Goal: Task Accomplishment & Management: Manage account settings

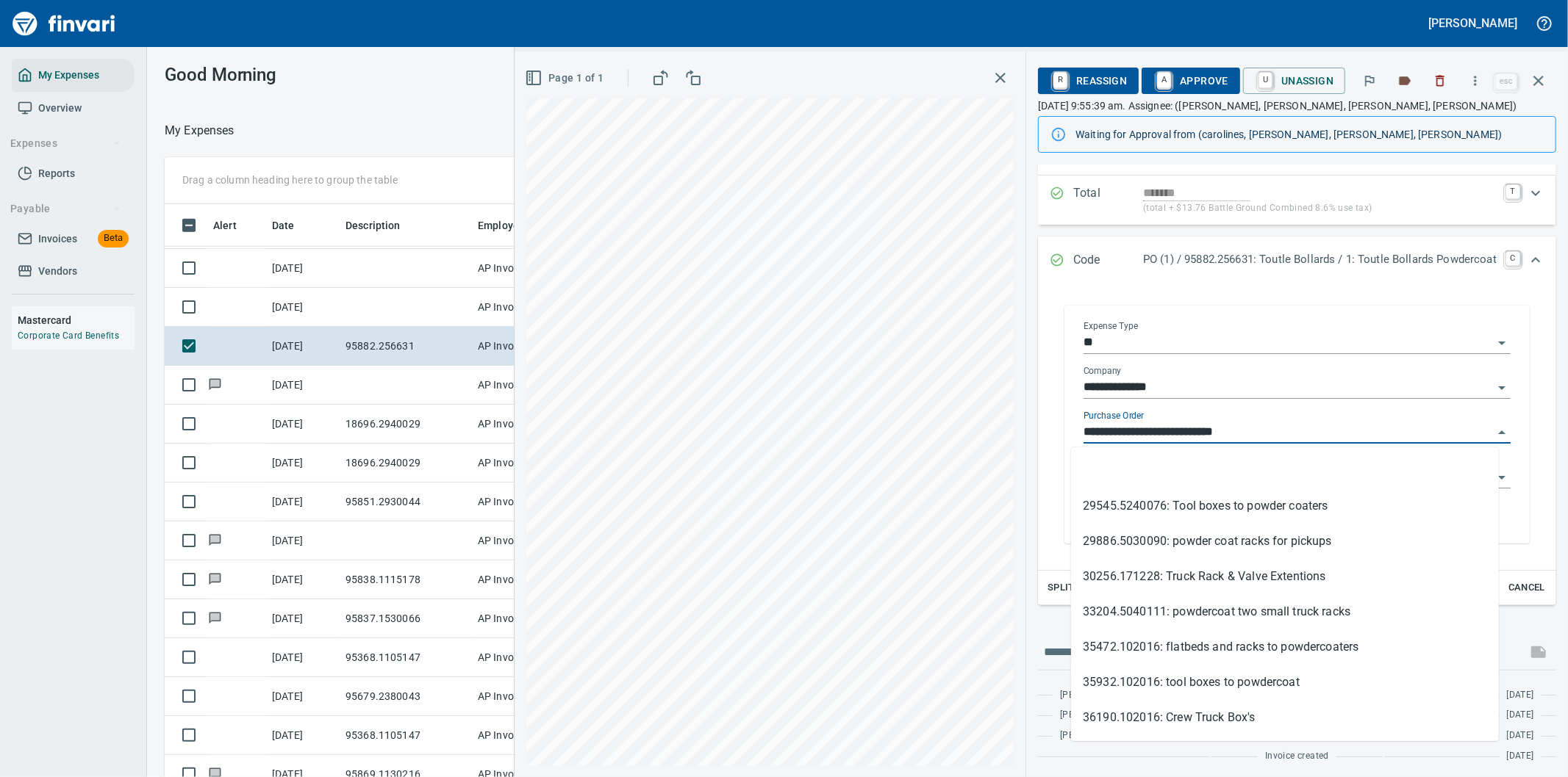
scroll to position [592, 982]
drag, startPoint x: 1151, startPoint y: 426, endPoint x: 1064, endPoint y: 421, distance: 87.1
click at [1072, 422] on div "**********" at bounding box center [1298, 427] width 450 height 235
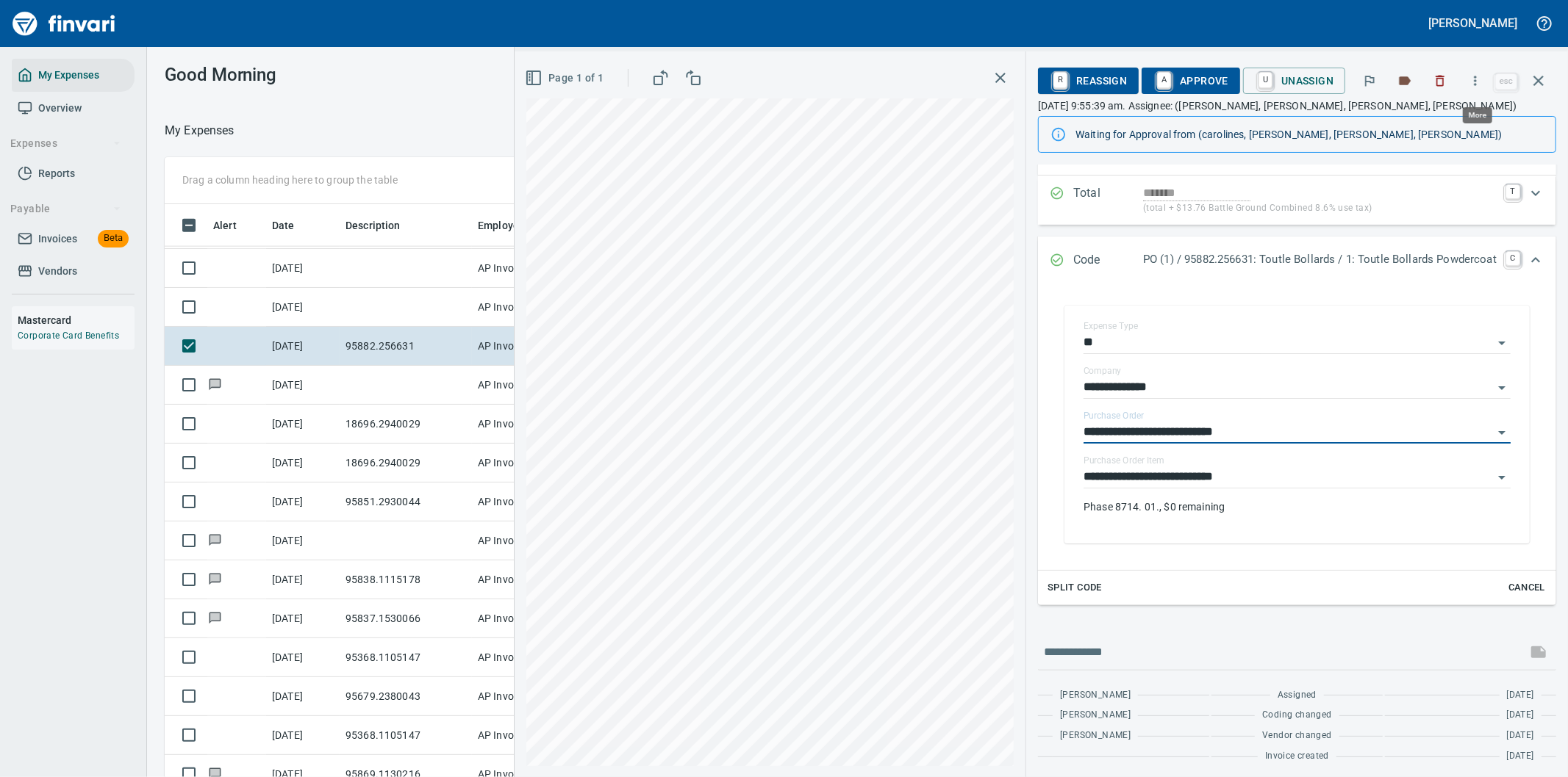
click at [1482, 82] on icon "button" at bounding box center [1475, 81] width 15 height 15
click at [1439, 118] on span "Download" at bounding box center [1473, 123] width 141 height 17
click at [1476, 78] on icon "button" at bounding box center [1475, 81] width 15 height 15
click at [1098, 645] on div at bounding box center [784, 388] width 1568 height 777
click at [1086, 663] on input "text" at bounding box center [1282, 652] width 477 height 23
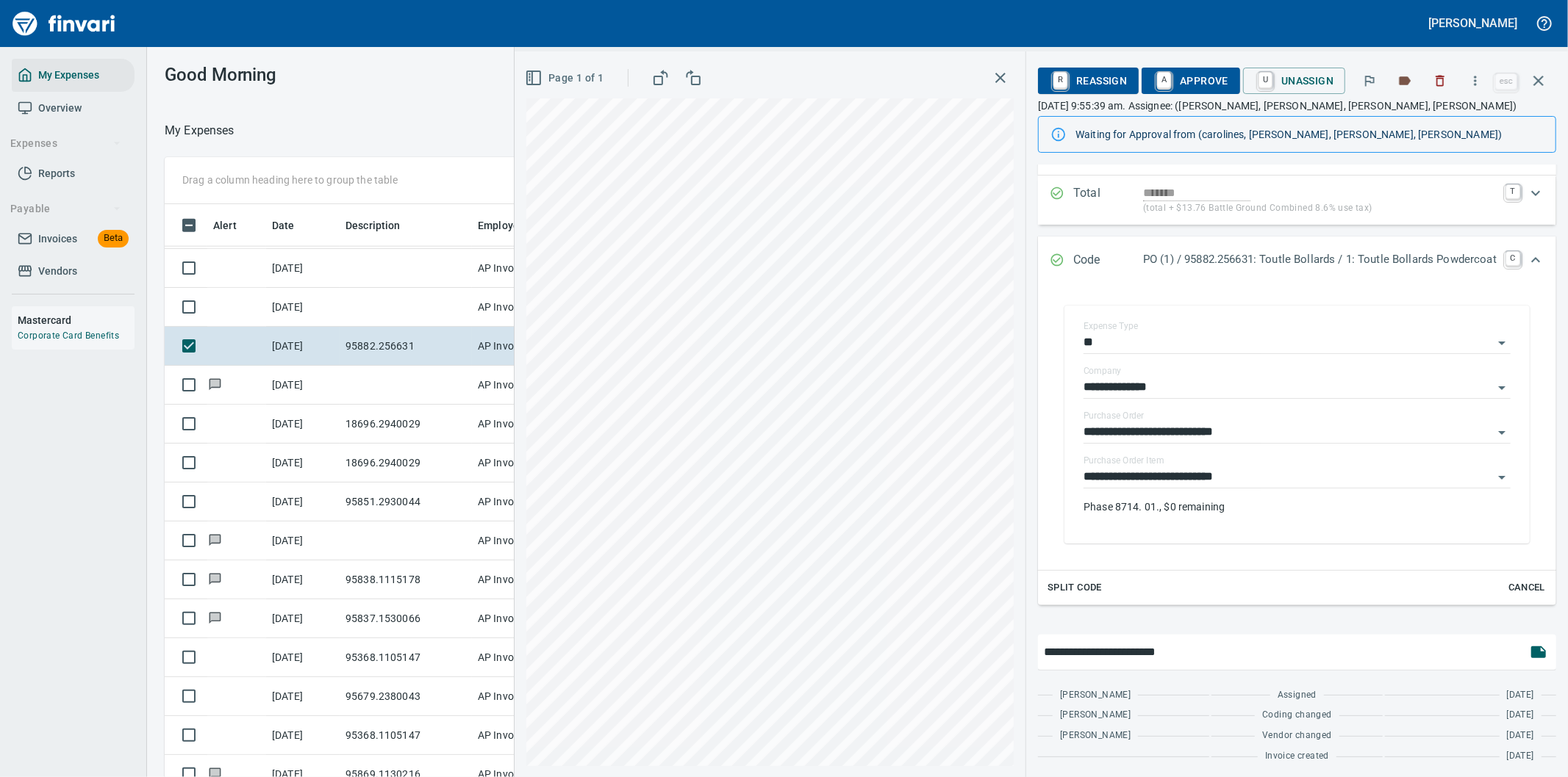
type input "**********"
click at [1188, 78] on span "A Approve" at bounding box center [1191, 81] width 75 height 25
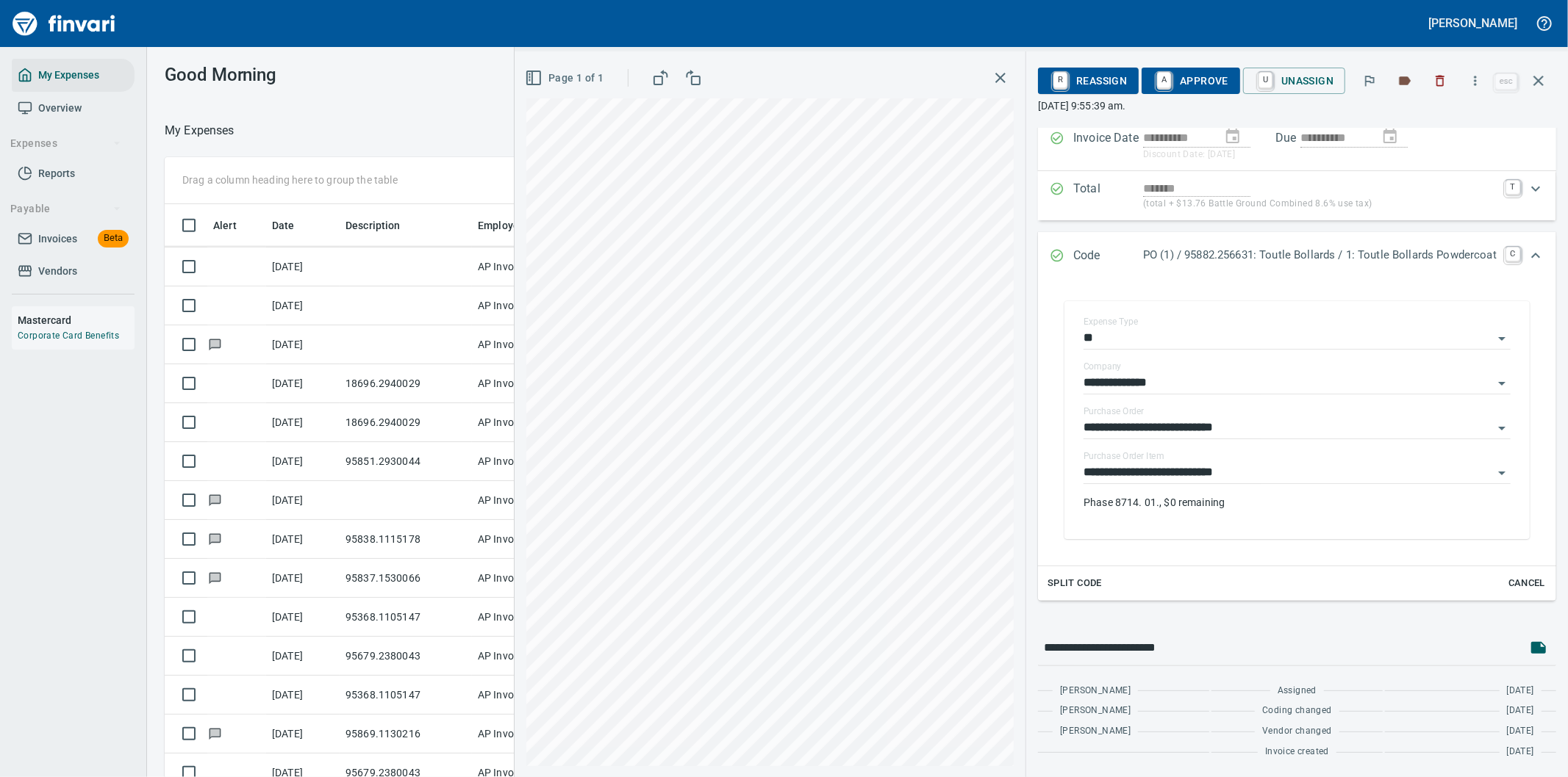
scroll to position [130, 0]
click at [1538, 79] on icon "button" at bounding box center [1538, 81] width 10 height 10
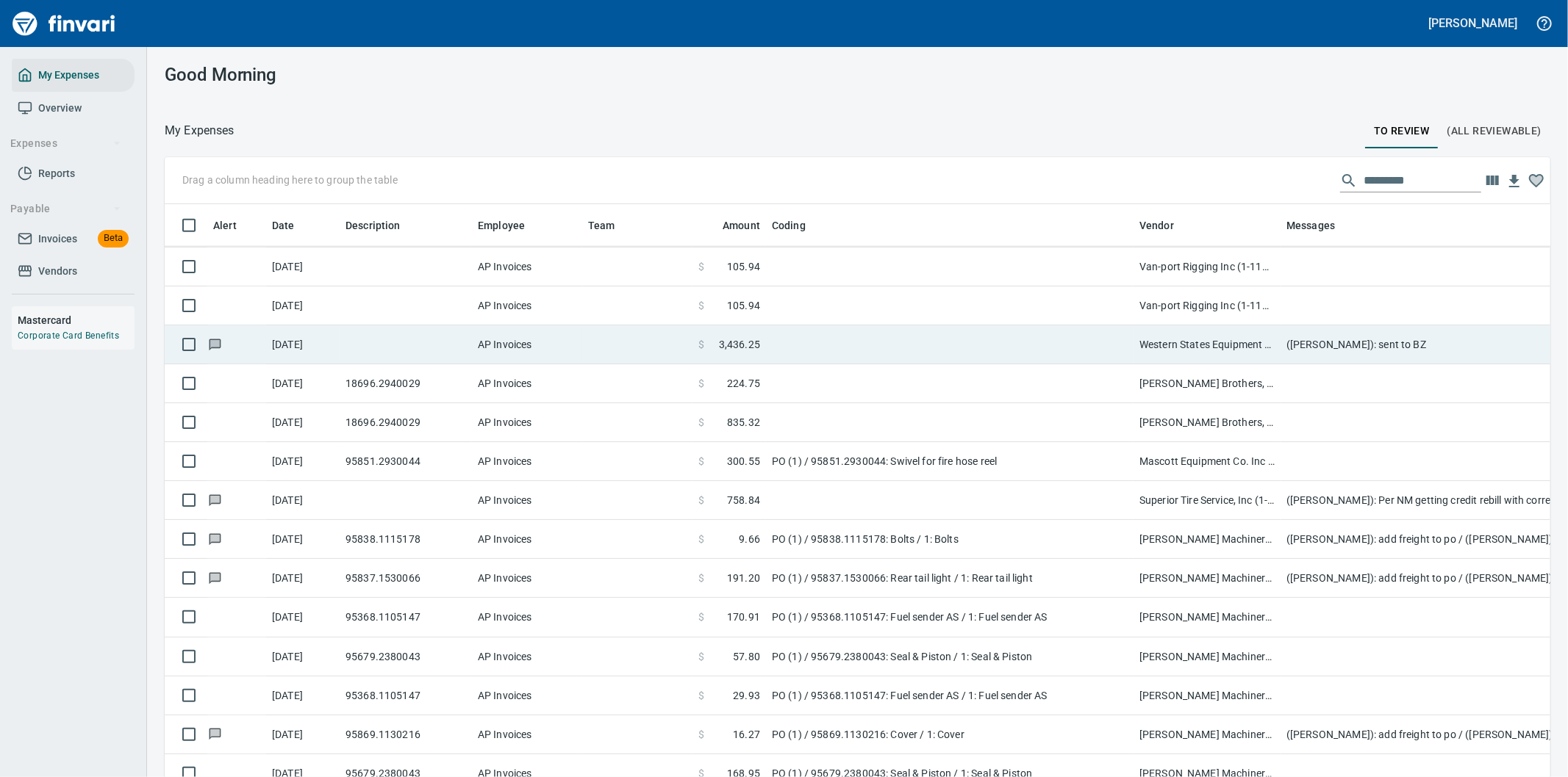
scroll to position [592, 1349]
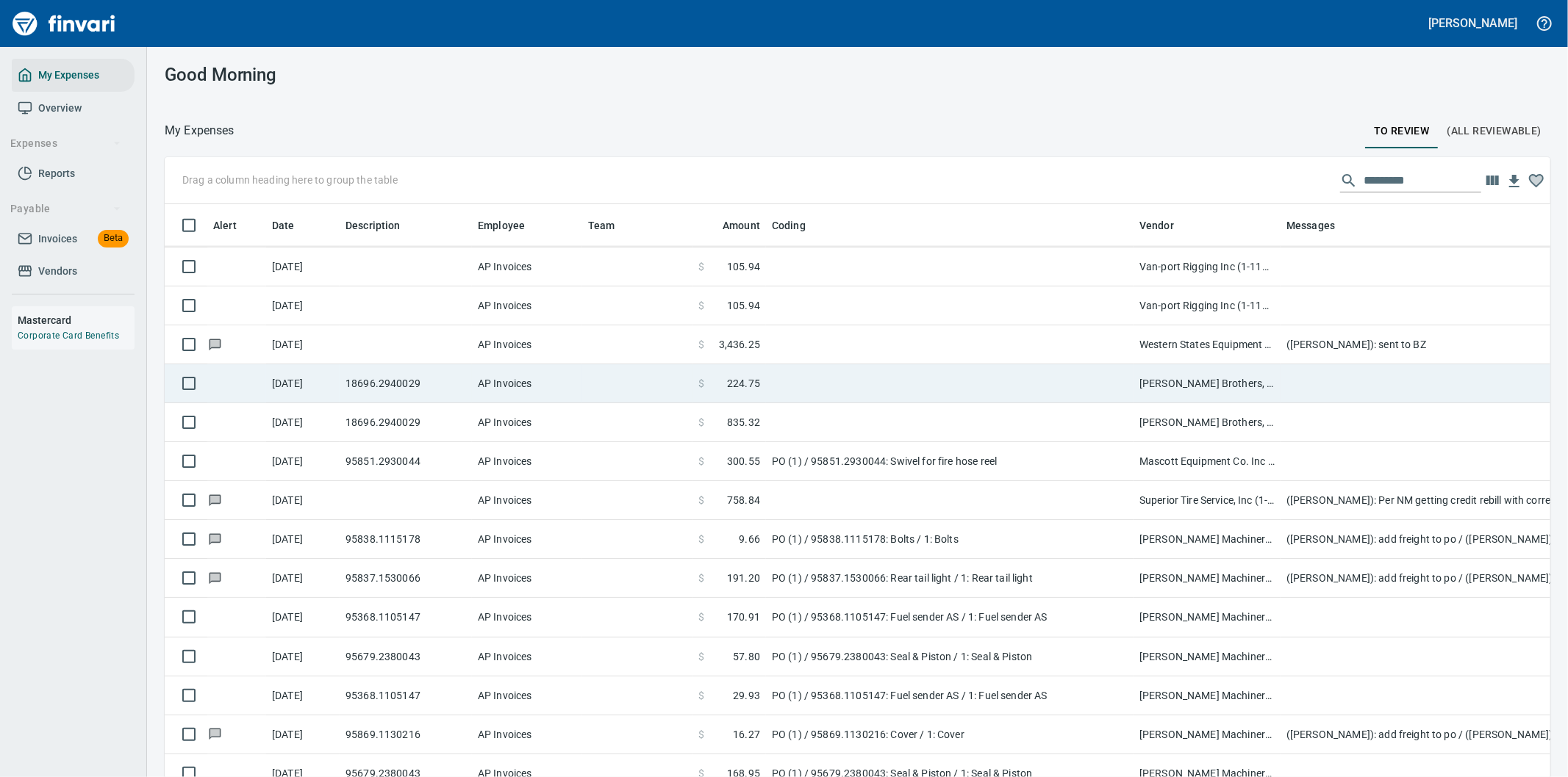
click at [893, 382] on td at bounding box center [950, 383] width 368 height 39
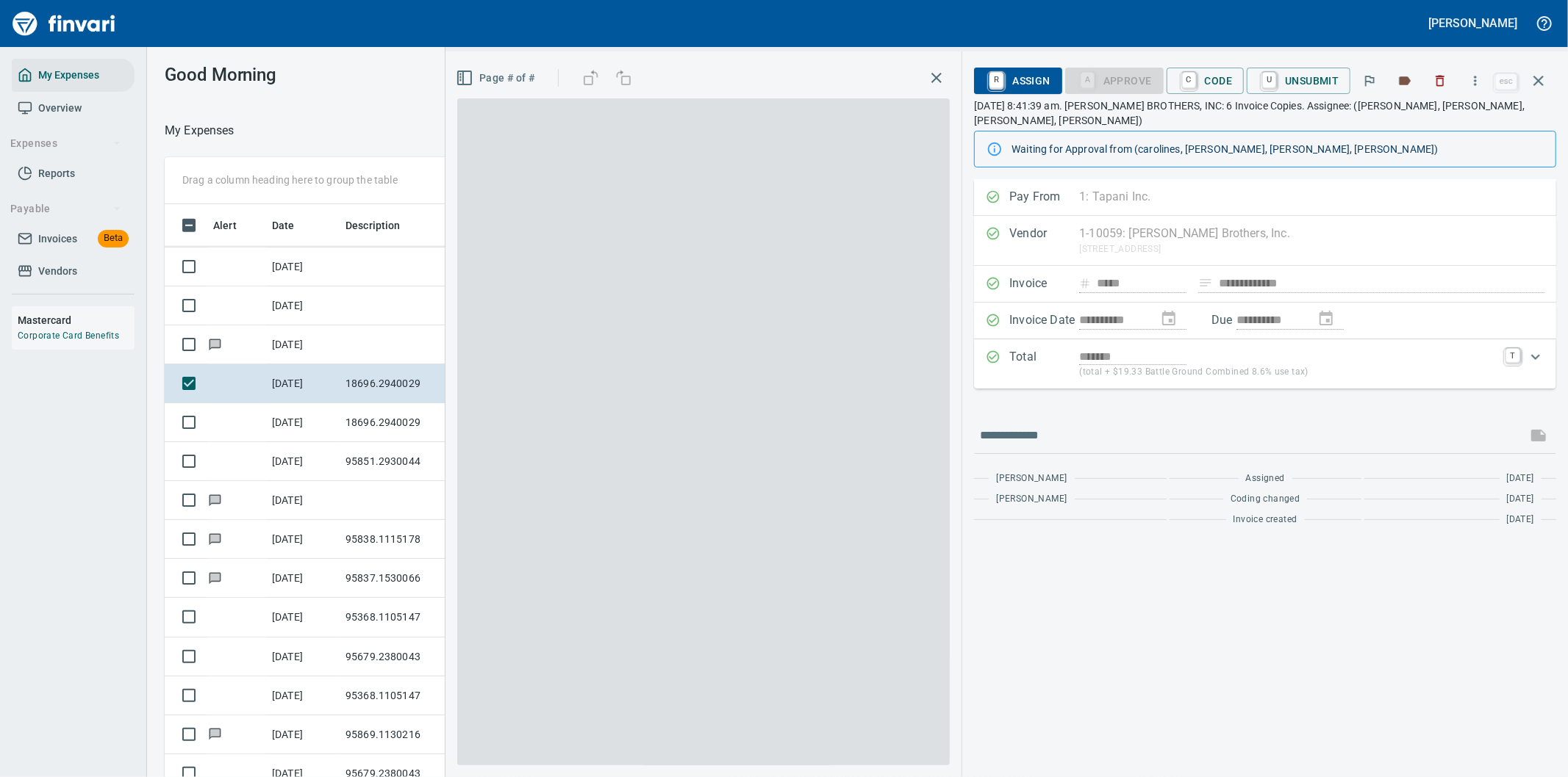
scroll to position [592, 982]
click at [1215, 78] on span "C Code" at bounding box center [1205, 81] width 55 height 25
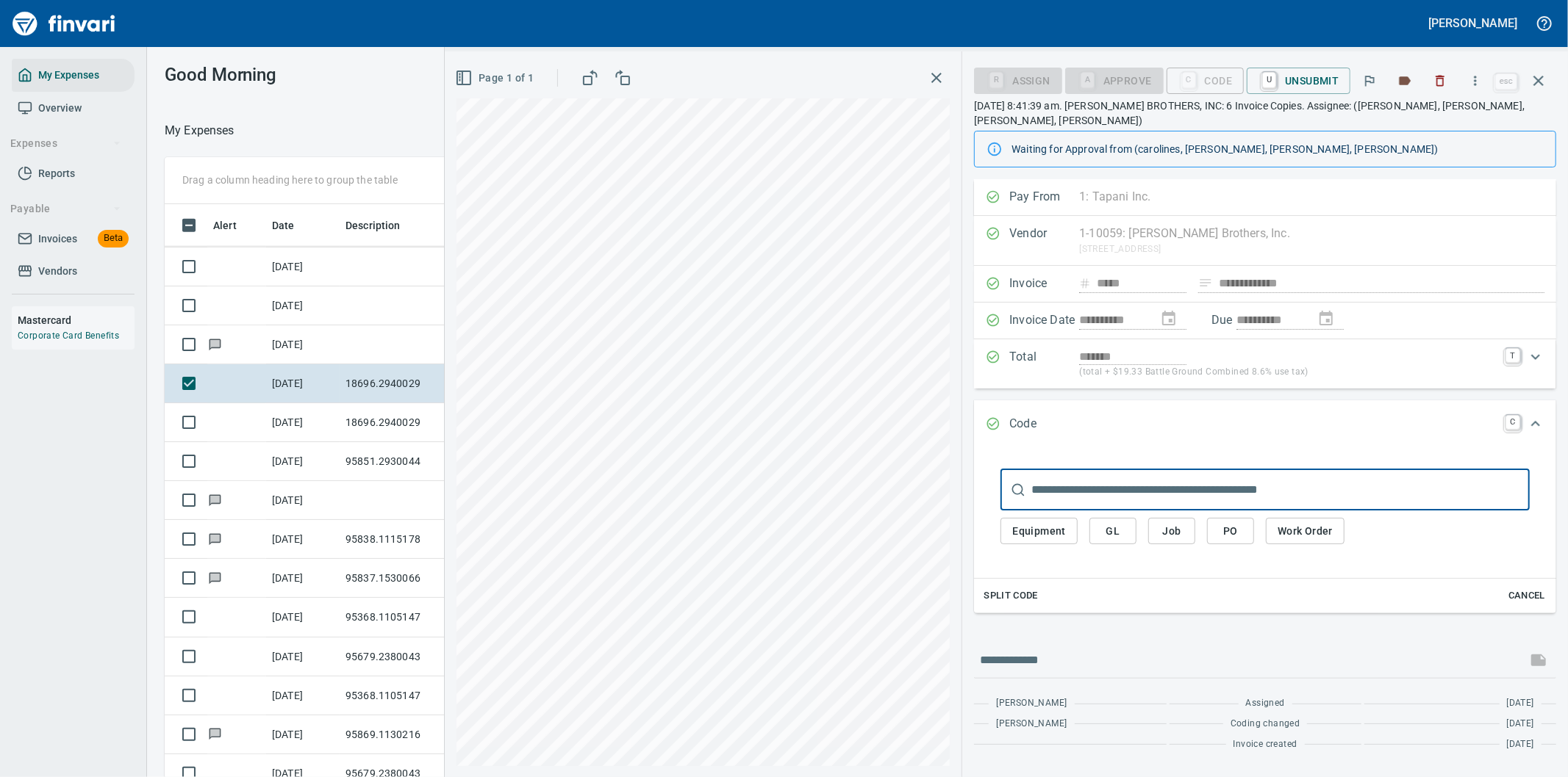
click at [1230, 522] on span "PO" at bounding box center [1231, 531] width 23 height 18
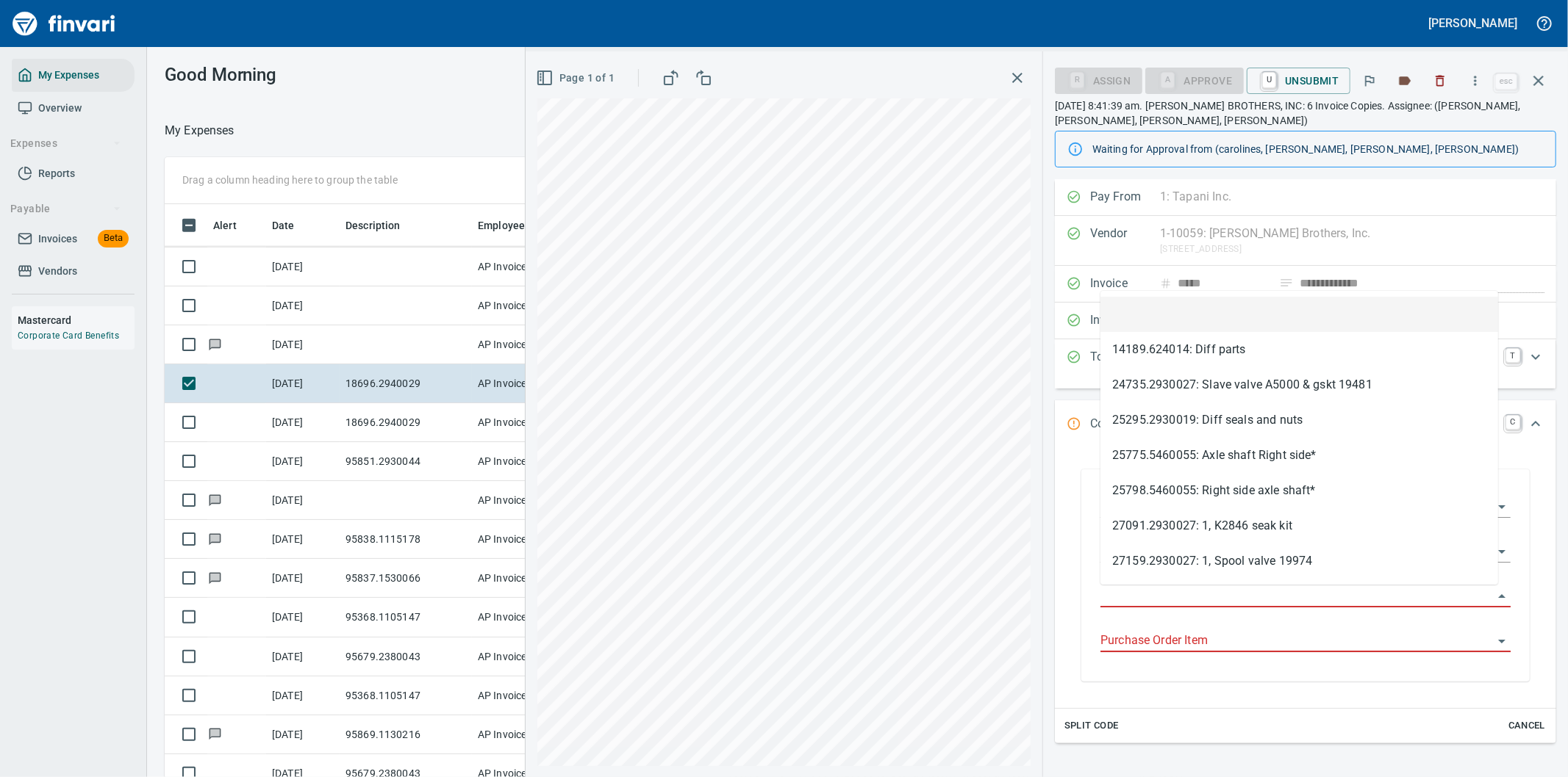
click at [1148, 593] on input "Purchase Order" at bounding box center [1297, 597] width 392 height 21
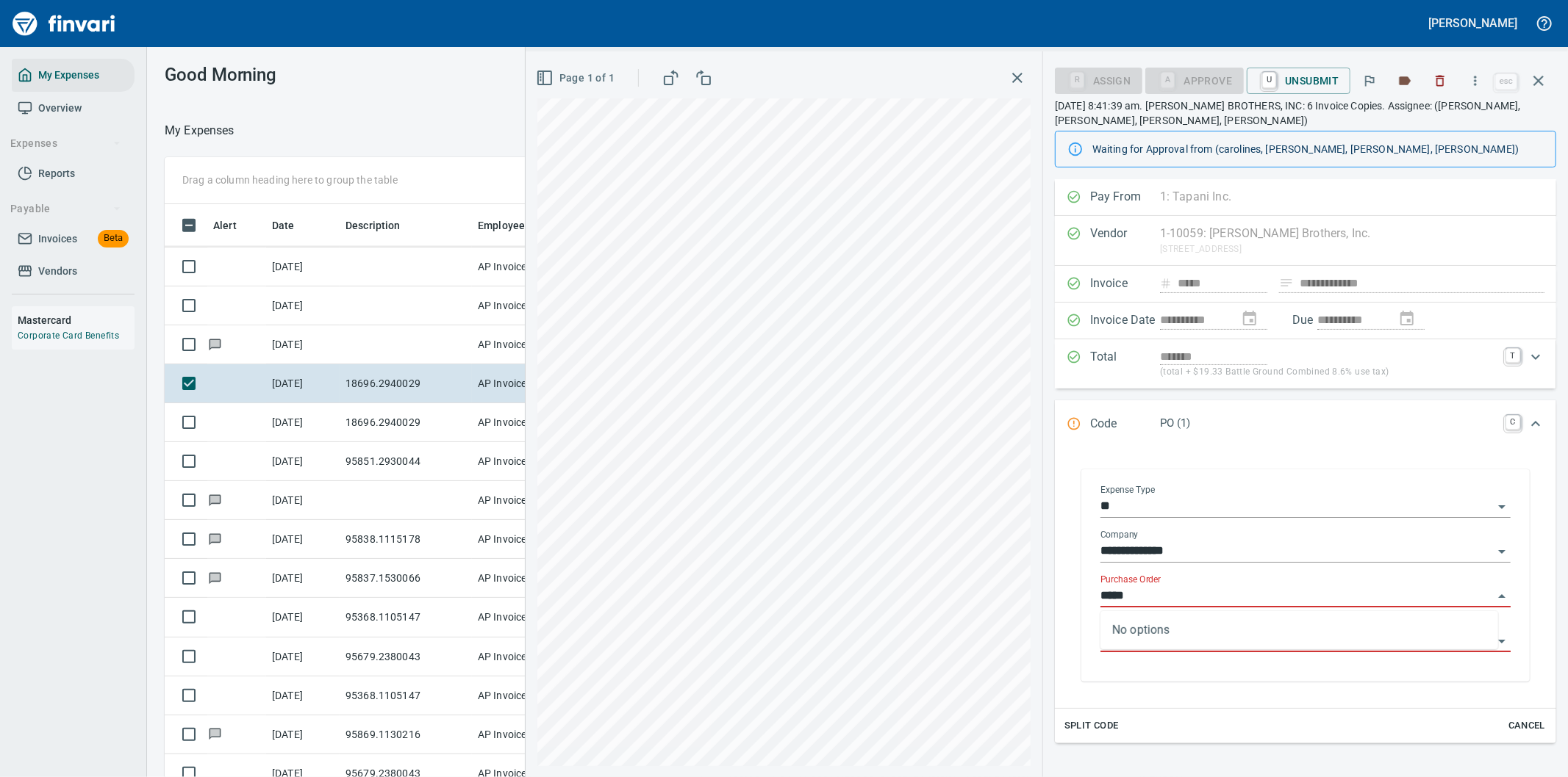
click at [1498, 553] on icon "Open" at bounding box center [1502, 552] width 7 height 3
type input "*****"
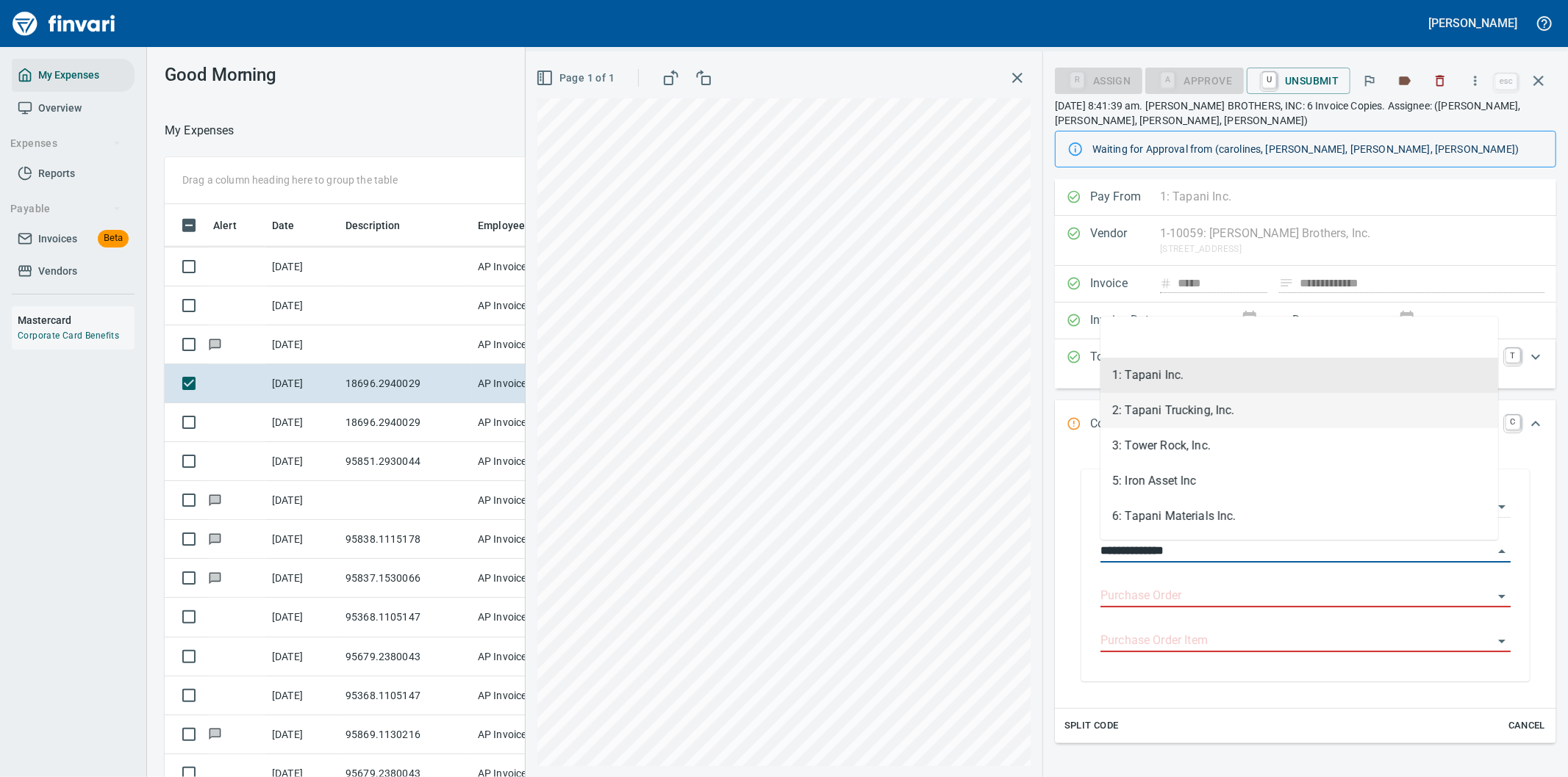
drag, startPoint x: 1159, startPoint y: 409, endPoint x: 1191, endPoint y: 454, distance: 55.2
click at [1160, 408] on li "2: Tapani Trucking, Inc." at bounding box center [1299, 410] width 397 height 36
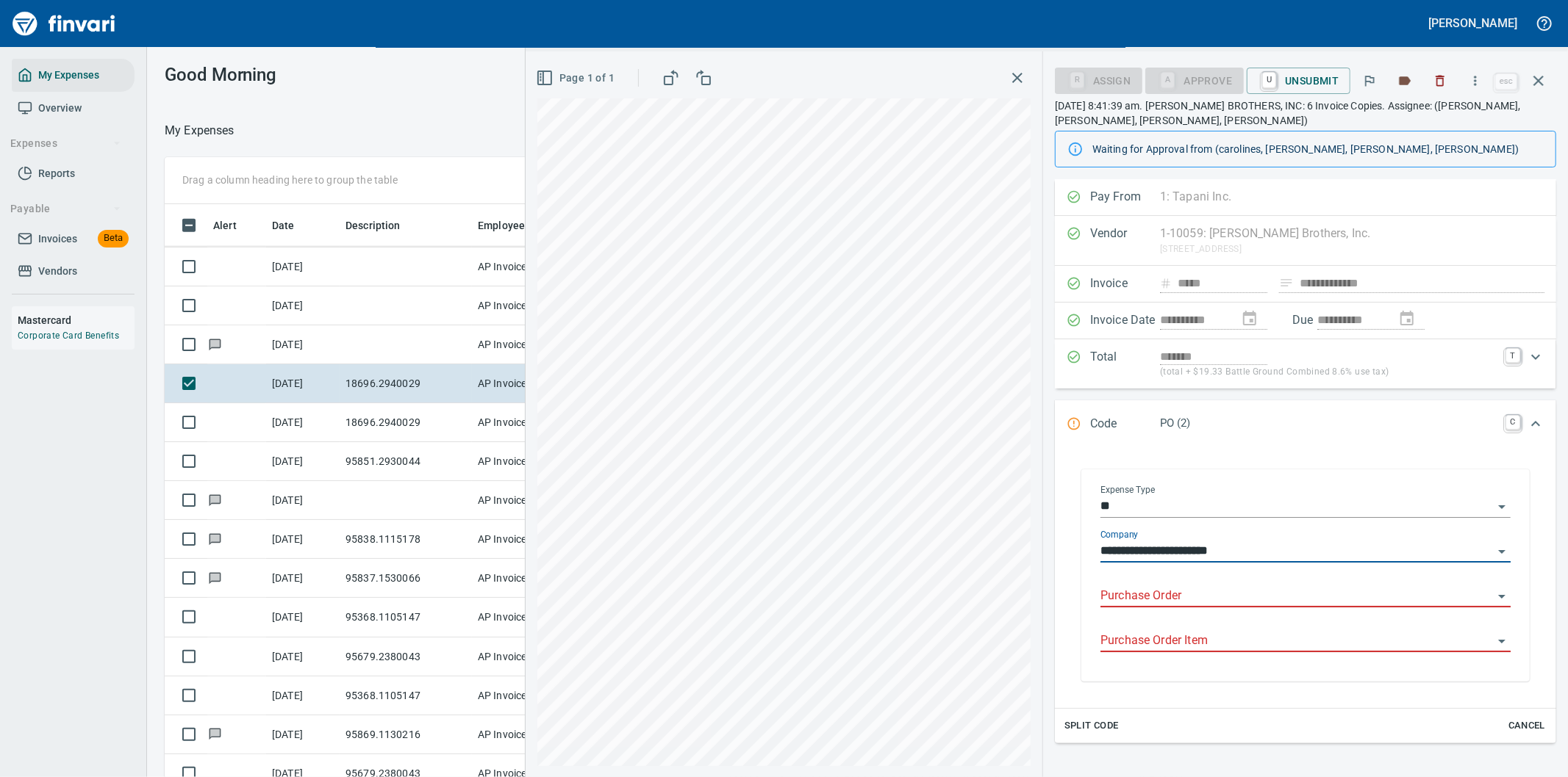
type input "**********"
click at [1170, 594] on input "Purchase Order" at bounding box center [1297, 597] width 392 height 21
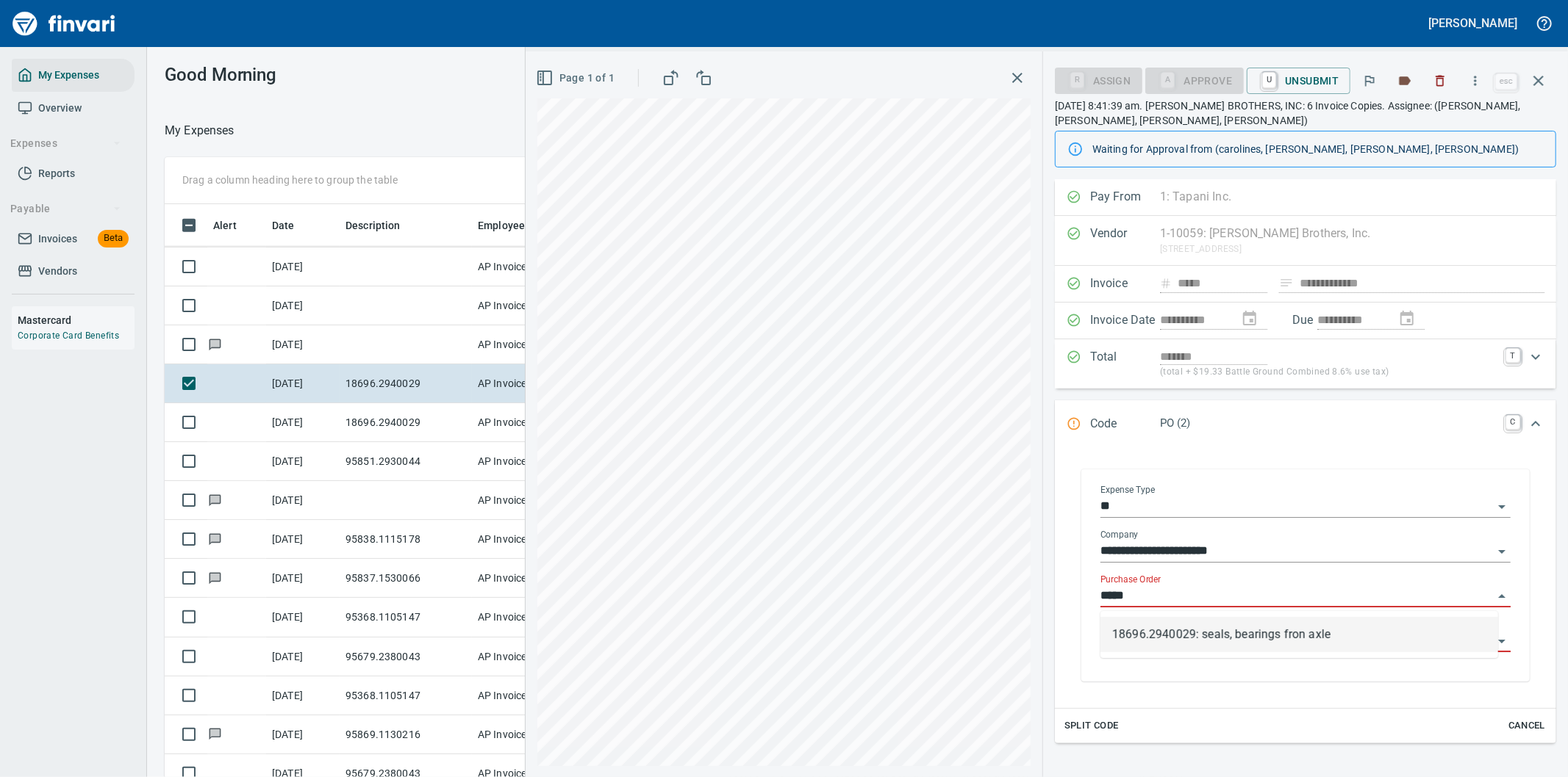
click at [1229, 634] on li "18696.2940029: seals, bearings fron axle" at bounding box center [1299, 634] width 397 height 36
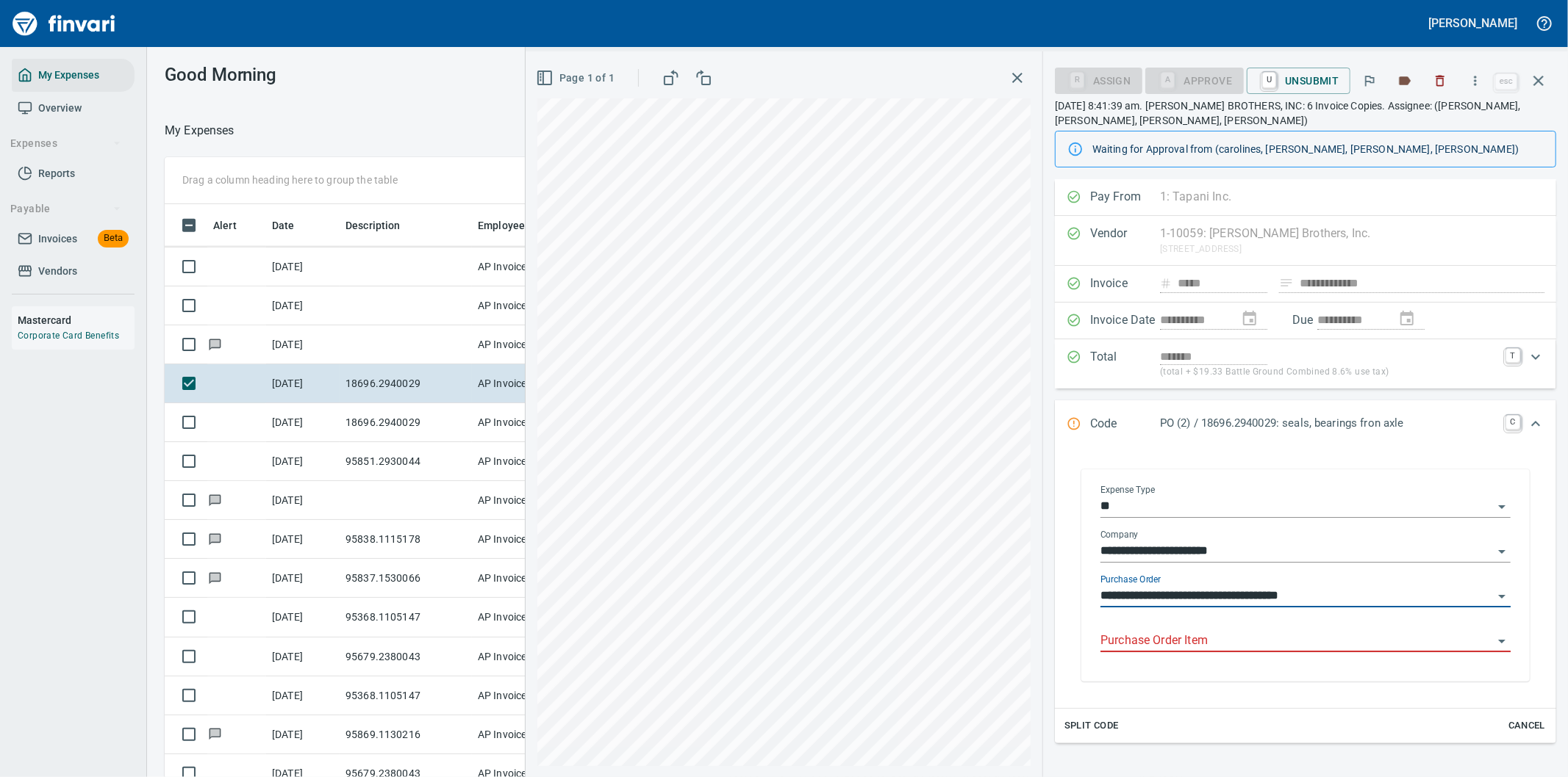
type input "**********"
click at [1174, 637] on input "Purchase Order Item" at bounding box center [1297, 641] width 392 height 21
click at [1178, 640] on input "Purchase Order Item" at bounding box center [1297, 641] width 392 height 21
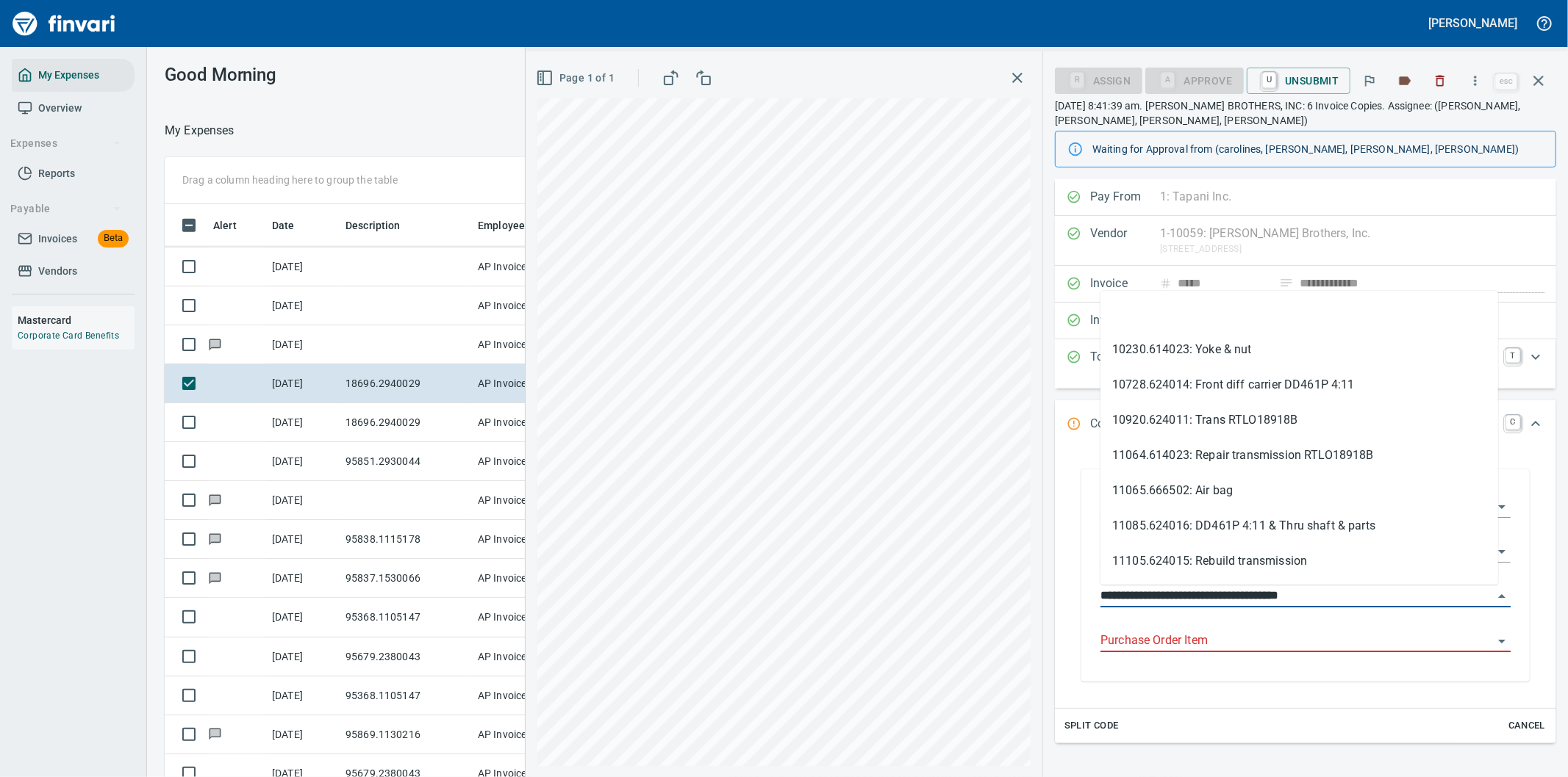
drag, startPoint x: 1186, startPoint y: 596, endPoint x: 1096, endPoint y: 594, distance: 90.0
click at [1088, 600] on div "**********" at bounding box center [1306, 575] width 449 height 212
click at [1478, 79] on icon "button" at bounding box center [1475, 81] width 15 height 15
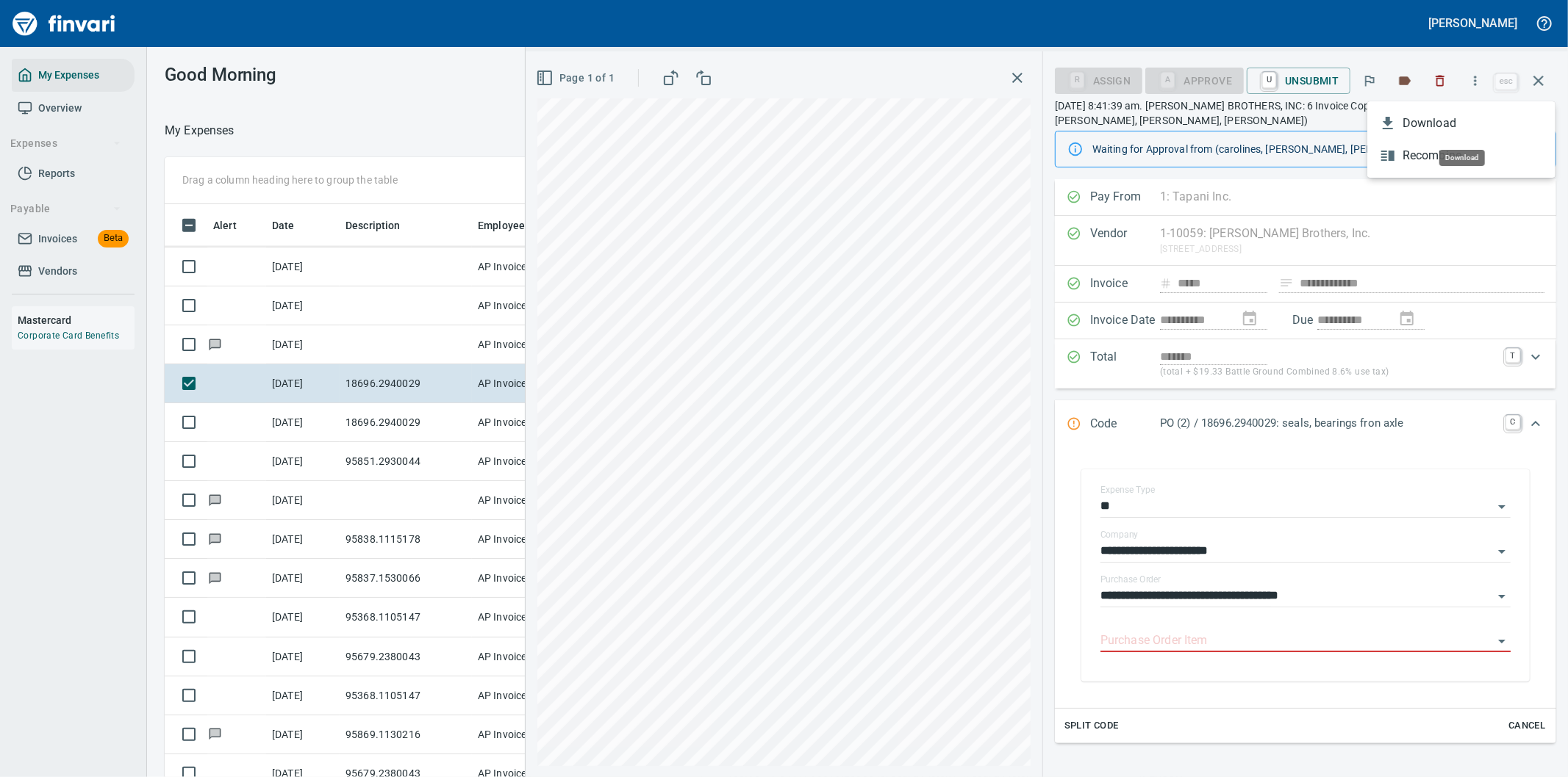
click at [1419, 121] on span "Download" at bounding box center [1473, 123] width 141 height 17
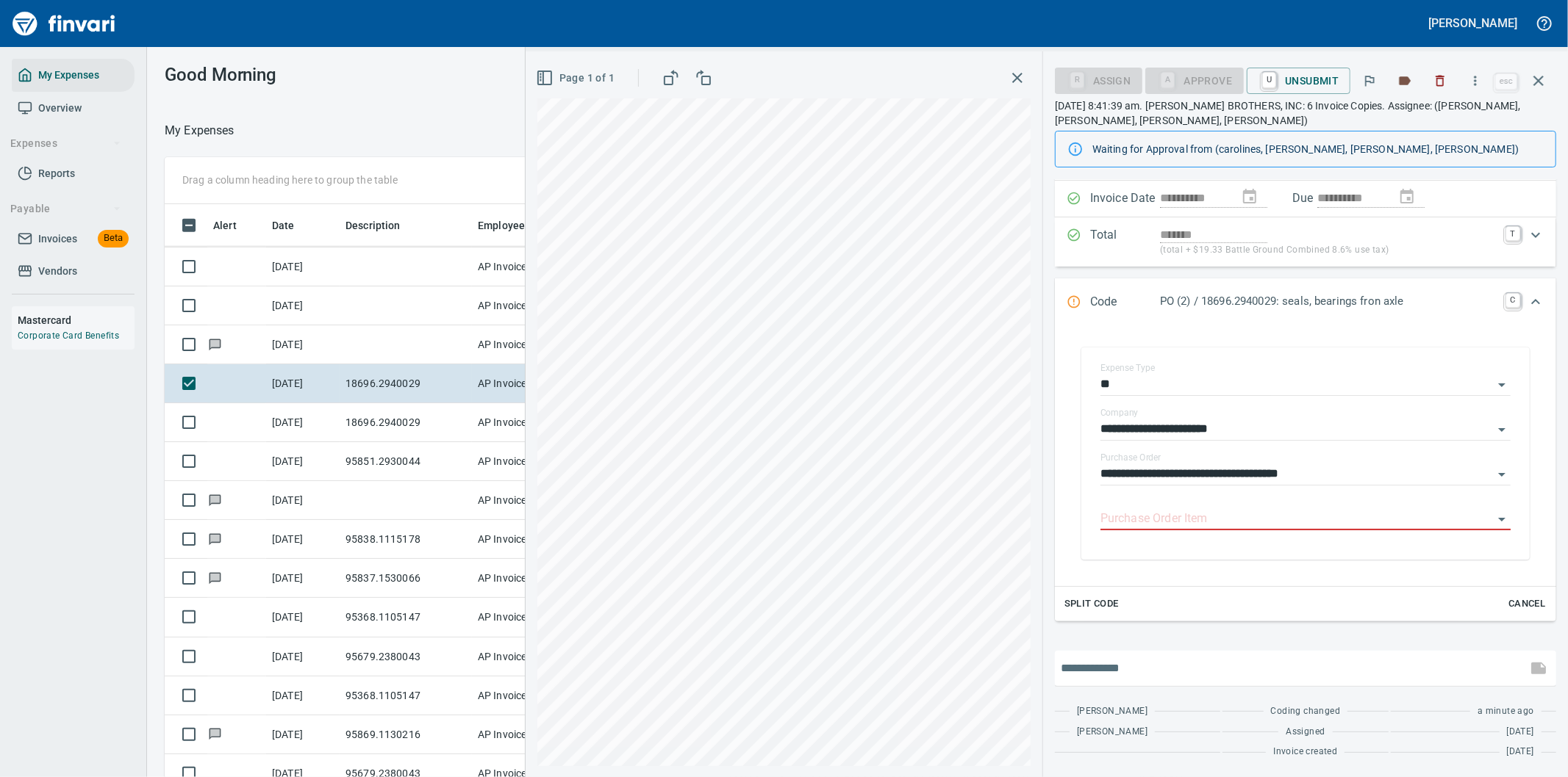
click at [1163, 668] on input "text" at bounding box center [1291, 668] width 460 height 23
drag, startPoint x: 1124, startPoint y: 669, endPoint x: 1187, endPoint y: 661, distance: 63.5
click at [1188, 663] on input "**********" at bounding box center [1291, 668] width 460 height 23
click at [1271, 673] on input "**********" at bounding box center [1291, 668] width 460 height 23
type input "**********"
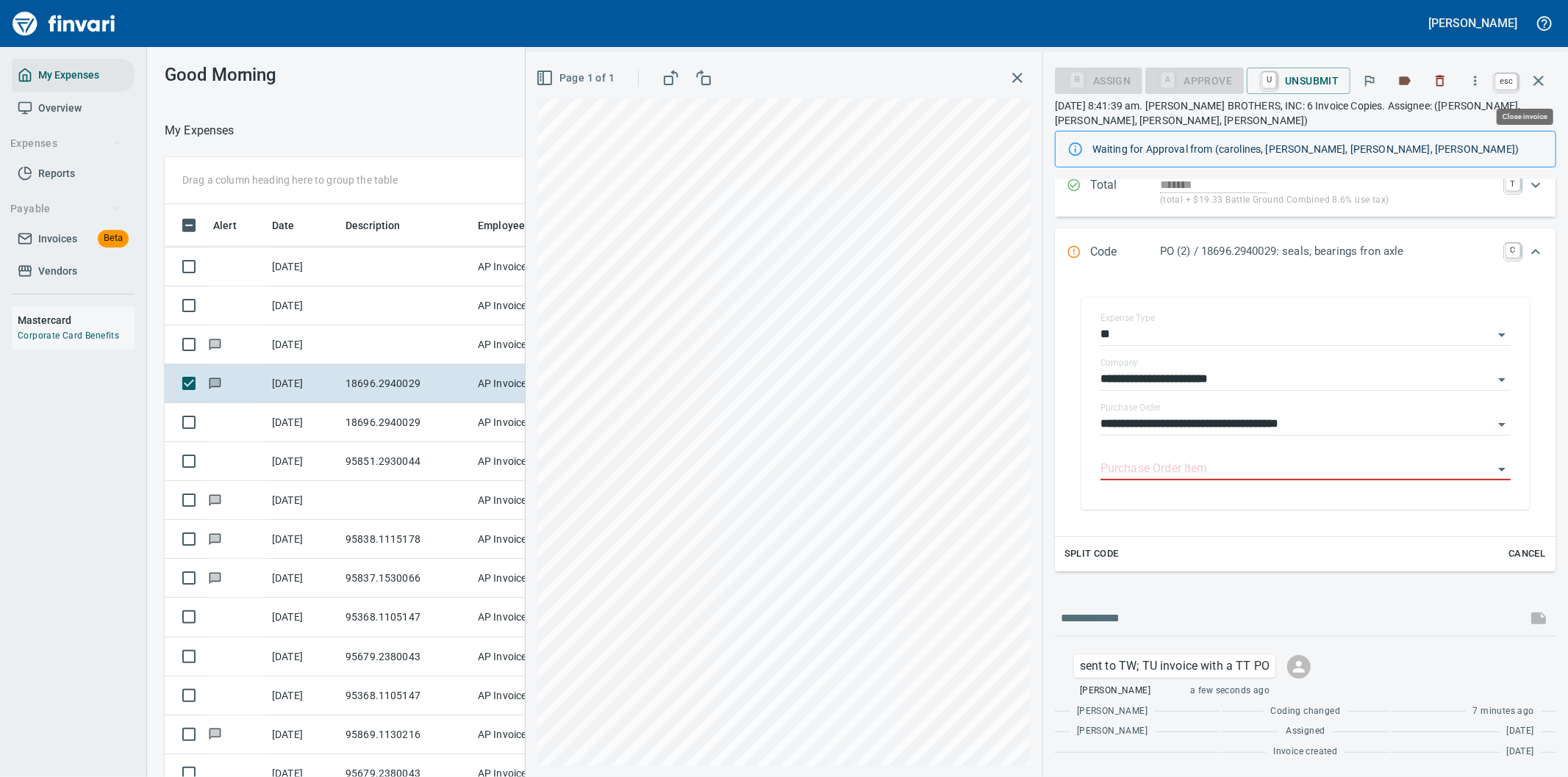
scroll to position [592, 982]
click at [1538, 77] on icon "button" at bounding box center [1538, 81] width 17 height 17
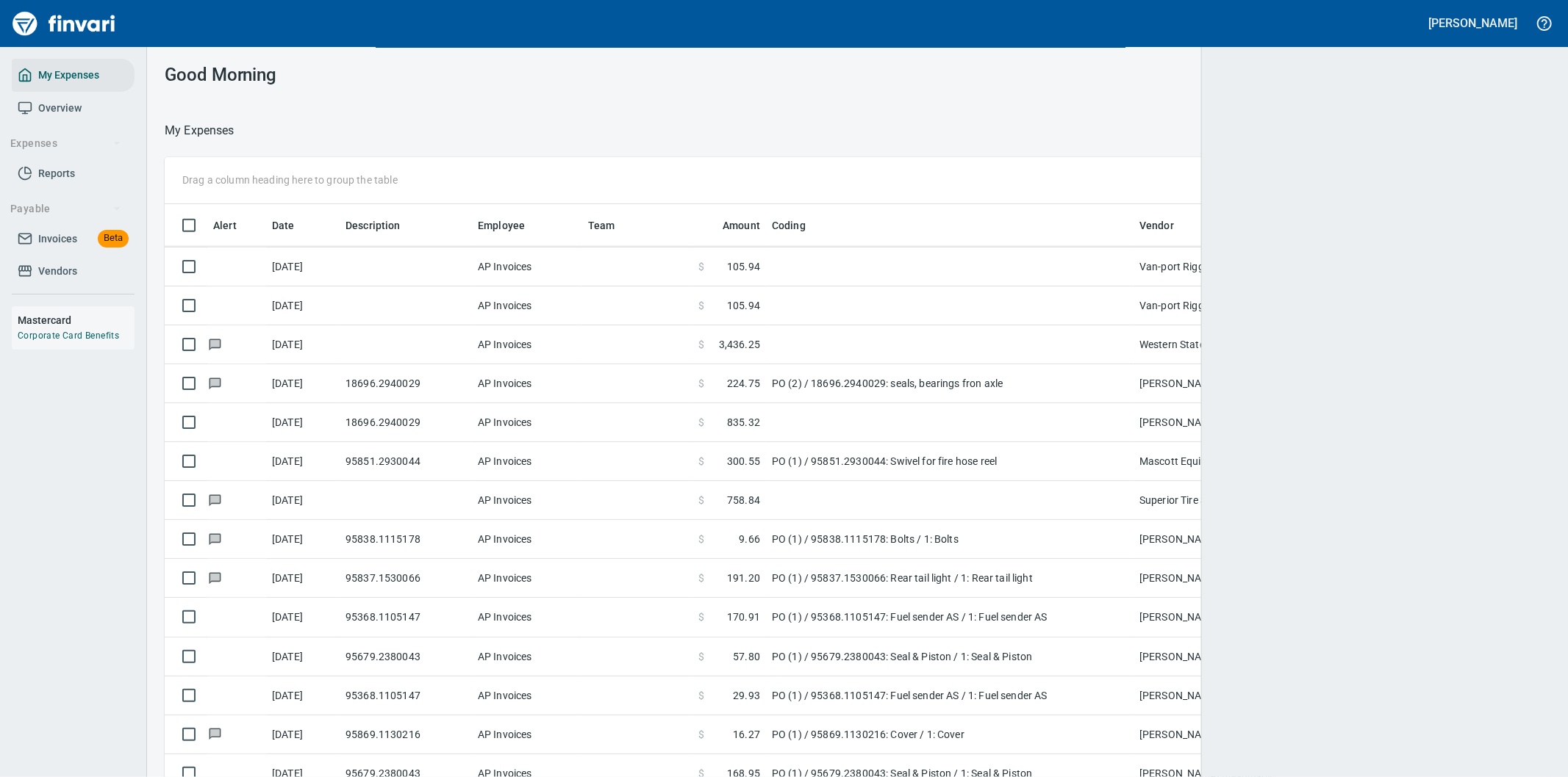
scroll to position [592, 1348]
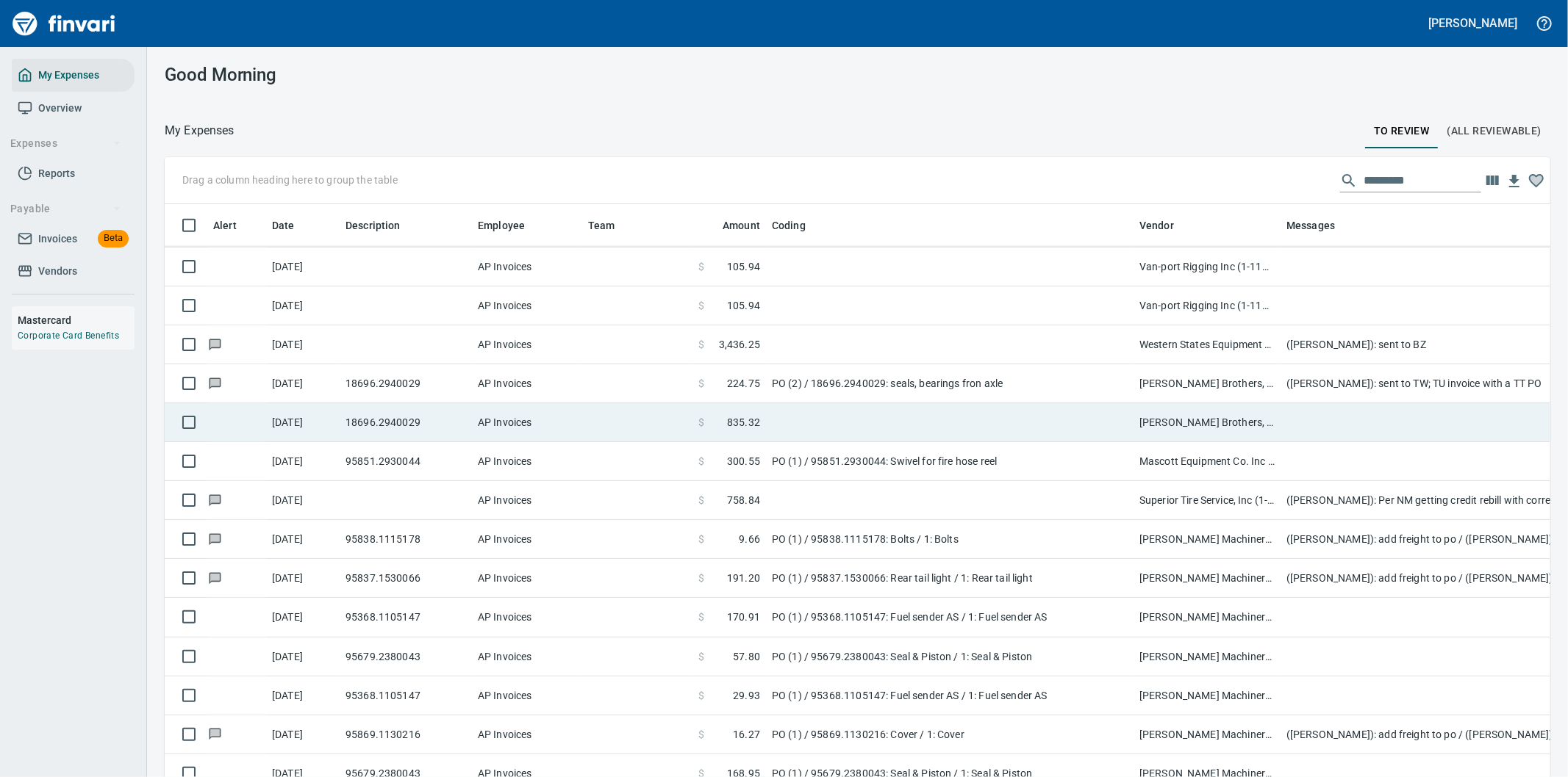
click at [880, 420] on td at bounding box center [950, 422] width 368 height 39
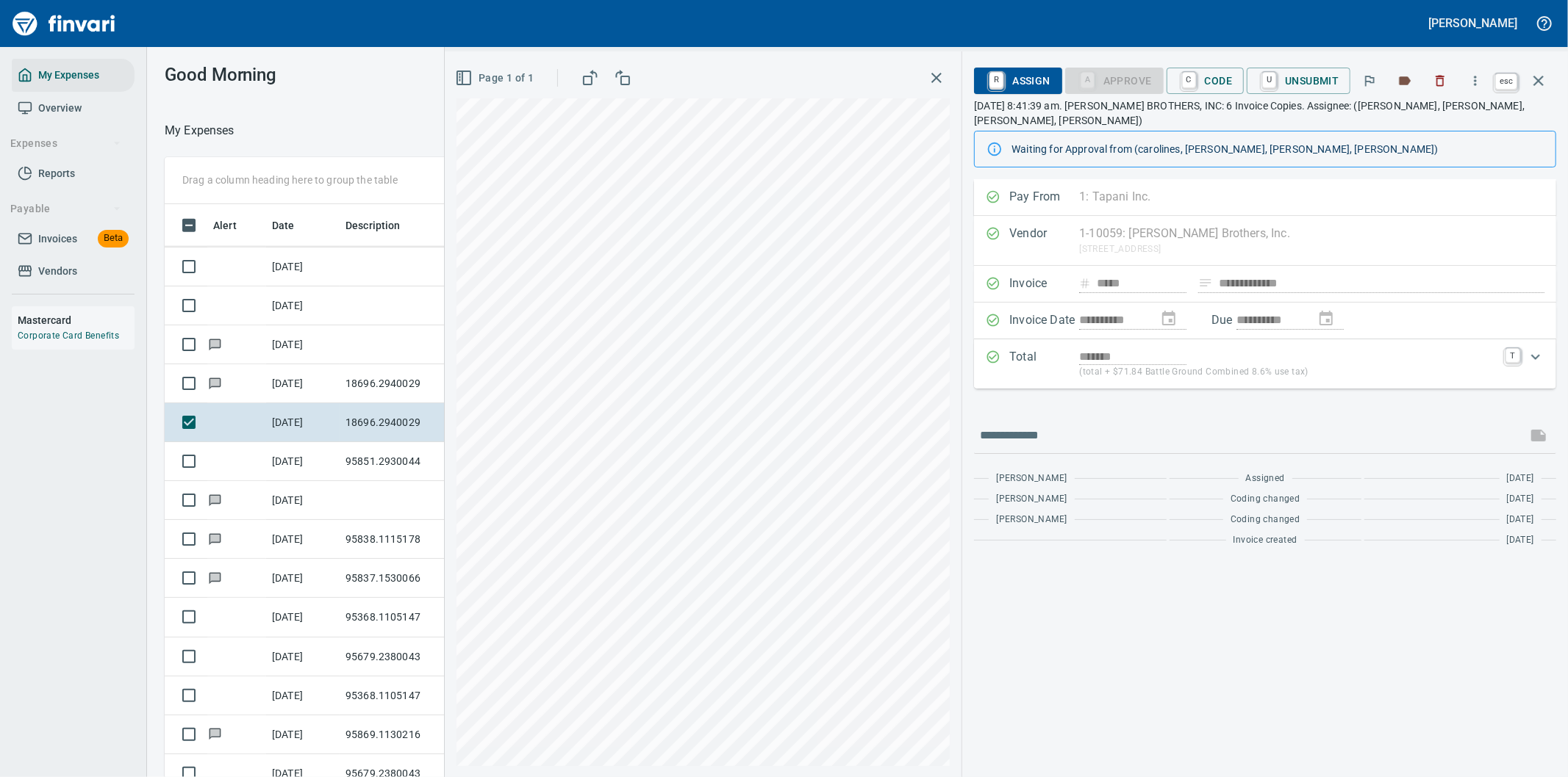
scroll to position [592, 982]
click at [1539, 78] on icon "button" at bounding box center [1538, 81] width 17 height 17
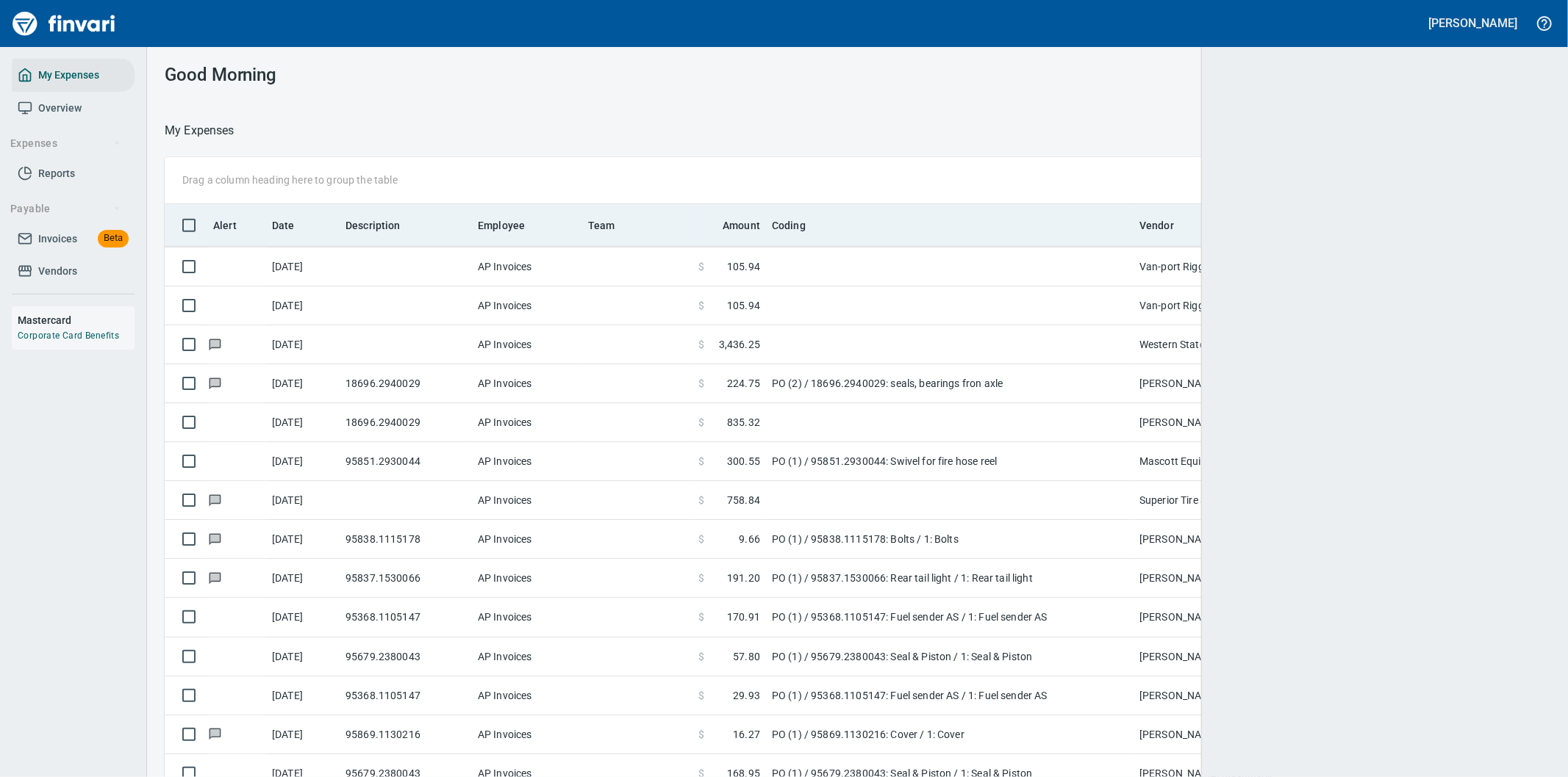
scroll to position [592, 1340]
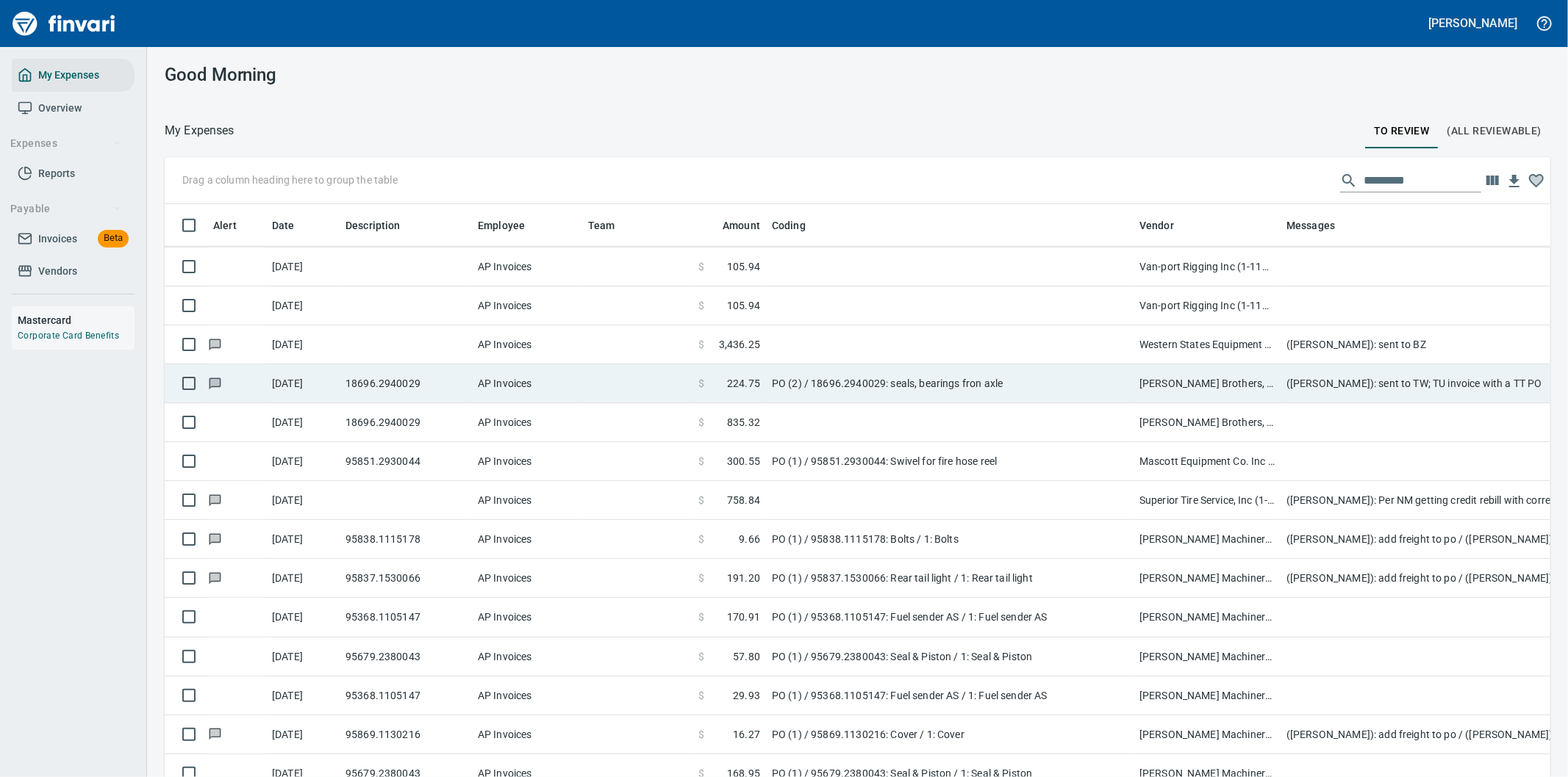
click at [1443, 380] on td "([PERSON_NAME]): sent to TW; TU invoice with a TT PO" at bounding box center [1575, 383] width 588 height 39
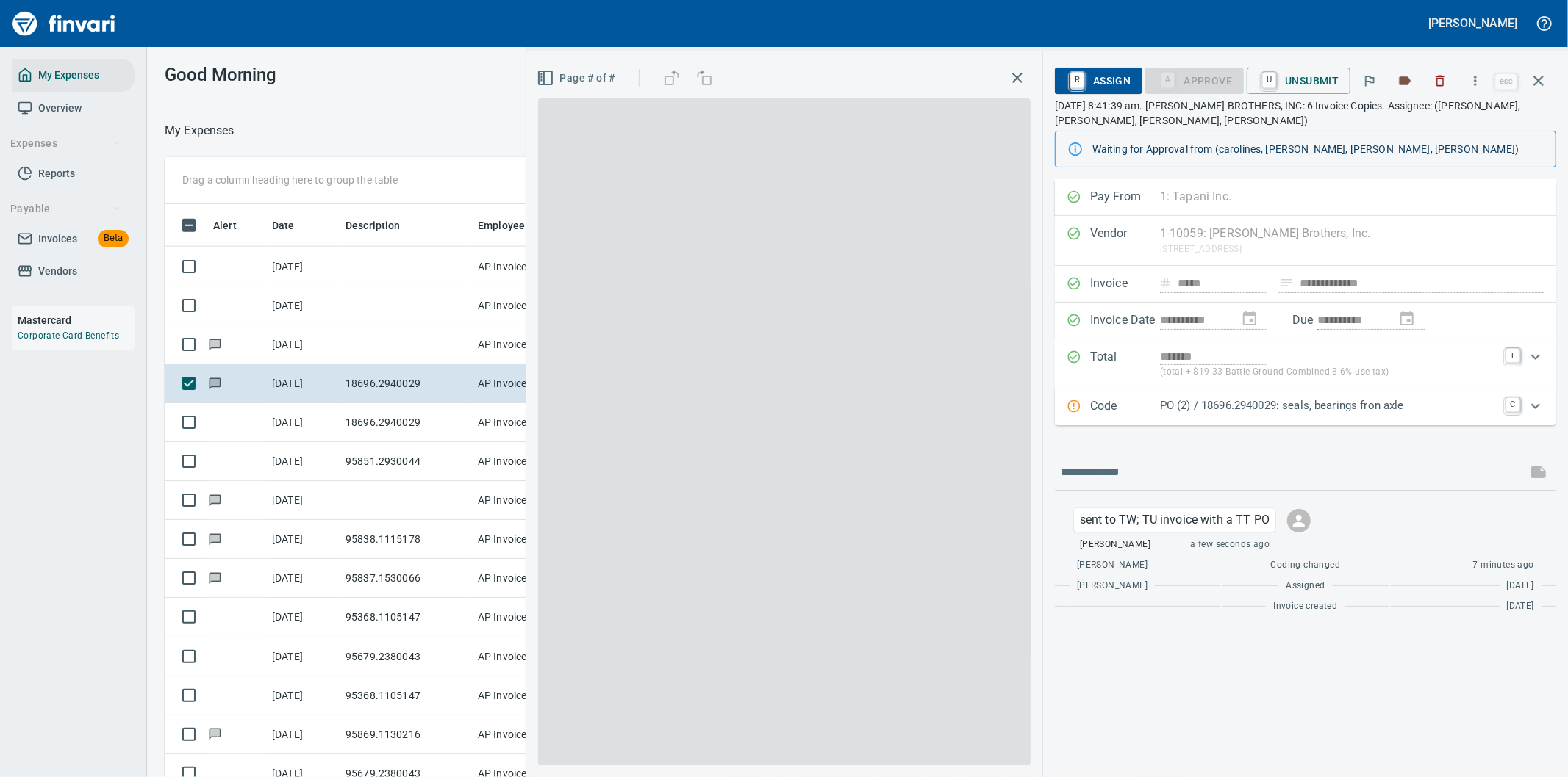
scroll to position [592, 982]
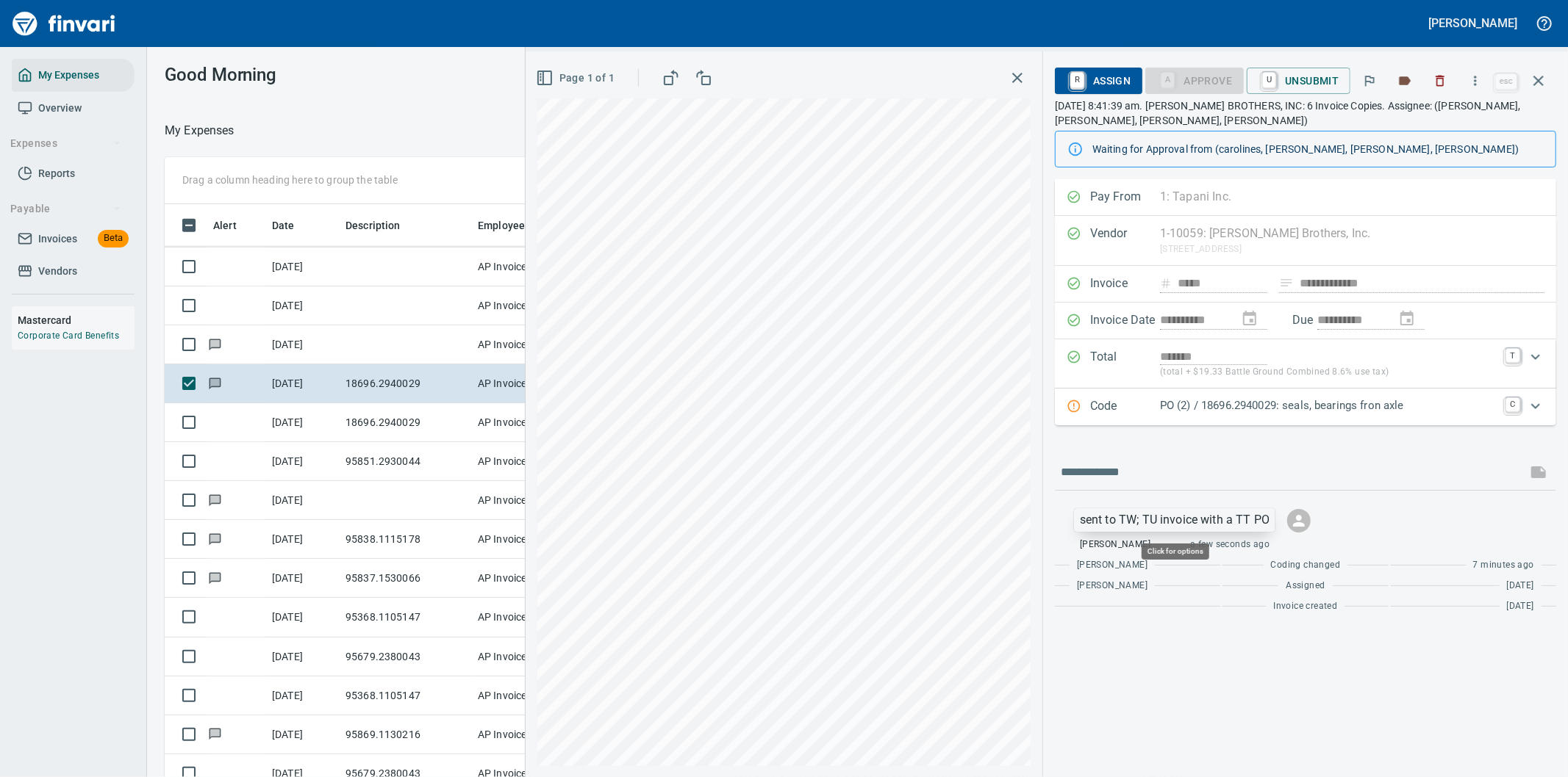
click at [1244, 520] on p "sent to TW; TU invoice with a TT PO" at bounding box center [1175, 520] width 190 height 17
click at [1244, 520] on div at bounding box center [784, 388] width 1568 height 777
click at [1236, 515] on p "sent to TW; TU invoice with a TT PO" at bounding box center [1175, 520] width 190 height 17
click at [1236, 515] on div at bounding box center [784, 388] width 1568 height 777
click at [1243, 516] on p "sent to TW; TU invoice with a TT PO" at bounding box center [1175, 520] width 190 height 17
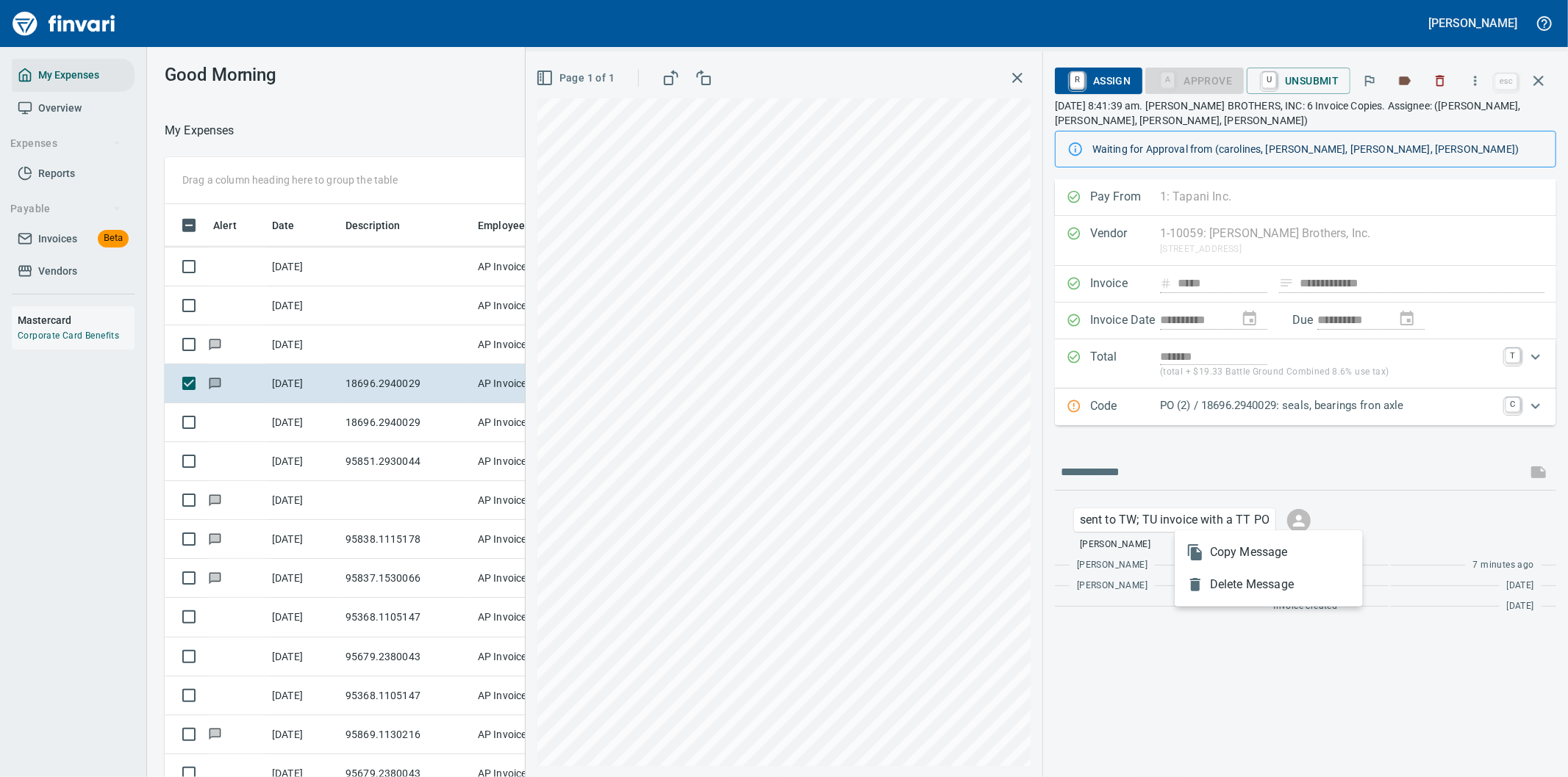
click at [1244, 553] on span "Copy Message" at bounding box center [1280, 553] width 141 height 17
click at [1540, 78] on icon "button" at bounding box center [1538, 81] width 10 height 10
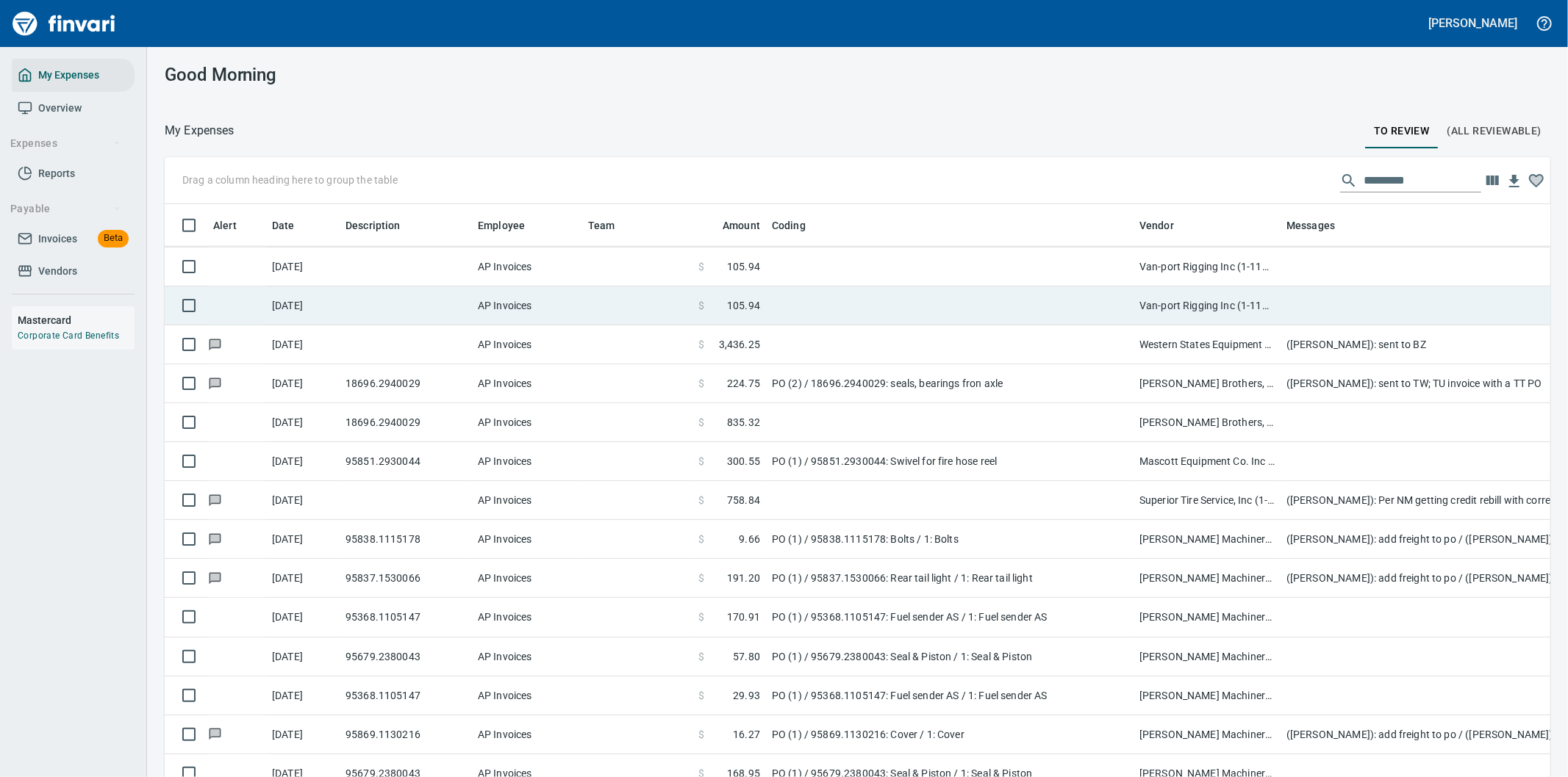
scroll to position [592, 1349]
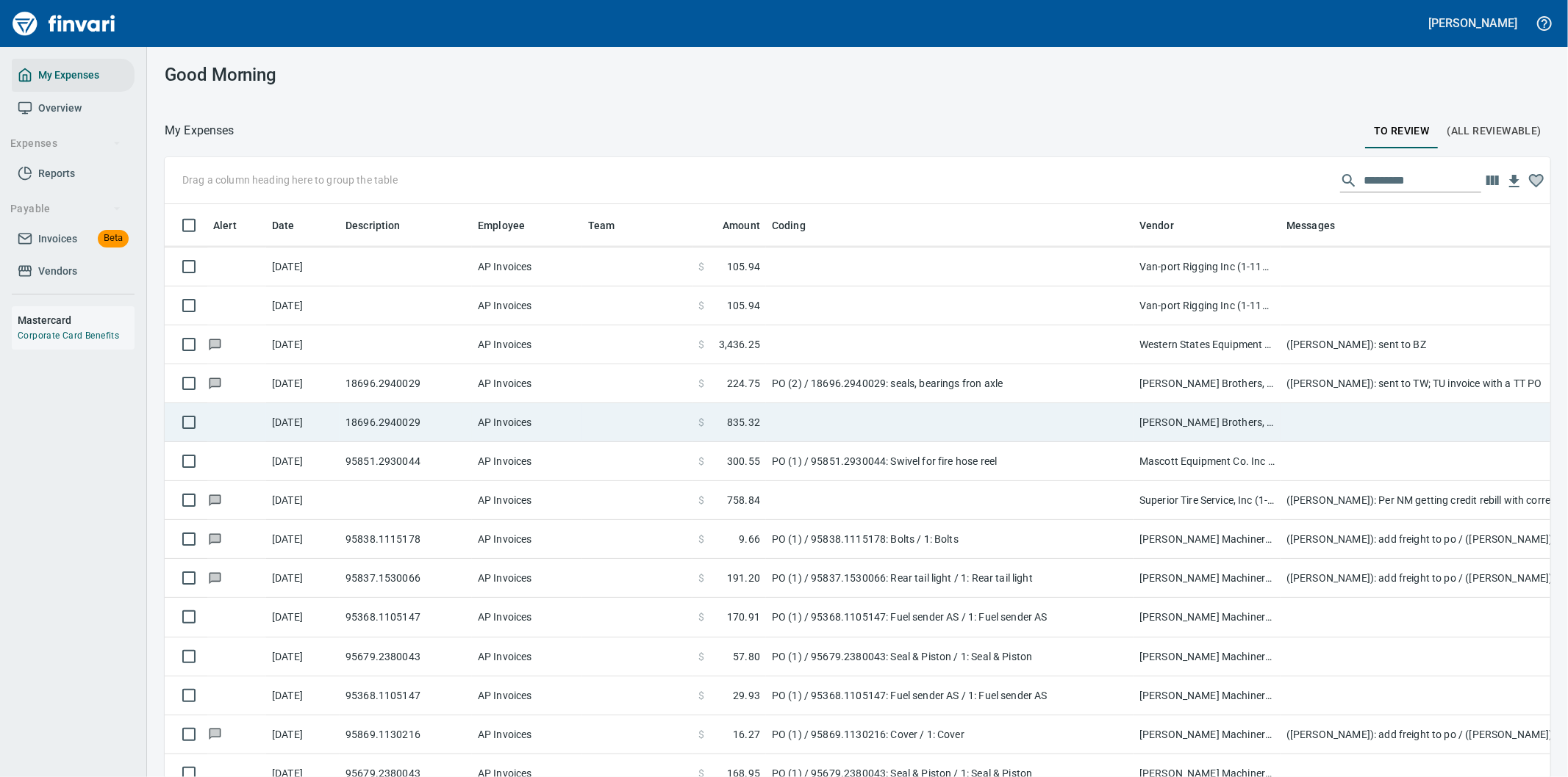
click at [1051, 419] on td at bounding box center [950, 422] width 368 height 39
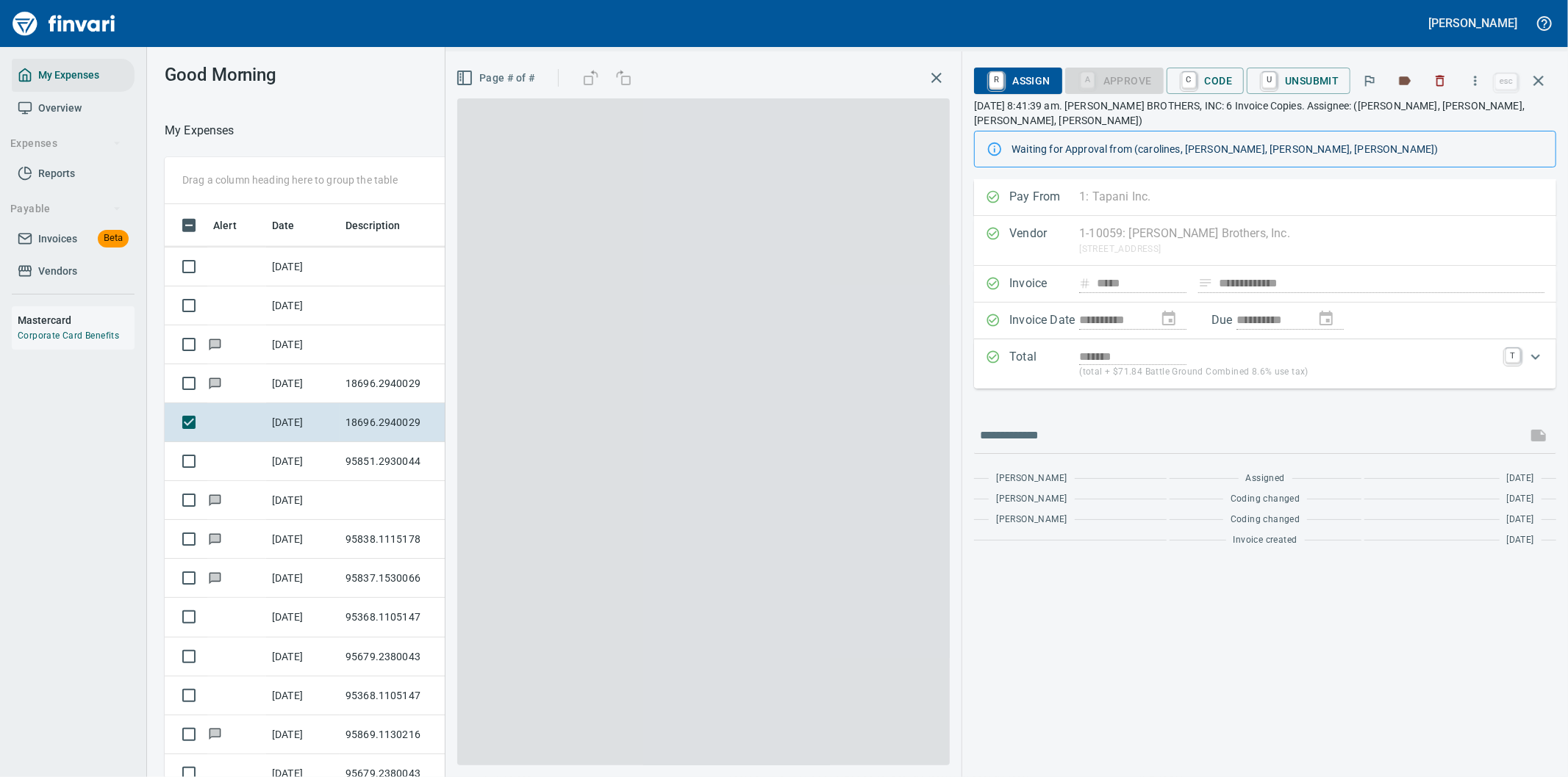
scroll to position [592, 982]
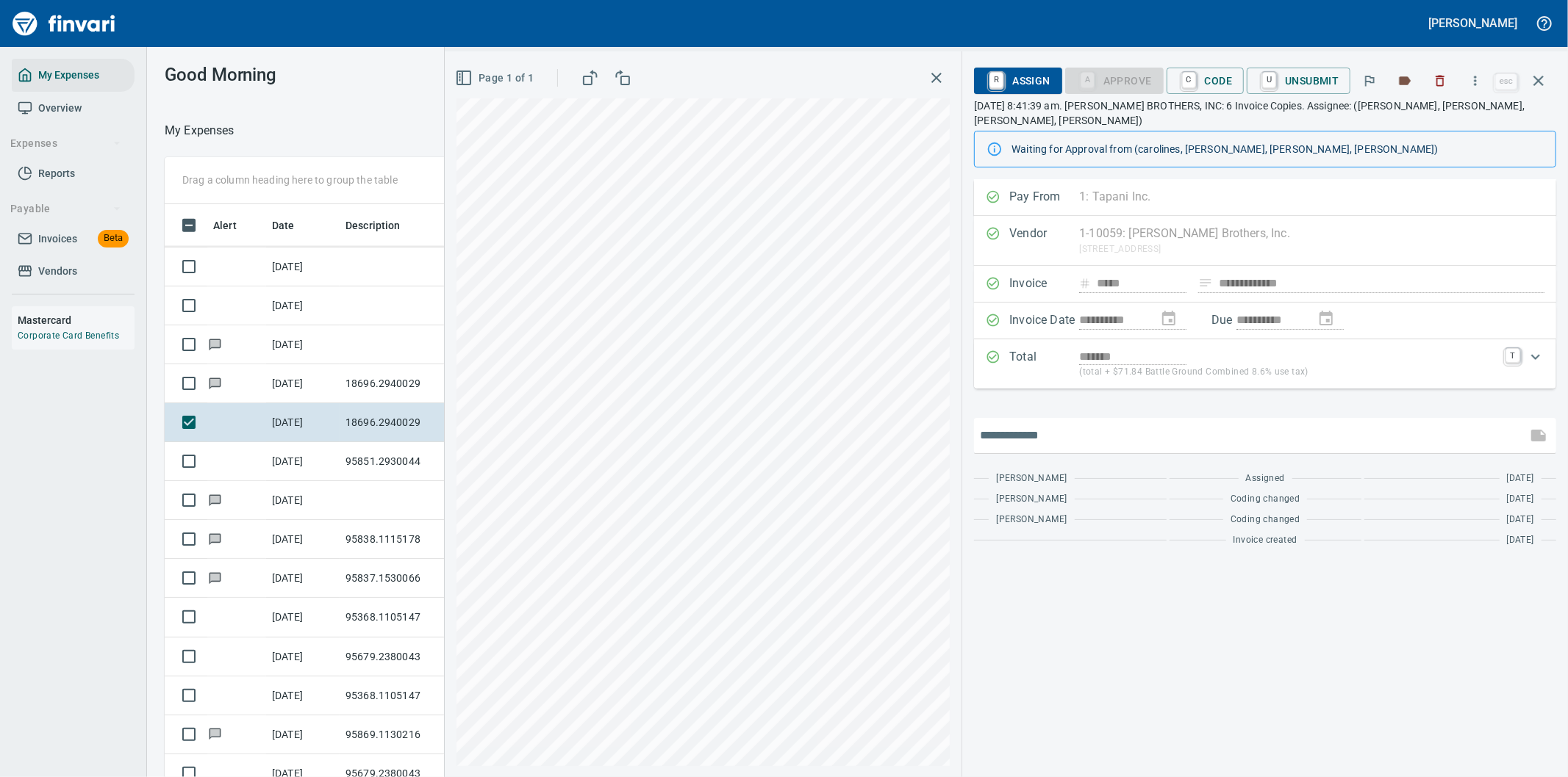
click at [1054, 424] on input "text" at bounding box center [1251, 435] width 541 height 23
paste input "**********"
type input "**********"
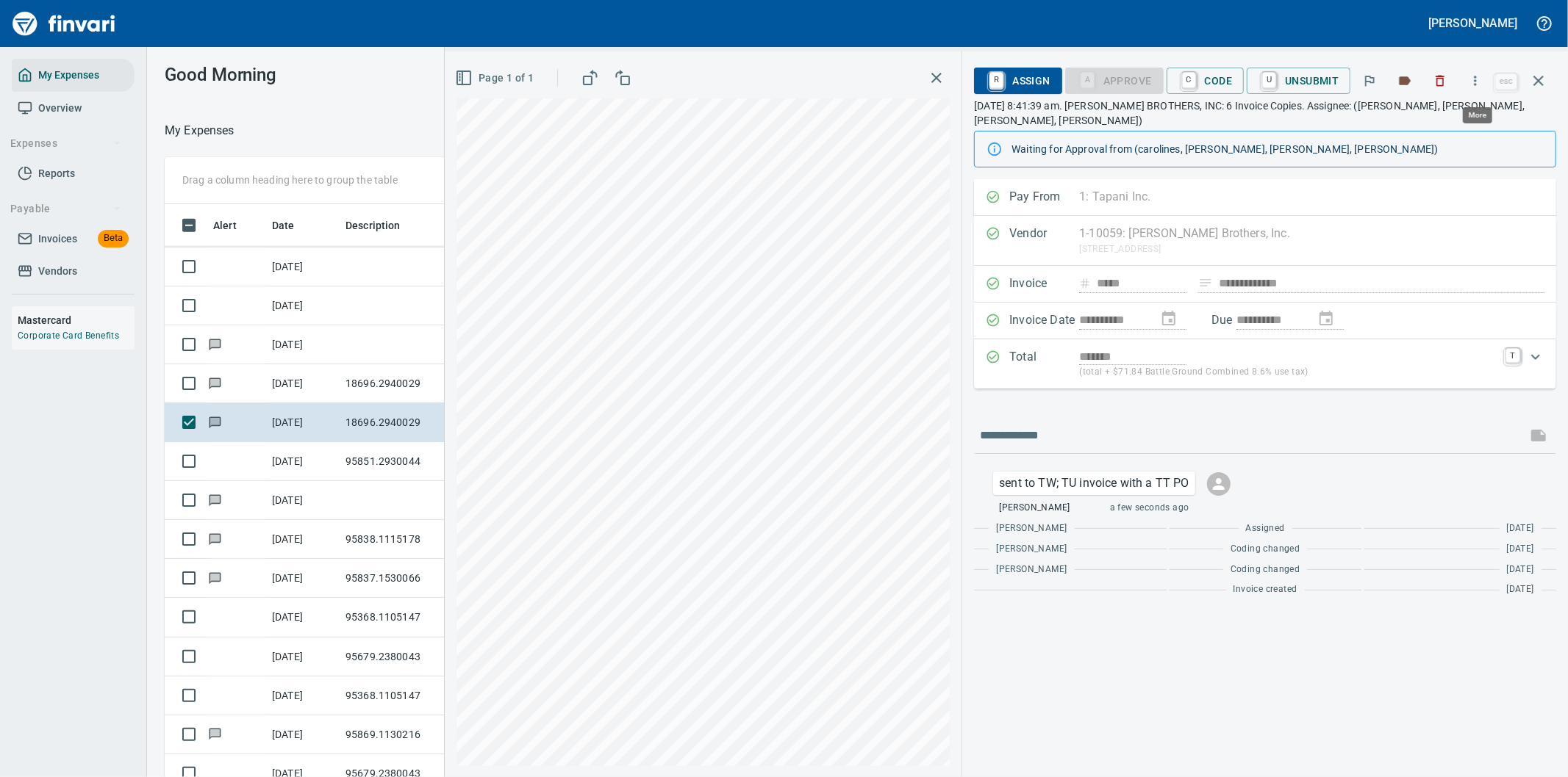
click at [1475, 78] on icon "button" at bounding box center [1475, 81] width 15 height 15
click at [1451, 121] on span "Download" at bounding box center [1473, 123] width 141 height 17
click at [1542, 79] on icon "button" at bounding box center [1538, 81] width 17 height 17
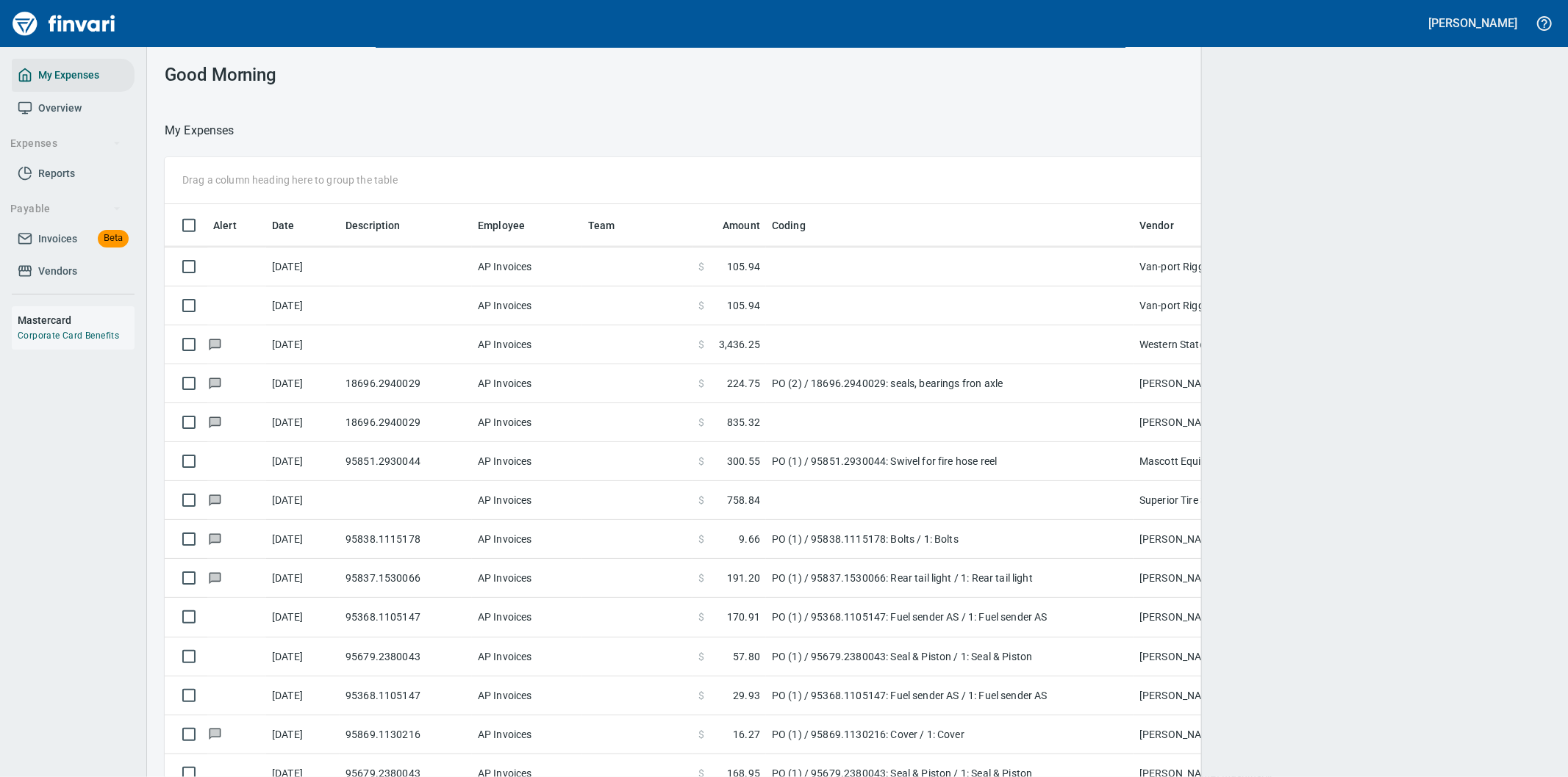
scroll to position [592, 1349]
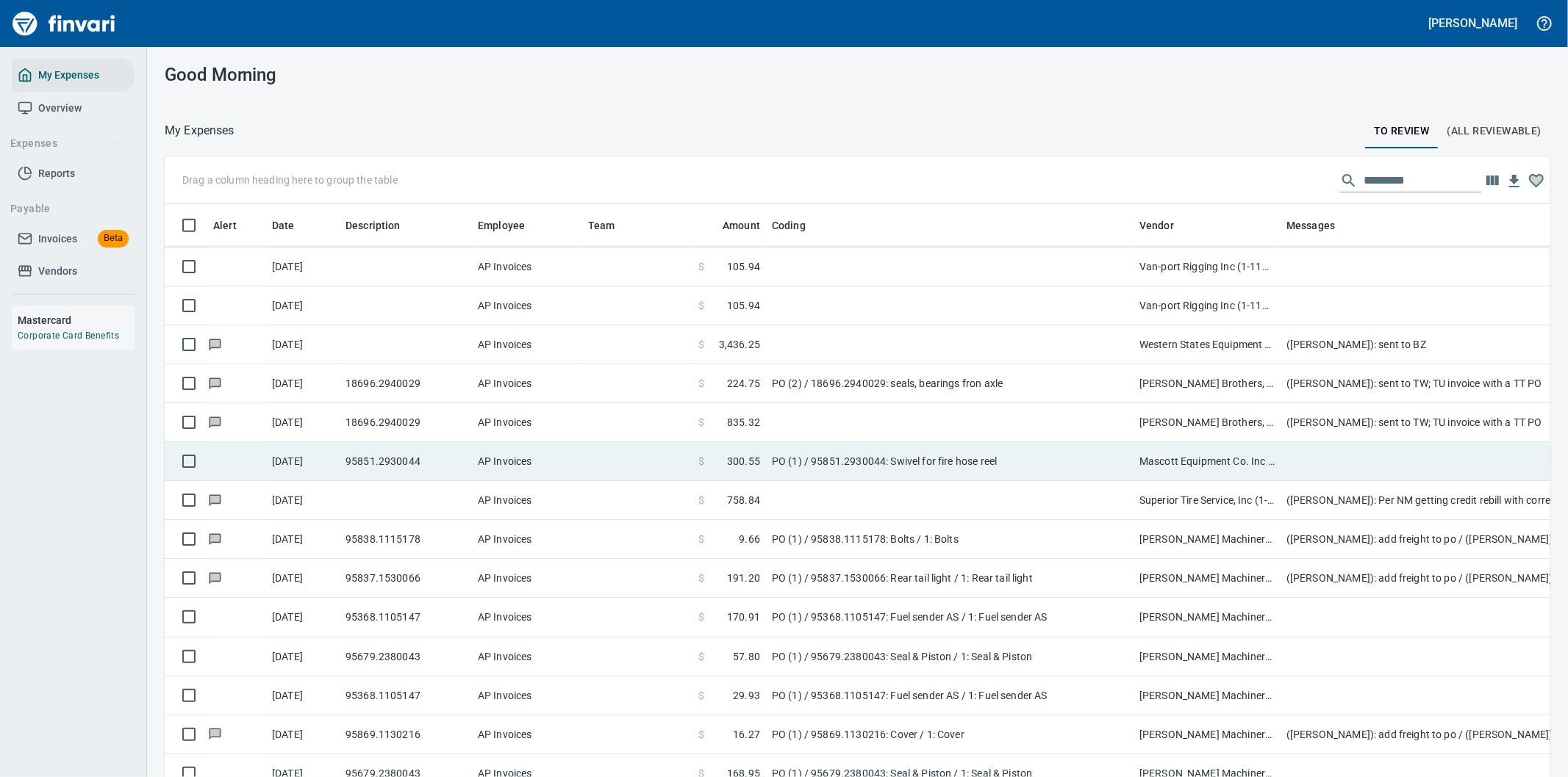
click at [1303, 457] on td at bounding box center [1575, 462] width 588 height 39
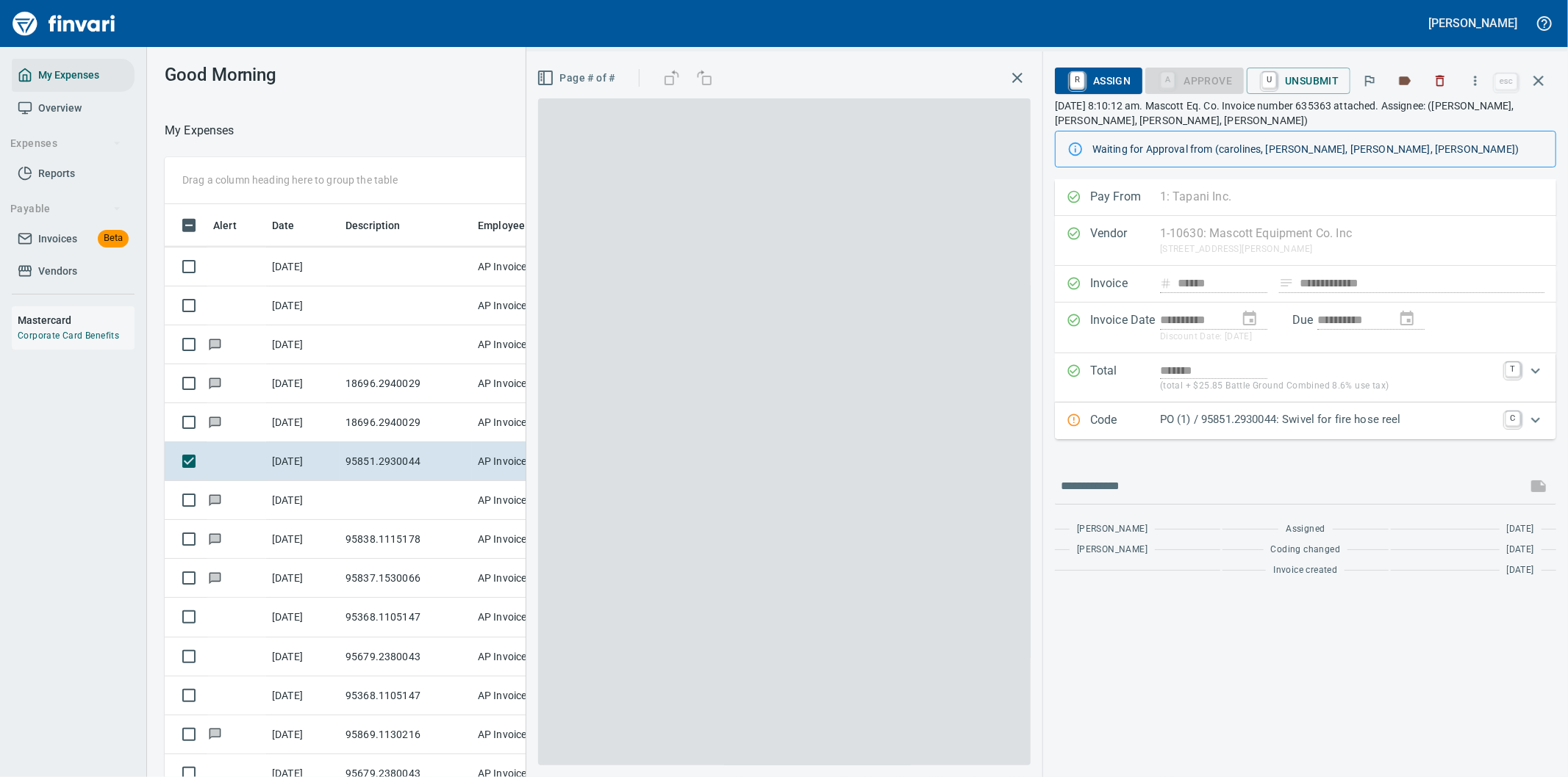
scroll to position [592, 982]
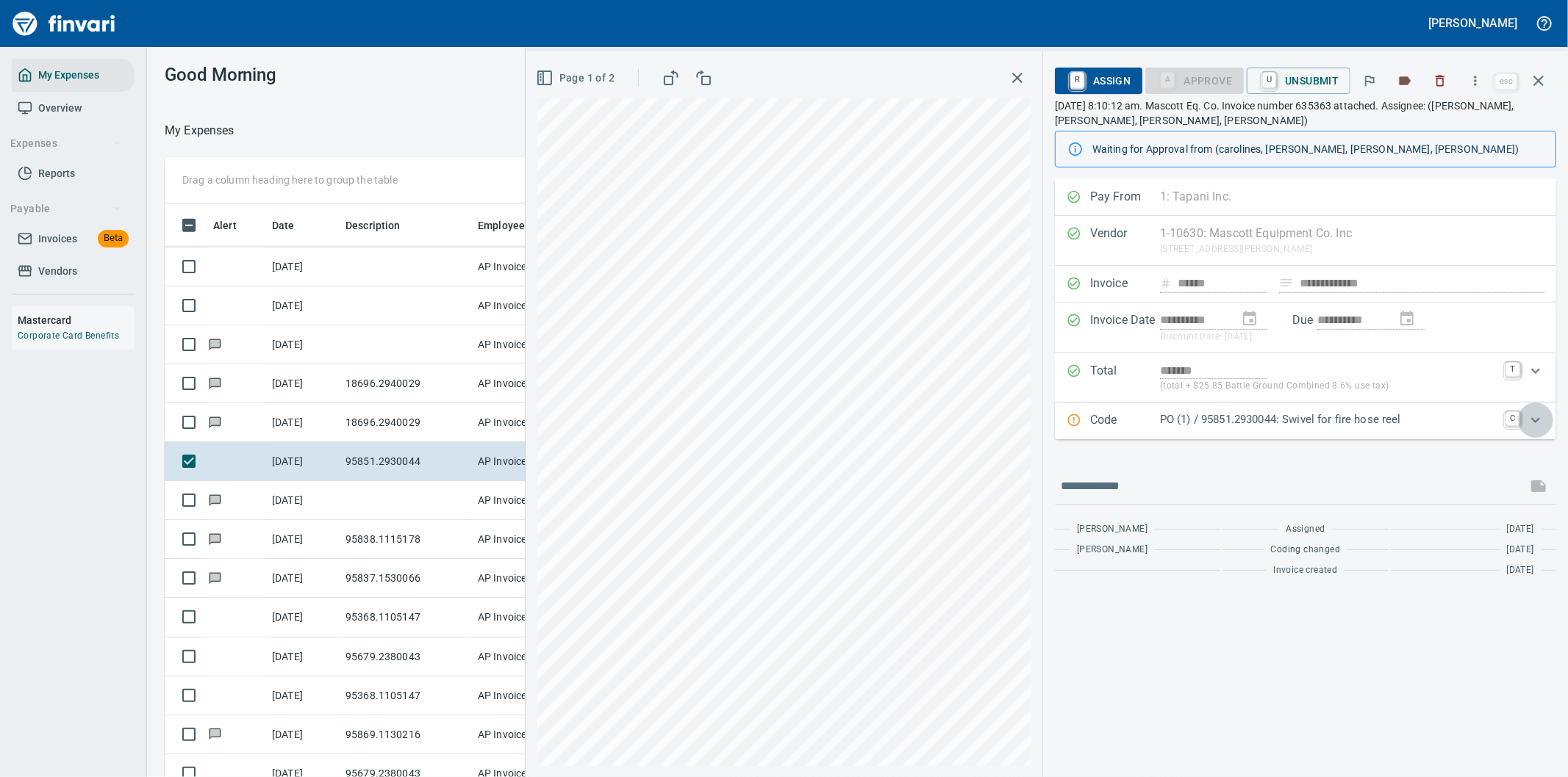
click at [1533, 414] on icon "Expand" at bounding box center [1536, 420] width 17 height 17
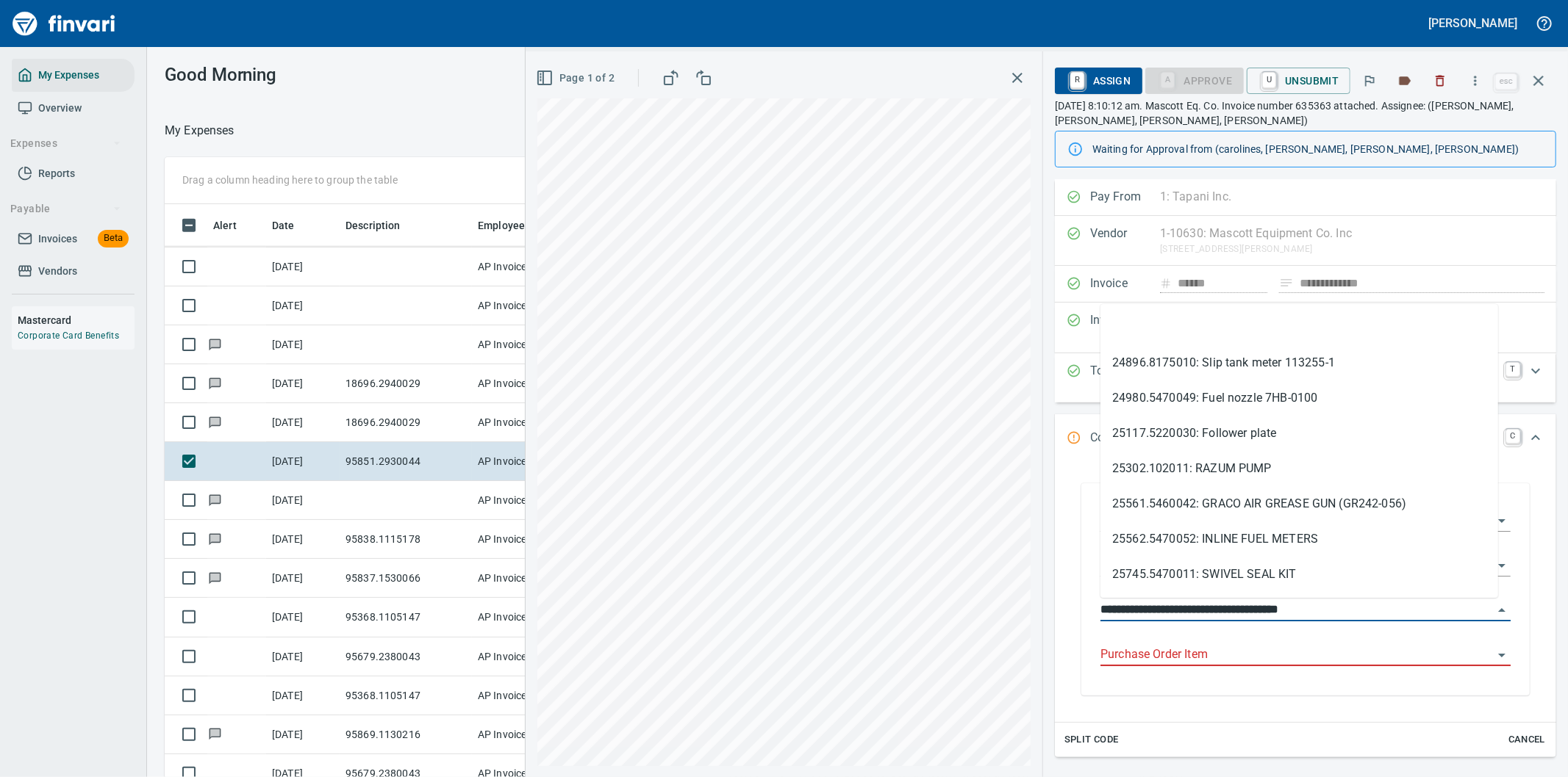
drag, startPoint x: 1186, startPoint y: 605, endPoint x: 1091, endPoint y: 606, distance: 95.0
click at [1091, 606] on div "**********" at bounding box center [1305, 591] width 434 height 209
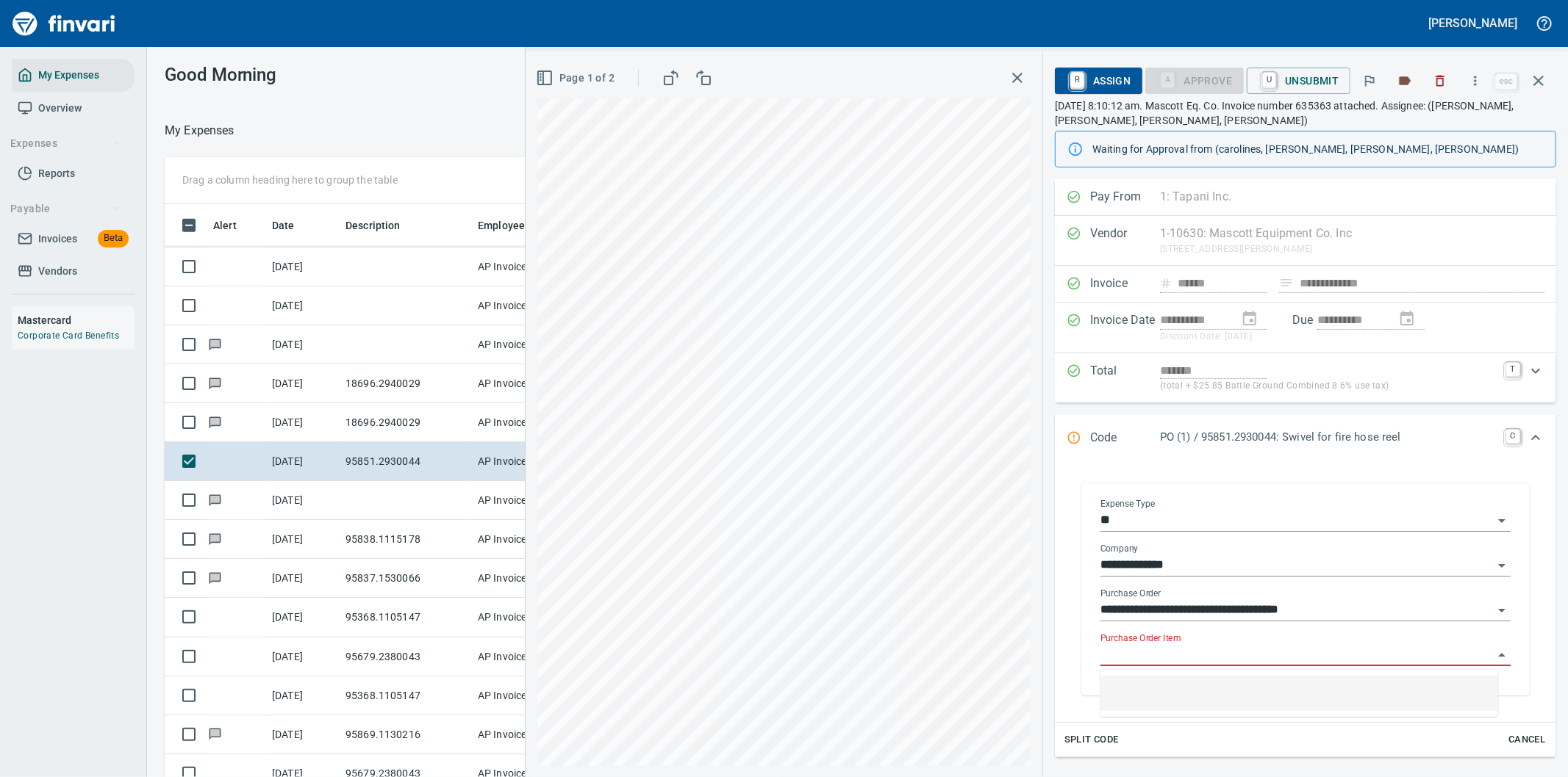
click at [1147, 658] on input "Purchase Order Item" at bounding box center [1297, 655] width 392 height 21
click at [1148, 652] on input "Purchase Order Item" at bounding box center [1297, 655] width 392 height 21
click at [1474, 76] on icon "button" at bounding box center [1475, 81] width 15 height 15
click at [1438, 119] on span "Download" at bounding box center [1473, 123] width 141 height 17
click at [1181, 654] on input "Purchase Order Item" at bounding box center [1297, 655] width 392 height 21
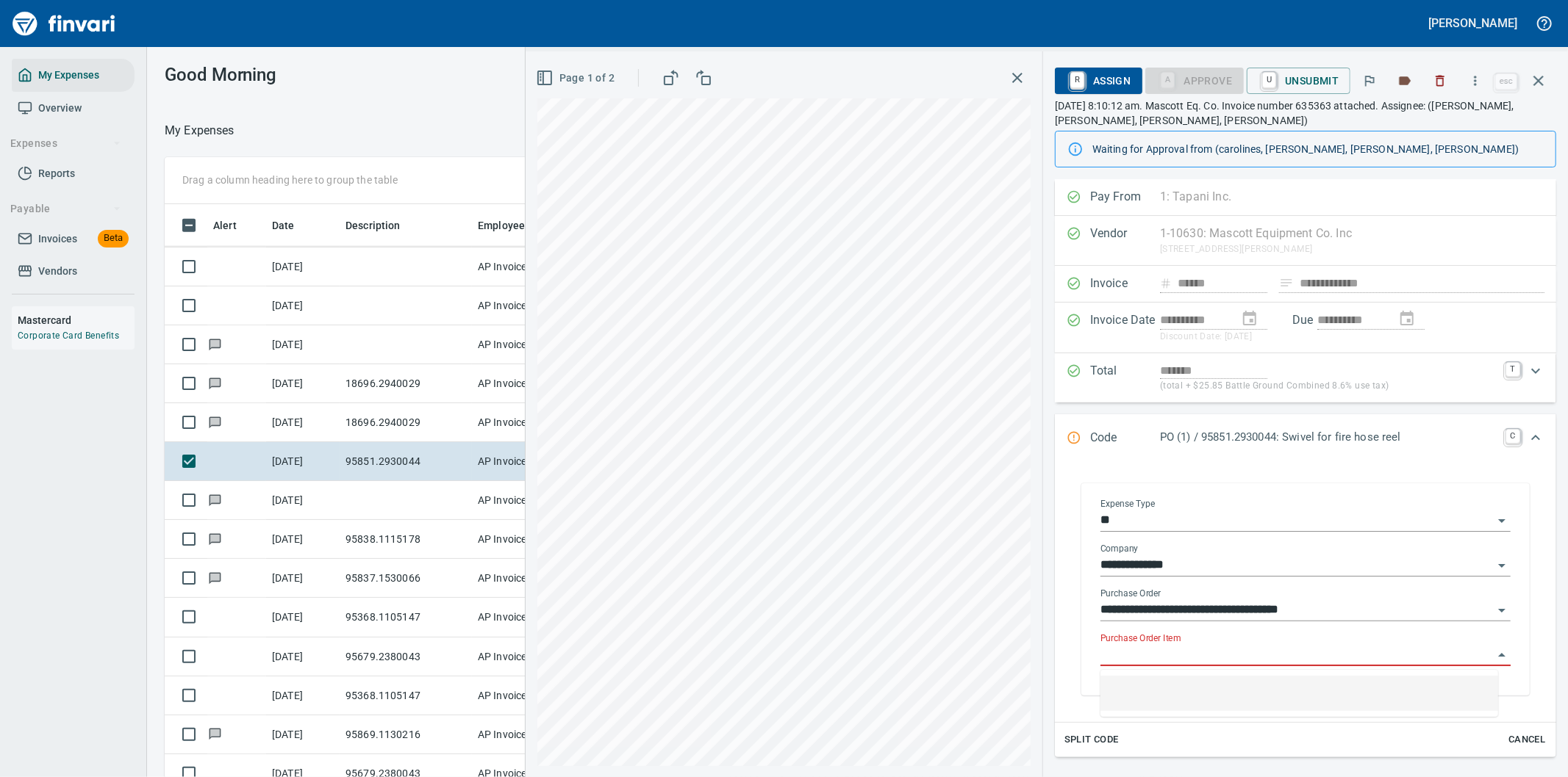
click at [1188, 659] on input "Purchase Order Item" at bounding box center [1297, 655] width 392 height 21
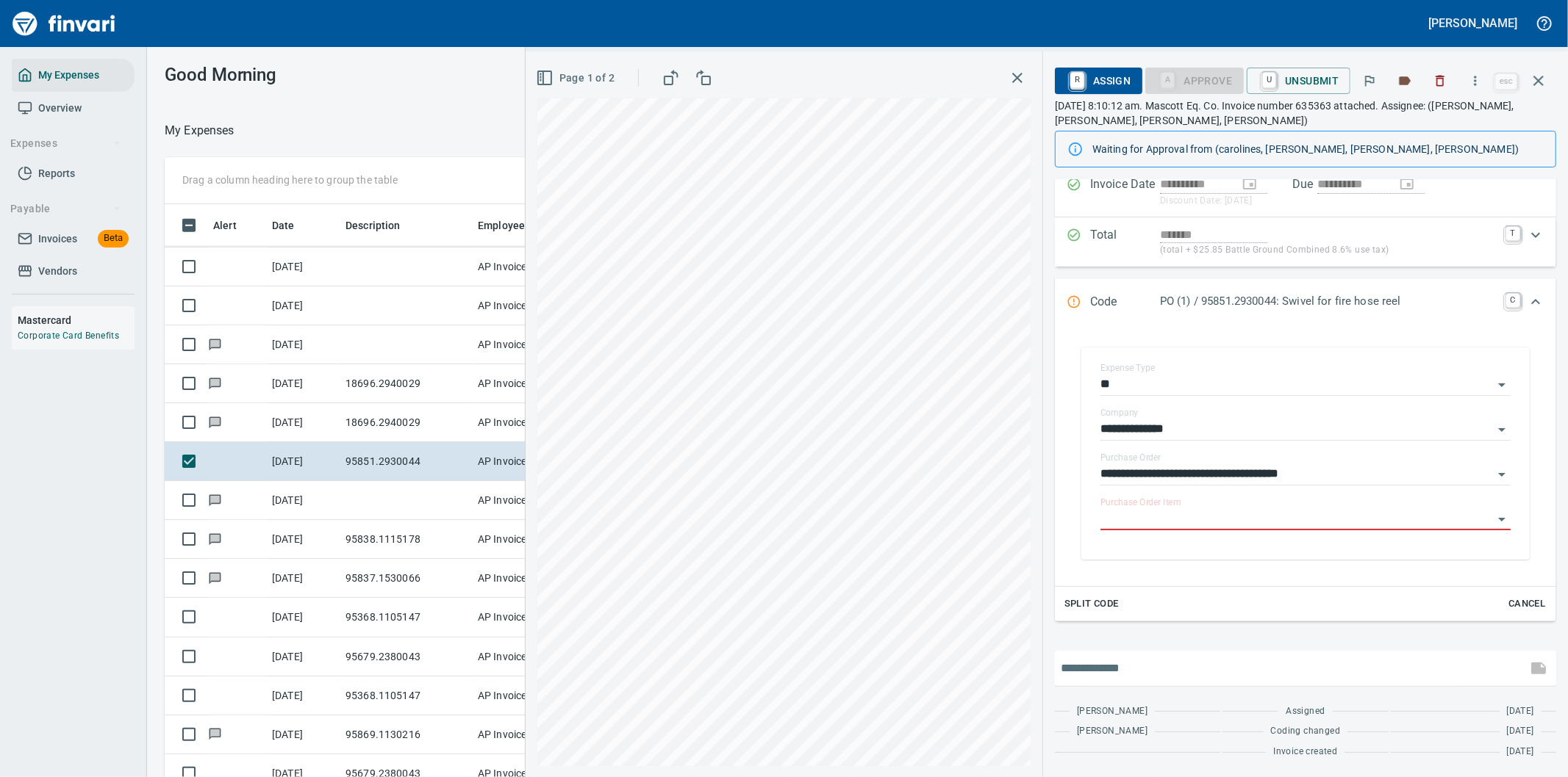
click at [1162, 671] on input "text" at bounding box center [1291, 668] width 460 height 23
type input "**********"
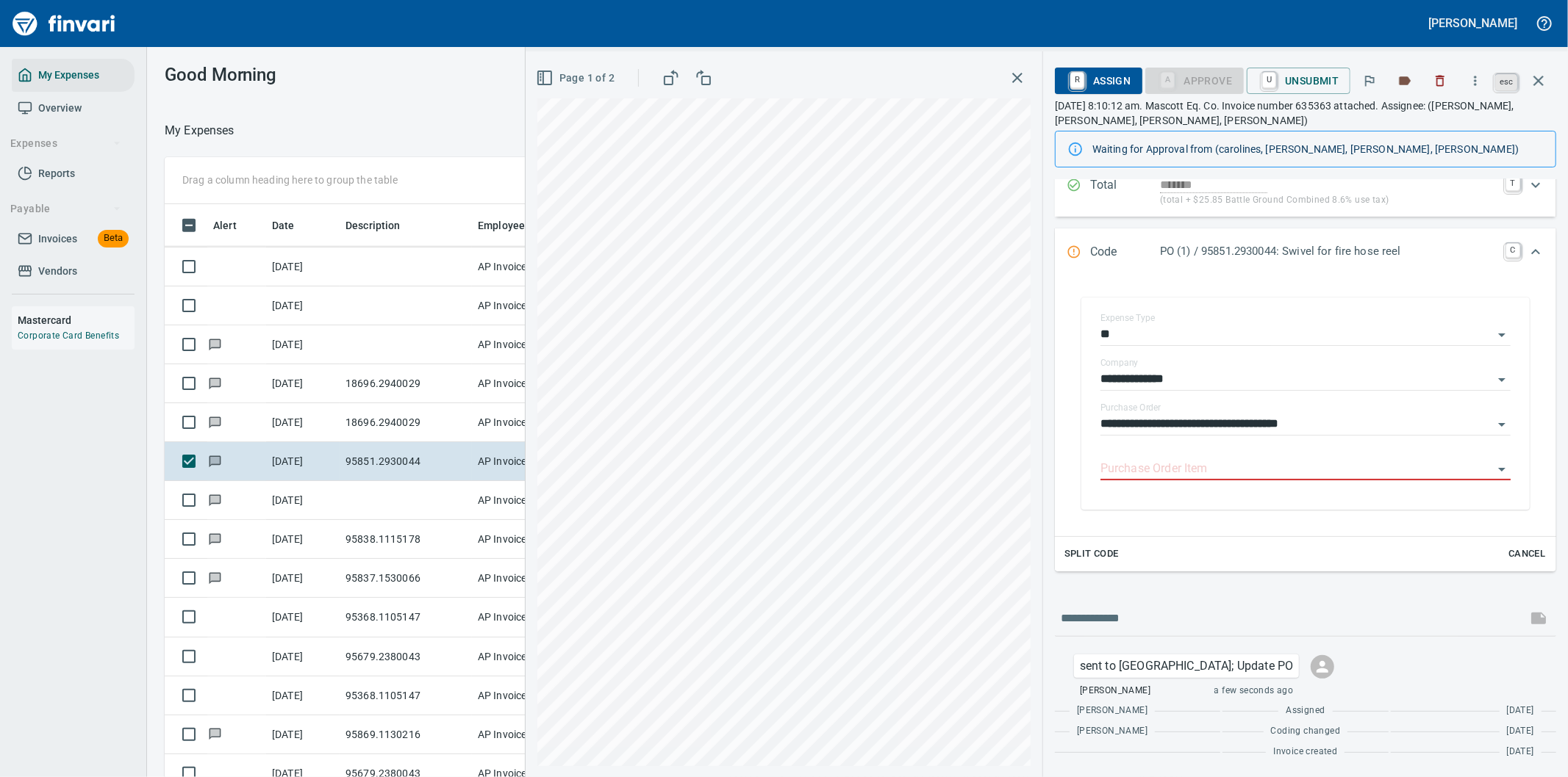
scroll to position [592, 982]
click at [1535, 78] on icon "button" at bounding box center [1538, 81] width 17 height 17
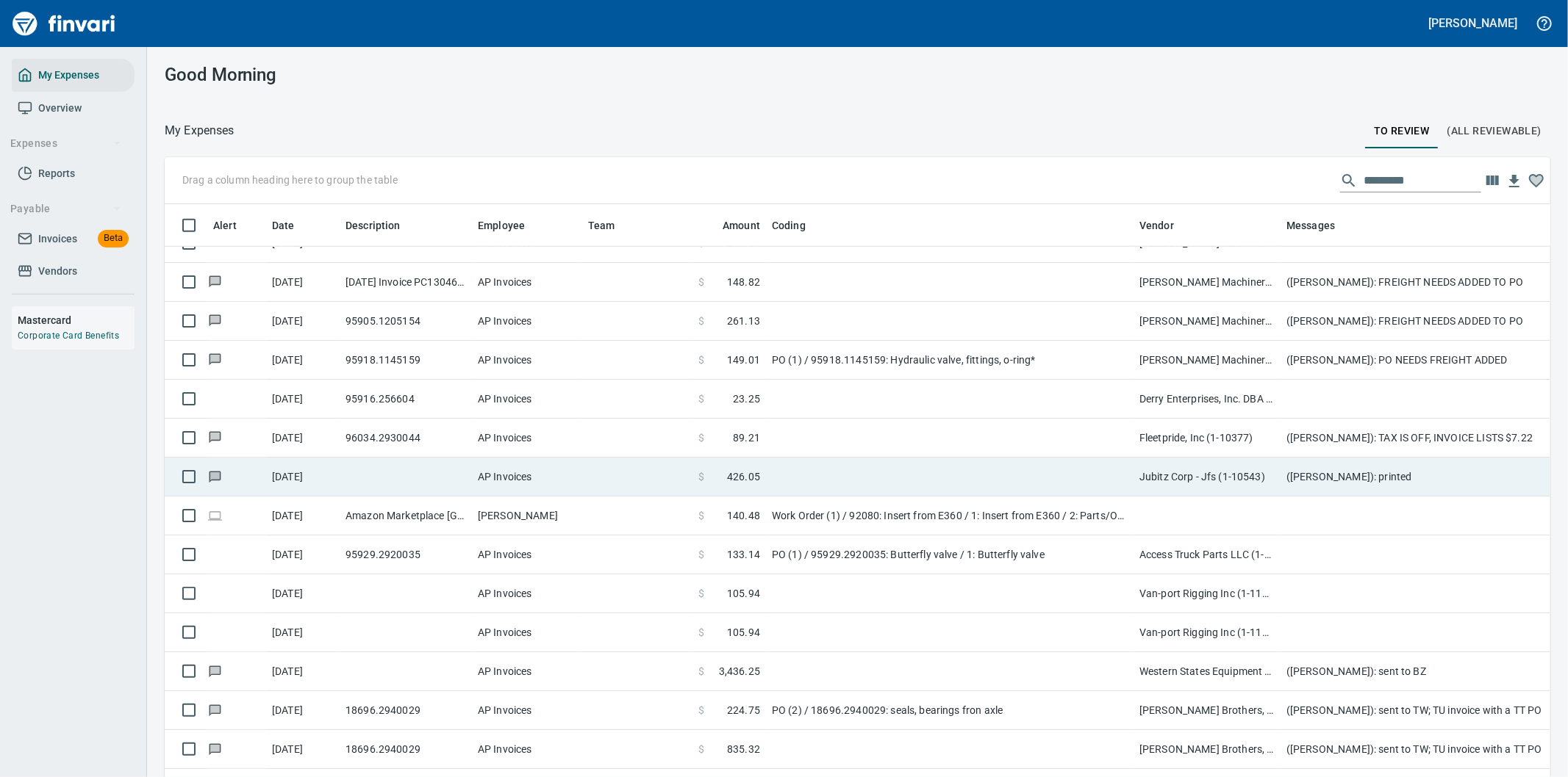
scroll to position [1305, 0]
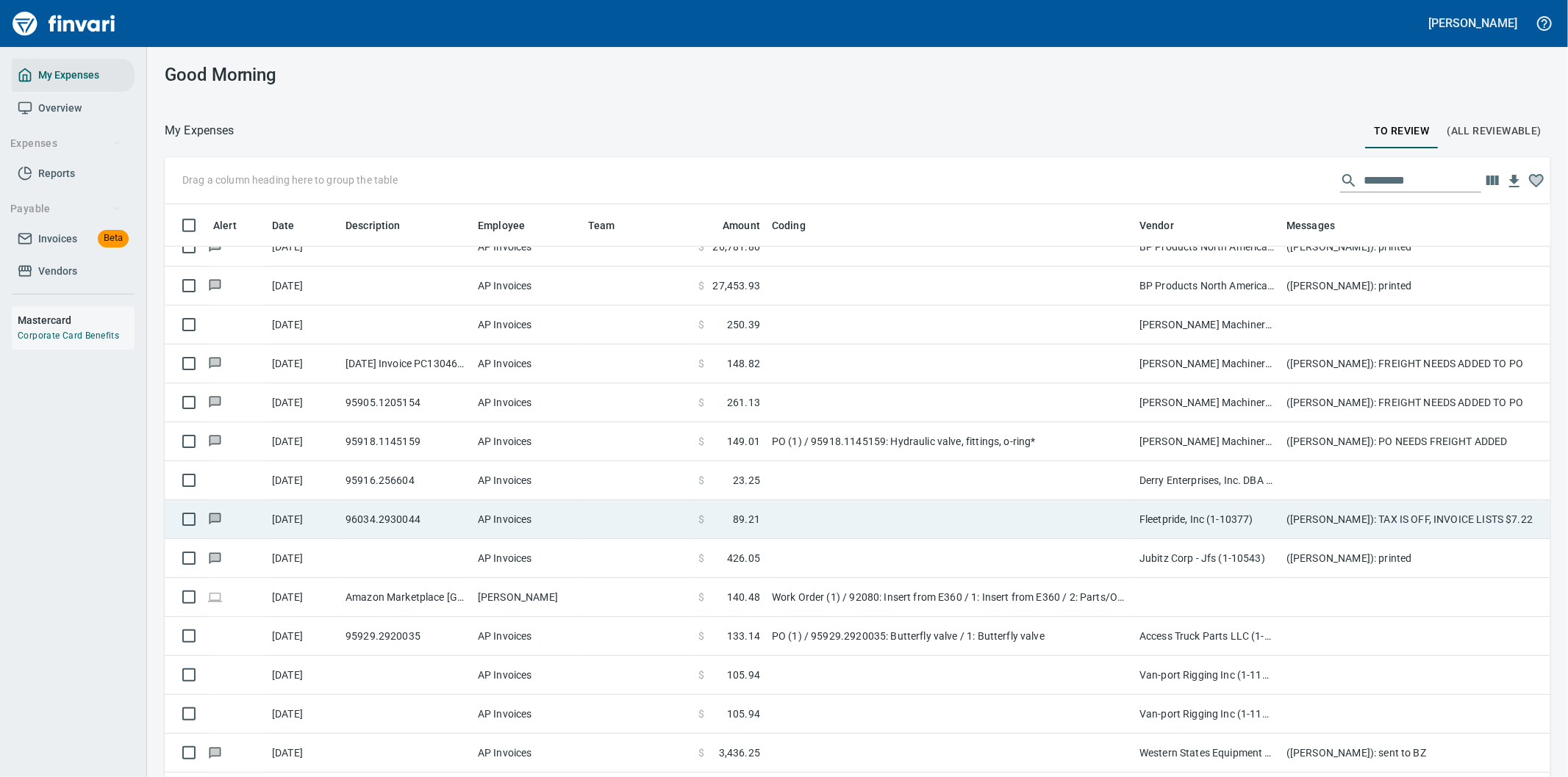
click at [996, 515] on td at bounding box center [950, 520] width 368 height 39
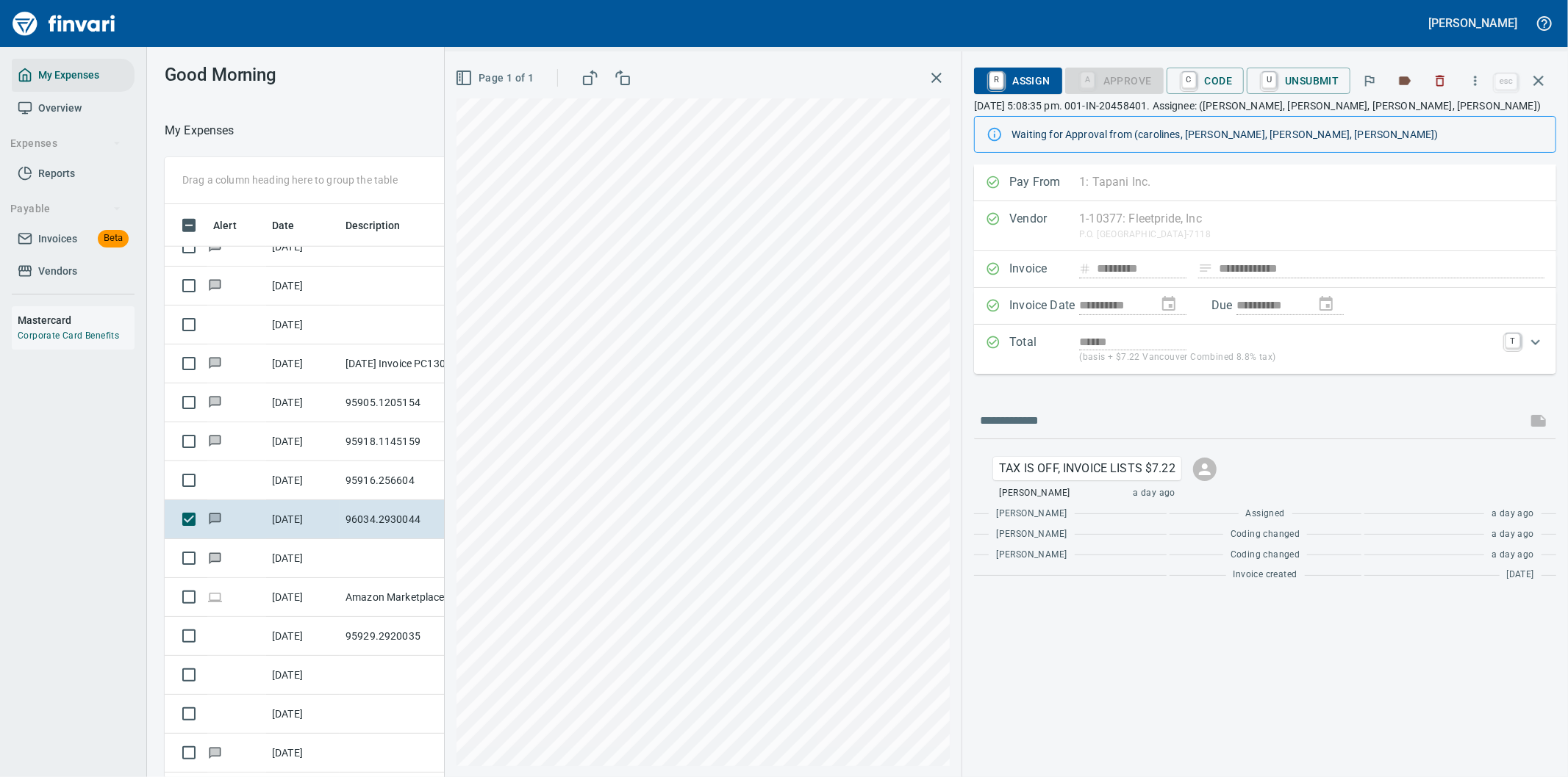
scroll to position [592, 982]
click at [1476, 76] on icon "button" at bounding box center [1476, 80] width 3 height 10
click at [1436, 123] on span "Download" at bounding box center [1473, 123] width 141 height 17
click at [1076, 421] on input "text" at bounding box center [1251, 421] width 541 height 23
type input "**********"
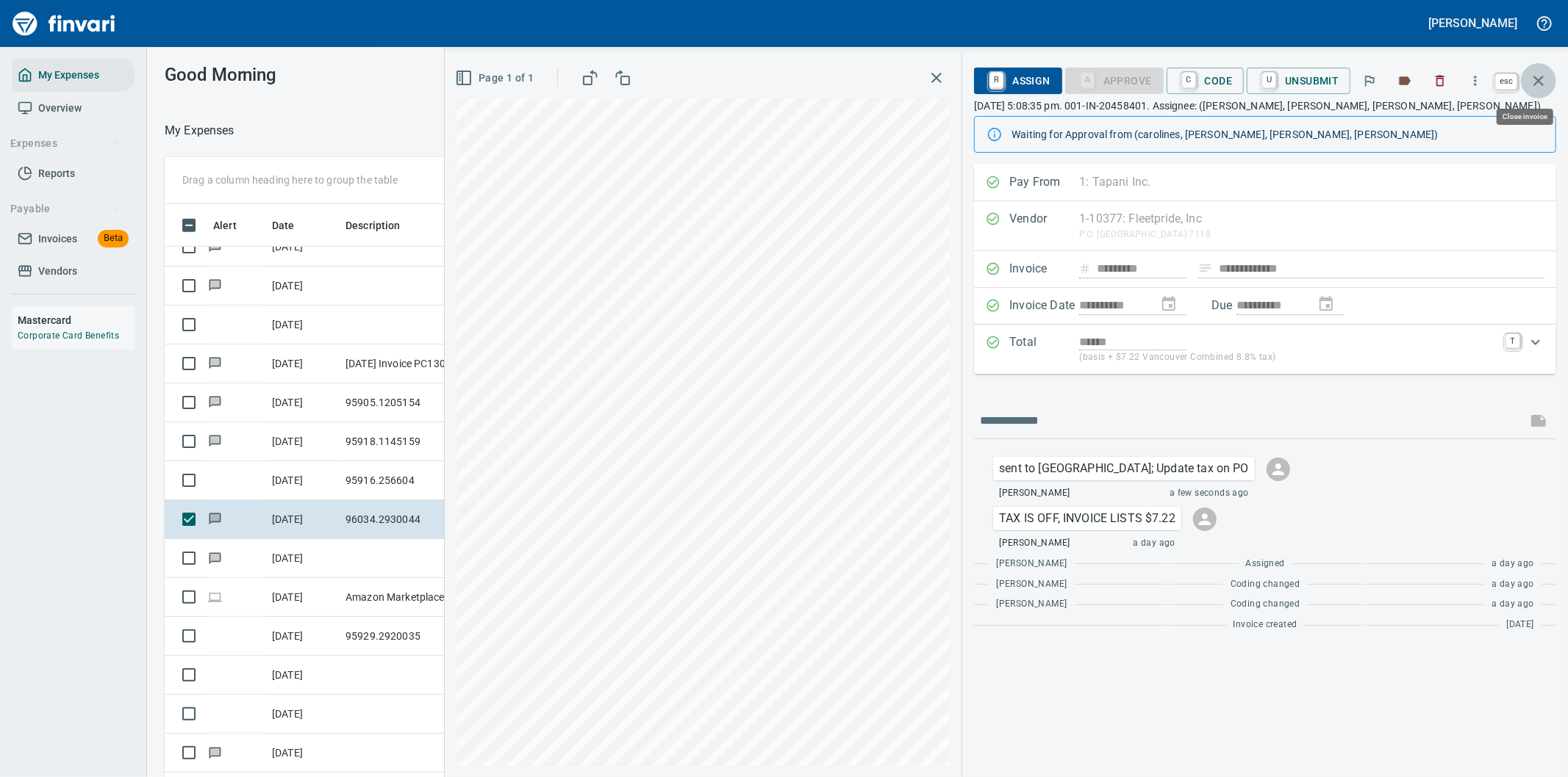
click at [1539, 76] on icon "button" at bounding box center [1538, 81] width 17 height 17
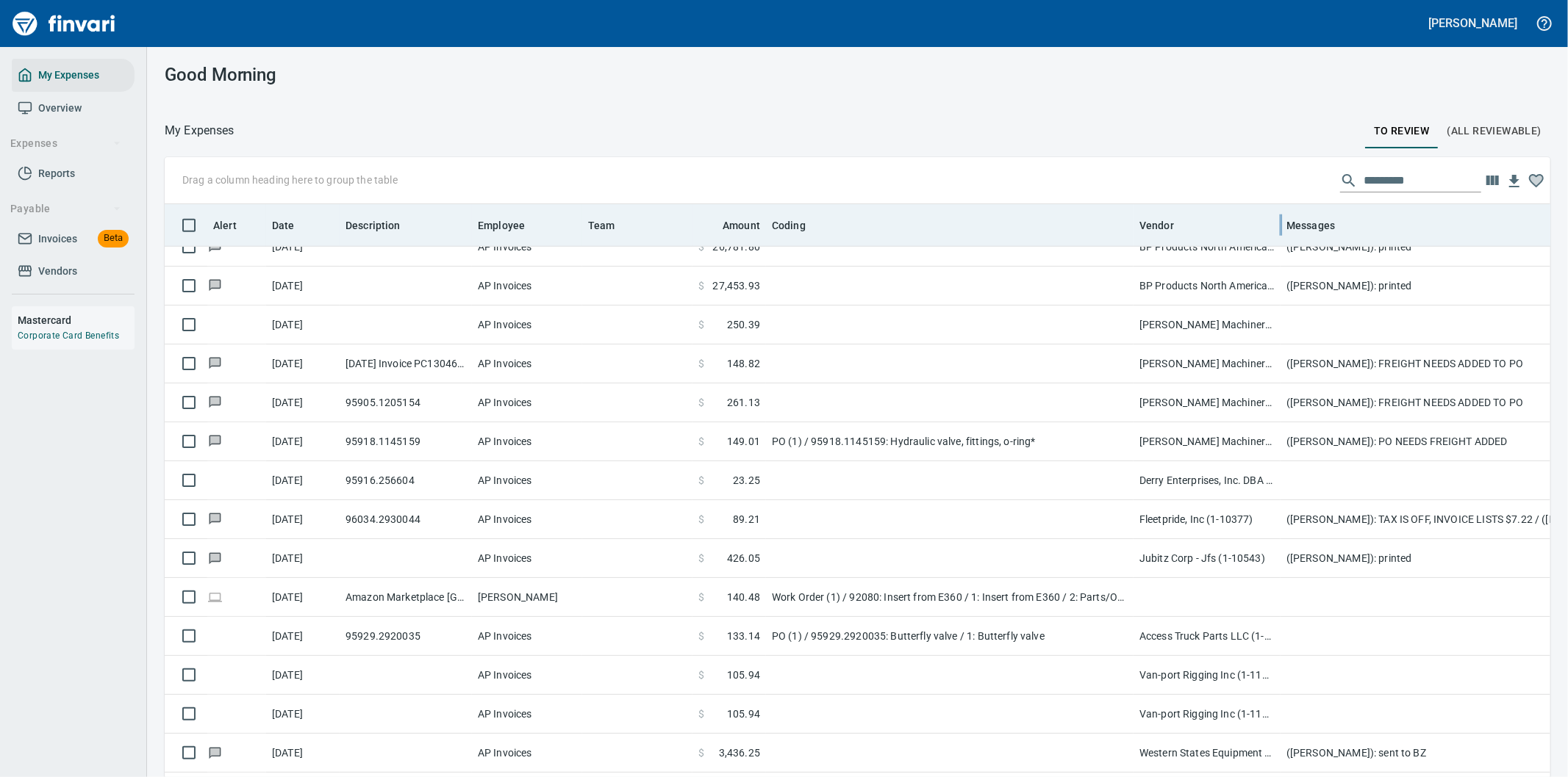
scroll to position [592, 1349]
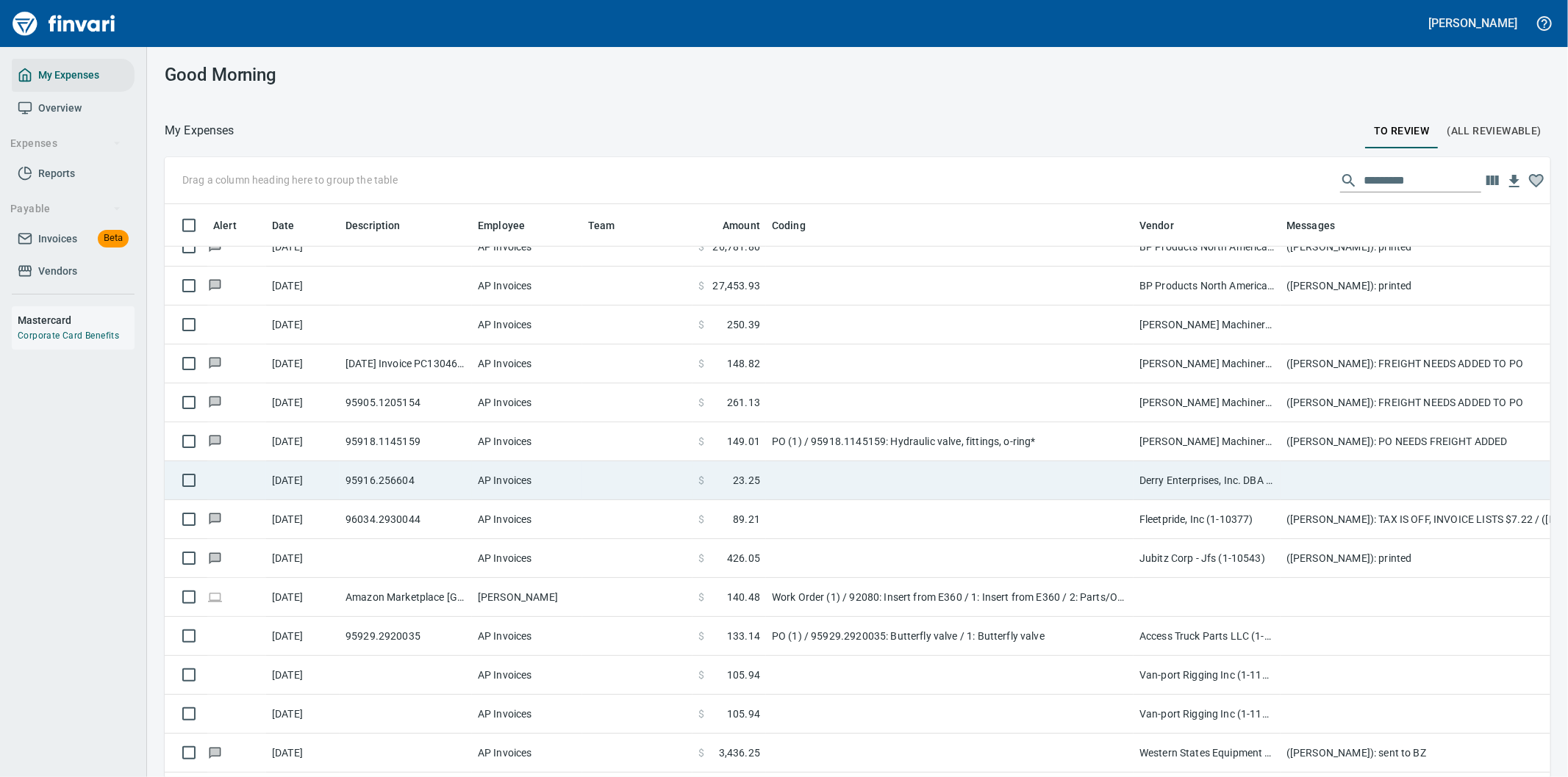
click at [830, 477] on td at bounding box center [950, 481] width 368 height 39
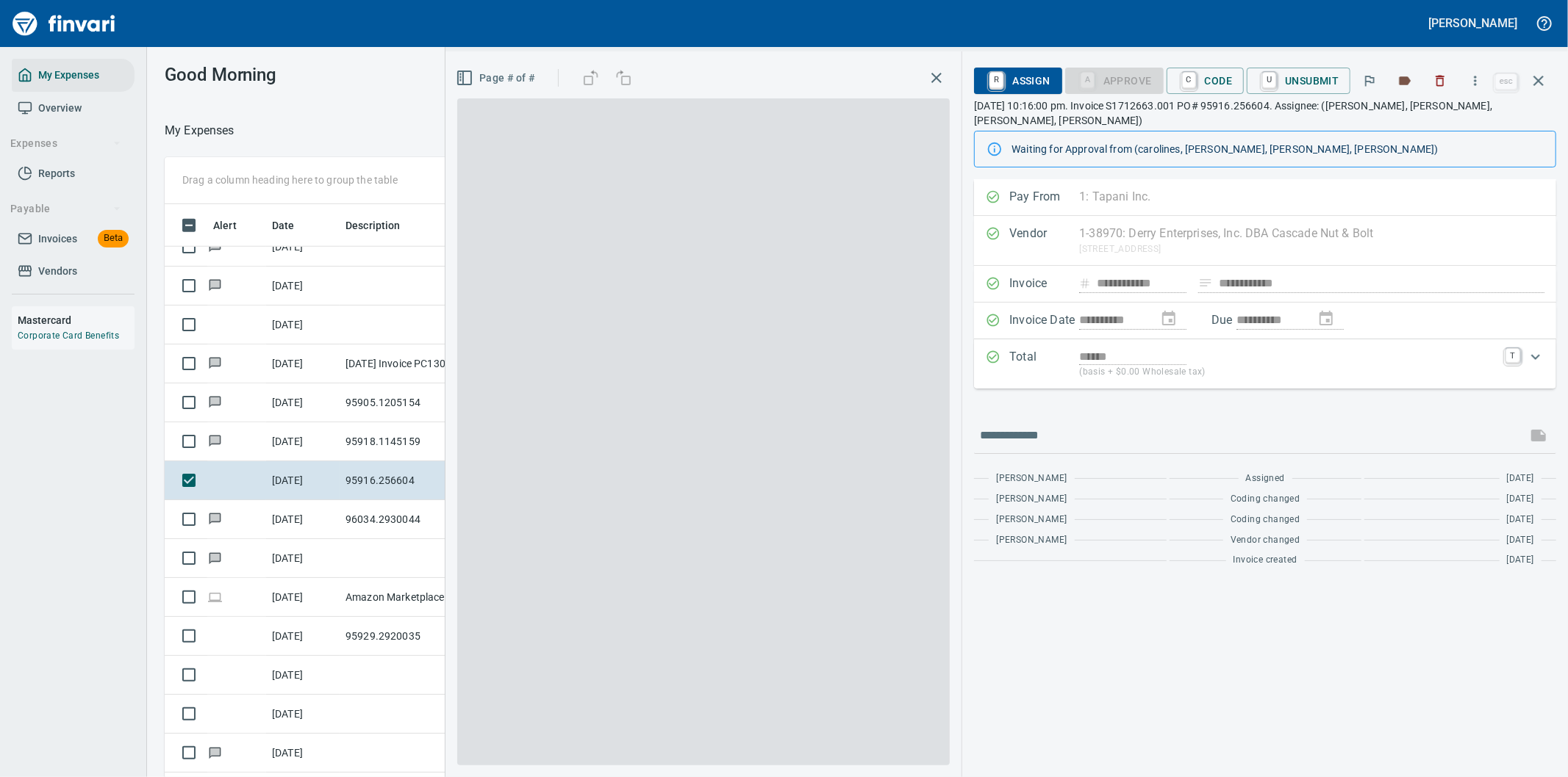
scroll to position [592, 982]
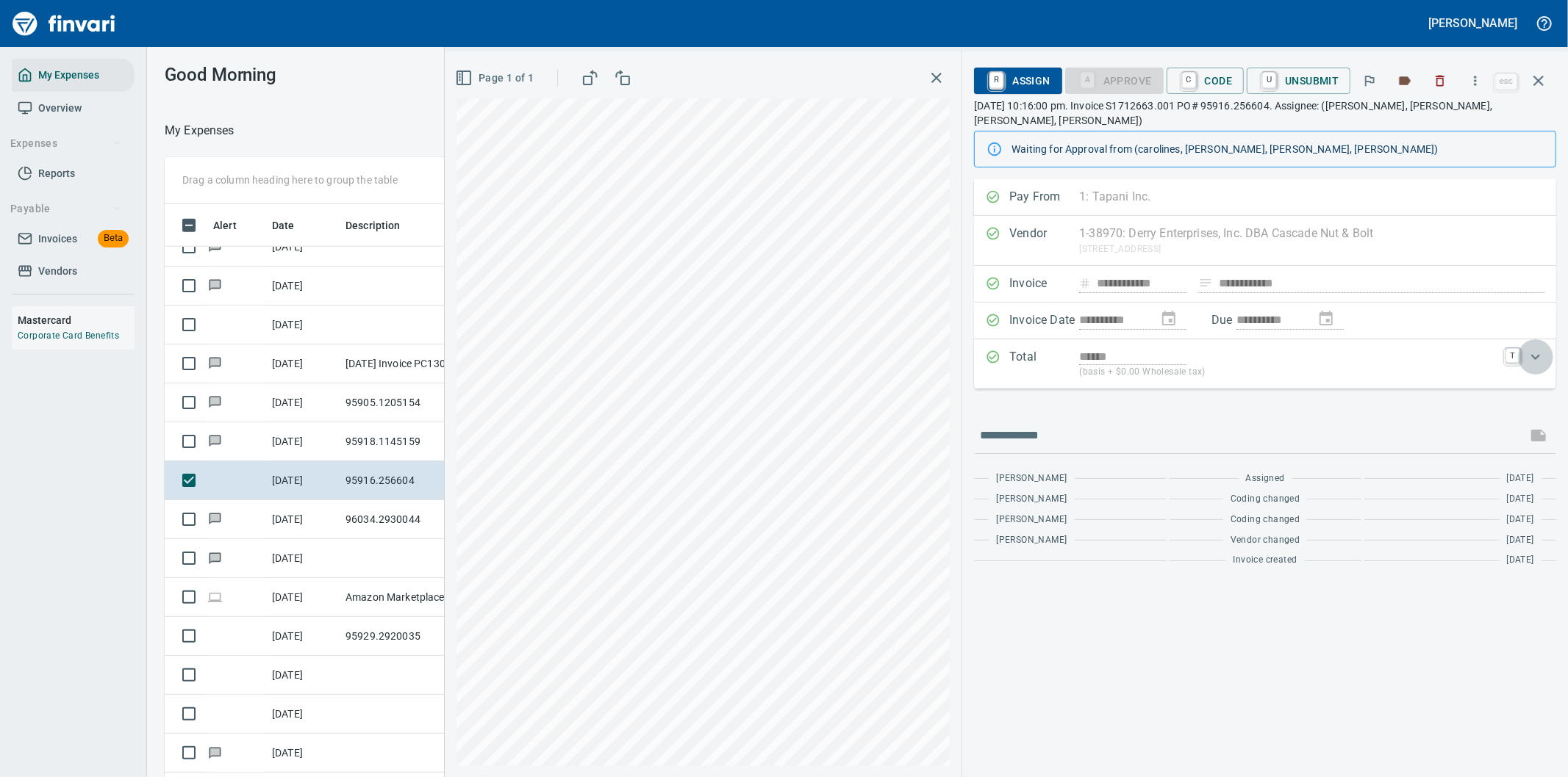
click at [1534, 349] on icon "Expand" at bounding box center [1536, 357] width 17 height 17
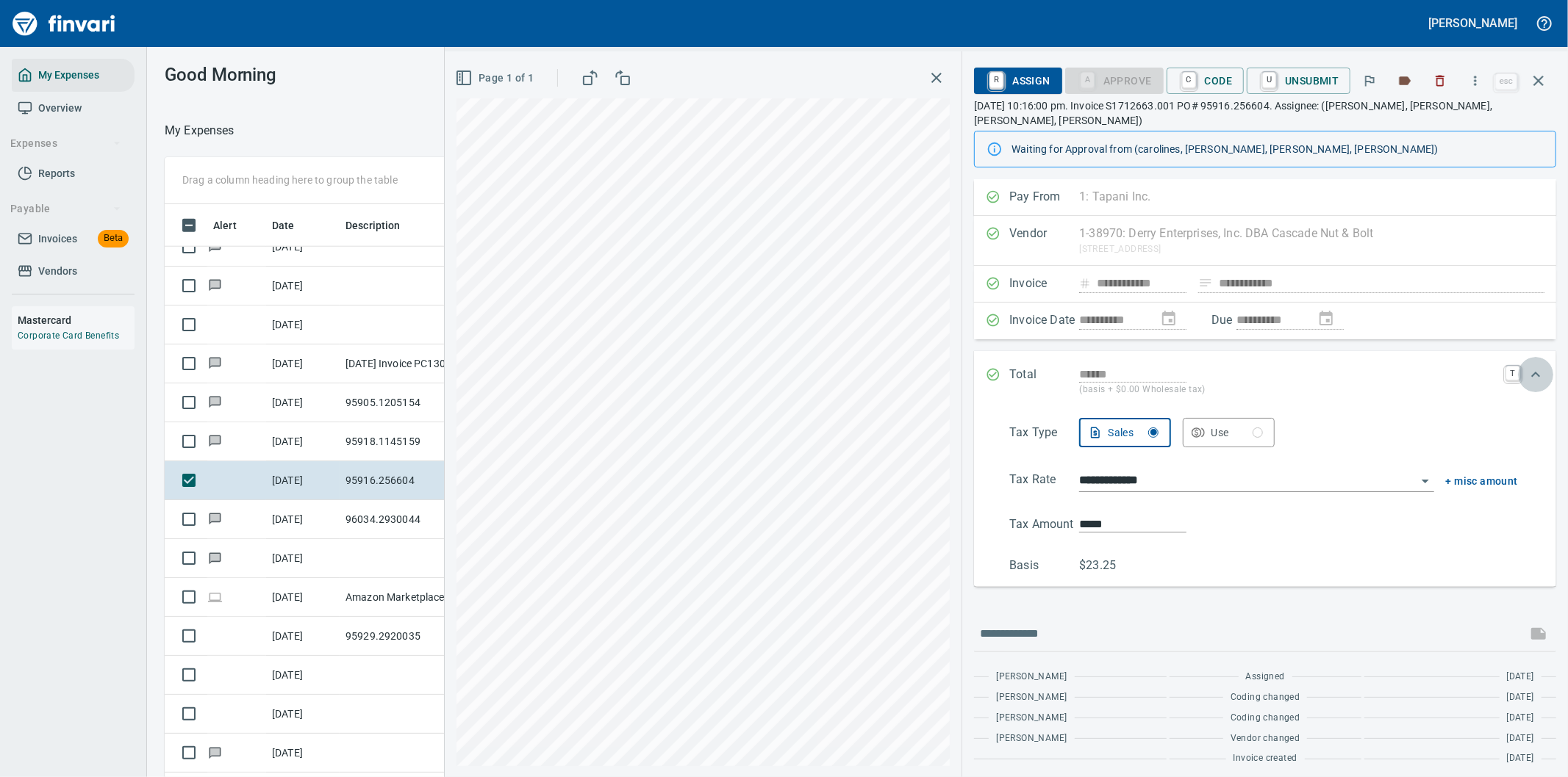
click at [1538, 366] on icon "Expand" at bounding box center [1536, 375] width 17 height 17
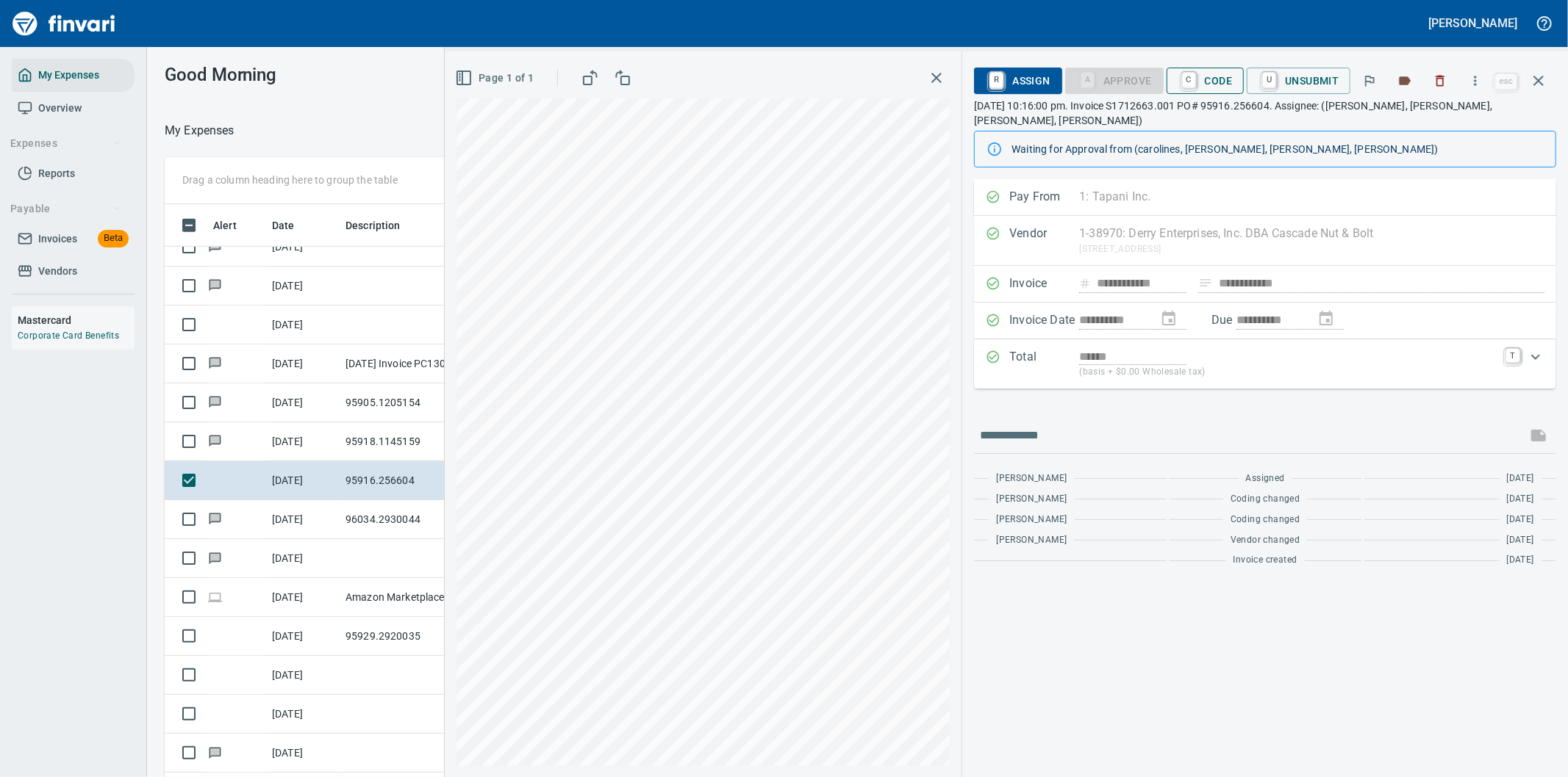
click at [1202, 81] on span "C Code" at bounding box center [1205, 81] width 55 height 25
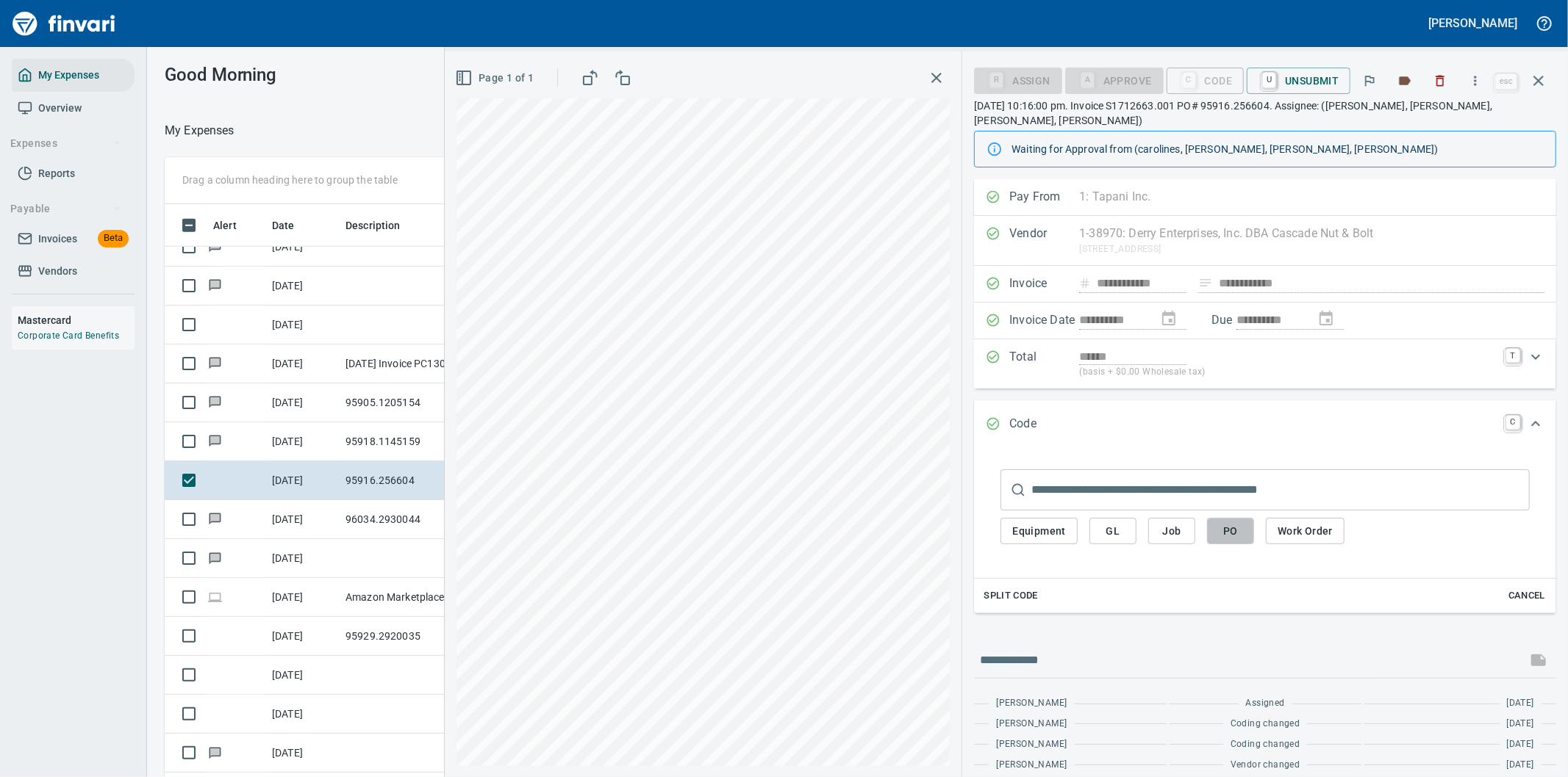
click at [1233, 522] on span "PO" at bounding box center [1231, 531] width 23 height 18
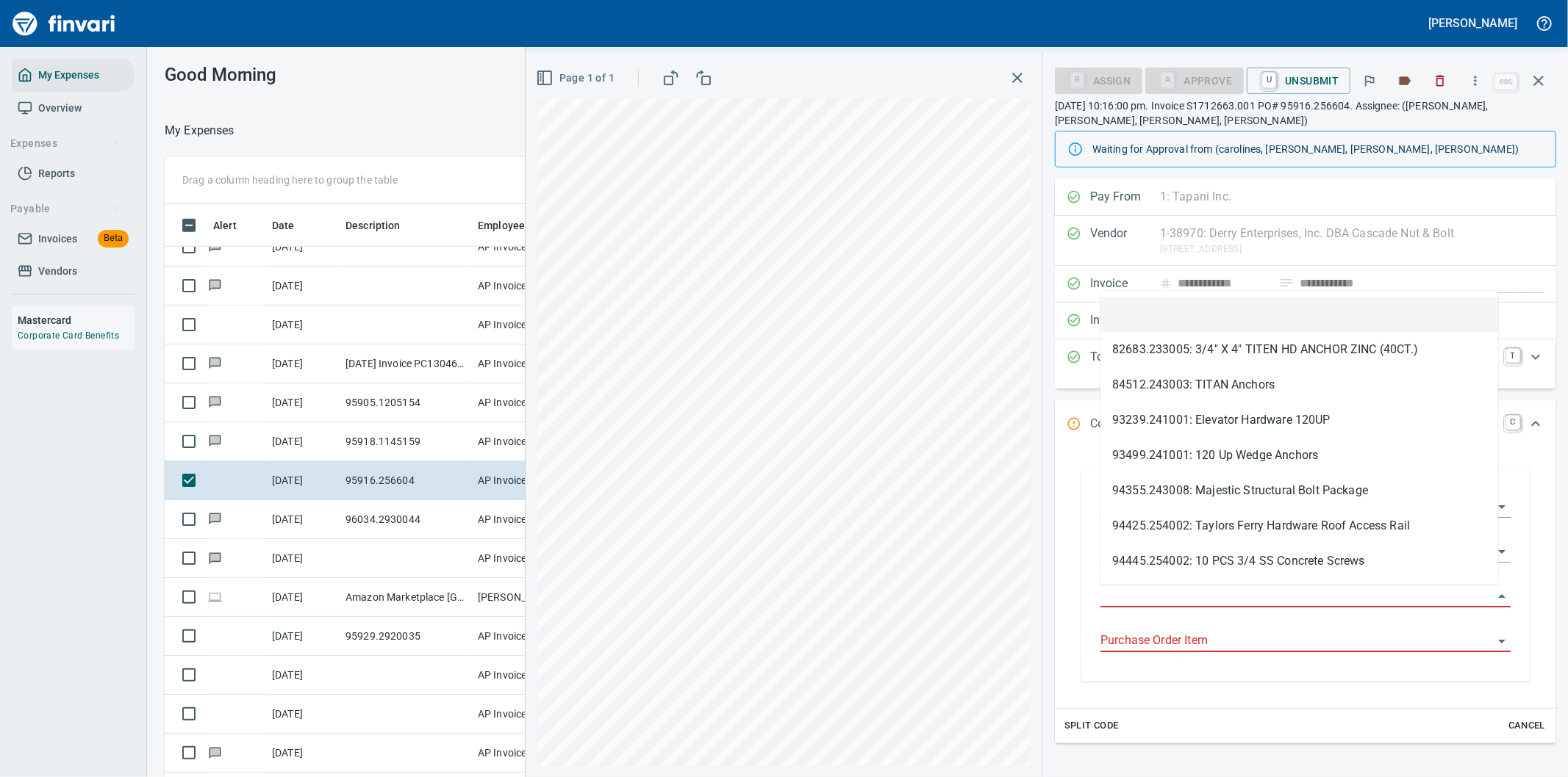
click at [1185, 599] on input "Purchase Order" at bounding box center [1297, 597] width 392 height 21
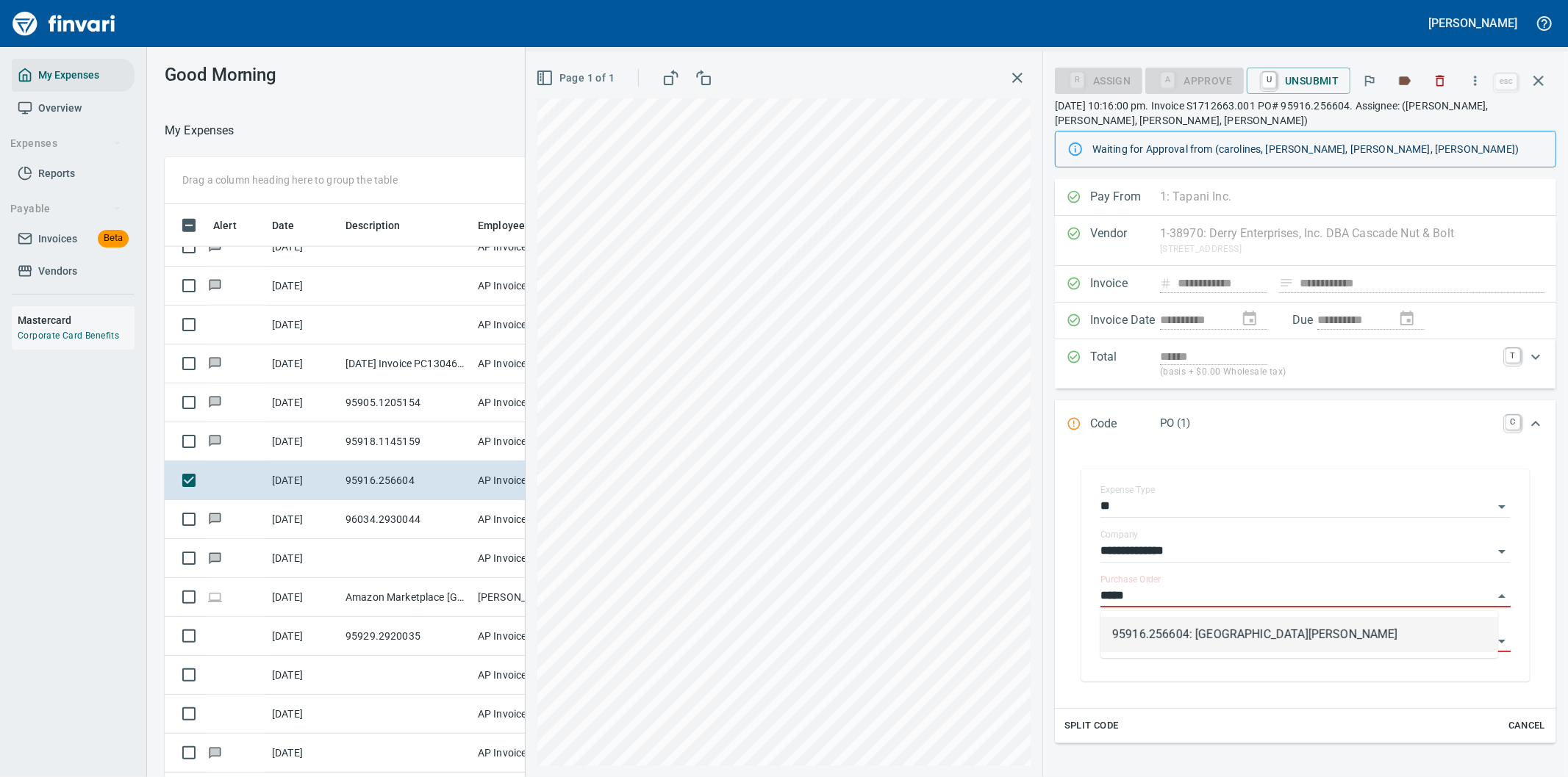
click at [1220, 634] on li "95916.256604: [GEOGRAPHIC_DATA][PERSON_NAME]" at bounding box center [1299, 634] width 397 height 36
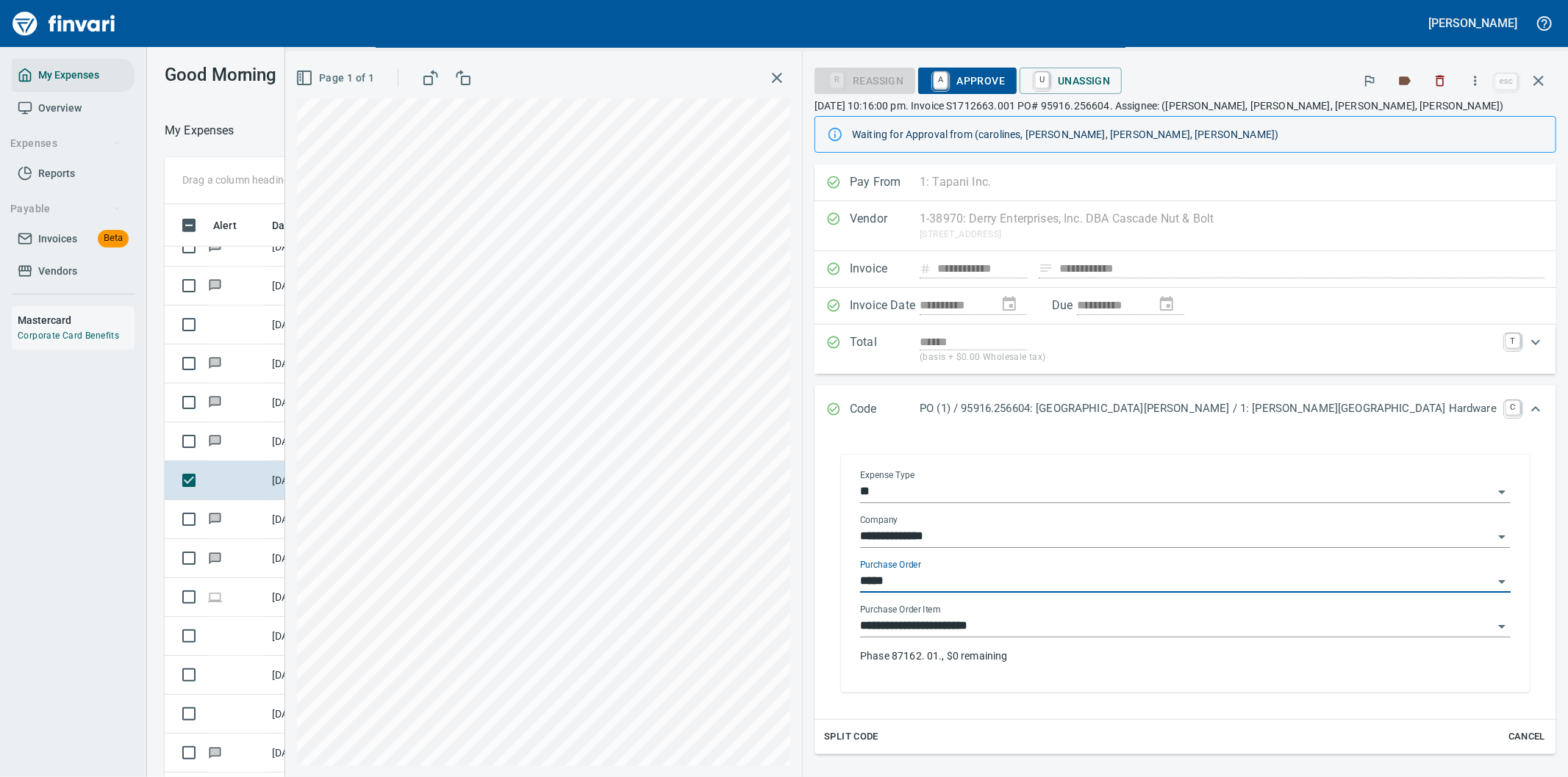
type input "**********"
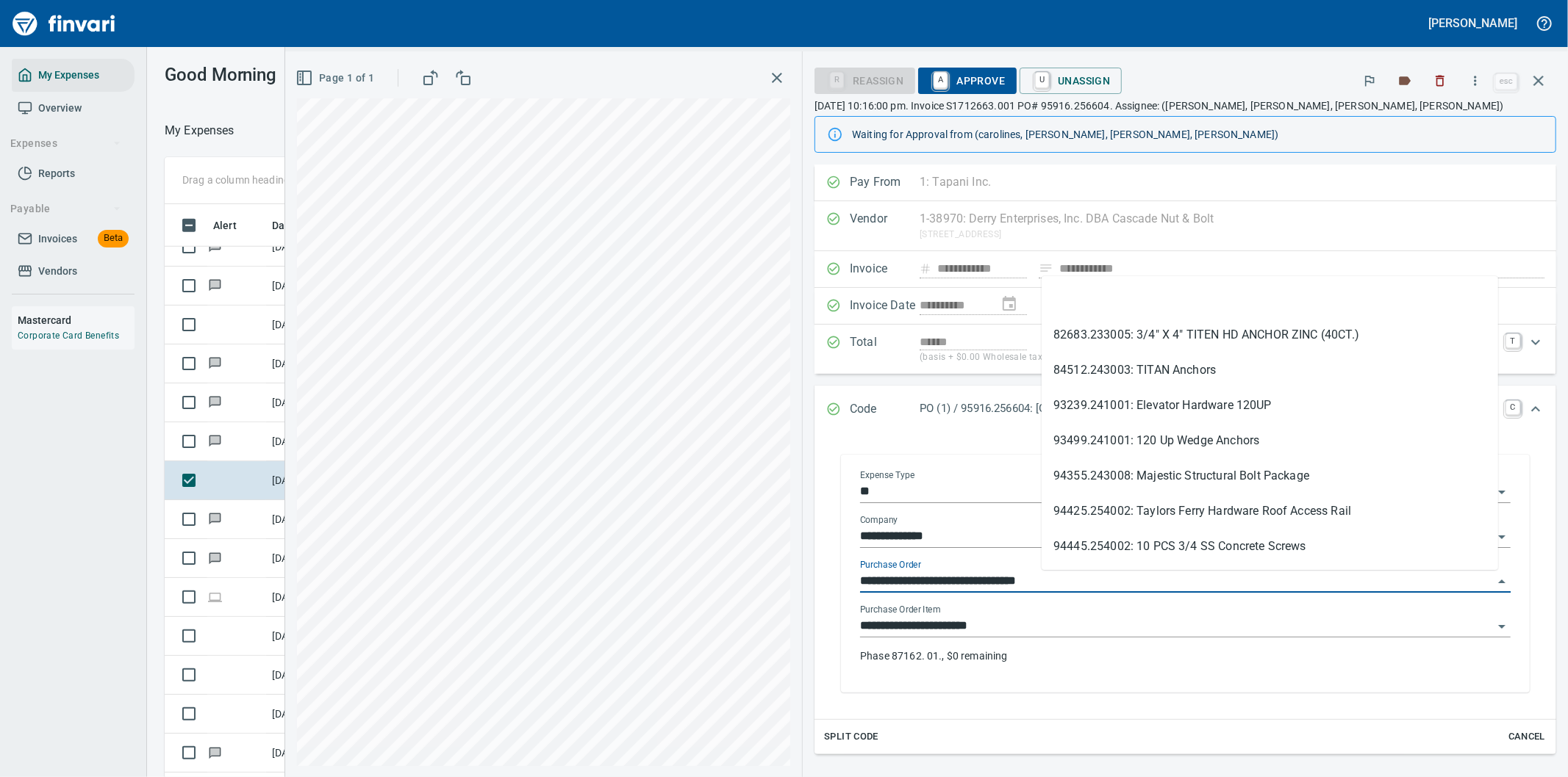
drag, startPoint x: 1121, startPoint y: 581, endPoint x: 1030, endPoint y: 583, distance: 91.0
click at [1030, 583] on div "**********" at bounding box center [1185, 576] width 674 height 235
type input "**********"
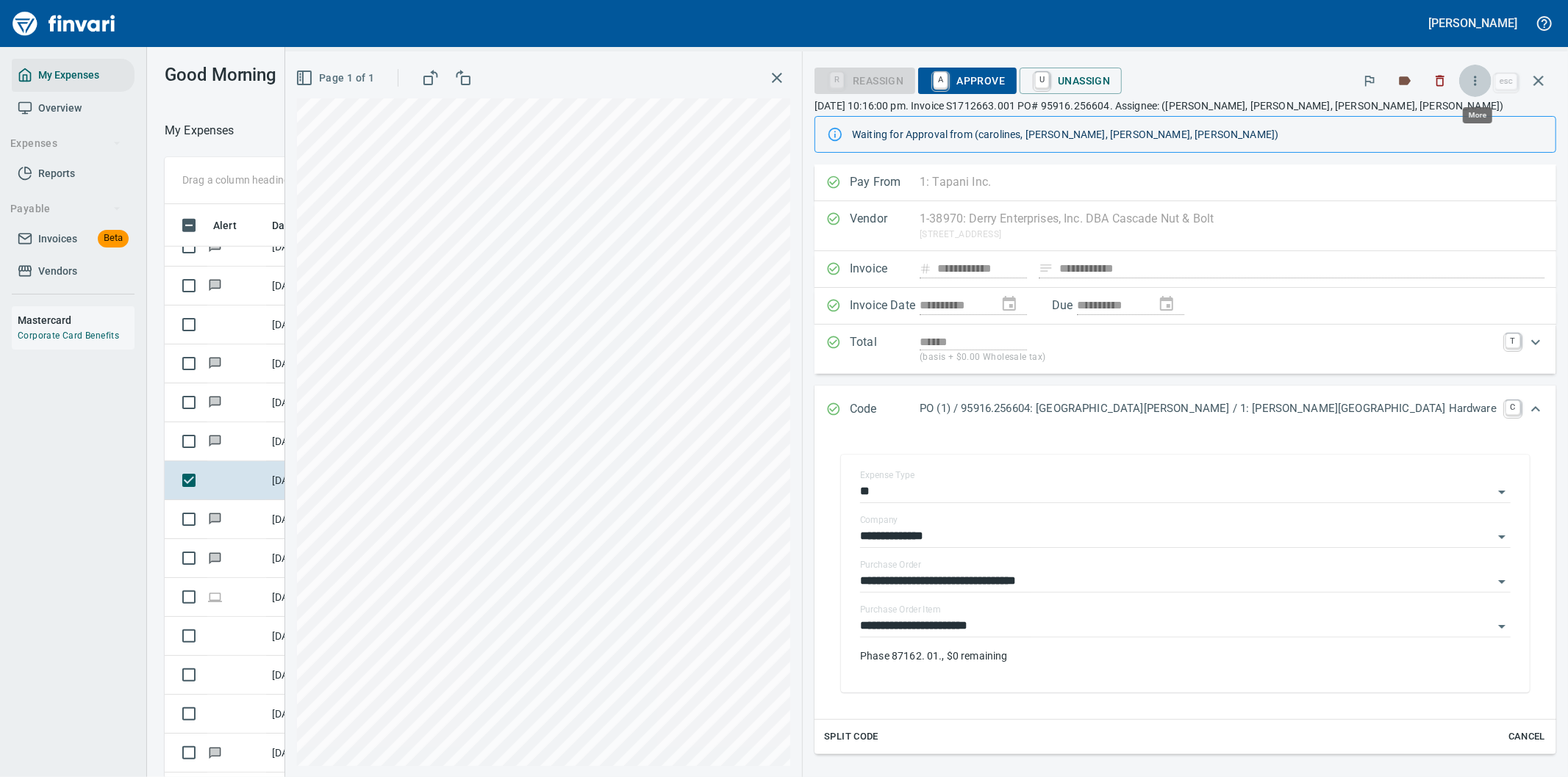
click at [1480, 79] on icon "button" at bounding box center [1475, 81] width 15 height 15
click at [1429, 116] on span "Download" at bounding box center [1473, 123] width 141 height 17
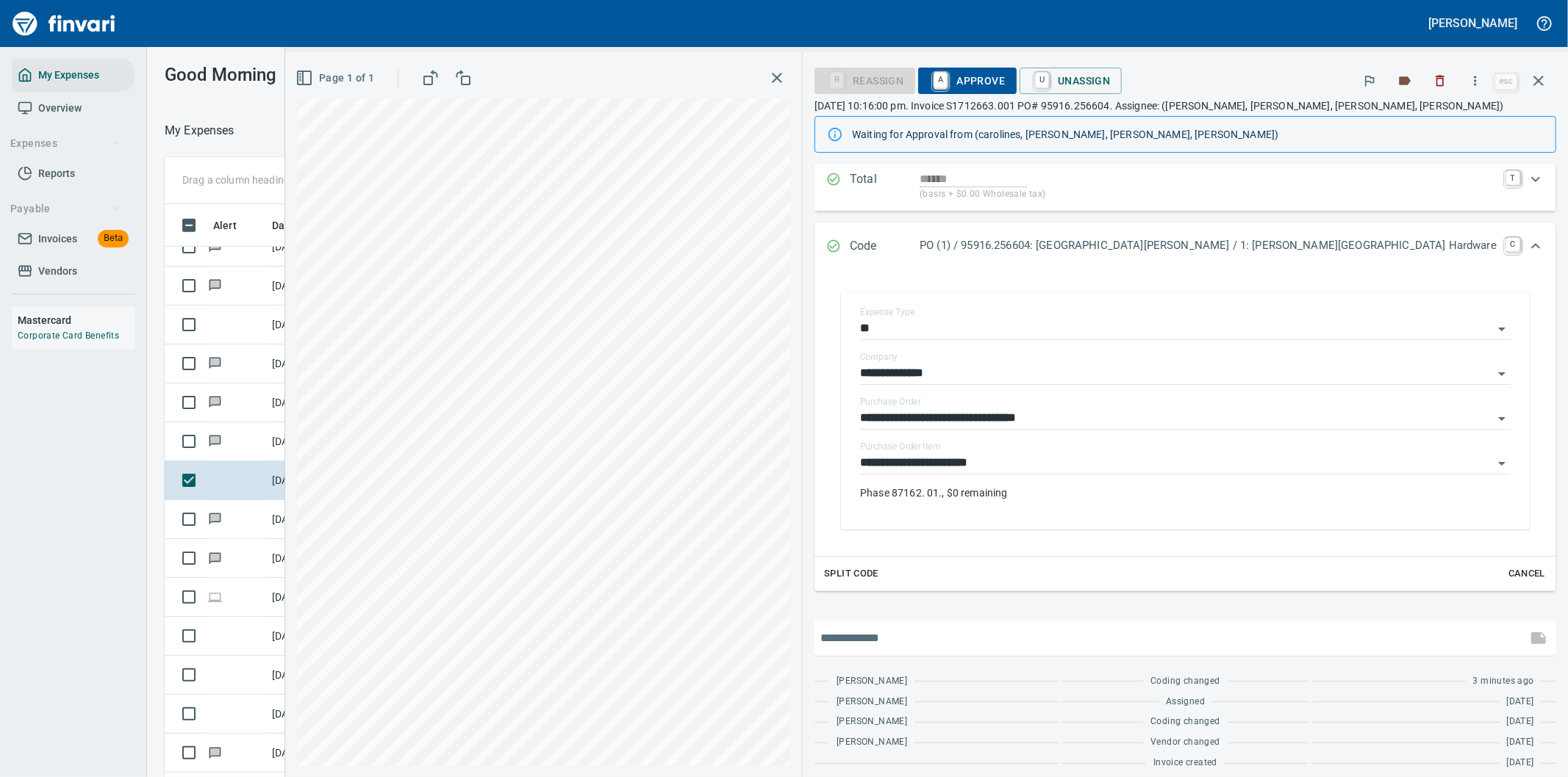
click at [1066, 636] on input "text" at bounding box center [1171, 638] width 701 height 23
type input "**********"
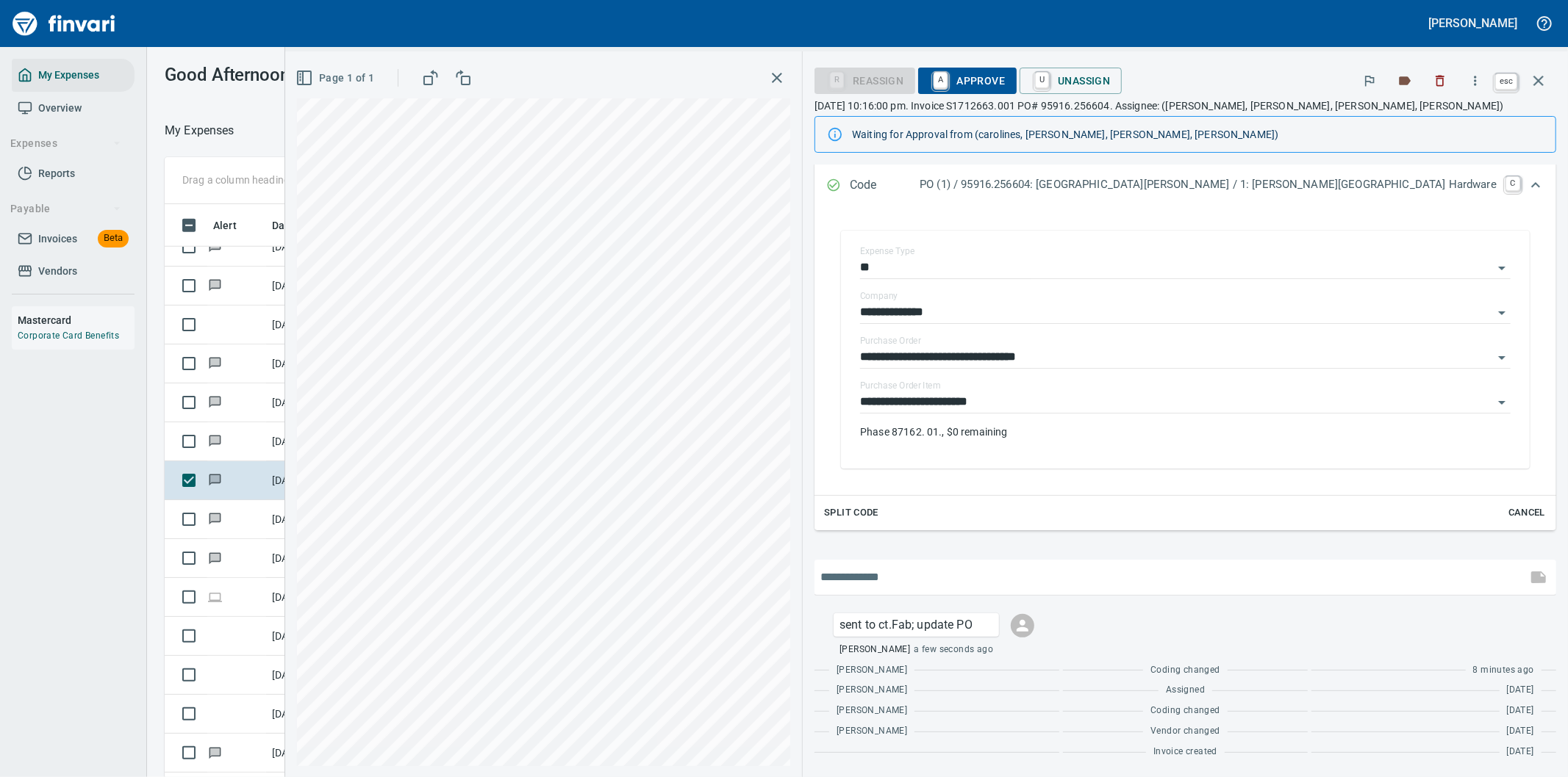
scroll to position [592, 982]
click at [1538, 75] on icon "button" at bounding box center [1538, 81] width 17 height 17
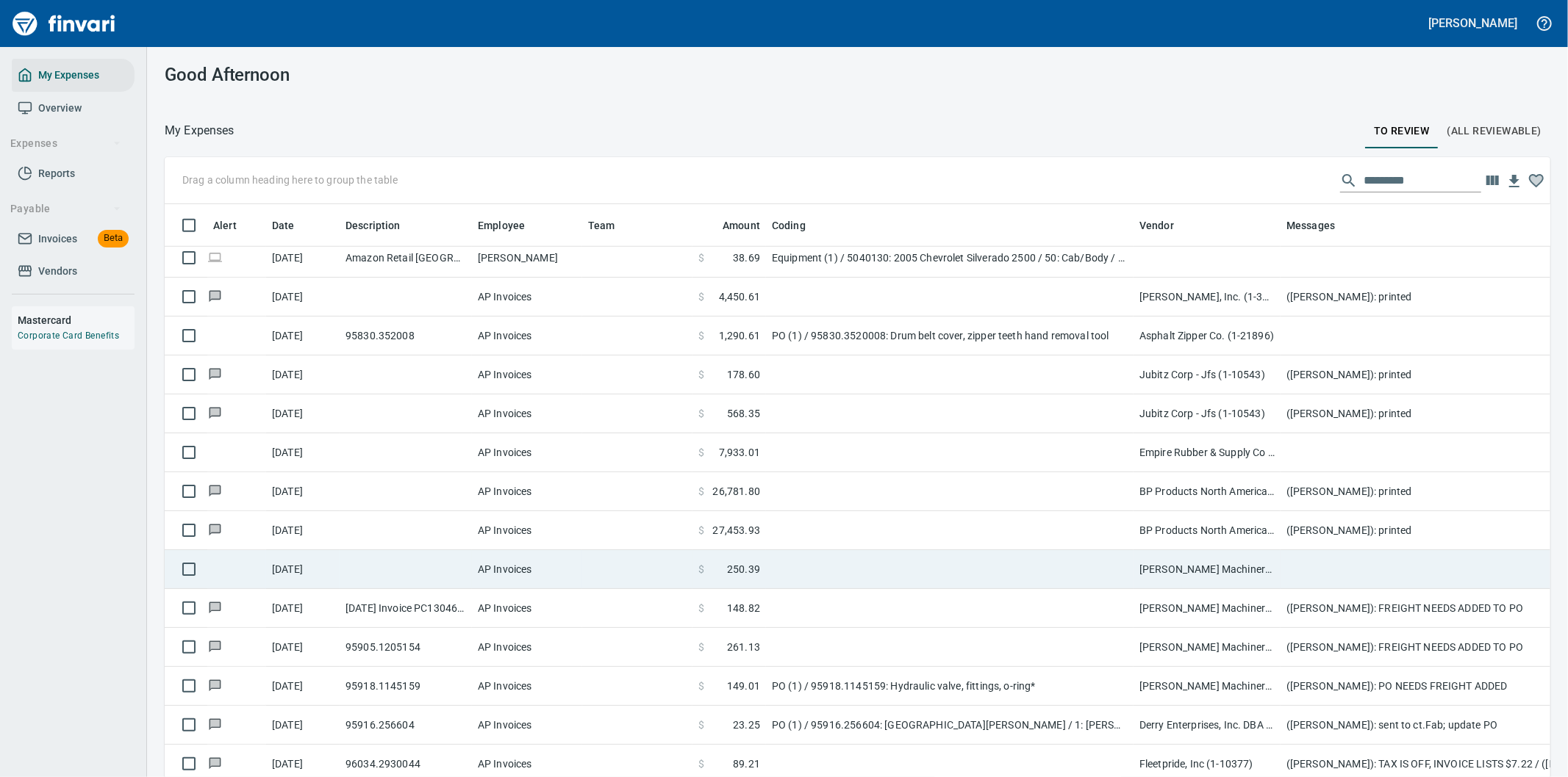
scroll to position [980, 0]
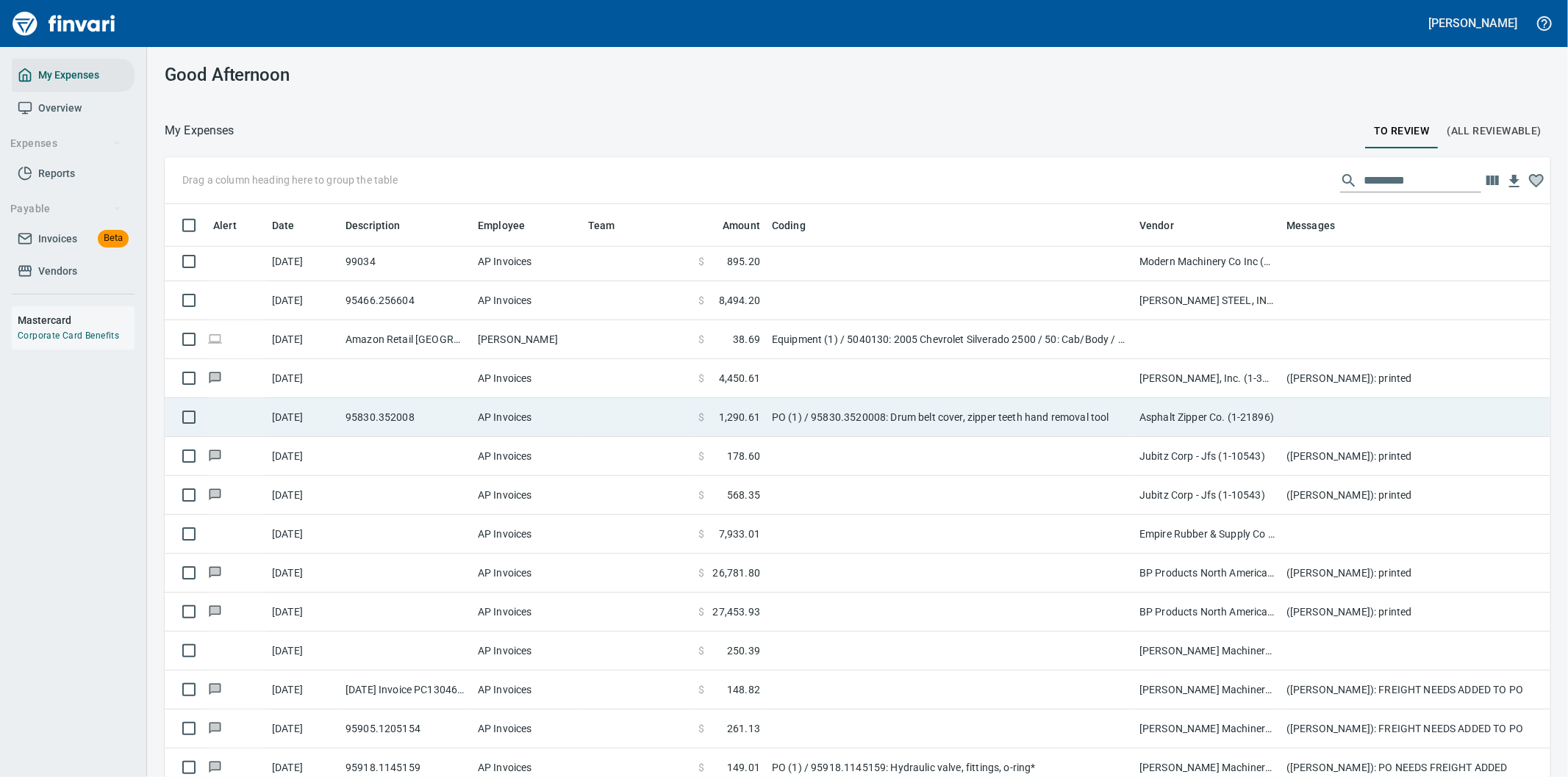
click at [914, 421] on td "PO (1) / 95830.3520008: Drum belt cover, zipper teeth hand removal tool" at bounding box center [950, 417] width 368 height 39
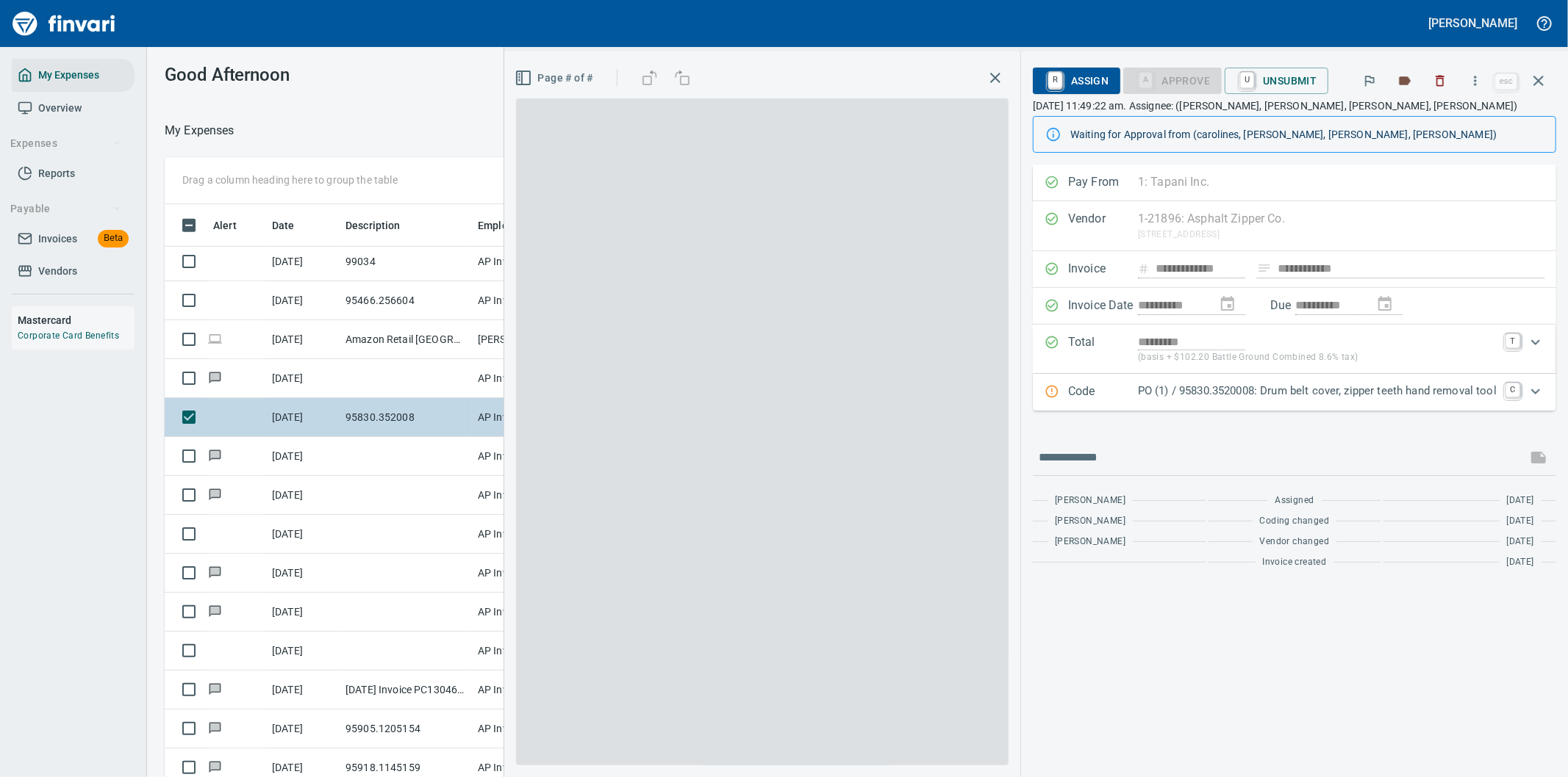
scroll to position [592, 982]
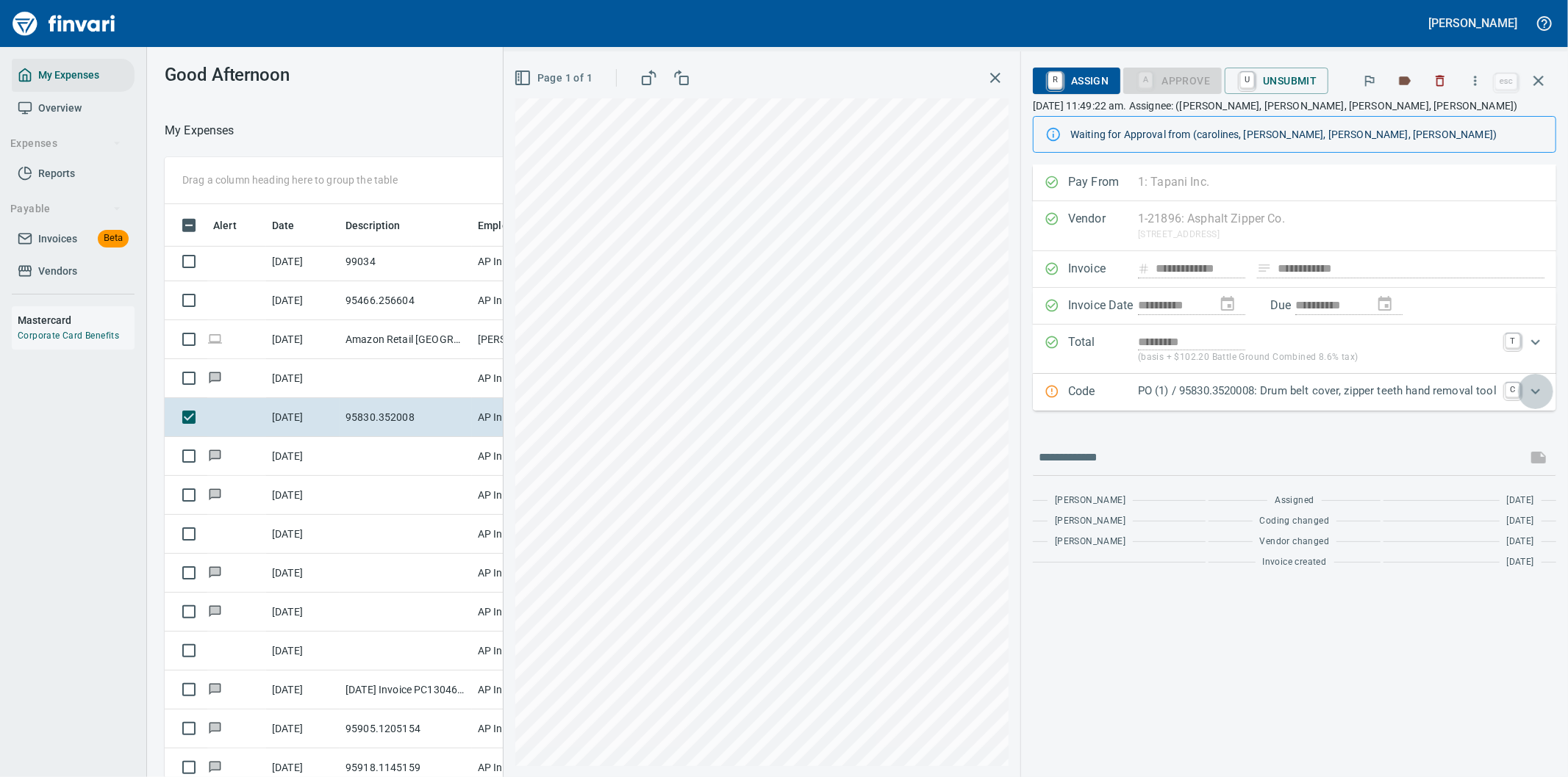
click at [1535, 391] on icon "Expand" at bounding box center [1536, 391] width 17 height 17
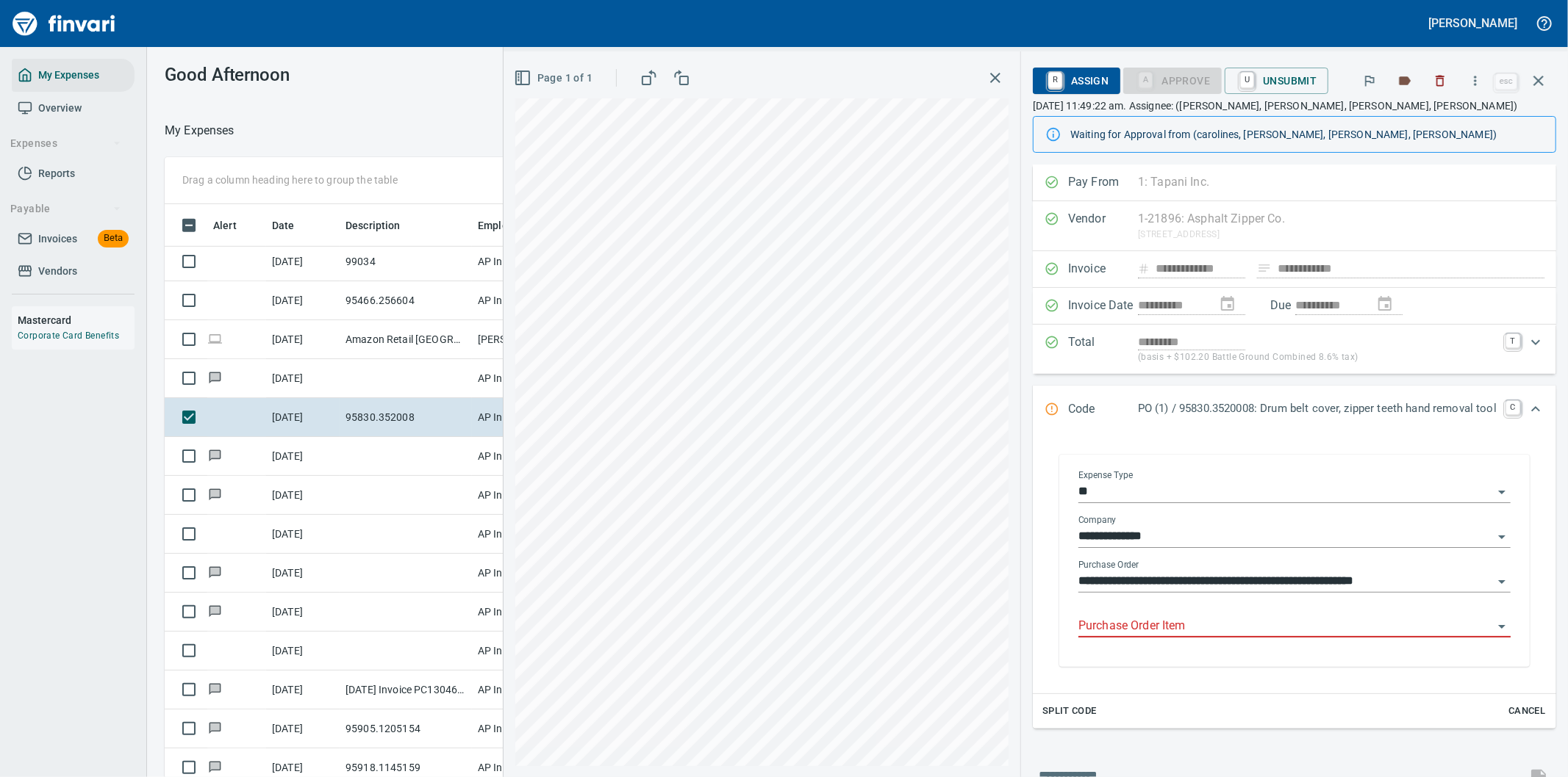
click at [1151, 626] on input "Purchase Order Item" at bounding box center [1285, 627] width 415 height 21
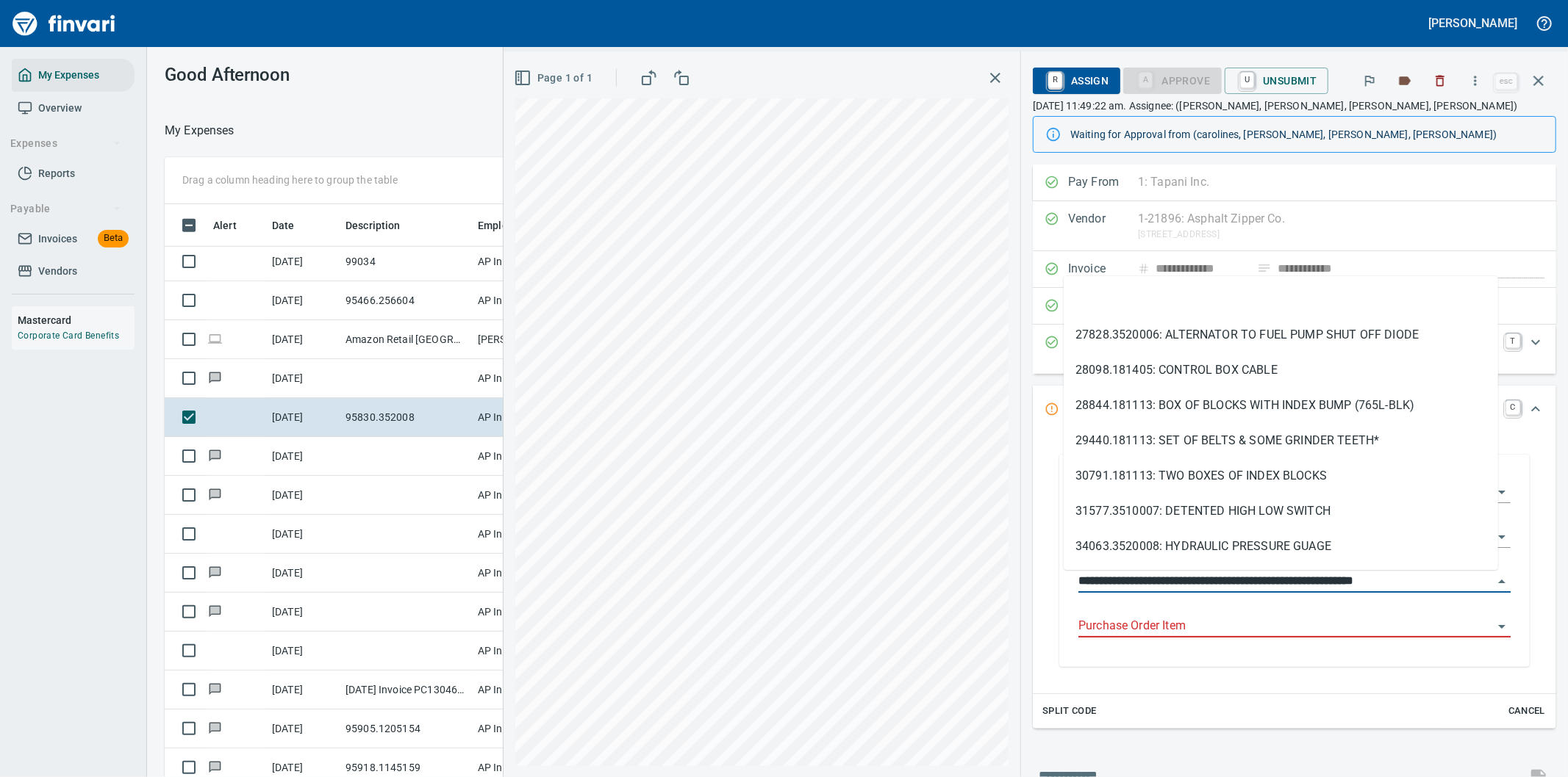
drag, startPoint x: 1148, startPoint y: 582, endPoint x: 1059, endPoint y: 583, distance: 89.0
click at [1067, 583] on div "**********" at bounding box center [1295, 563] width 456 height 209
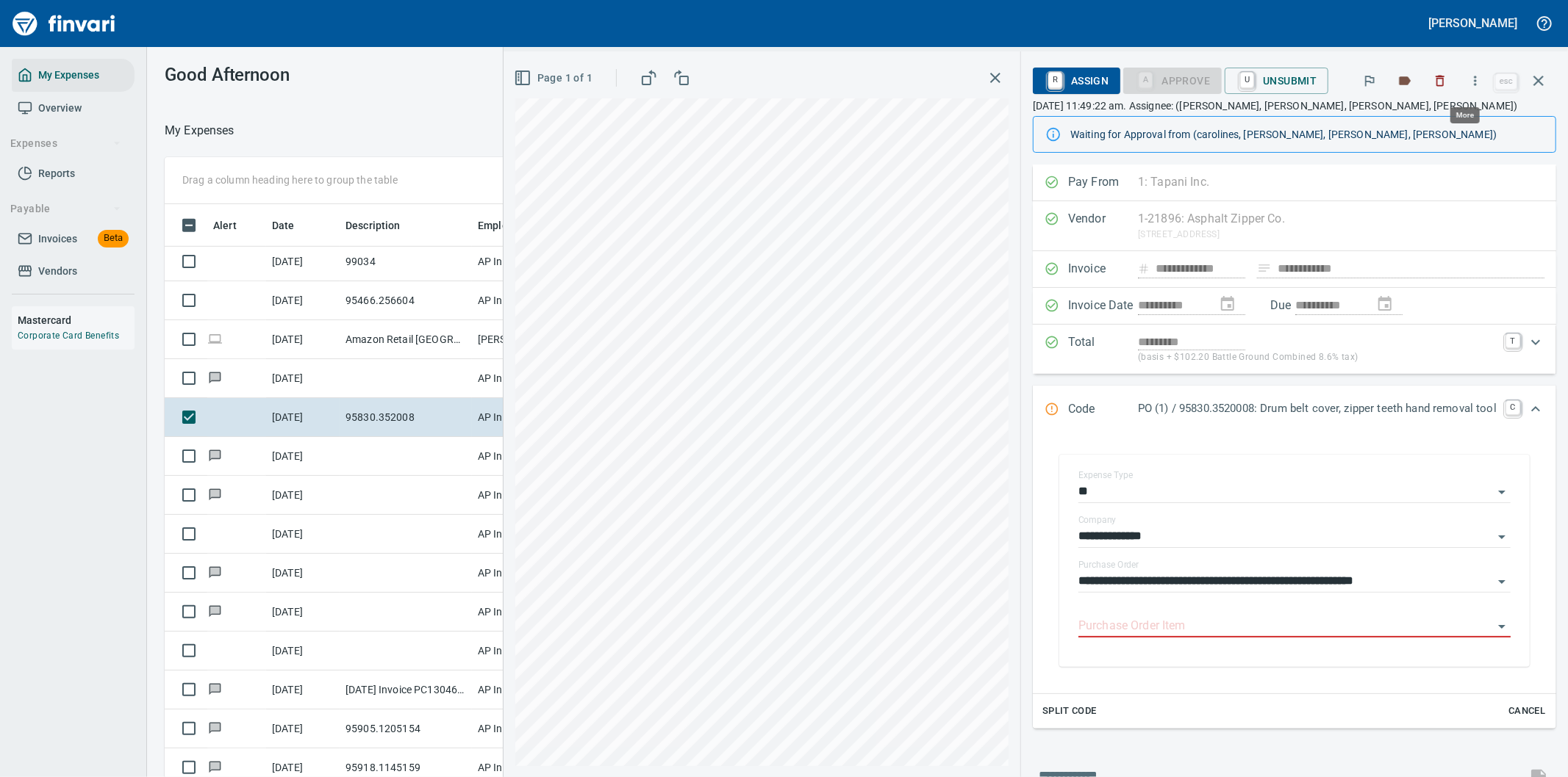
click at [1479, 78] on icon "button" at bounding box center [1475, 81] width 15 height 15
click at [1443, 123] on span "Download" at bounding box center [1473, 123] width 141 height 17
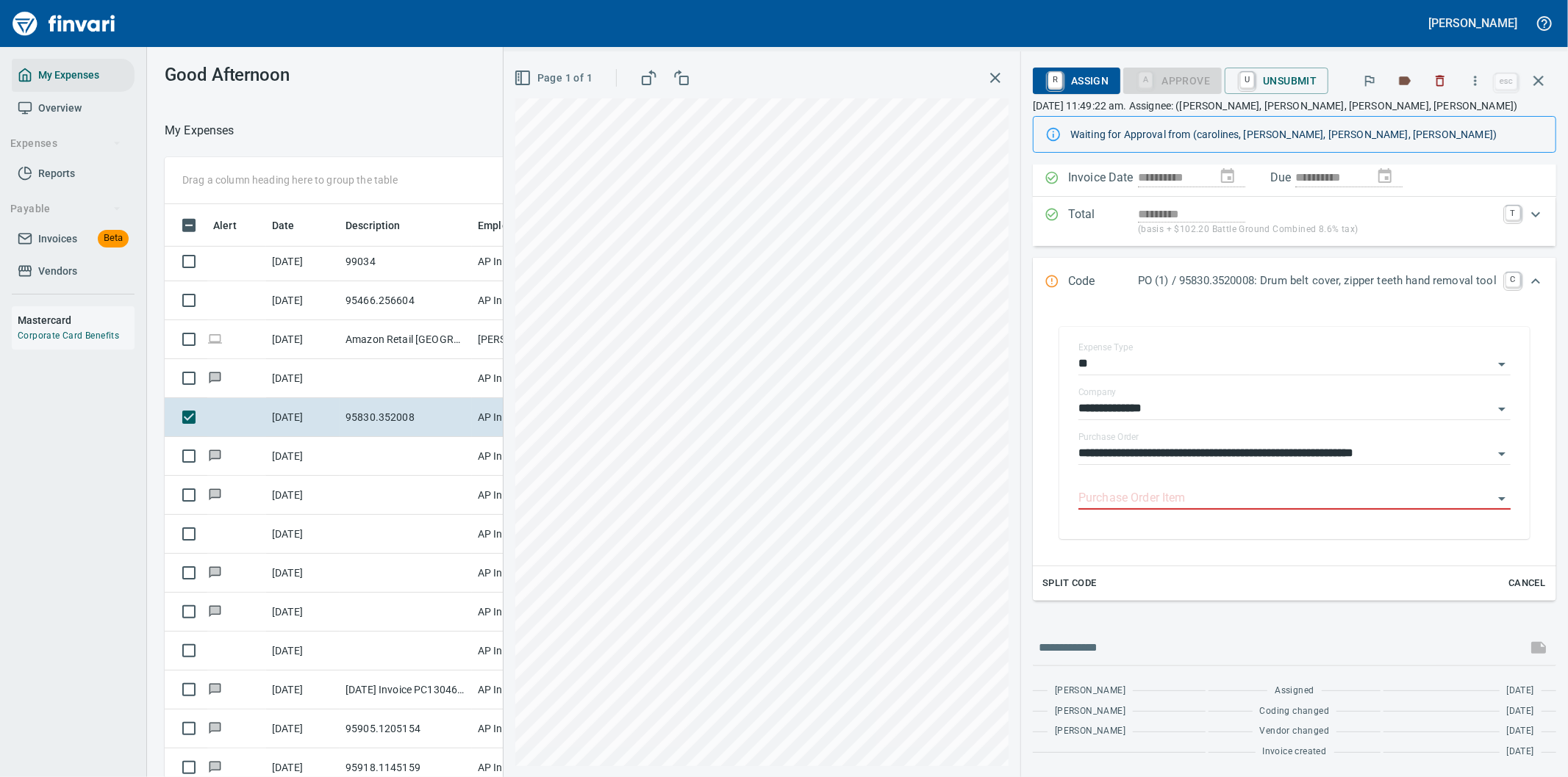
click at [1184, 634] on div at bounding box center [1295, 648] width 524 height 36
click at [1186, 647] on input "text" at bounding box center [1279, 648] width 483 height 23
type input "**********"
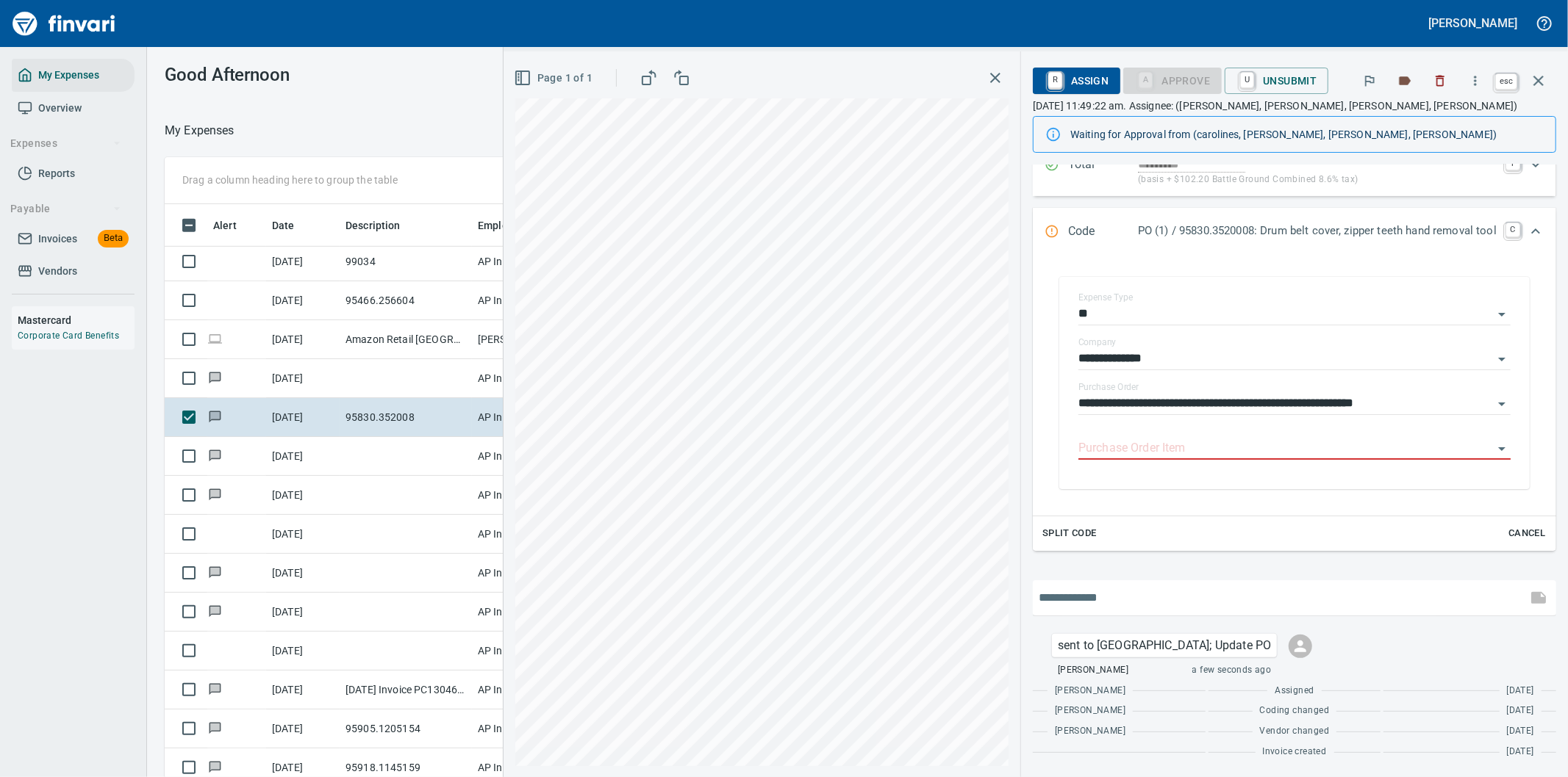
scroll to position [592, 982]
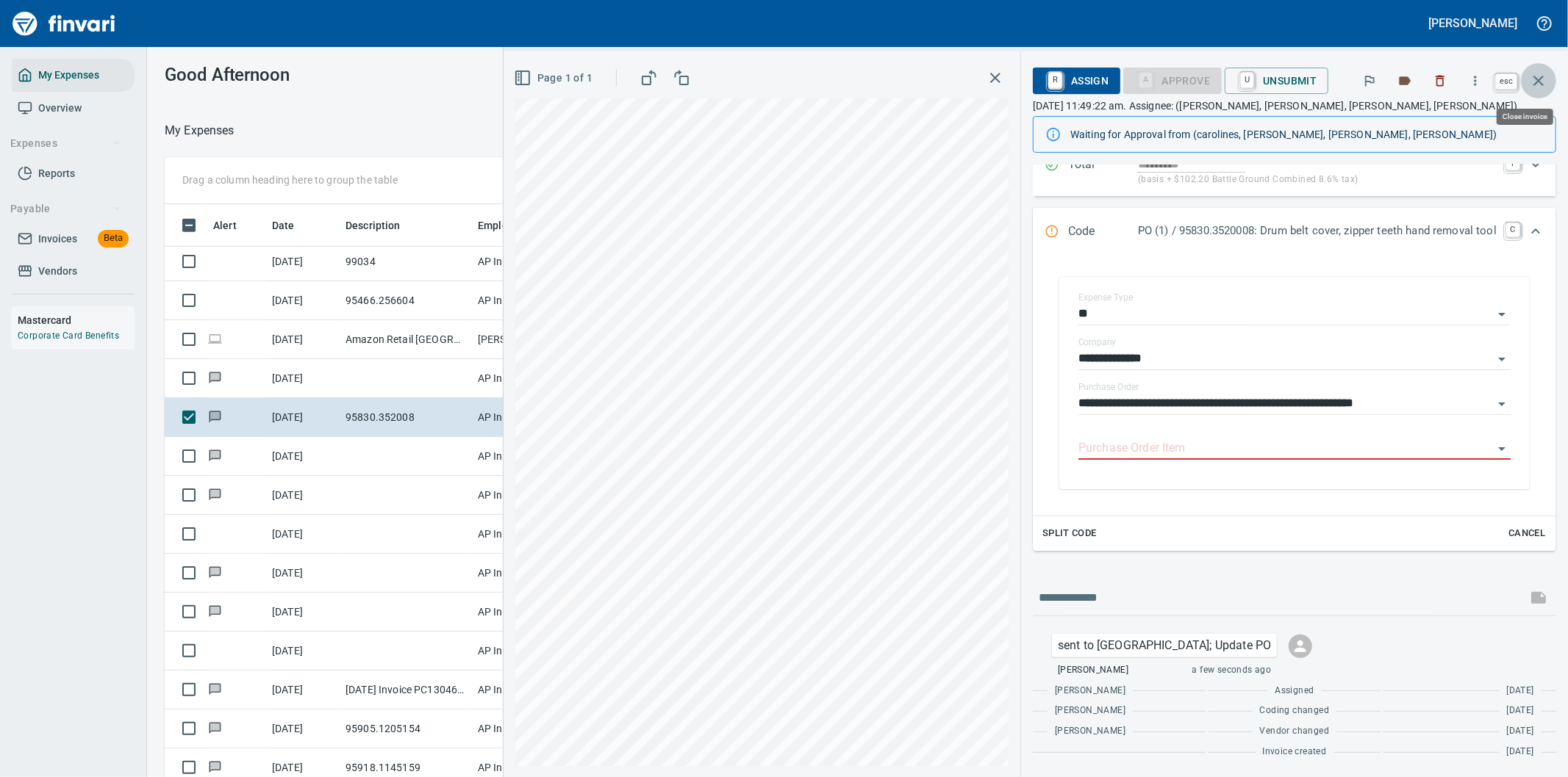
click at [1538, 72] on icon "button" at bounding box center [1538, 81] width 17 height 17
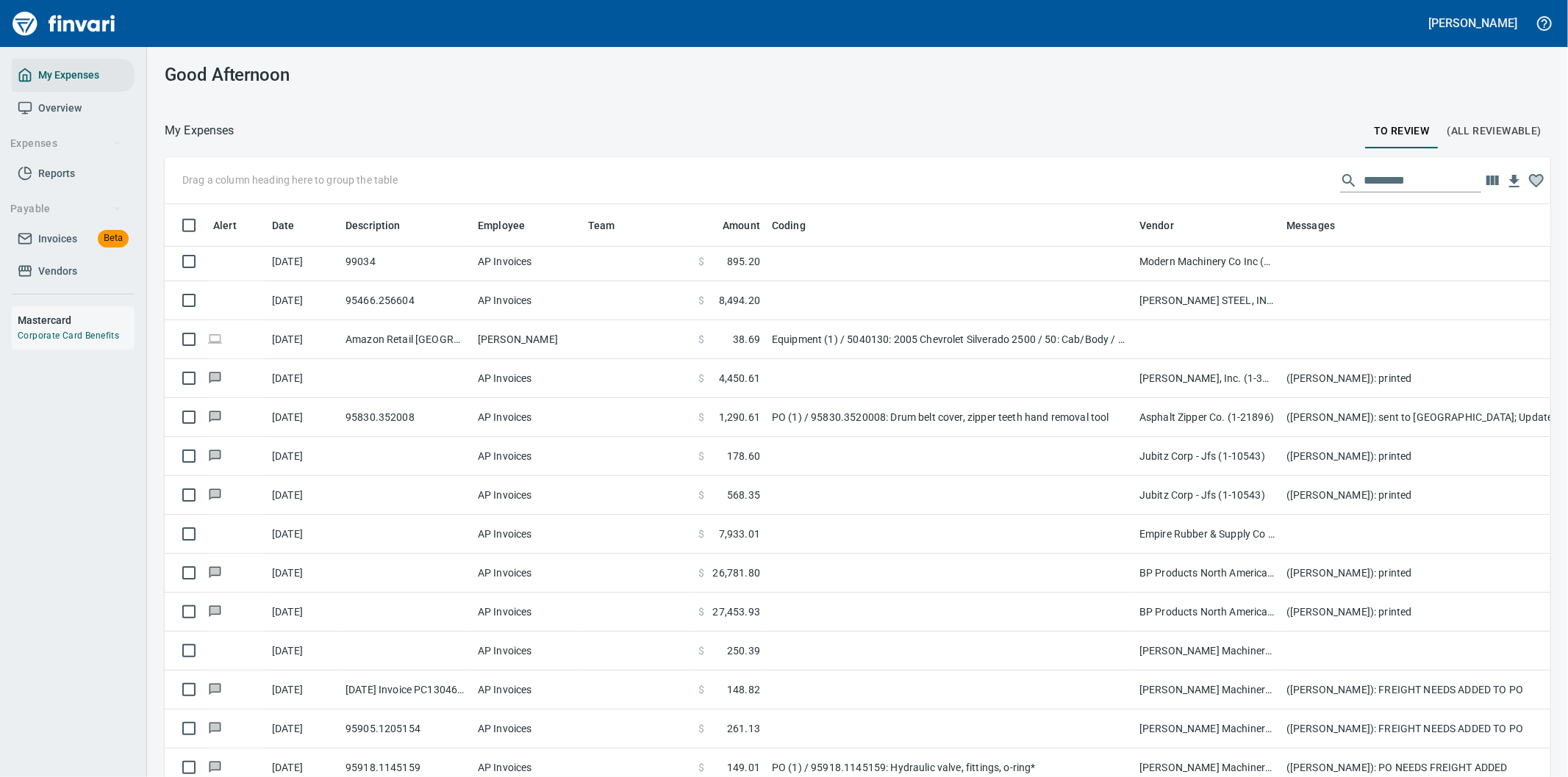
scroll to position [592, 1349]
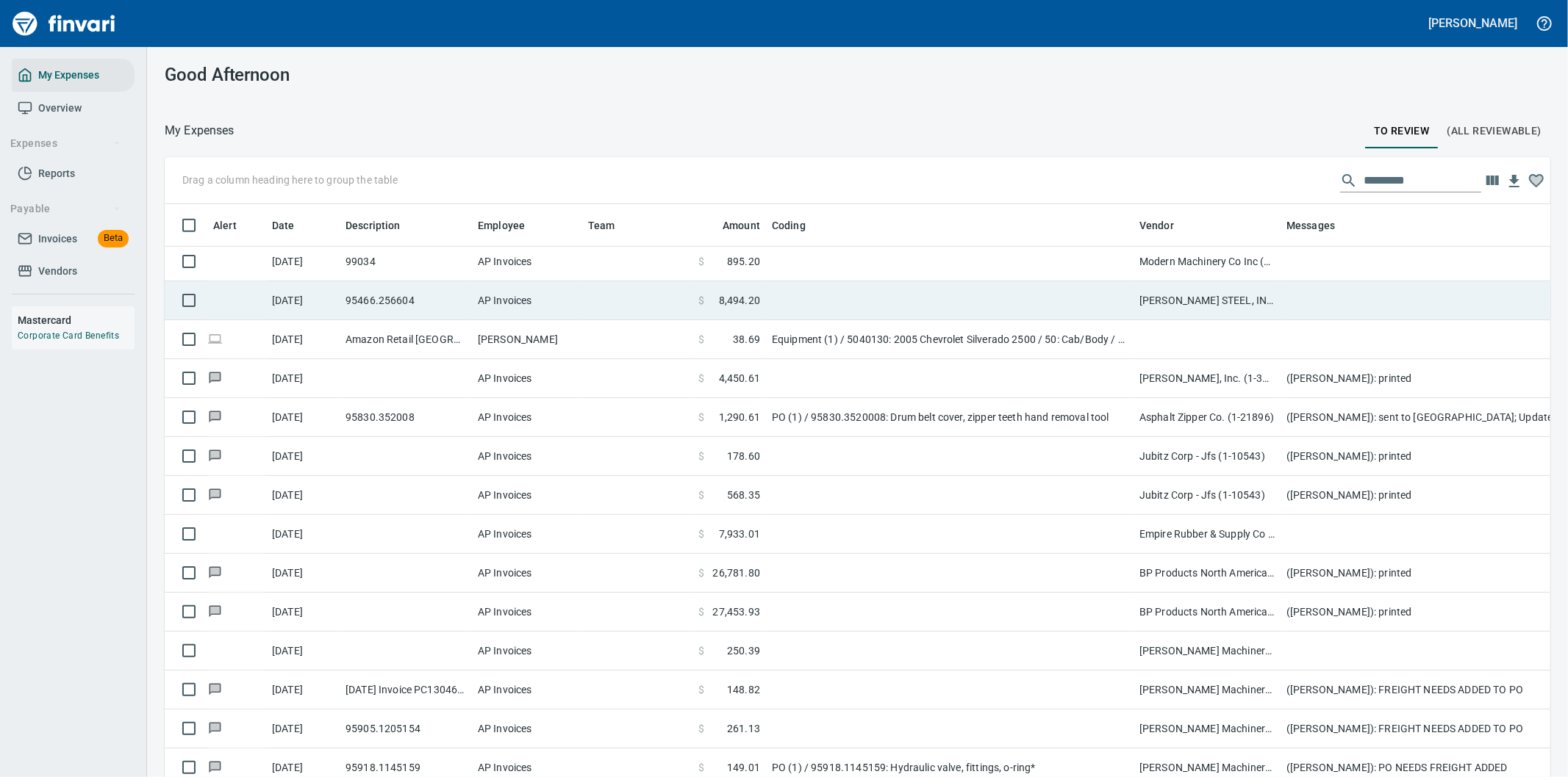
click at [1073, 296] on td at bounding box center [950, 301] width 368 height 39
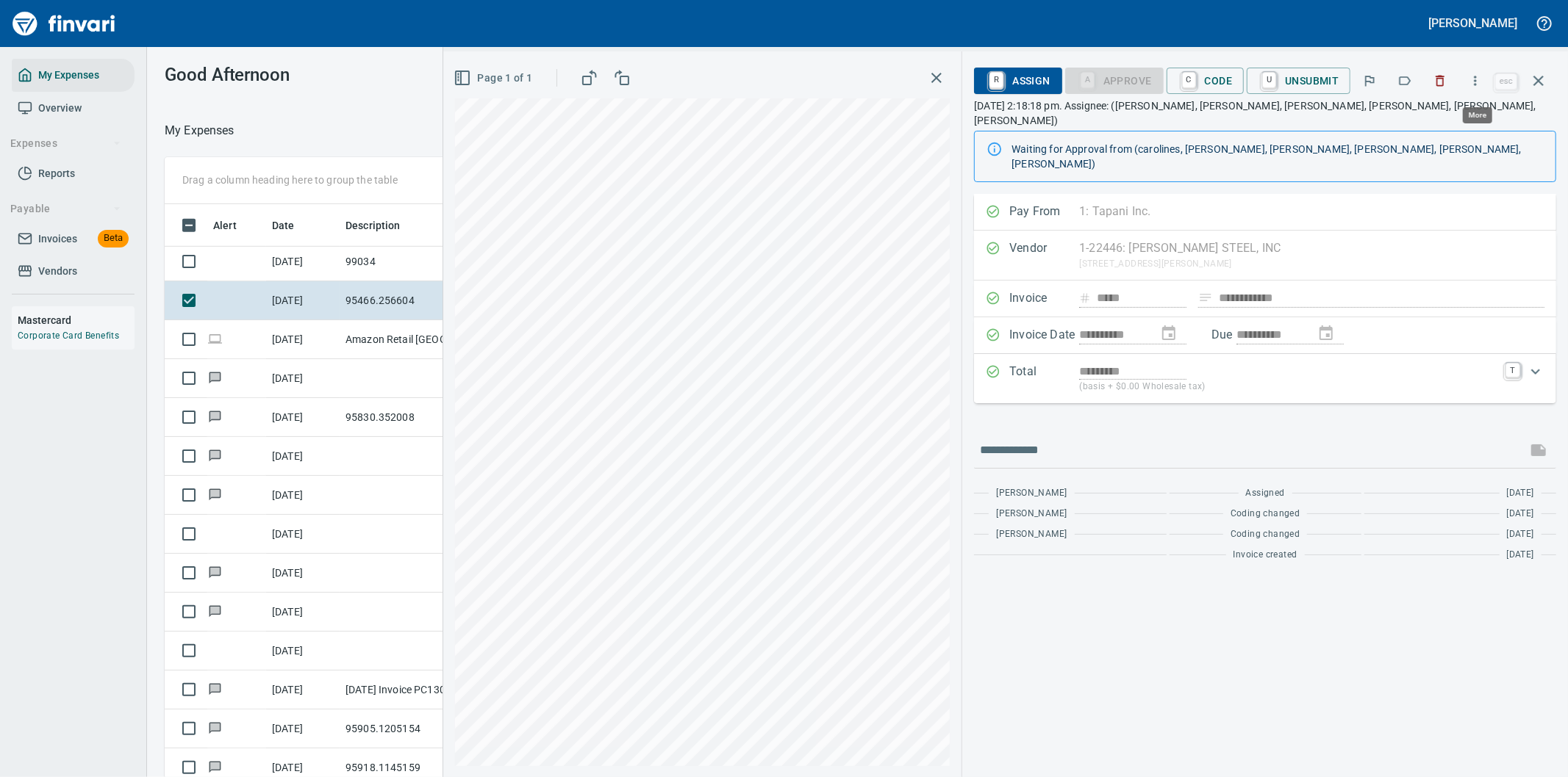
scroll to position [592, 982]
click at [1476, 78] on icon "button" at bounding box center [1475, 81] width 15 height 15
click at [1427, 116] on span "Download" at bounding box center [1473, 123] width 141 height 17
click at [1097, 439] on input "text" at bounding box center [1251, 450] width 541 height 23
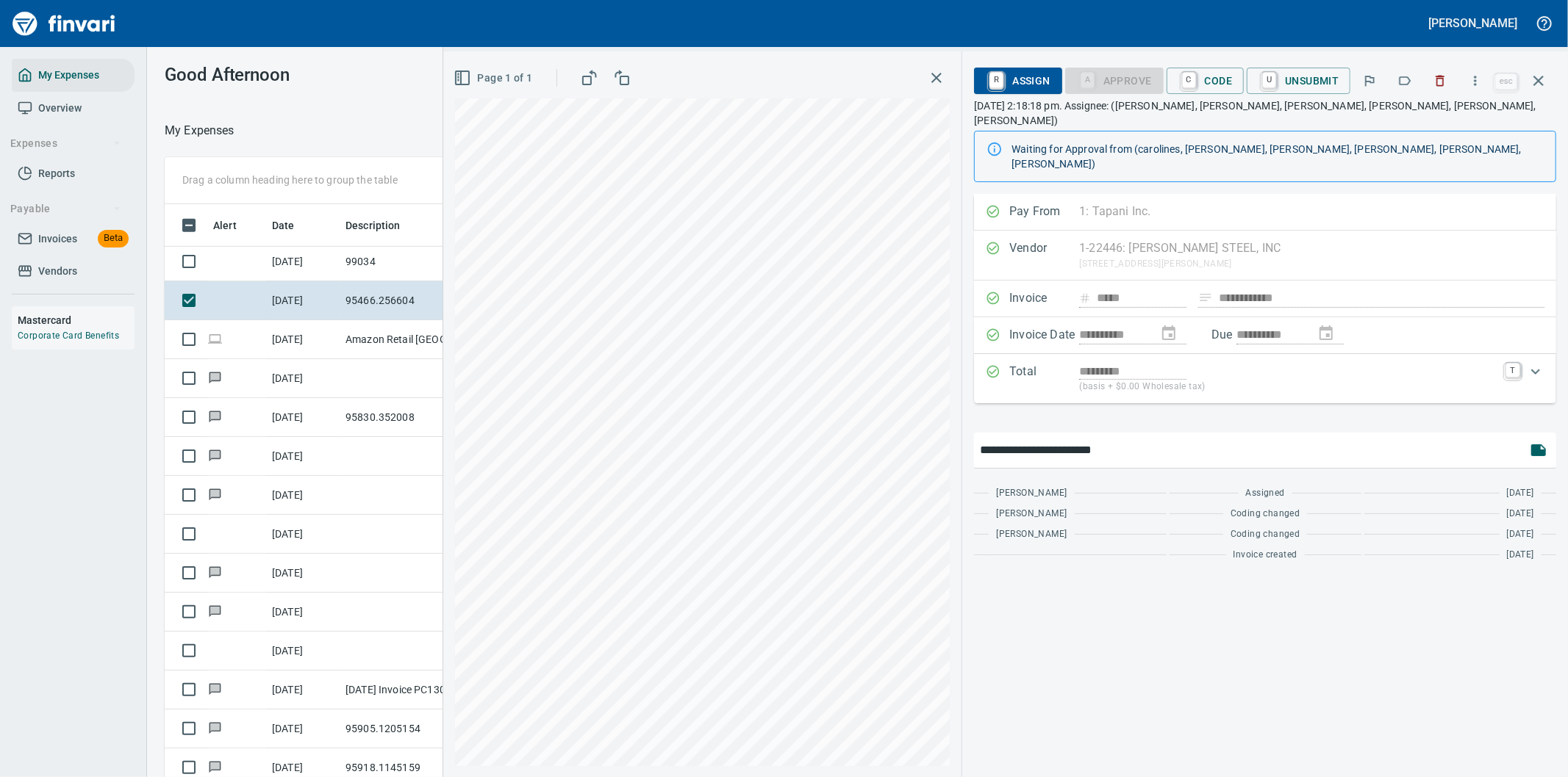
type input "**********"
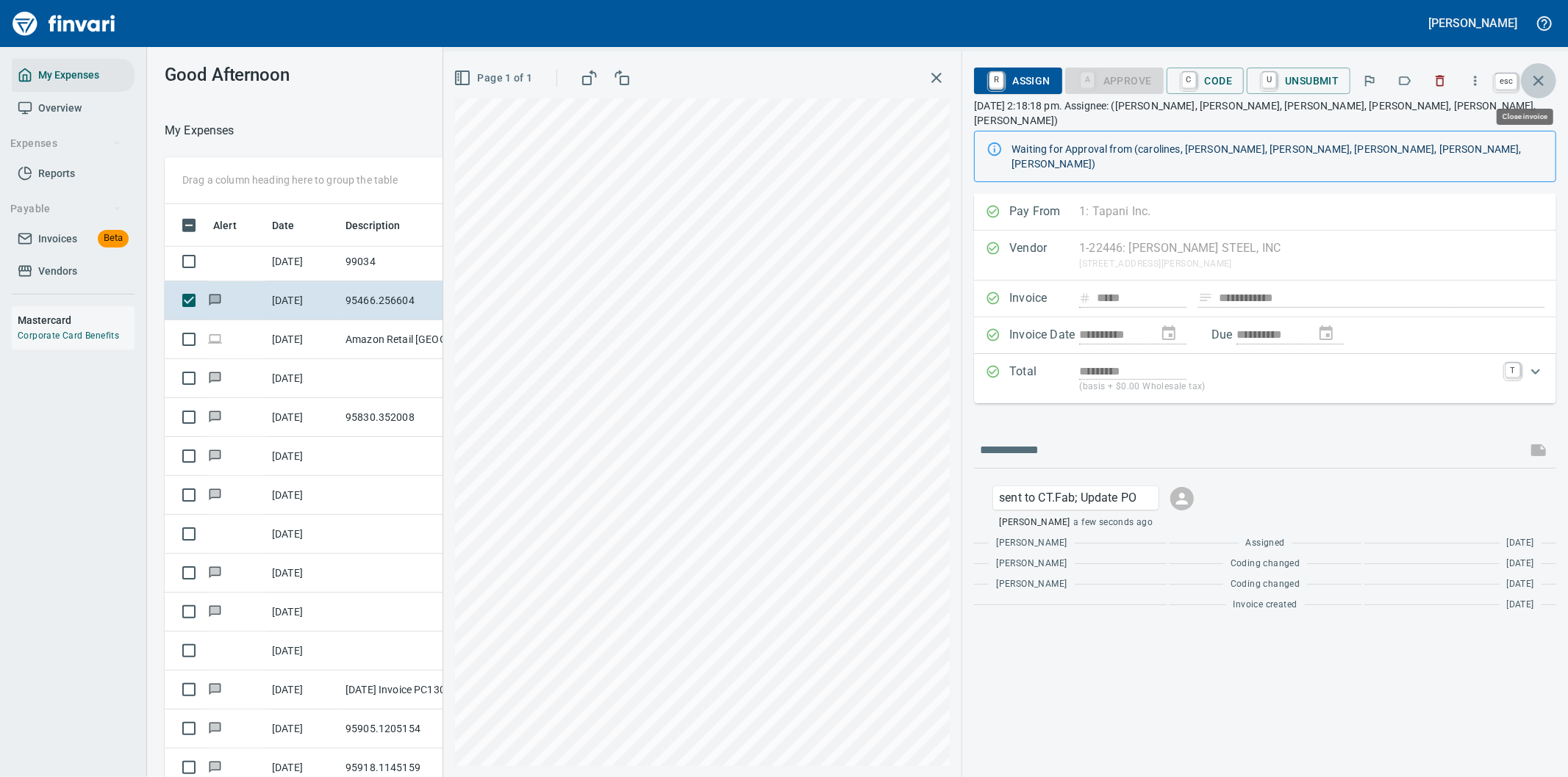
click at [1542, 76] on icon "button" at bounding box center [1538, 81] width 17 height 17
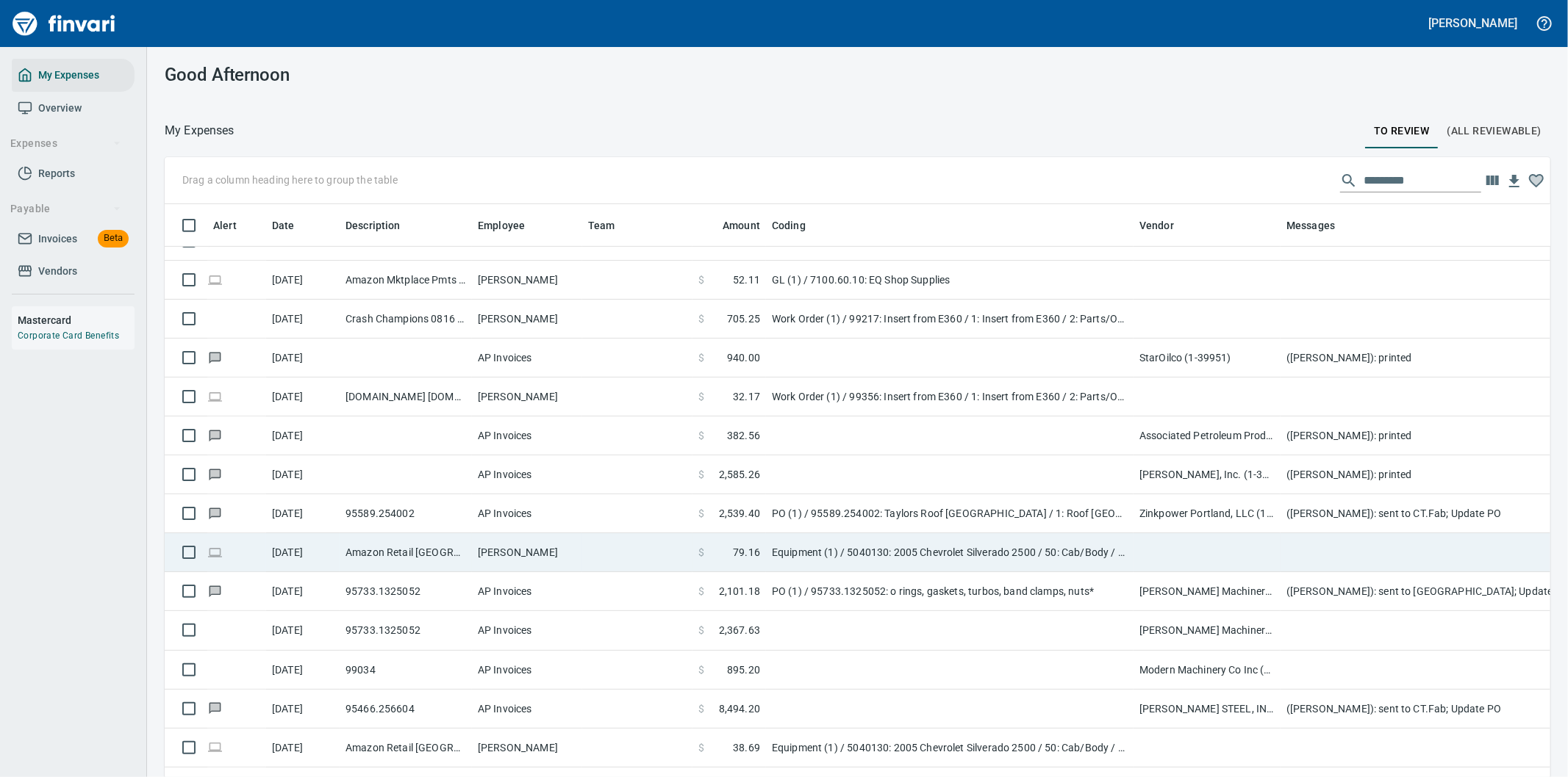
scroll to position [653, 0]
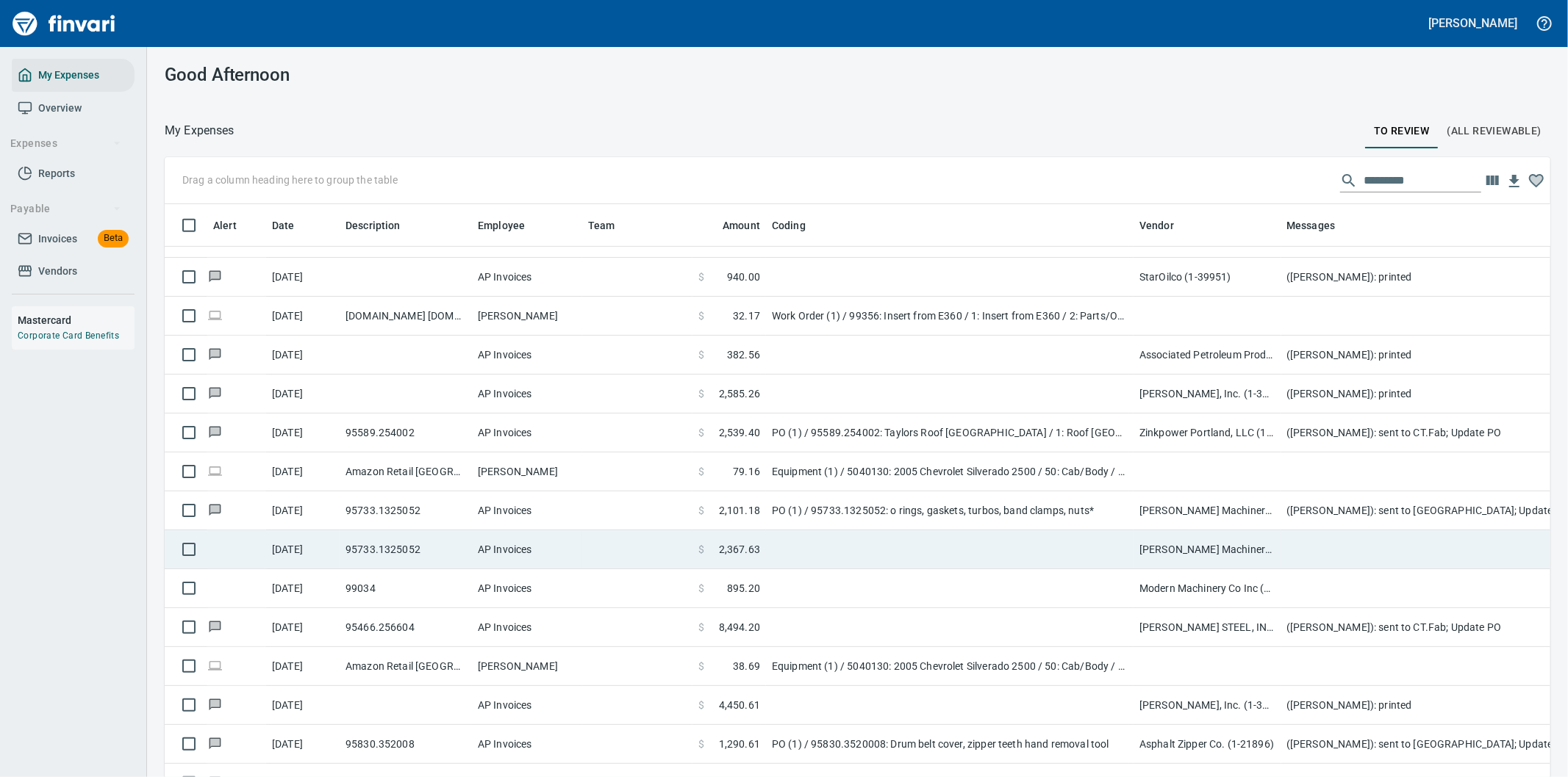
click at [914, 547] on td at bounding box center [950, 549] width 368 height 39
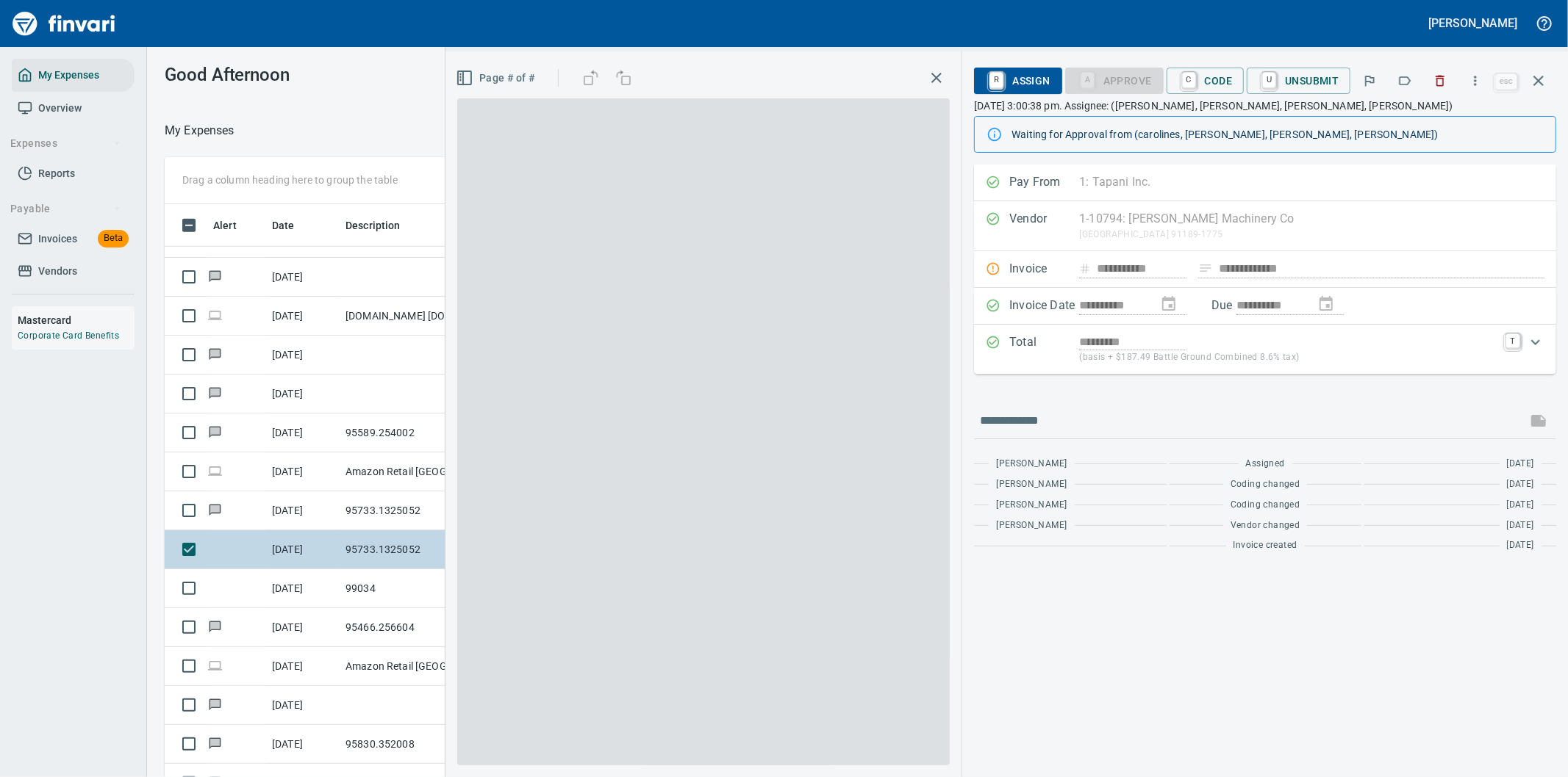
scroll to position [592, 982]
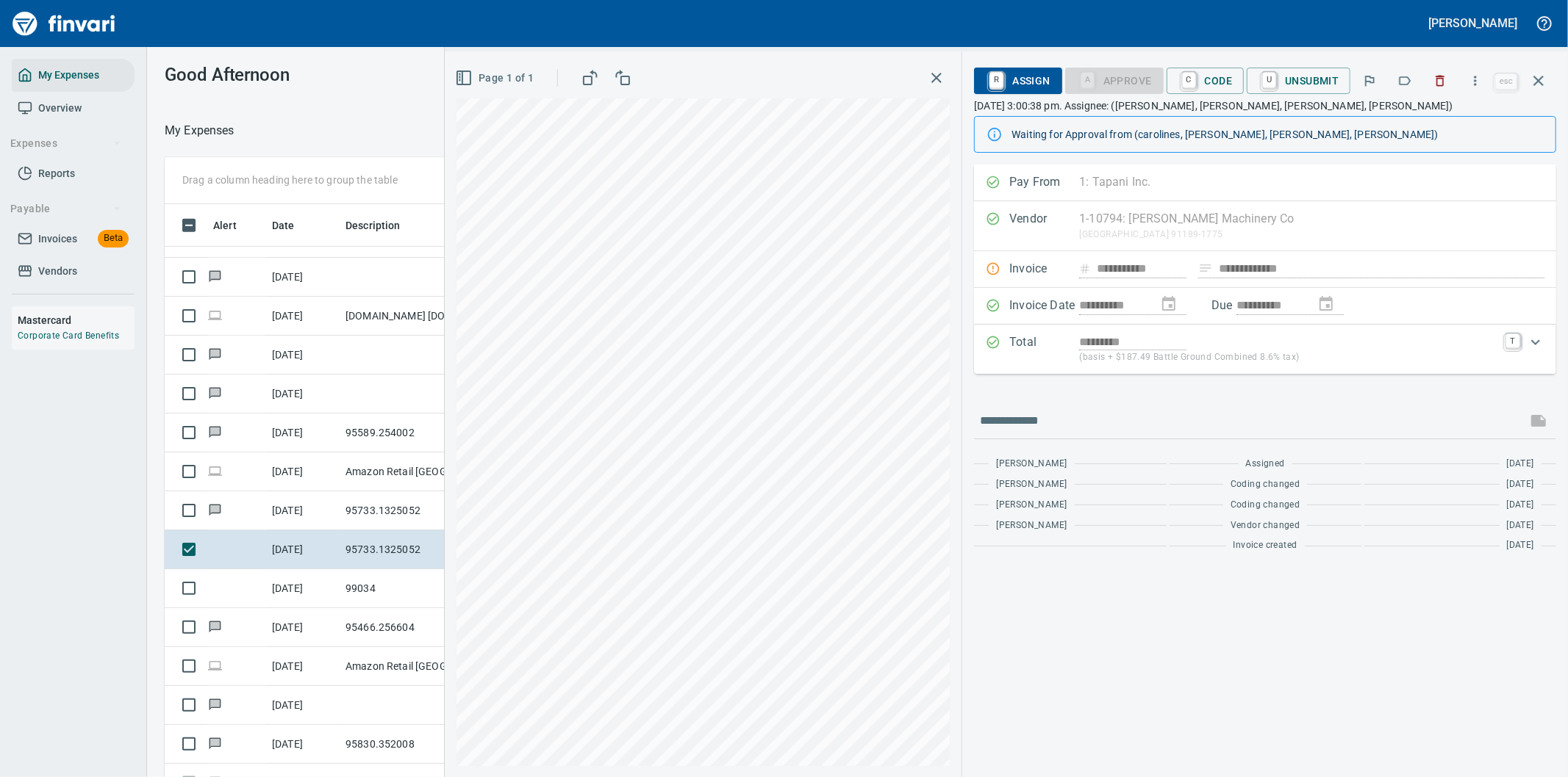
click at [1395, 348] on div "*********" at bounding box center [1288, 342] width 417 height 17
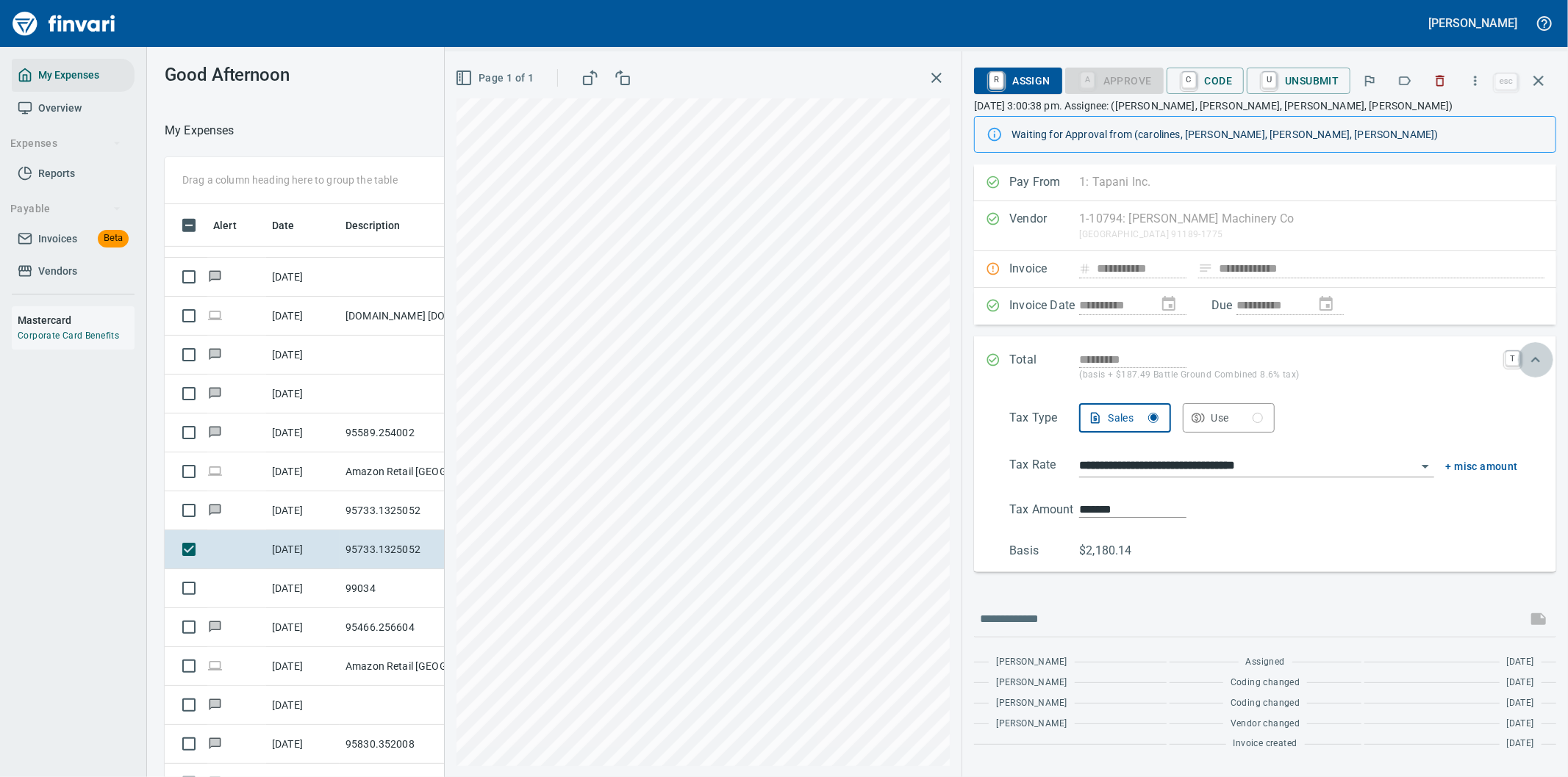
click at [1535, 360] on icon "Expand" at bounding box center [1536, 360] width 9 height 5
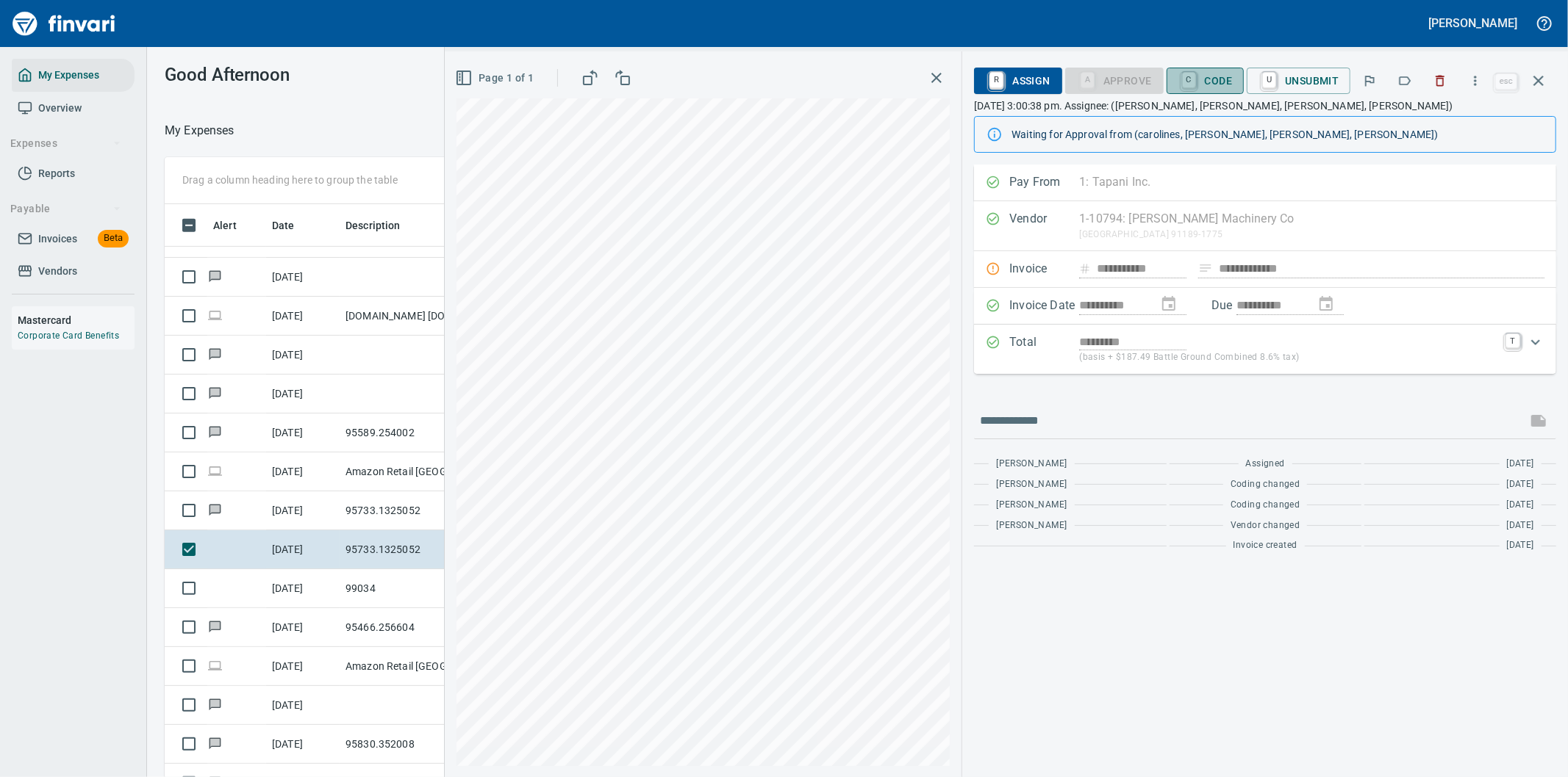
click at [1211, 78] on span "C Code" at bounding box center [1205, 81] width 55 height 25
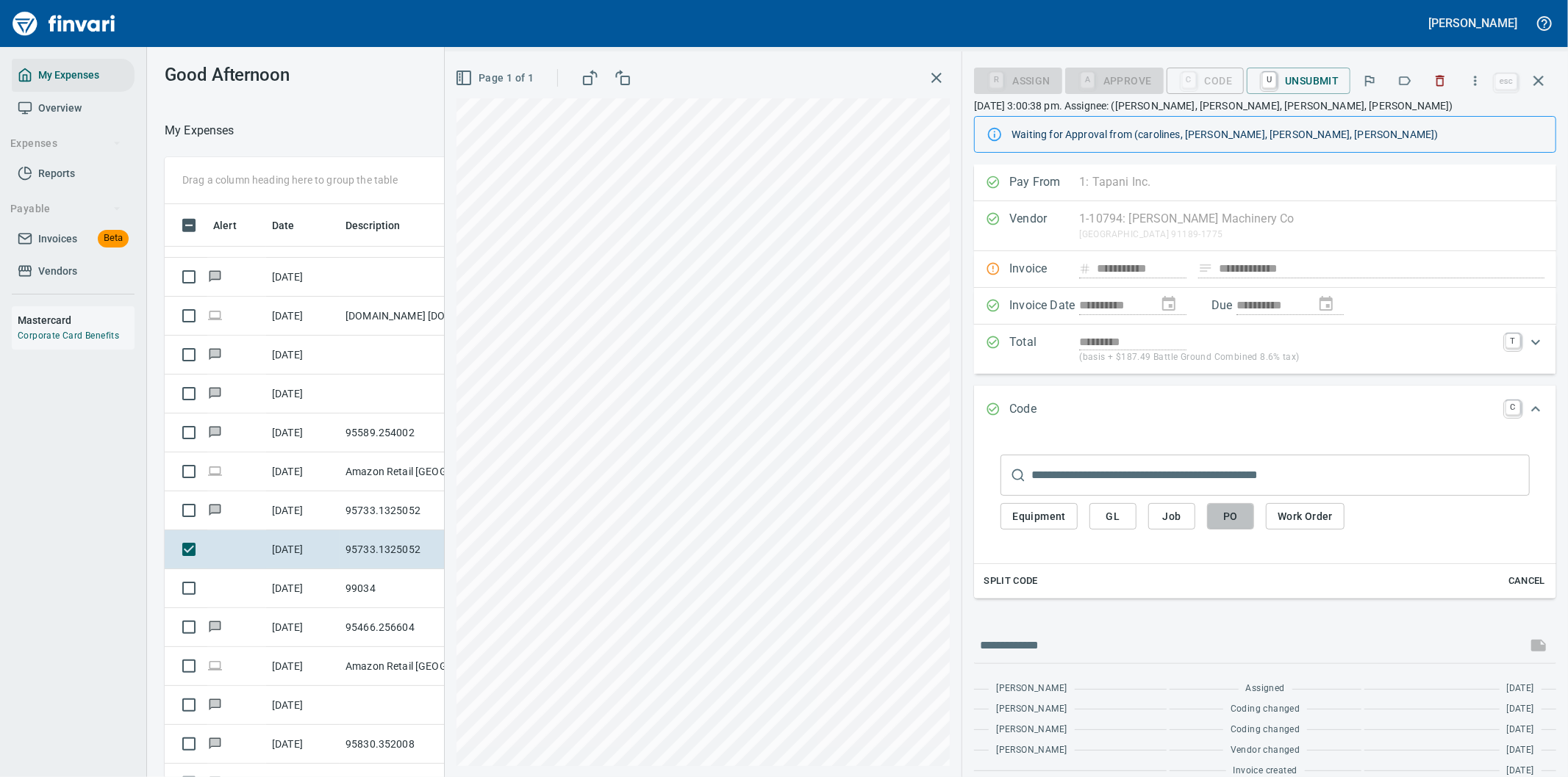
click at [1235, 516] on span "PO" at bounding box center [1231, 516] width 23 height 18
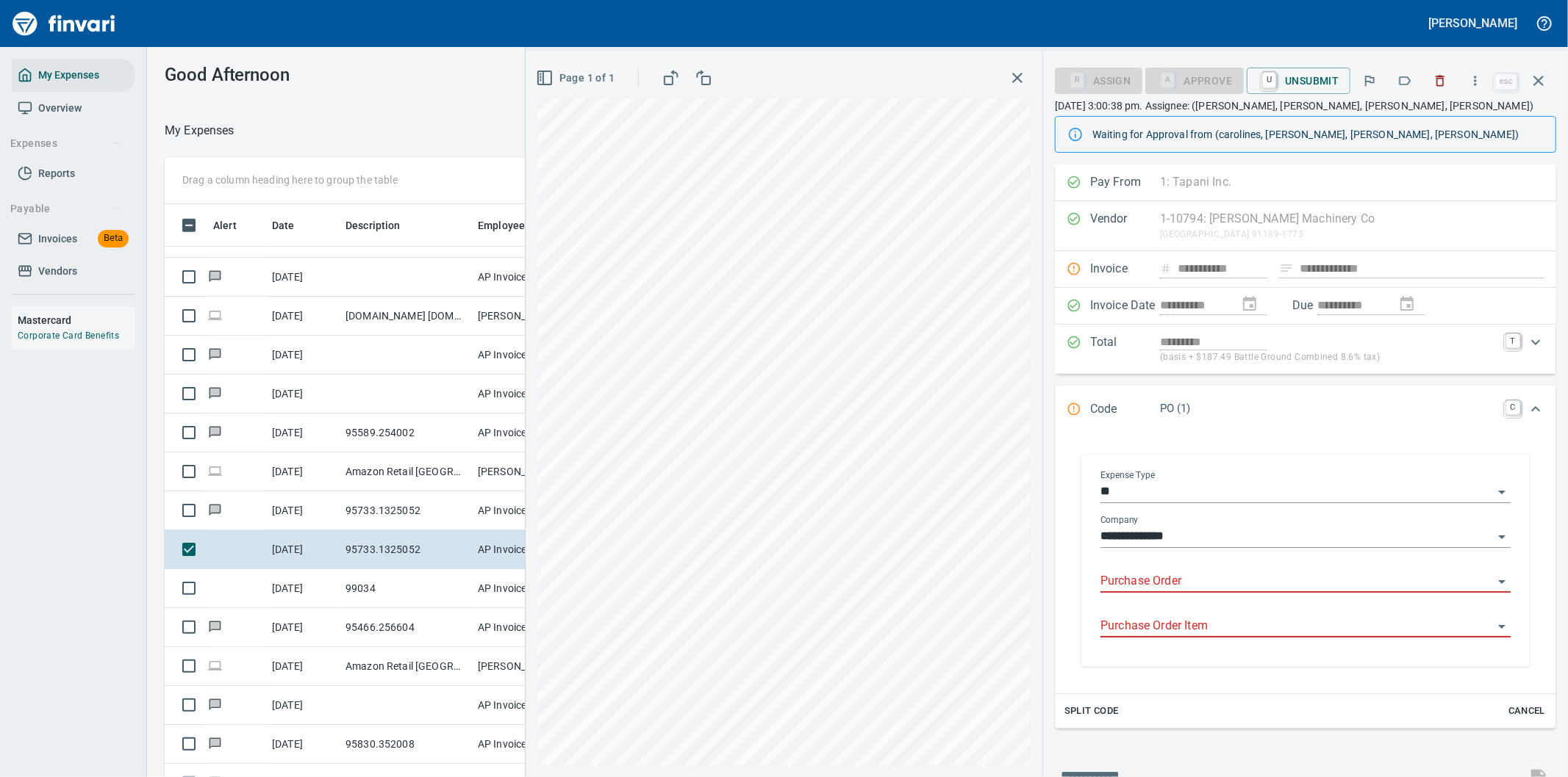
click at [1185, 578] on input "Purchase Order" at bounding box center [1297, 582] width 392 height 21
click at [1198, 618] on li "95733.1325052: o rings, gaskets, turbos, band clamps, nuts*" at bounding box center [1299, 620] width 397 height 36
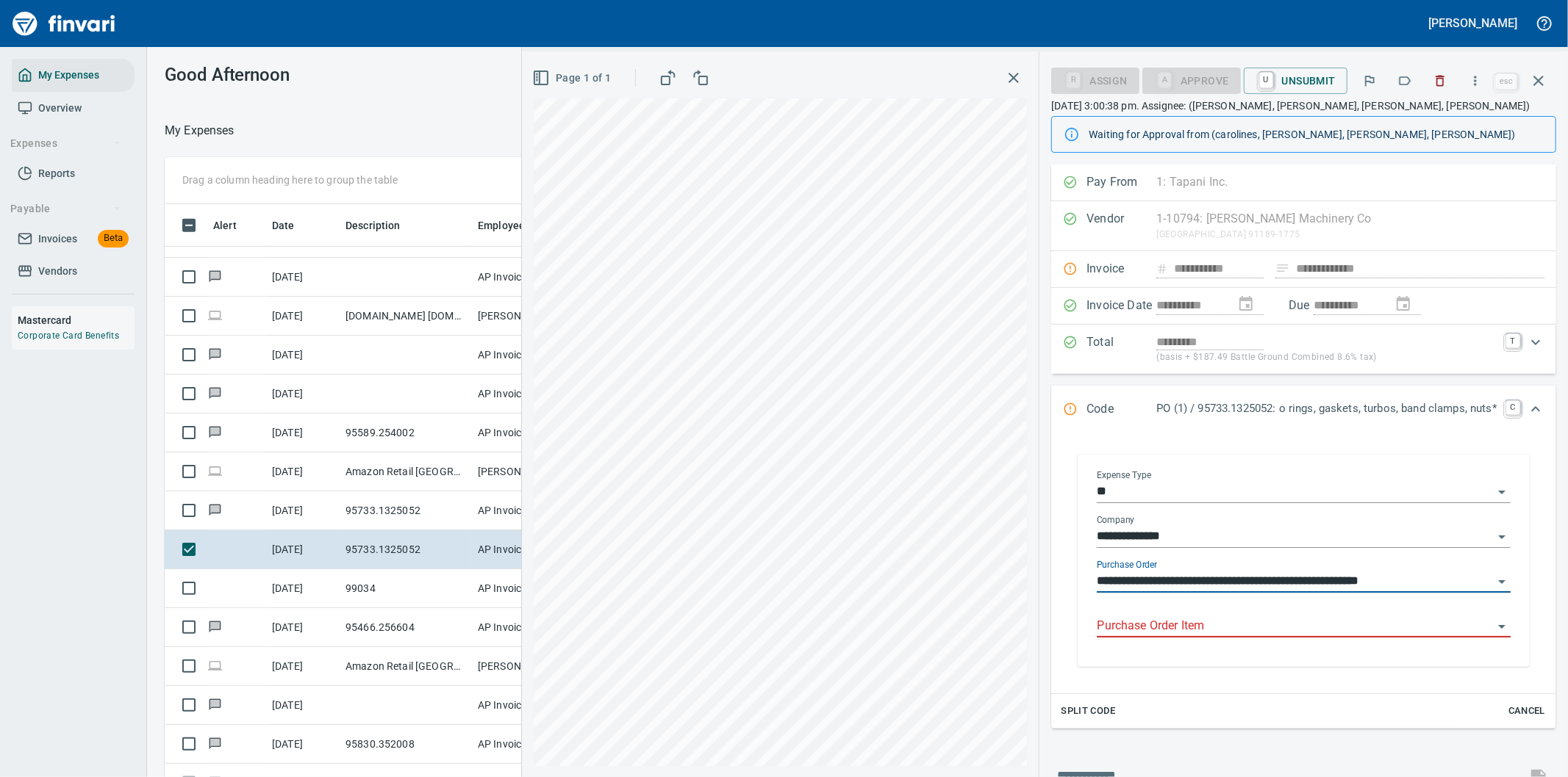
type input "**********"
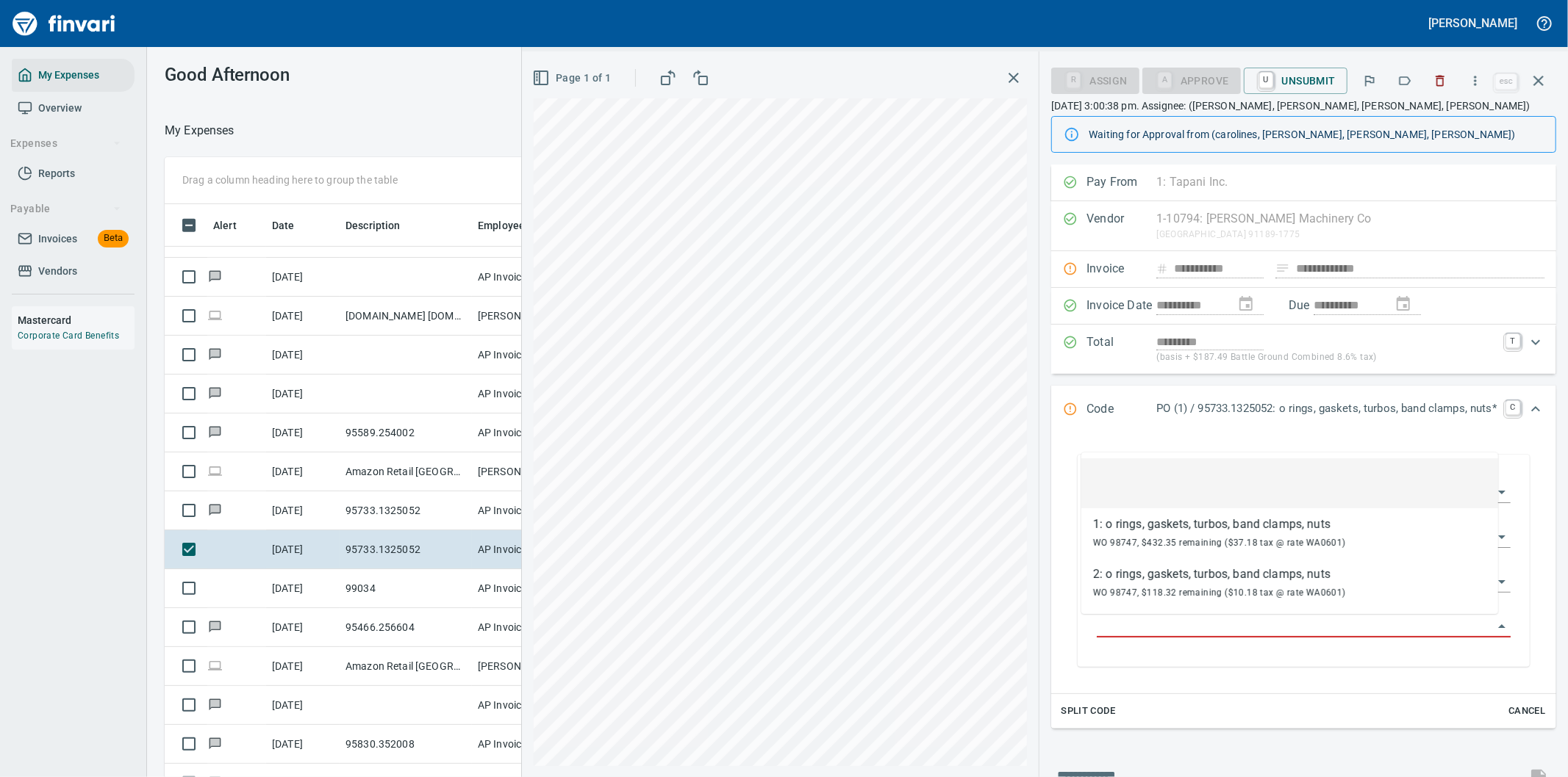
click at [1187, 629] on input "Purchase Order Item" at bounding box center [1295, 627] width 397 height 21
click at [1189, 629] on input "Purchase Order Item" at bounding box center [1295, 627] width 397 height 21
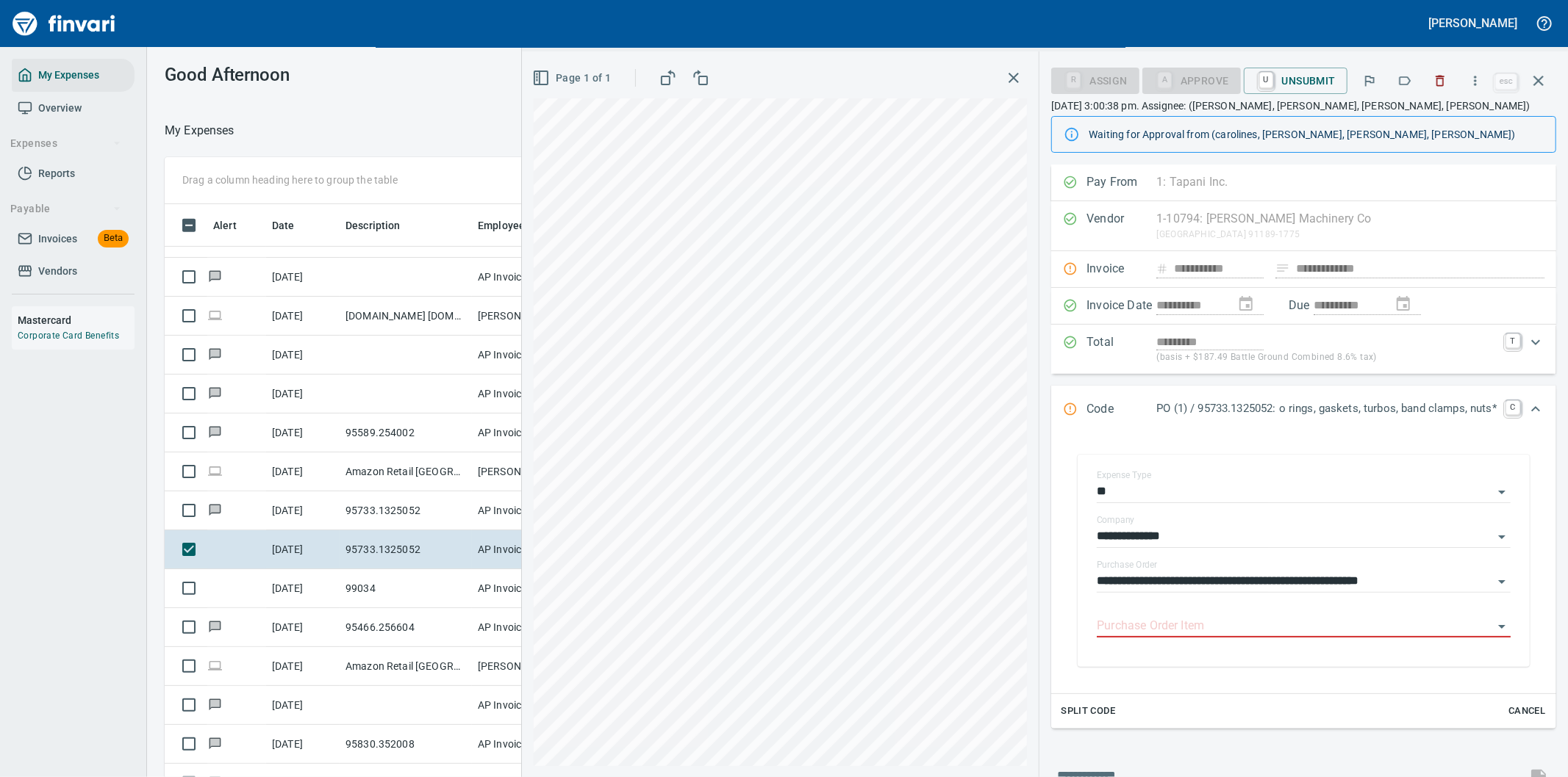
click at [1258, 410] on p "PO (1) / 95733.1325052: o rings, gaskets, turbos, band clamps, nuts*" at bounding box center [1326, 408] width 340 height 17
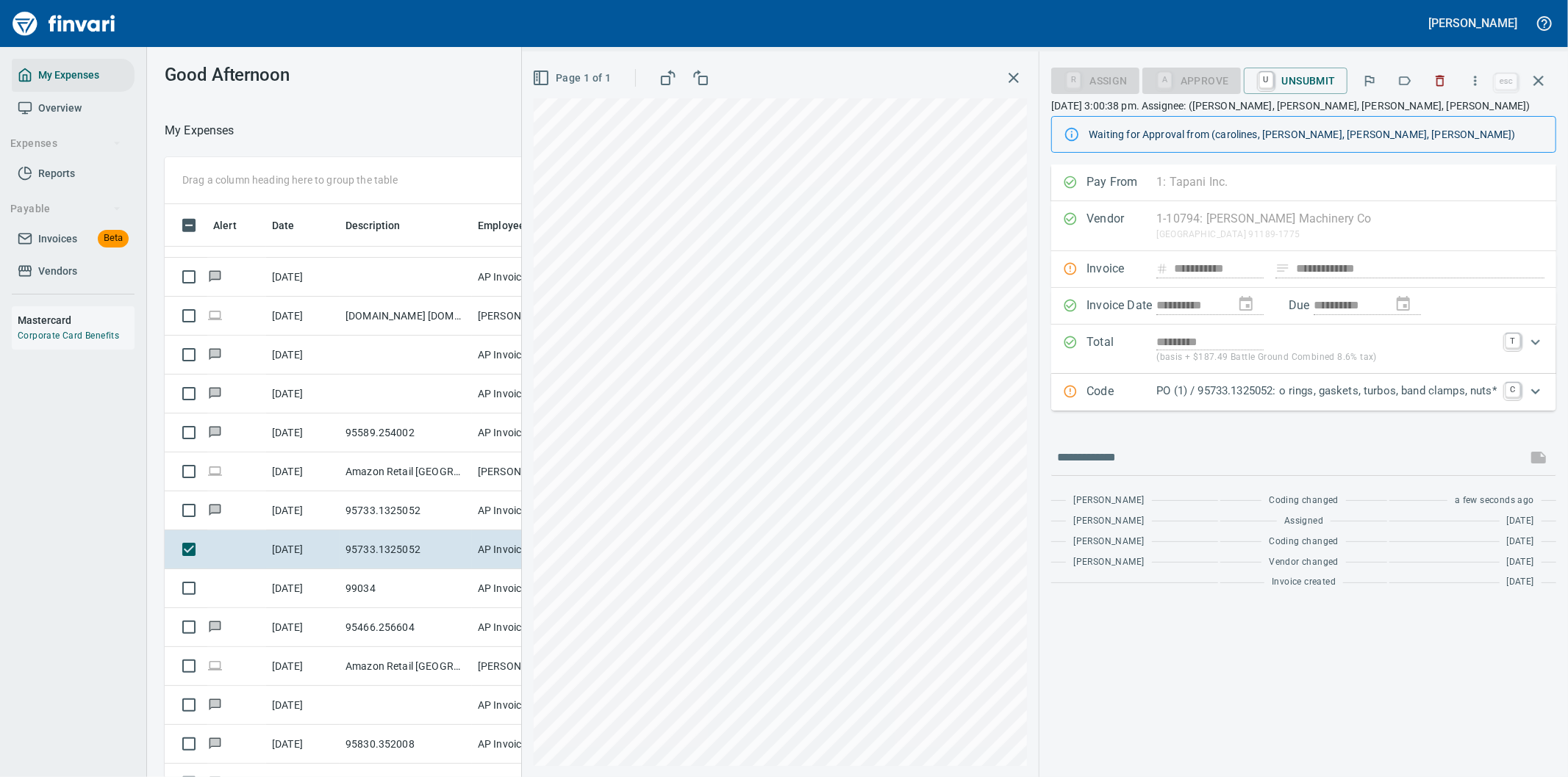
click at [1446, 400] on p "PO (1) / 95733.1325052: o rings, gaskets, turbos, band clamps, nuts*" at bounding box center [1326, 390] width 340 height 17
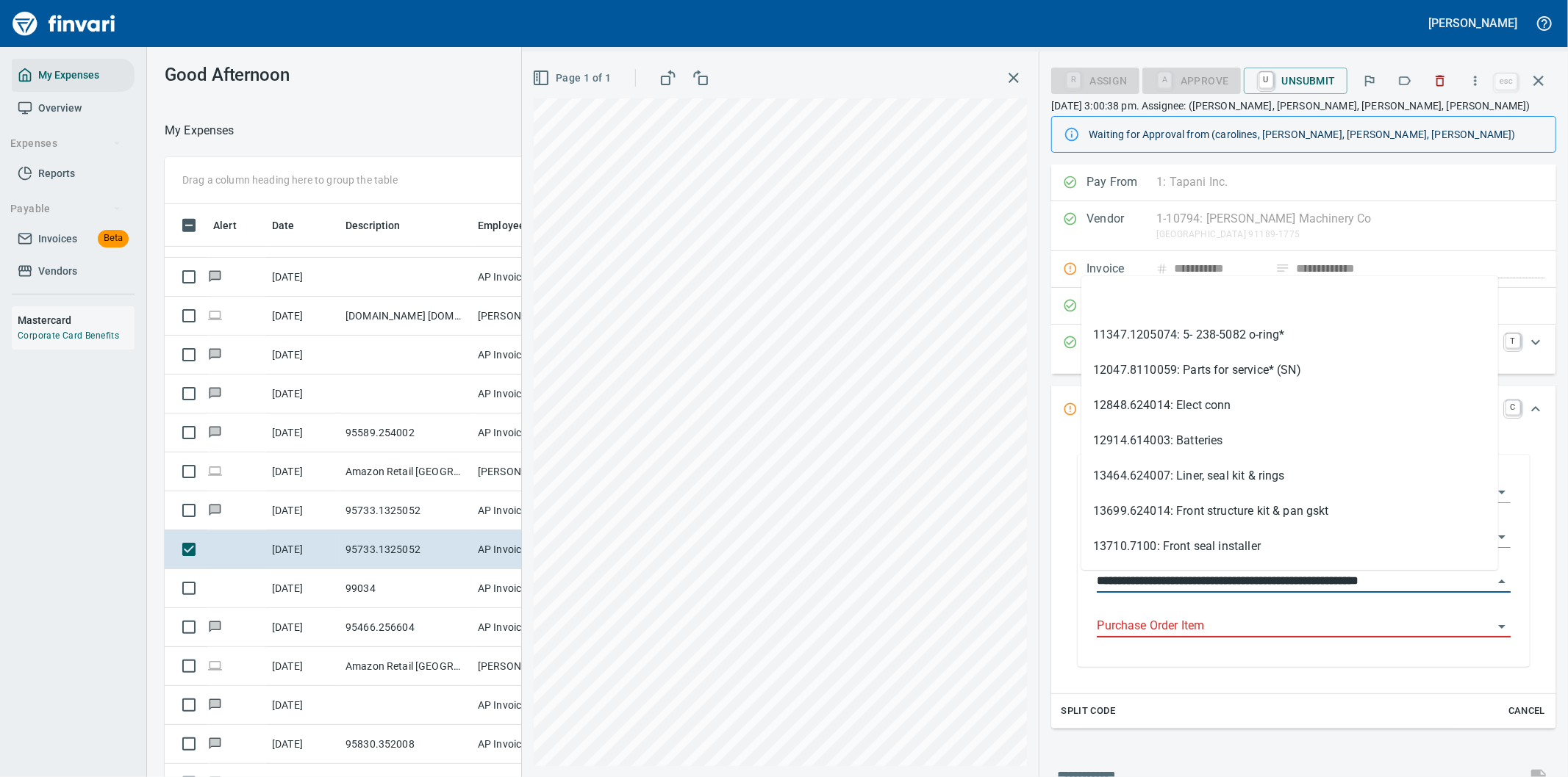
drag, startPoint x: 1167, startPoint y: 578, endPoint x: 1084, endPoint y: 577, distance: 83.0
click at [1097, 577] on input "**********" at bounding box center [1295, 582] width 397 height 21
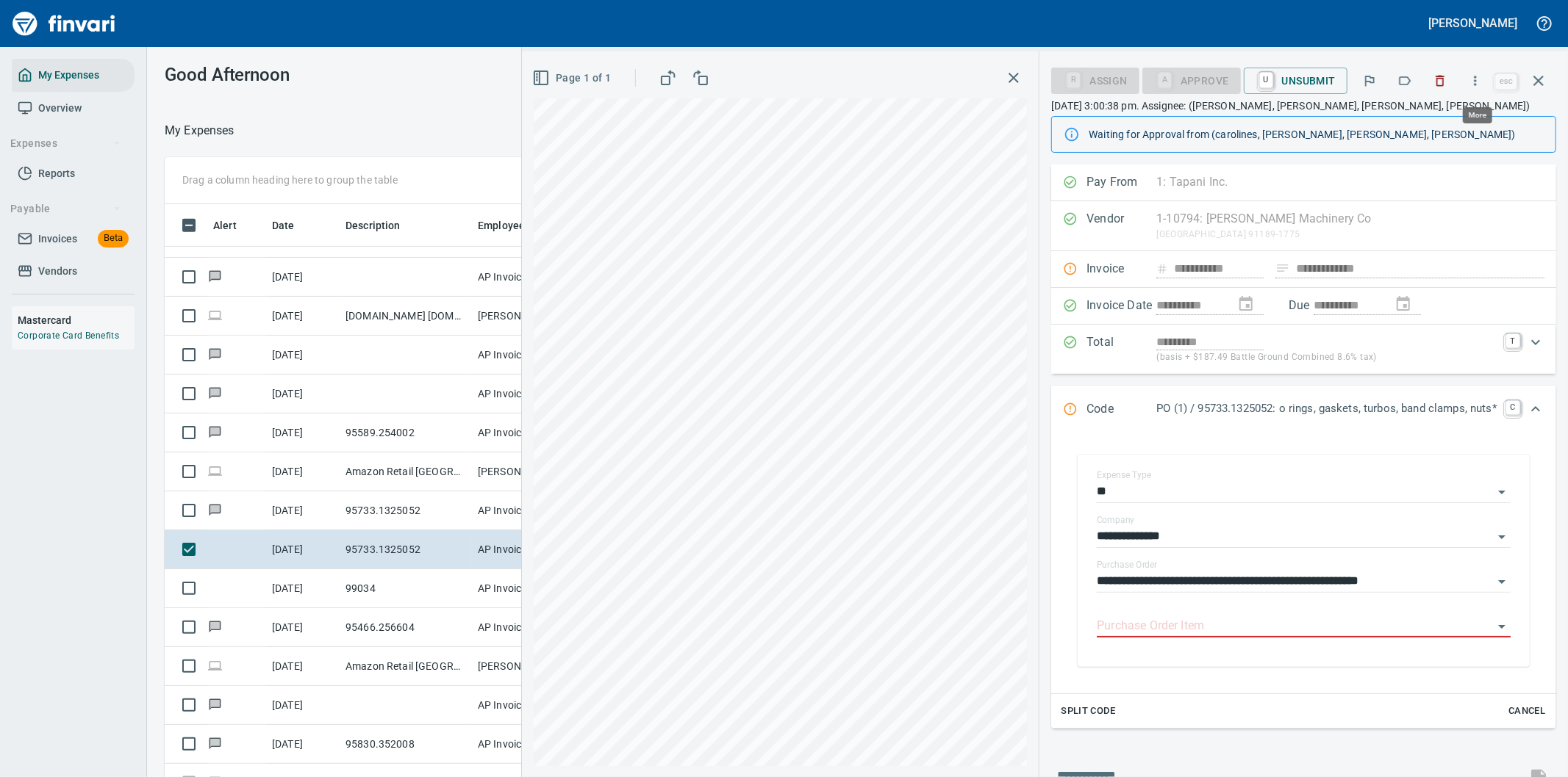
click at [1478, 74] on icon "button" at bounding box center [1475, 81] width 15 height 15
click at [1421, 121] on span "Download" at bounding box center [1473, 123] width 141 height 17
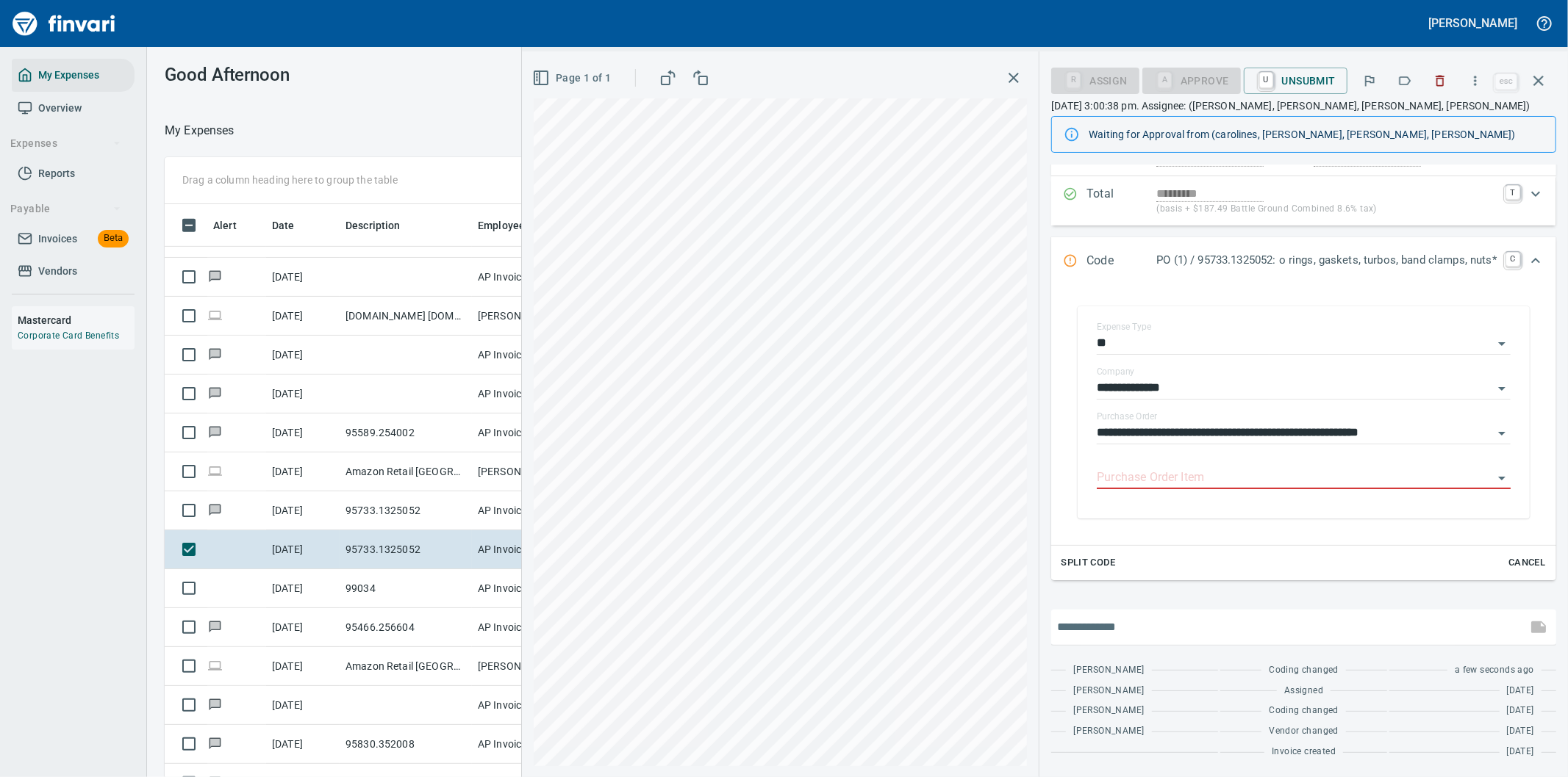
click at [1144, 634] on input "text" at bounding box center [1289, 627] width 464 height 23
type input "**********"
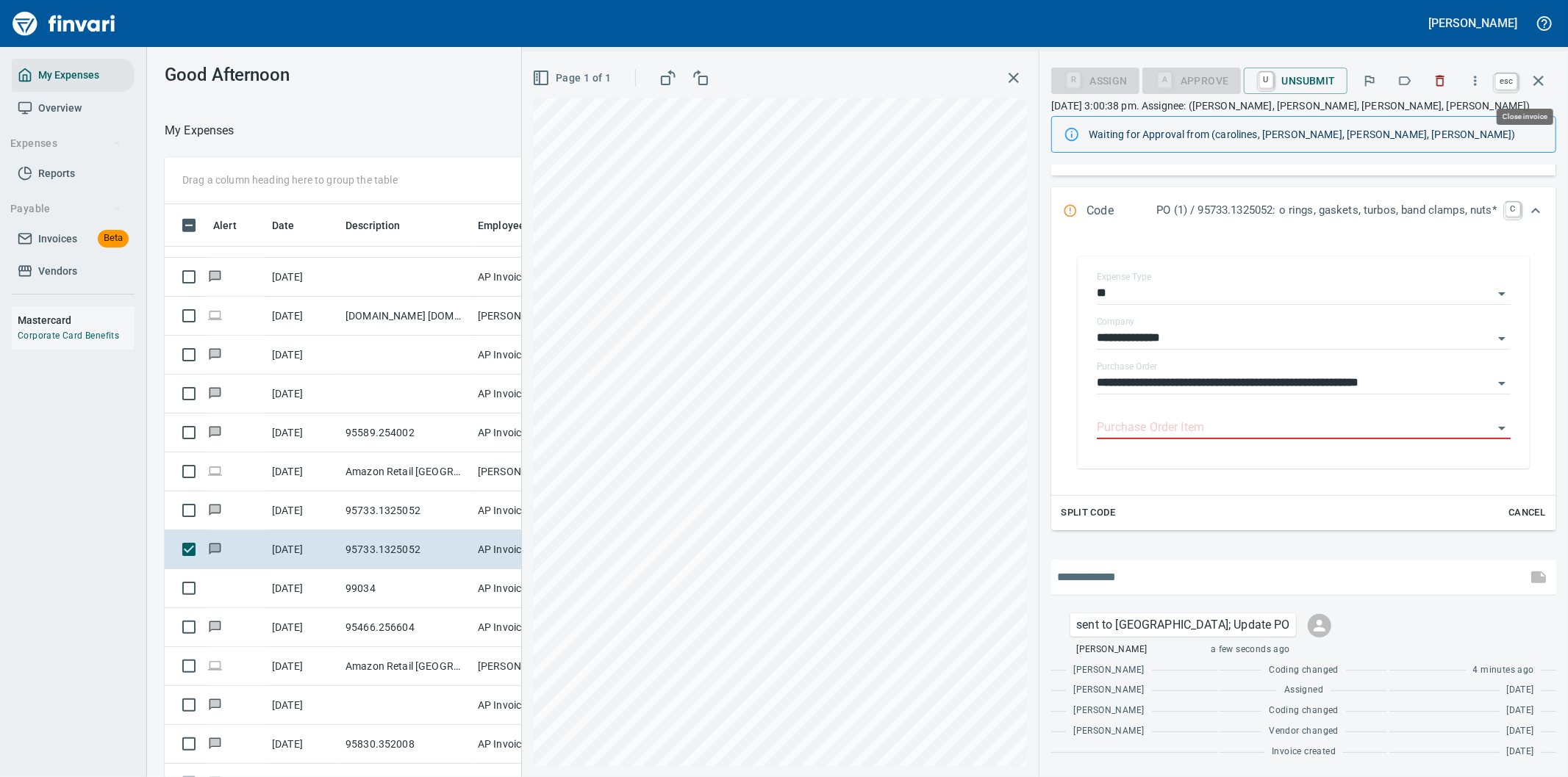
scroll to position [592, 982]
click at [1533, 76] on icon "button" at bounding box center [1538, 81] width 17 height 17
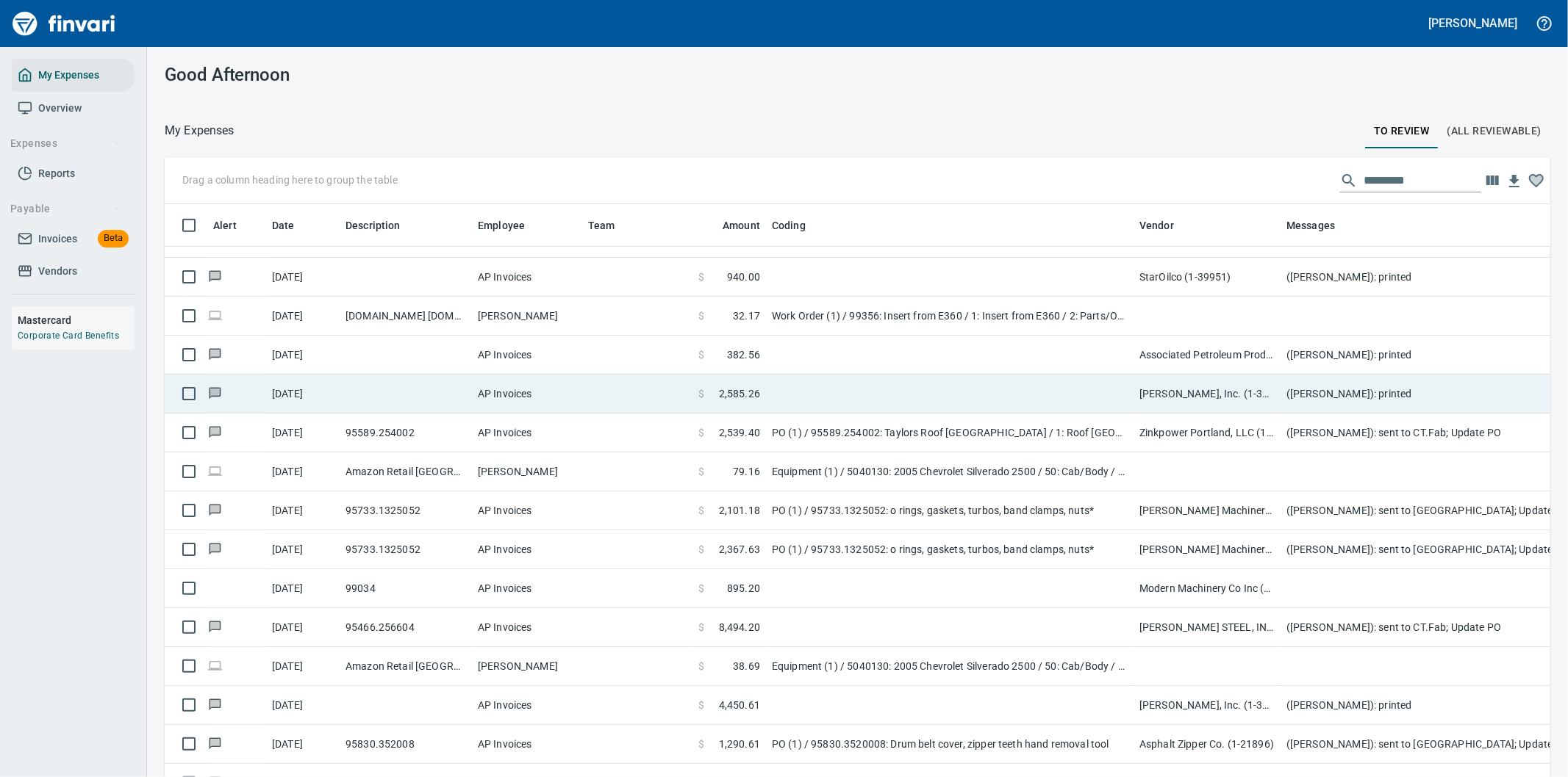
scroll to position [592, 1349]
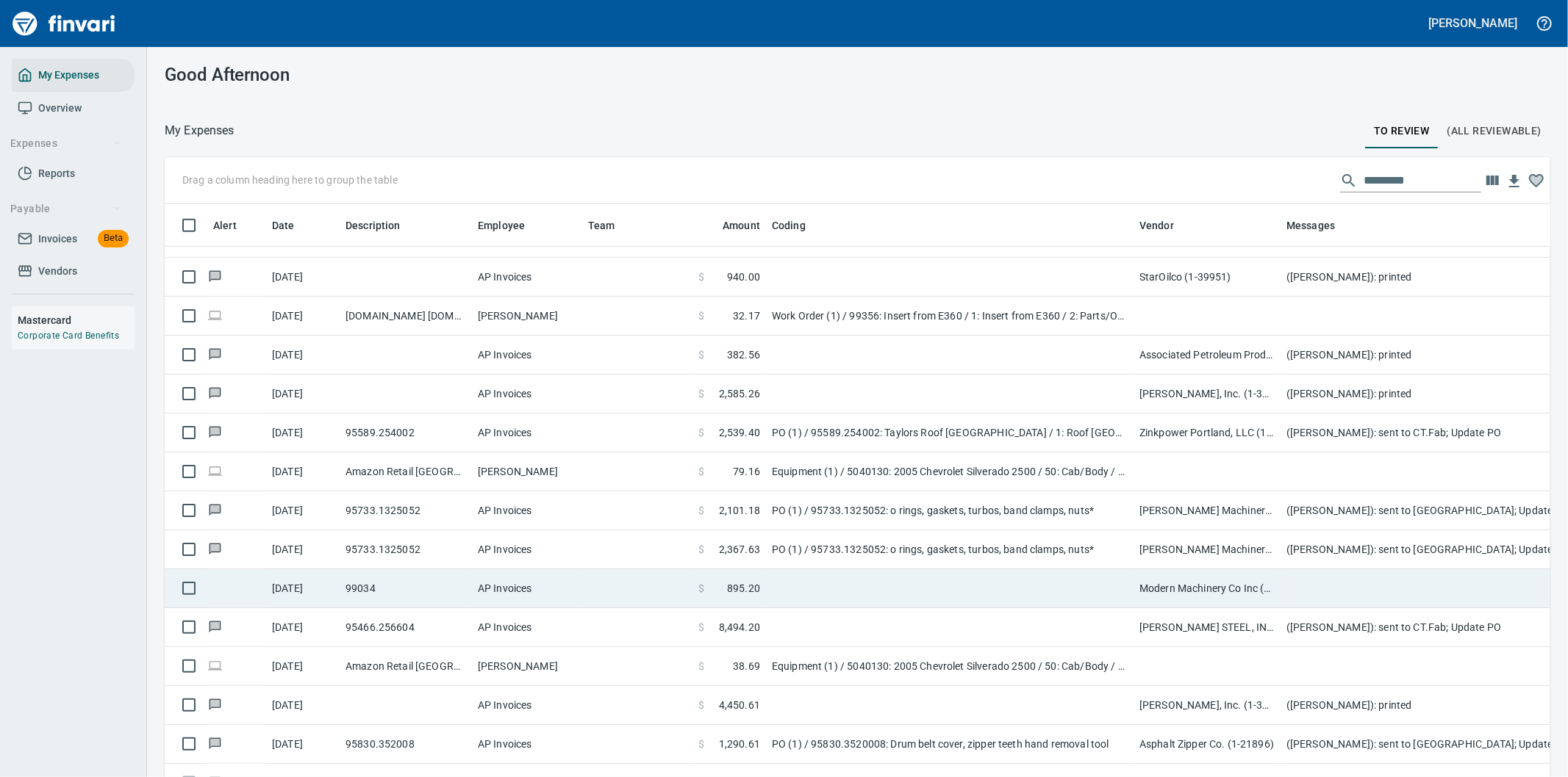
click at [905, 585] on td at bounding box center [950, 588] width 368 height 39
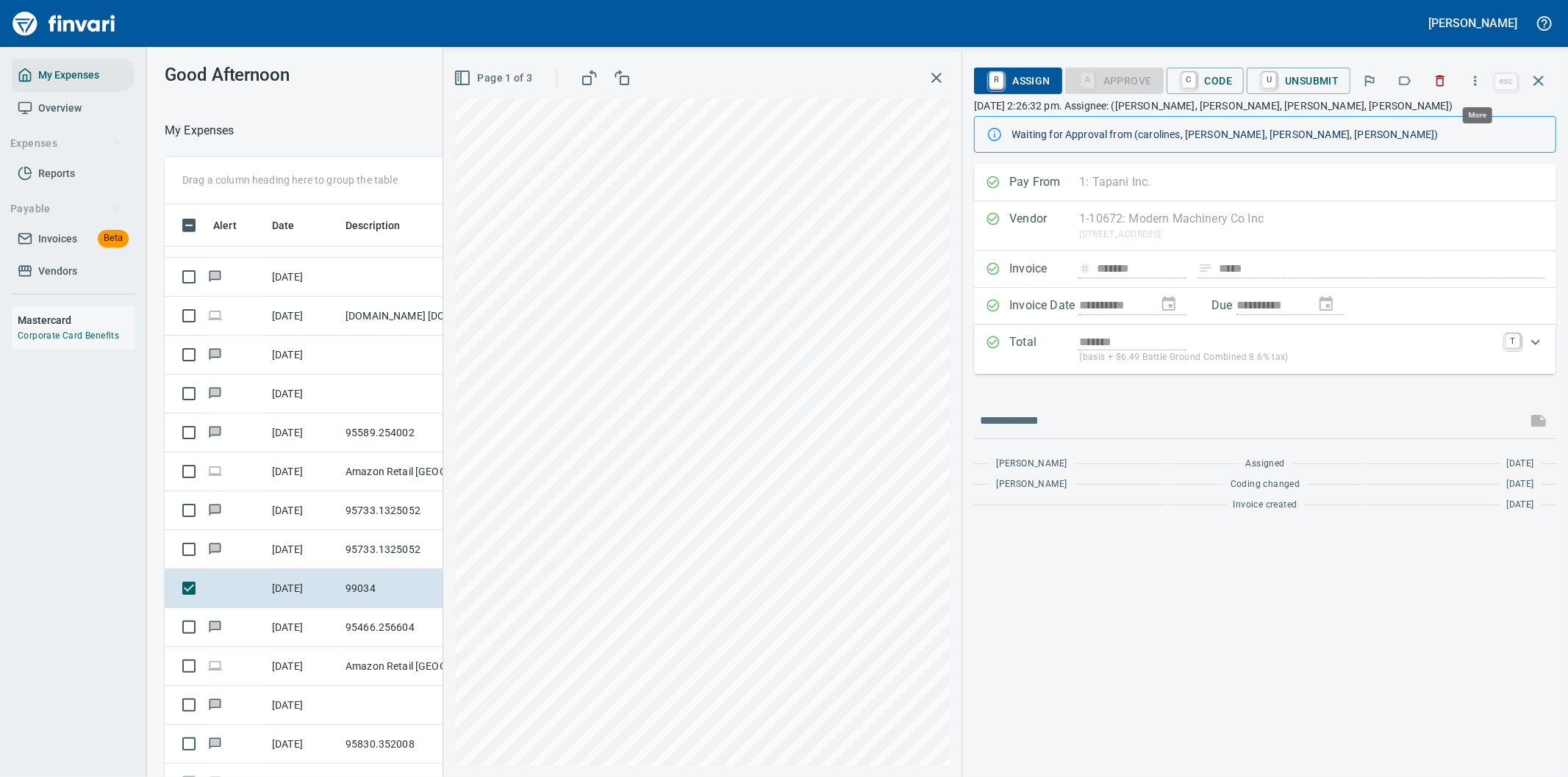
scroll to position [592, 982]
click at [1478, 78] on icon "button" at bounding box center [1475, 81] width 15 height 15
click at [1438, 120] on span "Download" at bounding box center [1473, 123] width 141 height 17
click at [1056, 425] on input "text" at bounding box center [1251, 421] width 541 height 23
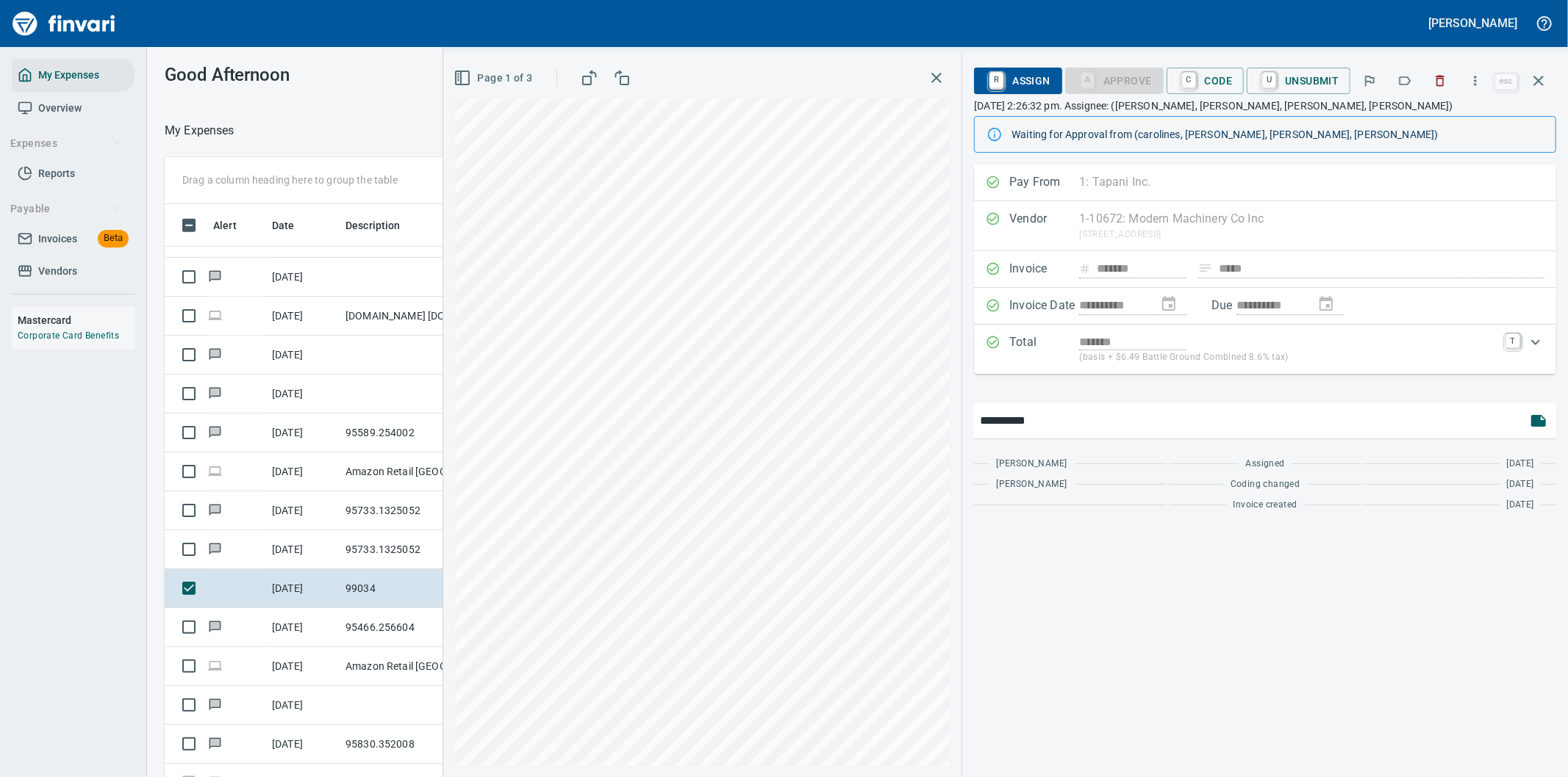
type input "**********"
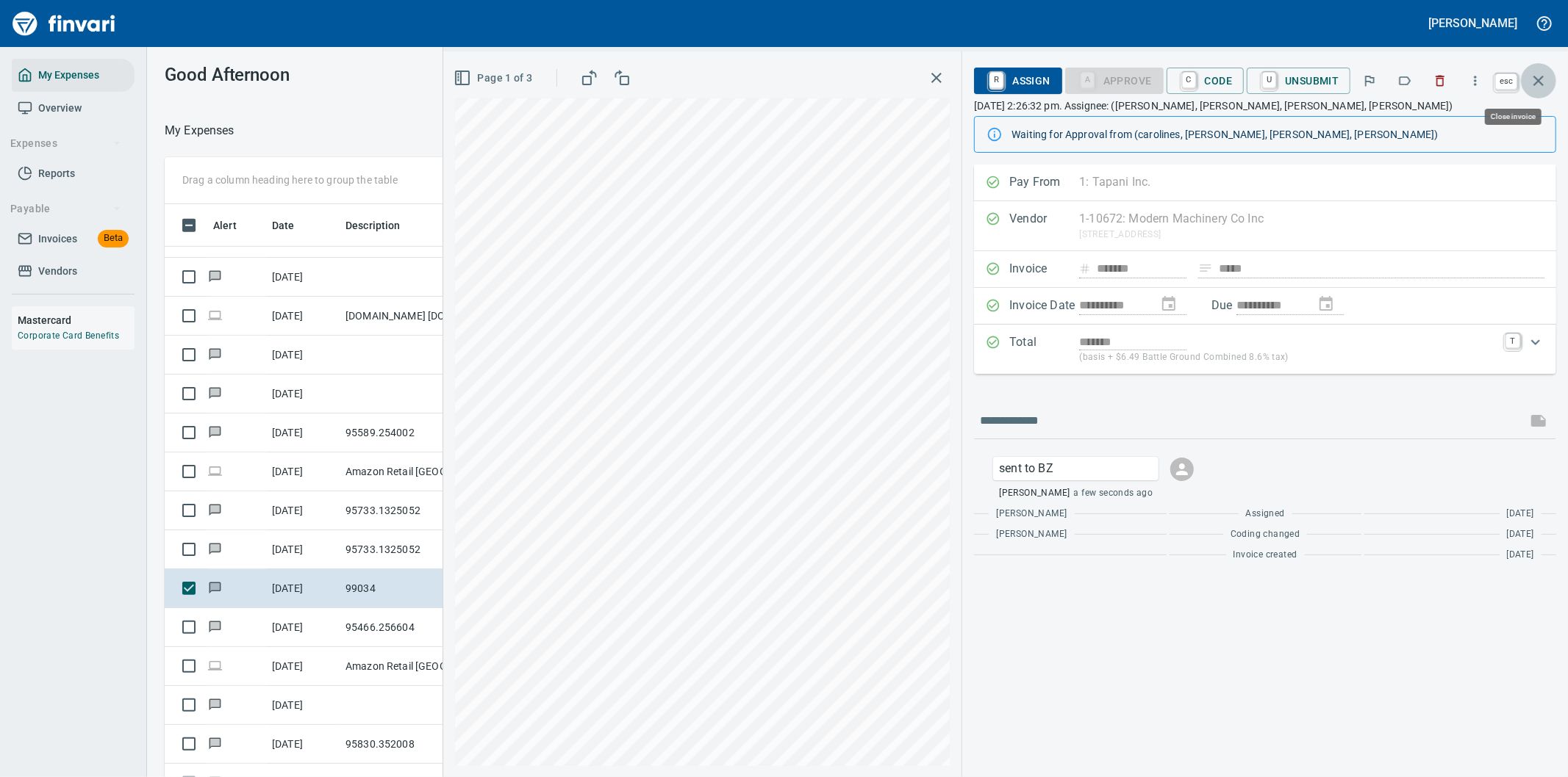
click at [1538, 78] on icon "button" at bounding box center [1538, 81] width 10 height 10
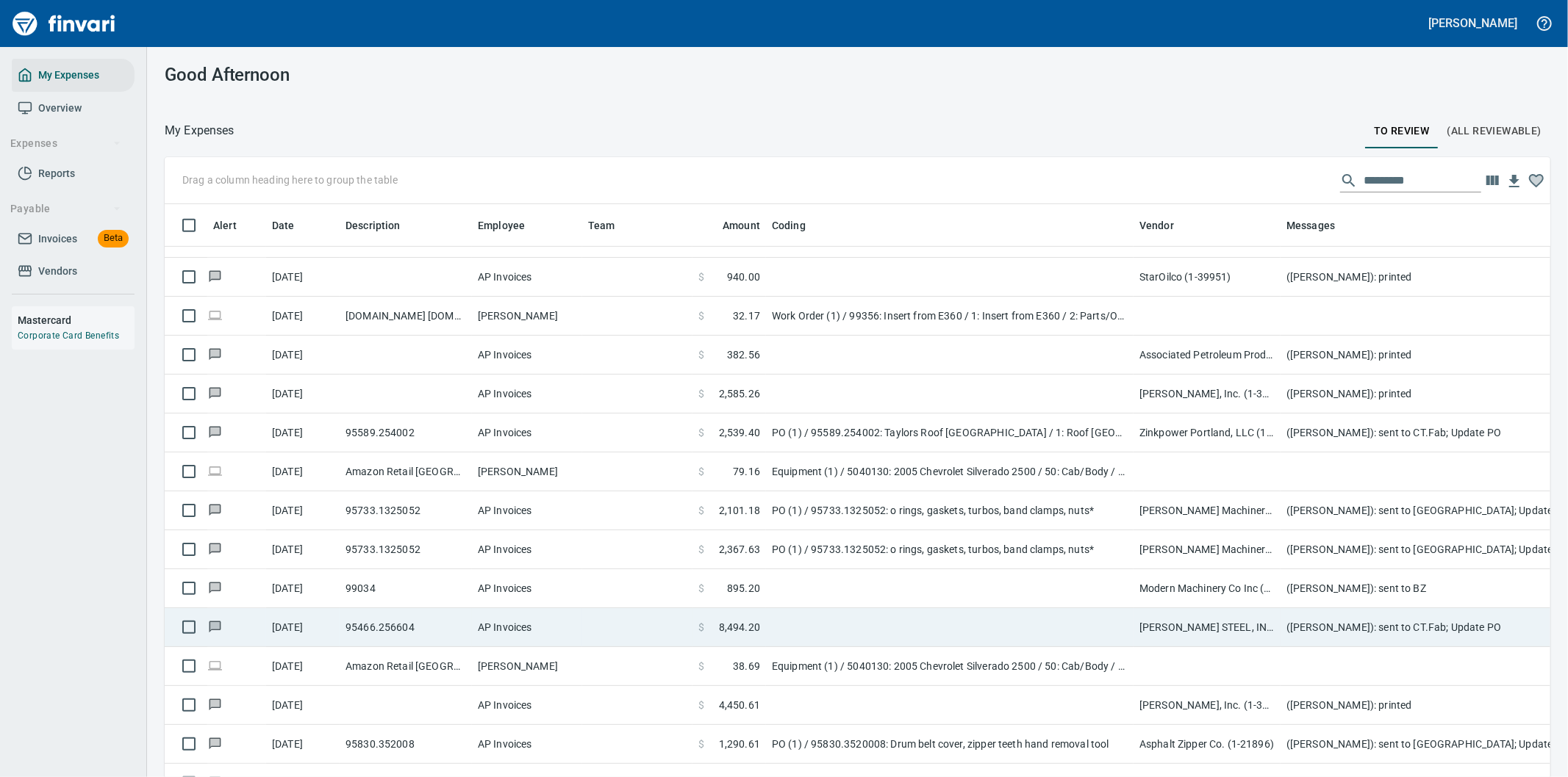
scroll to position [816, 0]
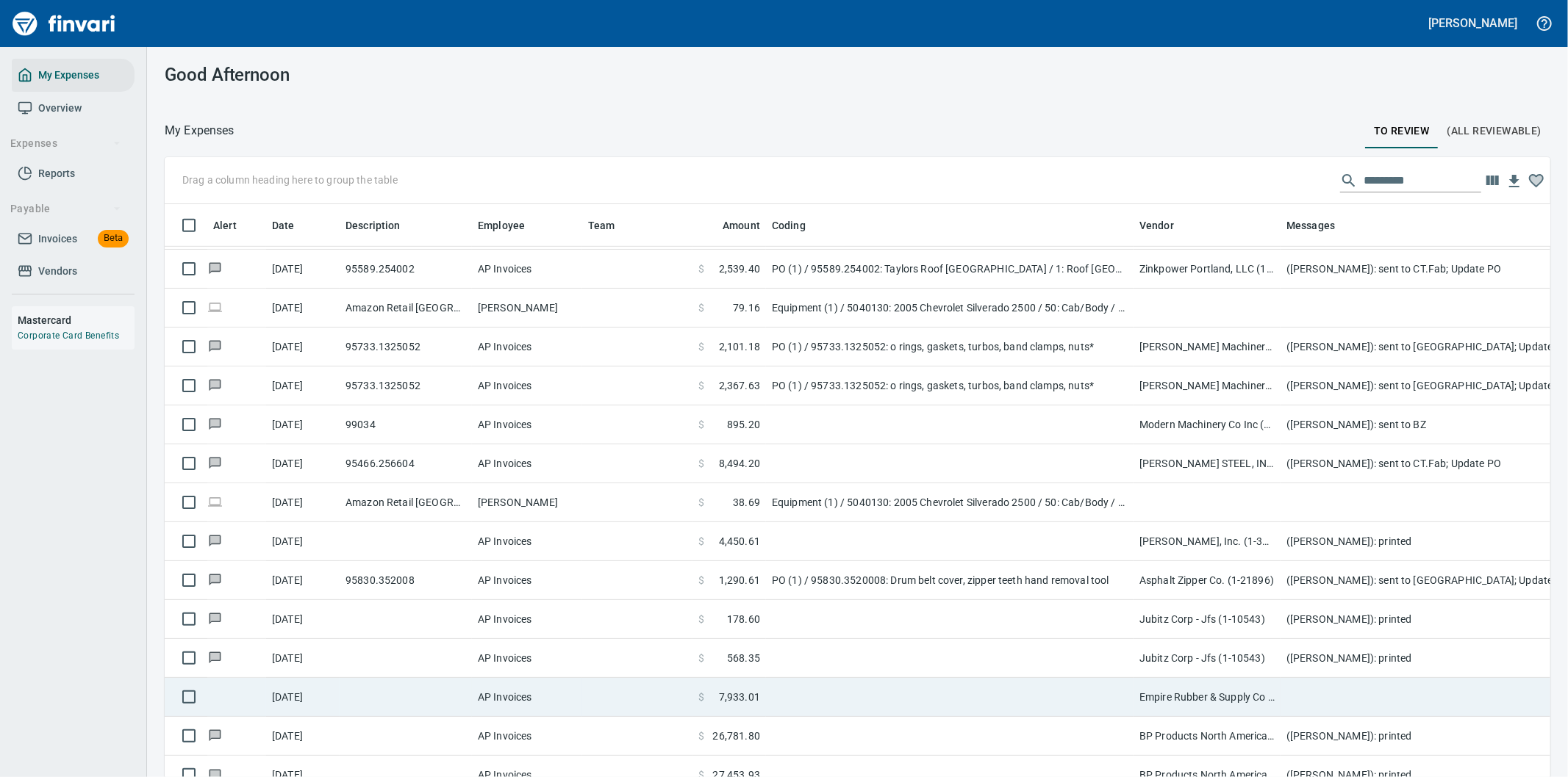
click at [1262, 683] on td "Empire Rubber & Supply Co (1-10344)" at bounding box center [1207, 697] width 147 height 39
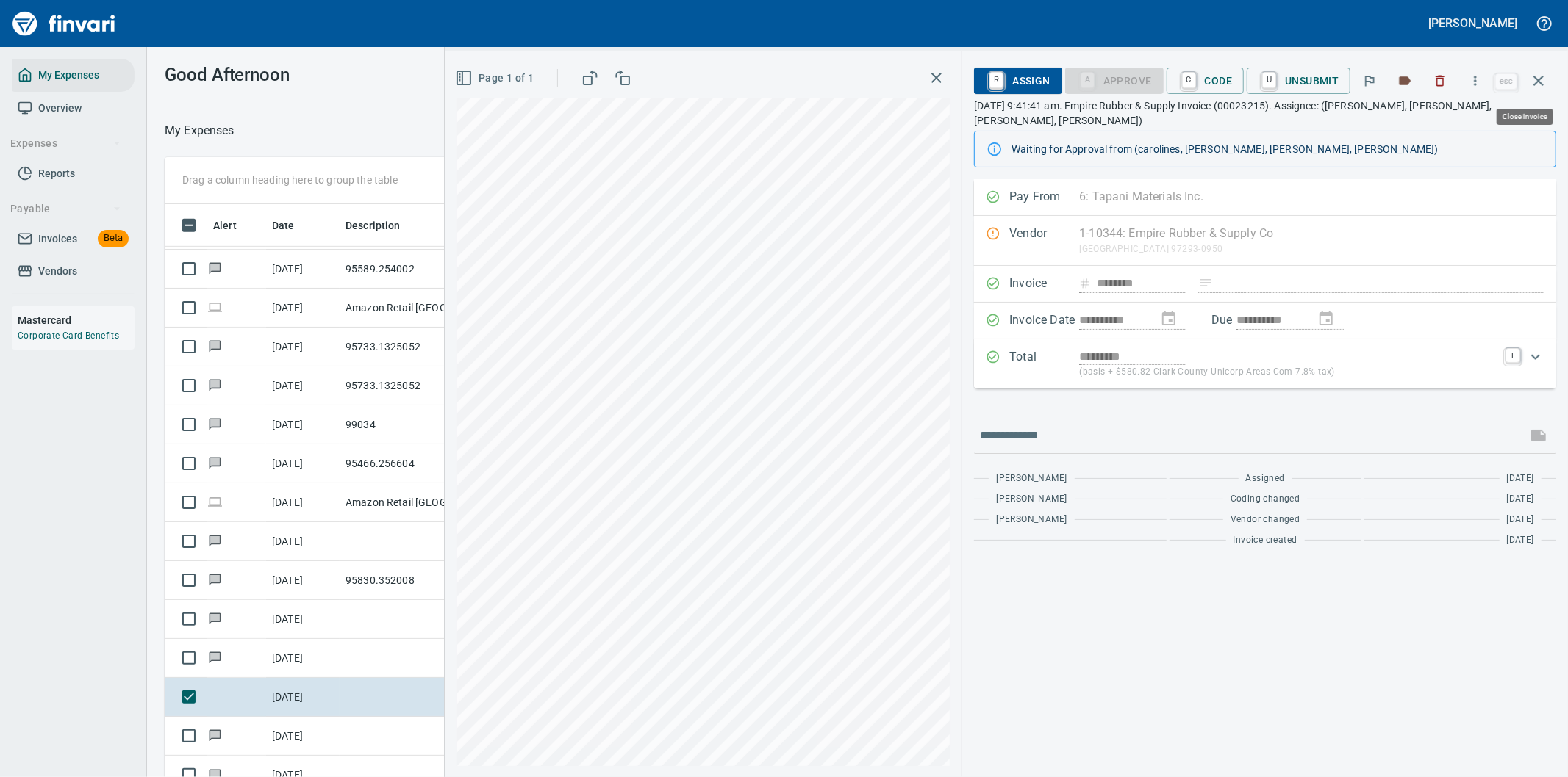
scroll to position [592, 982]
click at [1030, 76] on span "R Assign" at bounding box center [1018, 81] width 64 height 25
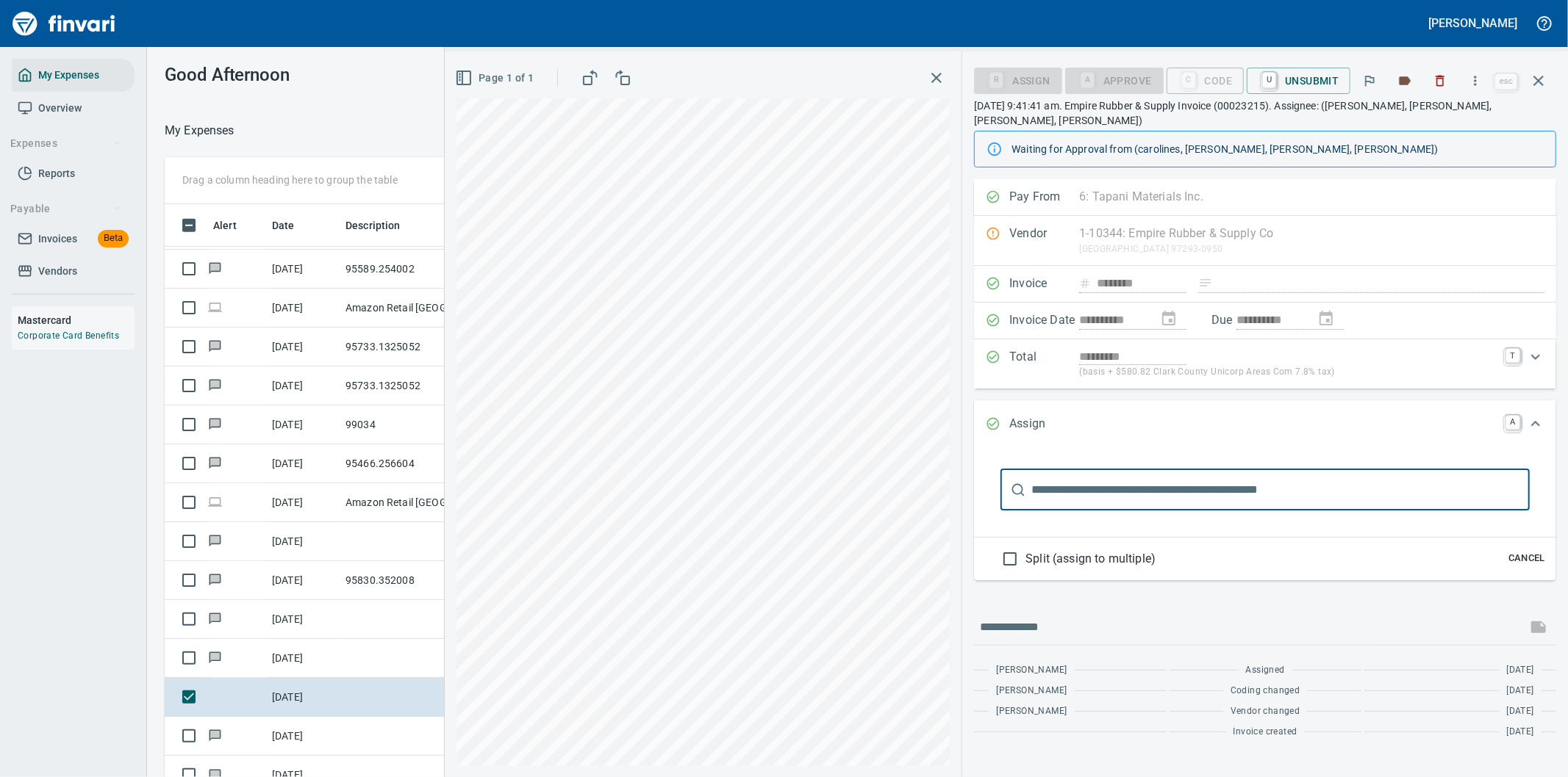
click at [1071, 473] on input "text" at bounding box center [1280, 489] width 498 height 41
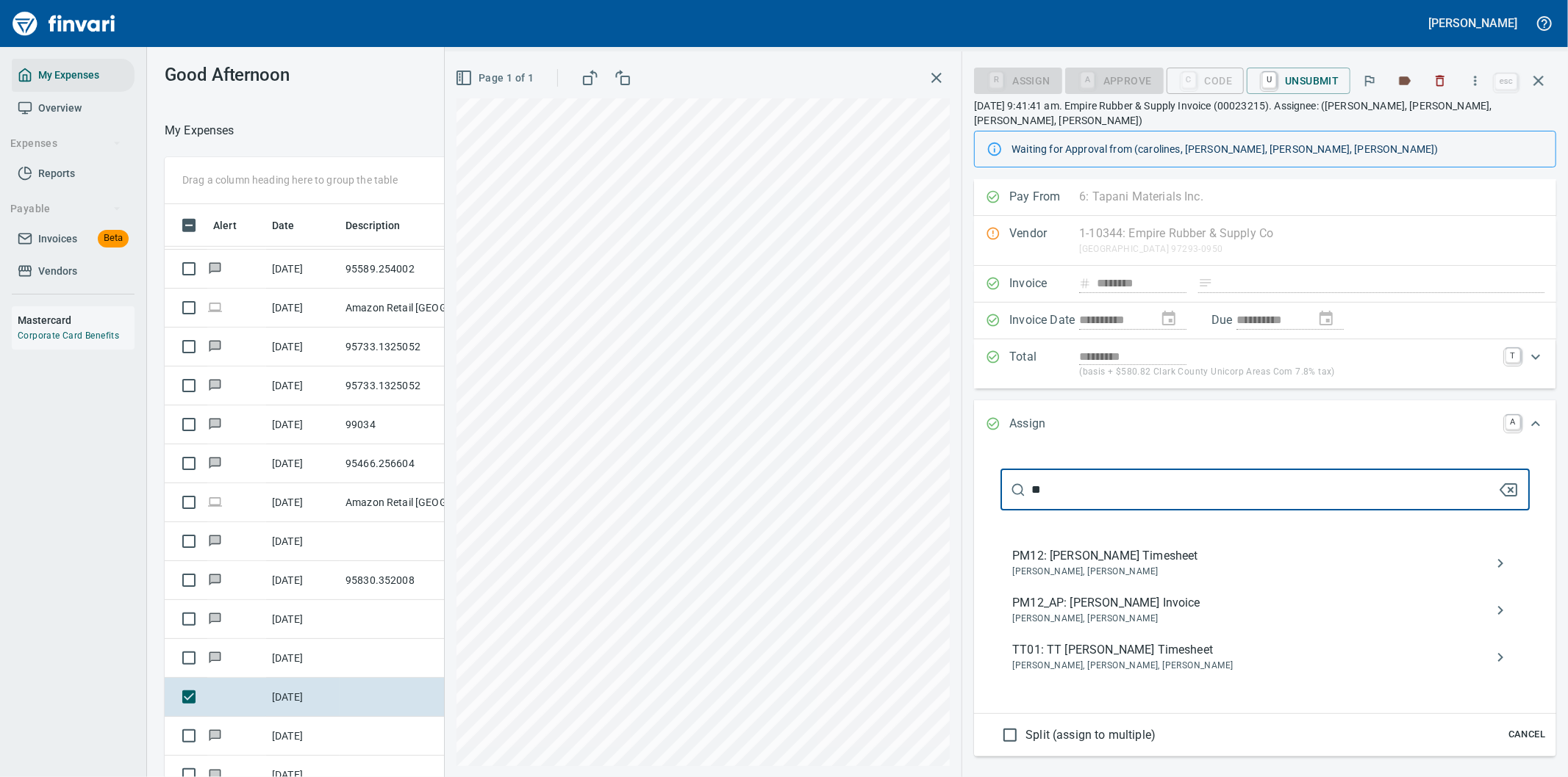
type input "*"
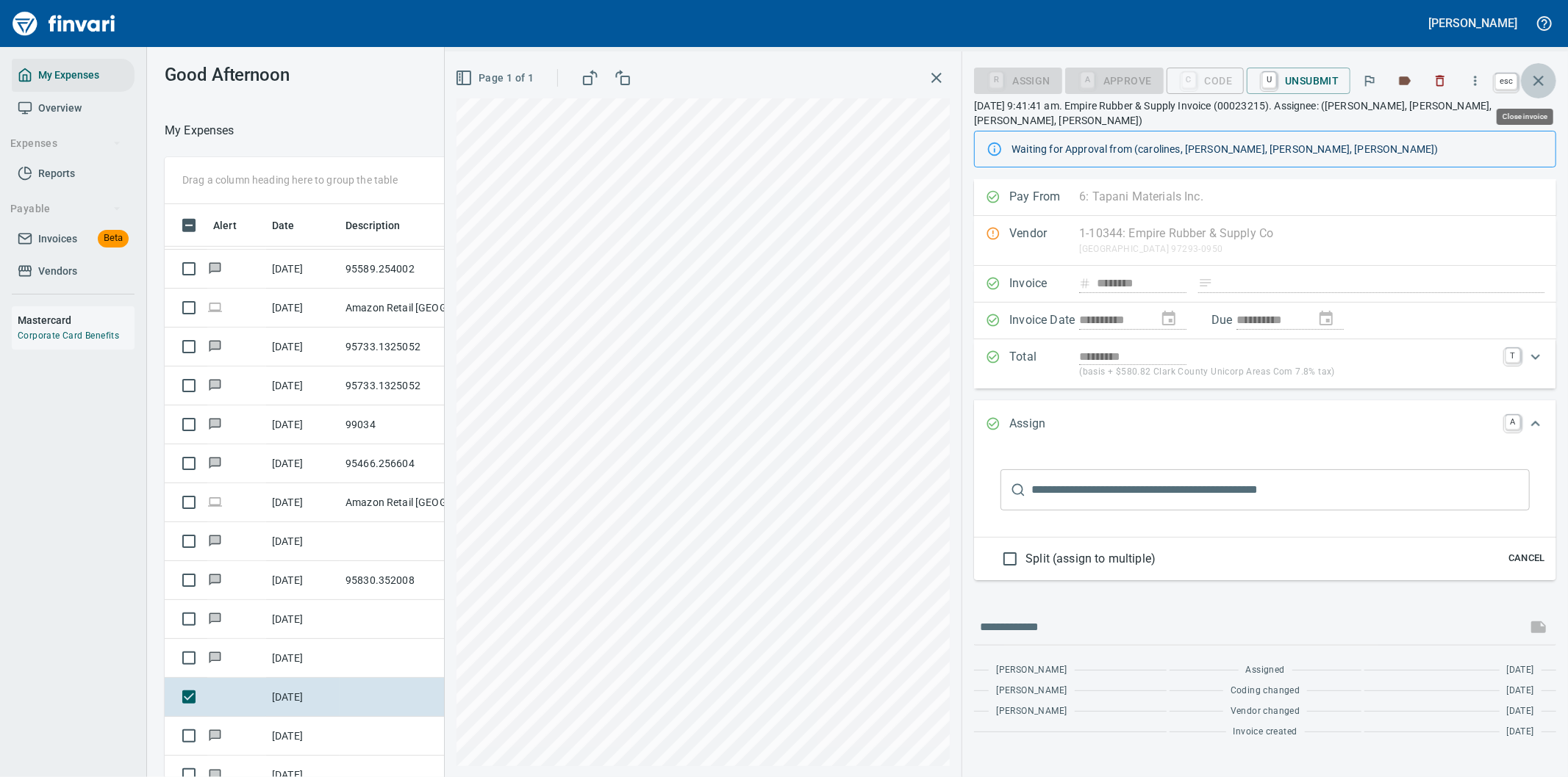
click at [1541, 76] on icon "button" at bounding box center [1538, 81] width 17 height 17
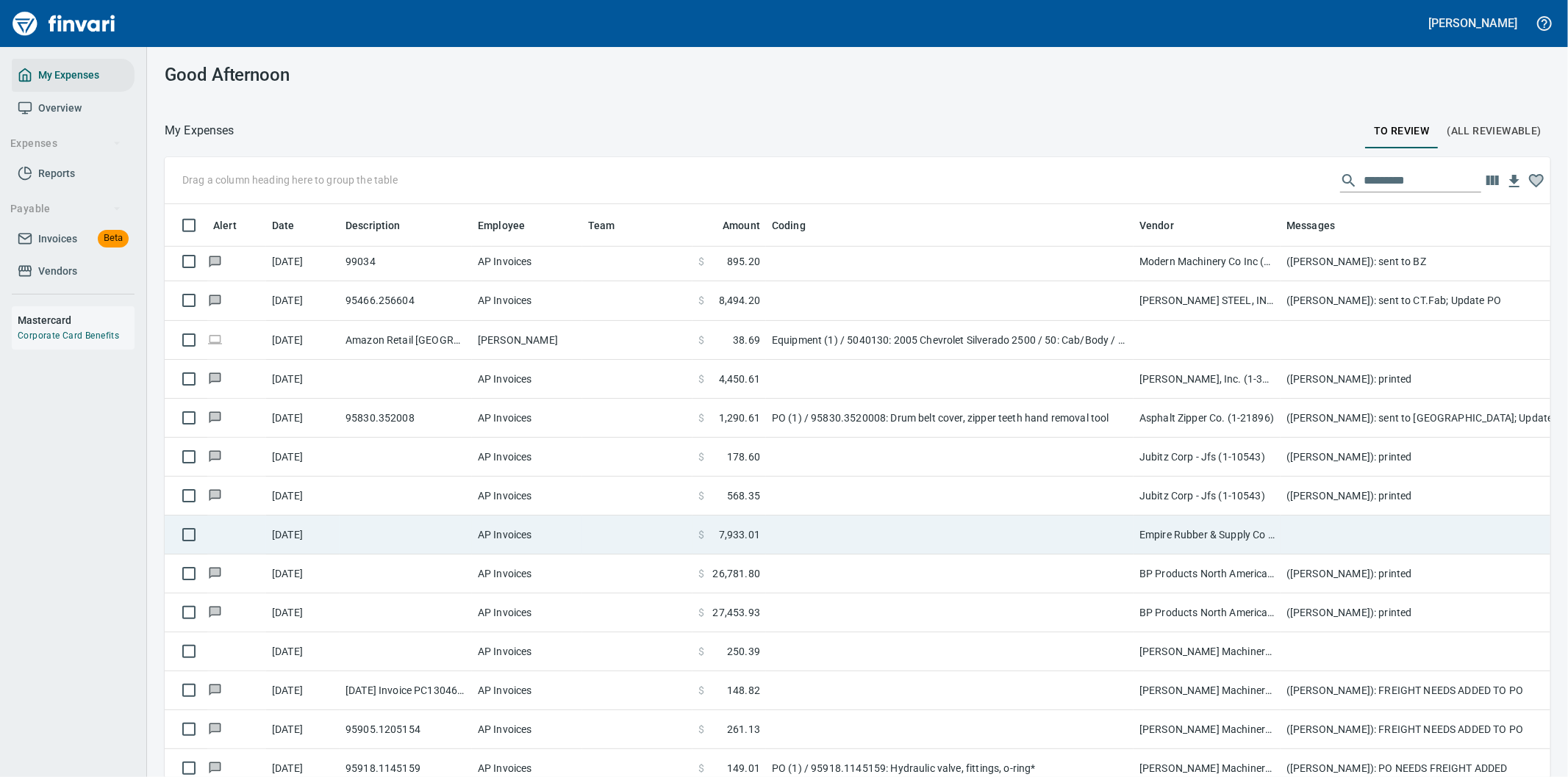
scroll to position [1061, 0]
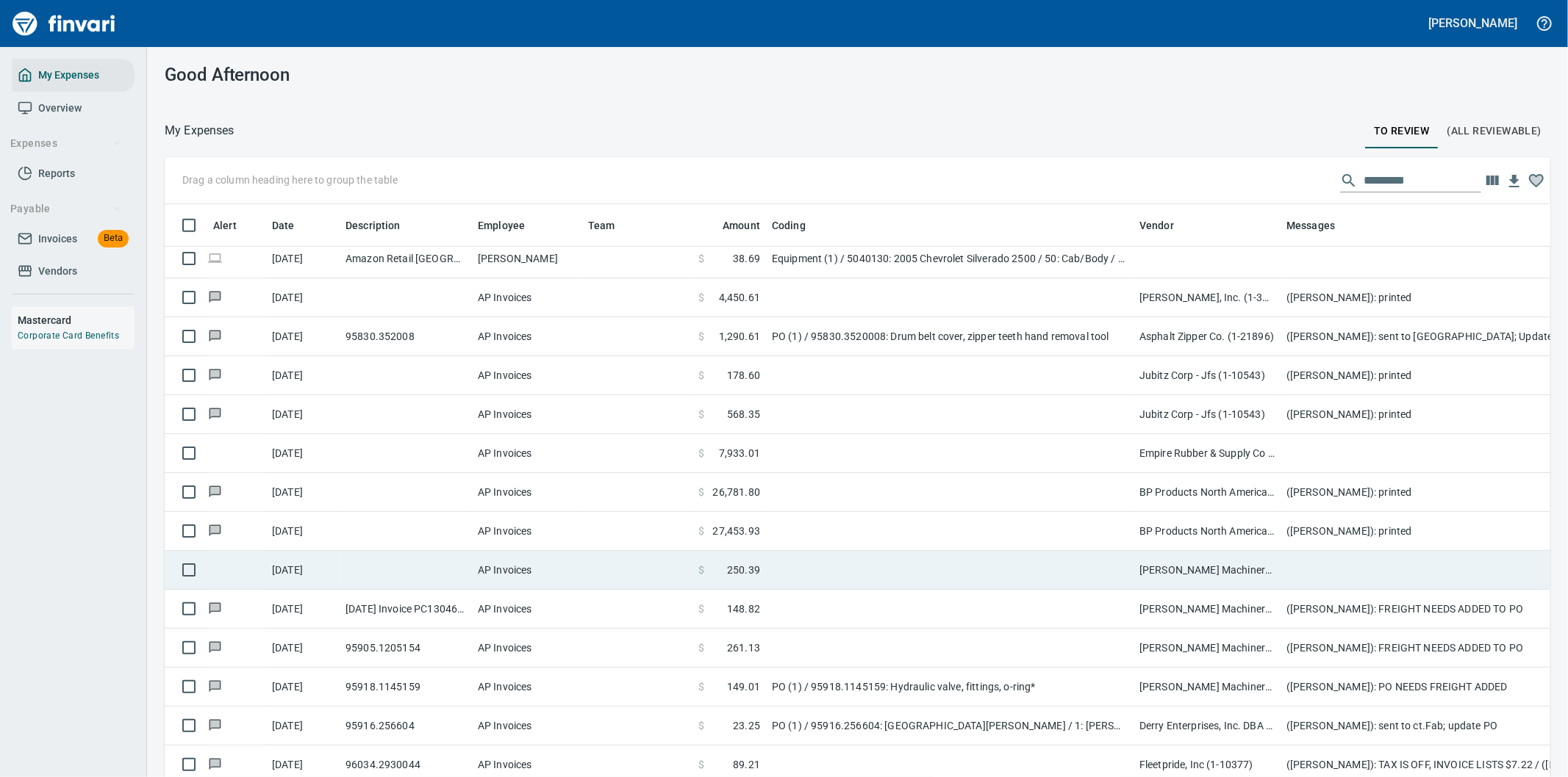
click at [1306, 570] on td at bounding box center [1575, 570] width 588 height 39
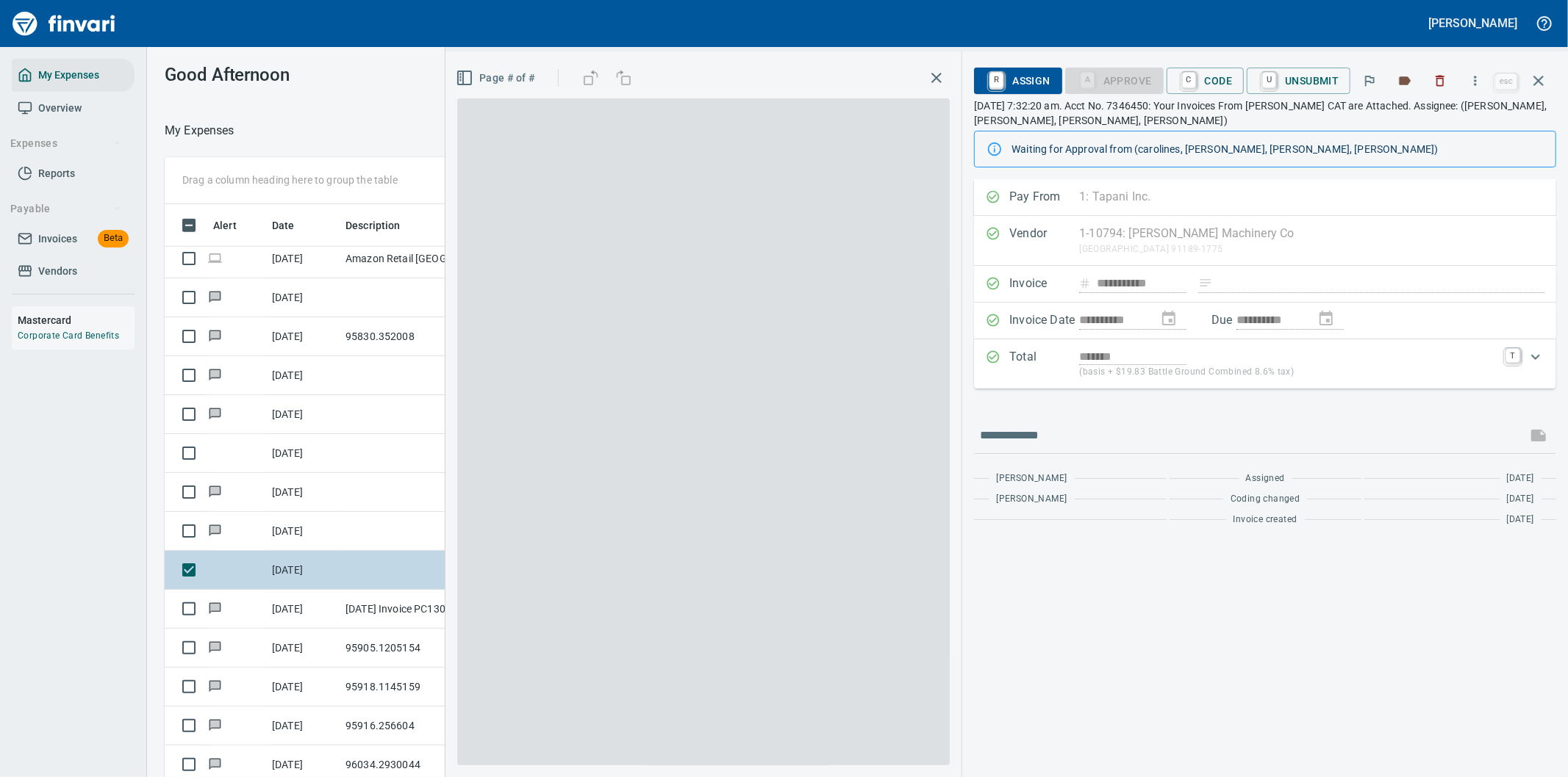
scroll to position [592, 982]
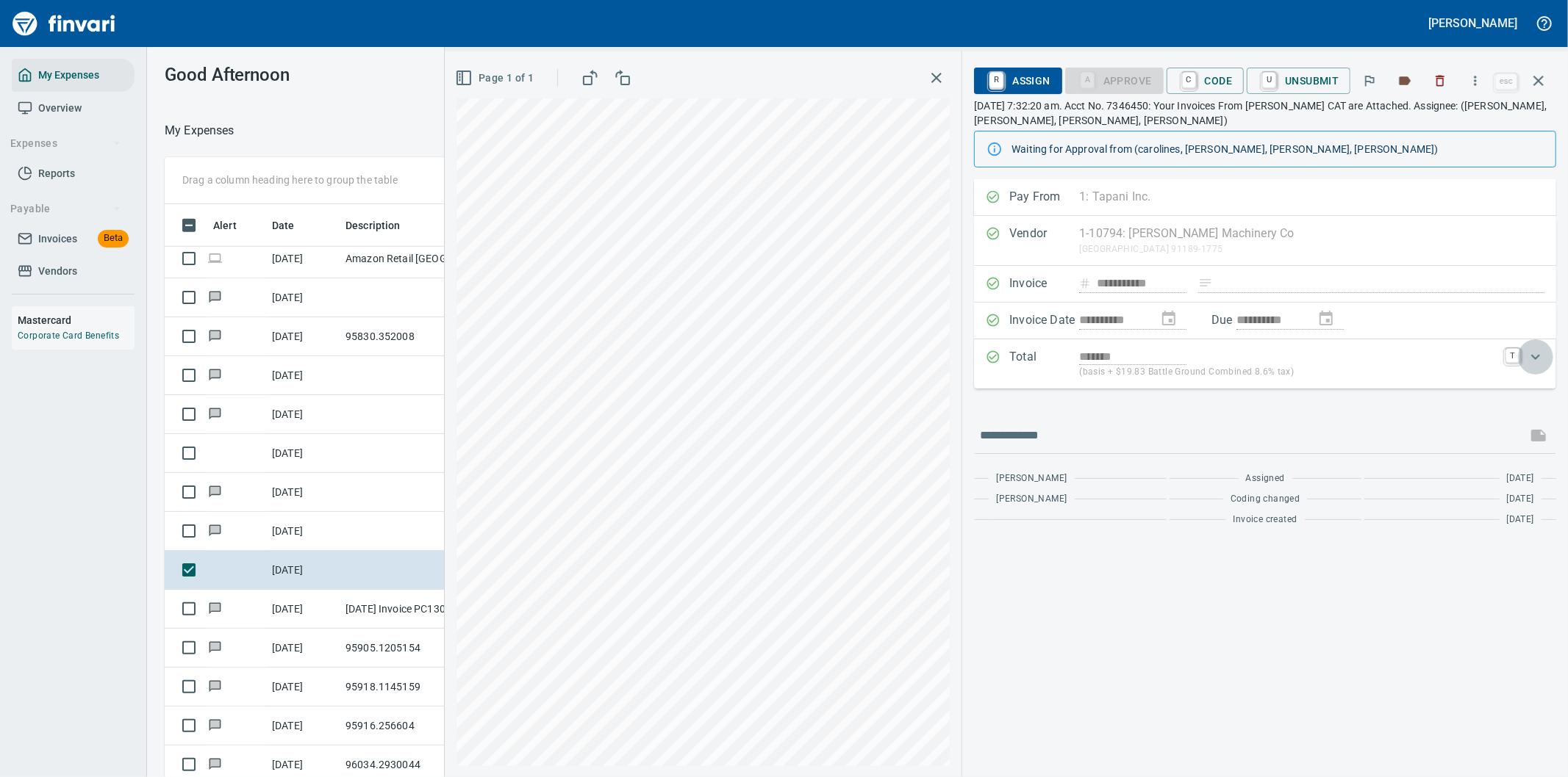
click at [1535, 355] on icon "Expand" at bounding box center [1536, 357] width 17 height 17
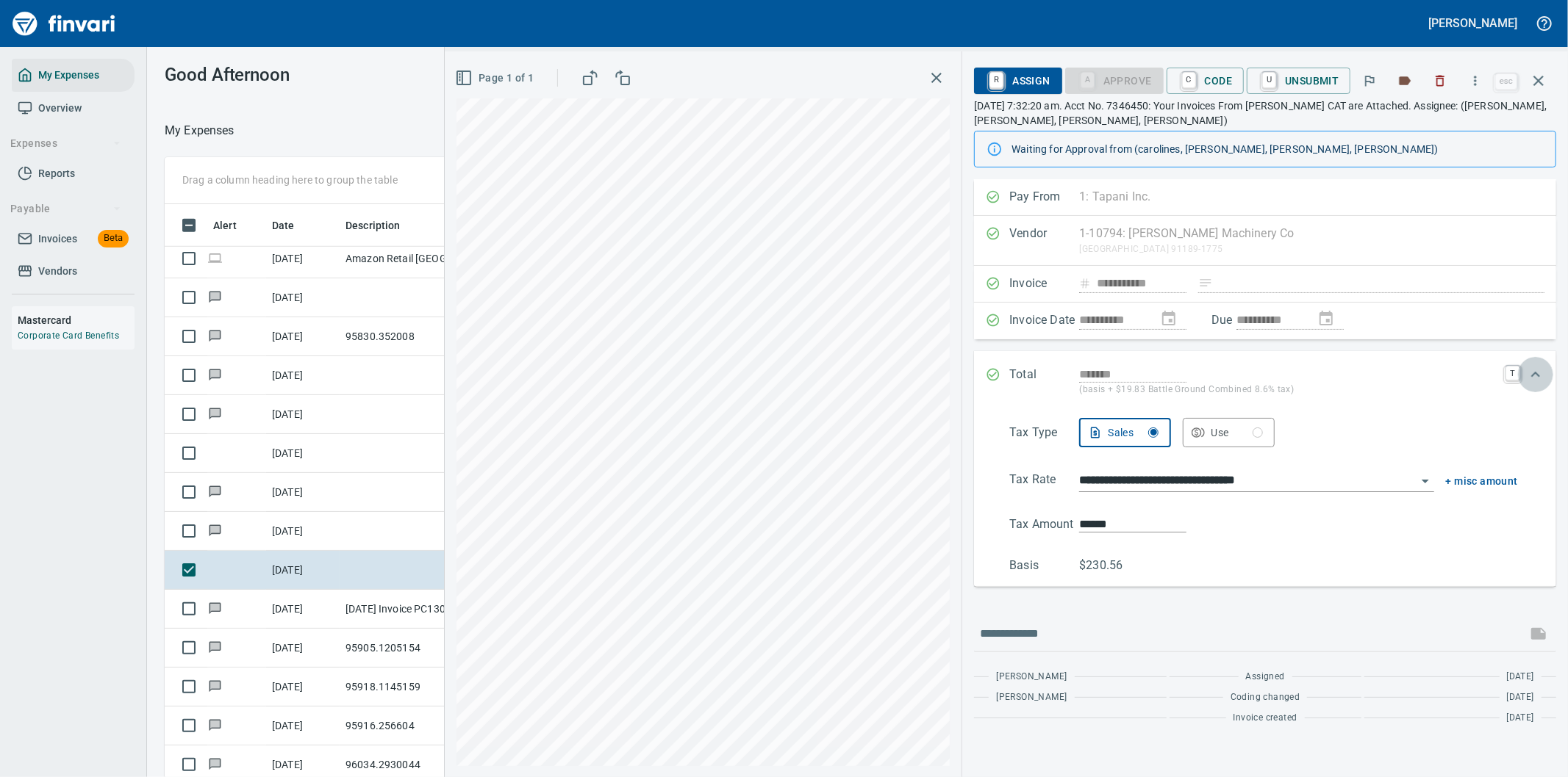
click at [1534, 369] on icon "Expand" at bounding box center [1536, 375] width 17 height 17
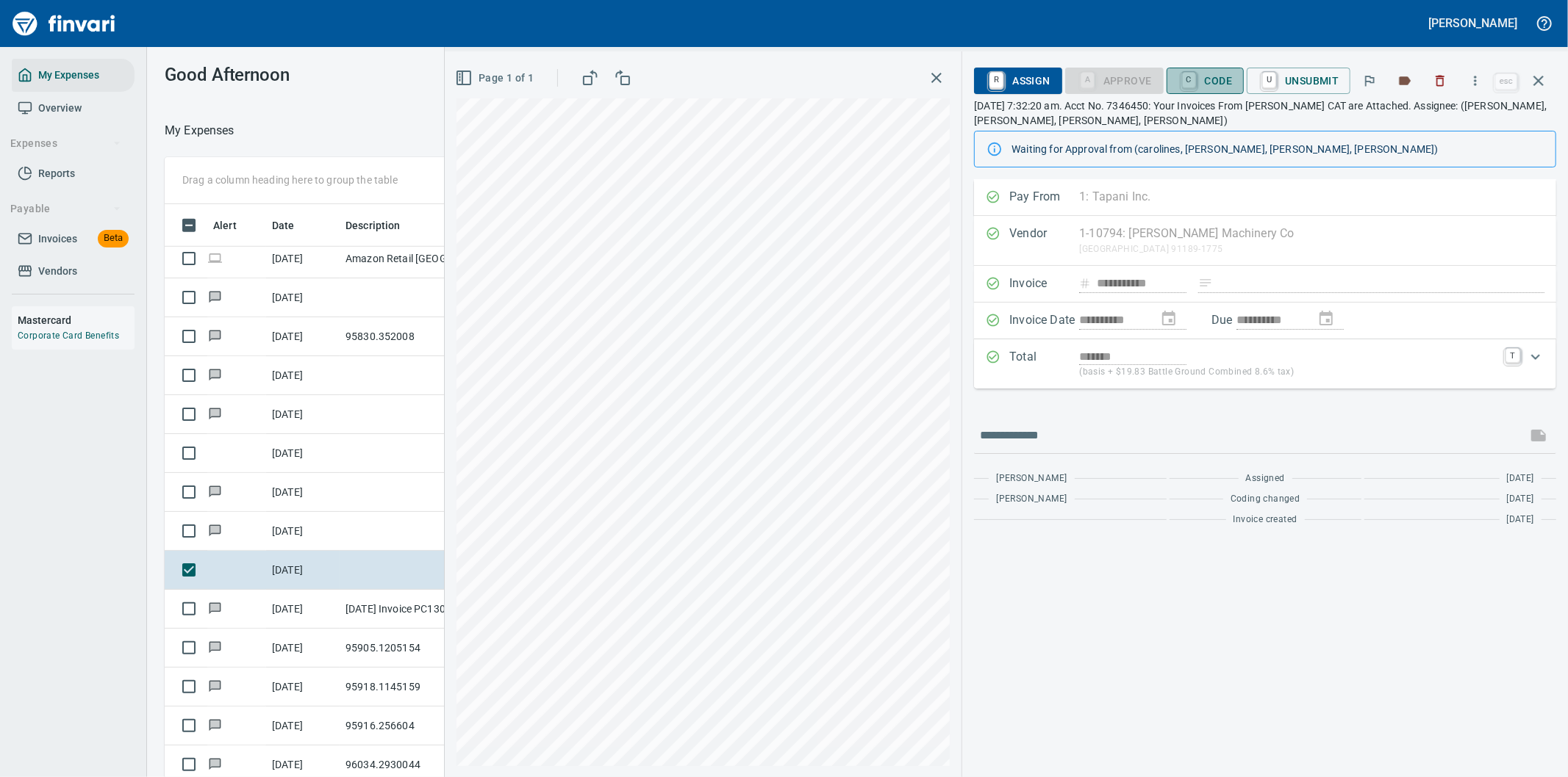
click at [1208, 75] on span "C Code" at bounding box center [1205, 81] width 55 height 25
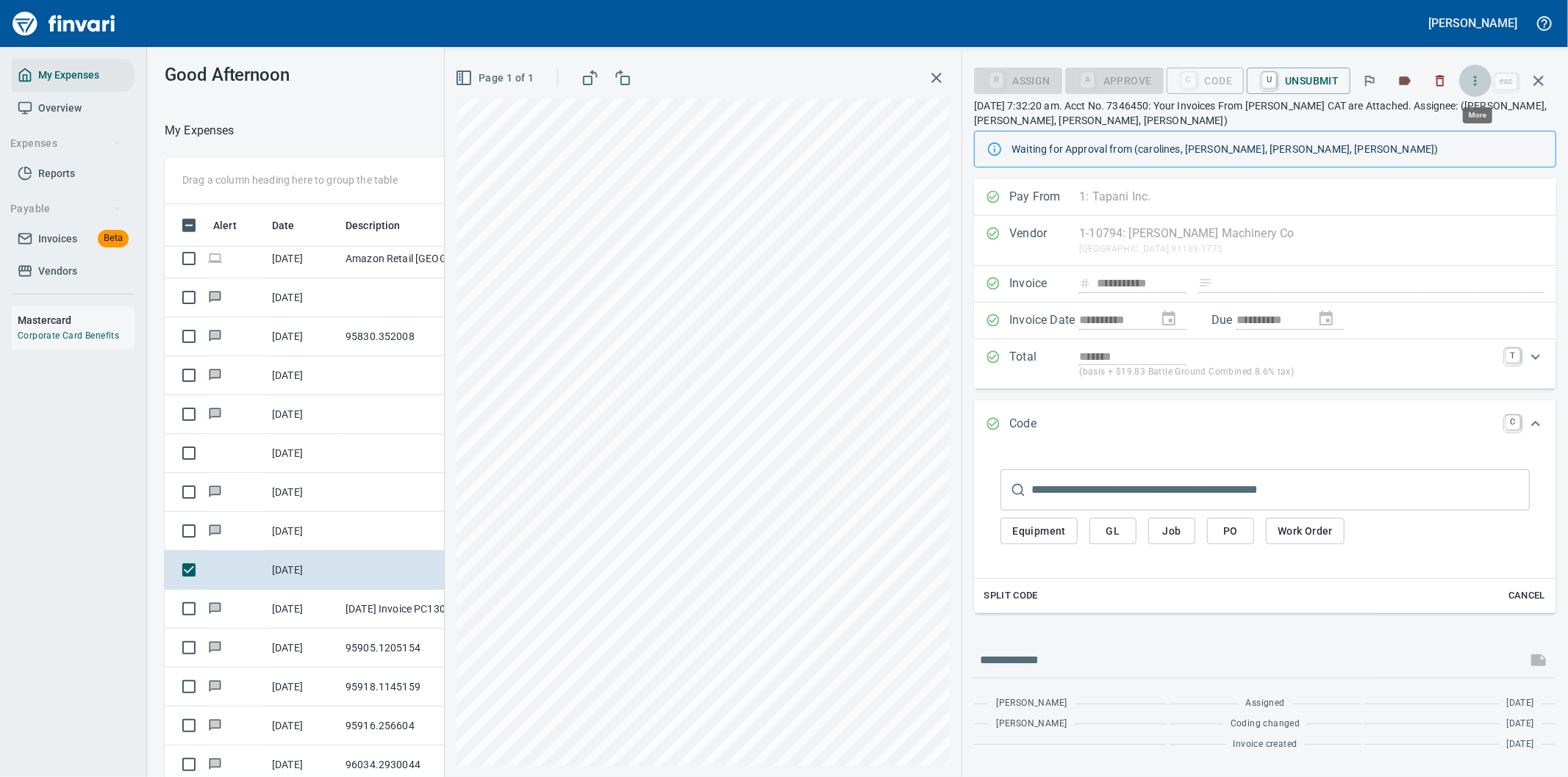
click at [1476, 82] on icon "button" at bounding box center [1475, 81] width 15 height 15
click at [1422, 123] on span "Download" at bounding box center [1473, 123] width 141 height 17
click at [1540, 72] on icon "button" at bounding box center [1538, 81] width 17 height 17
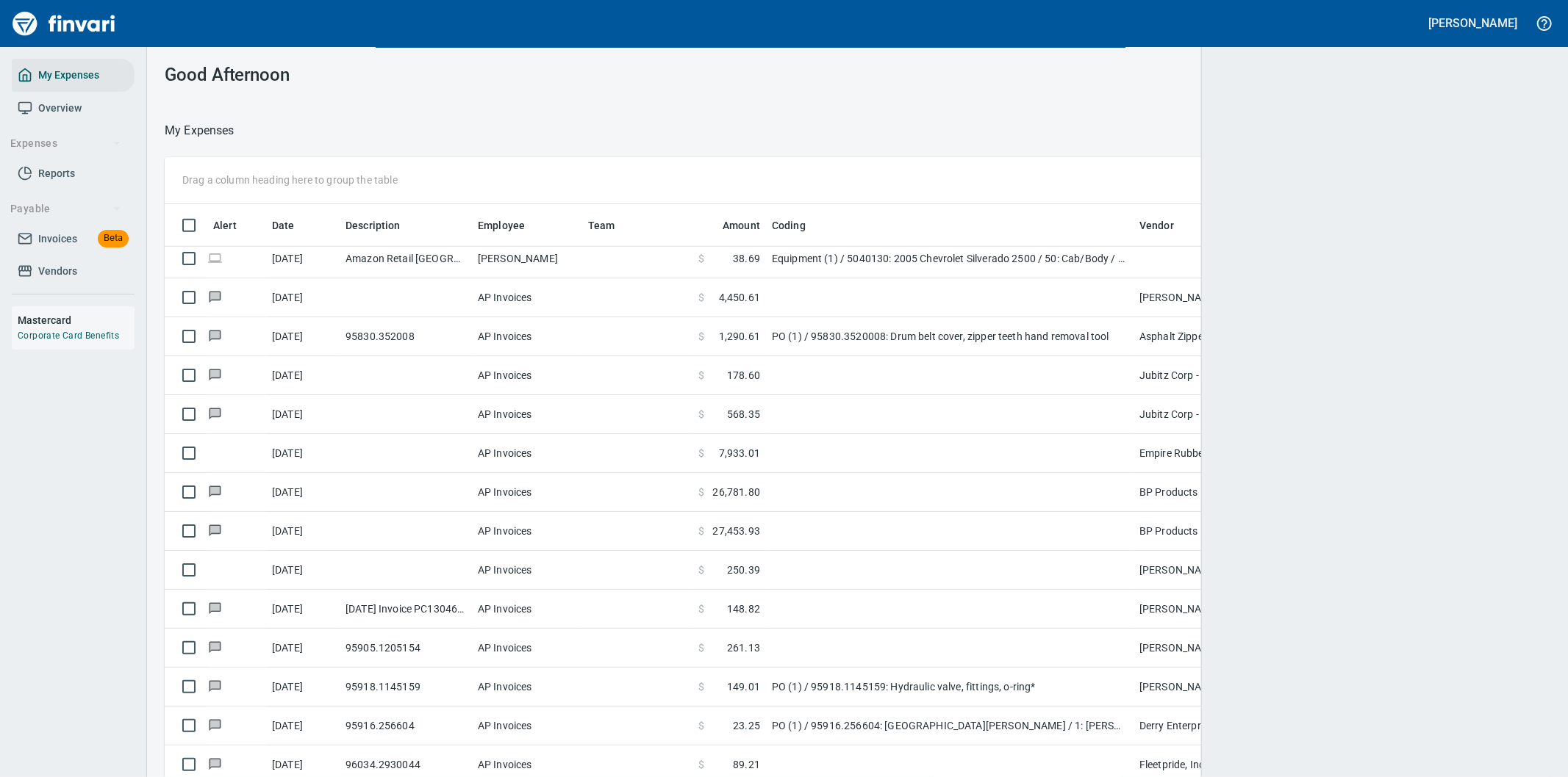
scroll to position [592, 1348]
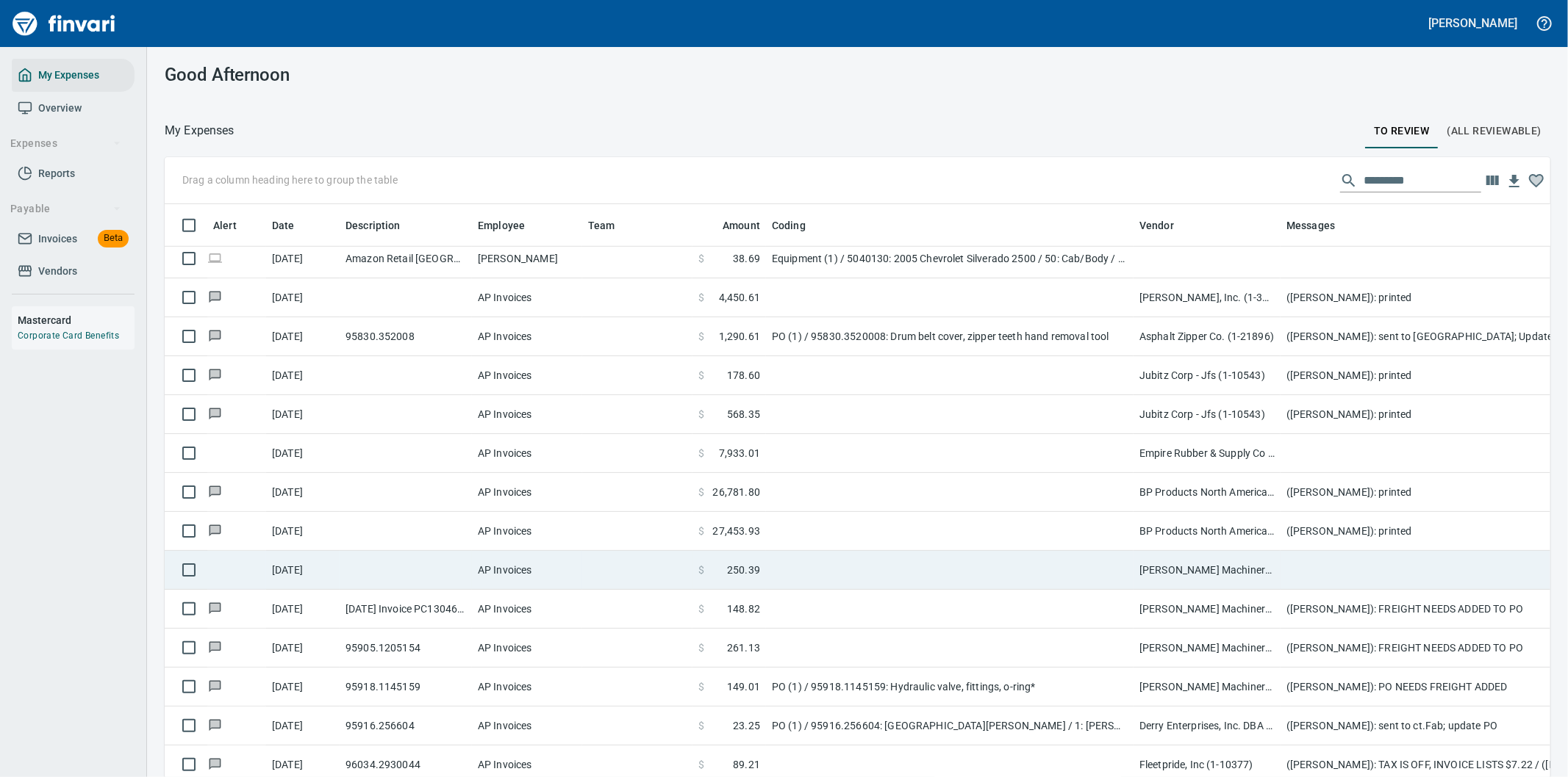
click at [1304, 571] on td at bounding box center [1575, 570] width 588 height 39
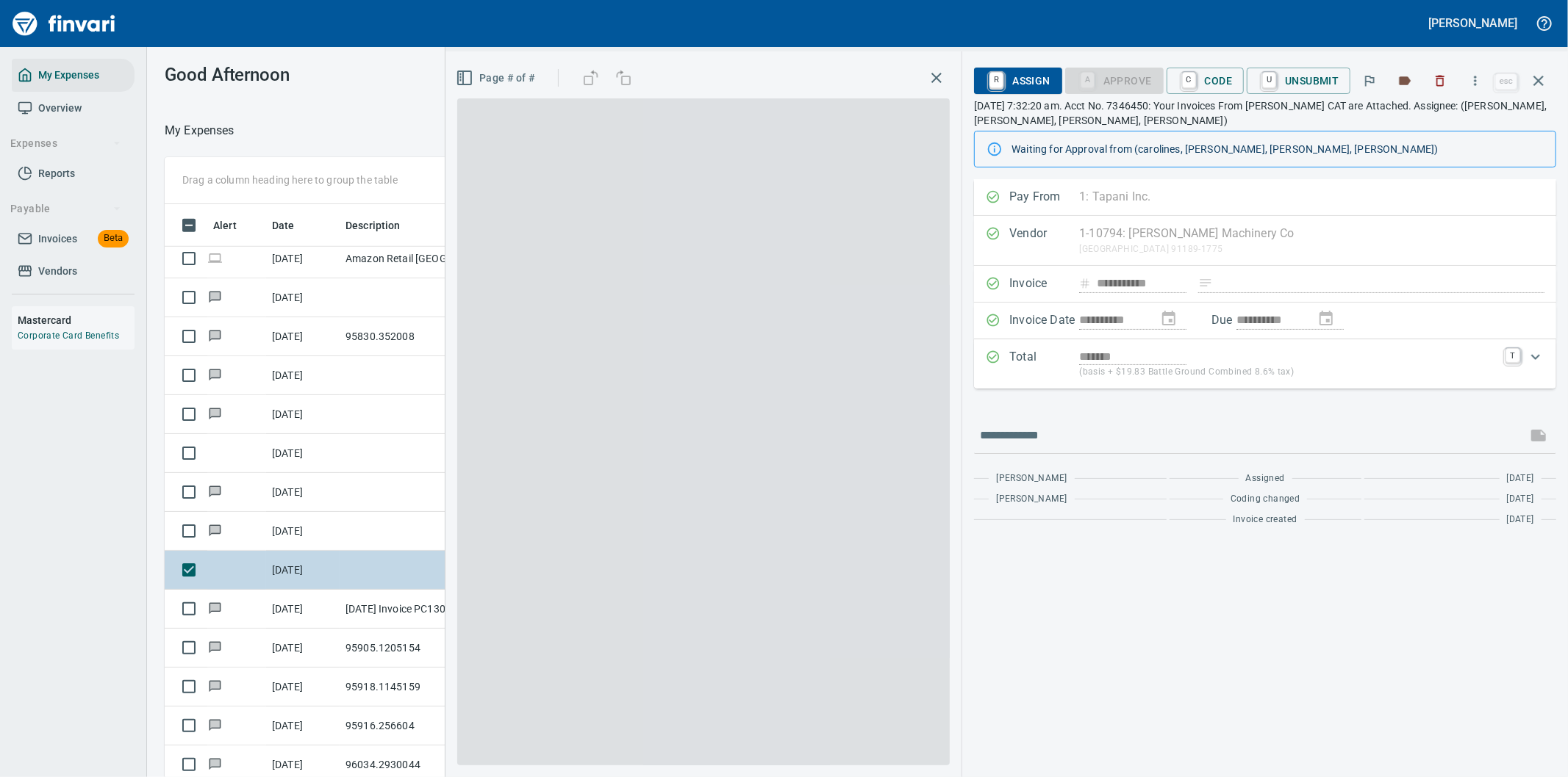
scroll to position [592, 982]
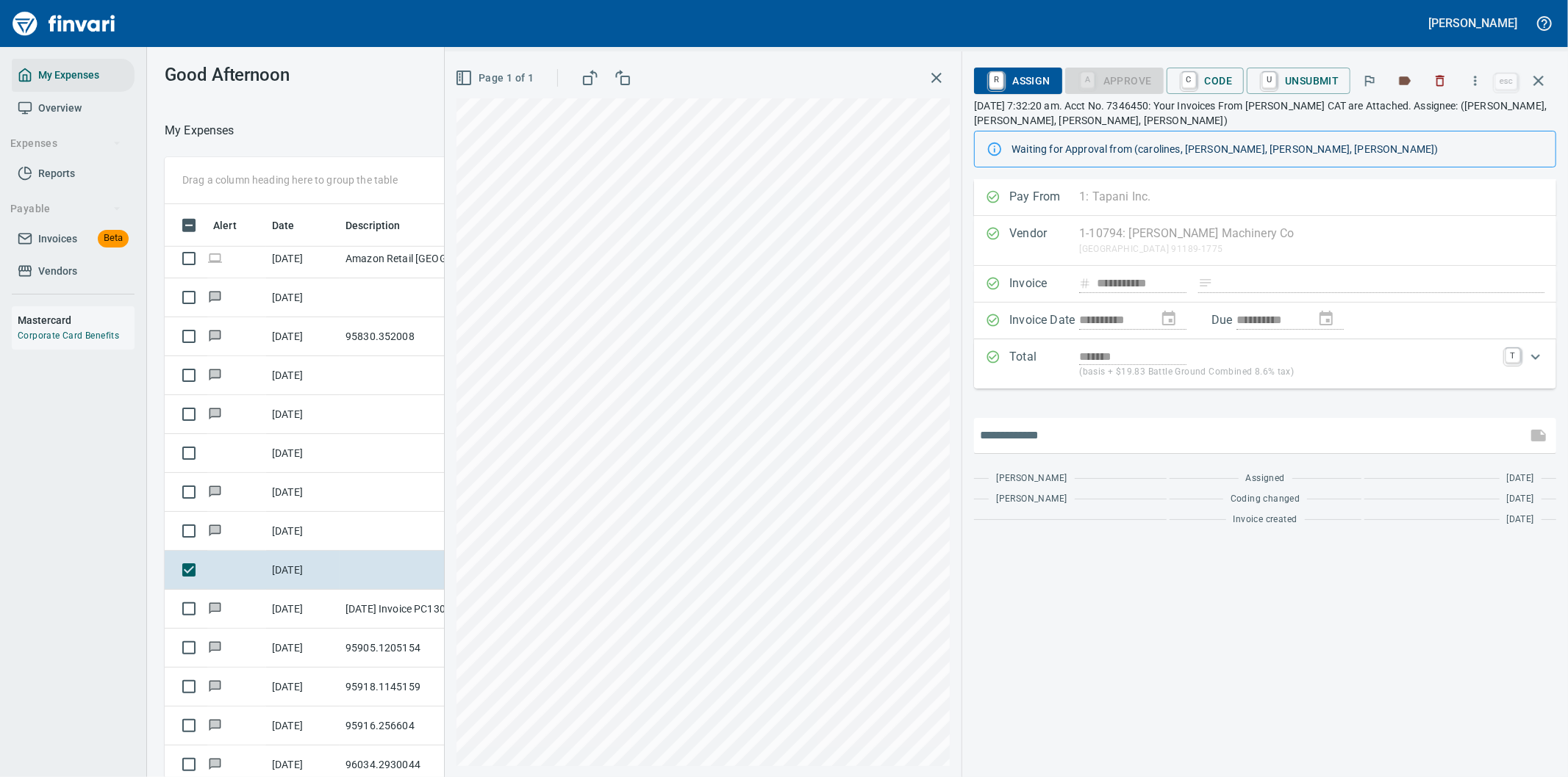
click at [1056, 436] on input "text" at bounding box center [1251, 435] width 541 height 23
type input "**********"
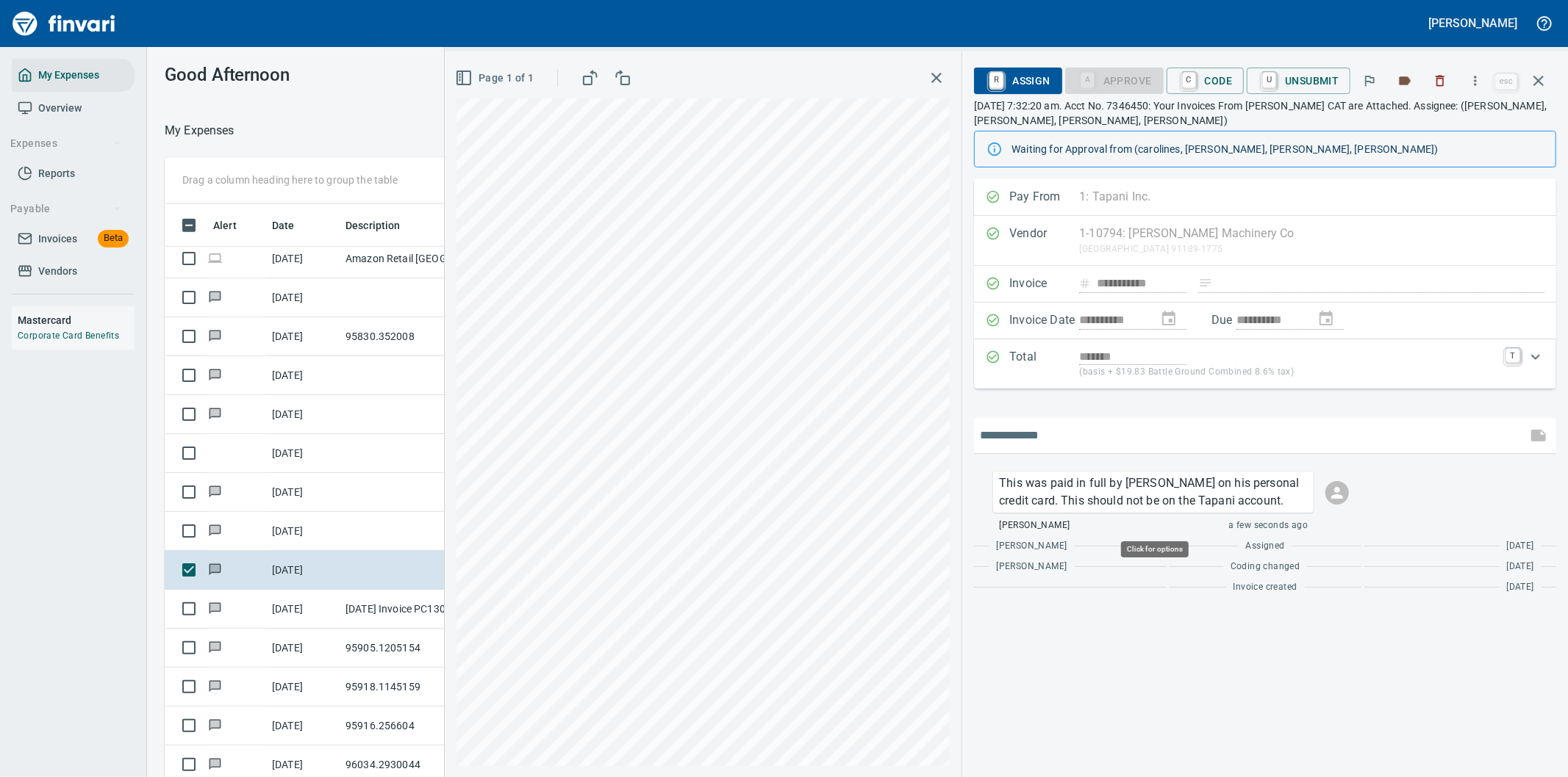
scroll to position [592, 982]
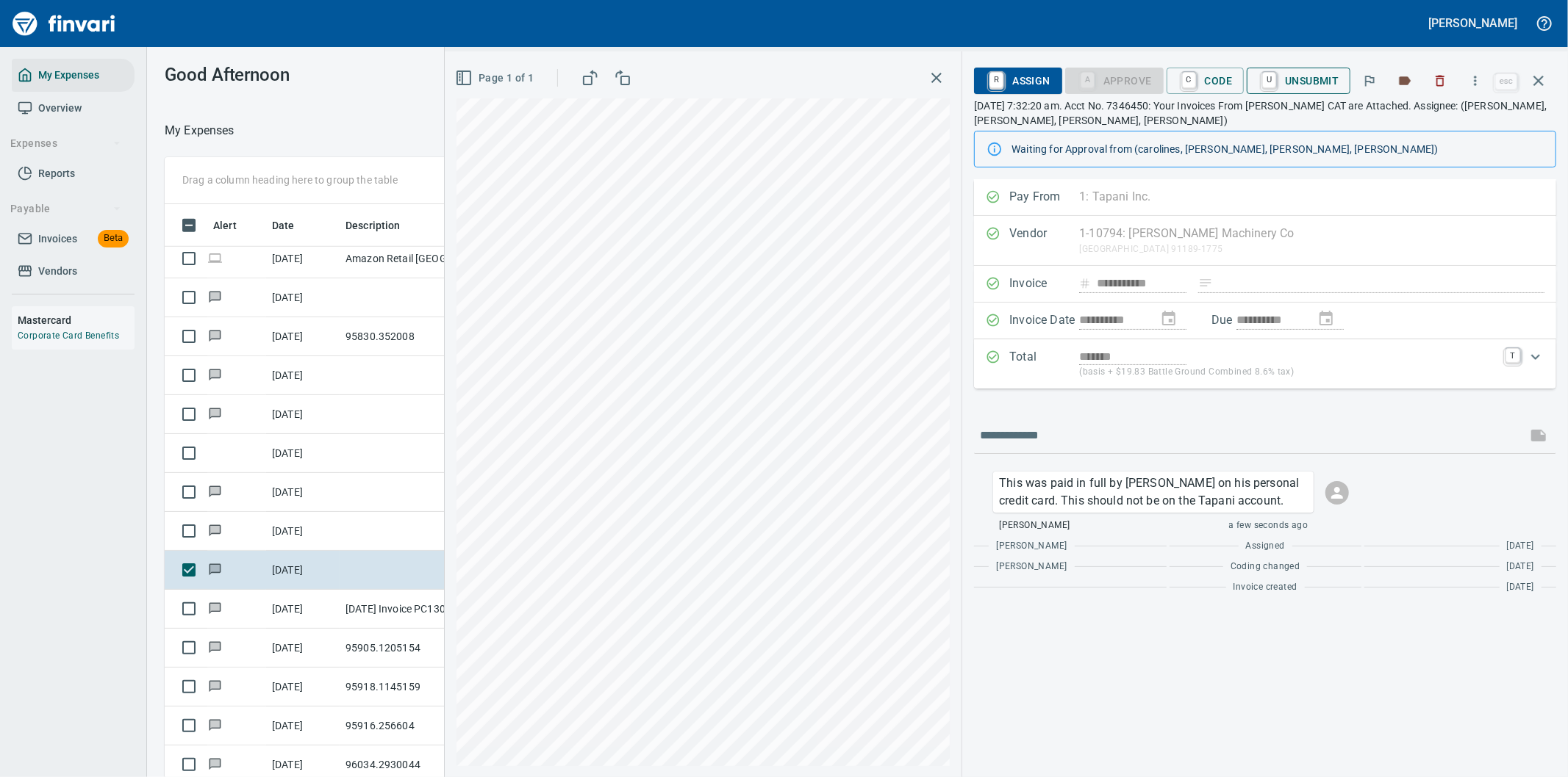
click at [1324, 78] on span "U Unsubmit" at bounding box center [1298, 81] width 80 height 25
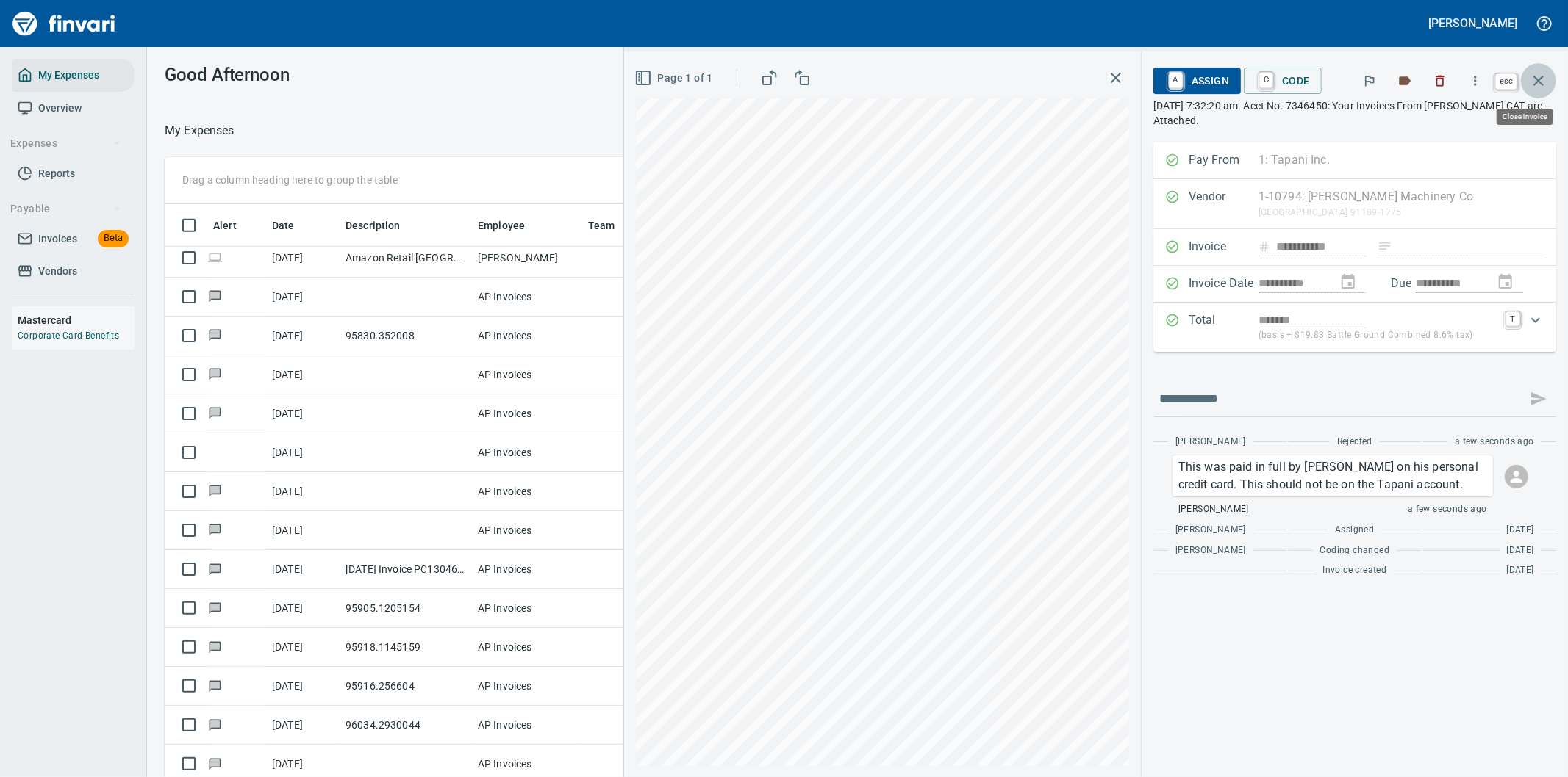
click at [1539, 78] on icon "button" at bounding box center [1538, 81] width 10 height 10
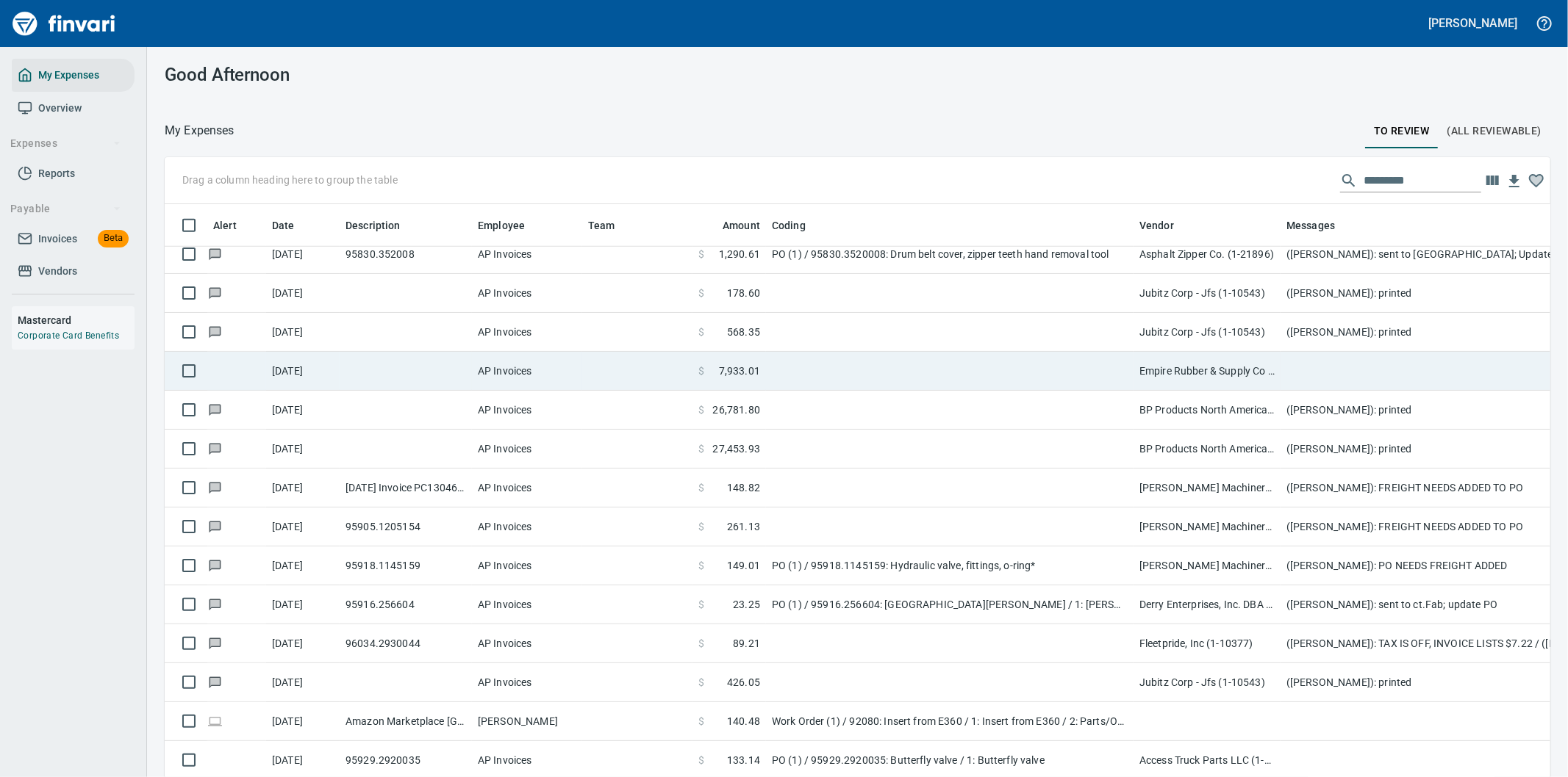
scroll to position [1224, 0]
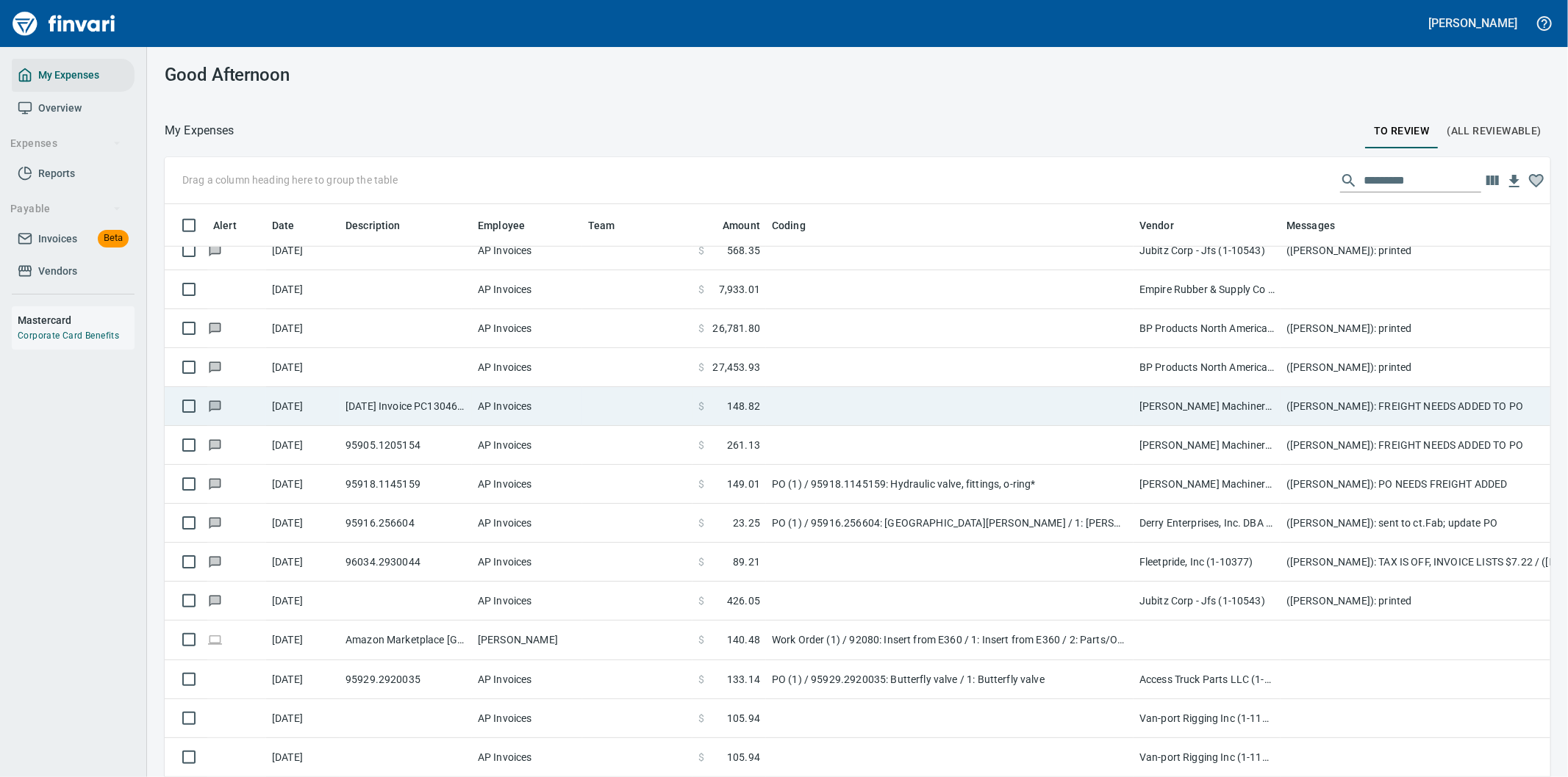
click at [1385, 407] on td "([PERSON_NAME]): FREIGHT NEEDS ADDED TO PO" at bounding box center [1575, 407] width 588 height 39
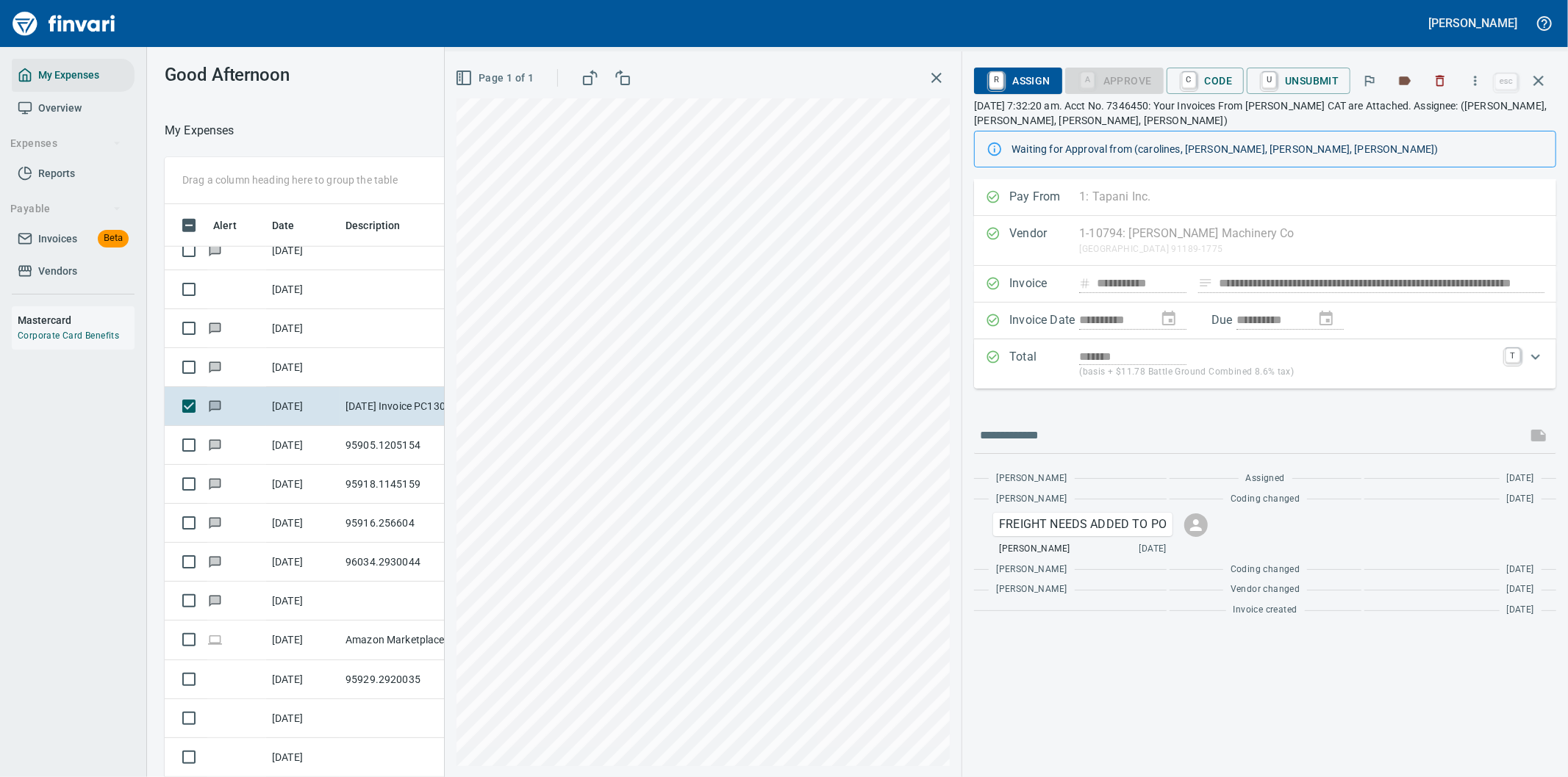
scroll to position [592, 982]
click at [1472, 82] on icon "button" at bounding box center [1475, 81] width 15 height 15
click at [1432, 126] on span "Download" at bounding box center [1473, 123] width 141 height 17
click at [1066, 430] on input "text" at bounding box center [1251, 435] width 541 height 23
type input "**********"
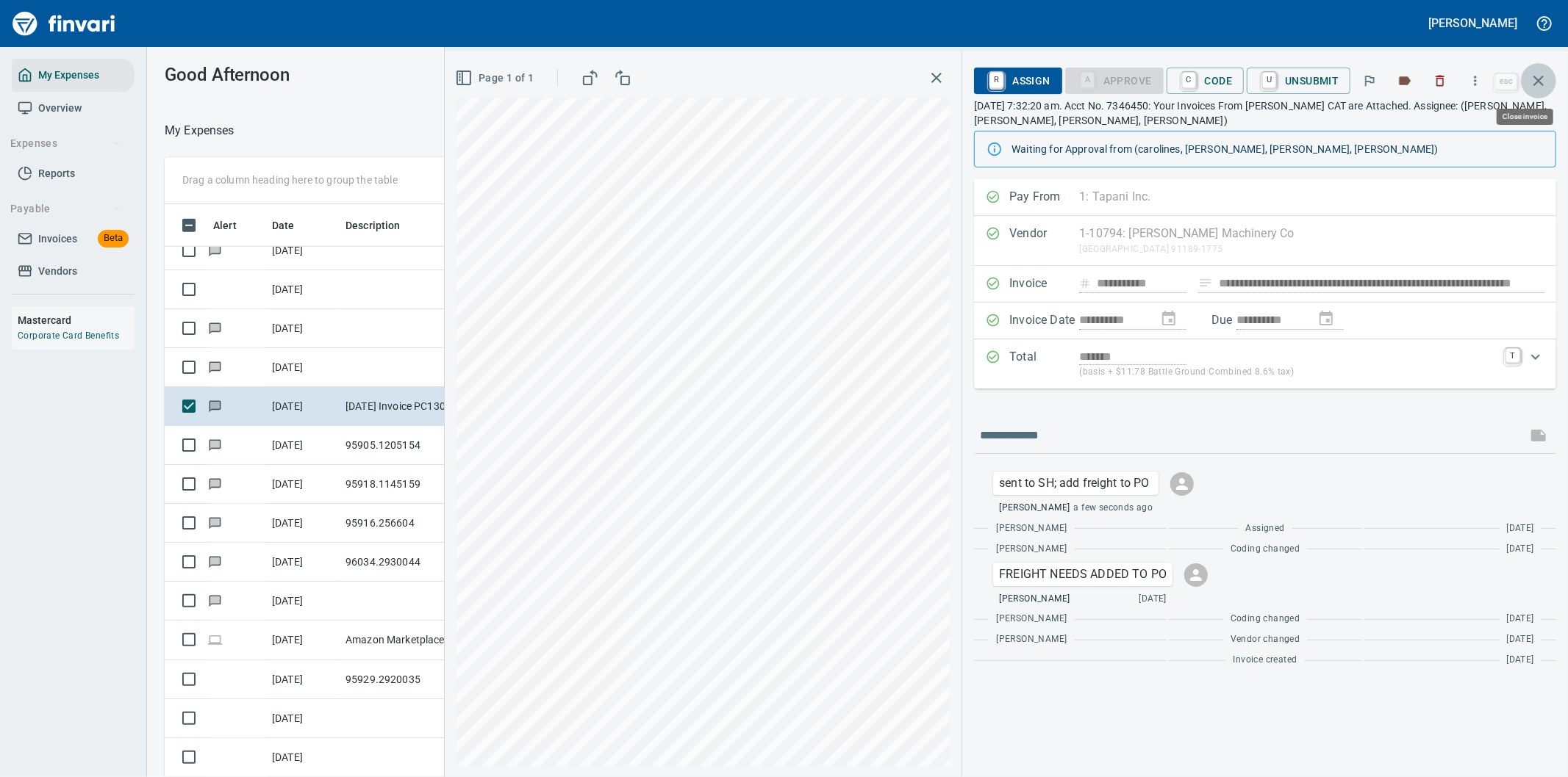
click at [1538, 76] on icon "button" at bounding box center [1538, 81] width 17 height 17
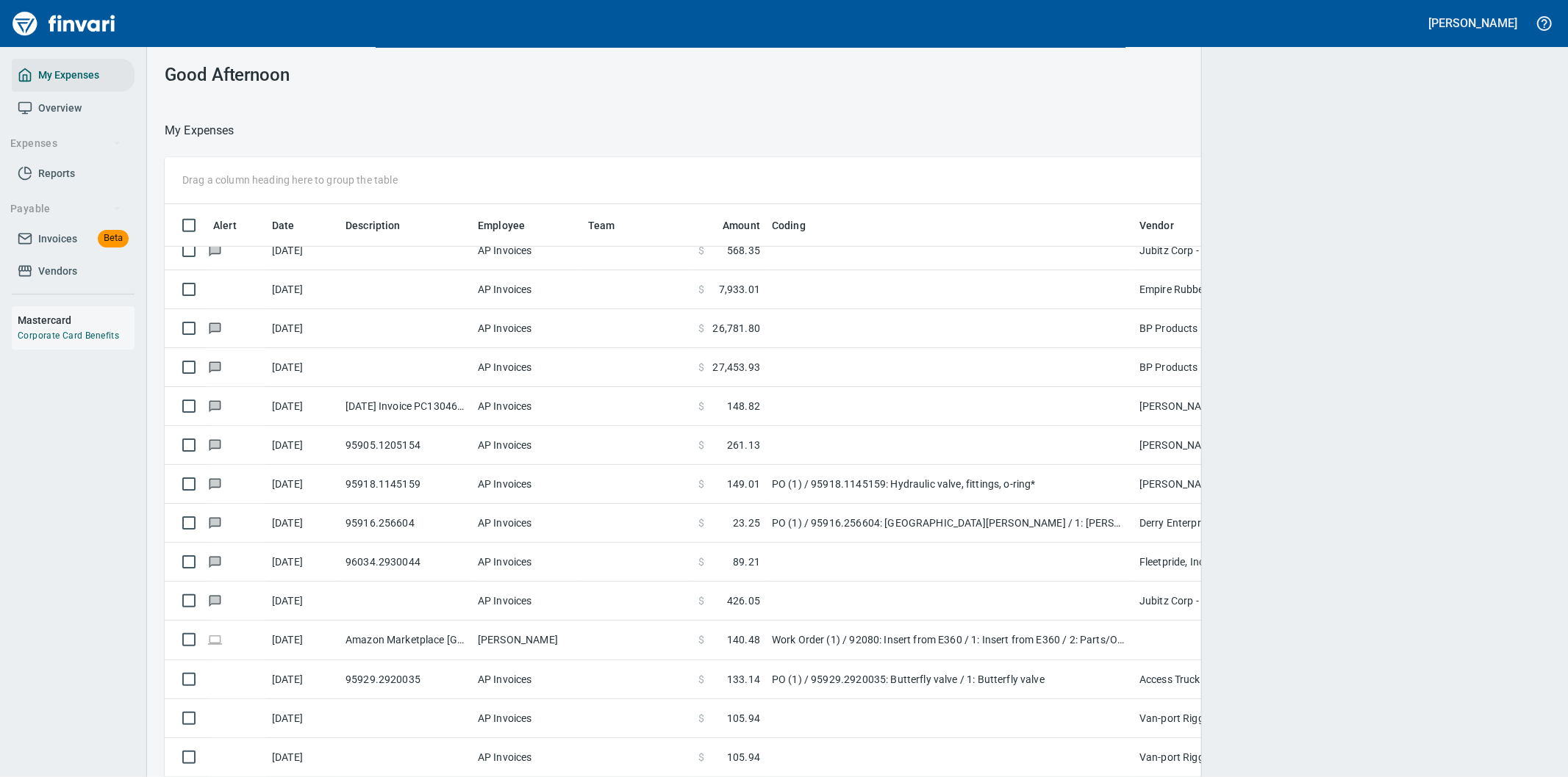
scroll to position [592, 1342]
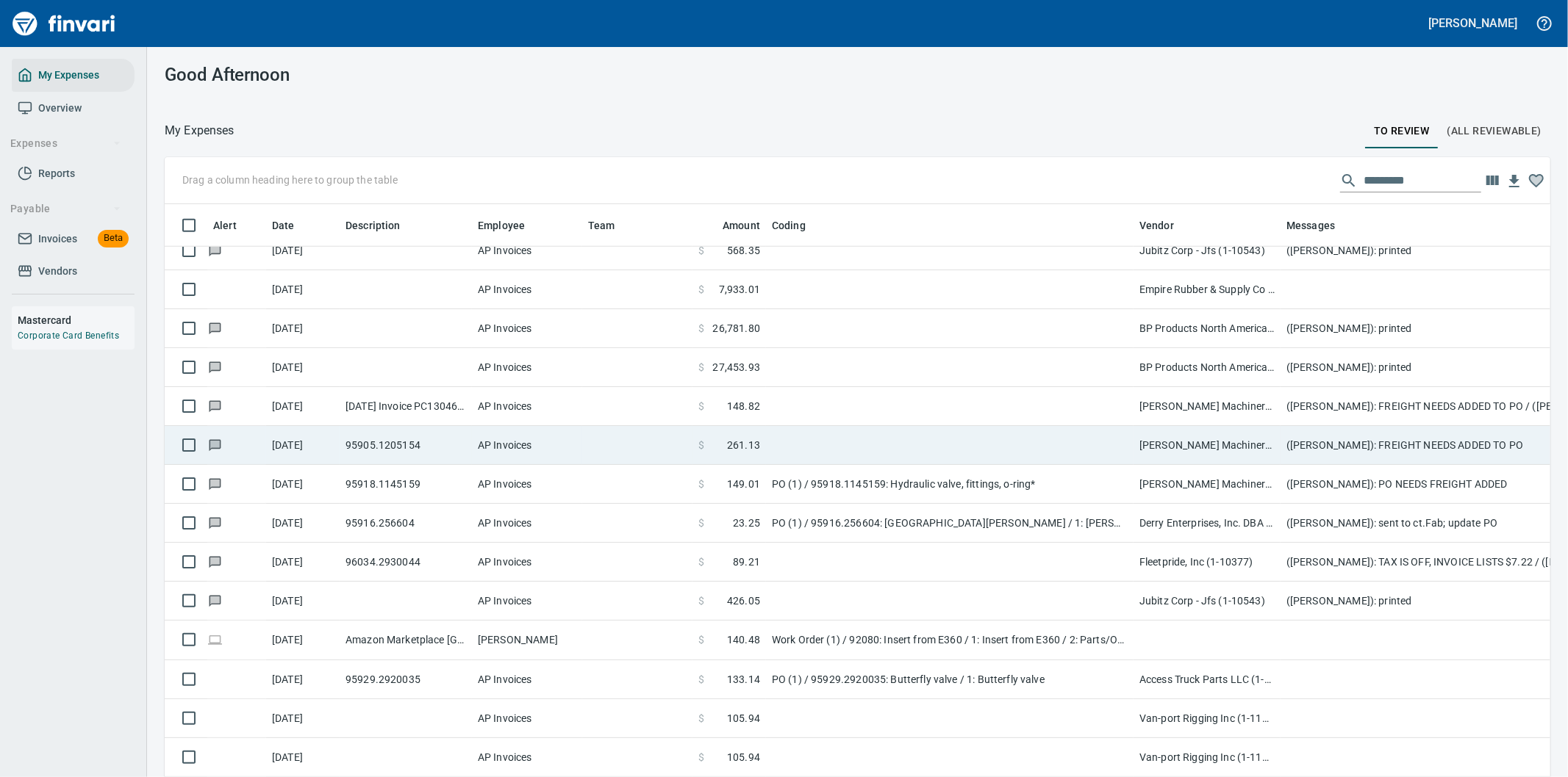
click at [1305, 444] on td "([PERSON_NAME]): FREIGHT NEEDS ADDED TO PO" at bounding box center [1575, 445] width 588 height 39
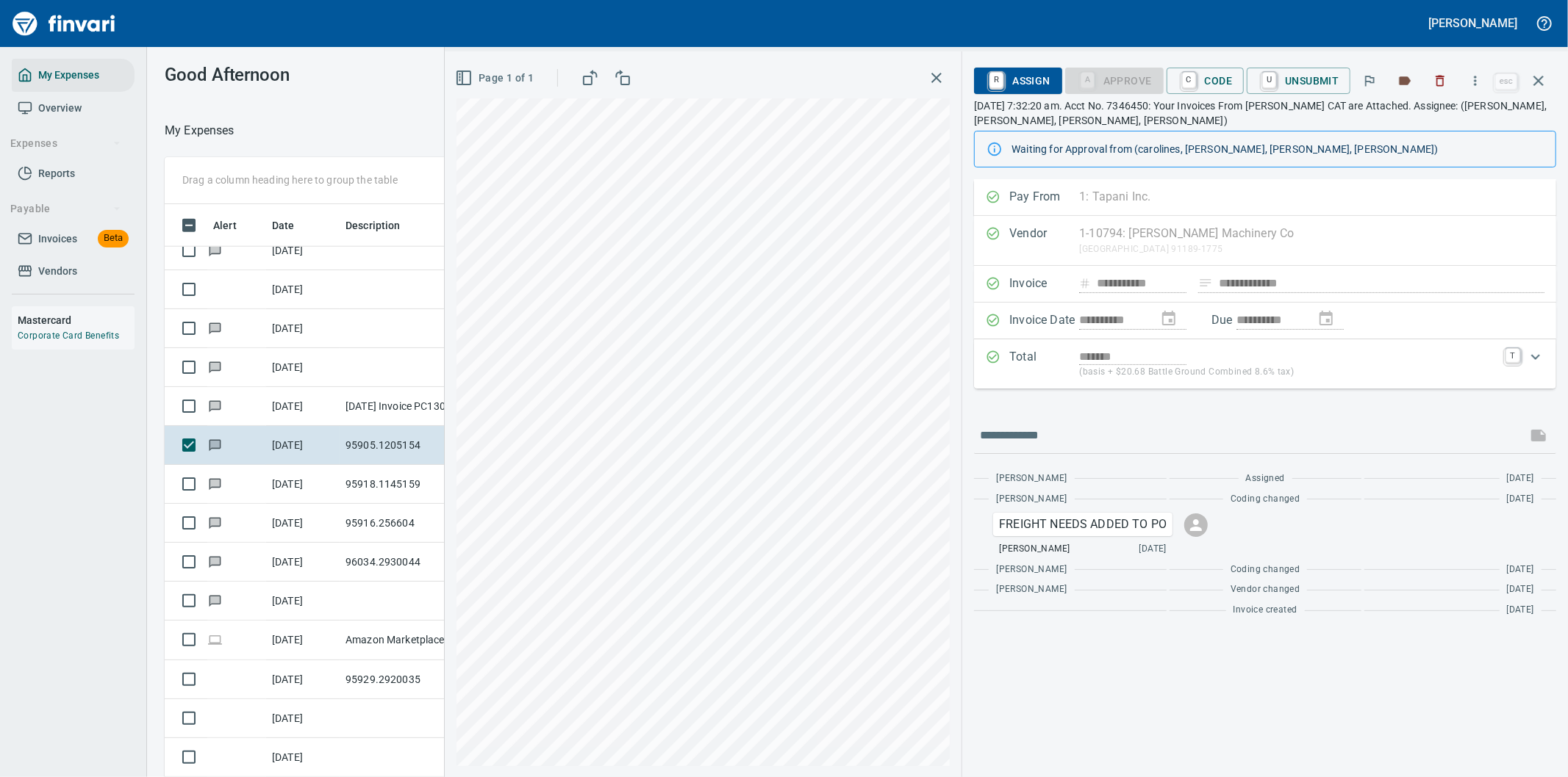
scroll to position [592, 982]
click at [1480, 74] on icon "button" at bounding box center [1475, 81] width 15 height 15
click at [1438, 122] on span "Download" at bounding box center [1473, 123] width 141 height 17
click at [1090, 425] on input "text" at bounding box center [1251, 435] width 541 height 23
type input "**********"
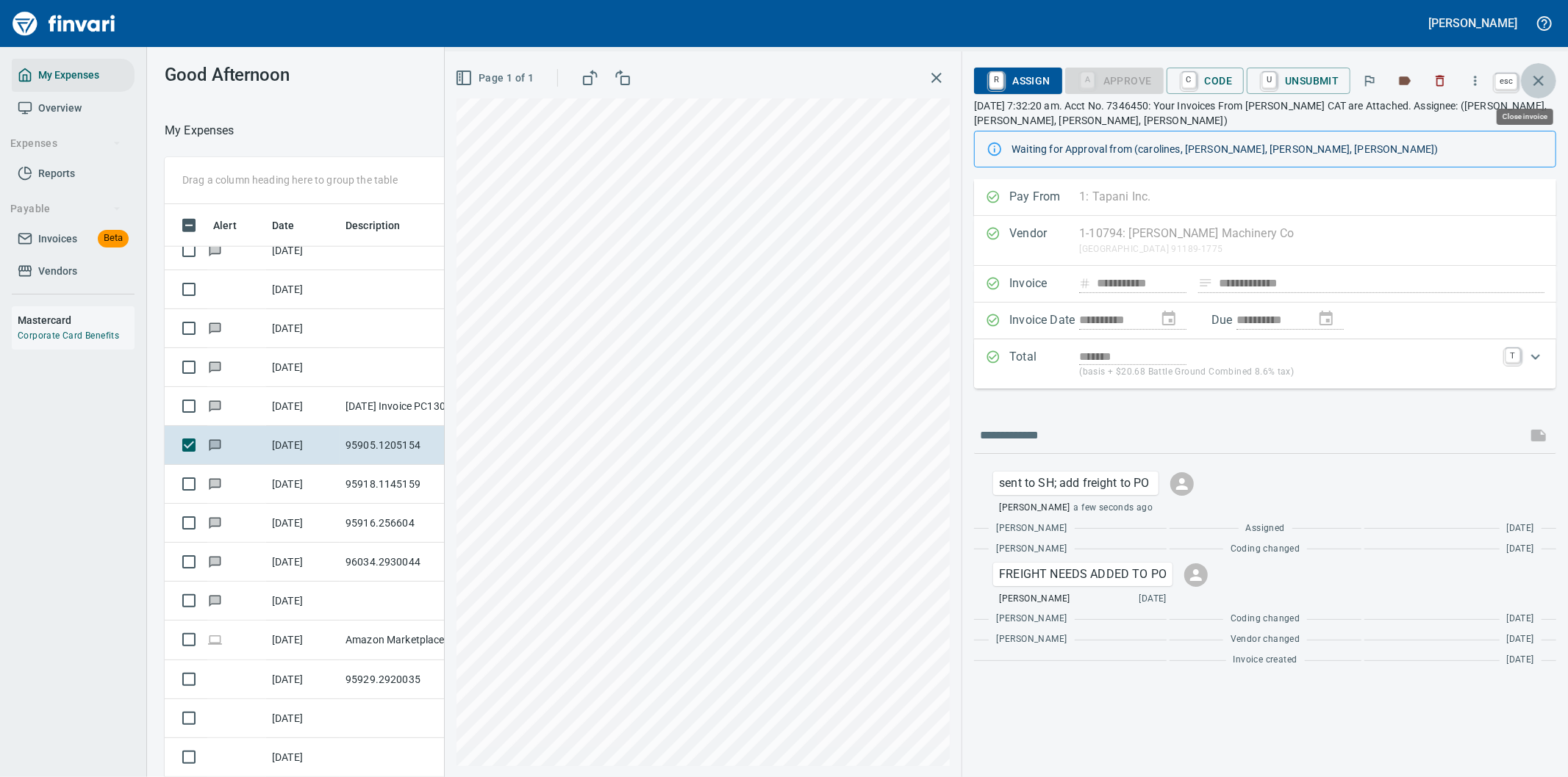
click at [1539, 76] on icon "button" at bounding box center [1538, 81] width 17 height 17
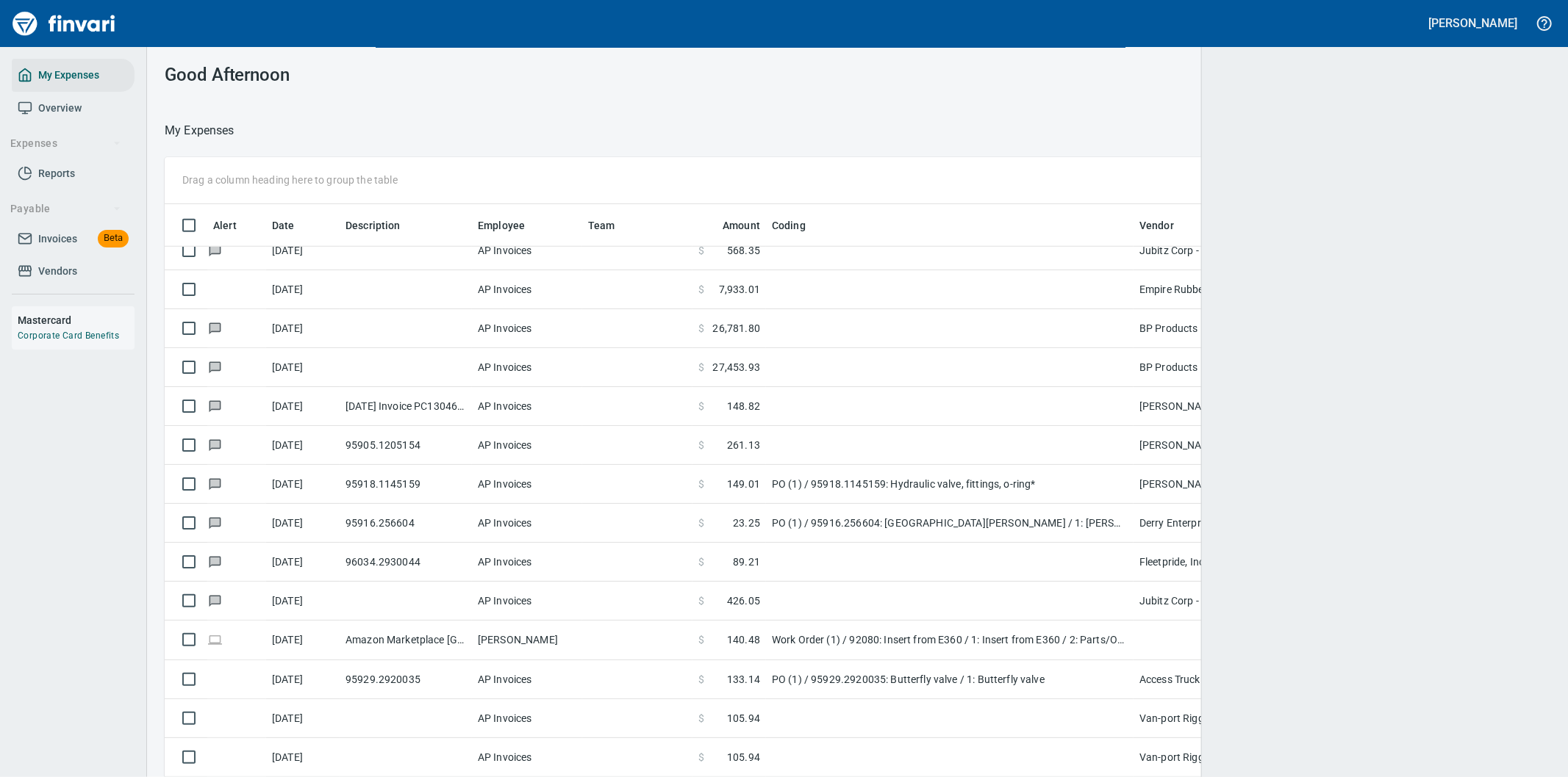
scroll to position [592, 1349]
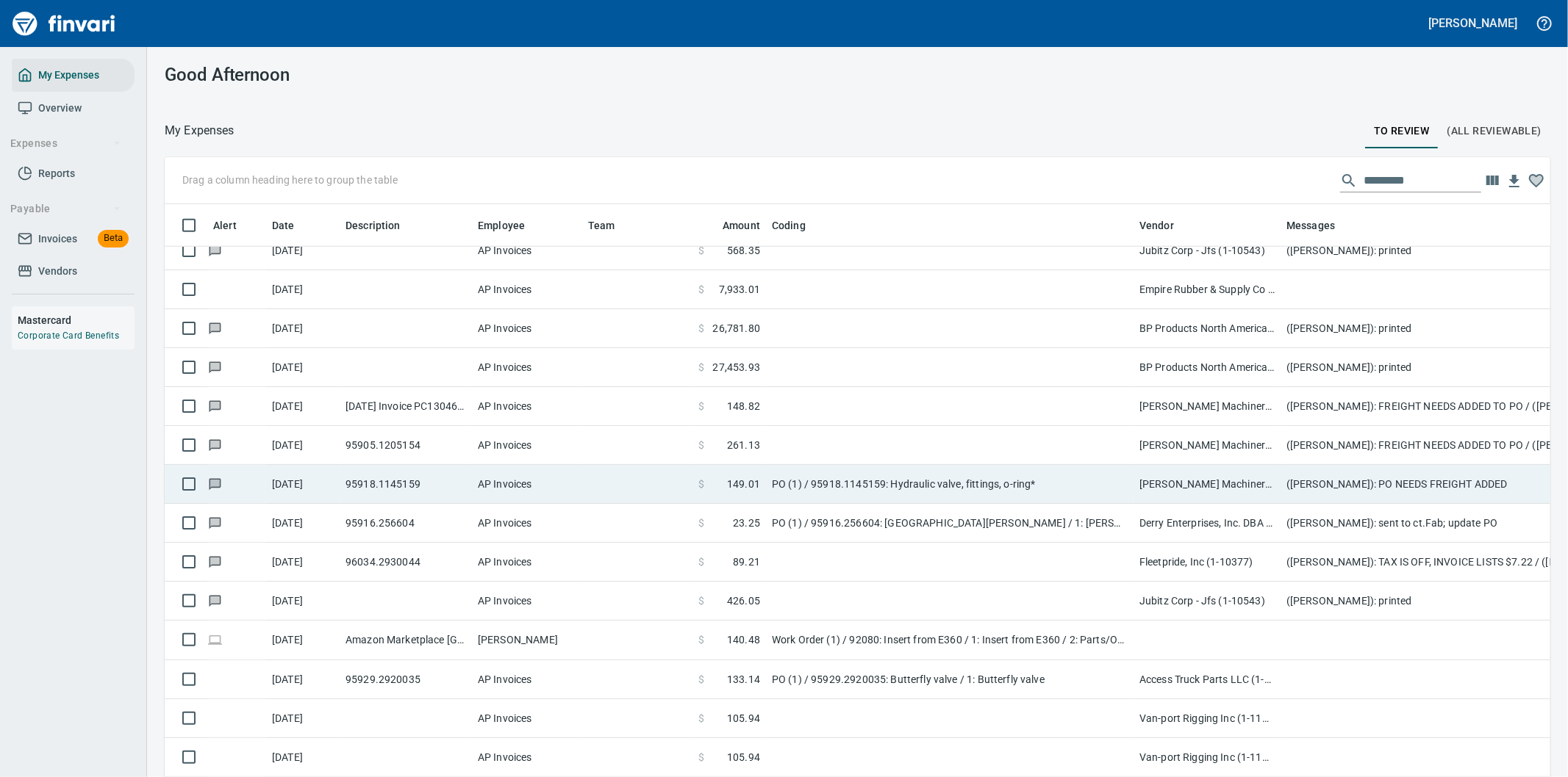
click at [1378, 481] on td "([PERSON_NAME]): PO NEEDS FREIGHT ADDED" at bounding box center [1575, 484] width 588 height 39
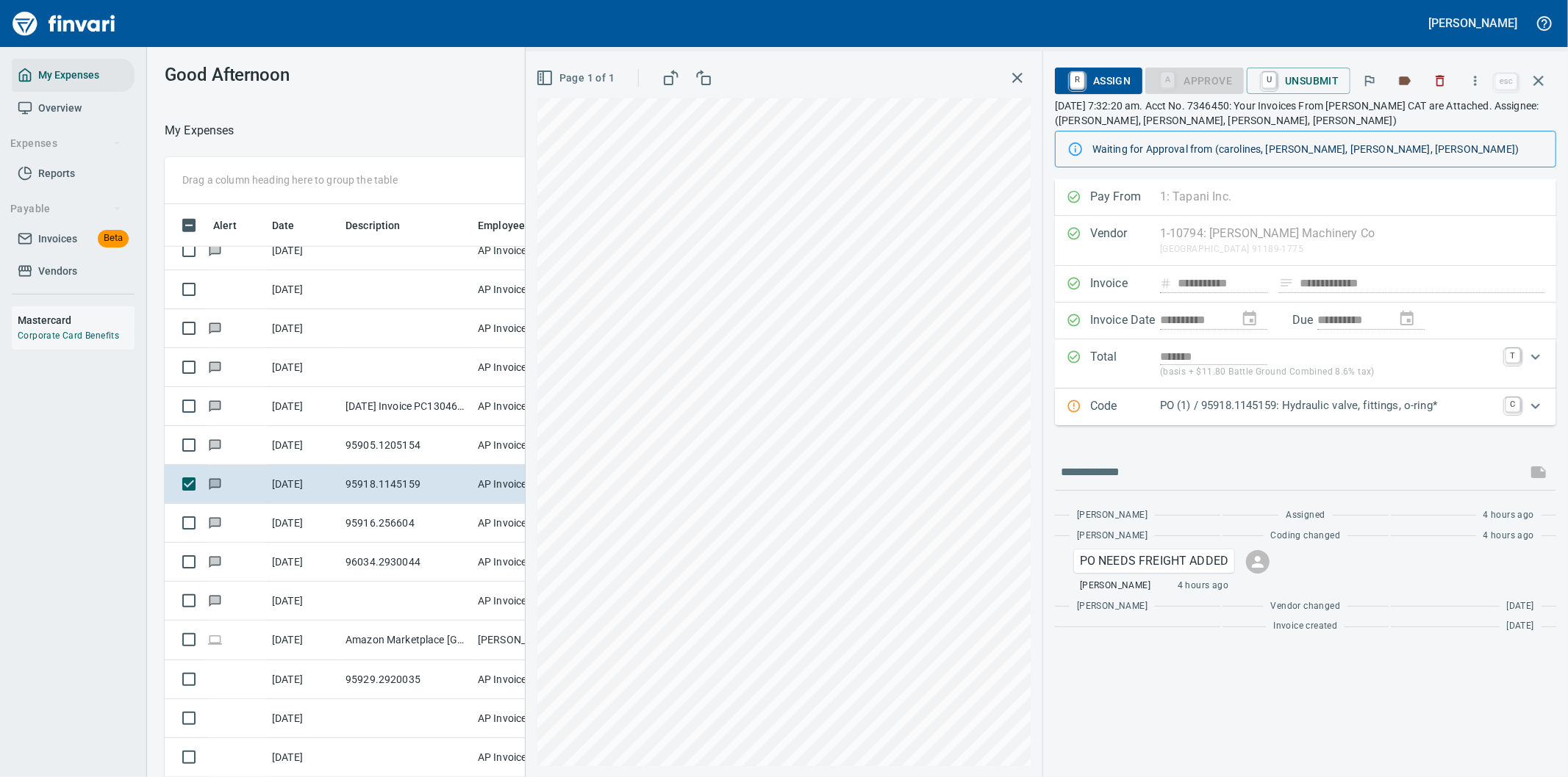
scroll to position [592, 982]
click at [1479, 78] on icon "button" at bounding box center [1475, 81] width 15 height 15
click at [1442, 122] on span "Download" at bounding box center [1473, 123] width 141 height 17
click at [1177, 475] on input "text" at bounding box center [1291, 472] width 460 height 23
type input "**********"
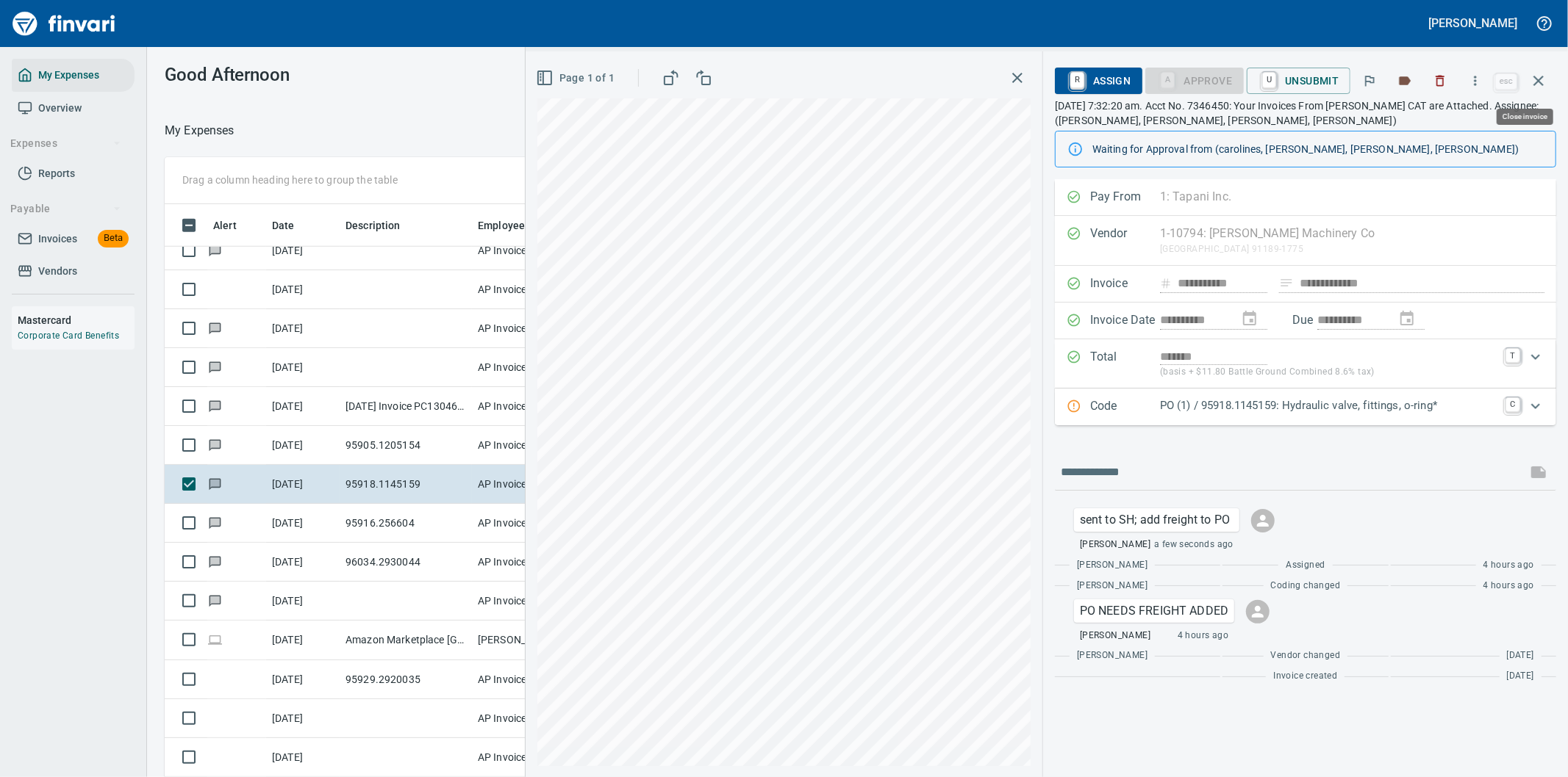
click at [1542, 77] on icon "button" at bounding box center [1538, 81] width 10 height 10
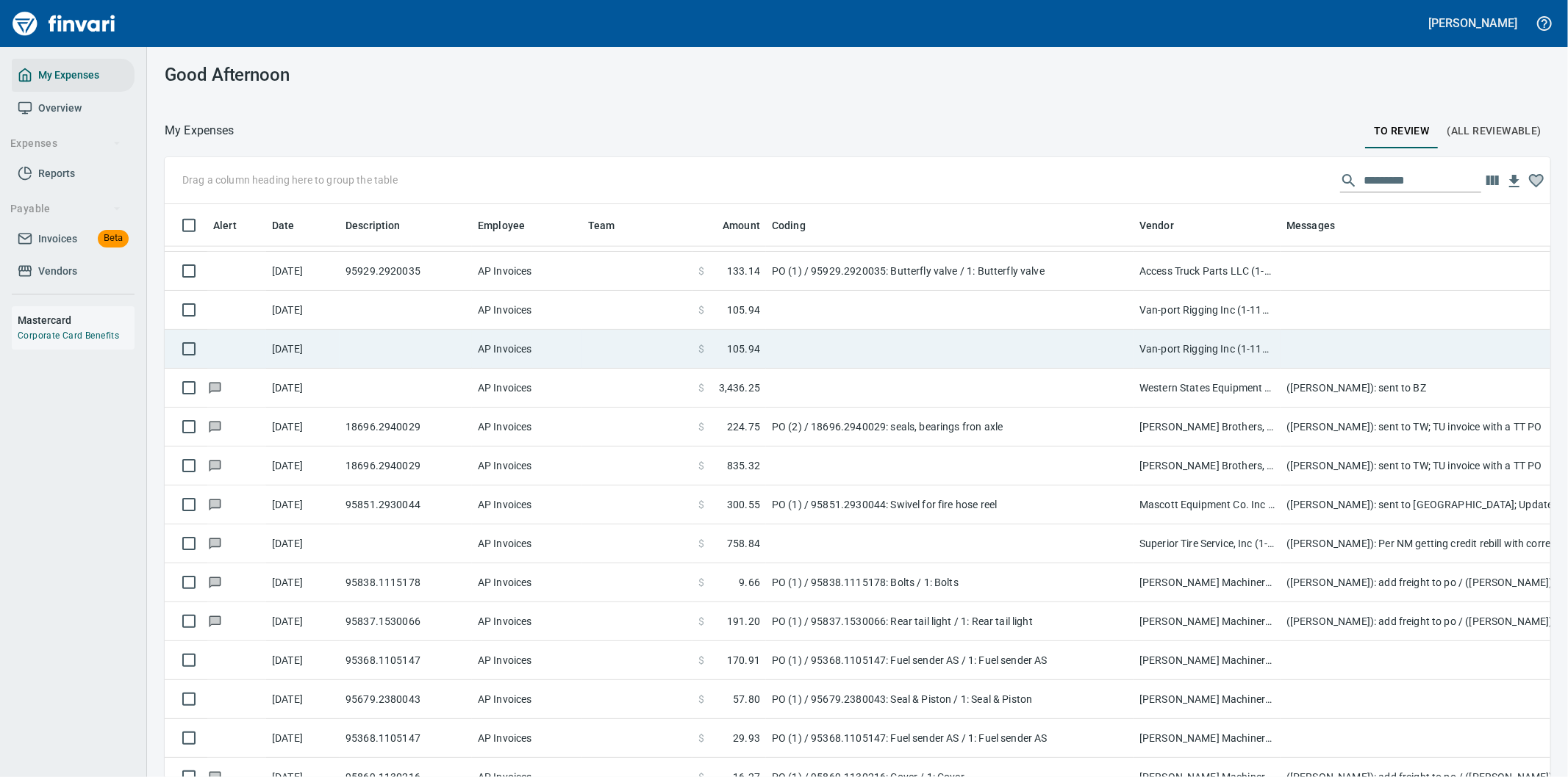
scroll to position [1551, 0]
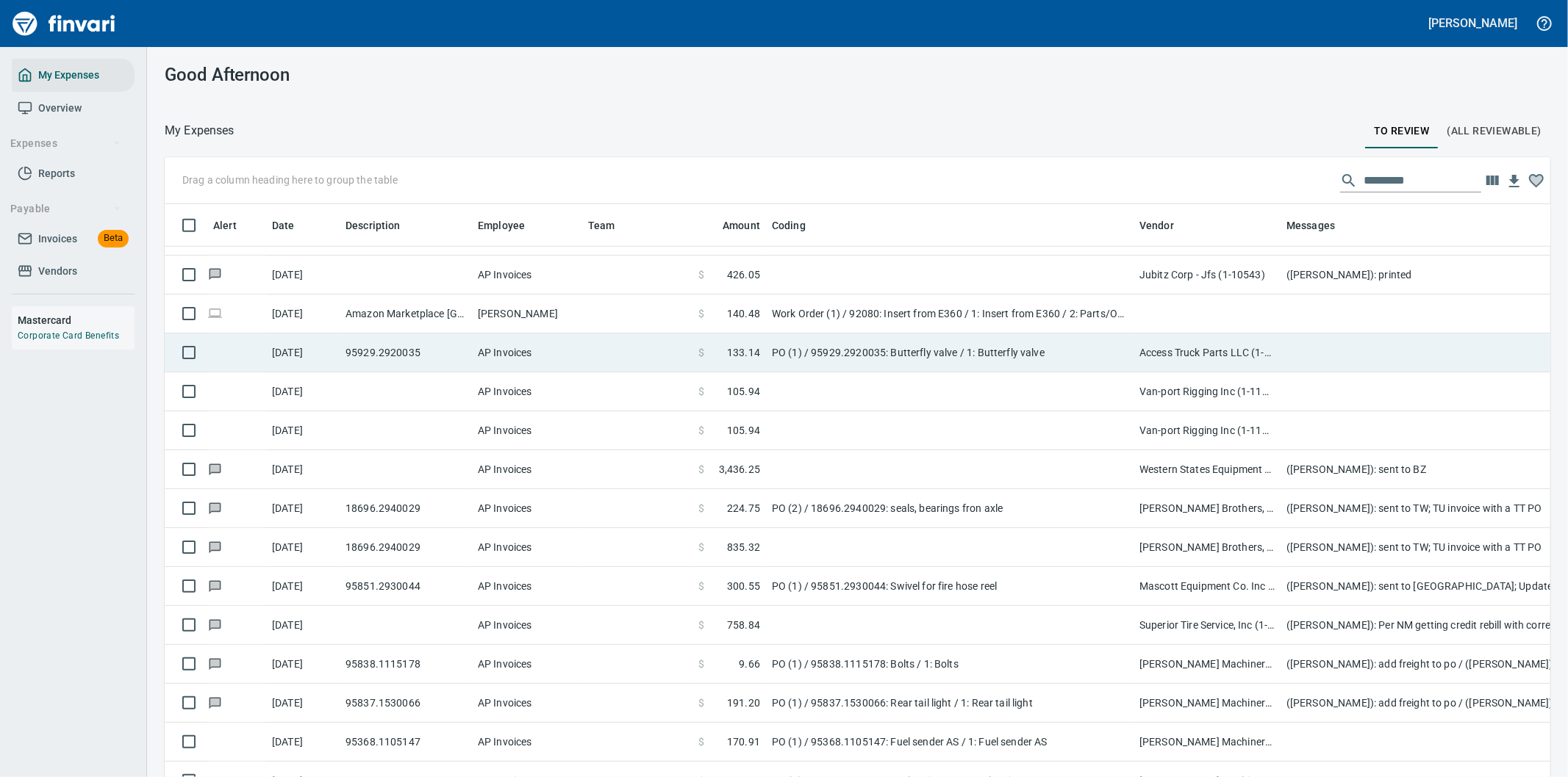
click at [1038, 353] on td "PO (1) / 95929.2920035: Butterfly valve / 1: Butterfly valve" at bounding box center [950, 353] width 368 height 39
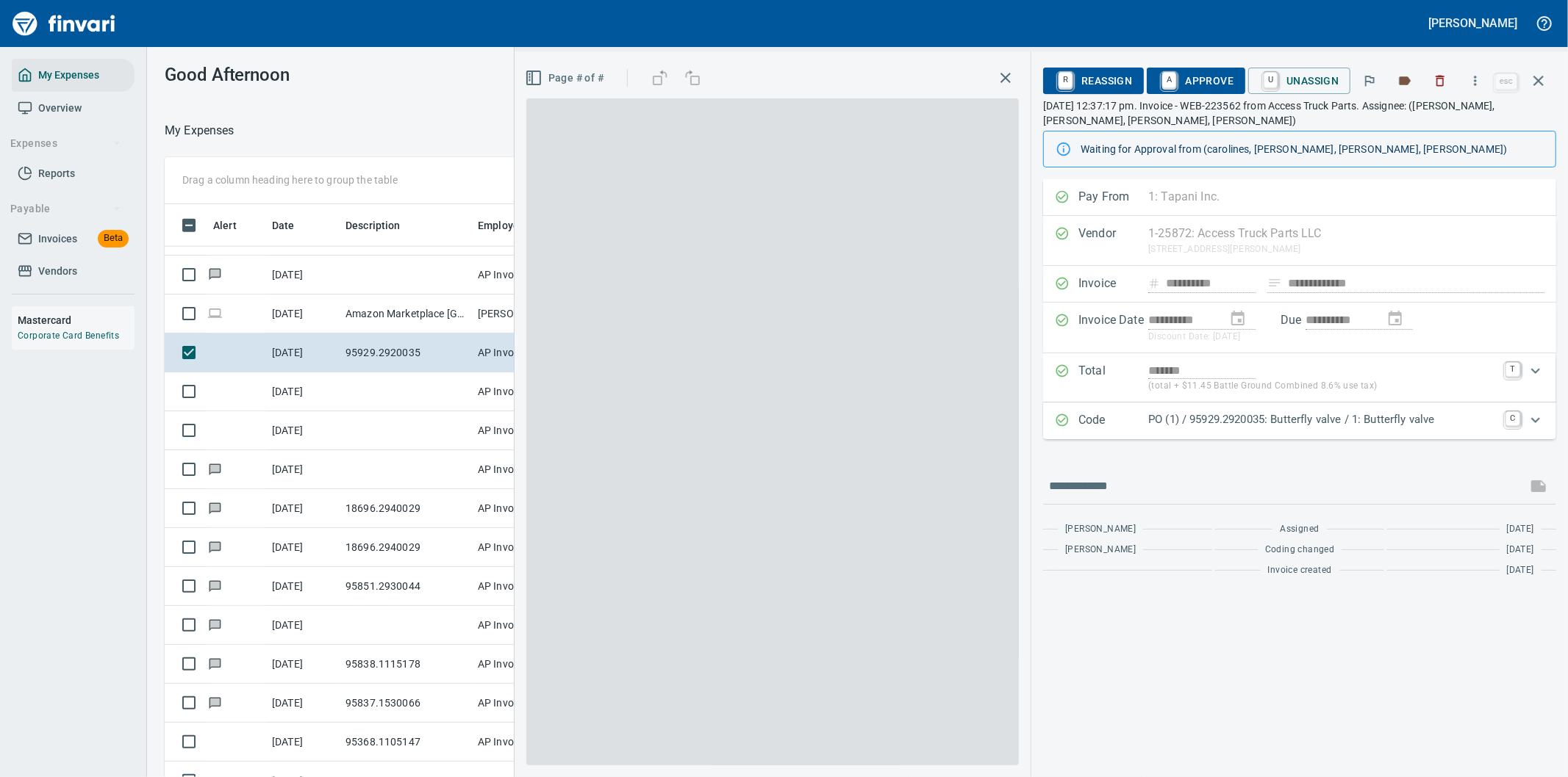
scroll to position [592, 982]
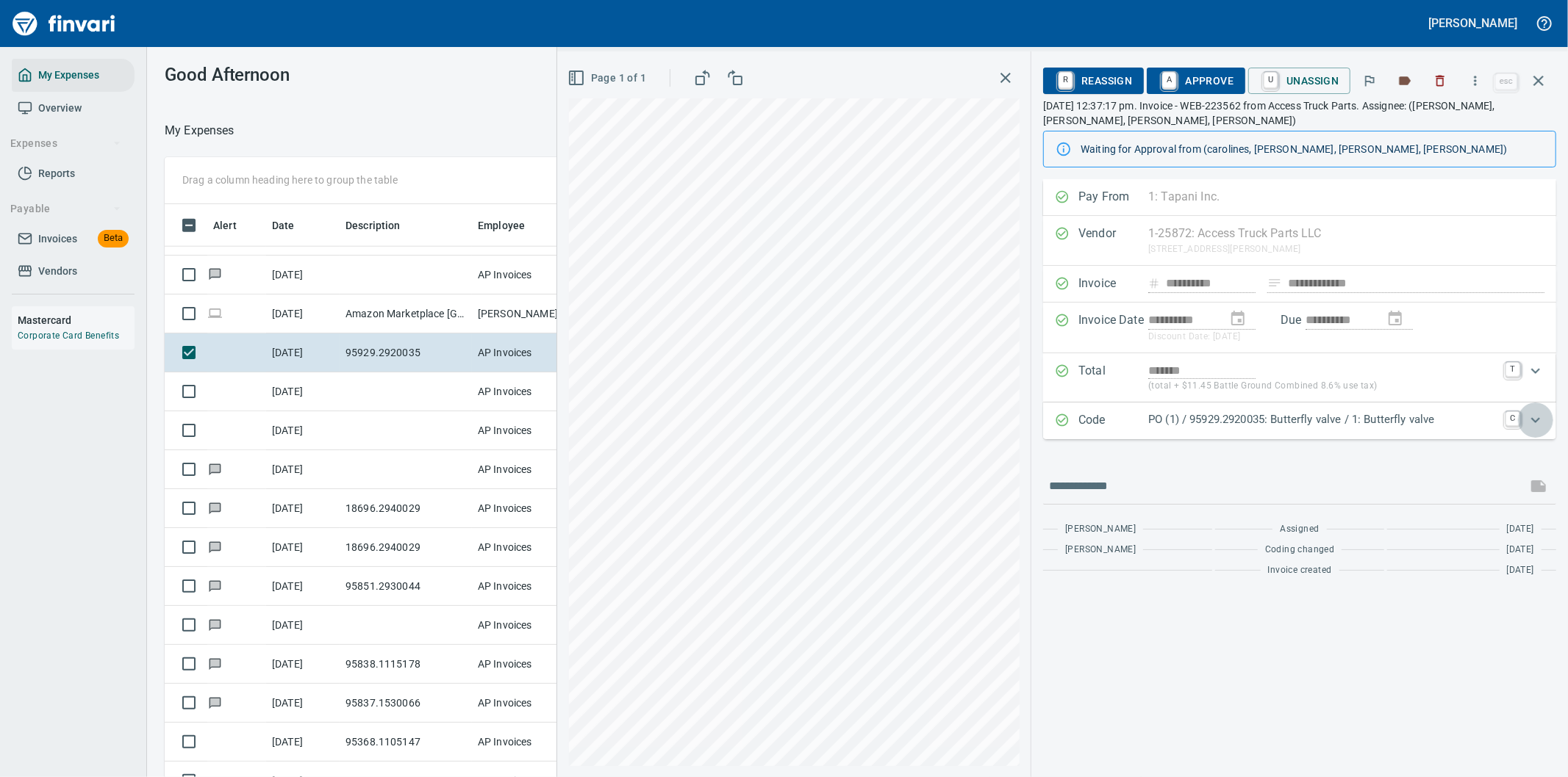
click at [1538, 421] on icon "Expand" at bounding box center [1536, 420] width 17 height 17
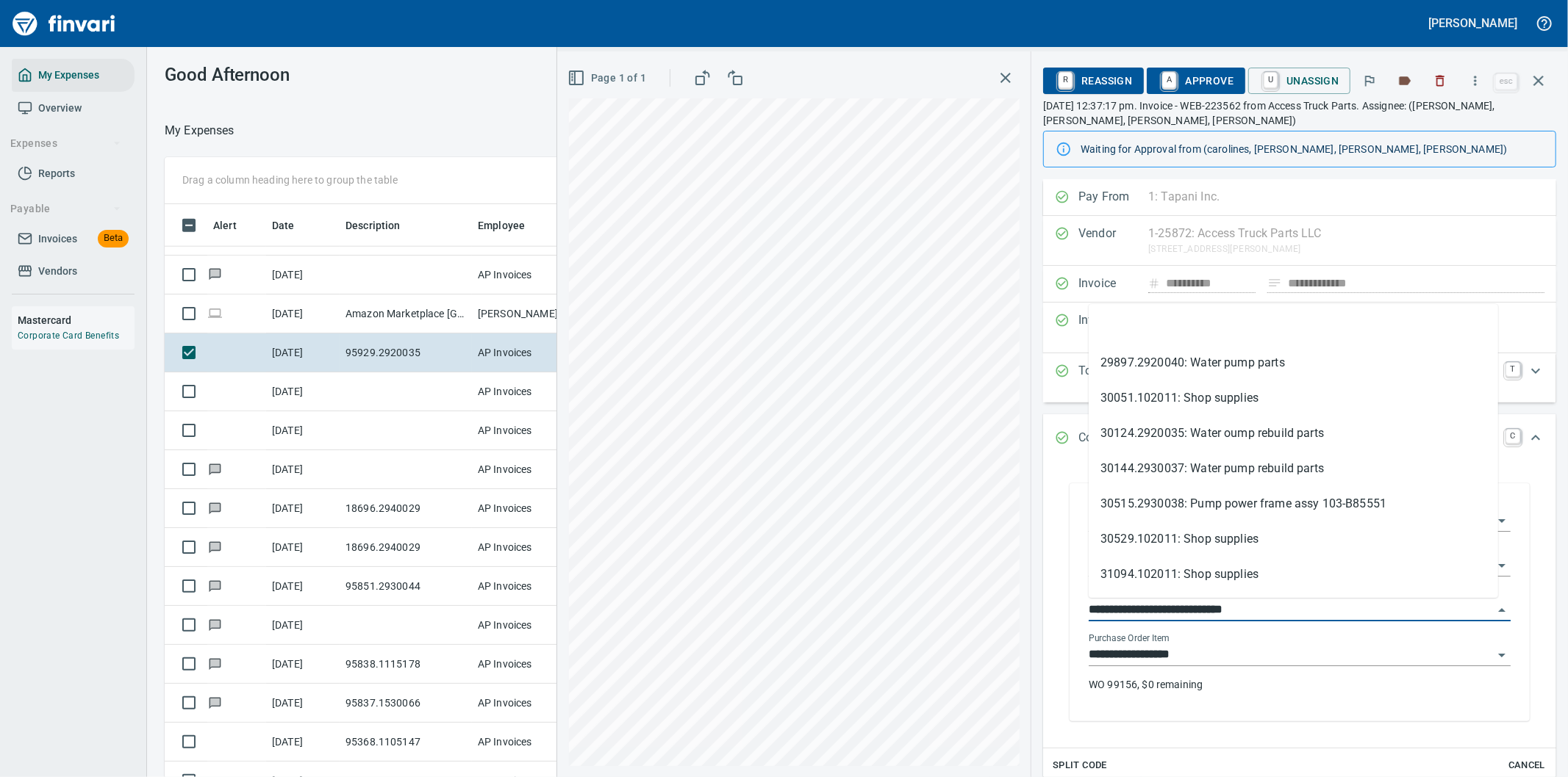
drag, startPoint x: 1174, startPoint y: 610, endPoint x: 1071, endPoint y: 614, distance: 103.1
click at [1071, 614] on div "**********" at bounding box center [1299, 602] width 460 height 238
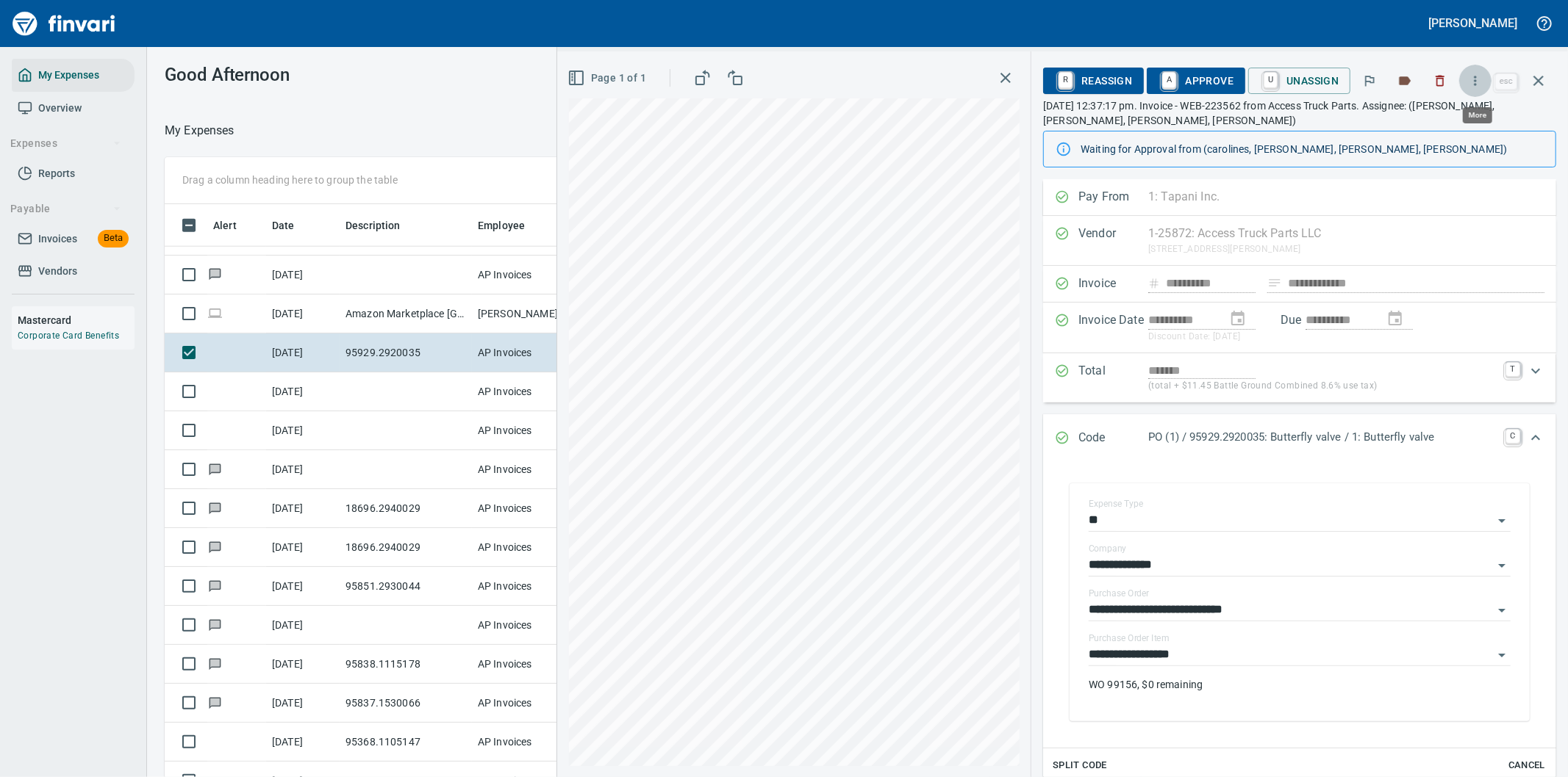
click at [1475, 77] on icon "button" at bounding box center [1475, 81] width 15 height 15
click at [1436, 120] on span "Download" at bounding box center [1473, 123] width 141 height 17
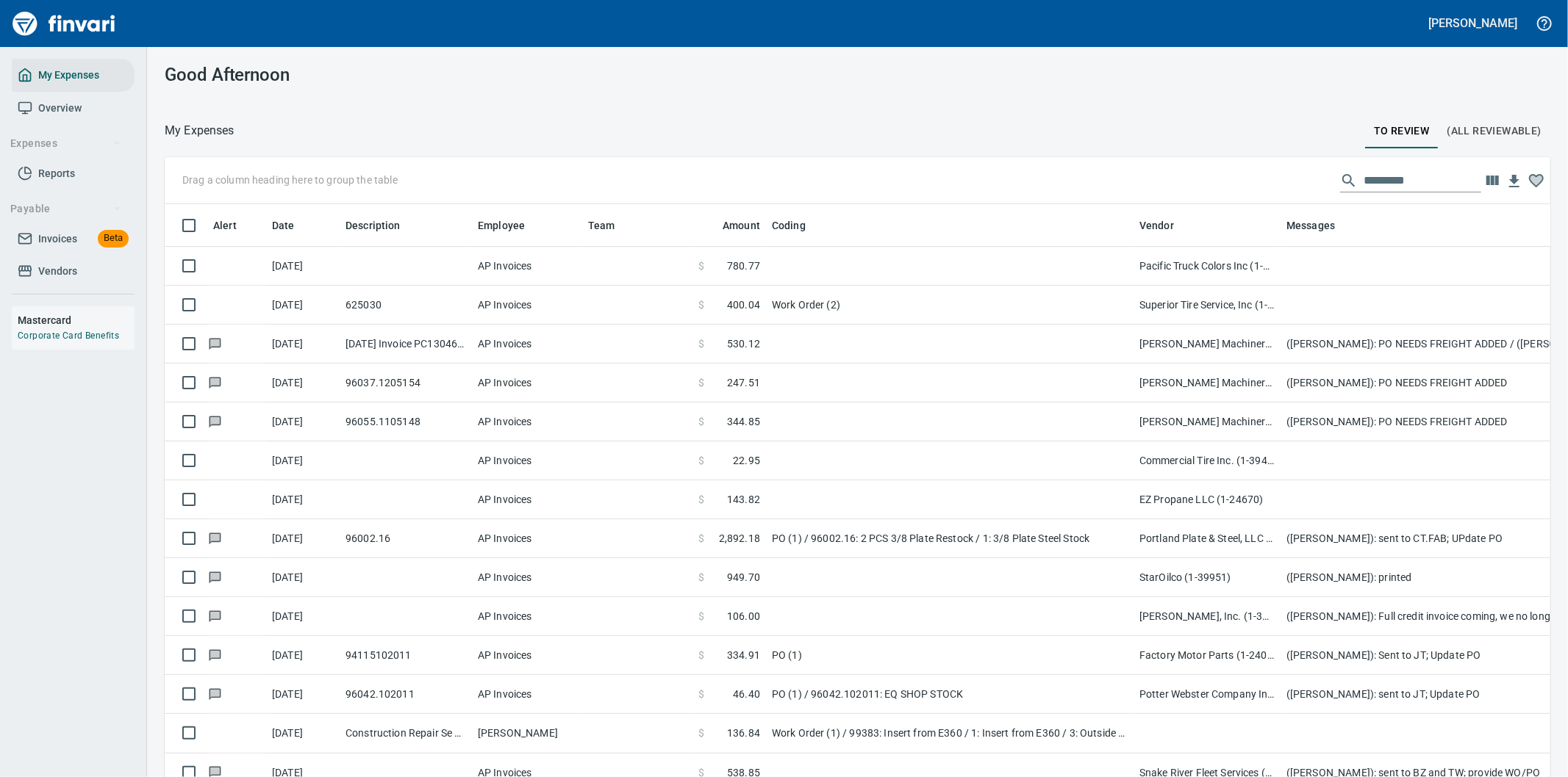
scroll to position [592, 1349]
click at [1373, 179] on input "text" at bounding box center [1422, 180] width 117 height 23
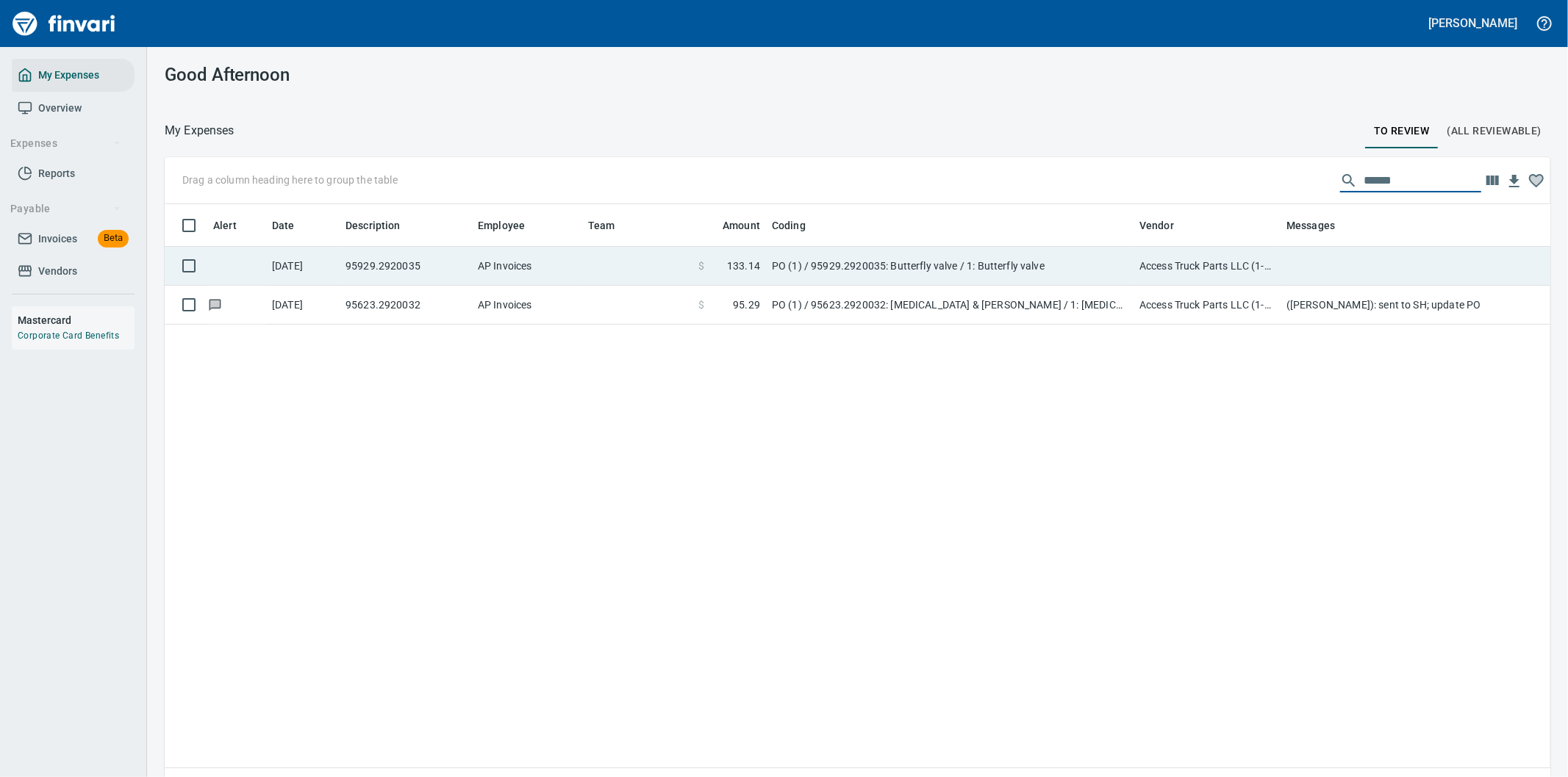
type input "******"
click at [1318, 268] on td at bounding box center [1575, 266] width 588 height 39
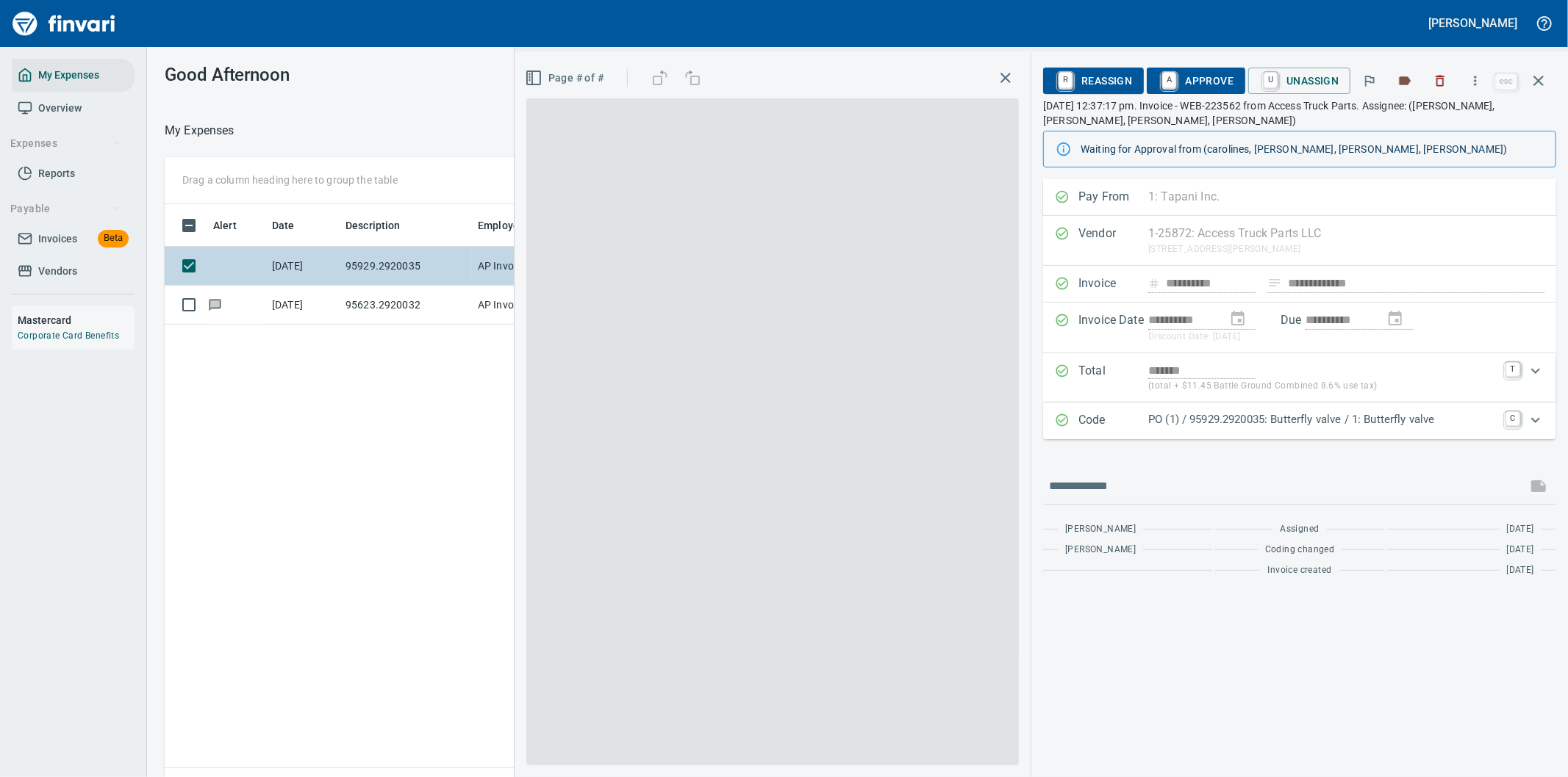
scroll to position [592, 994]
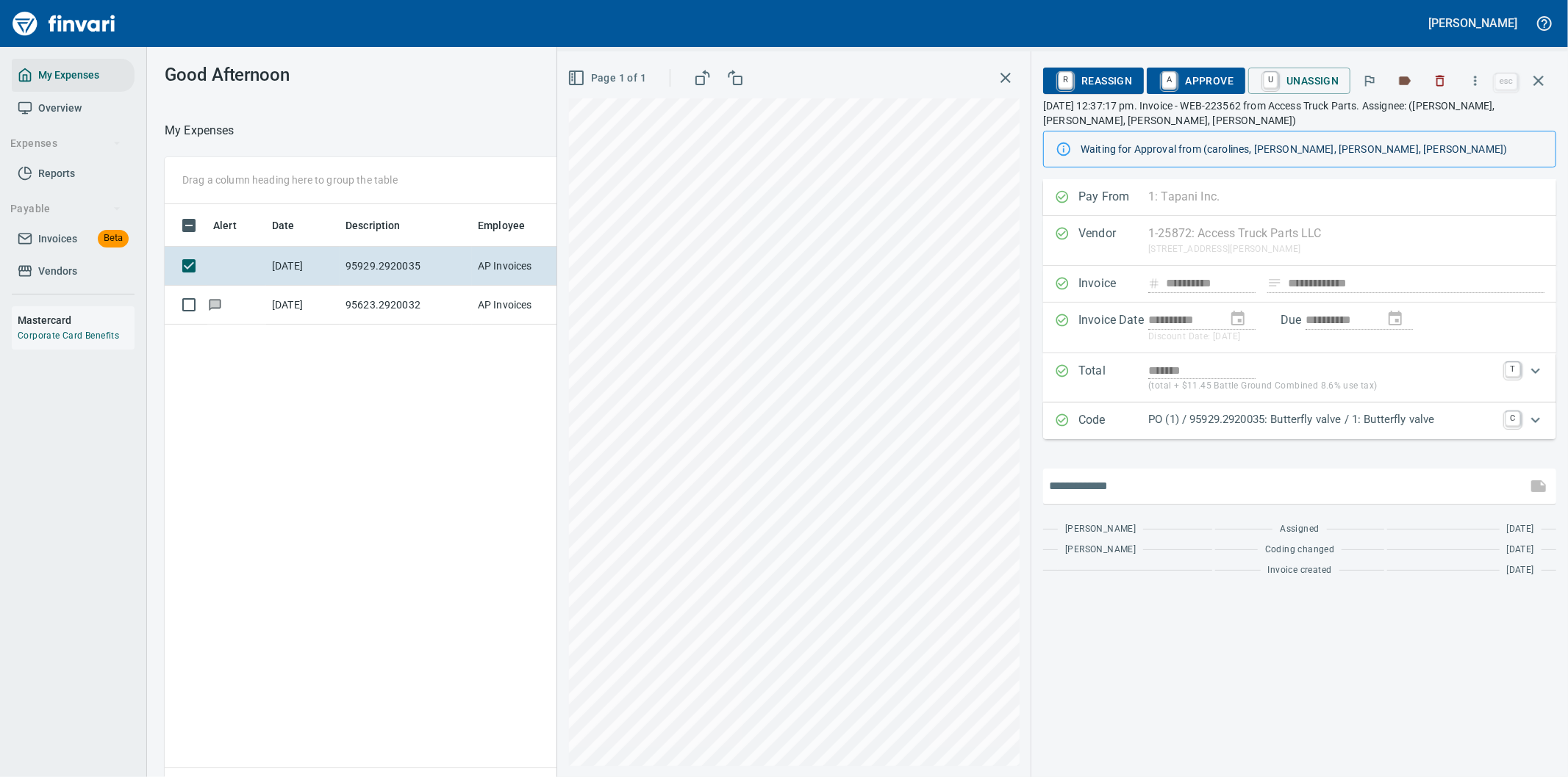
click at [1182, 488] on input "text" at bounding box center [1284, 486] width 472 height 23
type input "**********"
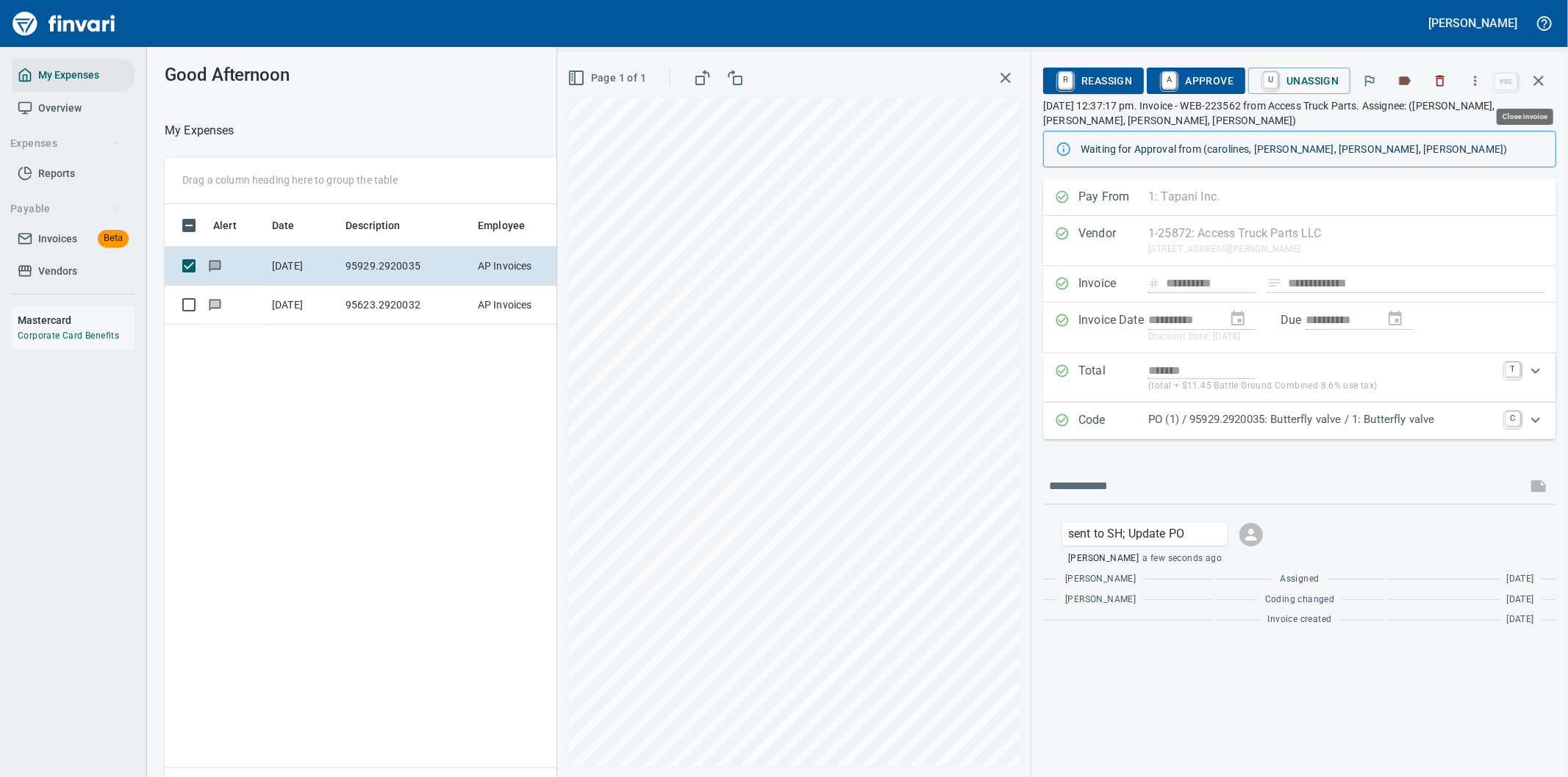
click at [1538, 78] on icon "button" at bounding box center [1538, 81] width 17 height 17
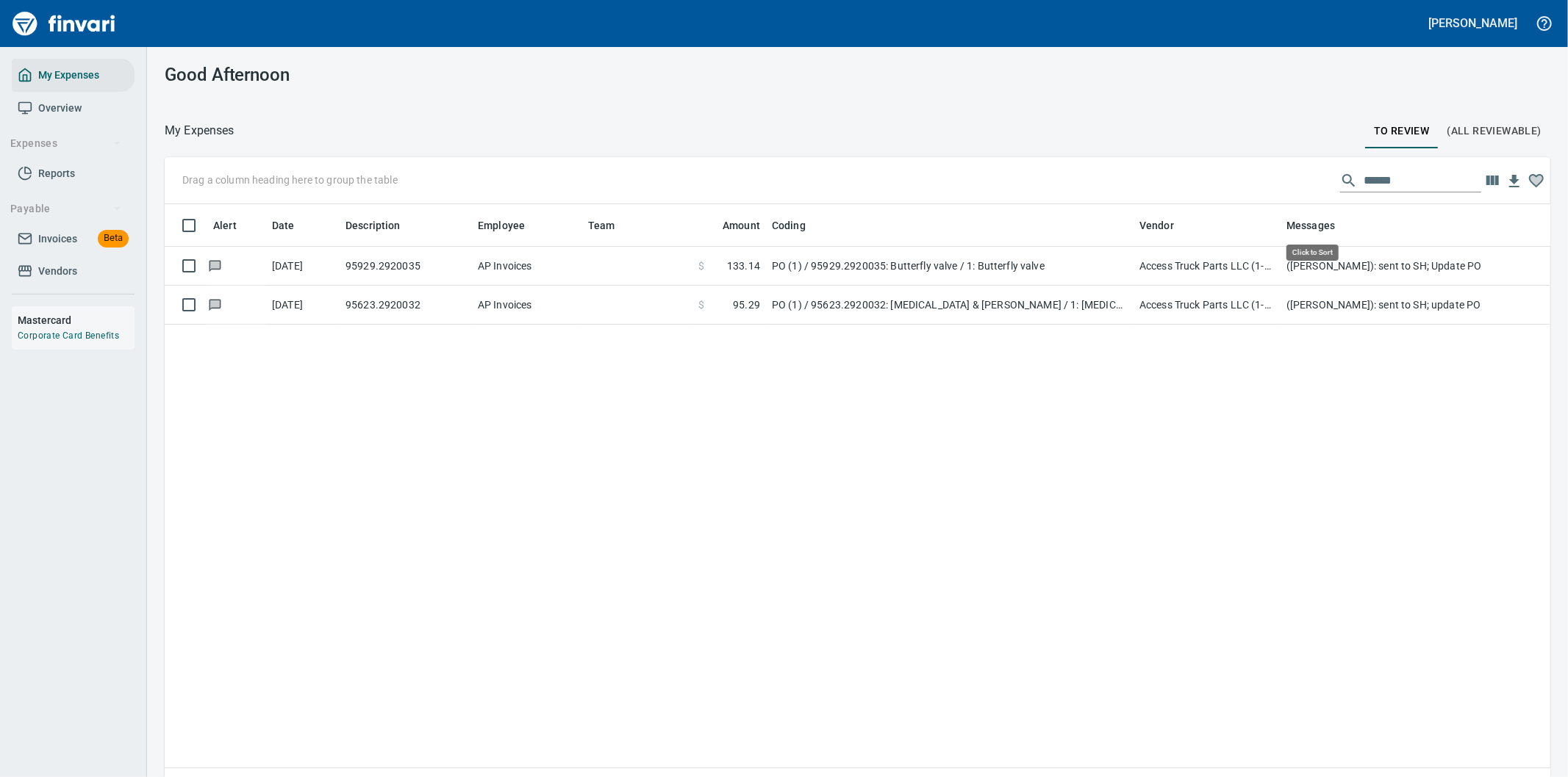
scroll to position [592, 1362]
drag, startPoint x: 1401, startPoint y: 178, endPoint x: 1229, endPoint y: 176, distance: 172.0
click at [1229, 176] on div "Drag a column heading here to group the table ******" at bounding box center [857, 181] width 1386 height 47
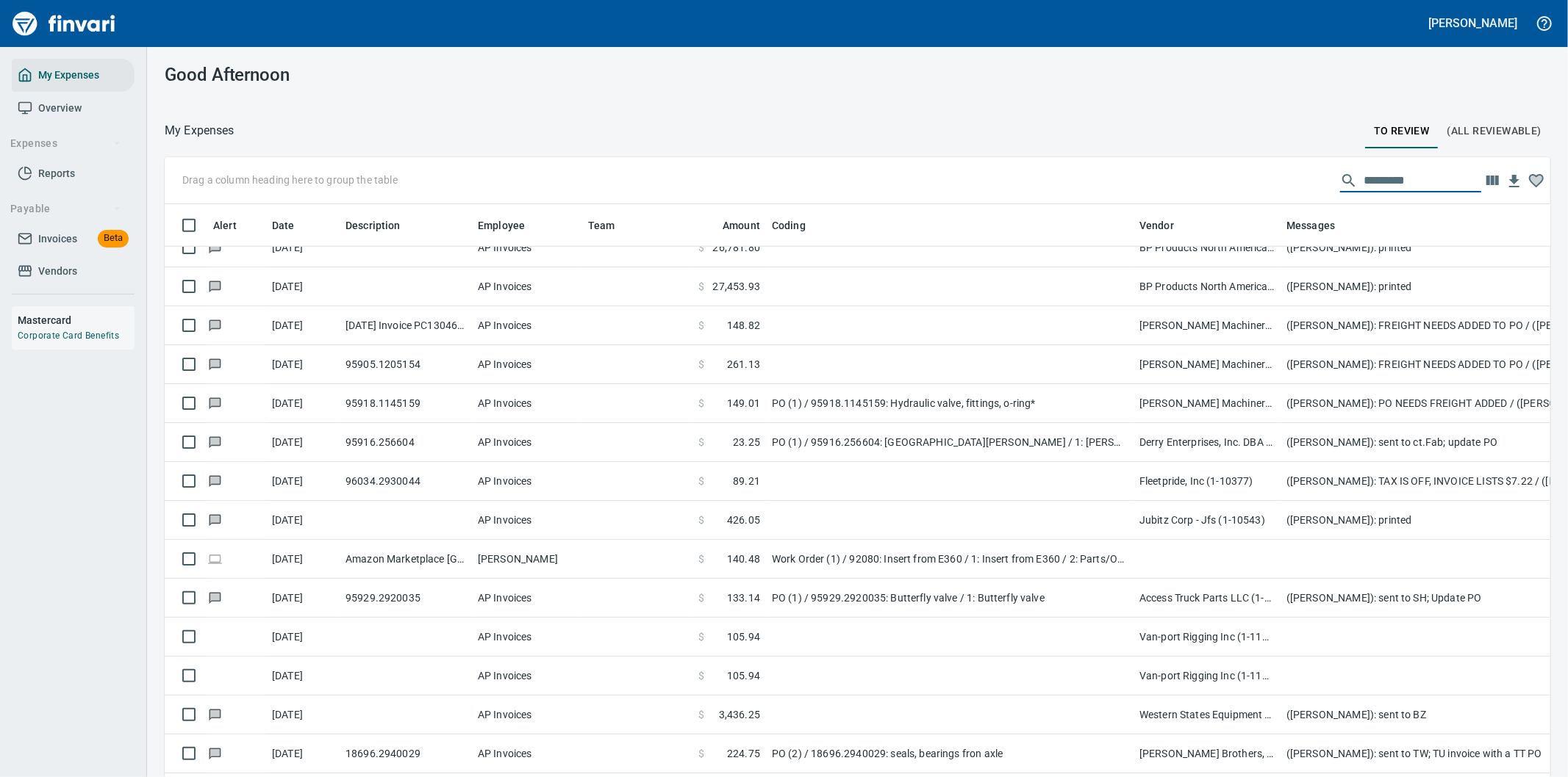
scroll to position [1387, 0]
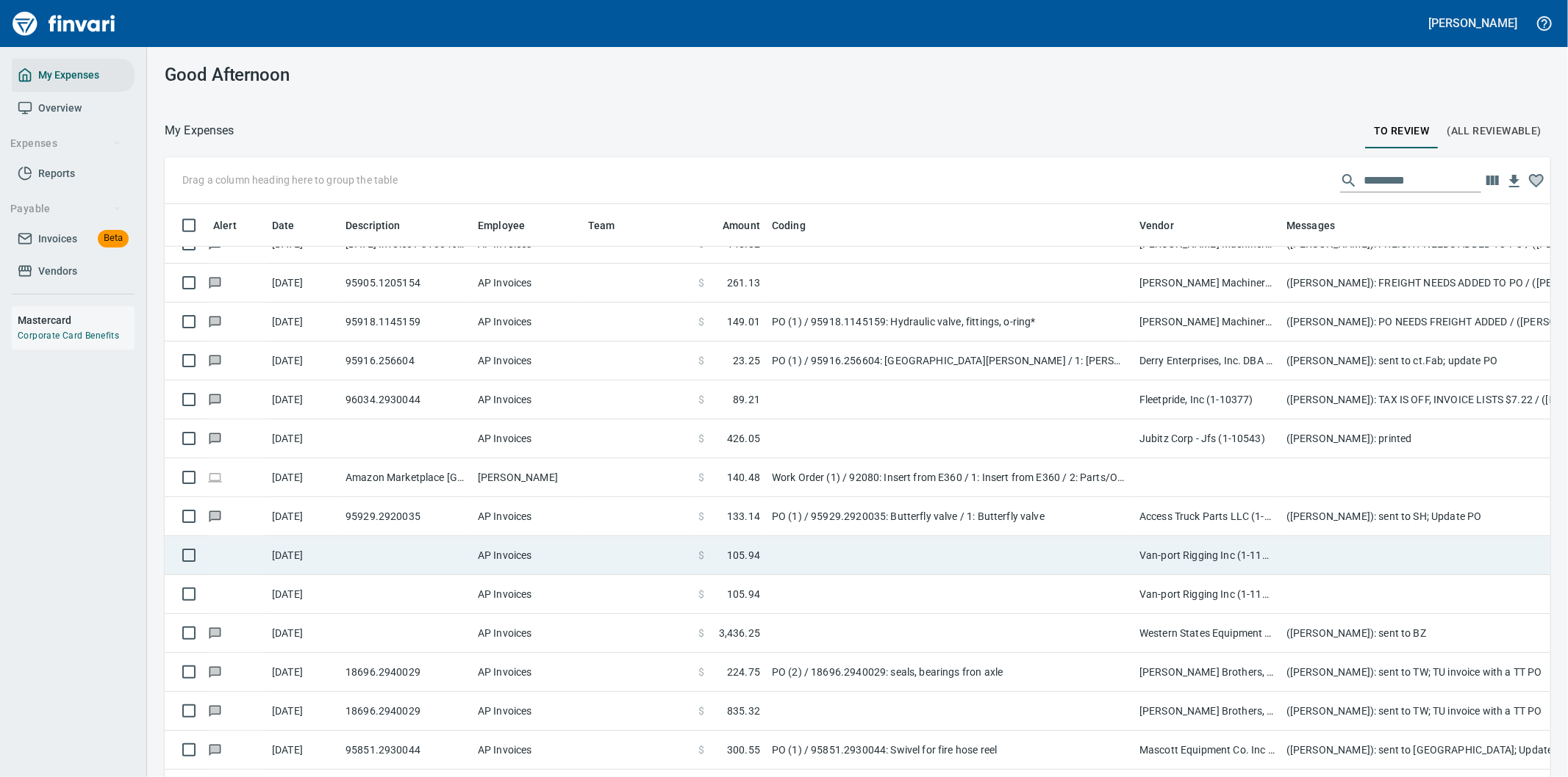
click at [1082, 555] on td at bounding box center [950, 555] width 368 height 39
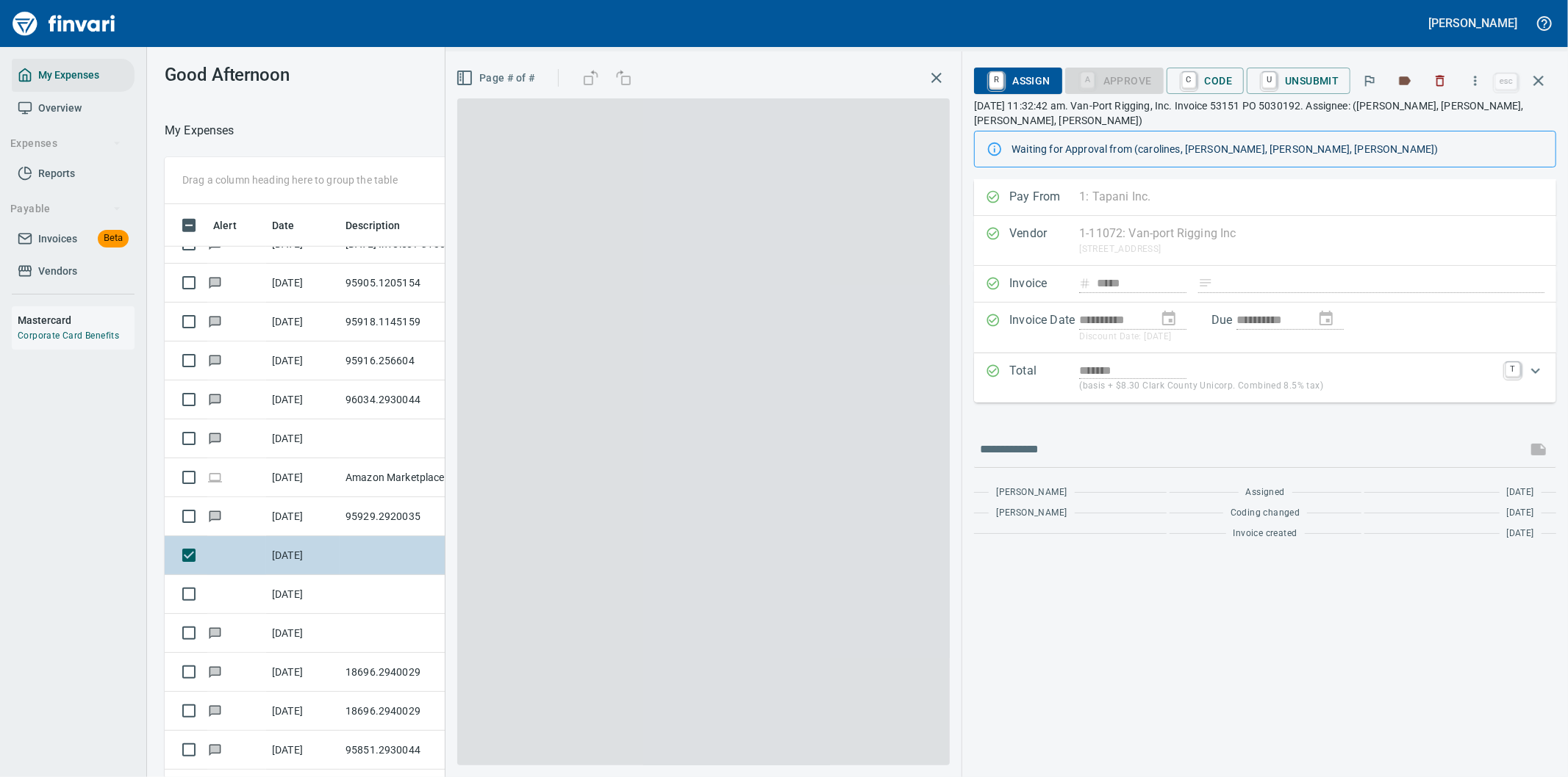
scroll to position [592, 982]
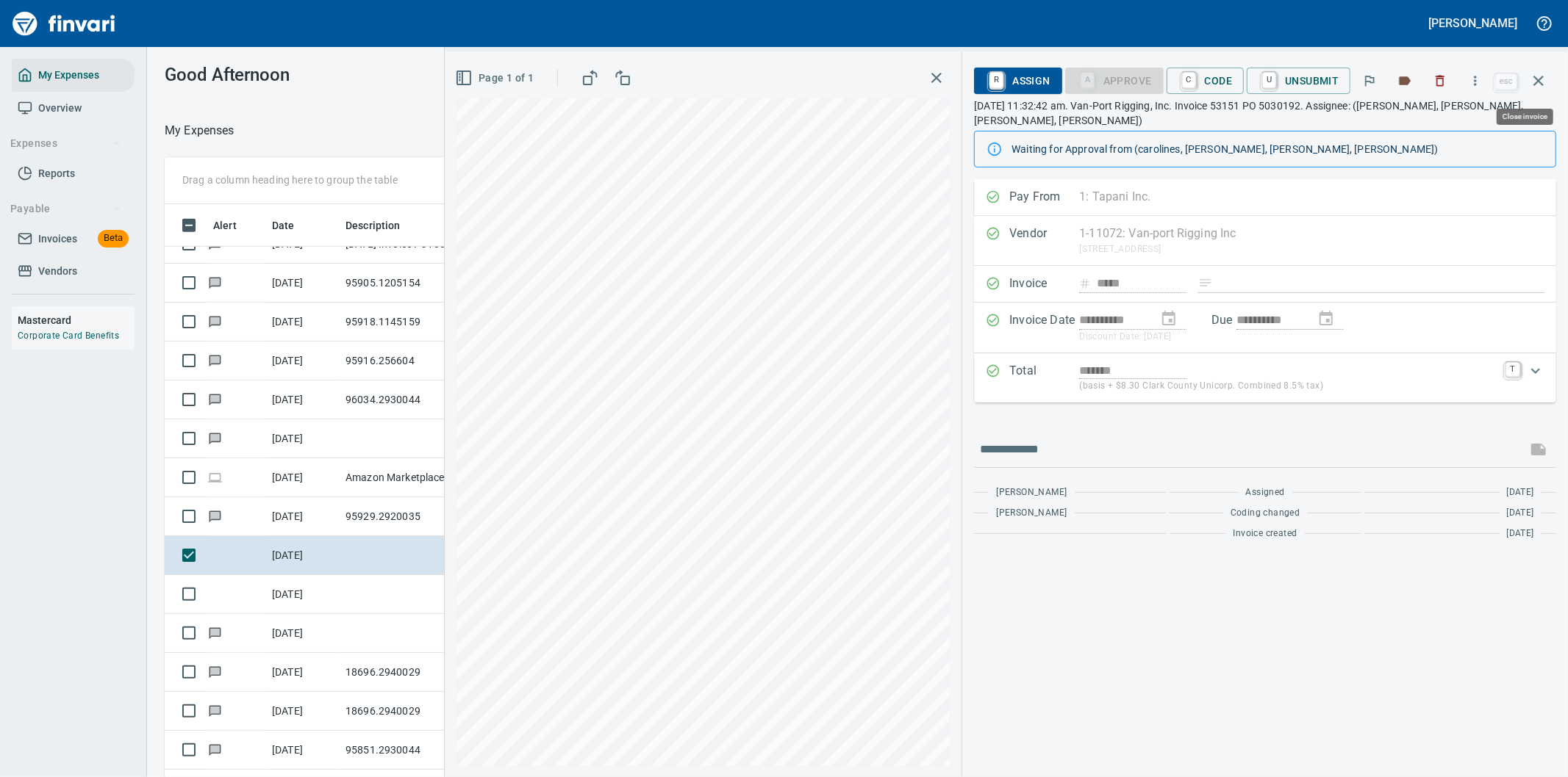
click at [1543, 76] on icon "button" at bounding box center [1538, 81] width 10 height 10
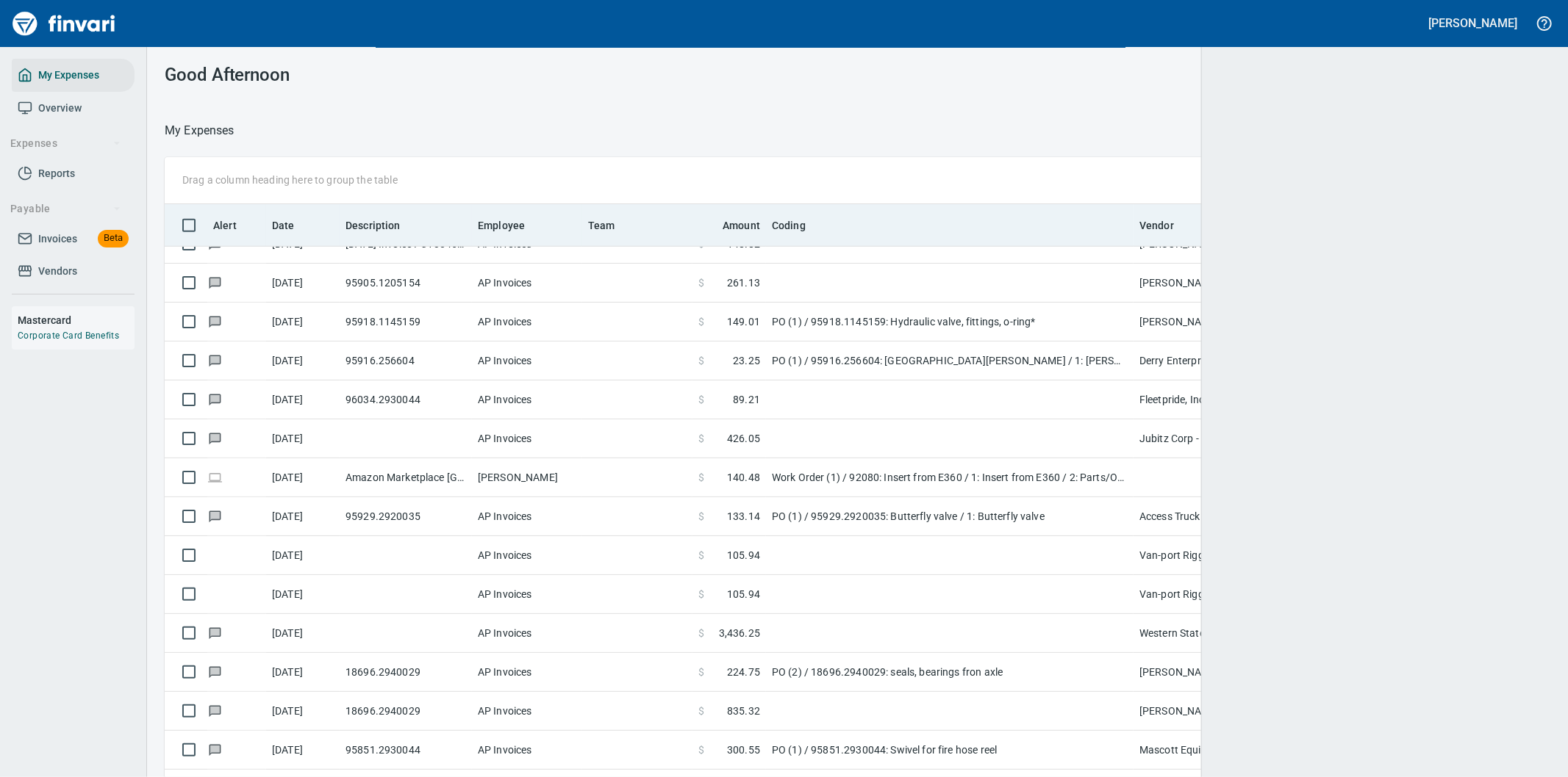
scroll to position [2, 2]
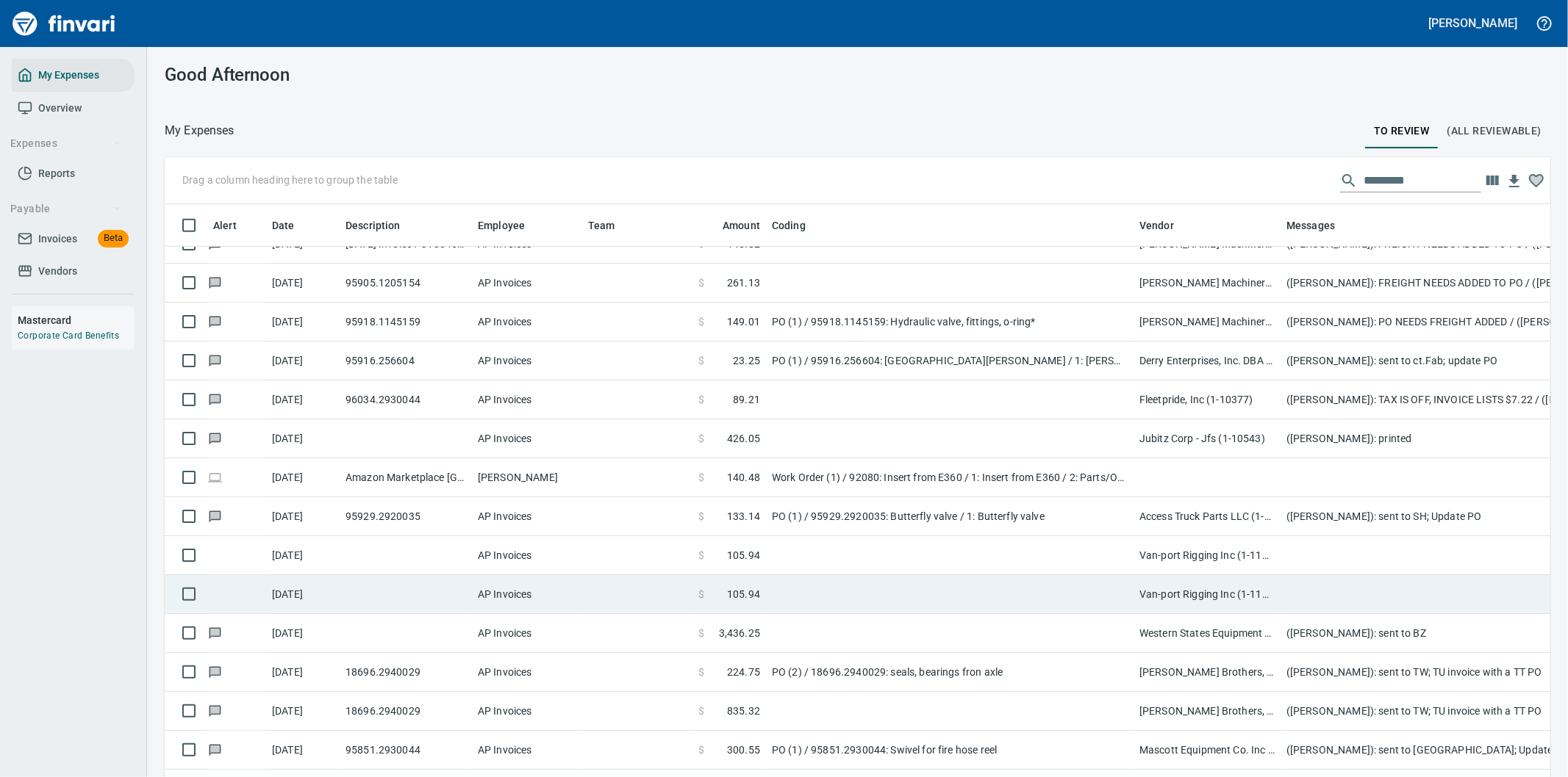
click at [821, 603] on td at bounding box center [950, 594] width 368 height 39
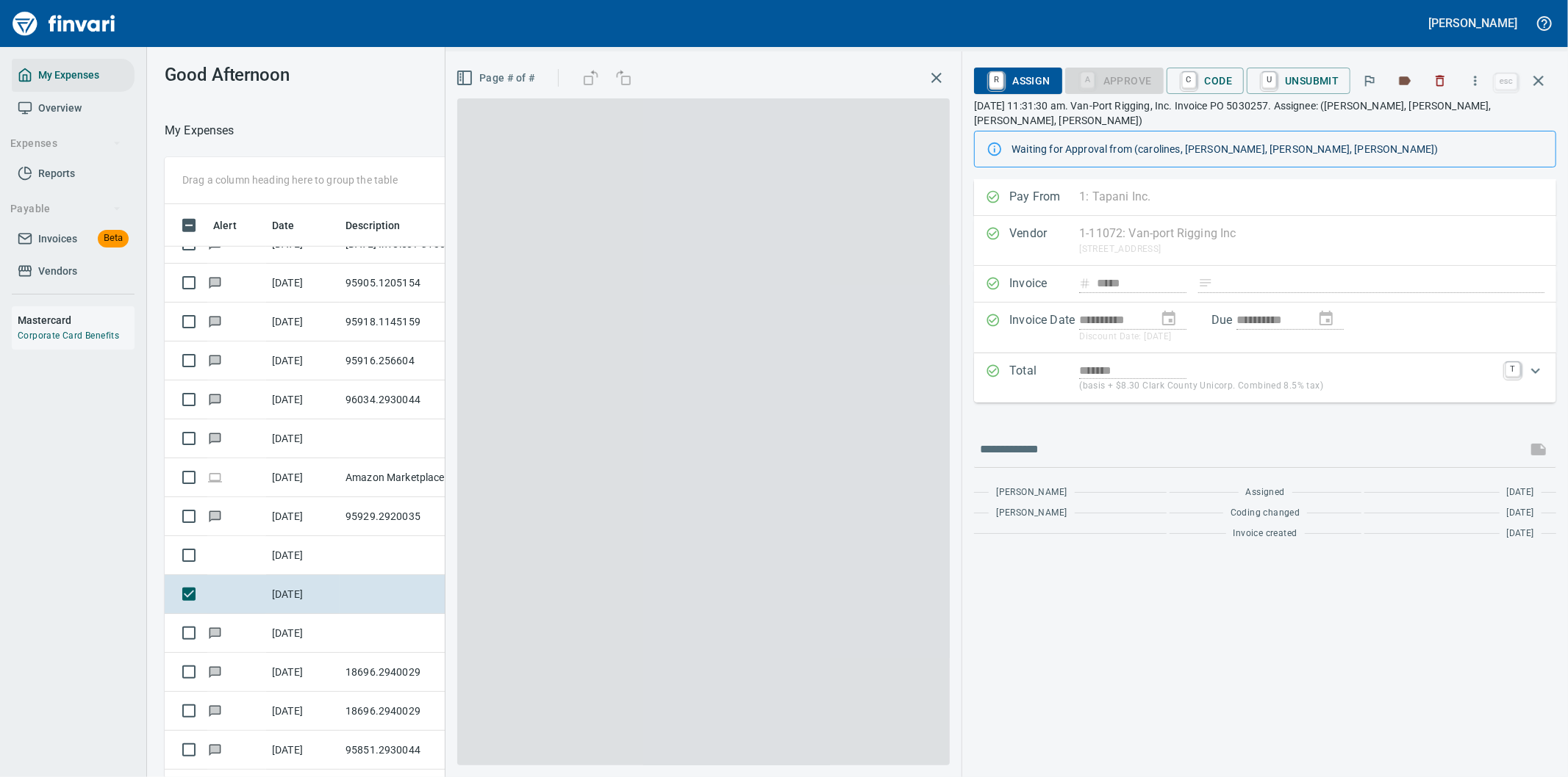
scroll to position [592, 982]
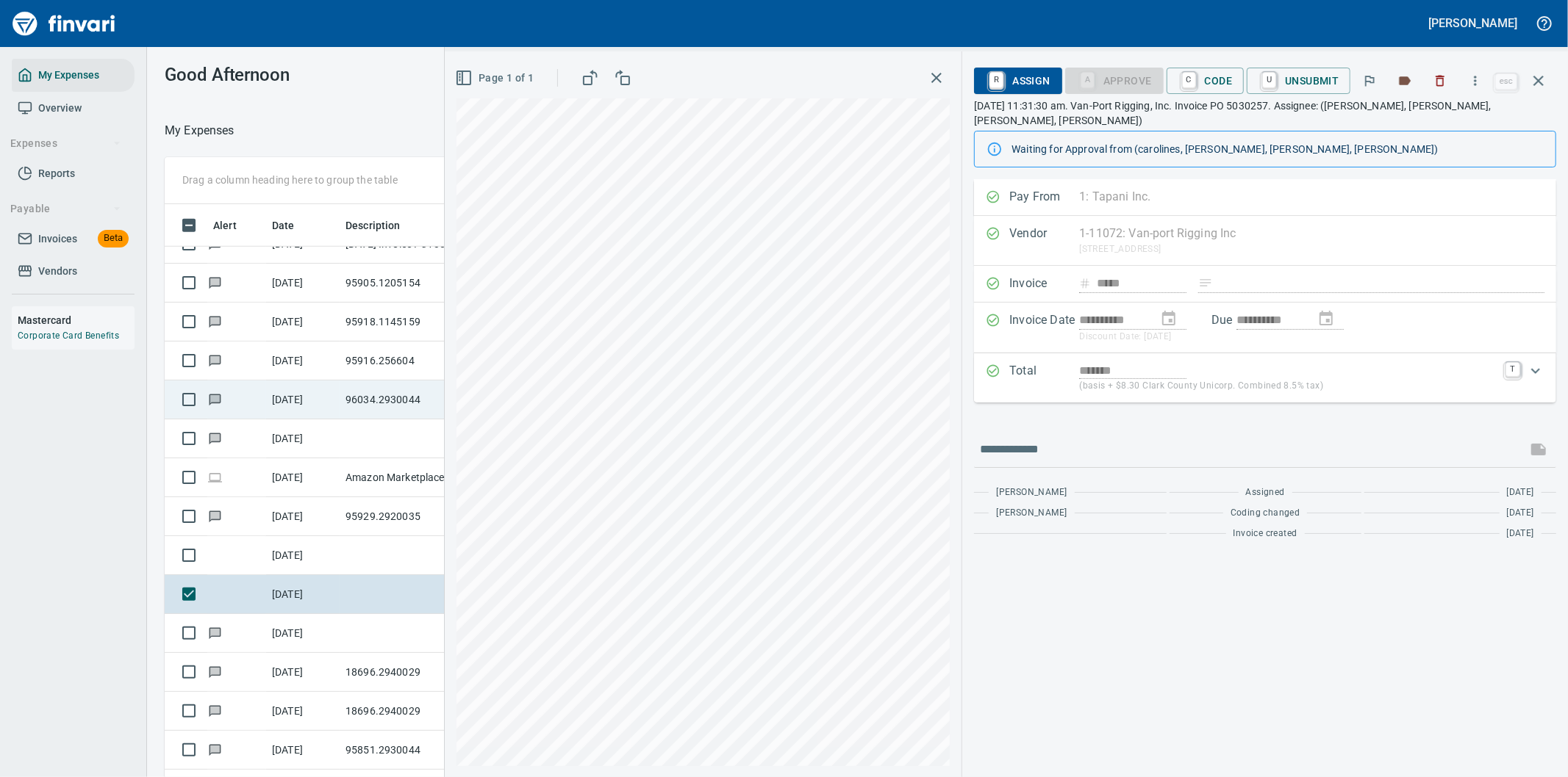
click at [430, 400] on div "Drag a column heading here to group the table Alert Date Description Employee T…" at bounding box center [857, 488] width 1421 height 663
click at [1024, 79] on span "R Assign" at bounding box center [1018, 81] width 64 height 25
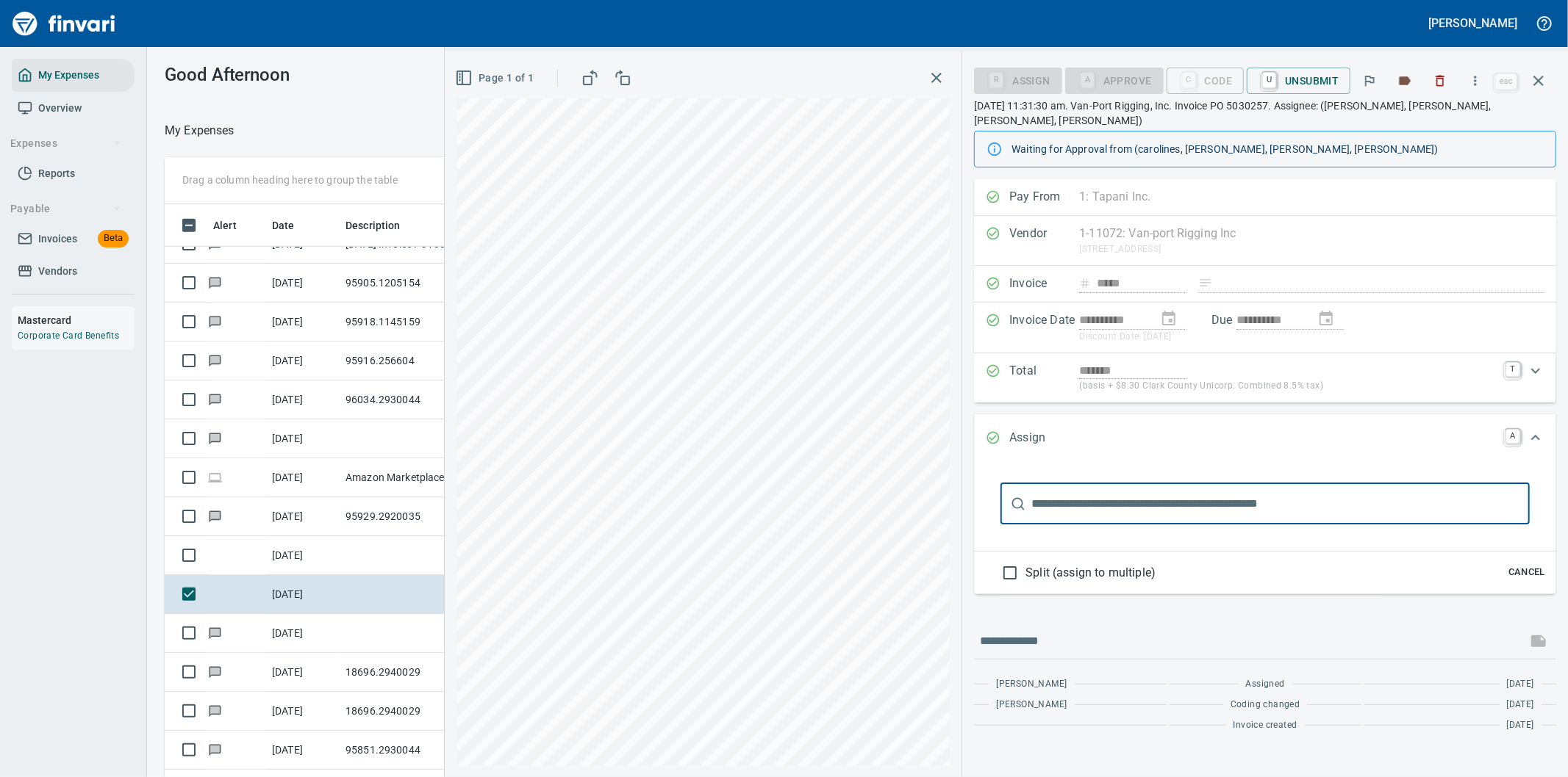
click at [1094, 483] on input "text" at bounding box center [1280, 503] width 498 height 41
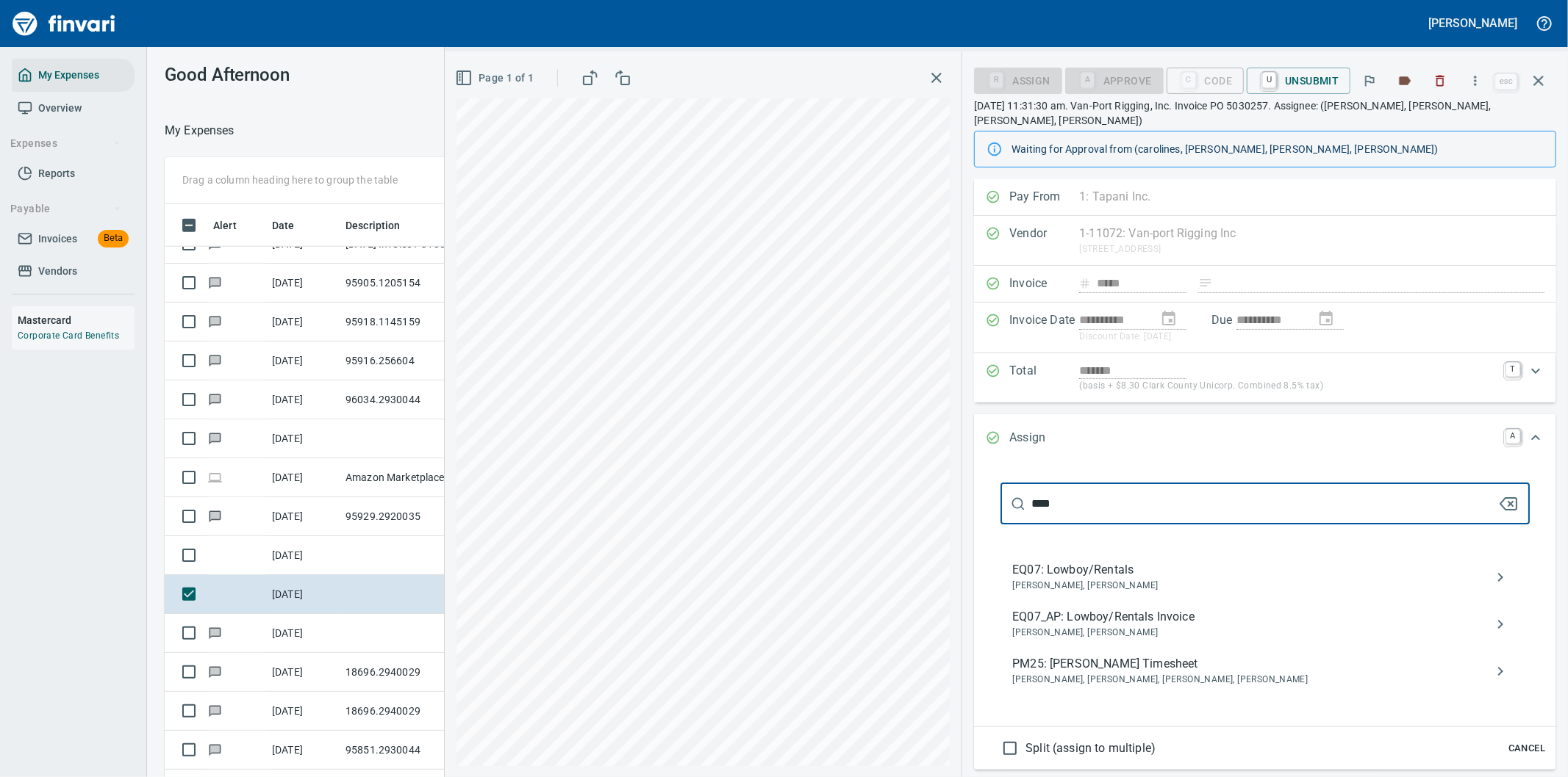
type input "****"
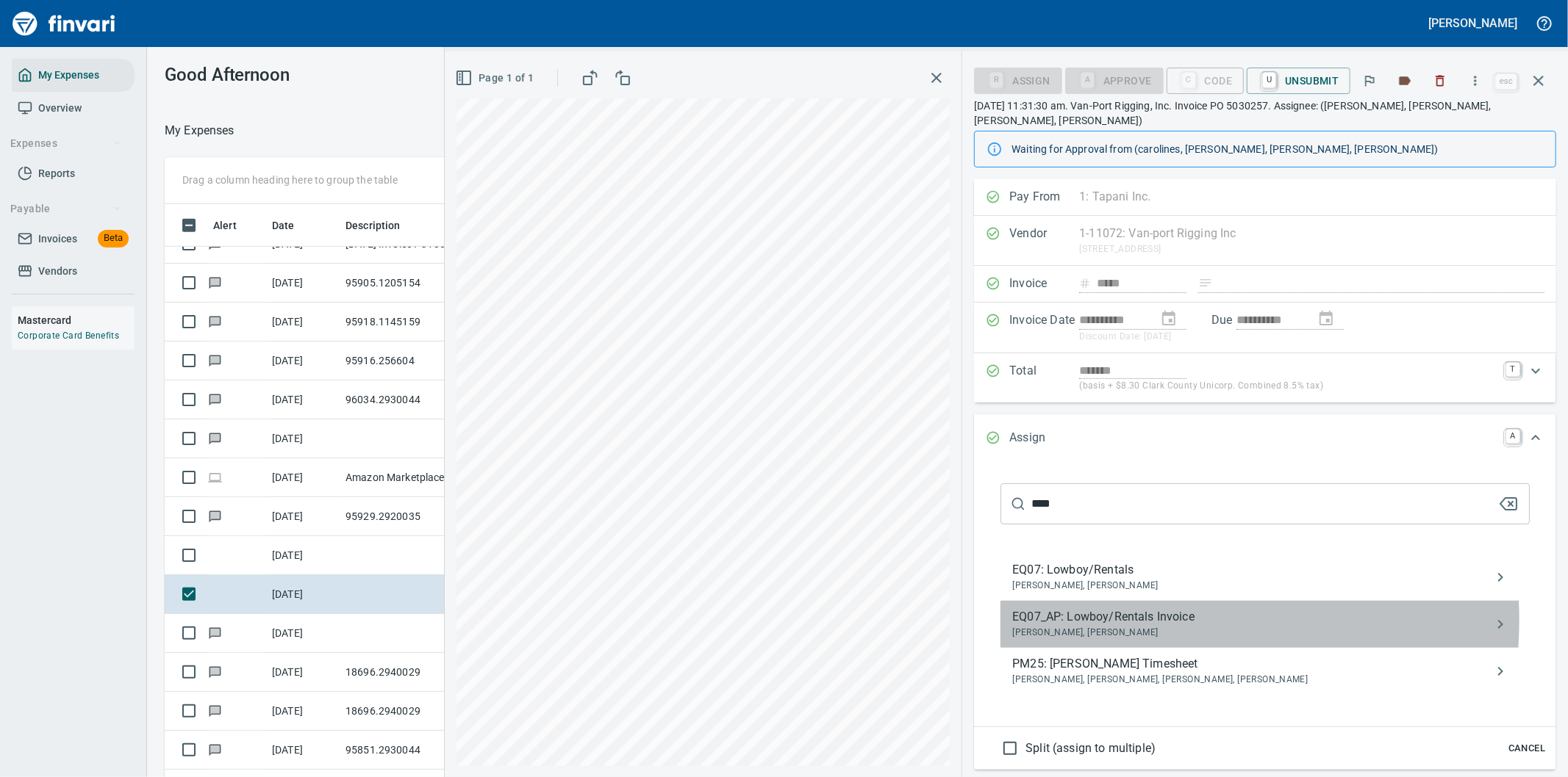
click at [1115, 608] on span "EQ07_AP: Lowboy/Rentals Invoice" at bounding box center [1253, 617] width 483 height 17
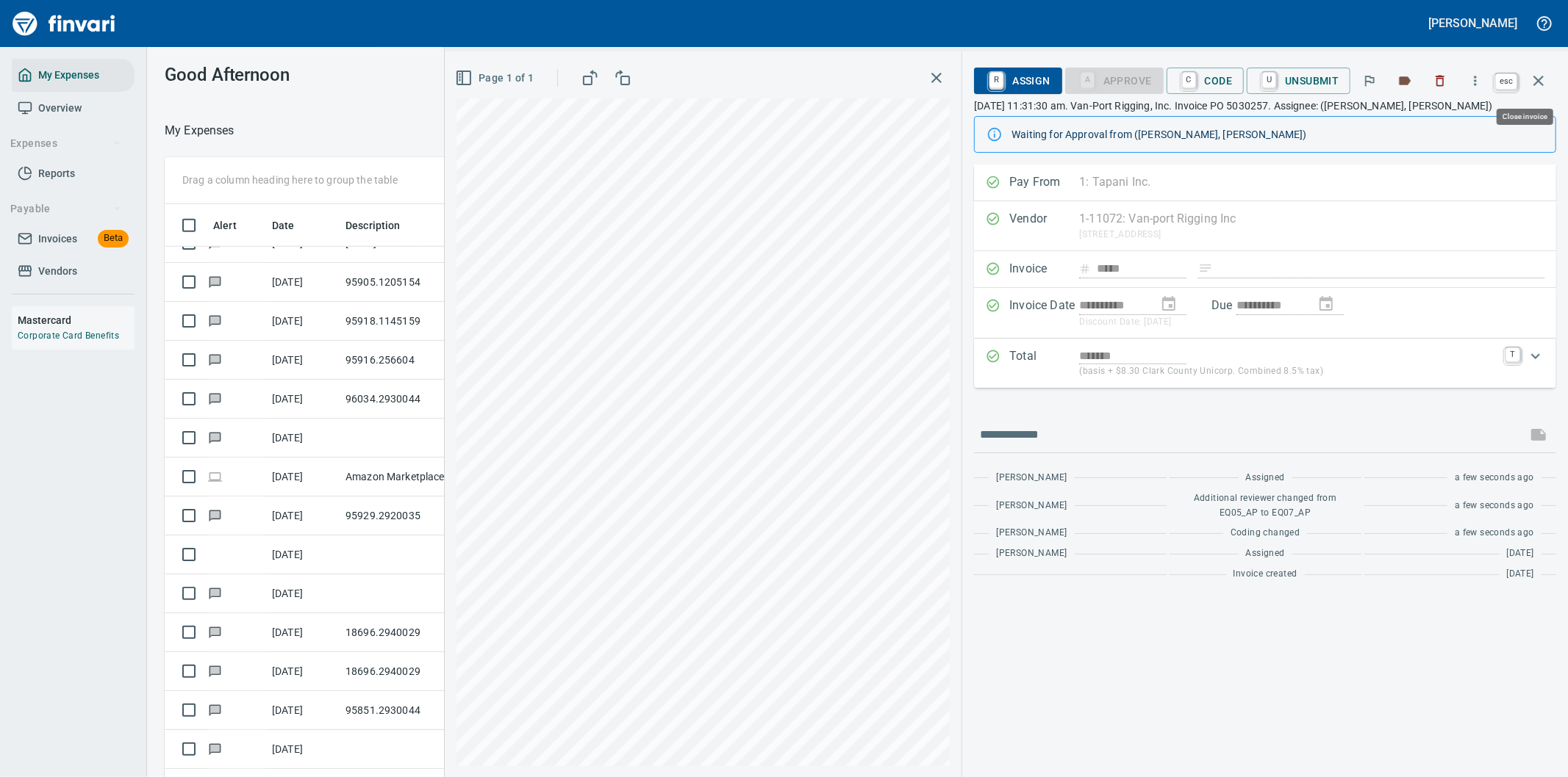
click at [1538, 78] on icon "button" at bounding box center [1538, 81] width 17 height 17
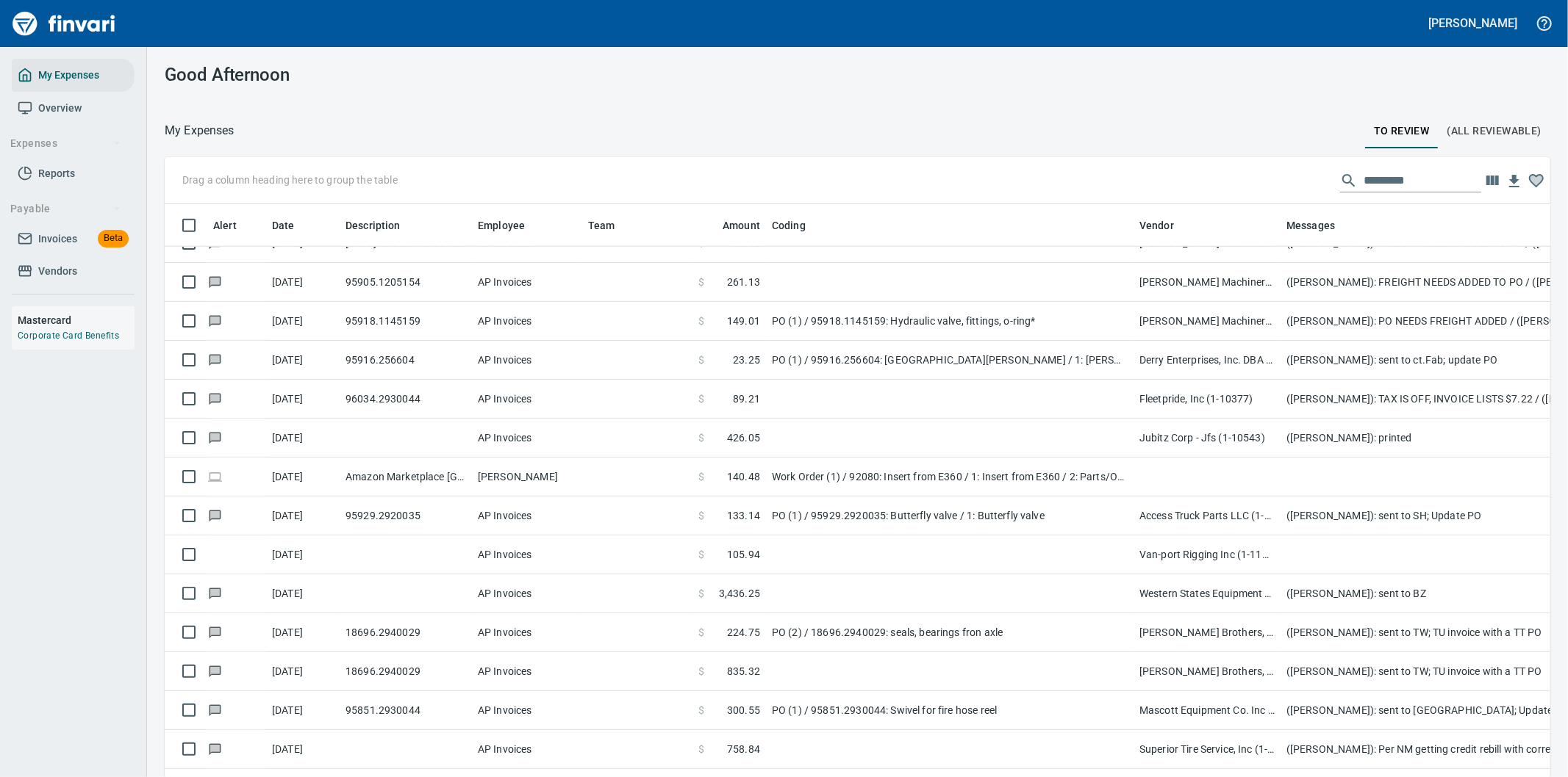
scroll to position [592, 1349]
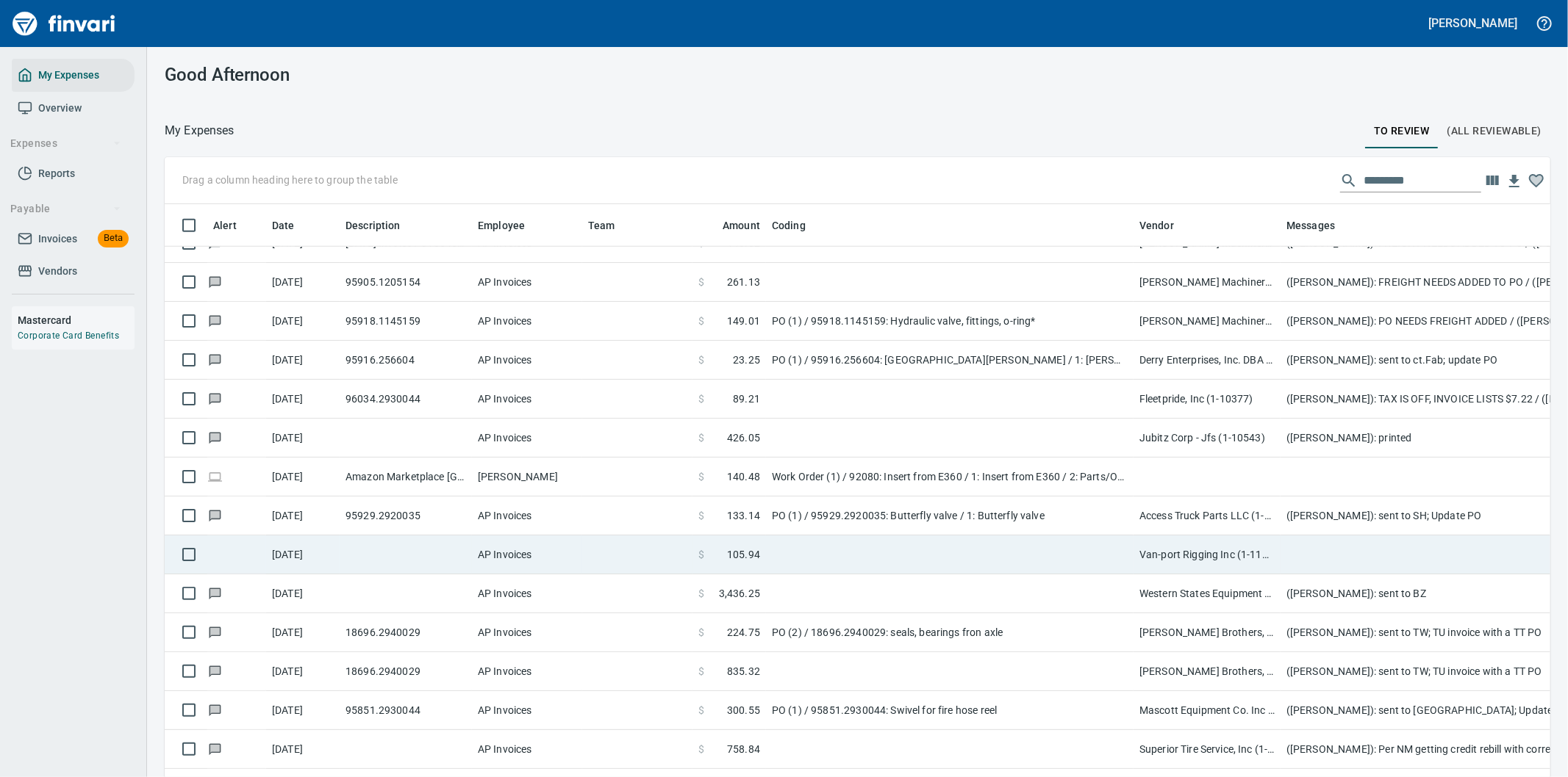
click at [1015, 548] on td at bounding box center [950, 555] width 368 height 39
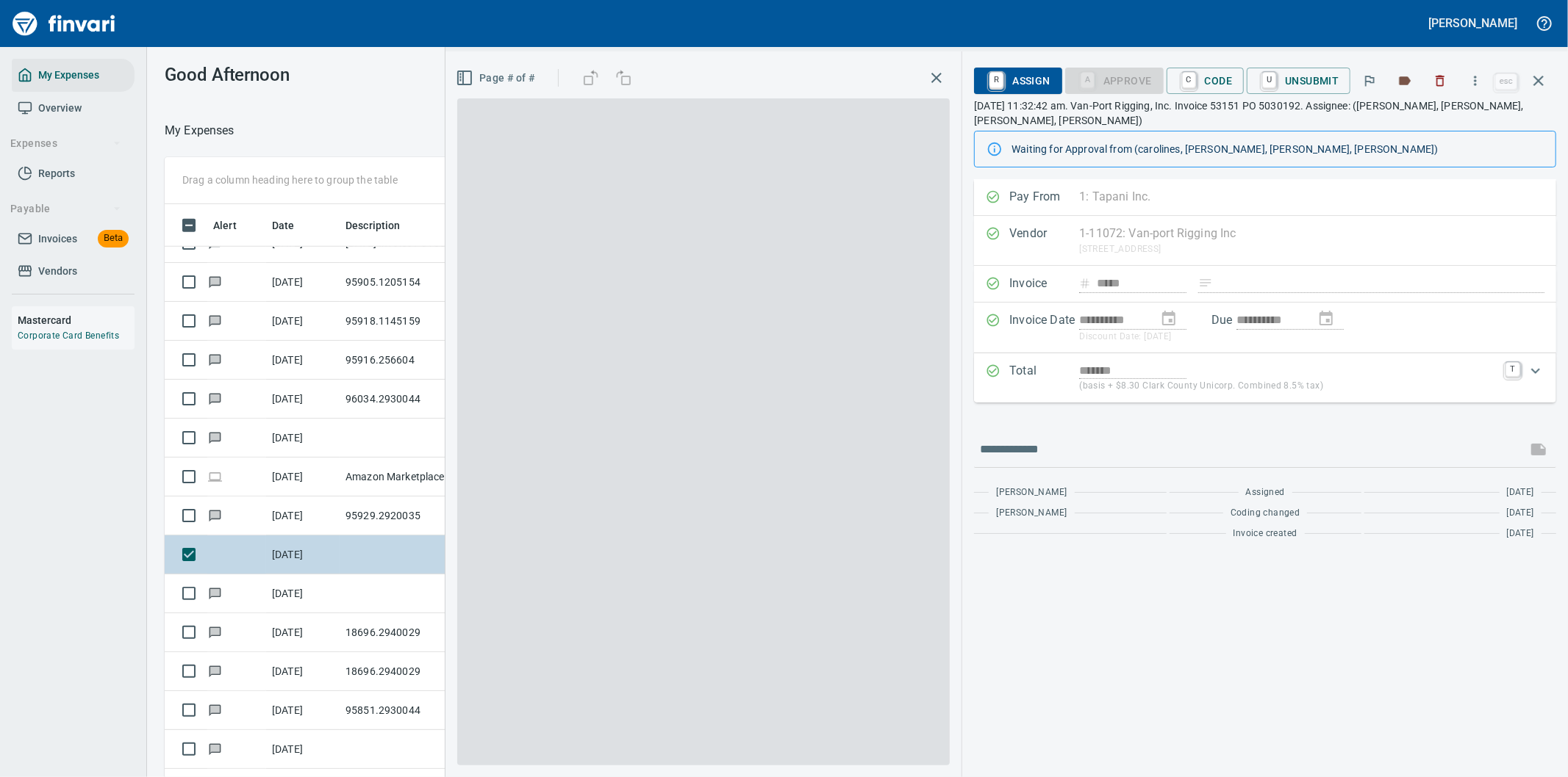
scroll to position [592, 982]
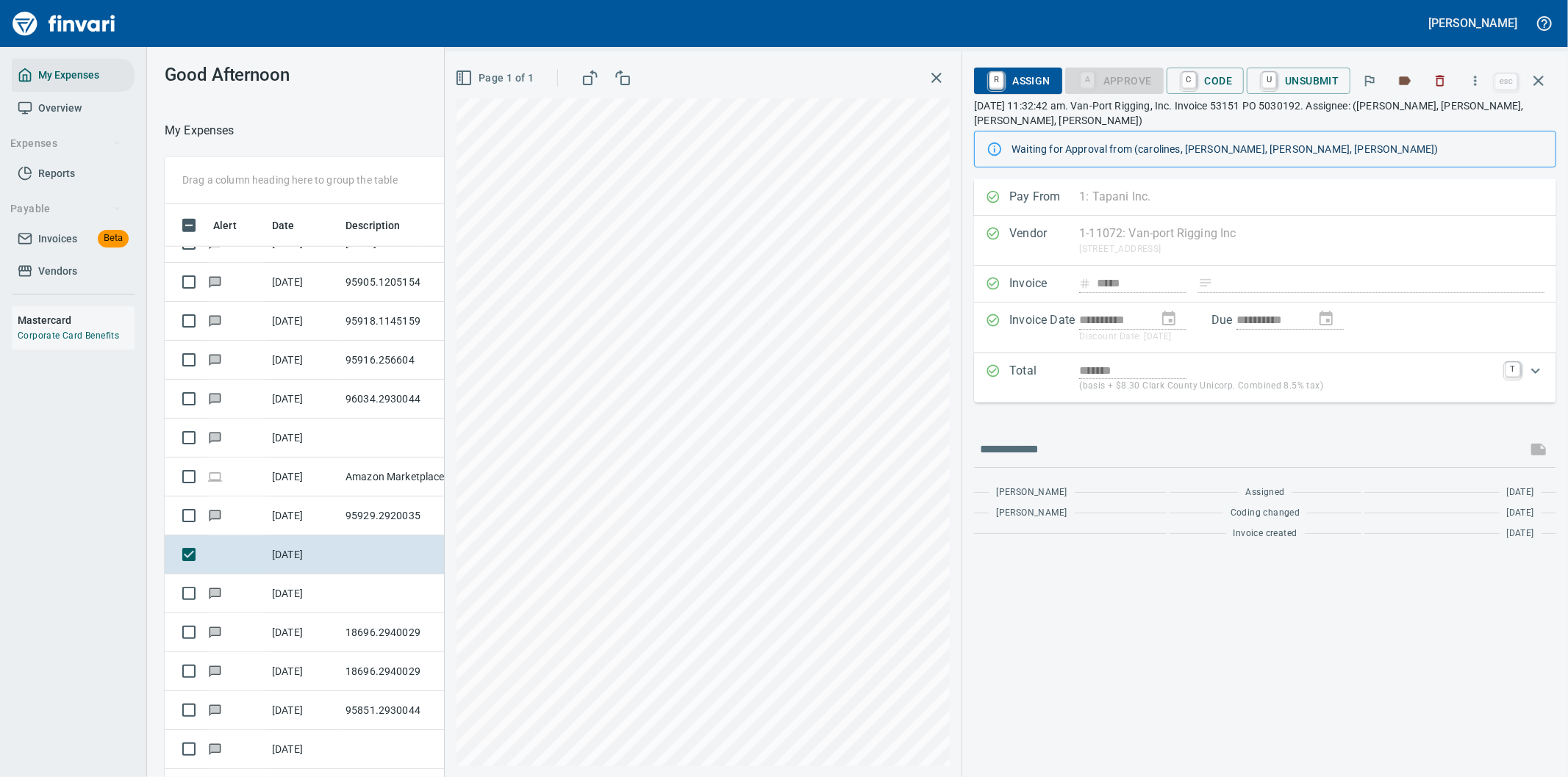
click at [1027, 78] on span "R Assign" at bounding box center [1018, 81] width 64 height 25
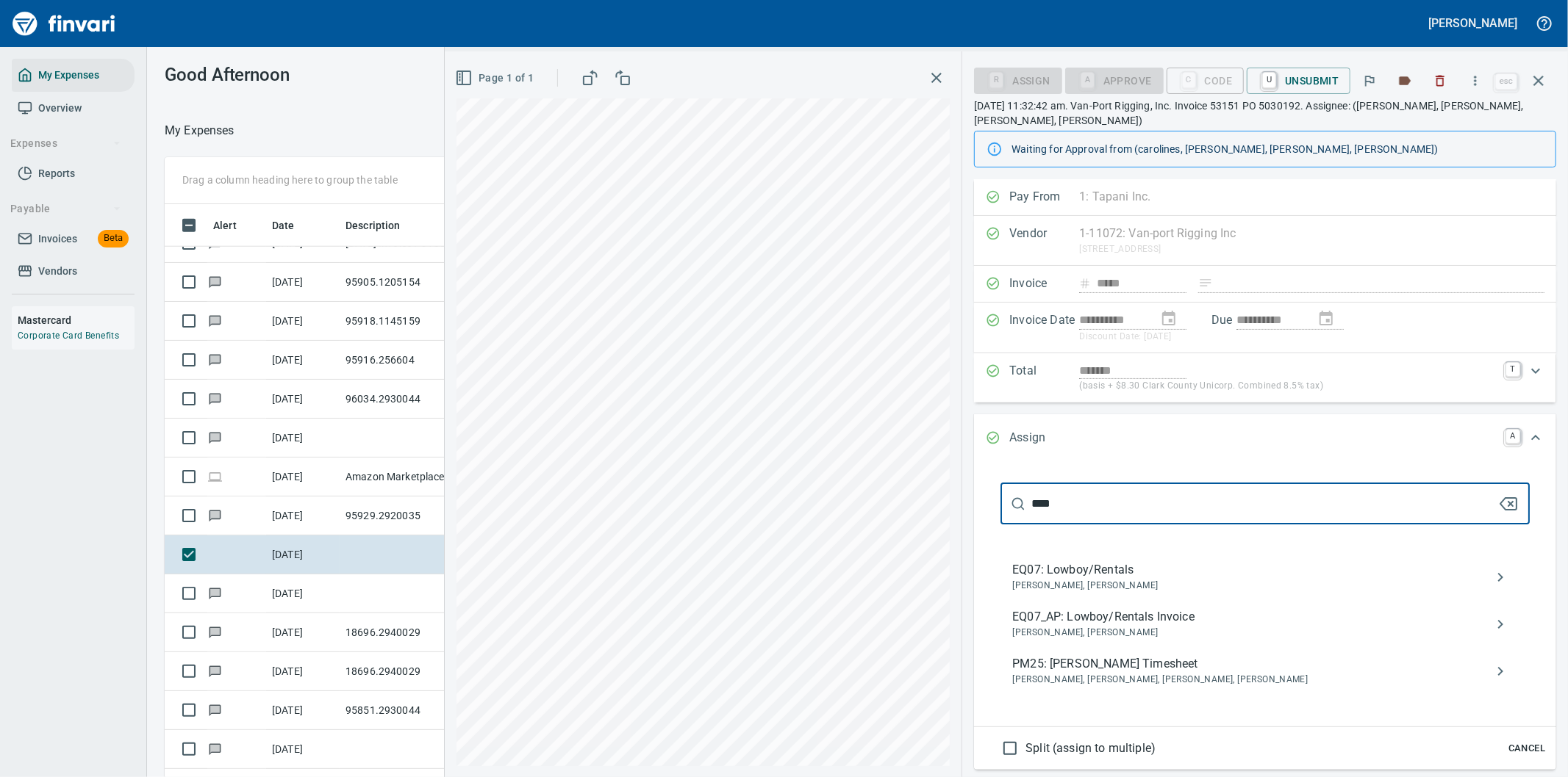
type input "****"
click at [1089, 622] on span "EQ07_AP: Lowboy/Rentals Invoice" at bounding box center [1253, 617] width 483 height 17
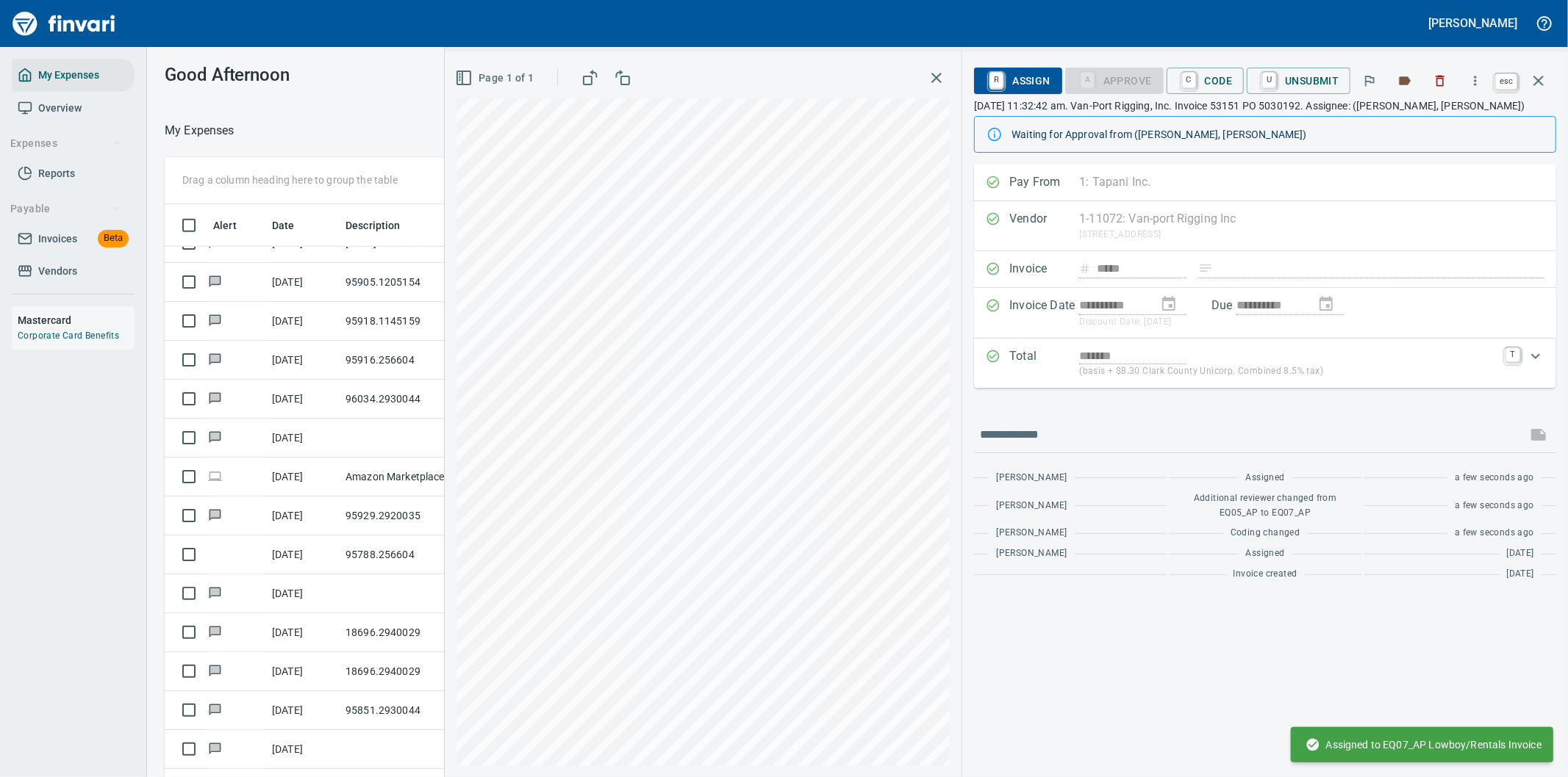
click at [1539, 76] on icon "button" at bounding box center [1538, 81] width 17 height 17
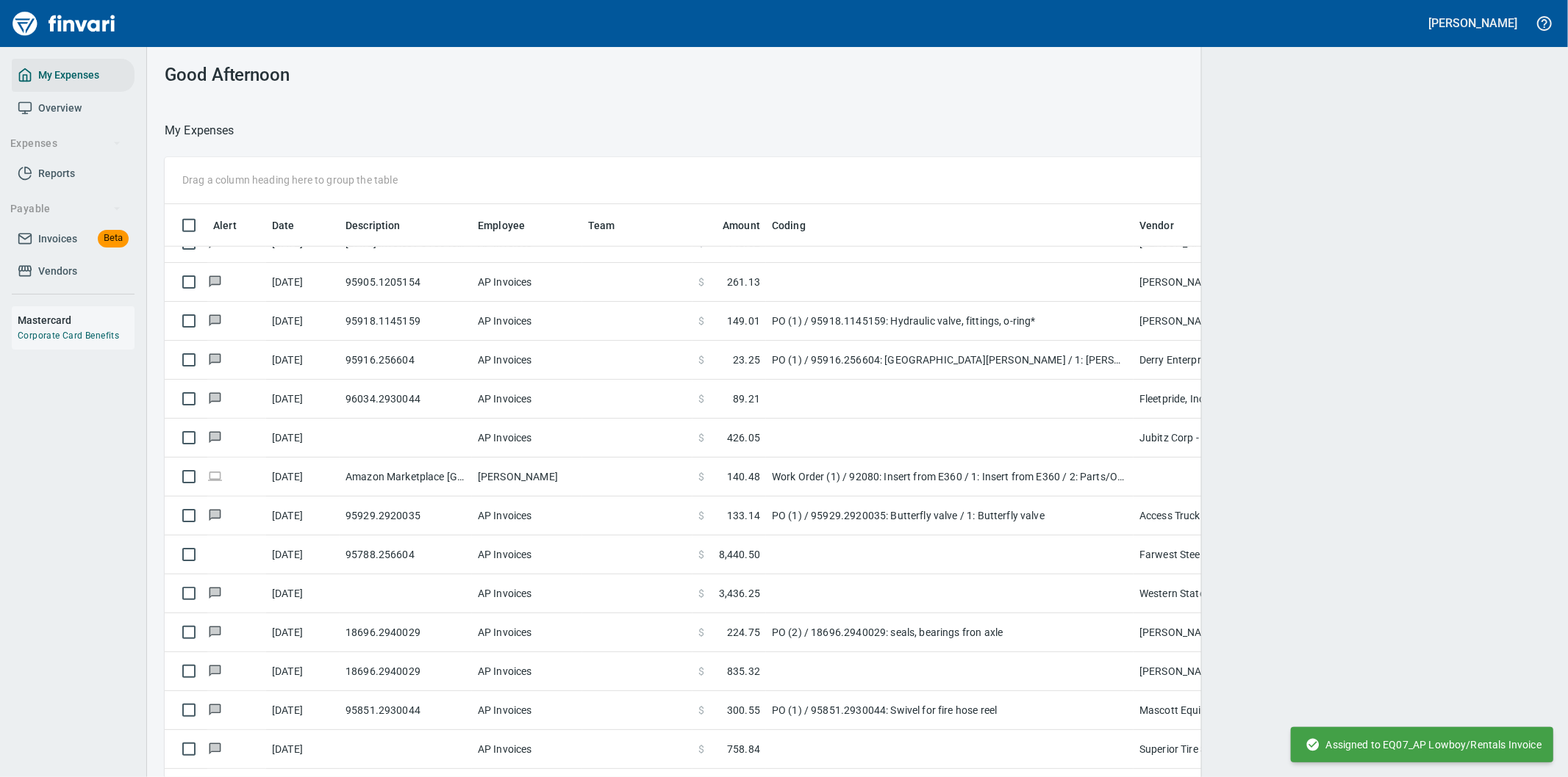
scroll to position [592, 1339]
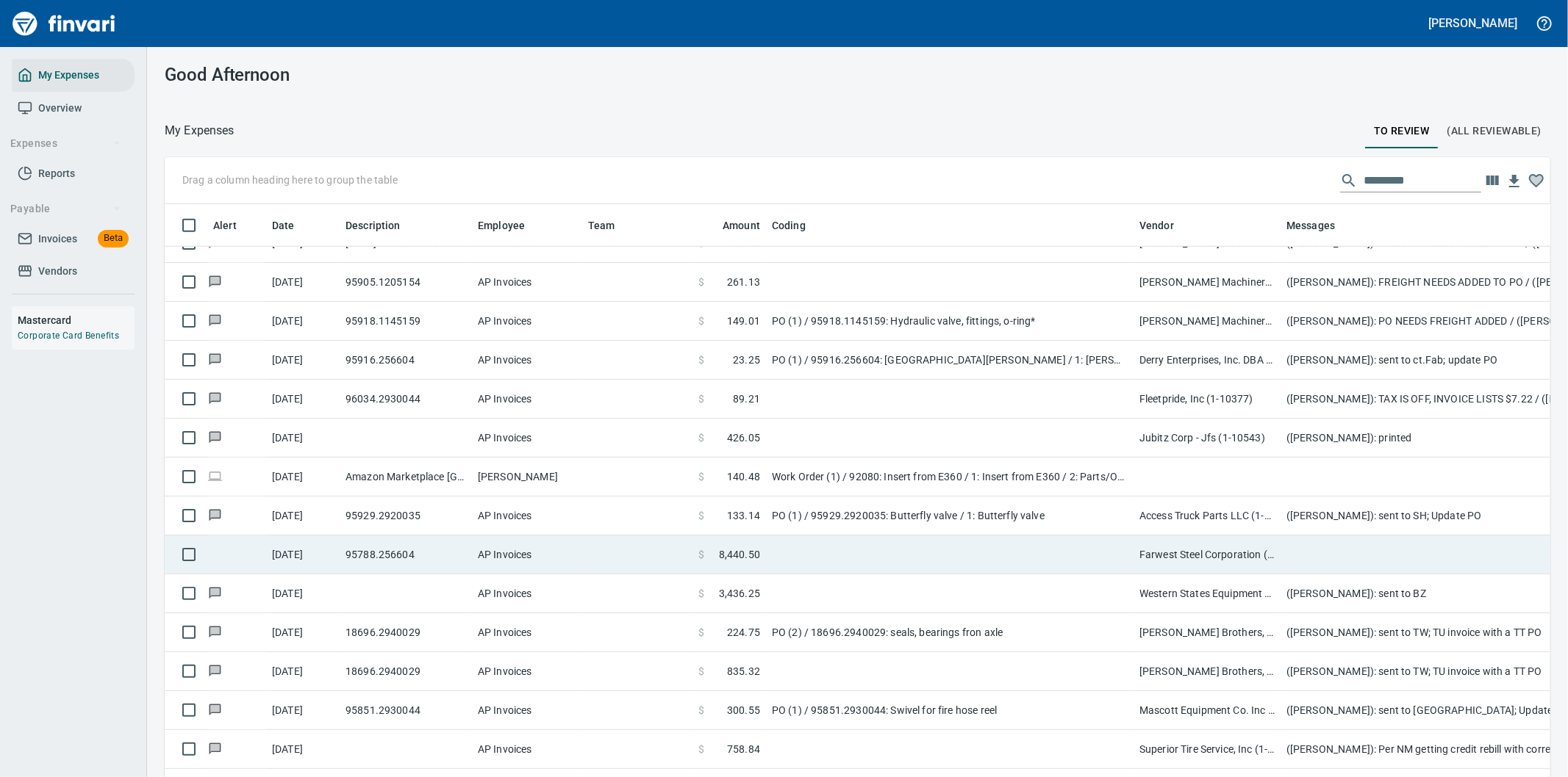
click at [1031, 555] on td at bounding box center [950, 555] width 368 height 39
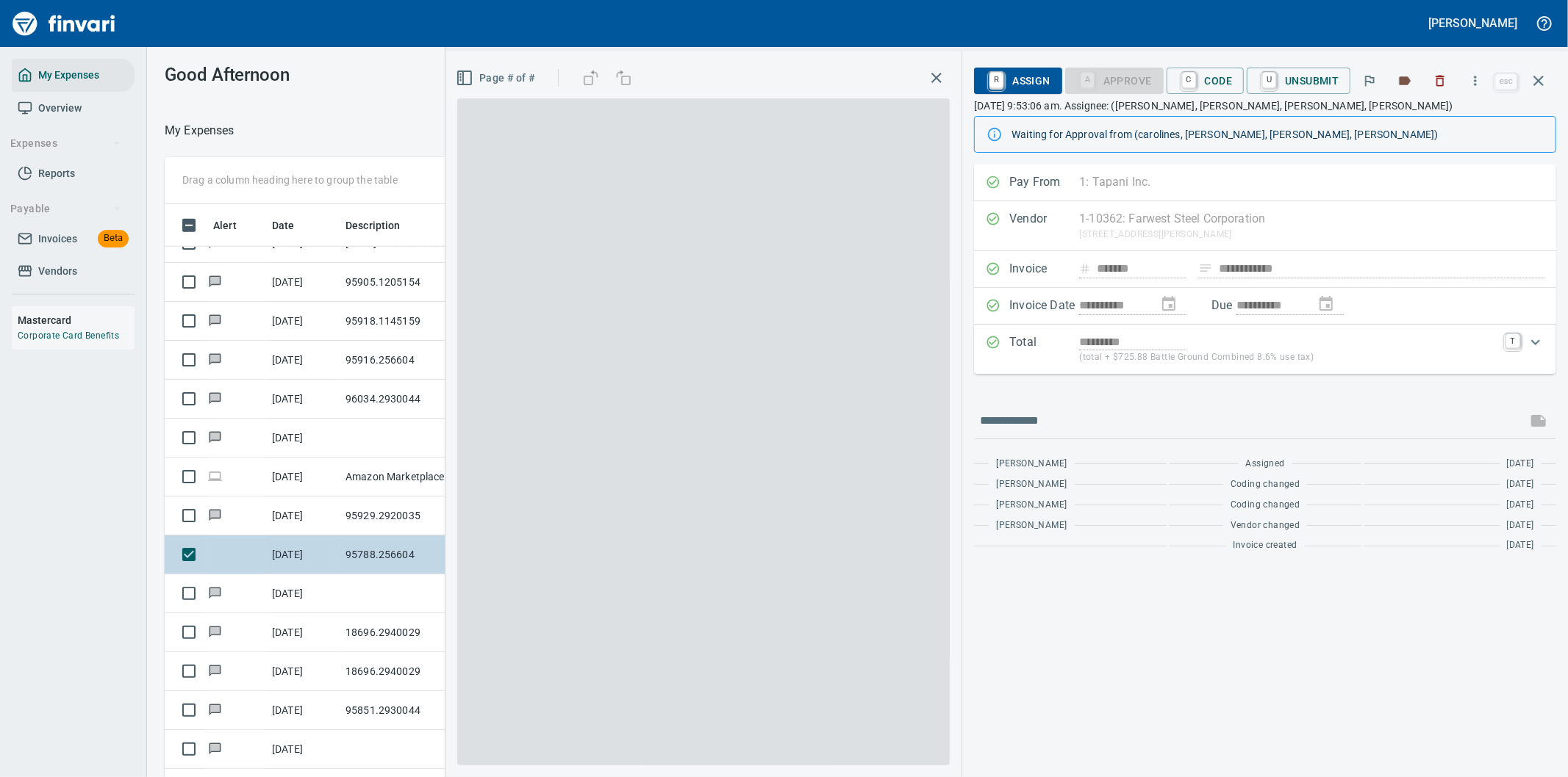
scroll to position [592, 982]
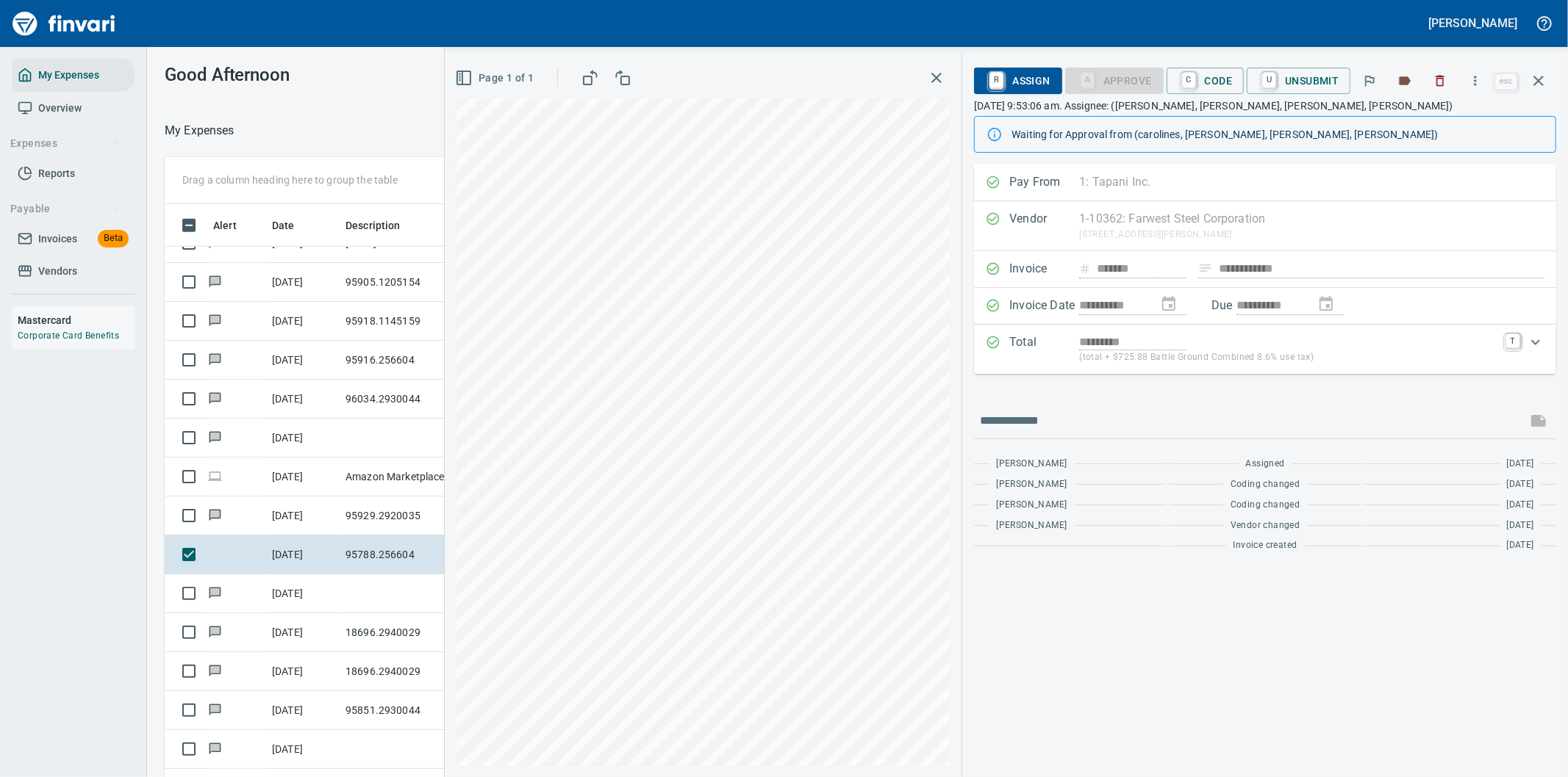
click at [1538, 346] on icon "Expand" at bounding box center [1536, 342] width 17 height 17
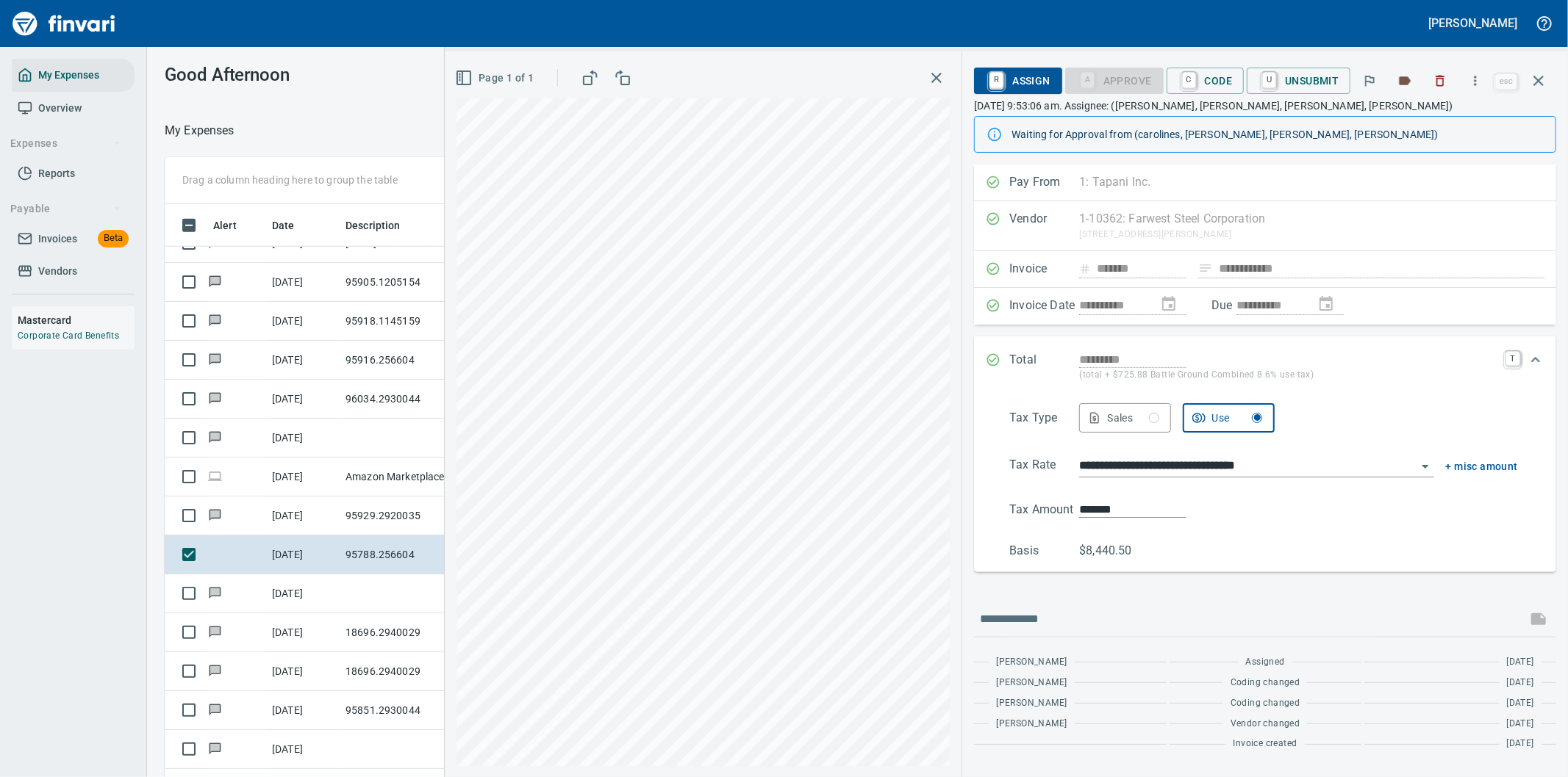
click at [1535, 362] on icon "Expand" at bounding box center [1536, 360] width 17 height 17
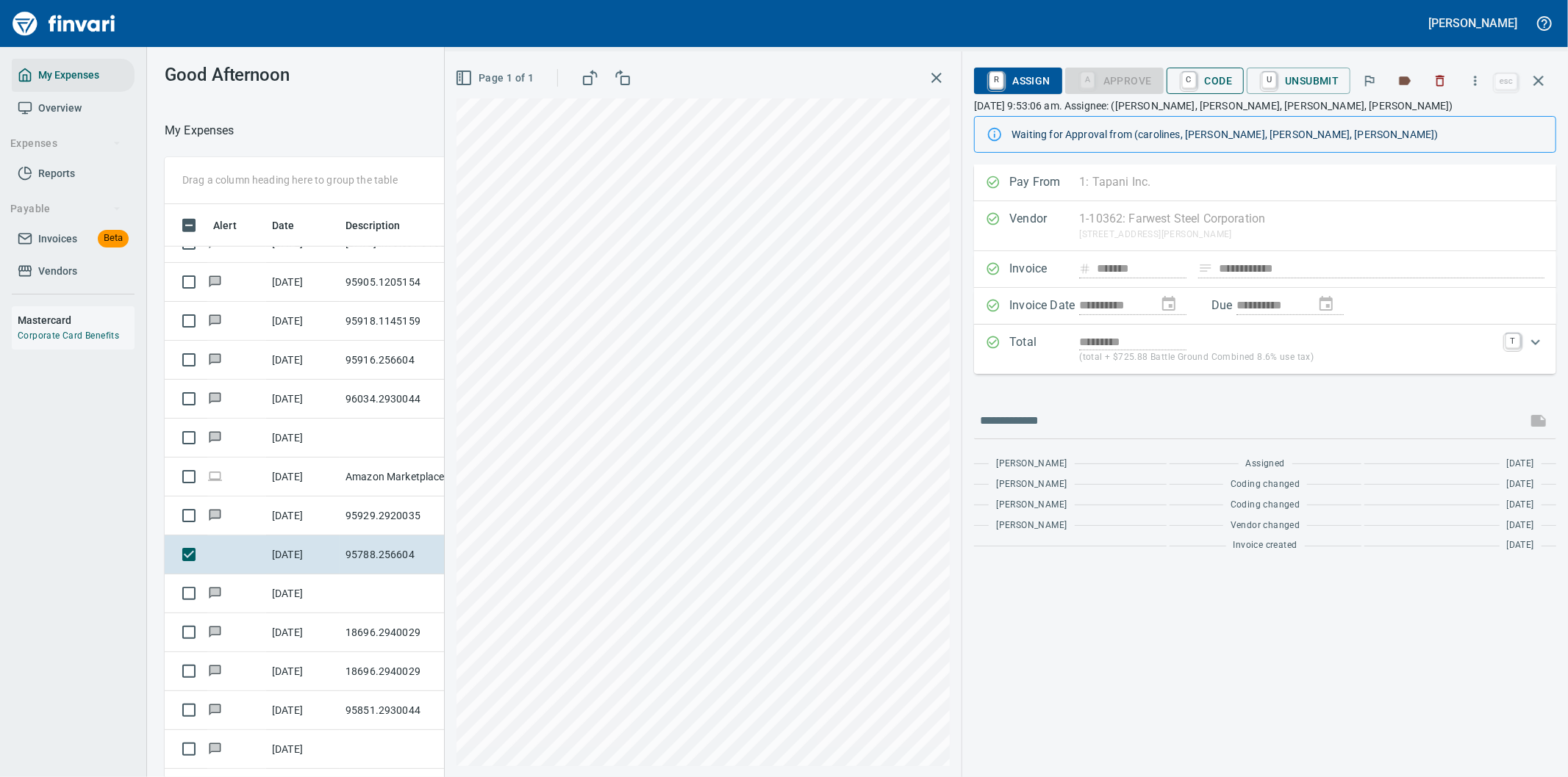
click at [1210, 78] on span "C Code" at bounding box center [1205, 81] width 55 height 25
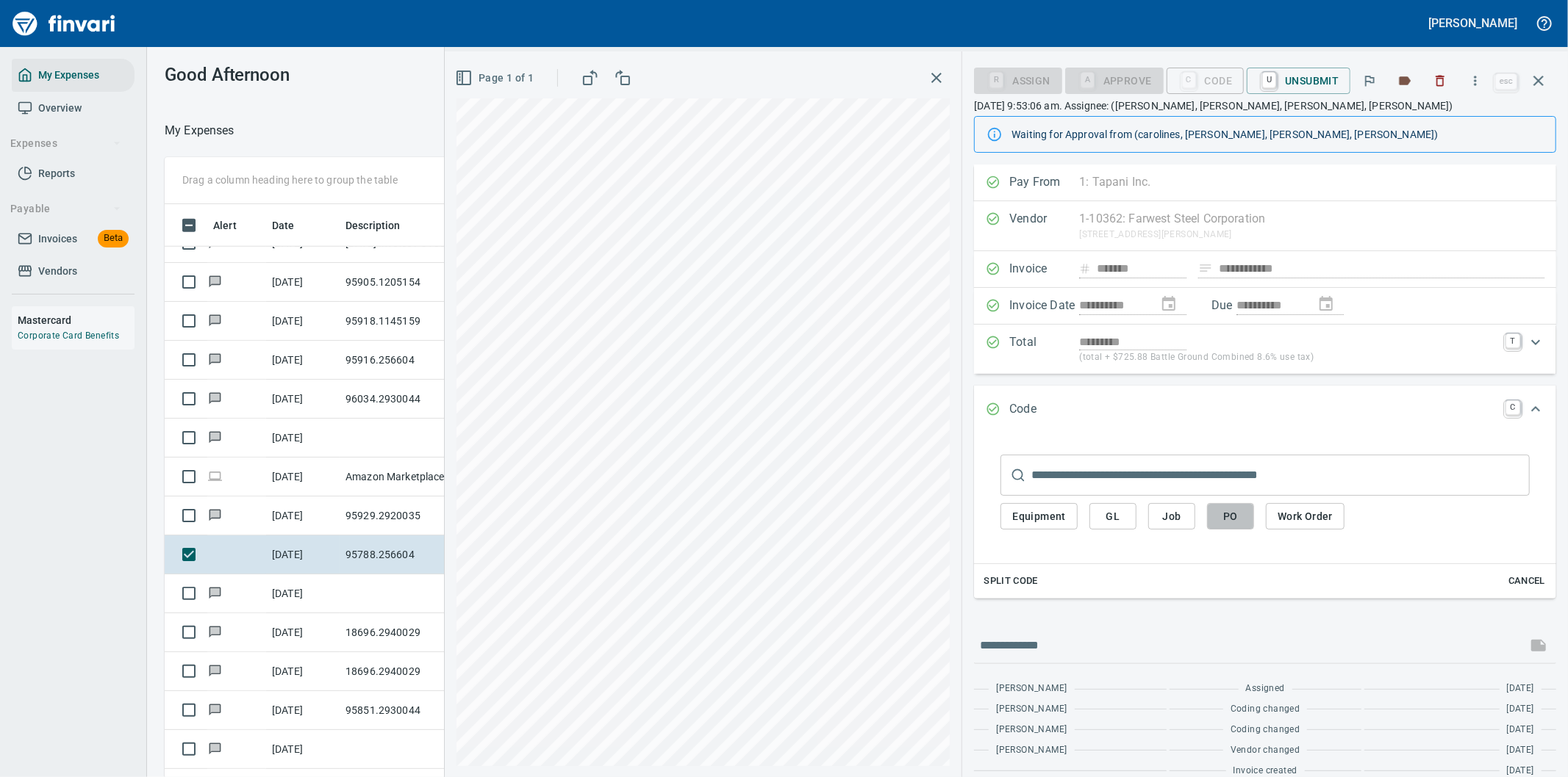
click at [1231, 522] on span "PO" at bounding box center [1231, 516] width 23 height 18
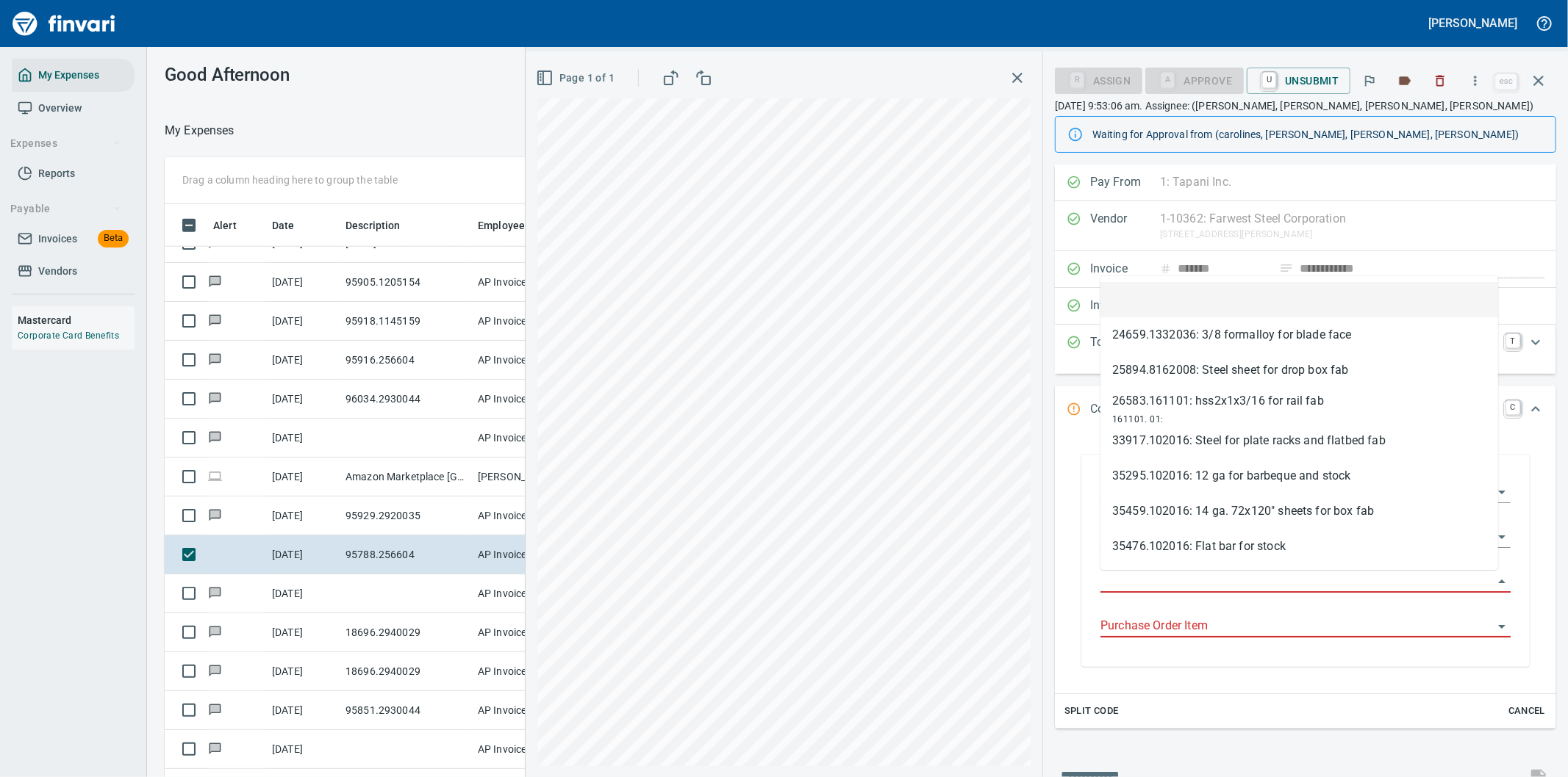
click at [1164, 577] on input "Purchase Order" at bounding box center [1297, 582] width 392 height 21
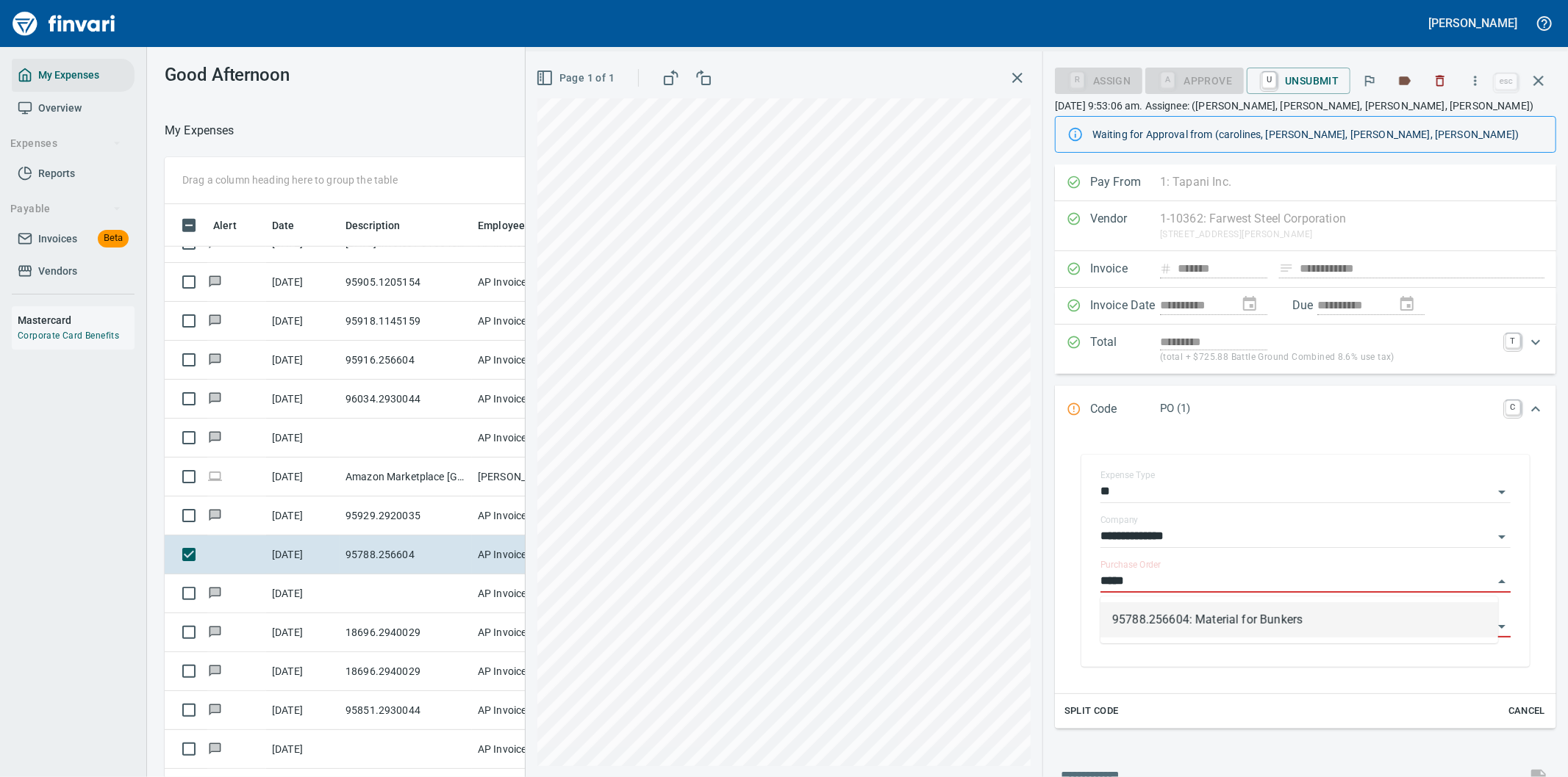
click at [1178, 625] on li "95788.256604: Material for Bunkers" at bounding box center [1299, 620] width 397 height 36
type input "**********"
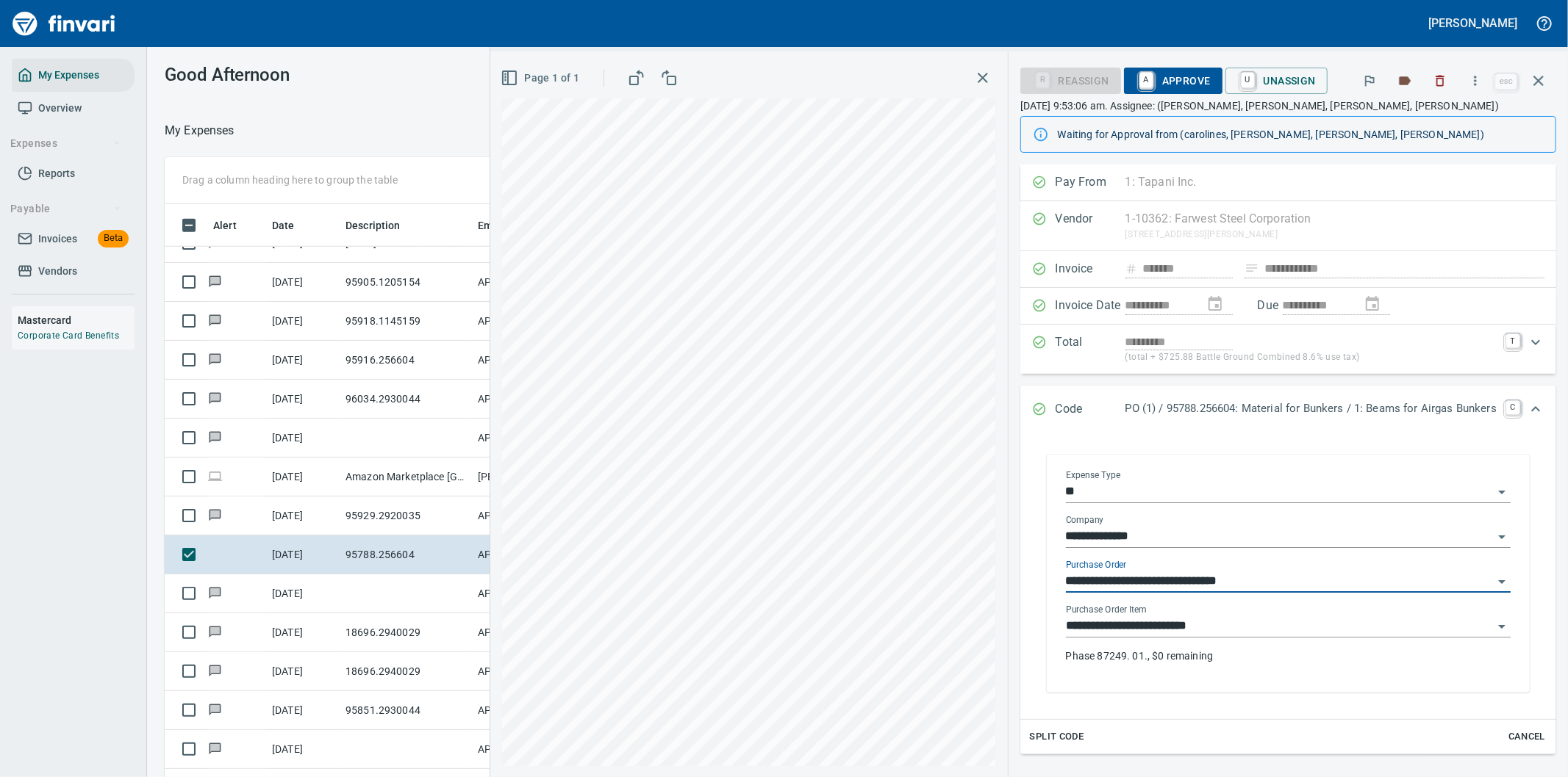
click at [1132, 577] on input "**********" at bounding box center [1279, 582] width 427 height 21
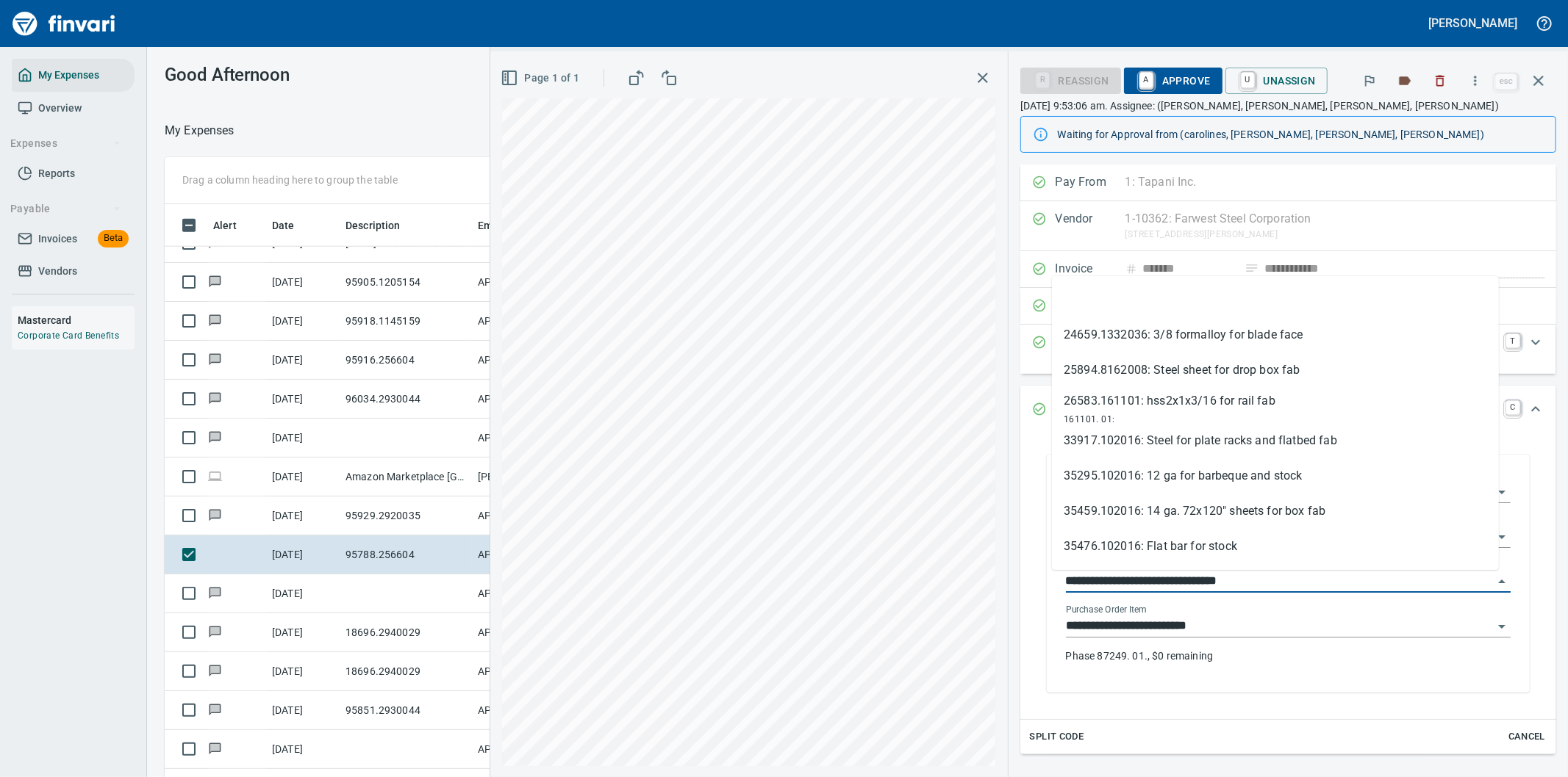
drag, startPoint x: 1129, startPoint y: 577, endPoint x: 1045, endPoint y: 577, distance: 84.0
click at [1054, 577] on div "**********" at bounding box center [1288, 576] width 468 height 235
type input "**********"
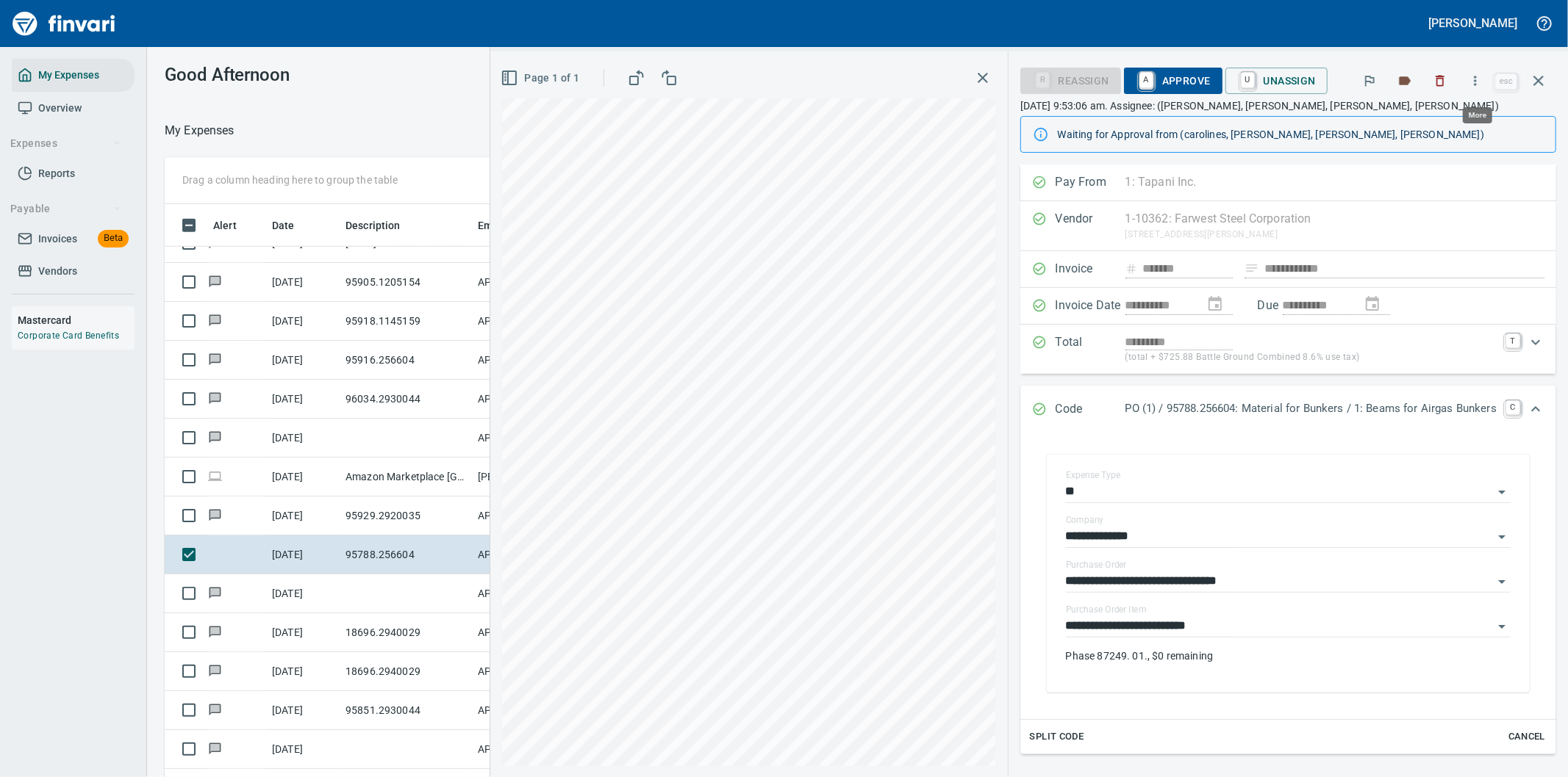
click at [1476, 76] on icon "button" at bounding box center [1475, 81] width 15 height 15
click at [1438, 116] on span "Download" at bounding box center [1473, 123] width 141 height 17
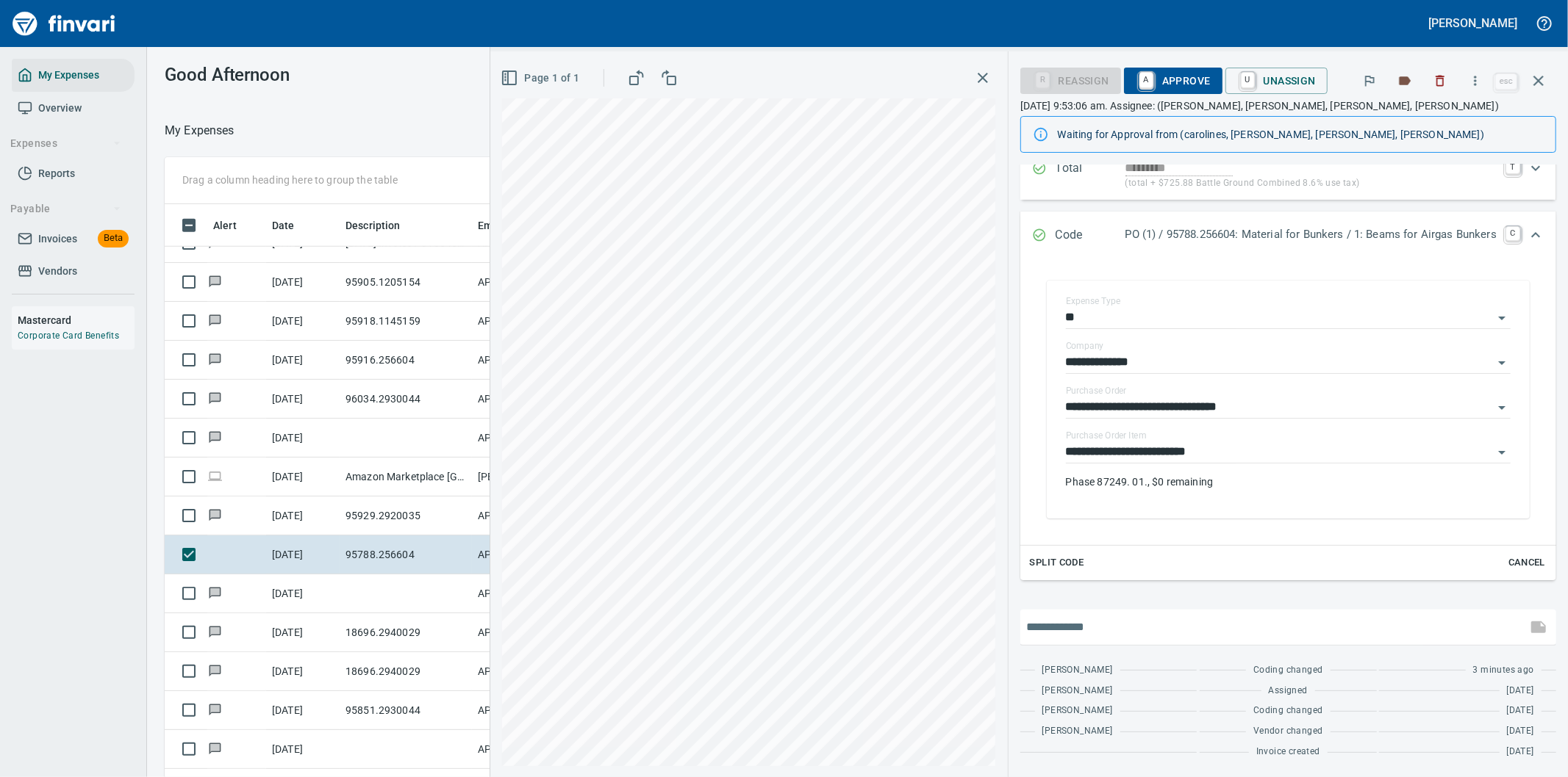
click at [1144, 635] on input "text" at bounding box center [1273, 627] width 495 height 23
type input "**********"
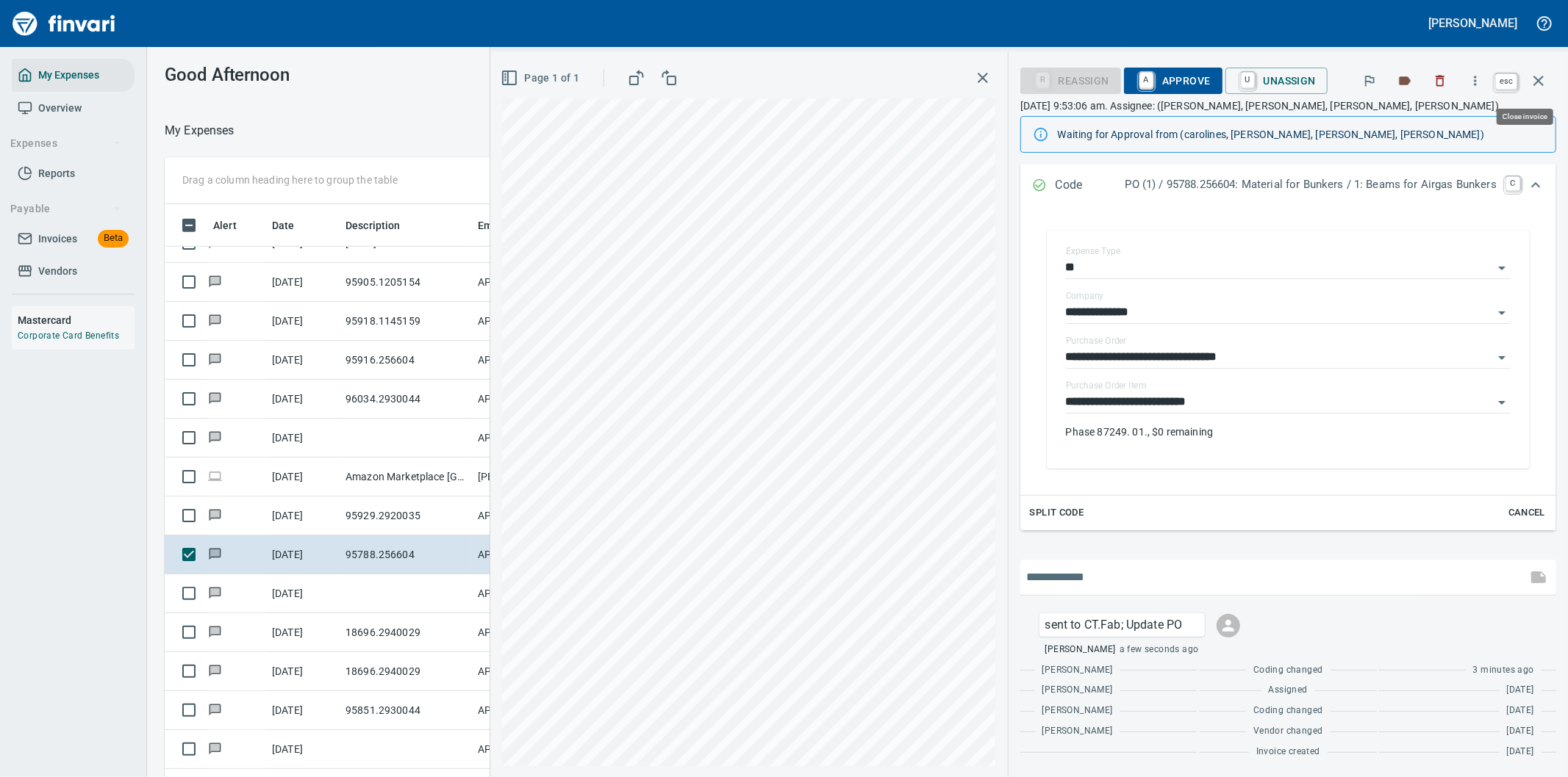
scroll to position [592, 982]
click at [1538, 82] on icon "button" at bounding box center [1538, 81] width 10 height 10
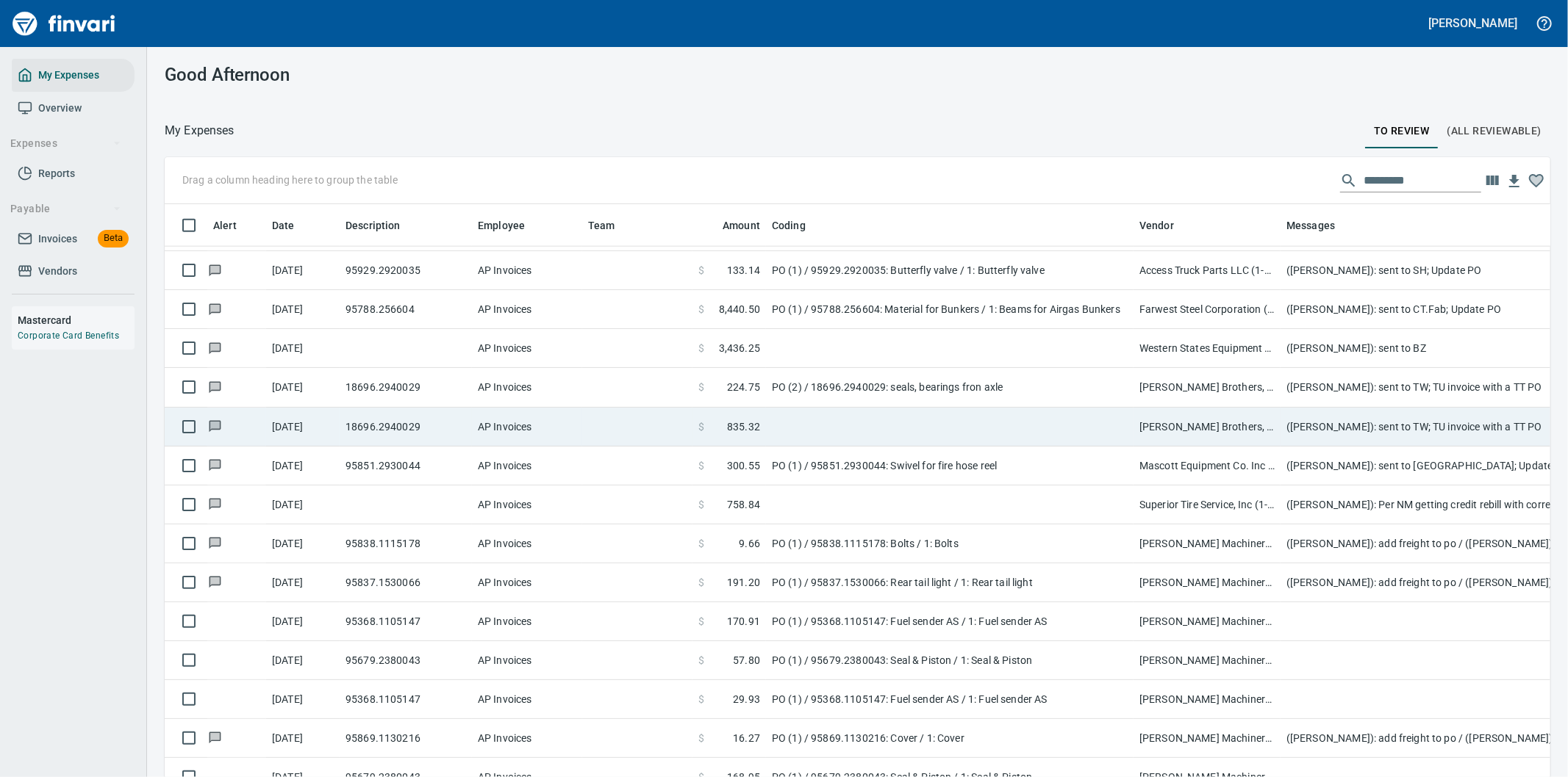
scroll to position [1714, 0]
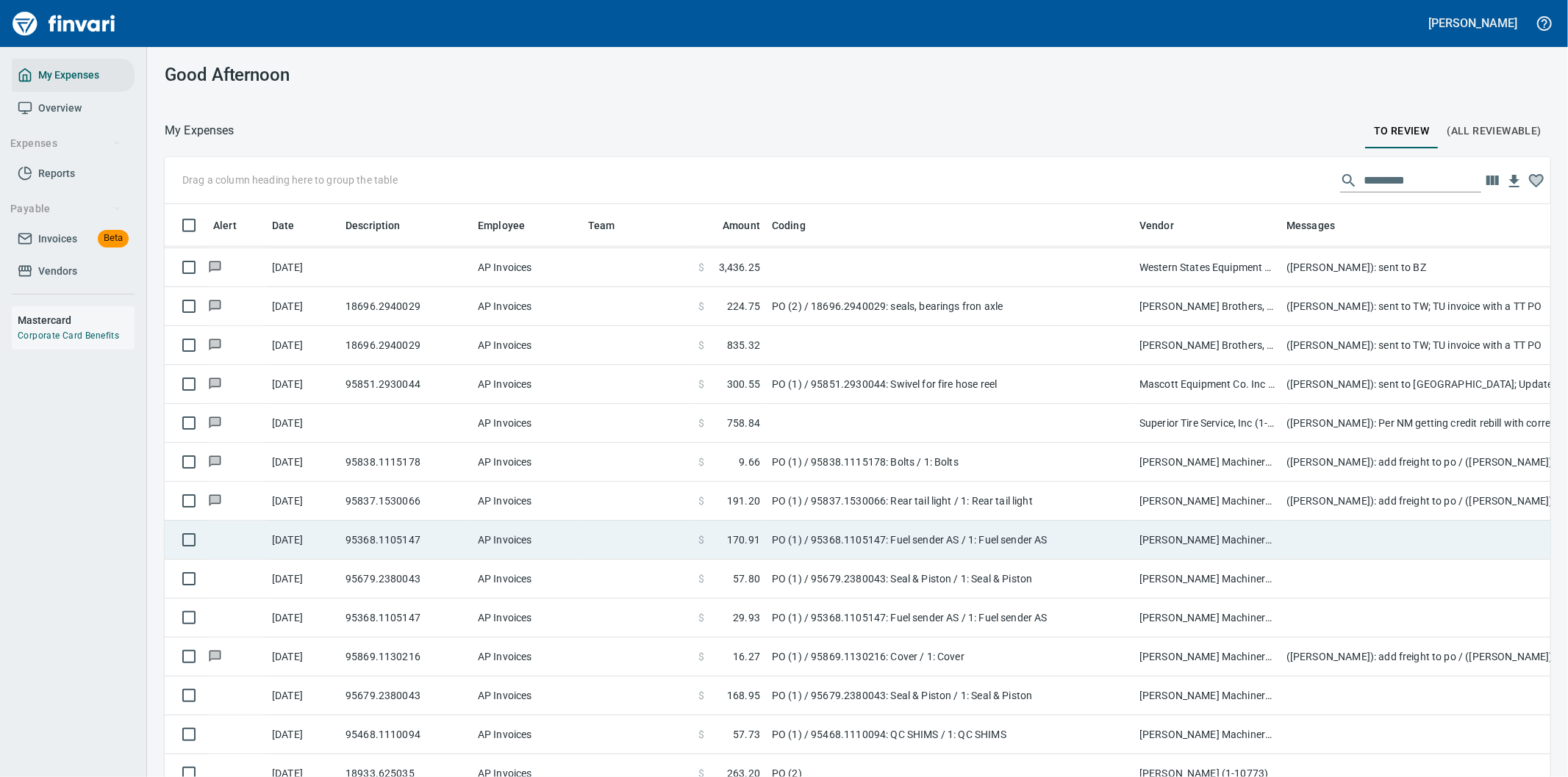
click at [1322, 535] on td at bounding box center [1575, 540] width 588 height 39
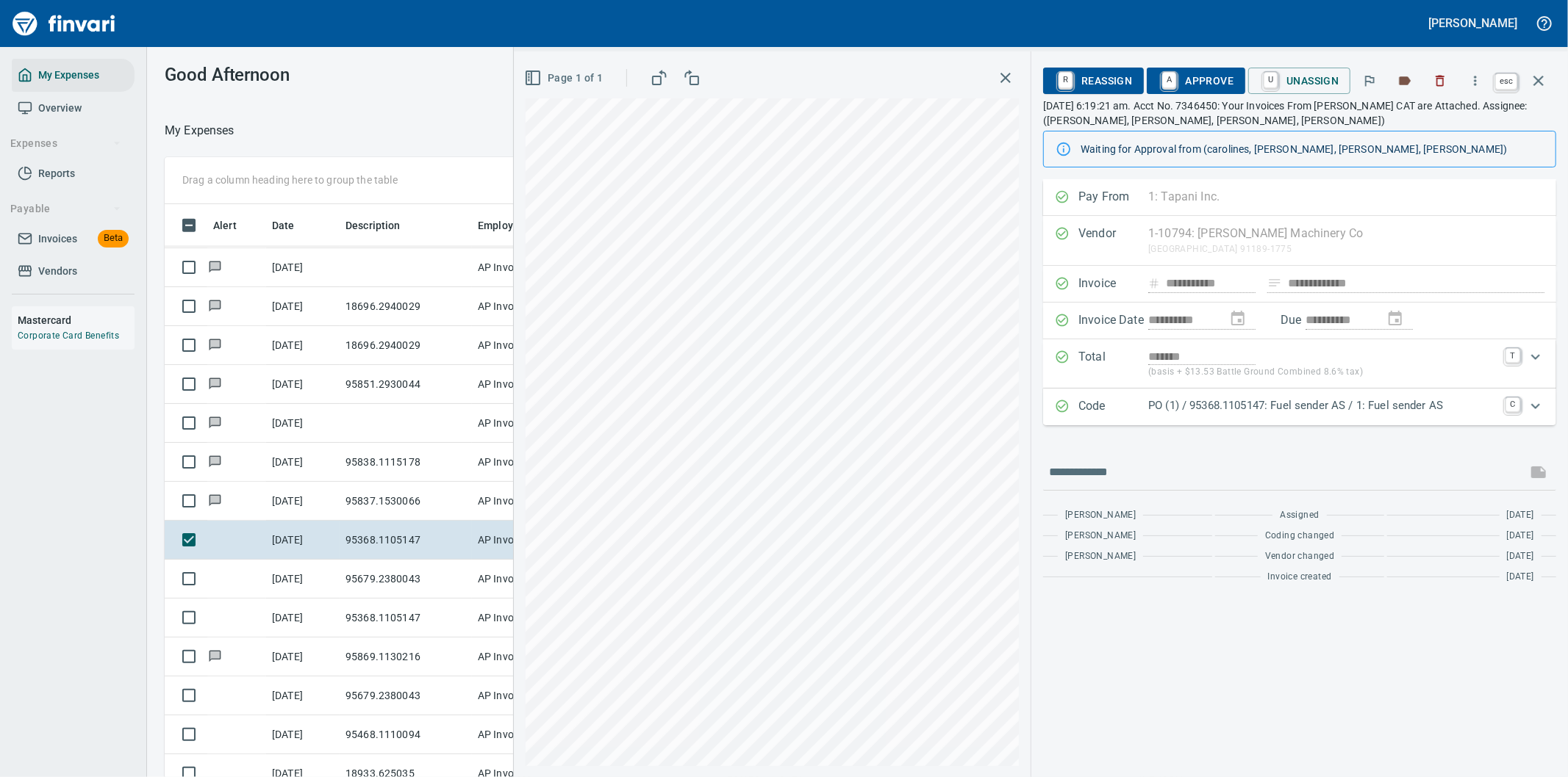
scroll to position [592, 982]
click at [1541, 75] on icon "button" at bounding box center [1538, 81] width 17 height 17
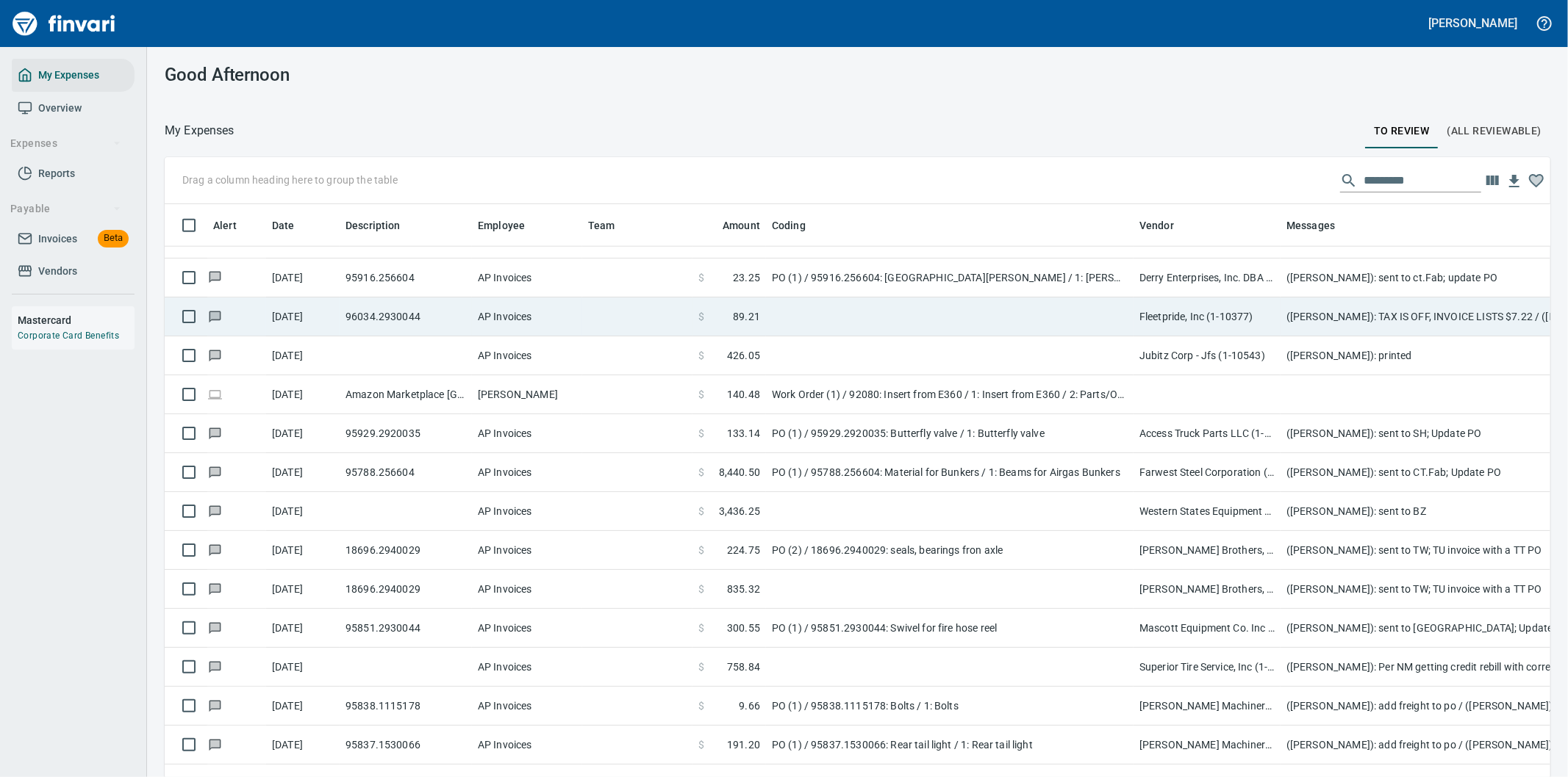
scroll to position [1632, 0]
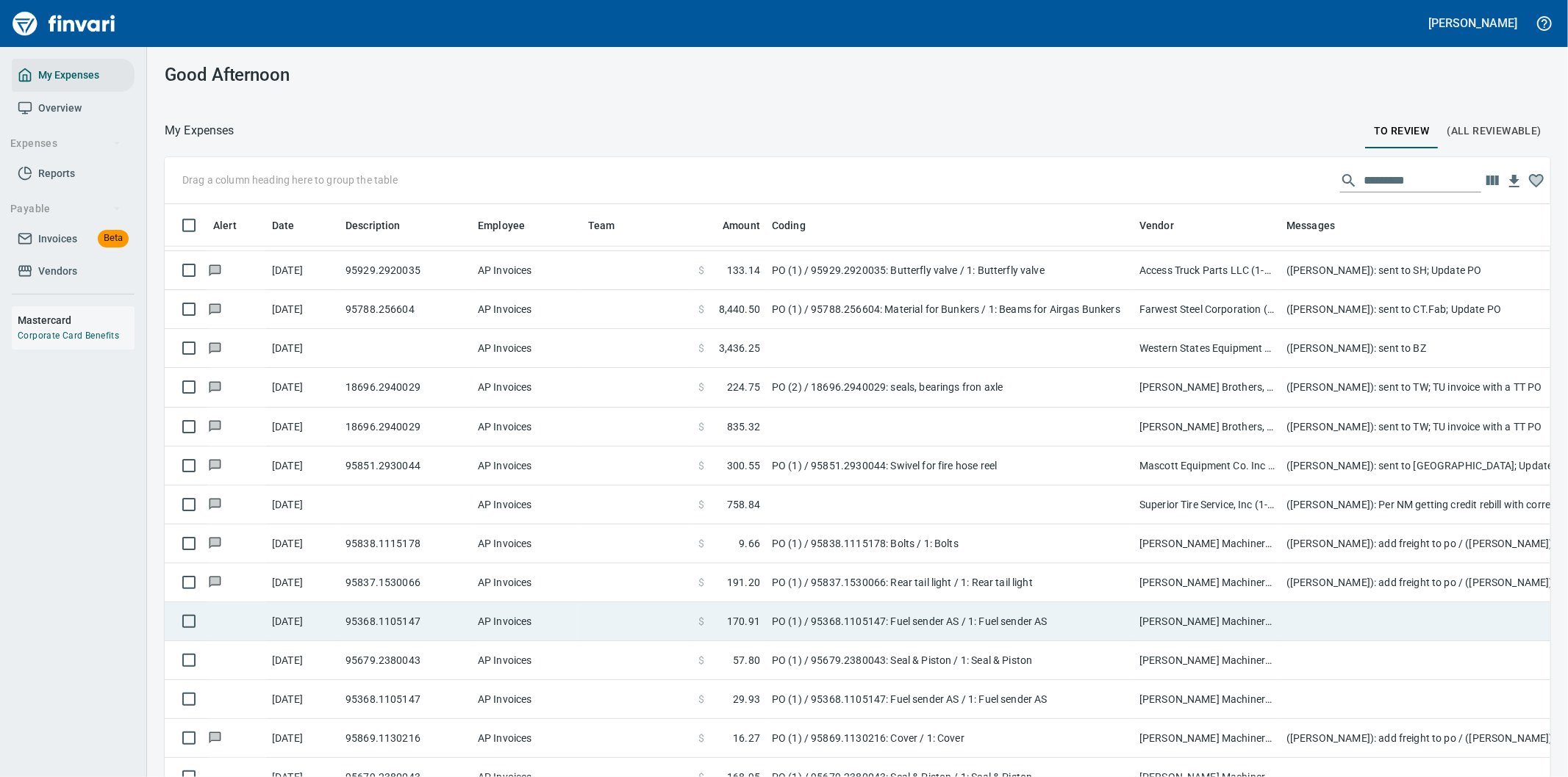
click at [1338, 621] on td at bounding box center [1575, 621] width 588 height 39
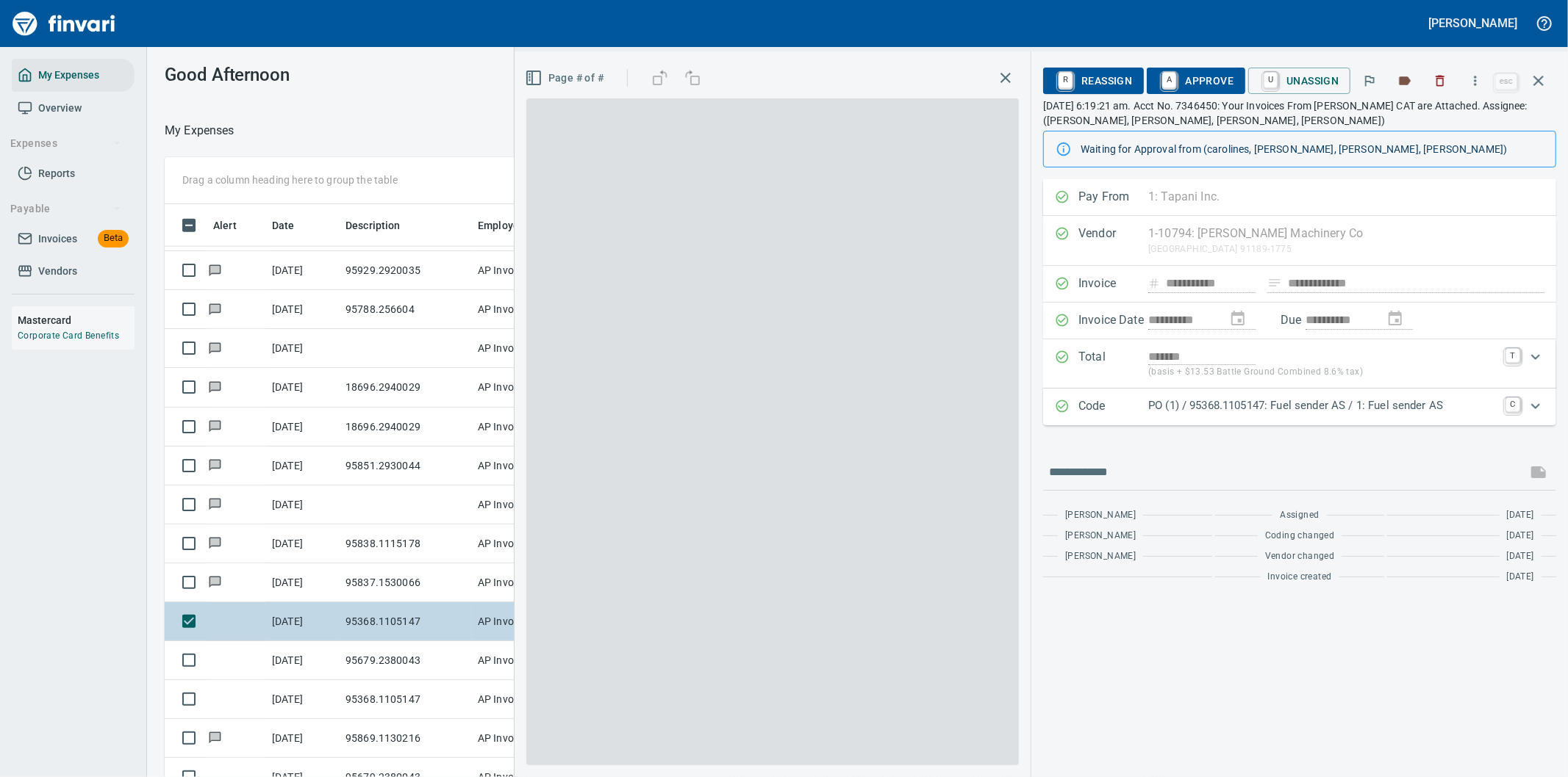
scroll to position [592, 982]
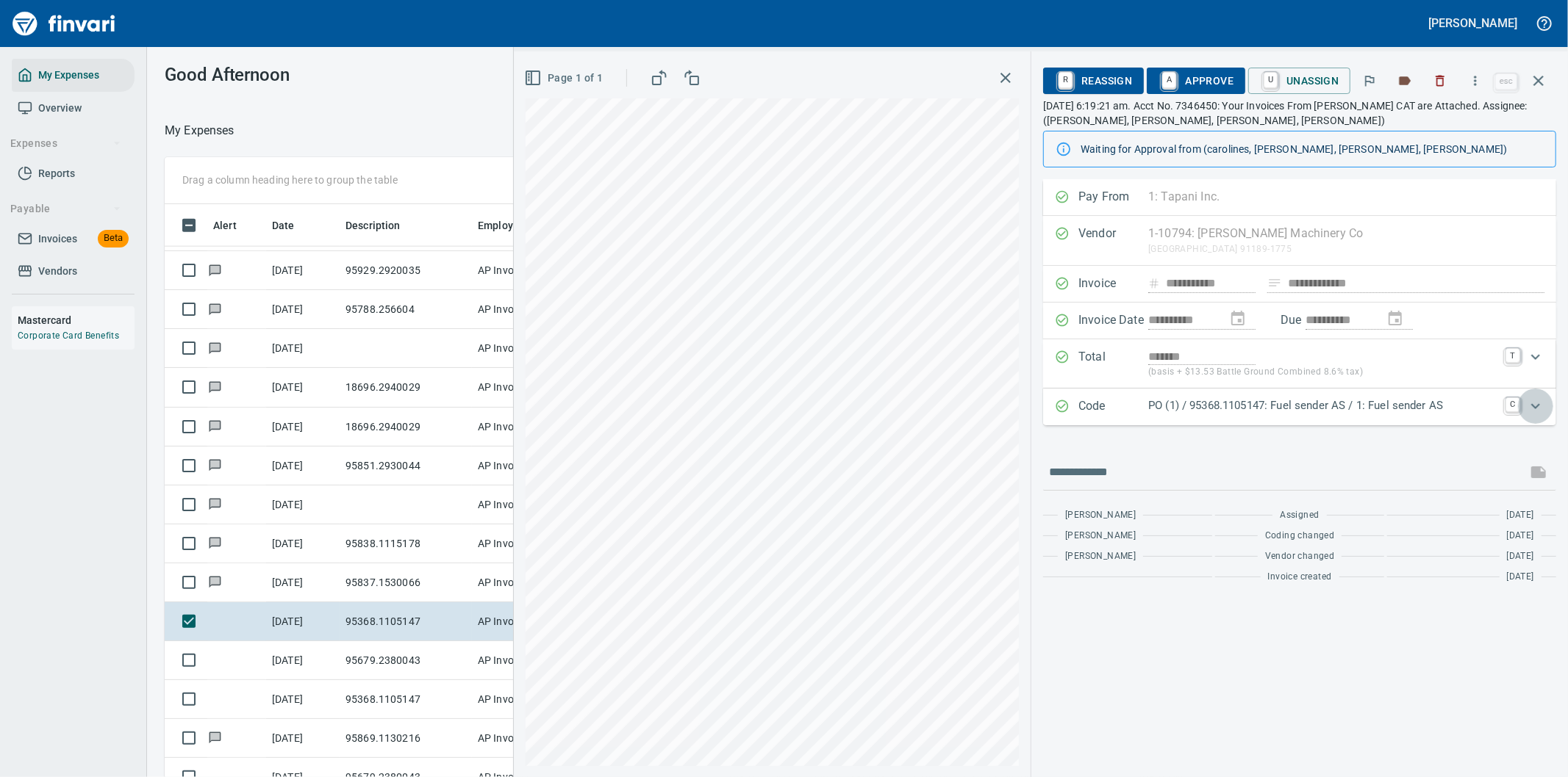
click at [1535, 406] on icon "Expand" at bounding box center [1536, 406] width 17 height 17
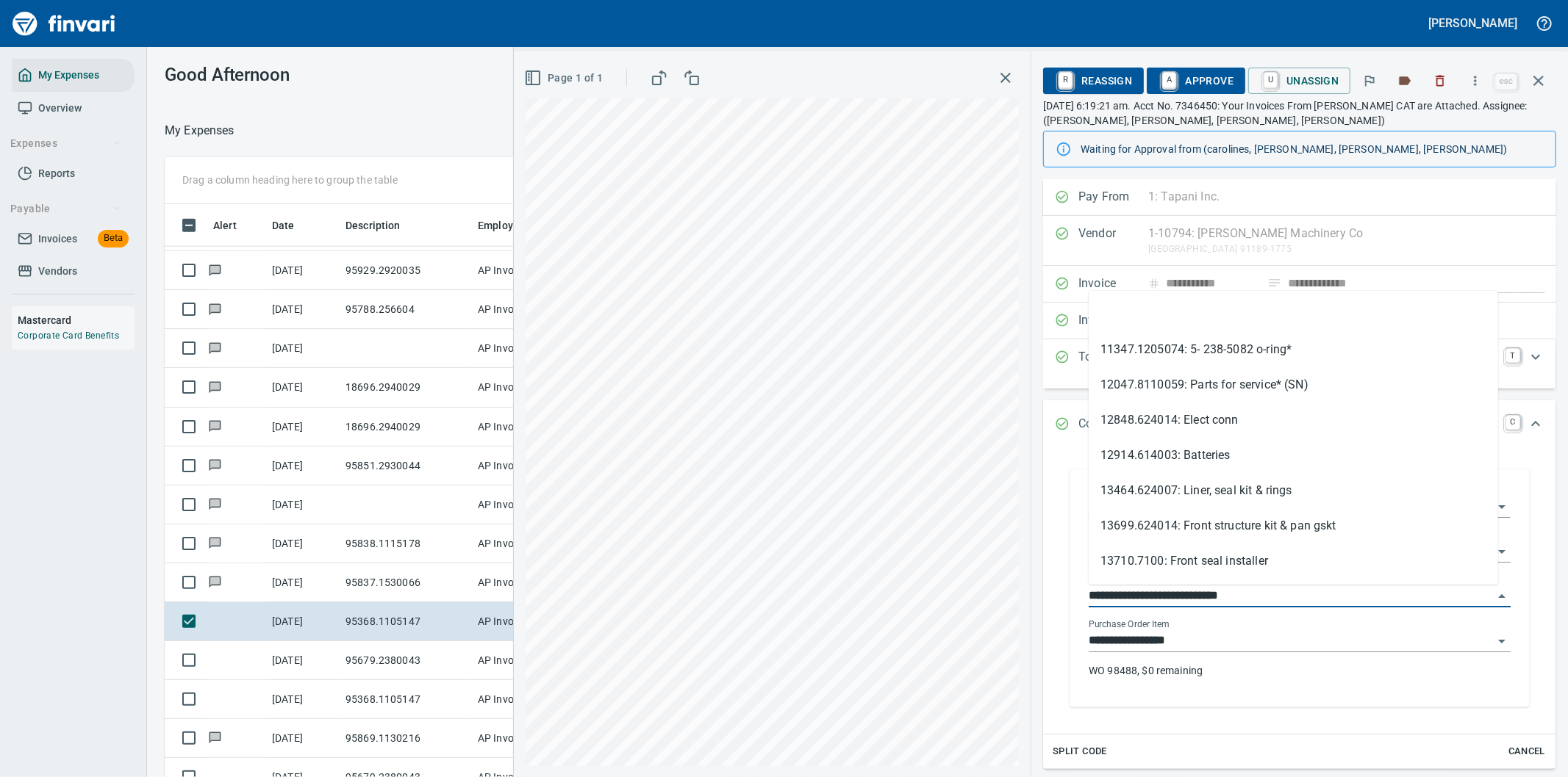
drag, startPoint x: 1174, startPoint y: 594, endPoint x: 1090, endPoint y: 601, distance: 84.3
click at [1090, 601] on input "**********" at bounding box center [1291, 597] width 404 height 21
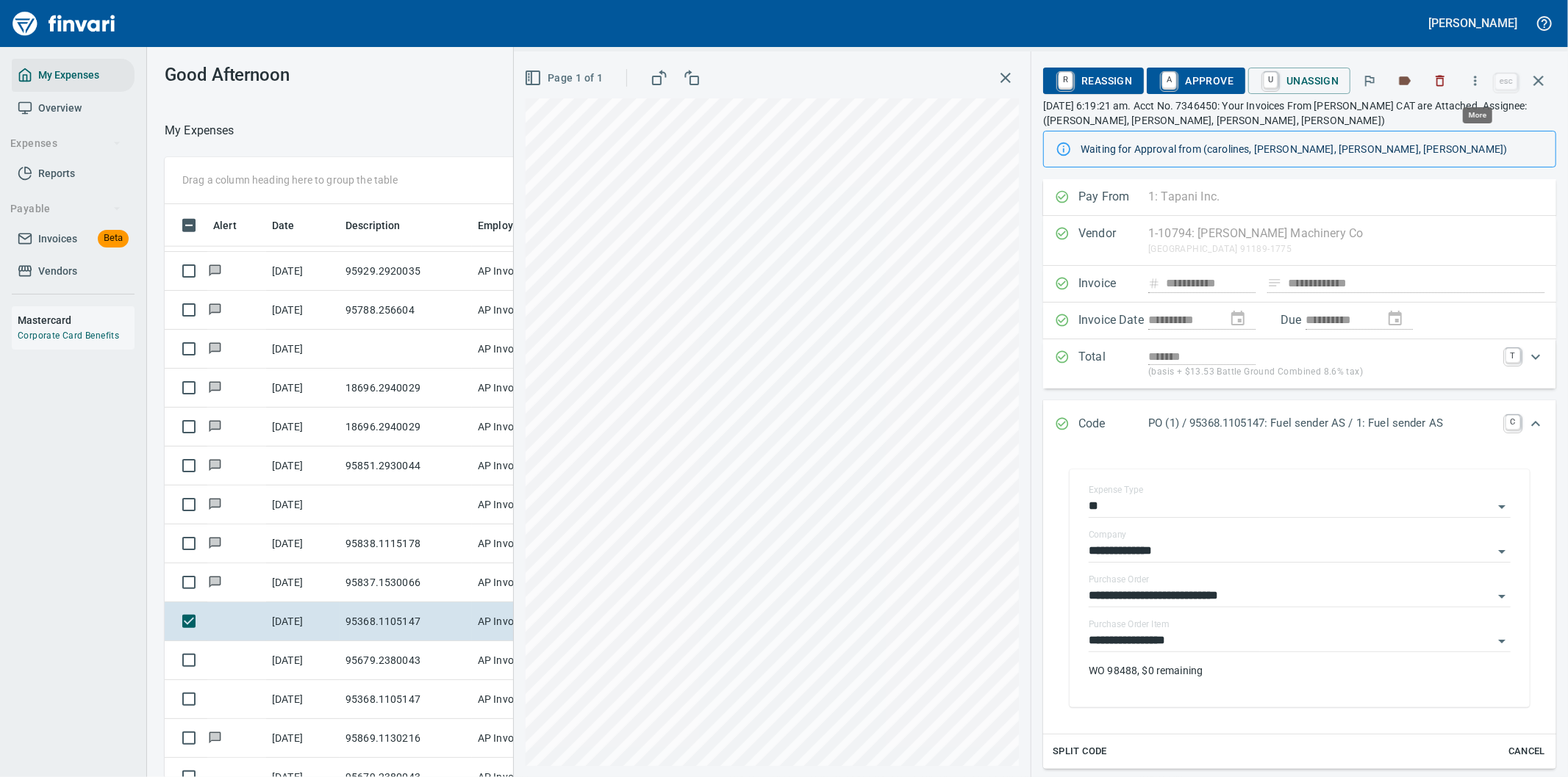
click at [1474, 79] on icon "button" at bounding box center [1475, 81] width 15 height 15
click at [1422, 121] on span "Download" at bounding box center [1473, 123] width 141 height 17
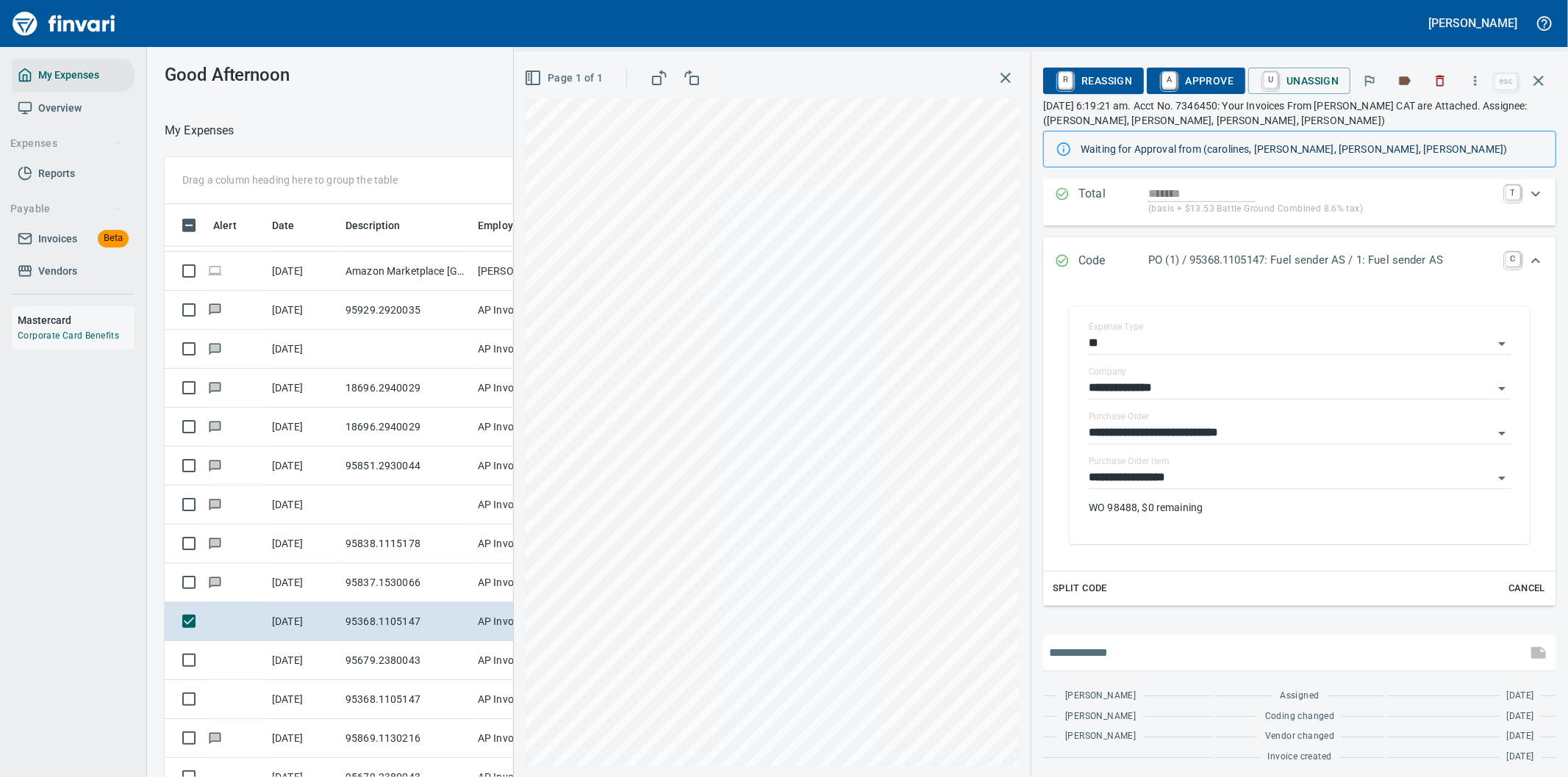
click at [1164, 644] on input "text" at bounding box center [1284, 653] width 472 height 23
type input "**********"
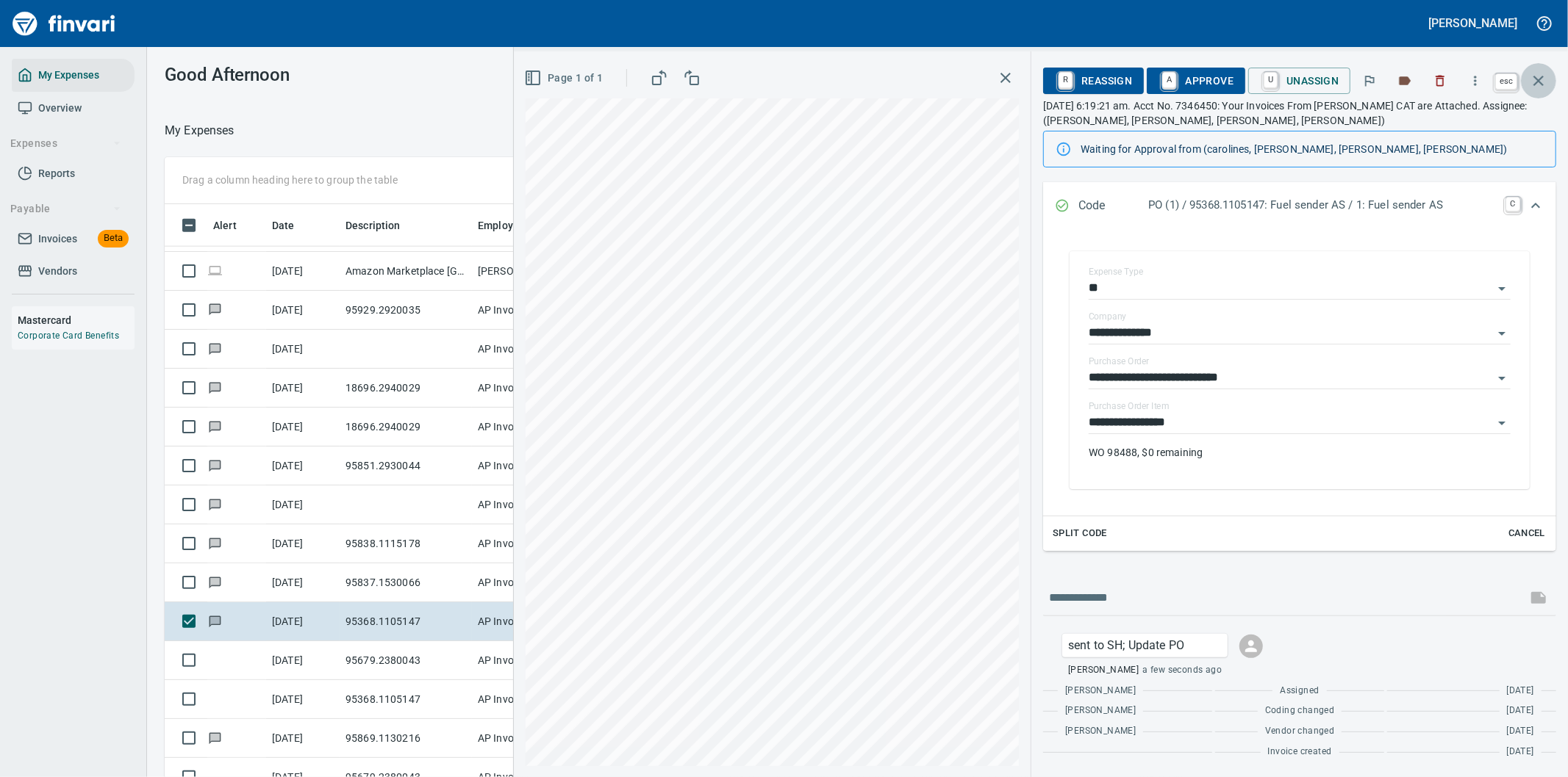
click at [1538, 78] on icon "button" at bounding box center [1538, 81] width 17 height 17
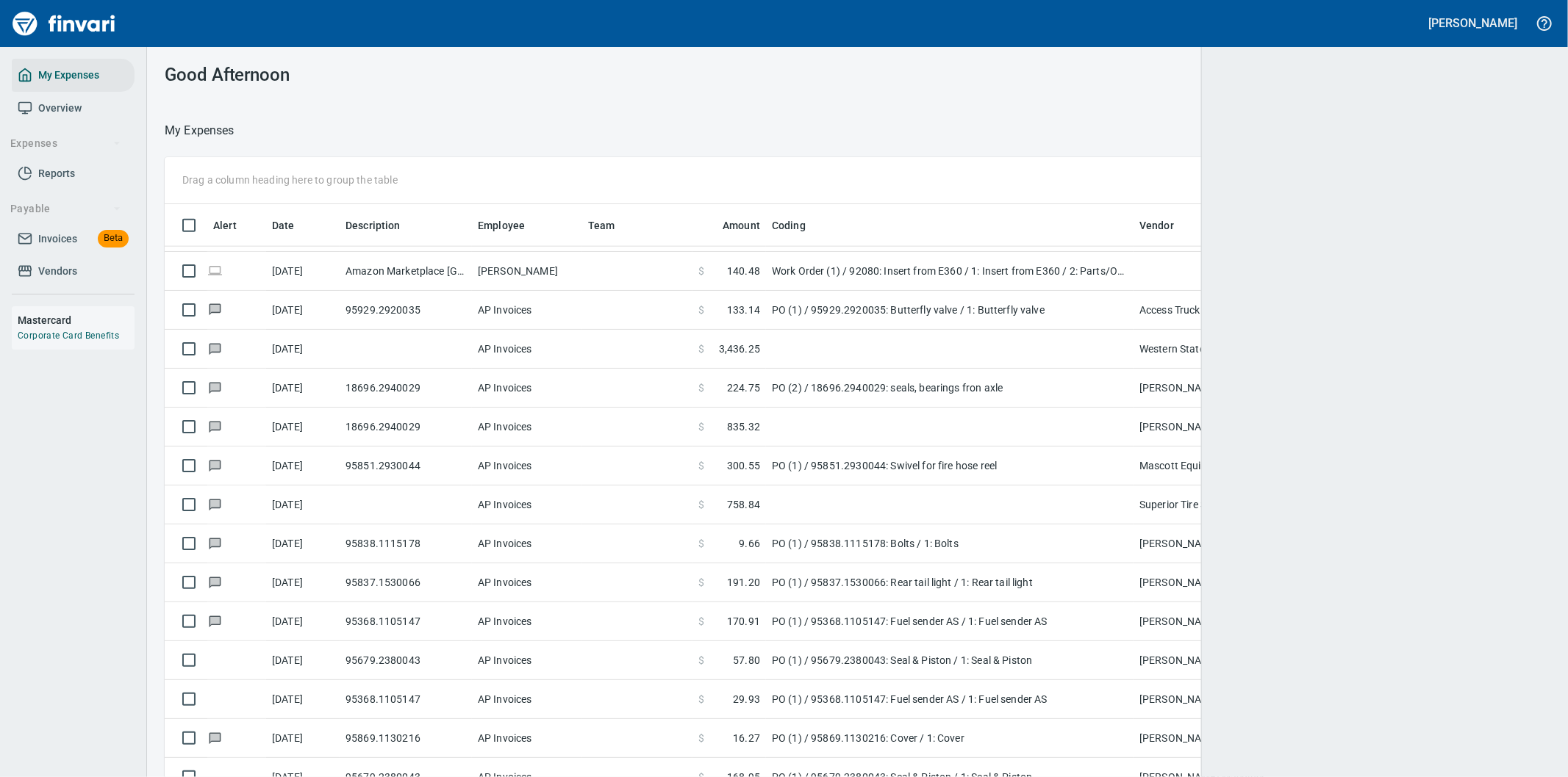
scroll to position [592, 1348]
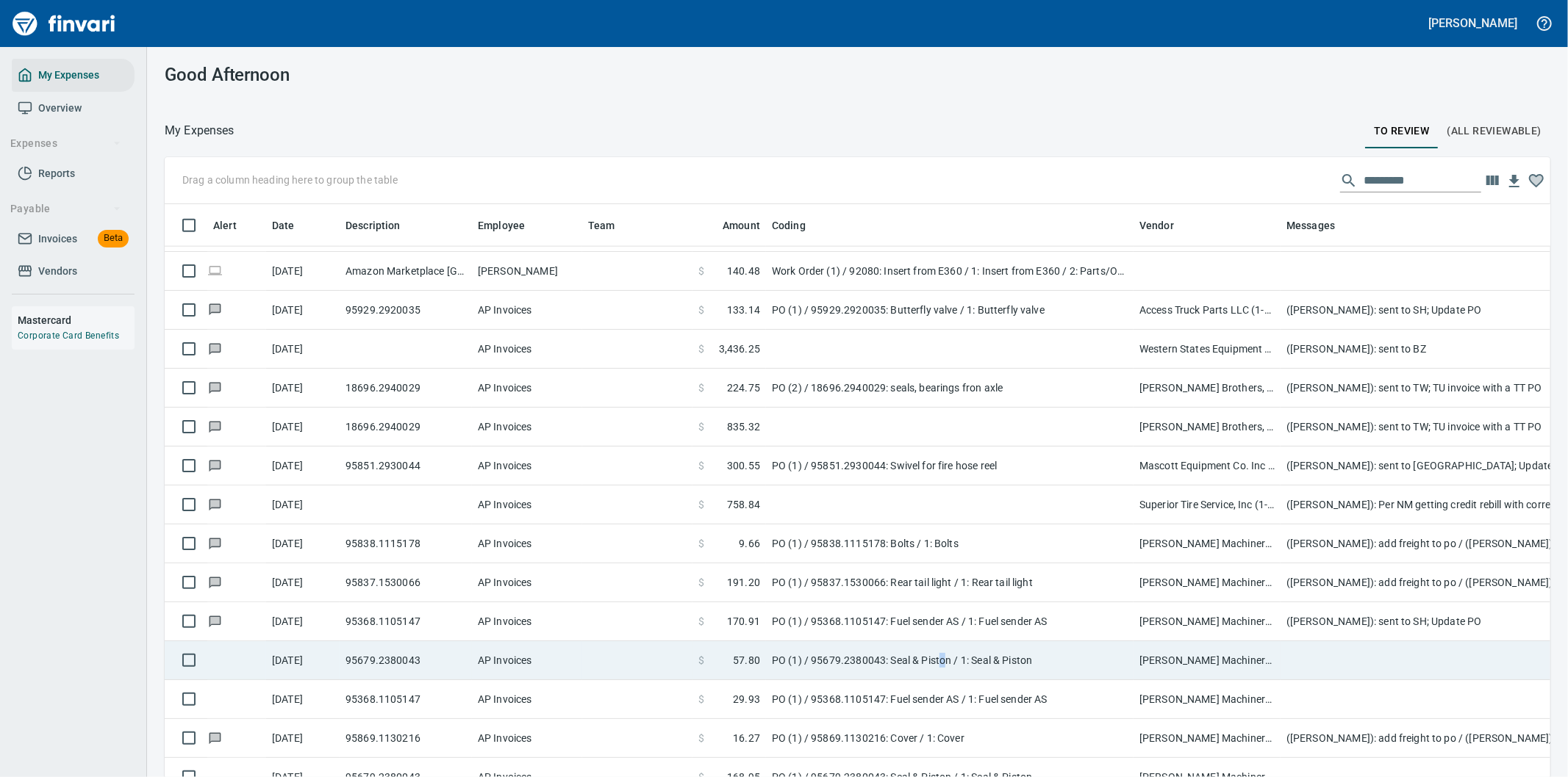
click at [944, 663] on td "PO (1) / 95679.2380043: Seal & Piston / 1: Seal & Piston" at bounding box center [950, 661] width 368 height 39
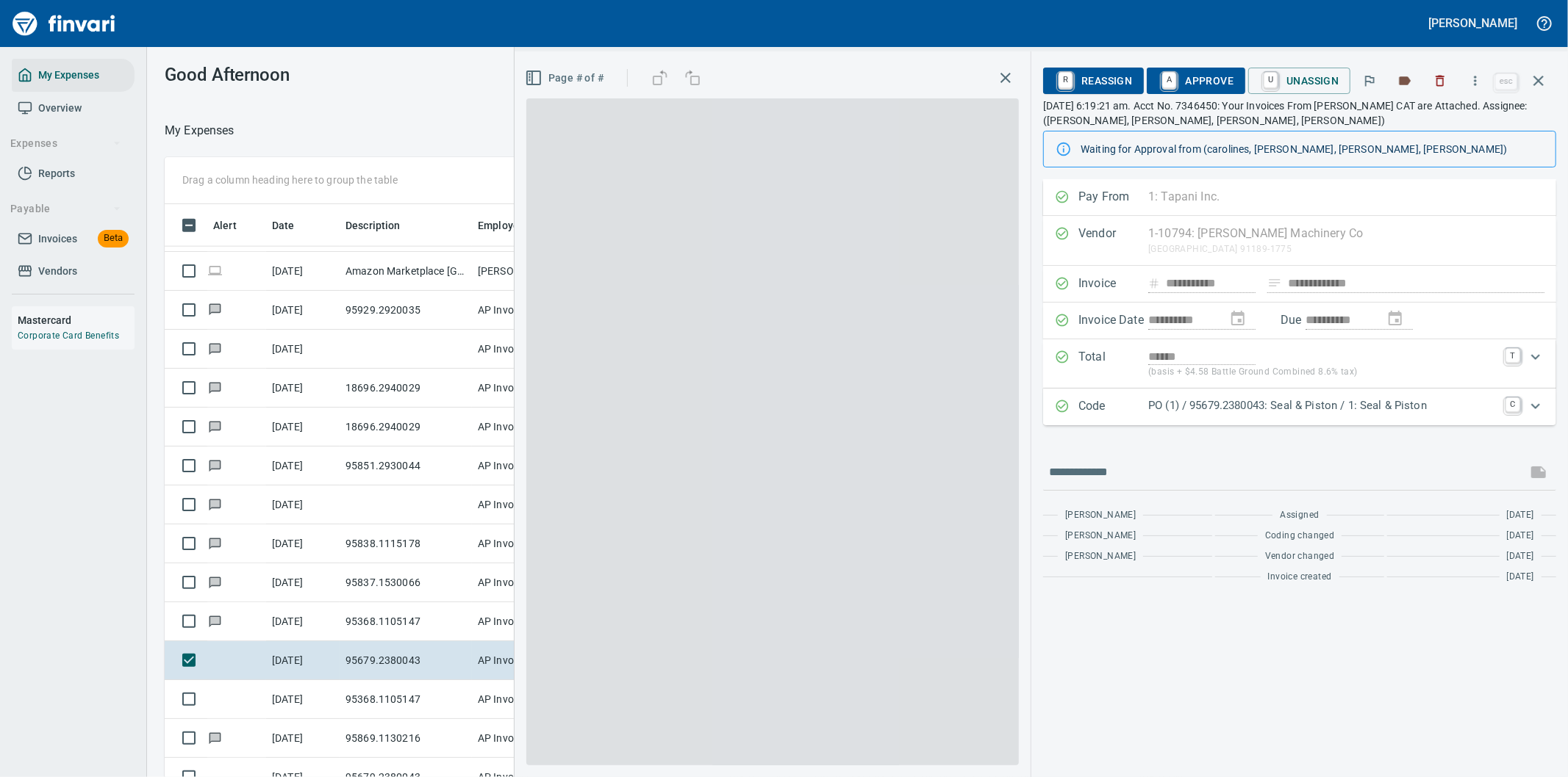
scroll to position [592, 982]
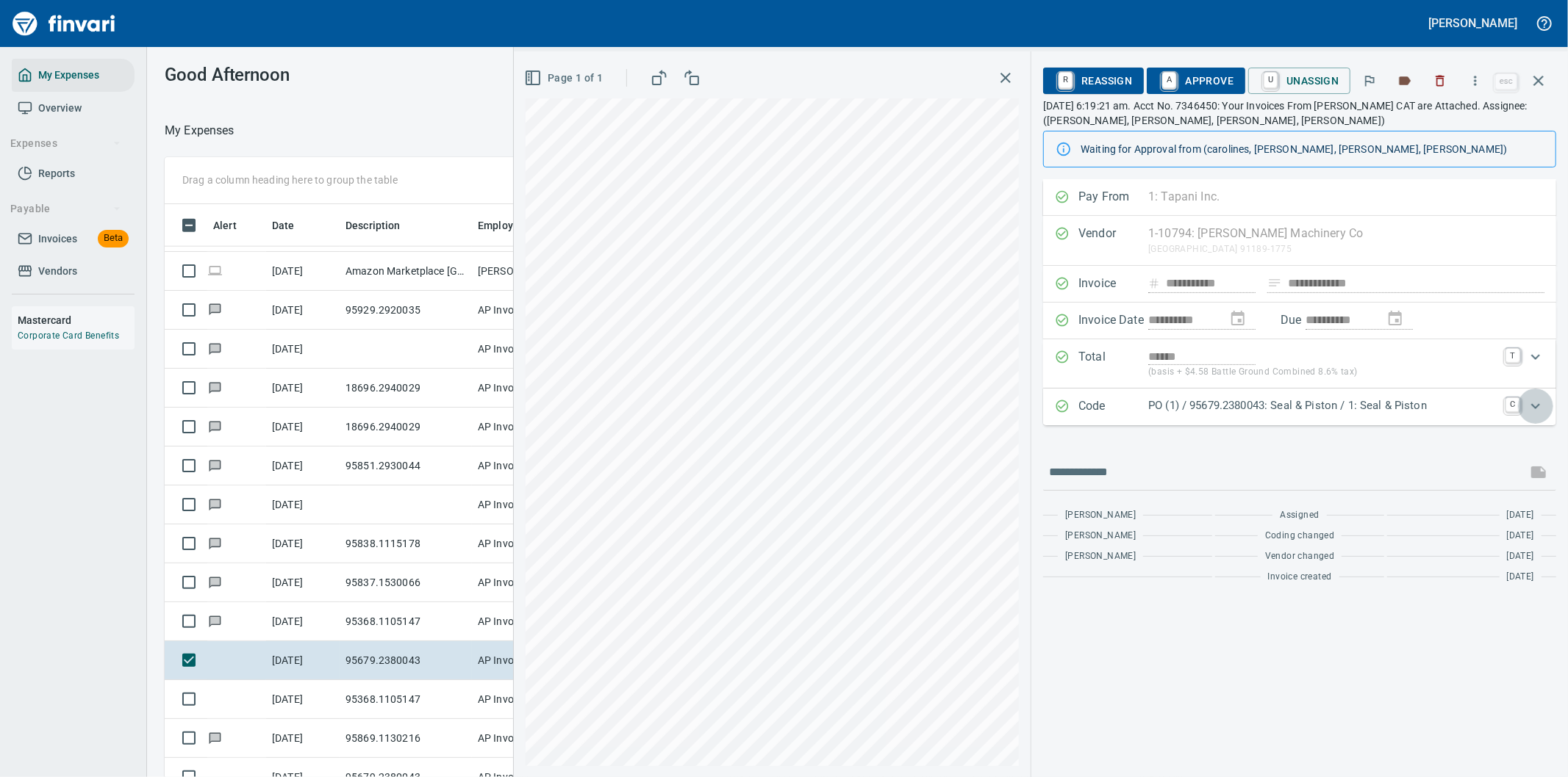
click at [1539, 410] on icon "Expand" at bounding box center [1536, 406] width 17 height 17
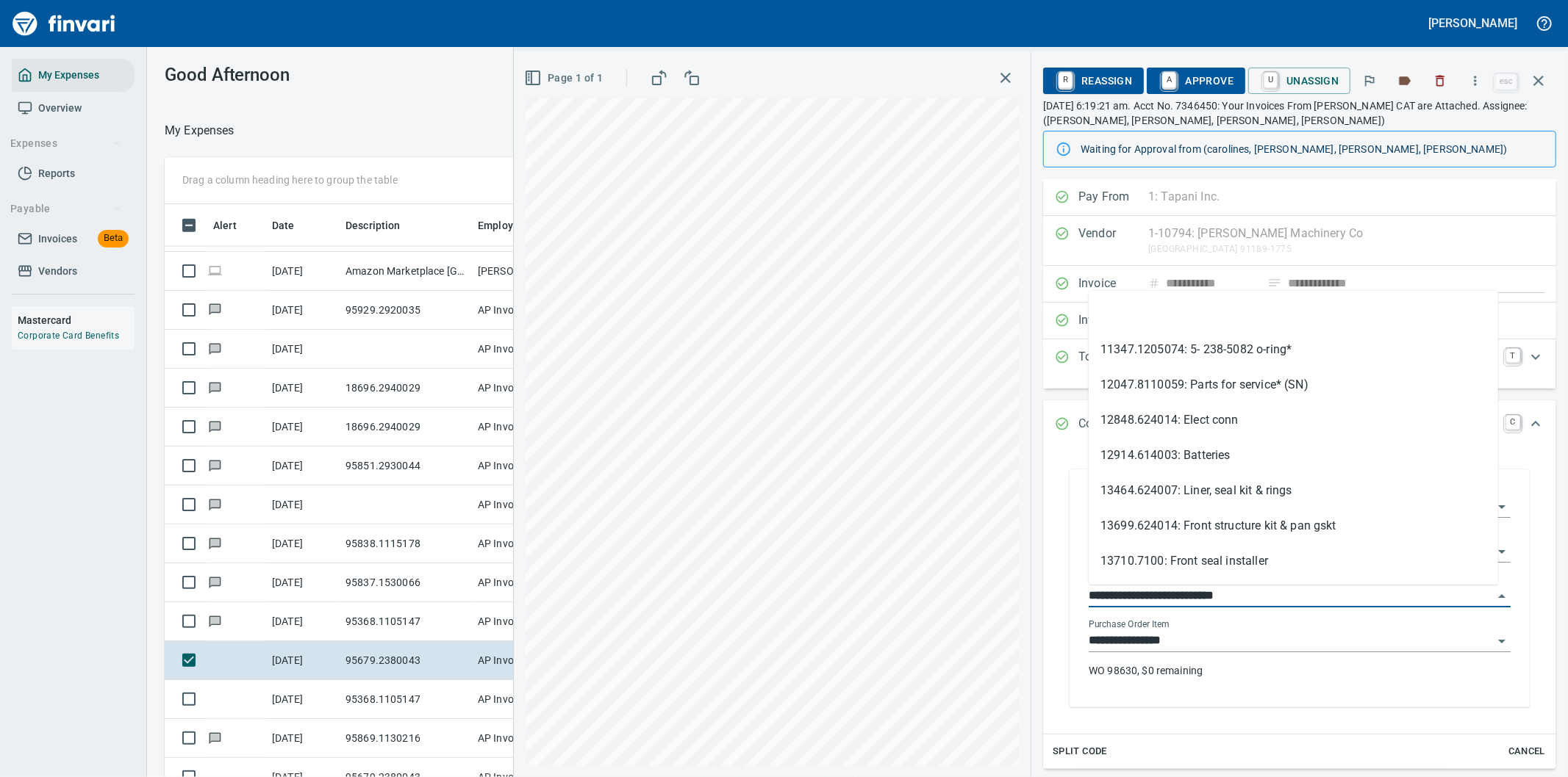
drag, startPoint x: 1172, startPoint y: 593, endPoint x: 1082, endPoint y: 602, distance: 90.4
click at [1082, 602] on div "**********" at bounding box center [1299, 590] width 445 height 235
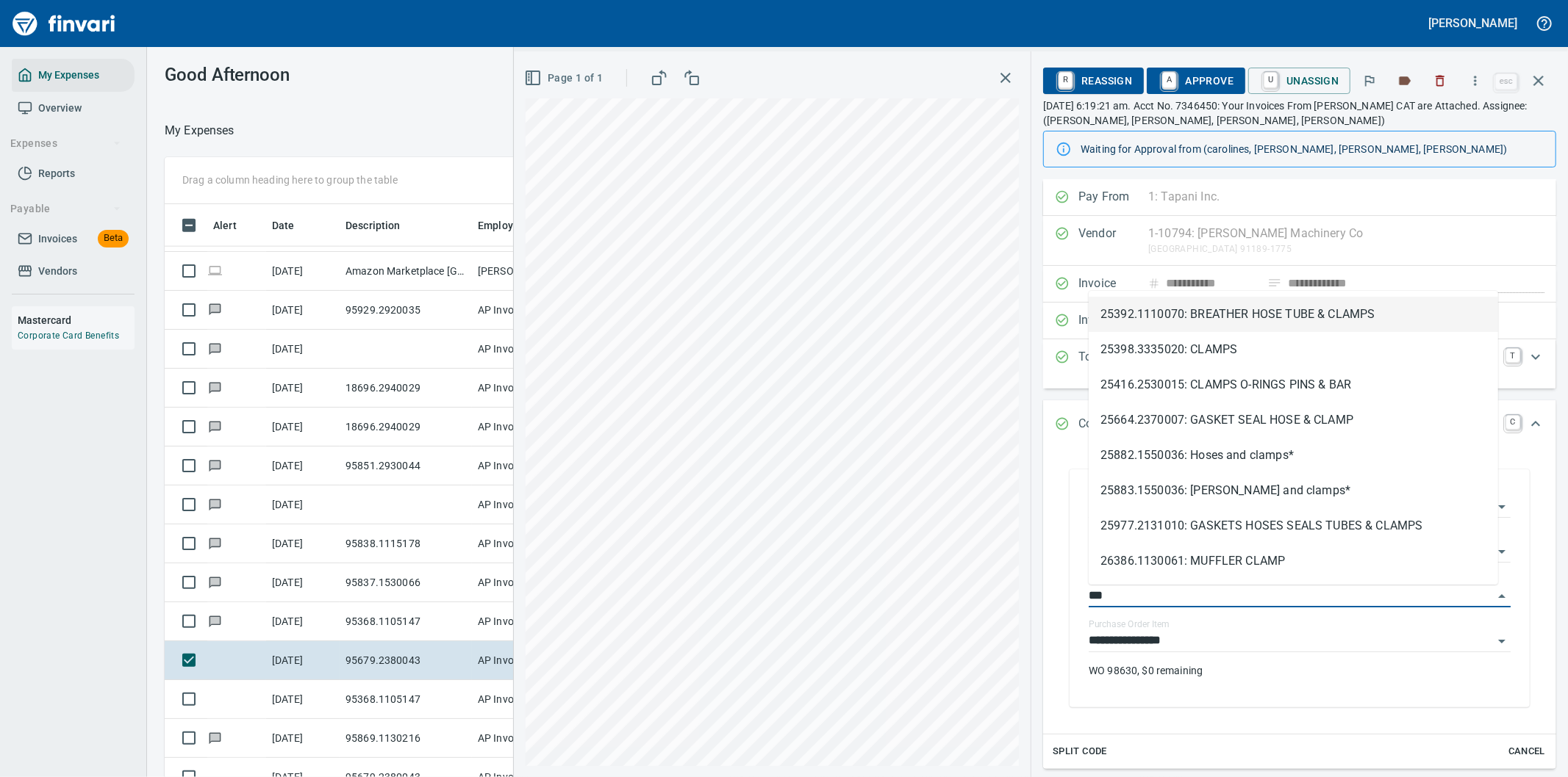
type input "**********"
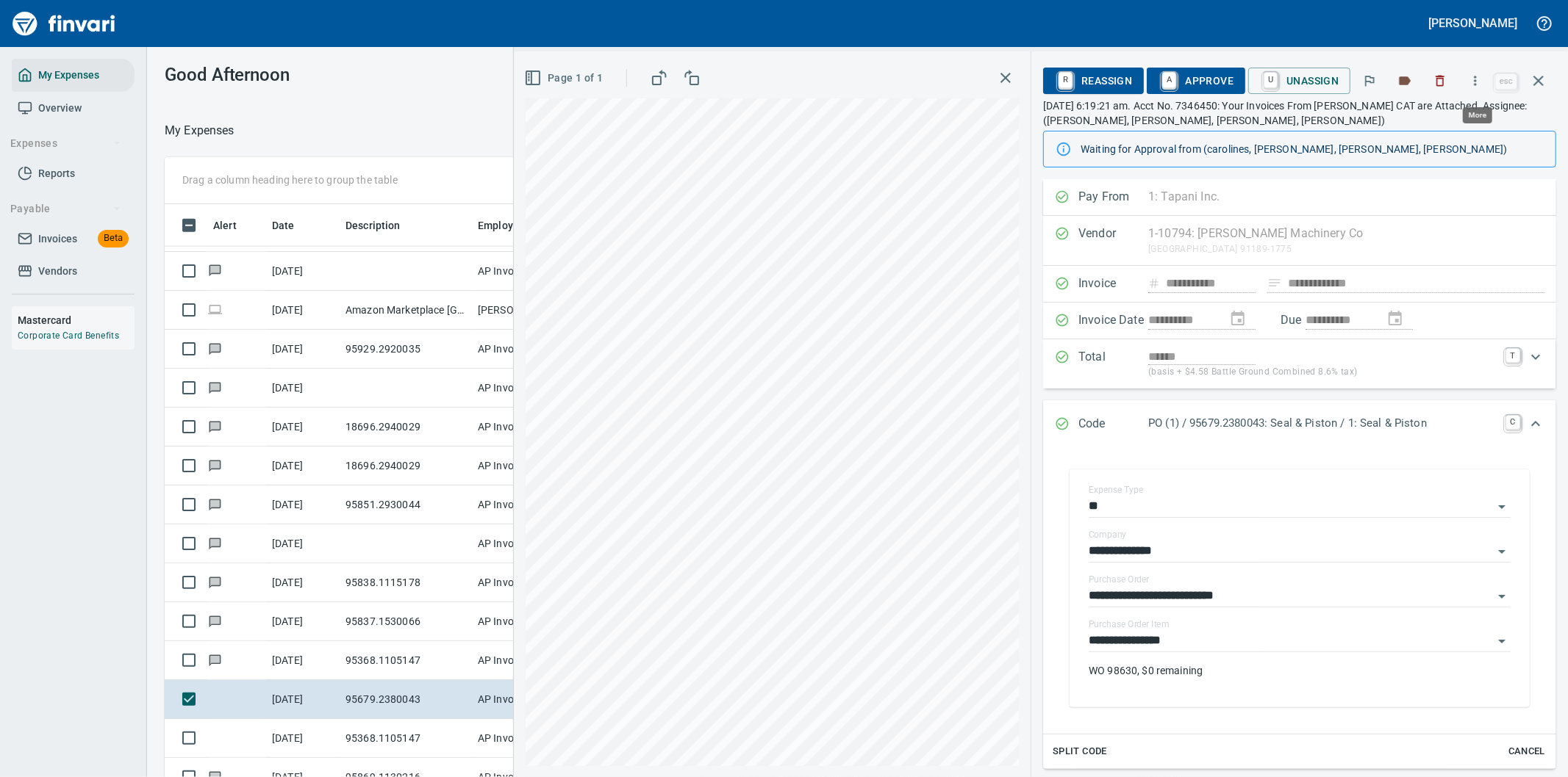
click at [1478, 82] on icon "button" at bounding box center [1475, 81] width 15 height 15
click at [1434, 127] on span "Download" at bounding box center [1473, 123] width 141 height 17
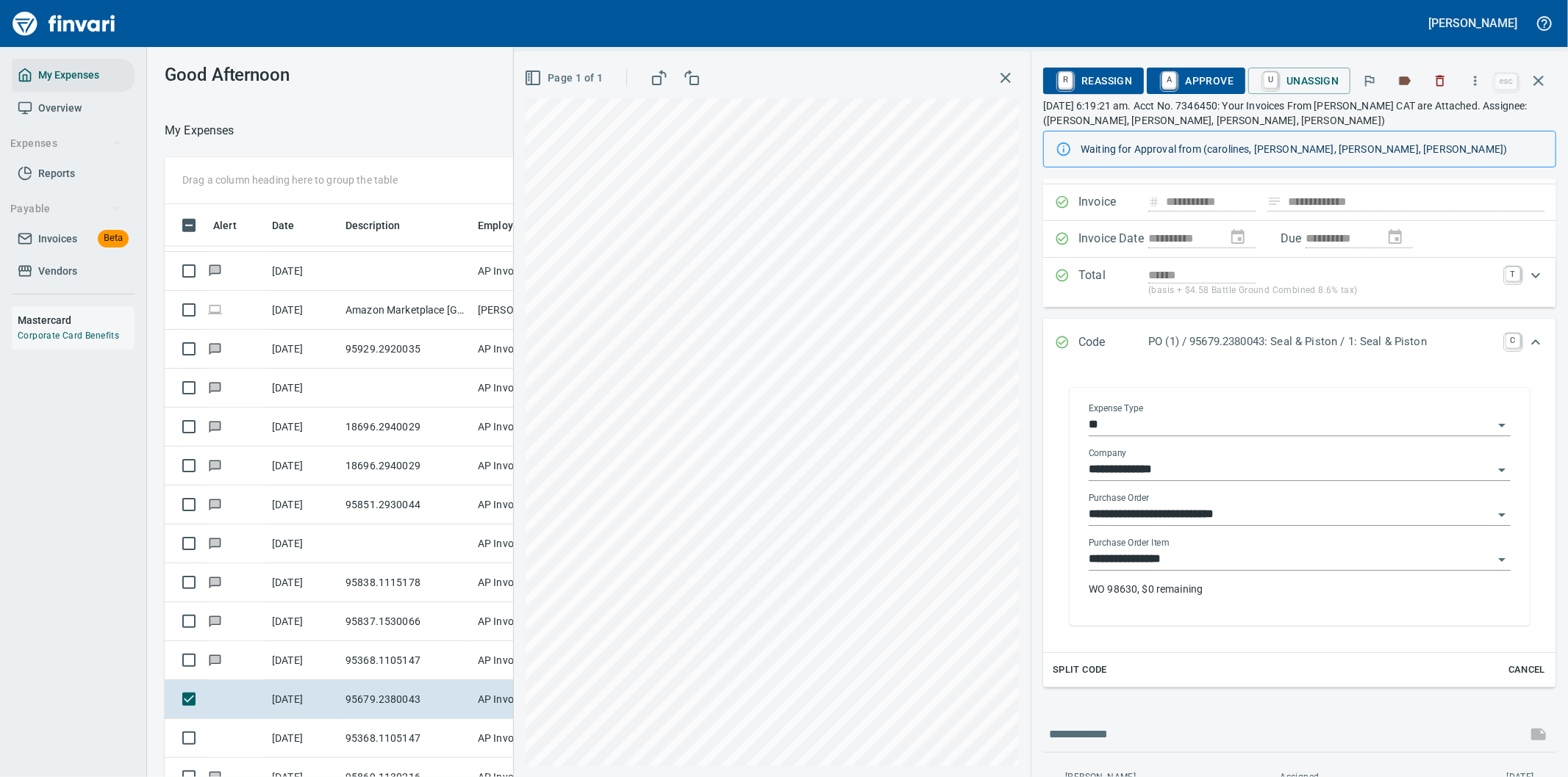
scroll to position [169, 0]
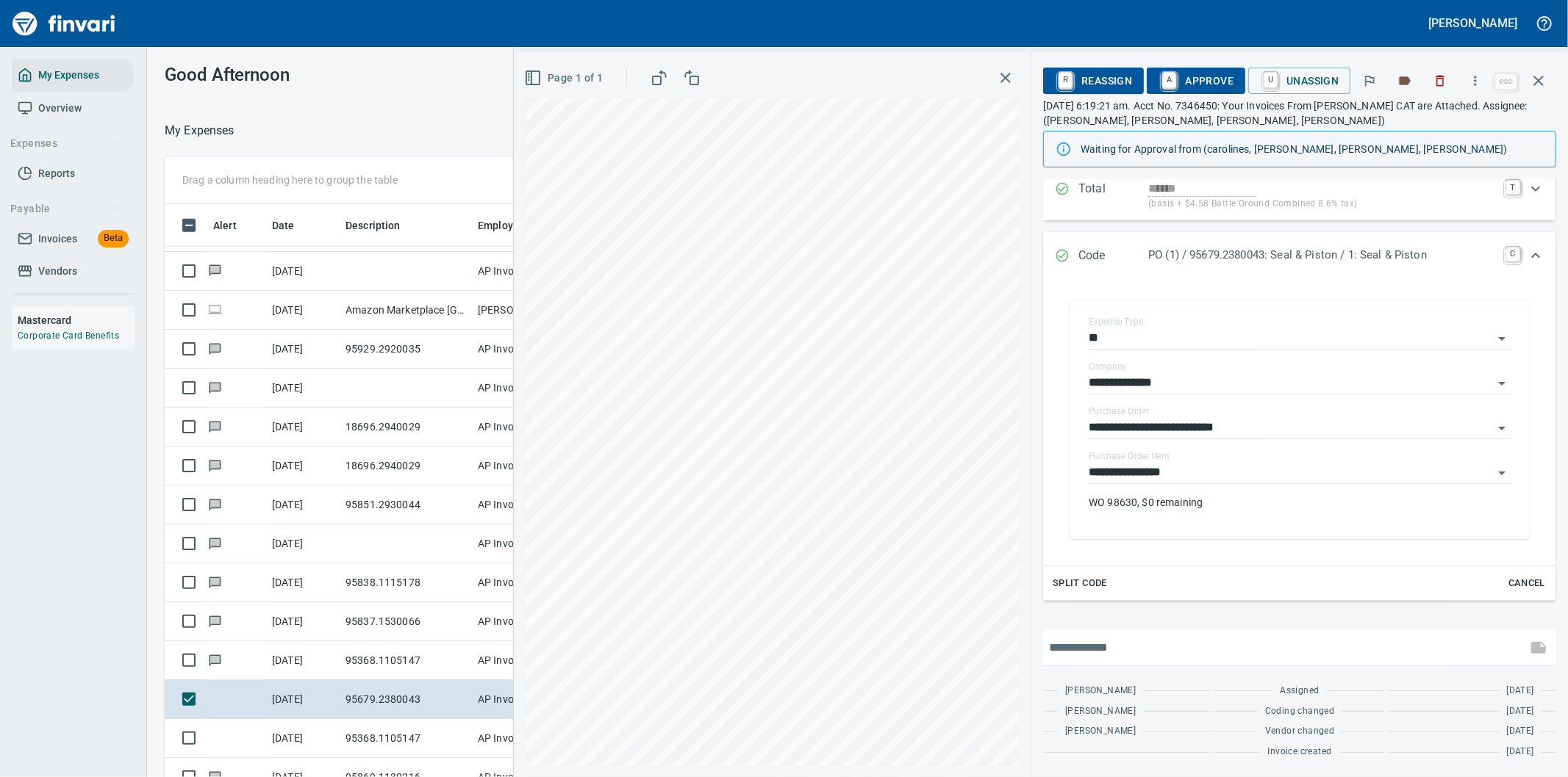
click at [1116, 652] on input "text" at bounding box center [1284, 648] width 472 height 23
type input "**********"
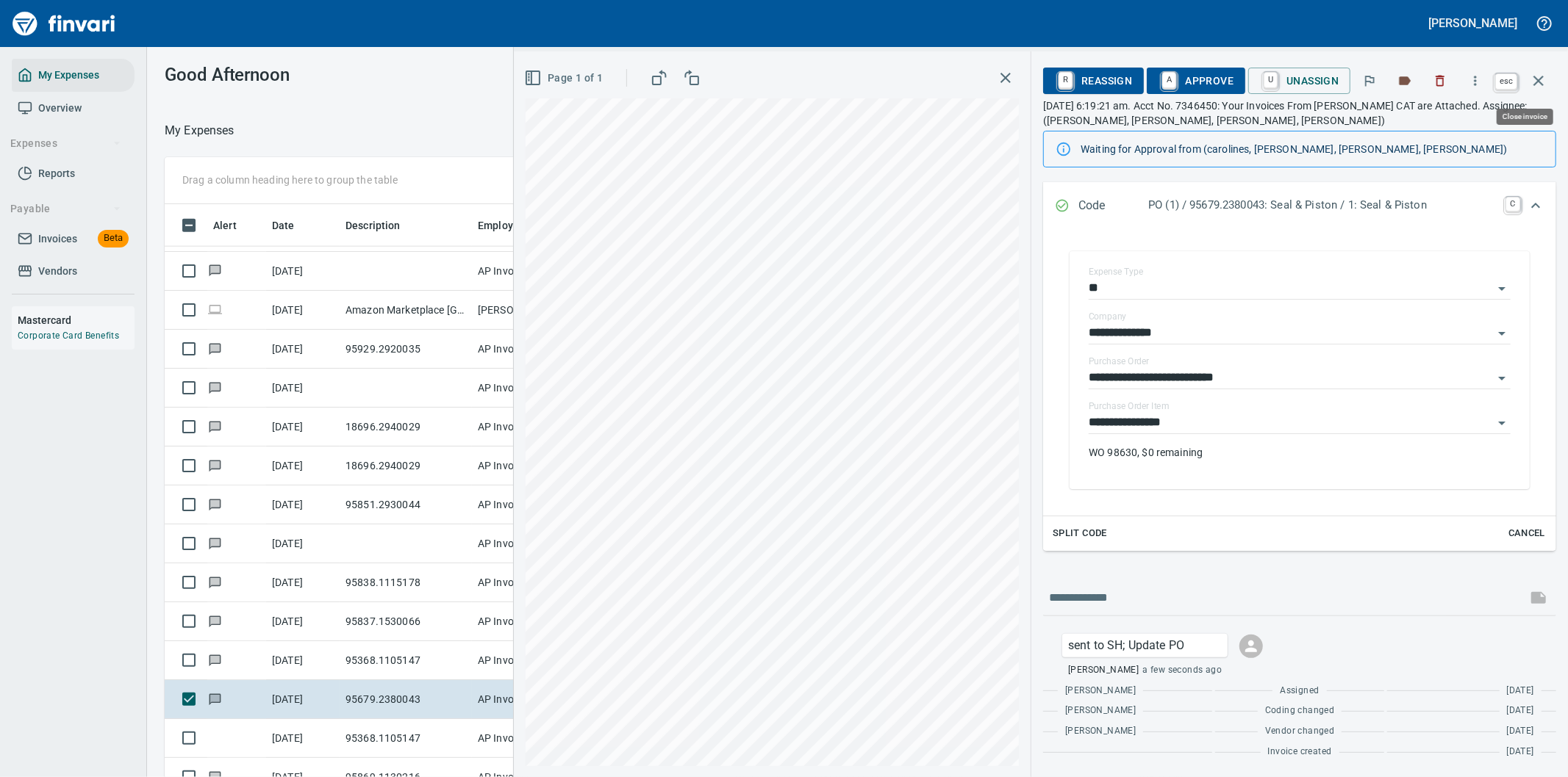
scroll to position [592, 982]
click at [1542, 81] on icon "button" at bounding box center [1538, 81] width 17 height 17
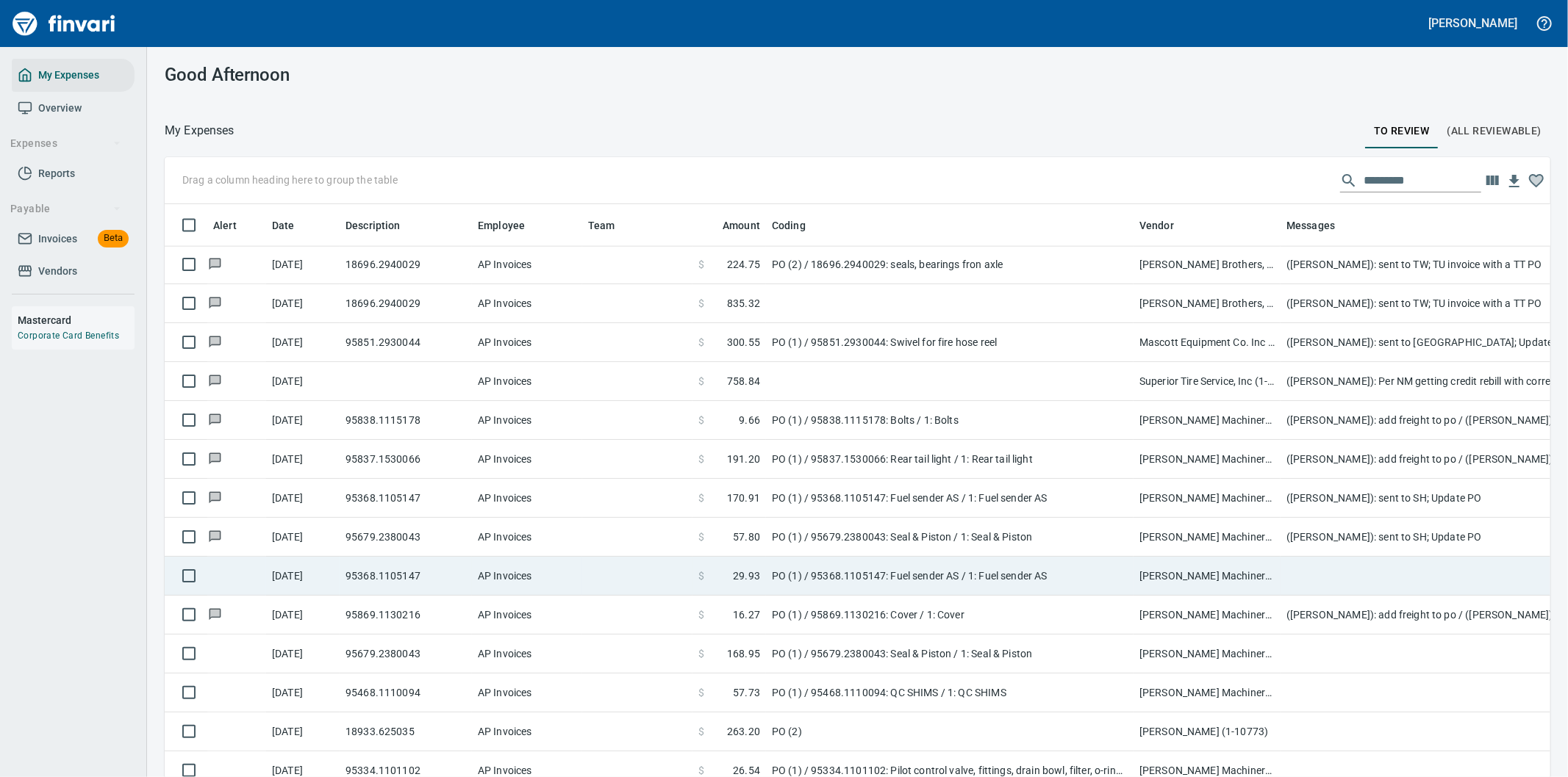
scroll to position [1877, 0]
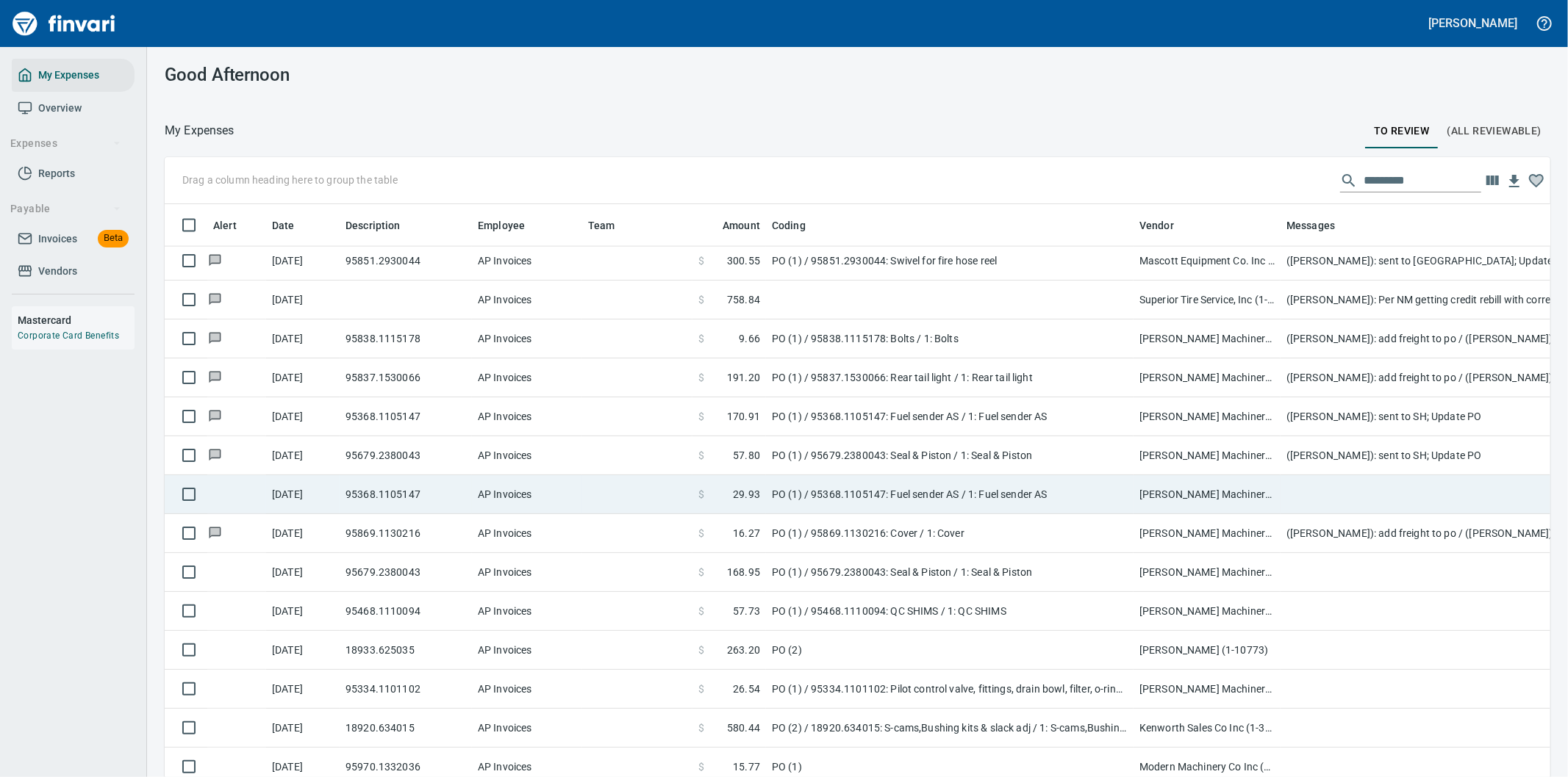
click at [1340, 487] on td at bounding box center [1575, 495] width 588 height 39
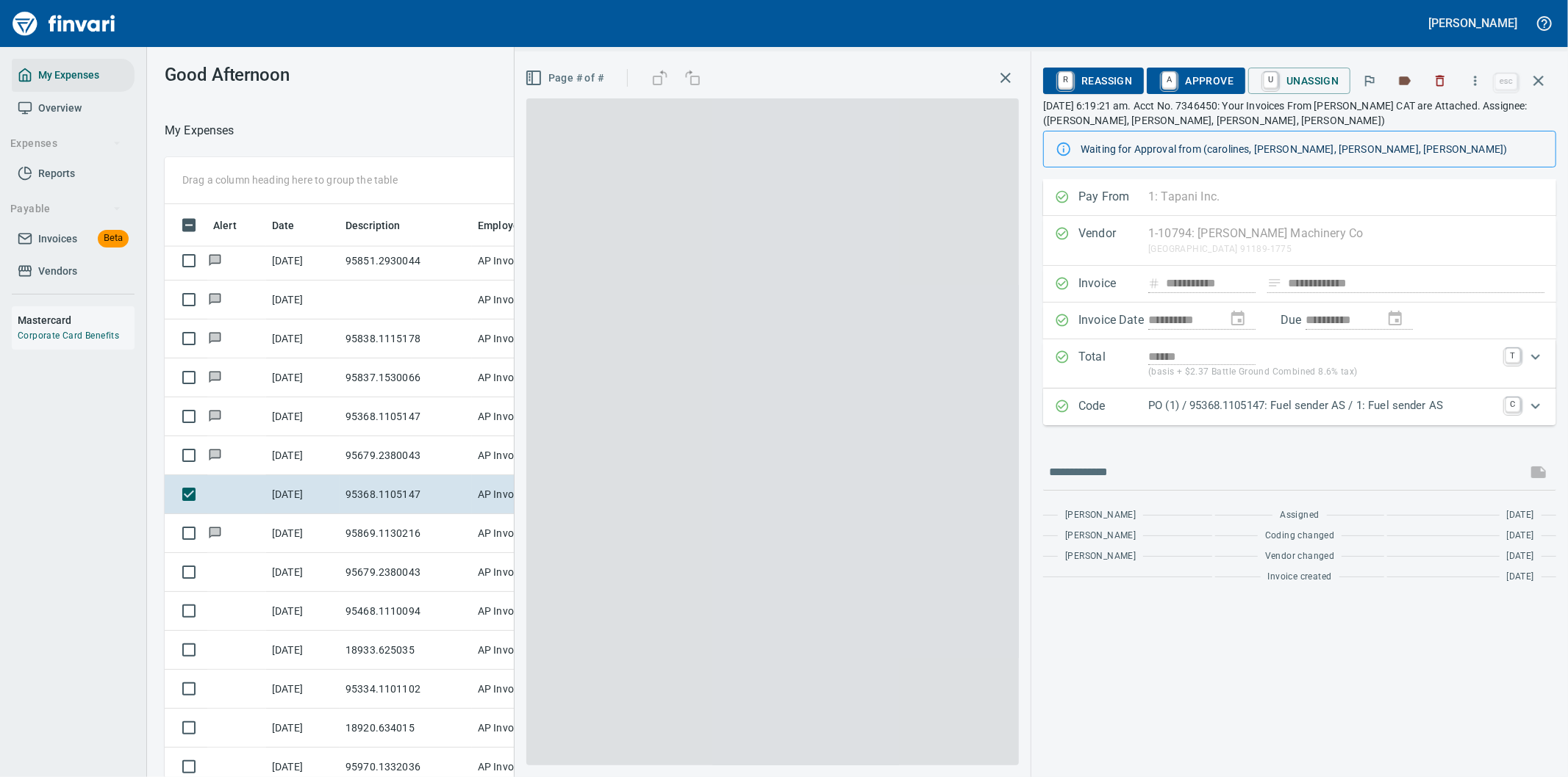
scroll to position [592, 982]
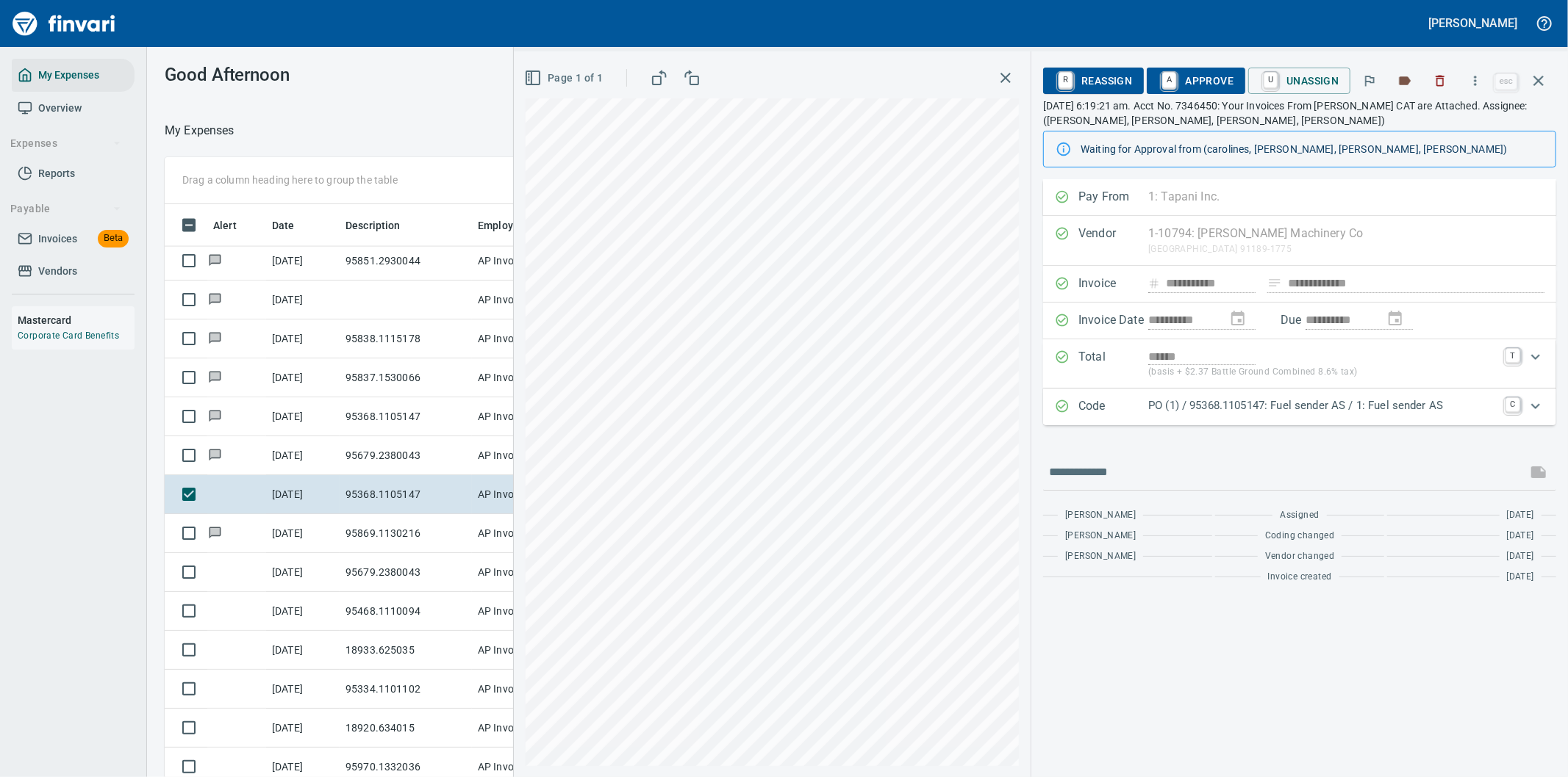
click at [1538, 404] on icon "Expand" at bounding box center [1536, 406] width 17 height 17
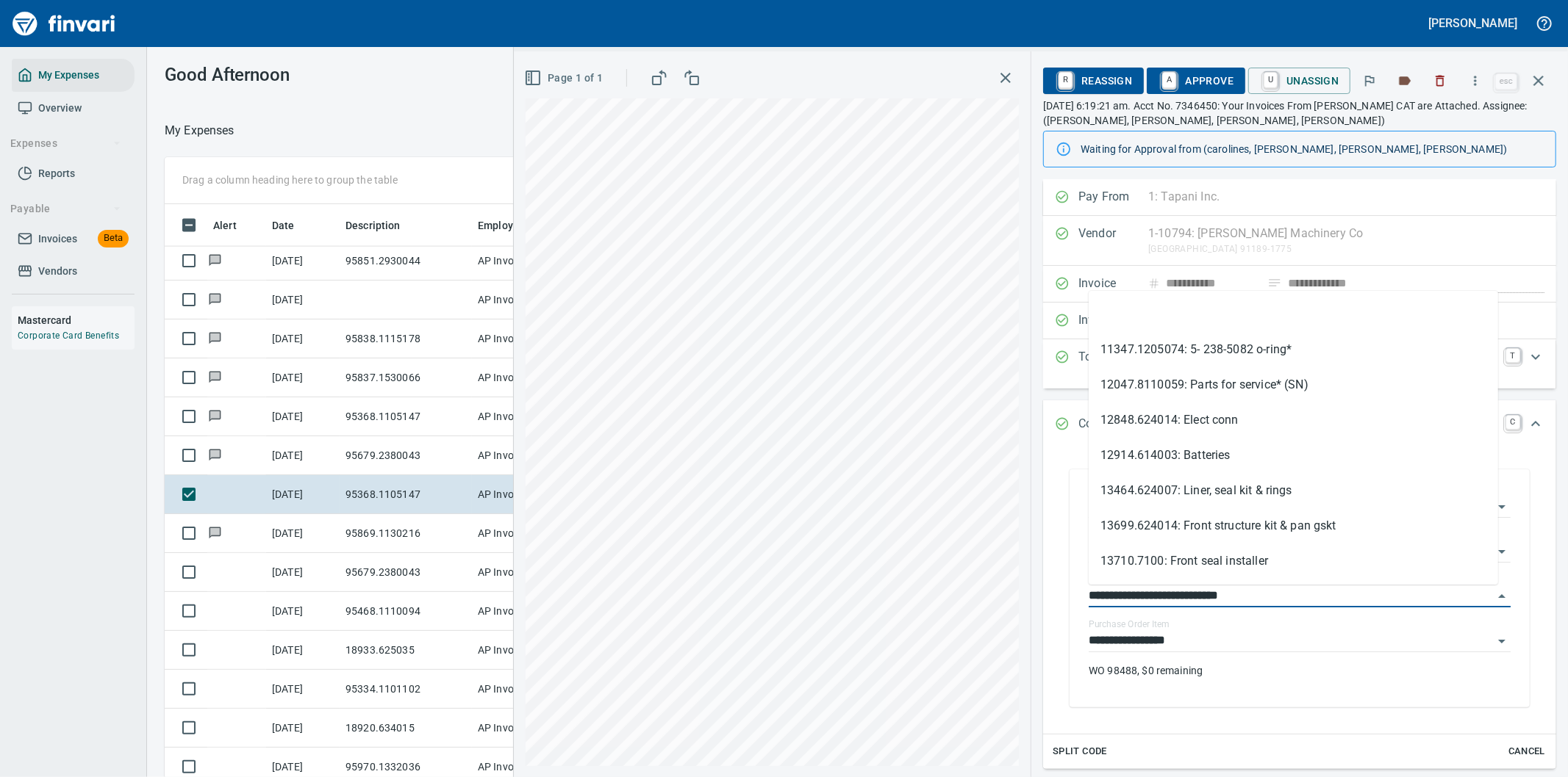
drag, startPoint x: 1171, startPoint y: 597, endPoint x: 1056, endPoint y: 593, distance: 115.1
click at [1056, 593] on div "**********" at bounding box center [1299, 588] width 490 height 268
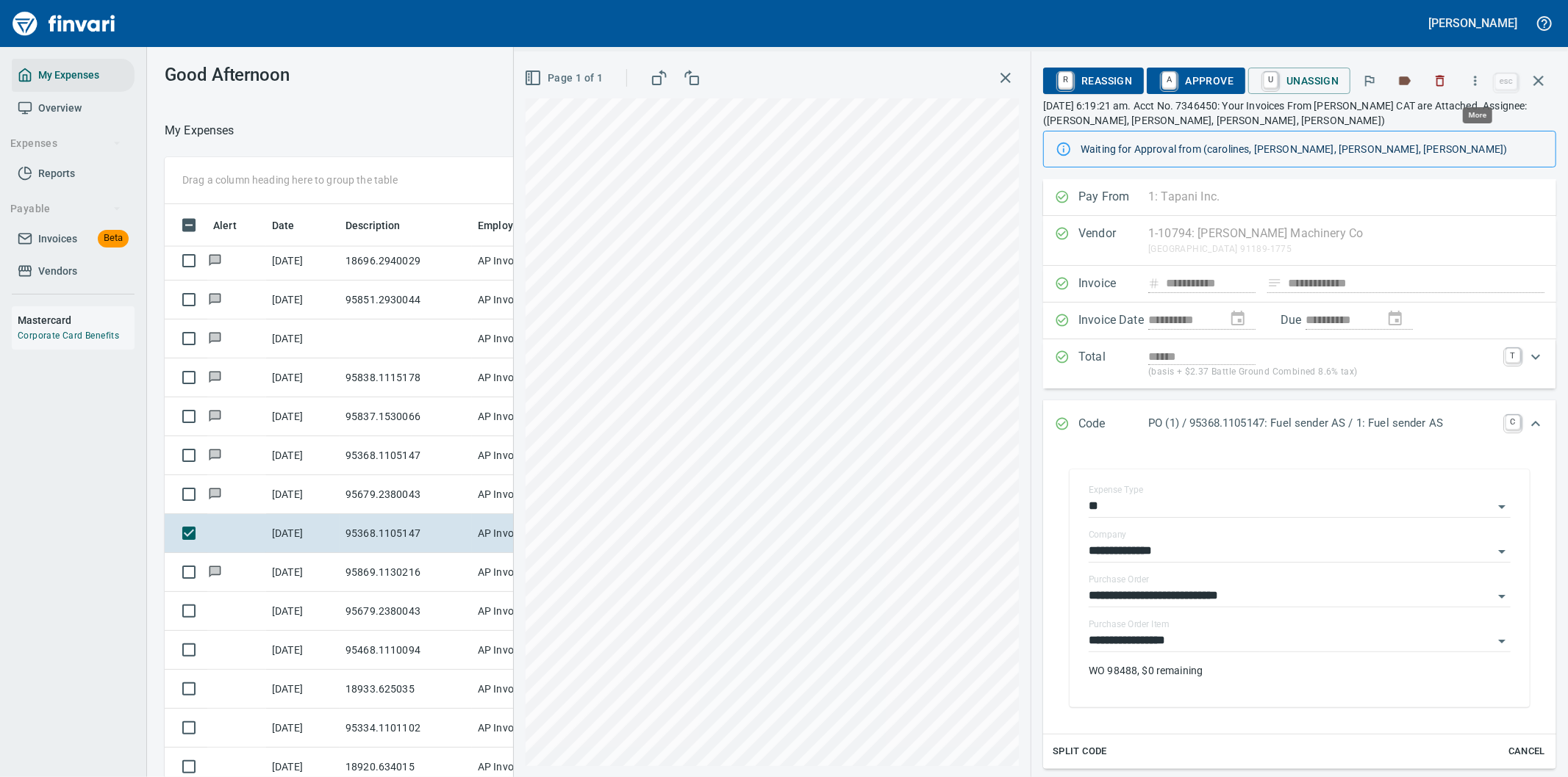
click at [1480, 78] on icon "button" at bounding box center [1475, 81] width 15 height 15
click at [1429, 117] on span "Download" at bounding box center [1473, 123] width 141 height 17
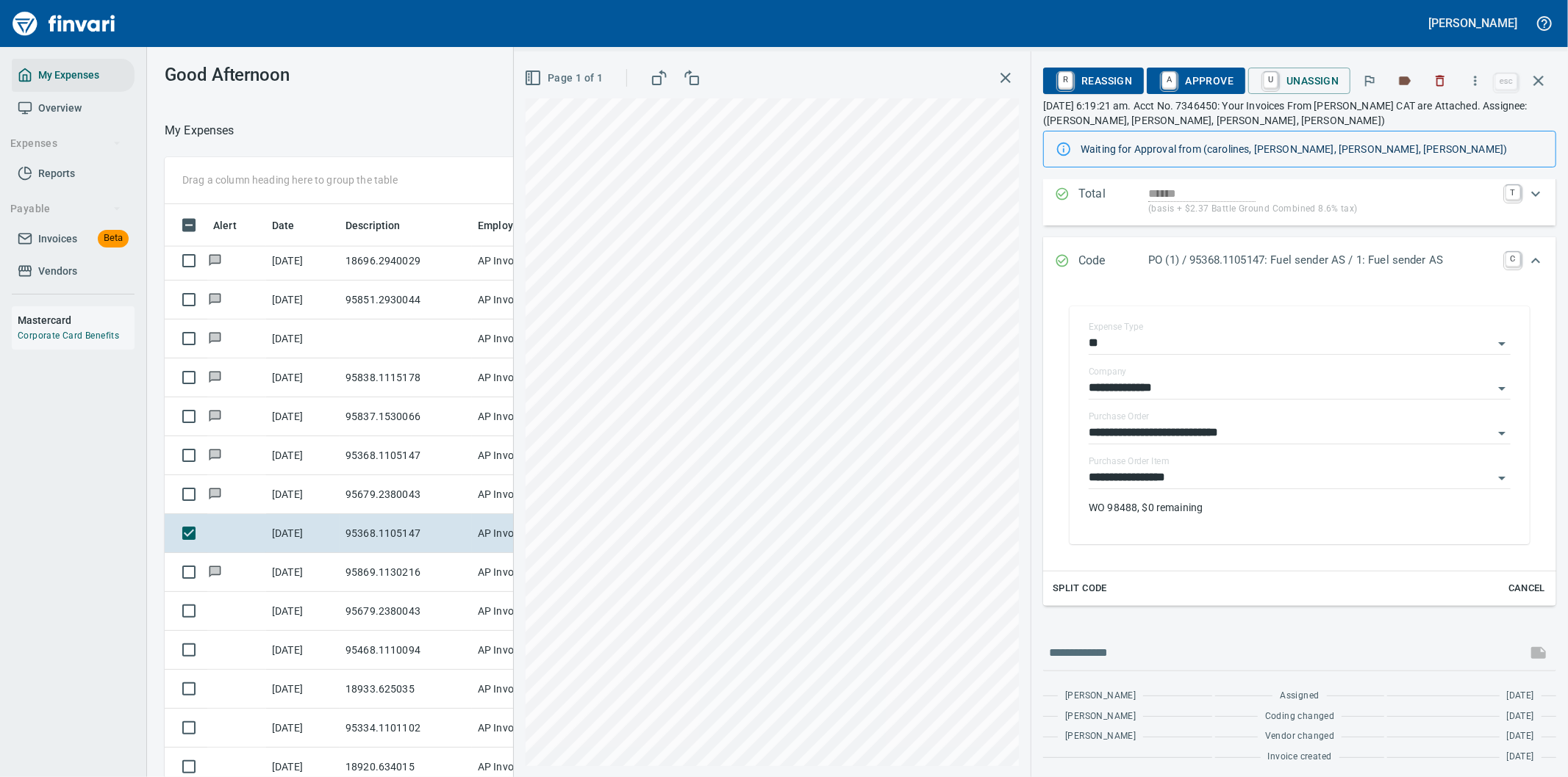
scroll to position [169, 0]
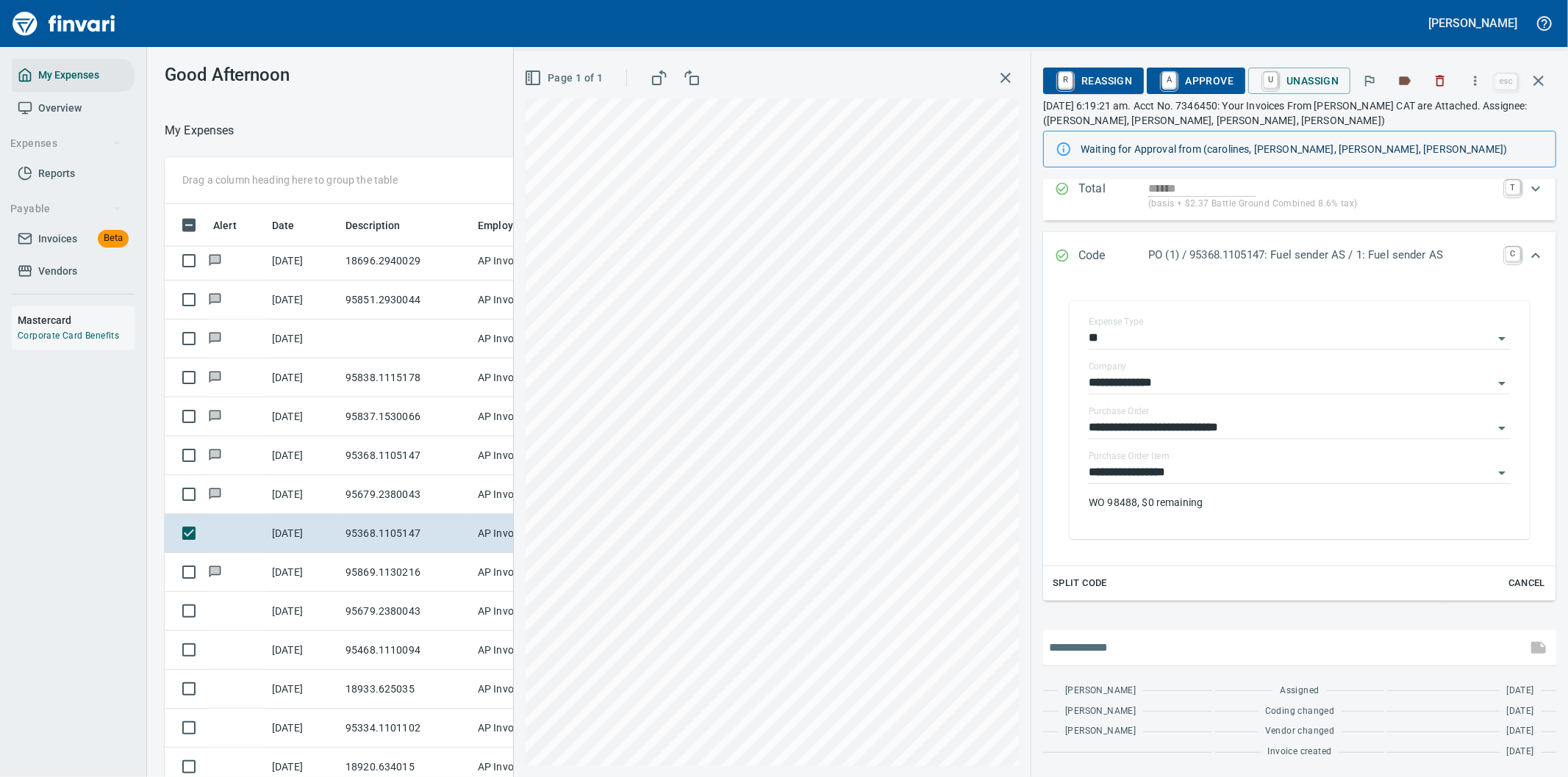
click at [1158, 641] on input "text" at bounding box center [1284, 648] width 472 height 23
type input "**********"
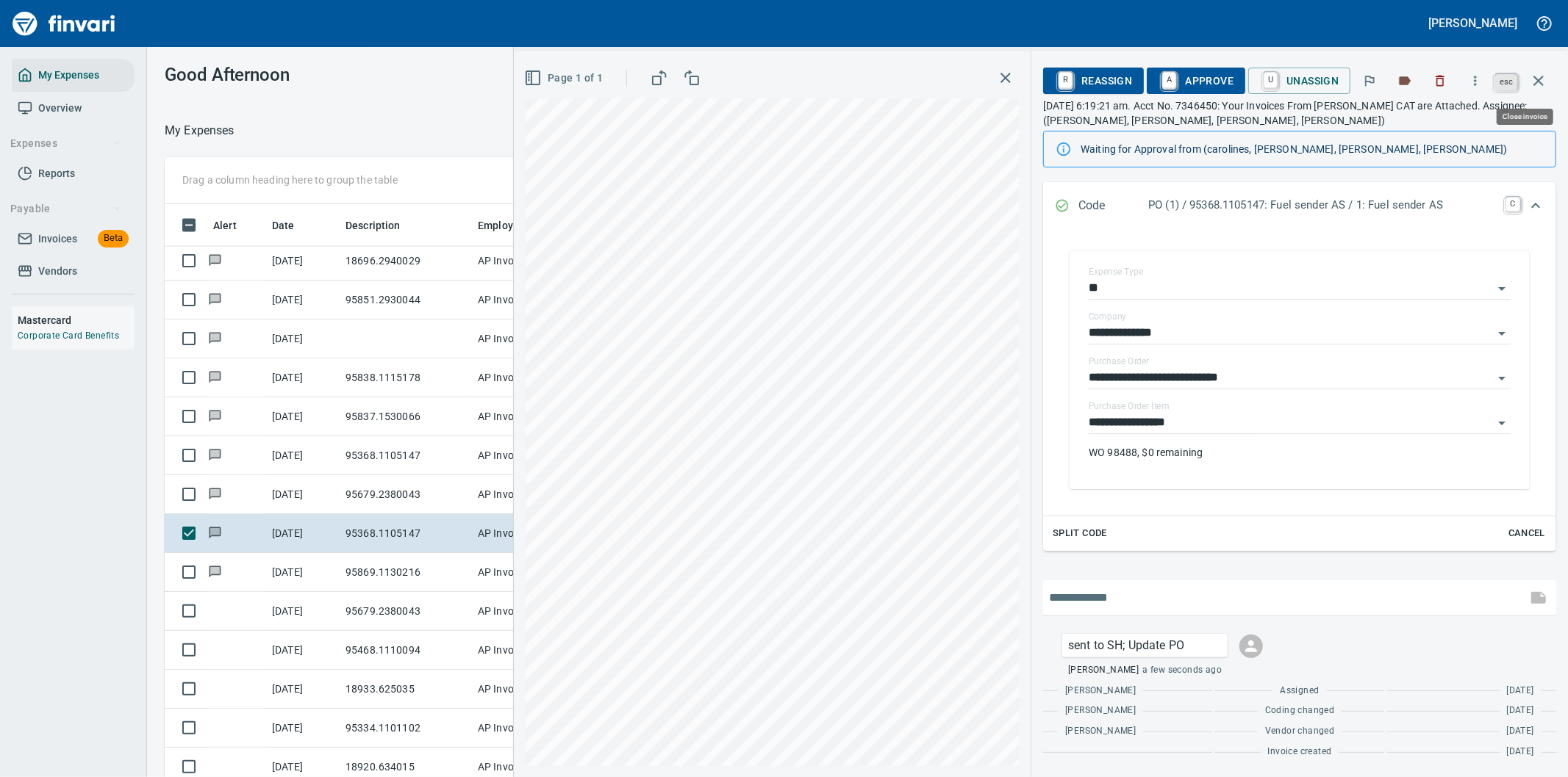
scroll to position [592, 982]
click at [1543, 74] on icon "button" at bounding box center [1538, 81] width 17 height 17
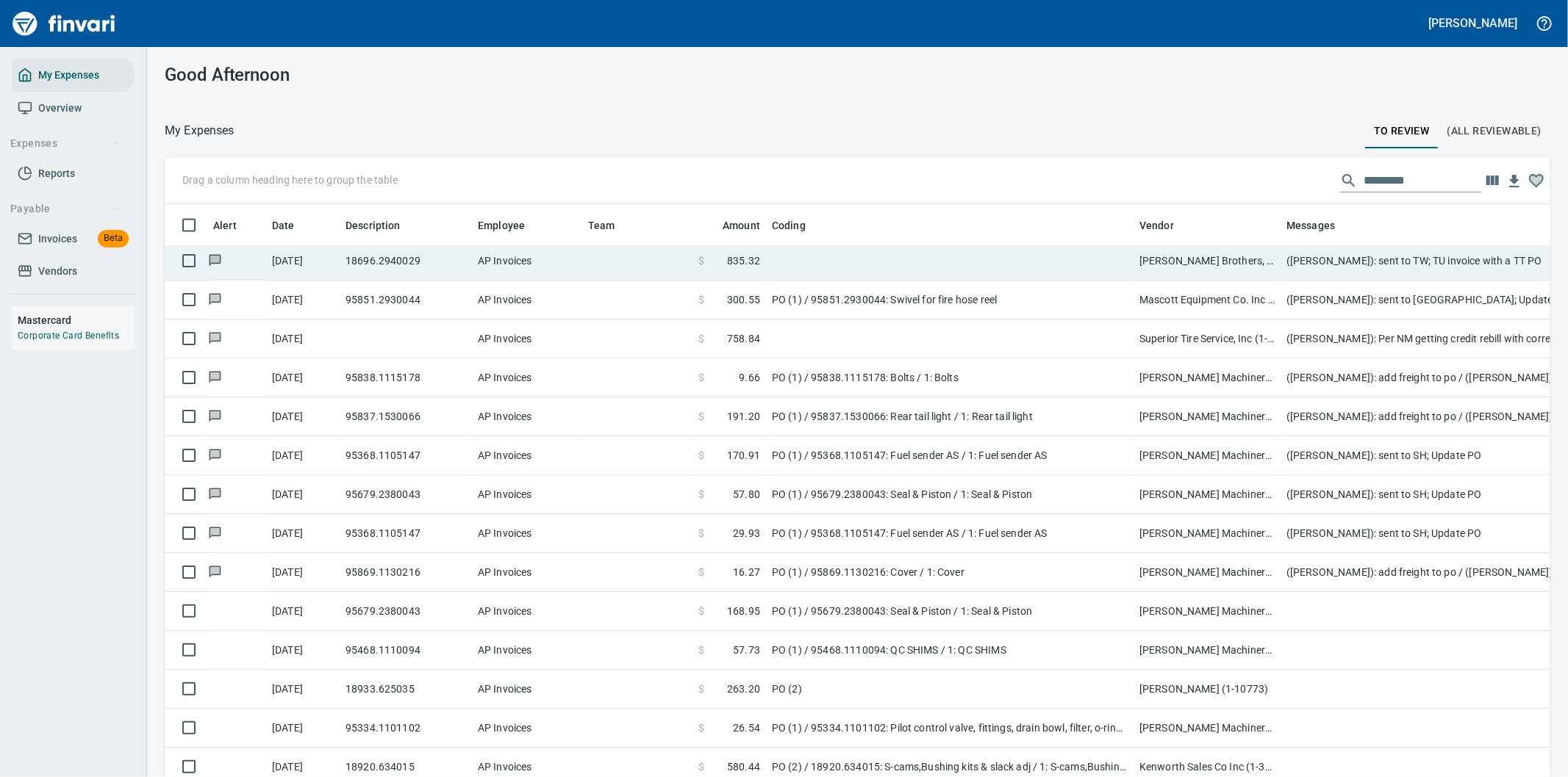
scroll to position [592, 1349]
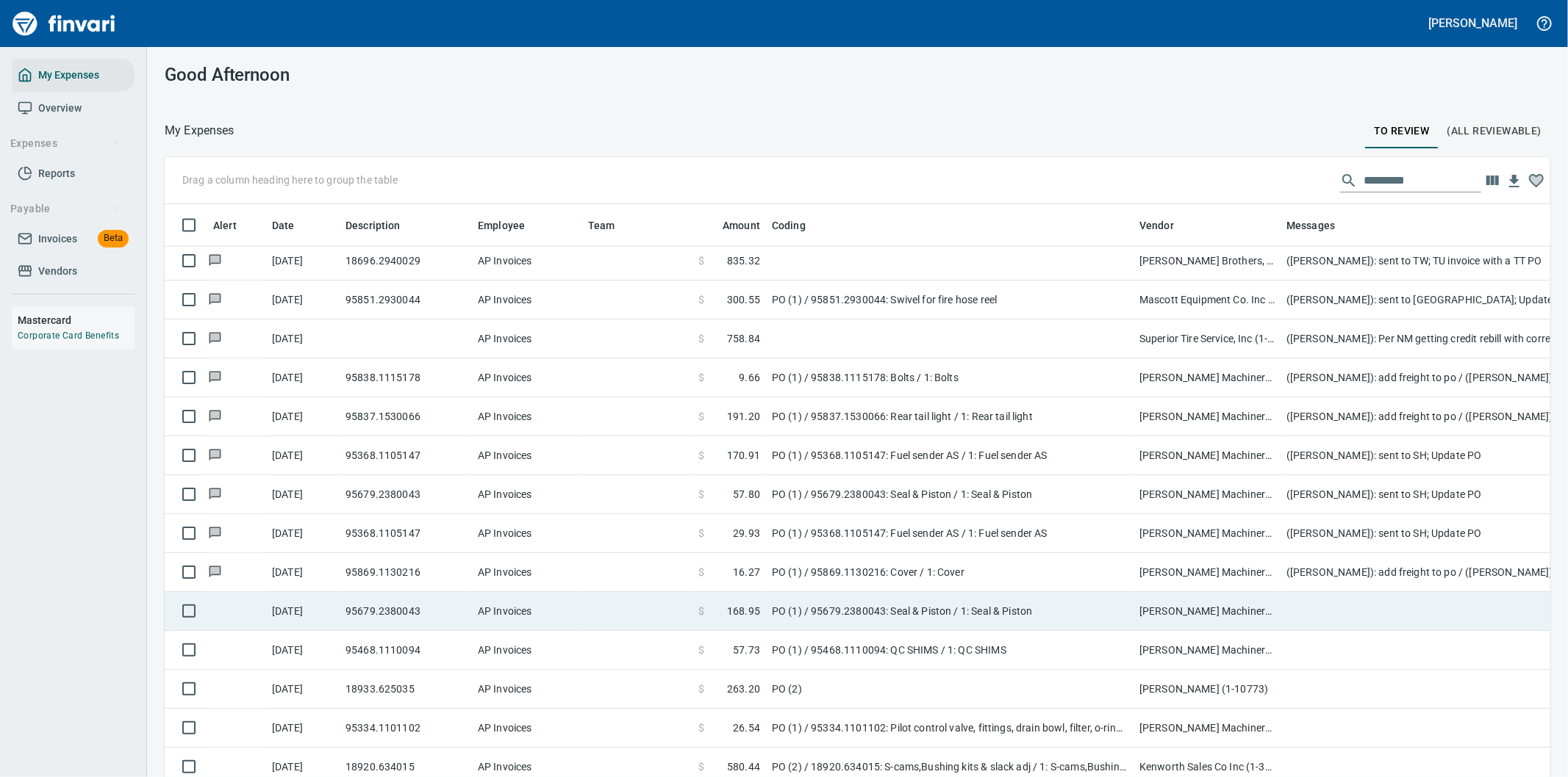
click at [899, 607] on td "PO (1) / 95679.2380043: Seal & Piston / 1: Seal & Piston" at bounding box center [950, 611] width 368 height 39
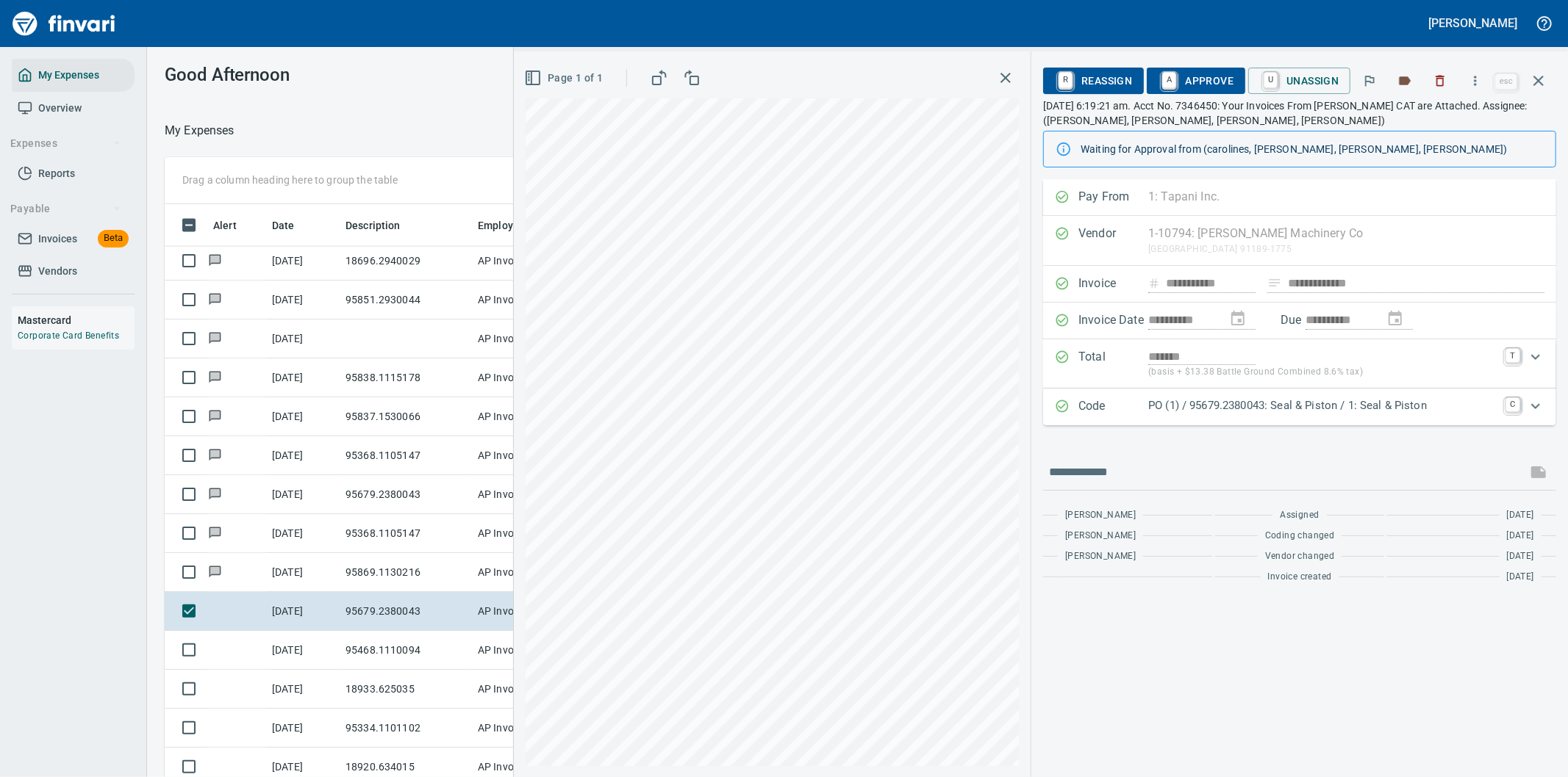
scroll to position [592, 982]
click at [1529, 406] on icon "Expand" at bounding box center [1536, 406] width 17 height 17
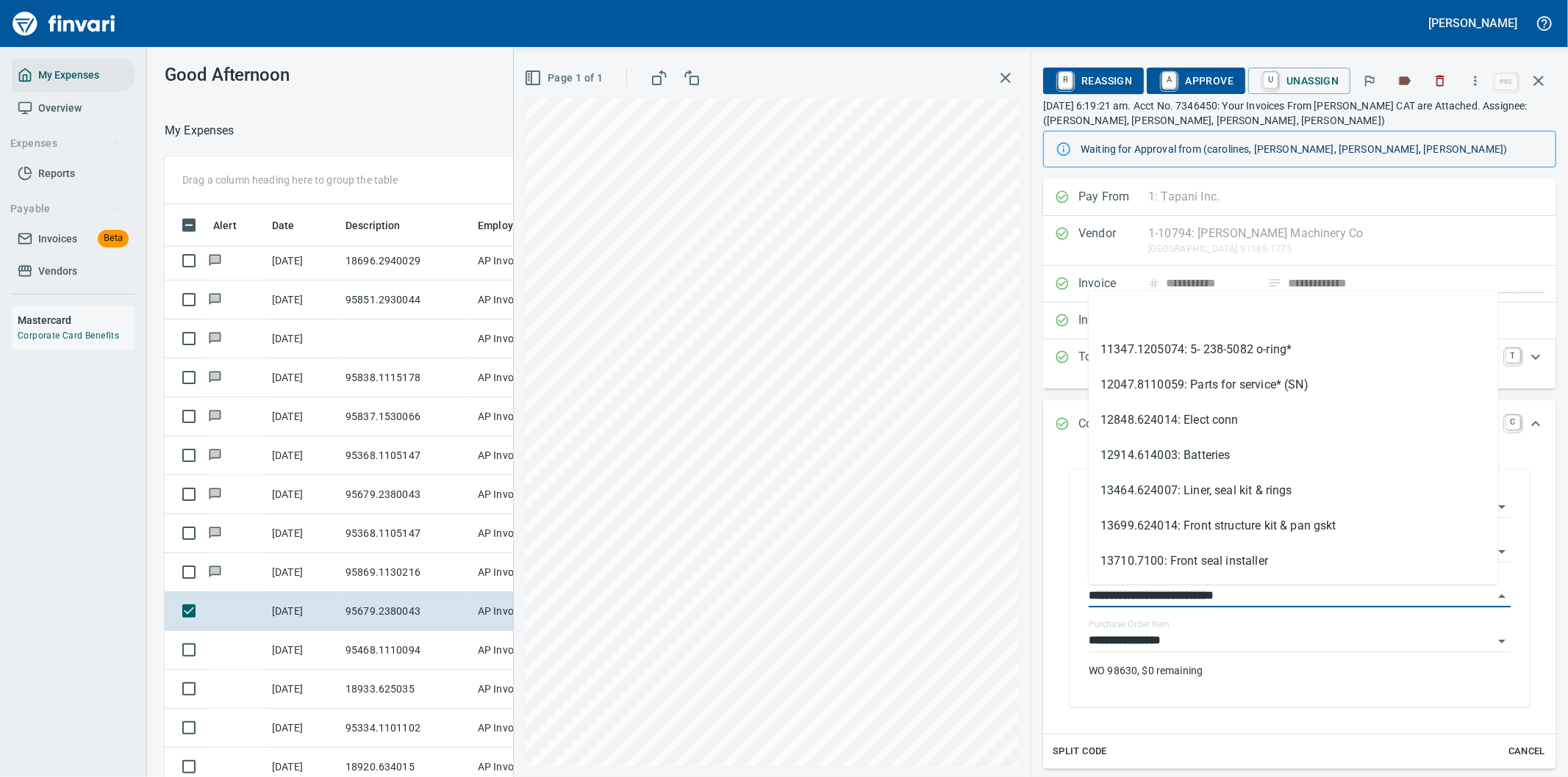
drag, startPoint x: 1175, startPoint y: 596, endPoint x: 1067, endPoint y: 595, distance: 108.0
click at [1067, 595] on div "**********" at bounding box center [1299, 588] width 490 height 268
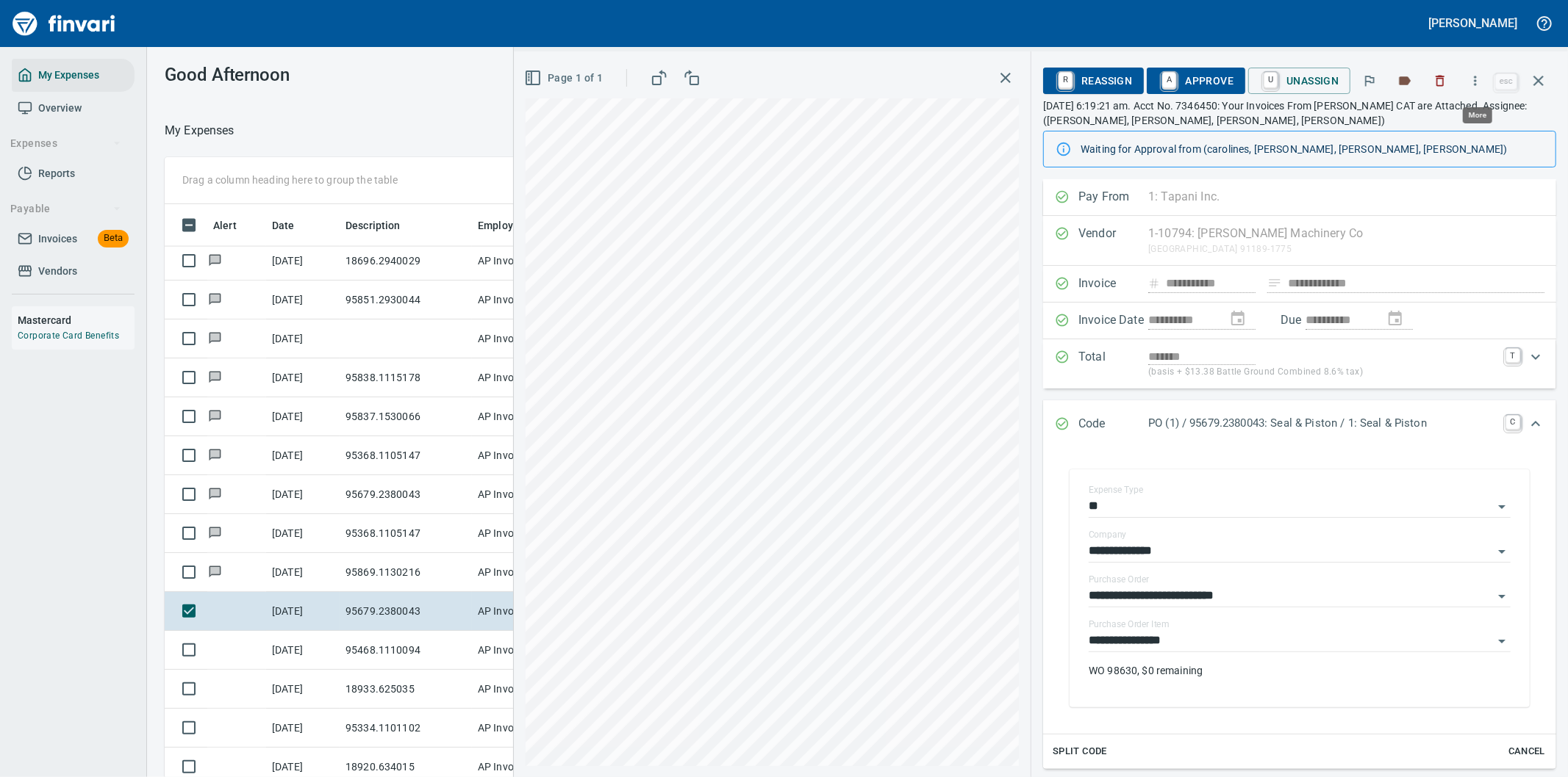
click at [1478, 75] on icon "button" at bounding box center [1475, 81] width 15 height 15
click at [1420, 119] on span "Download" at bounding box center [1473, 123] width 141 height 17
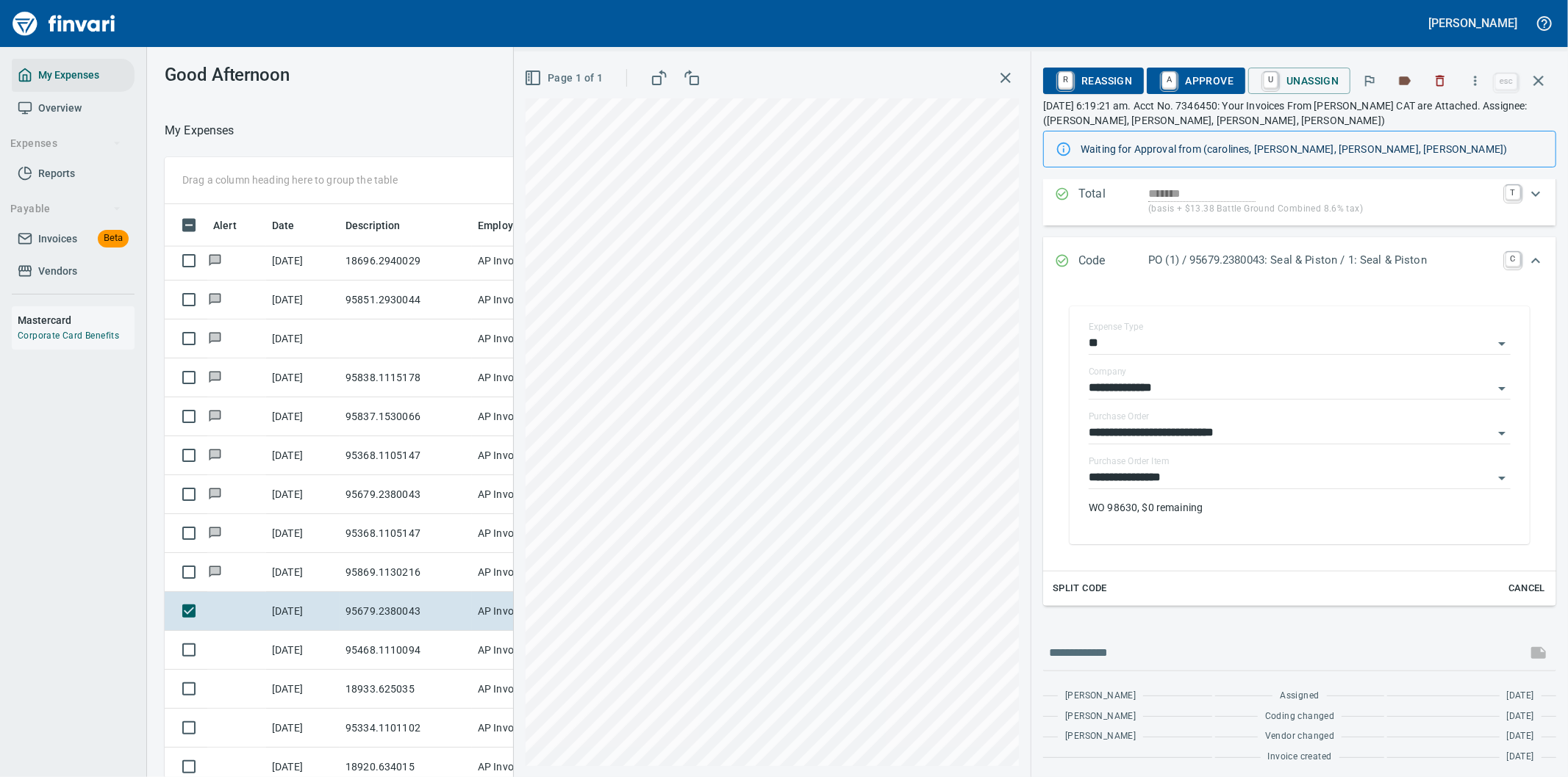
scroll to position [169, 0]
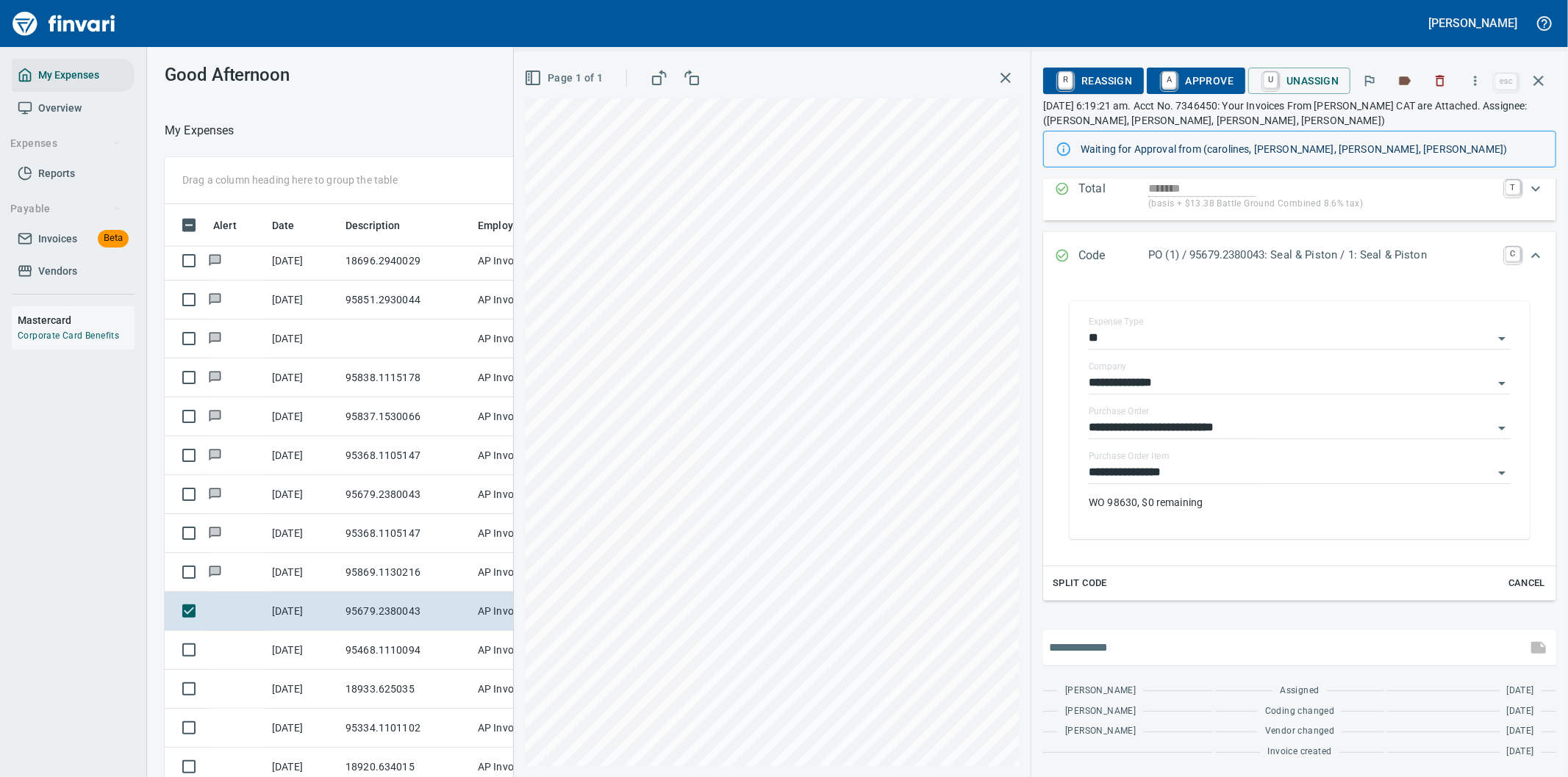
click at [1167, 641] on input "text" at bounding box center [1284, 648] width 472 height 23
type input "**********"
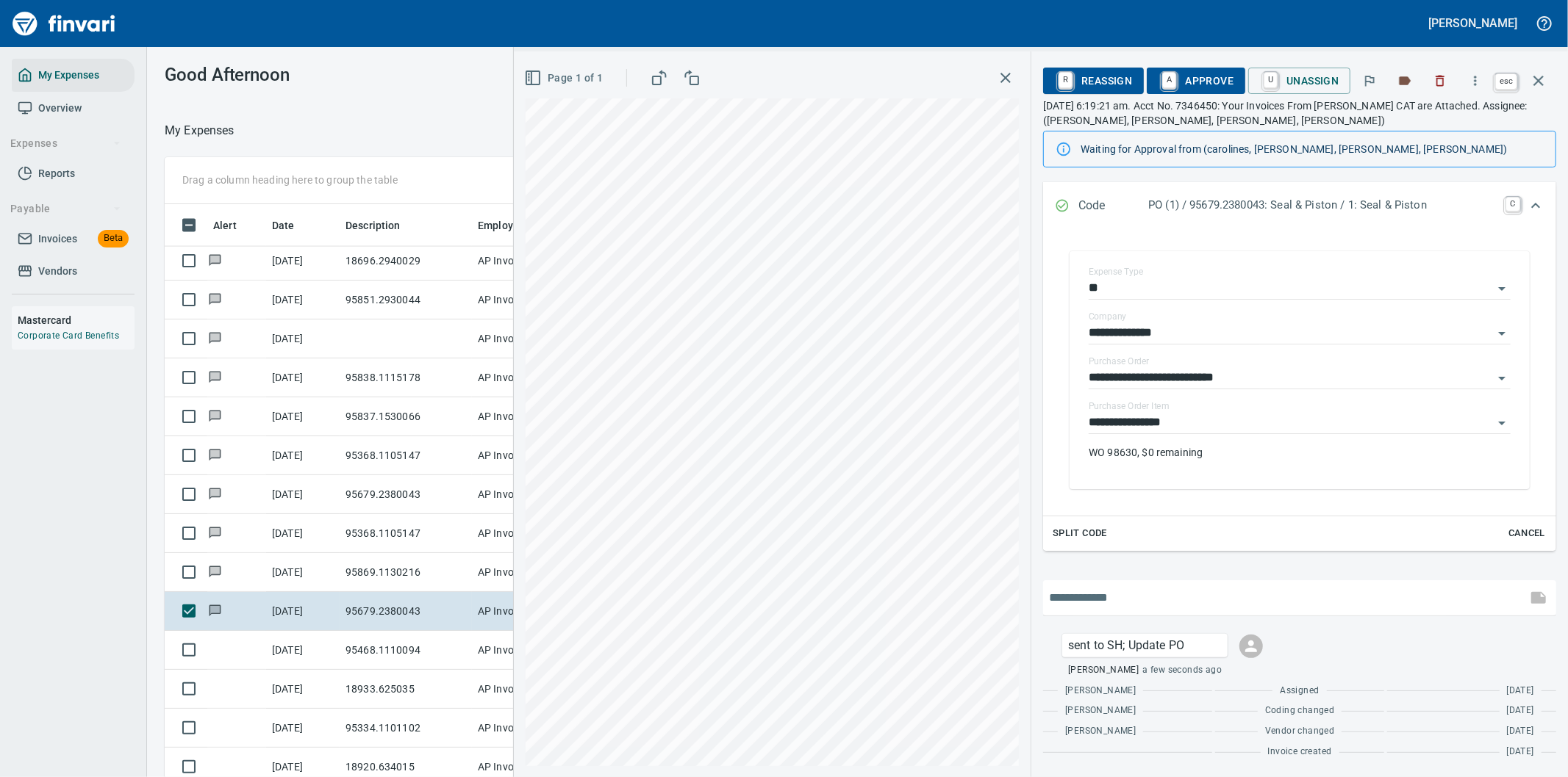
scroll to position [592, 982]
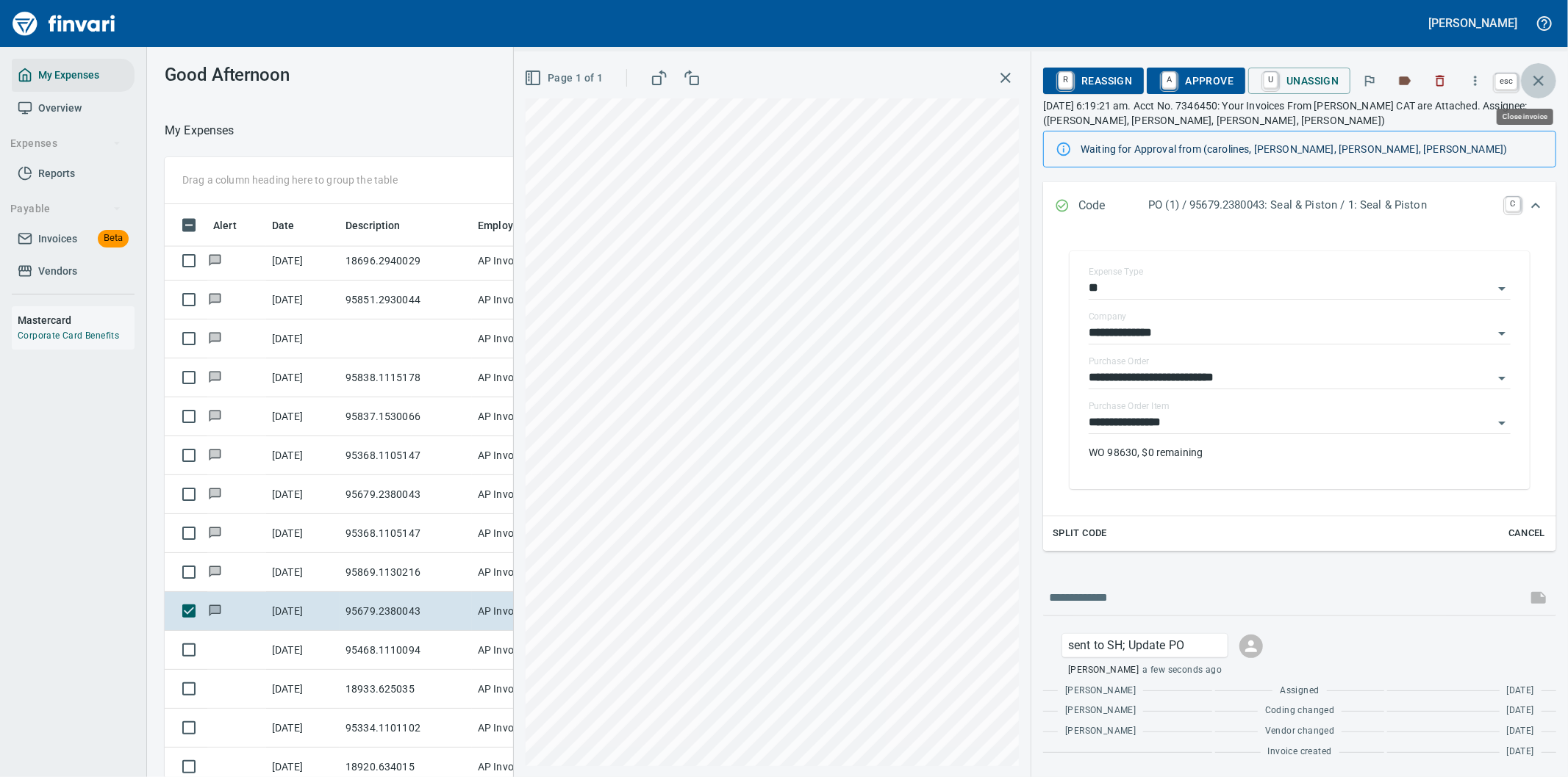
click at [1540, 82] on icon "button" at bounding box center [1538, 81] width 10 height 10
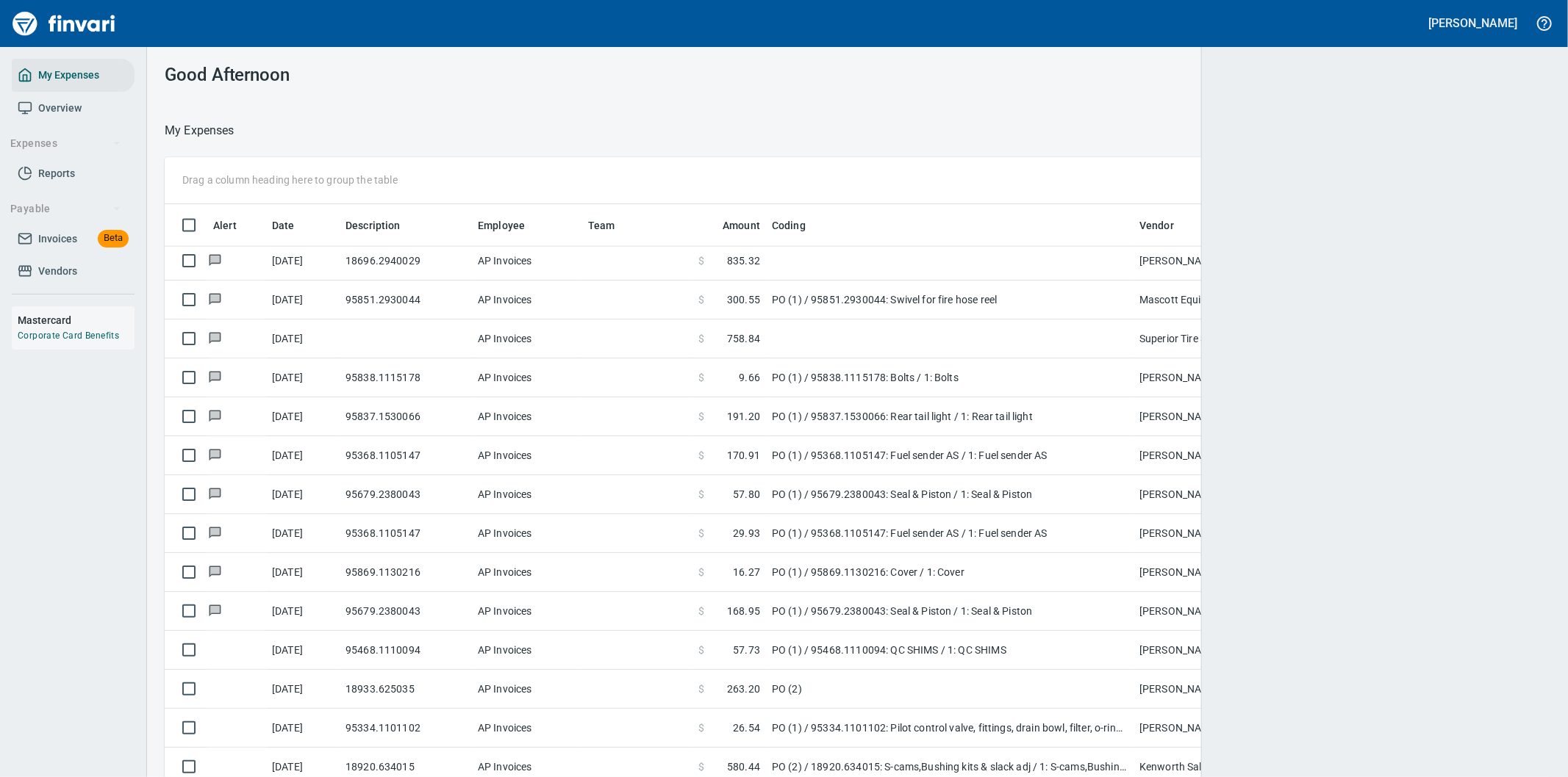
scroll to position [592, 1348]
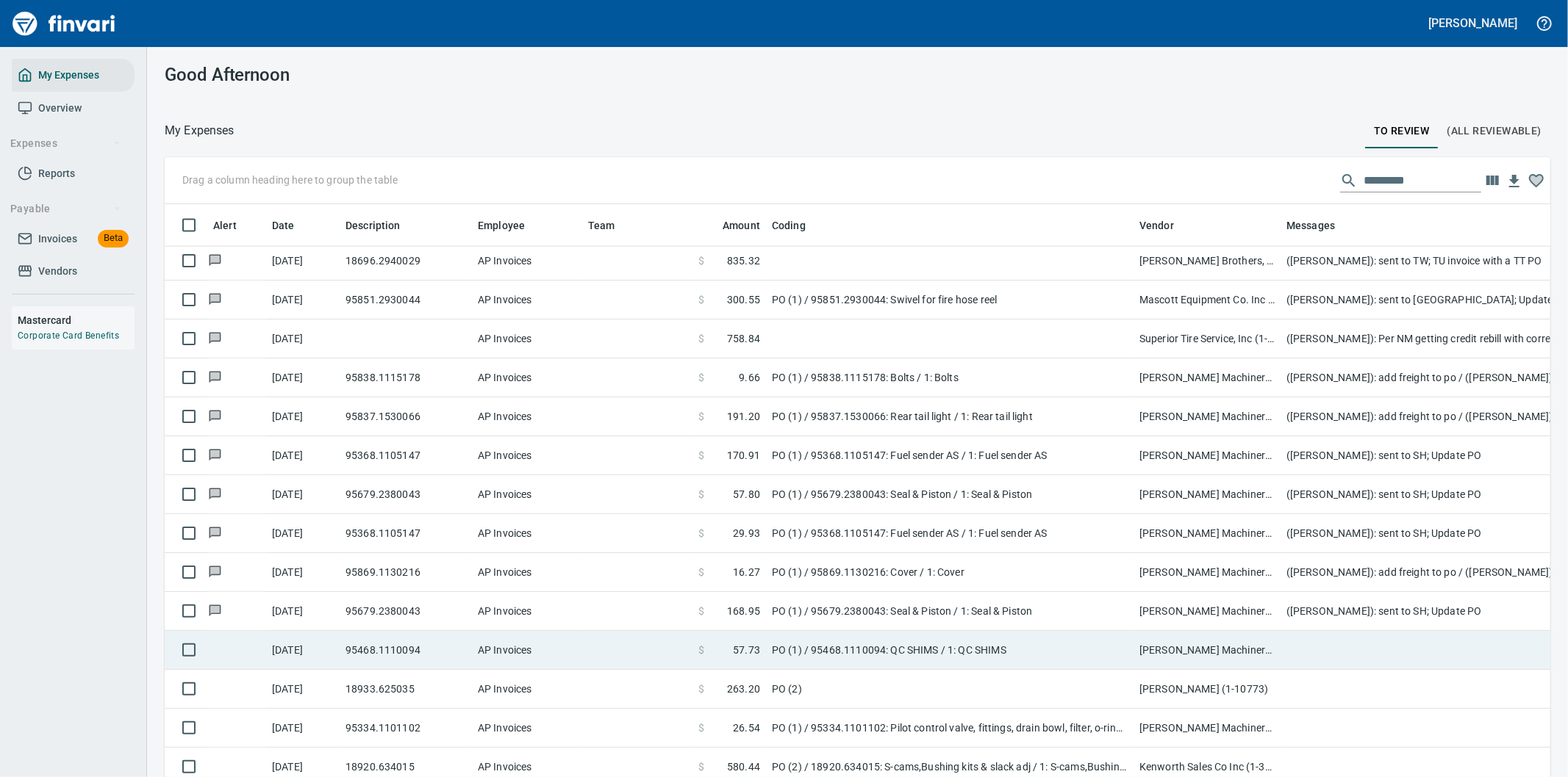
click at [1321, 647] on td at bounding box center [1575, 650] width 588 height 39
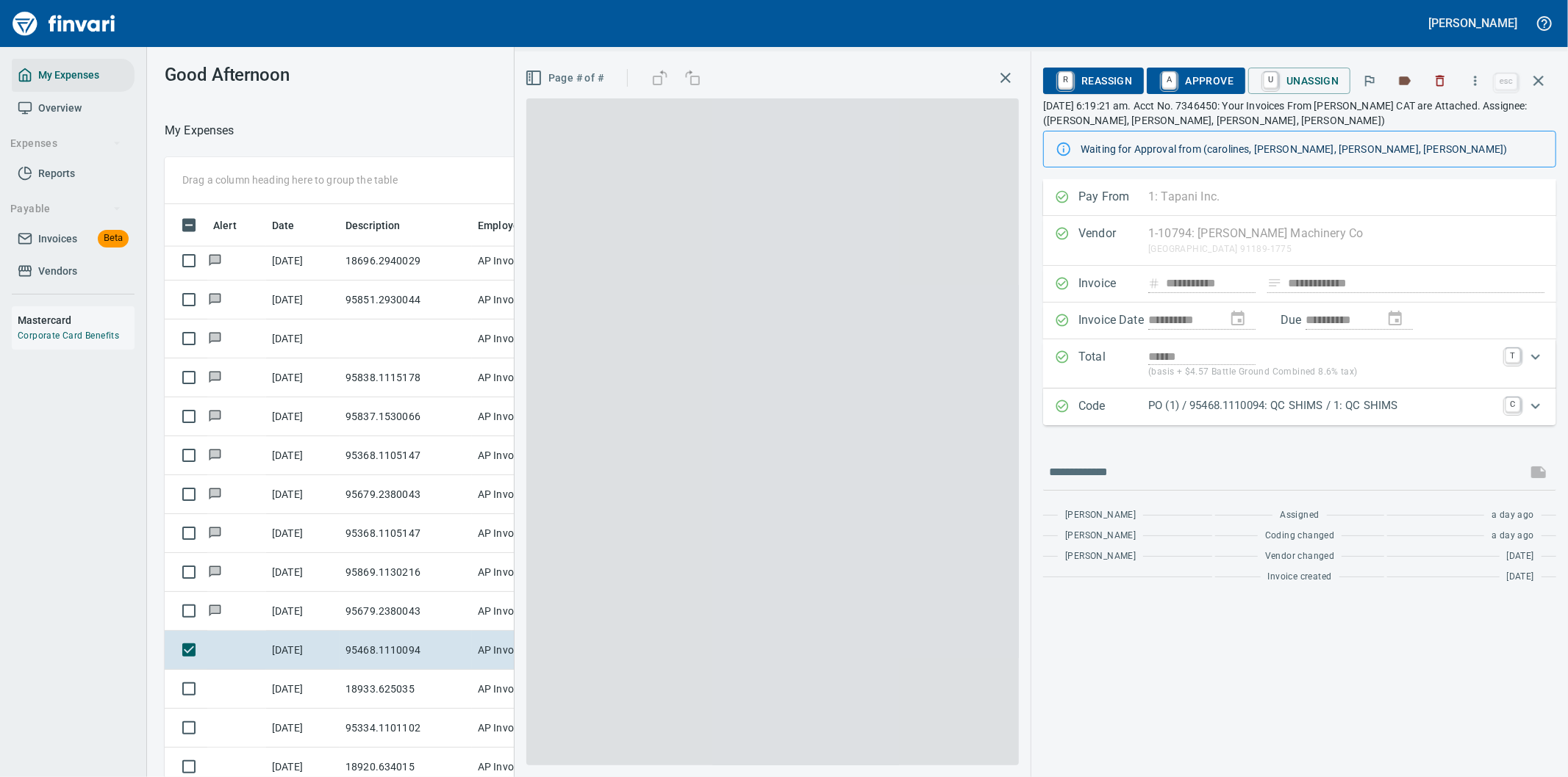
scroll to position [592, 982]
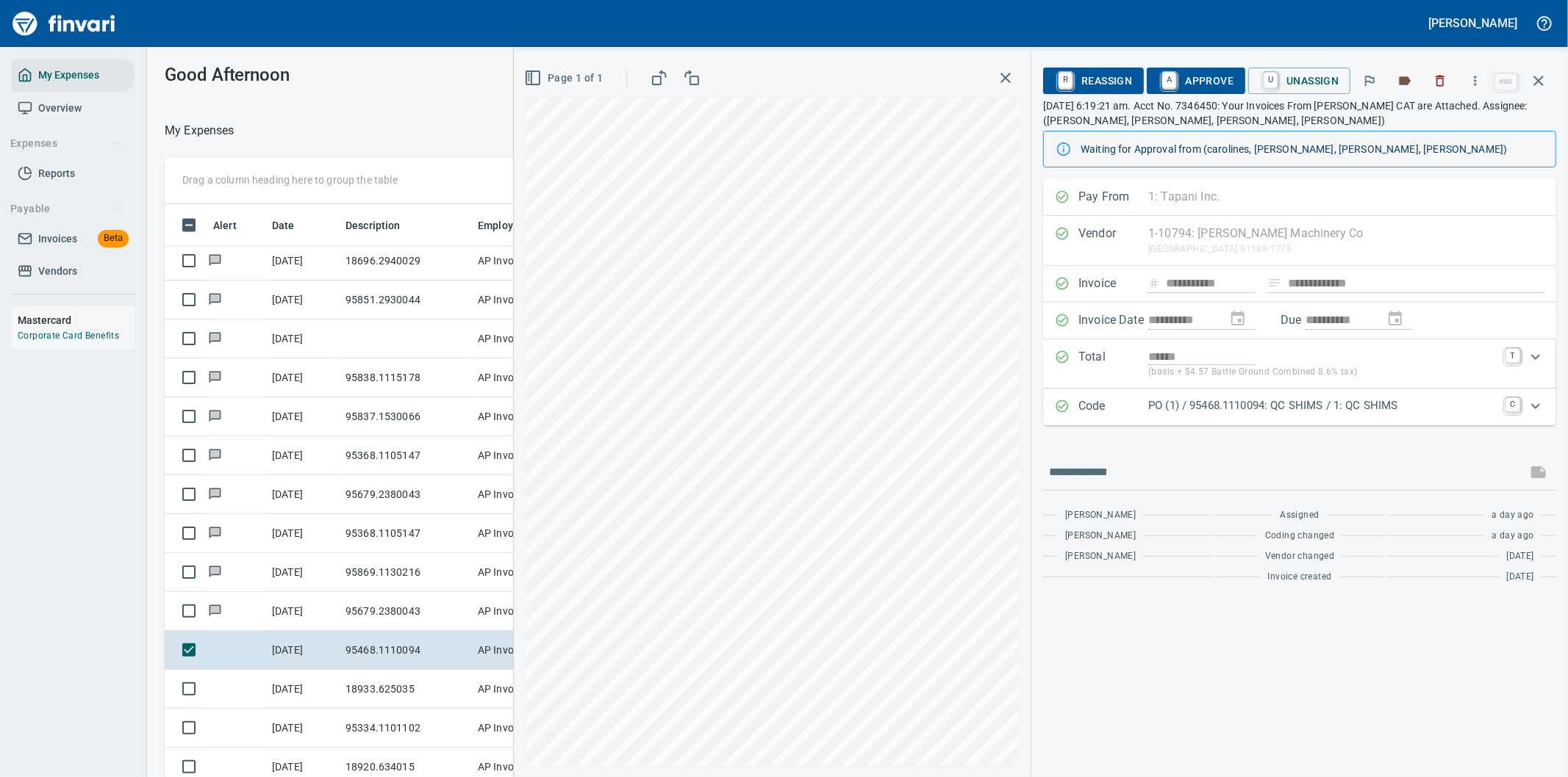
click at [1532, 407] on icon "Expand" at bounding box center [1536, 406] width 17 height 17
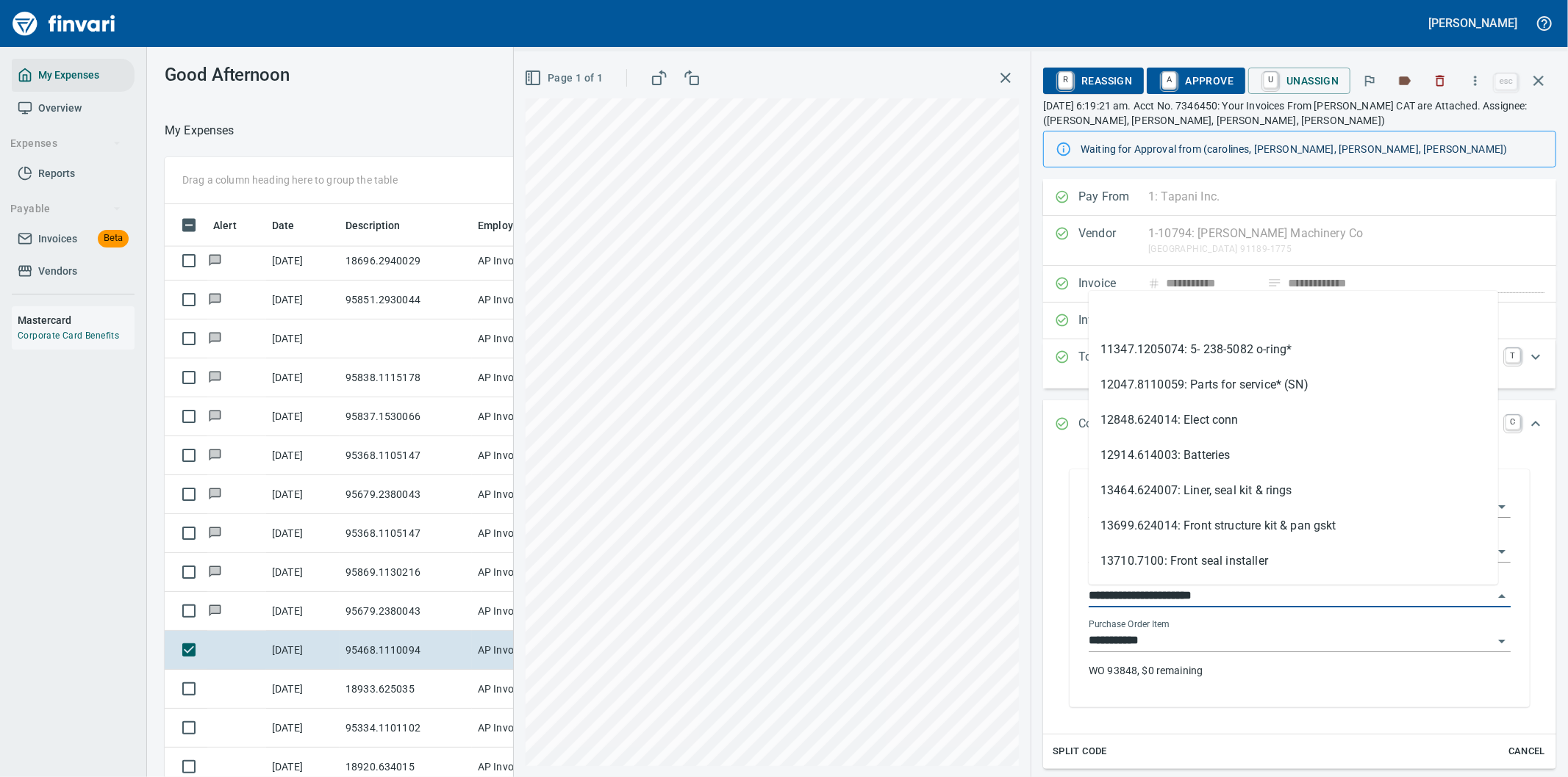
drag, startPoint x: 1175, startPoint y: 591, endPoint x: 1074, endPoint y: 589, distance: 101.0
click at [1074, 591] on div "**********" at bounding box center [1299, 588] width 460 height 238
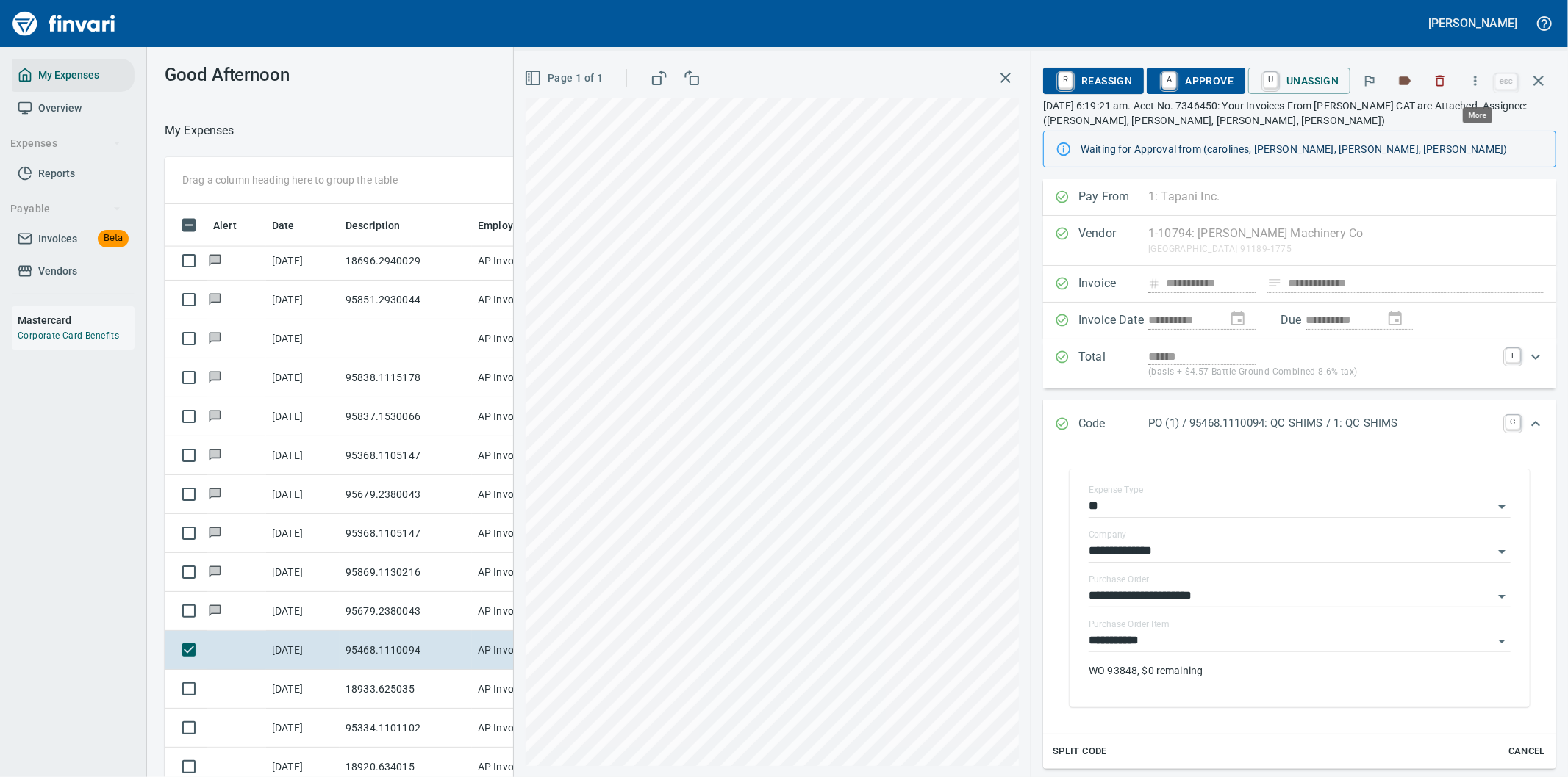
click at [1476, 76] on icon "button" at bounding box center [1475, 81] width 15 height 15
click at [1431, 121] on span "Download" at bounding box center [1473, 123] width 141 height 17
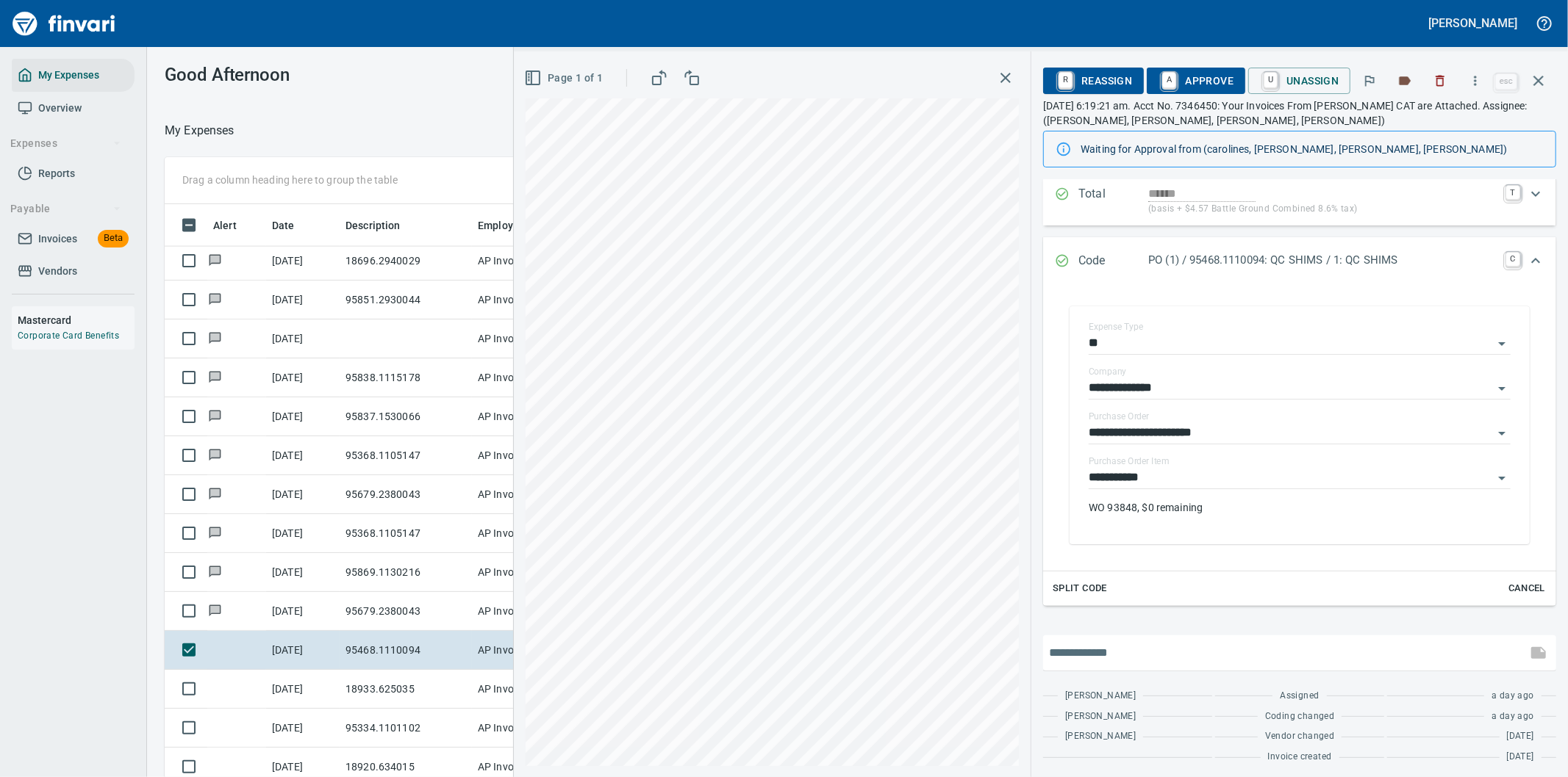
drag, startPoint x: 1182, startPoint y: 654, endPoint x: 1186, endPoint y: 636, distance: 18.4
click at [1184, 653] on input "text" at bounding box center [1284, 653] width 472 height 23
type input "**********"
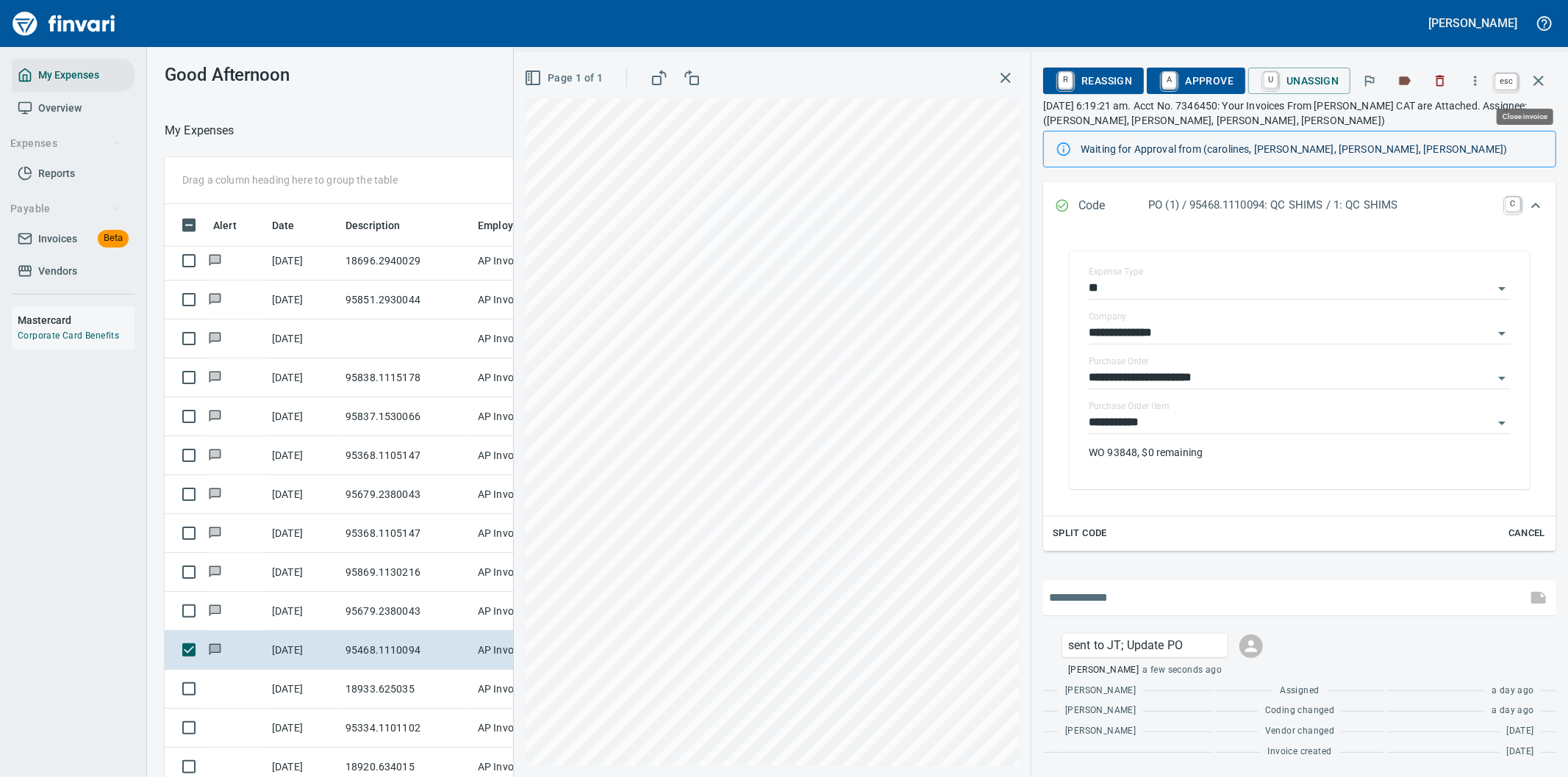
scroll to position [592, 982]
click at [1540, 83] on icon "button" at bounding box center [1538, 81] width 10 height 10
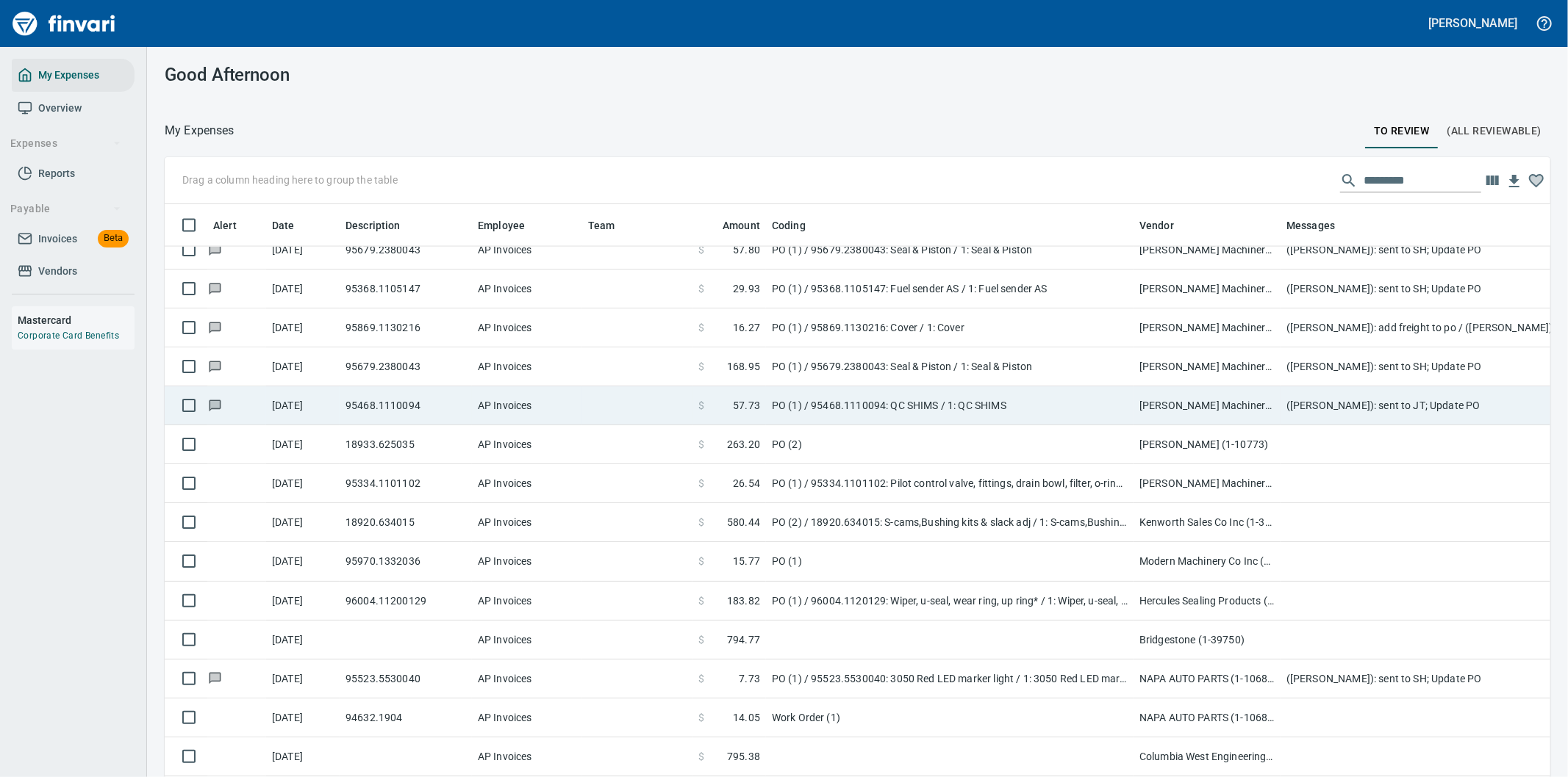
scroll to position [2204, 0]
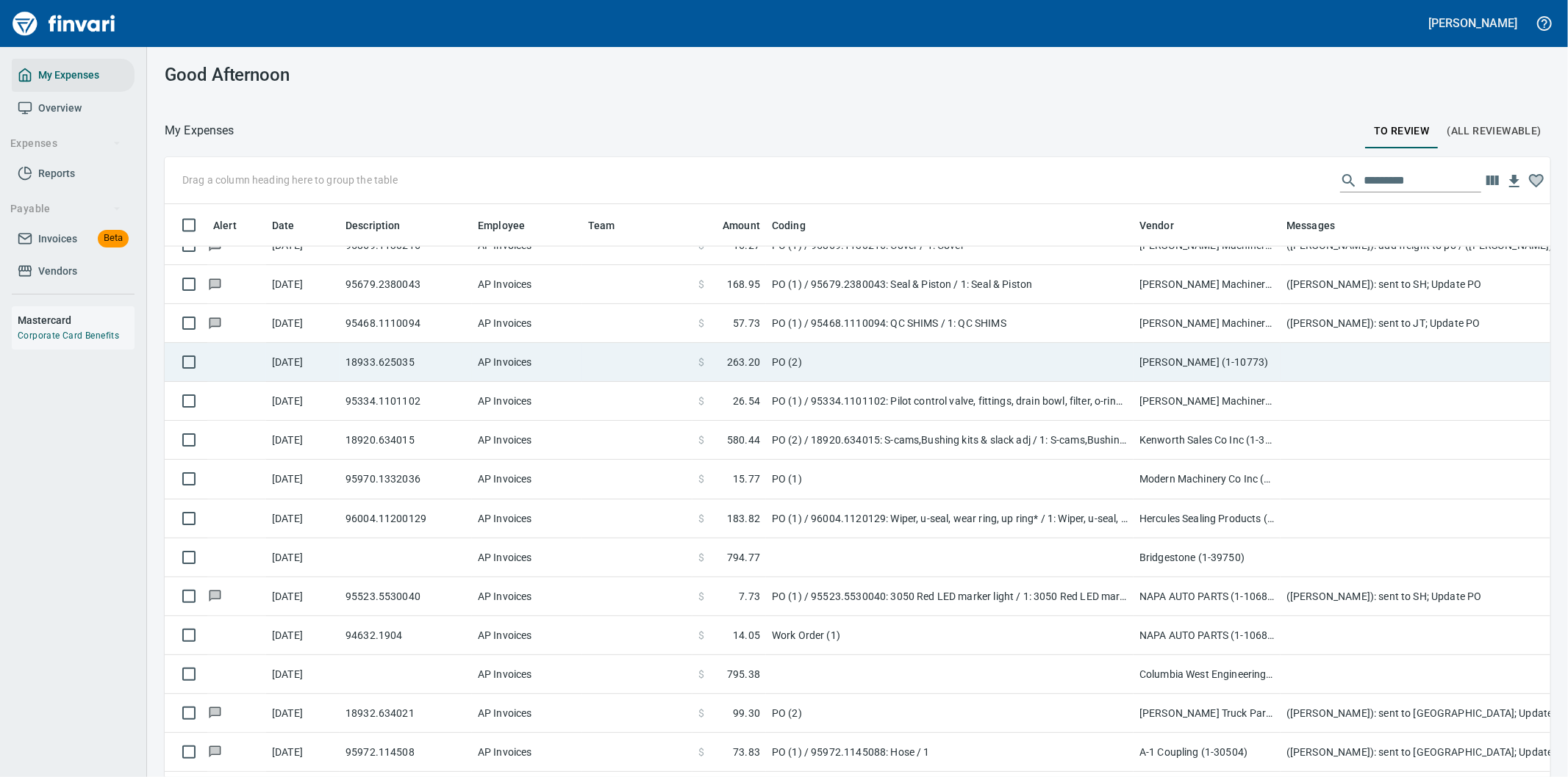
click at [905, 363] on td "PO (2)" at bounding box center [950, 362] width 368 height 39
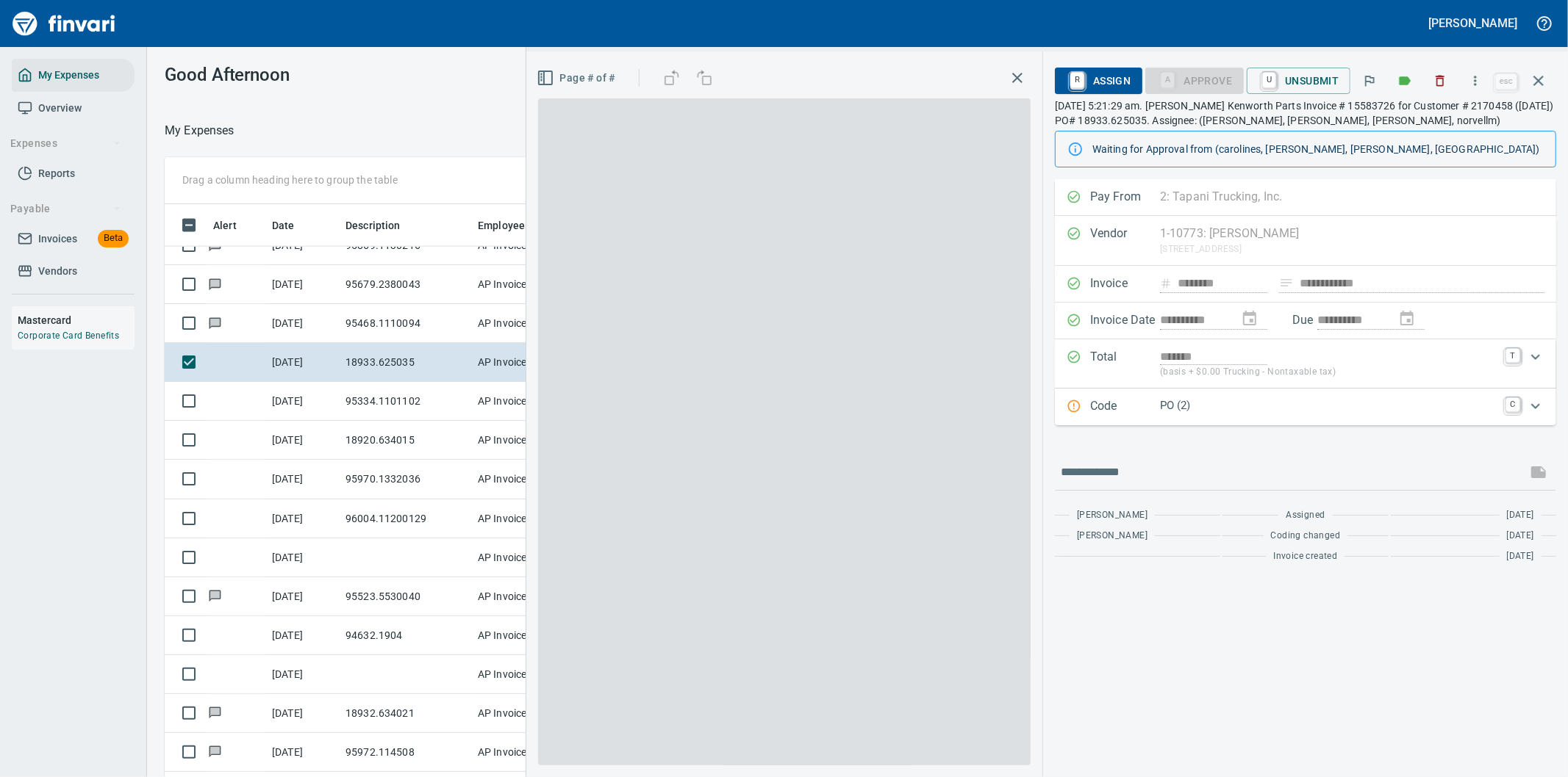
scroll to position [592, 982]
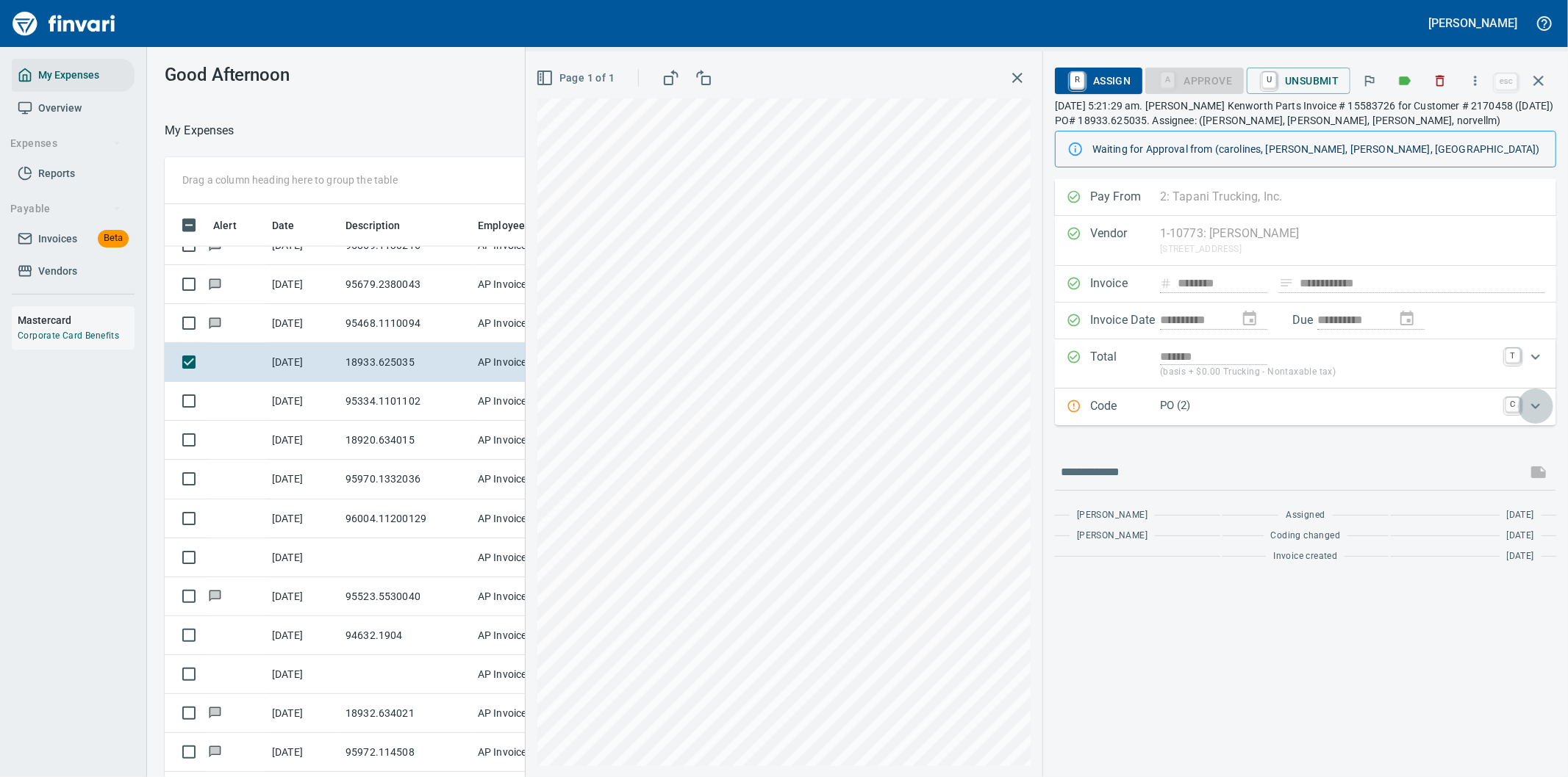
click at [1535, 406] on icon "Expand" at bounding box center [1536, 406] width 17 height 17
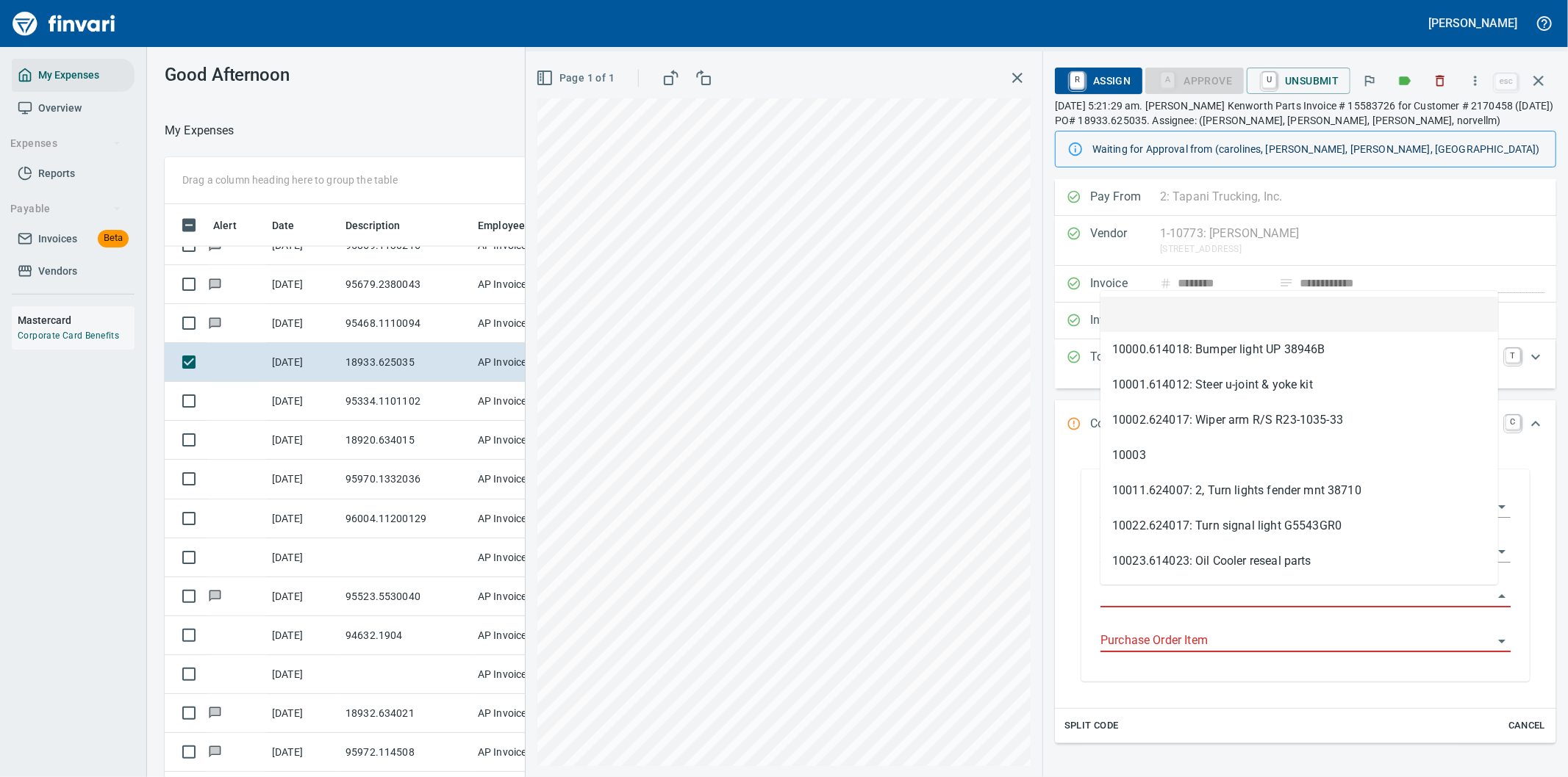
click at [1145, 592] on input "Purchase Order" at bounding box center [1297, 597] width 392 height 21
click at [1158, 599] on input "Purchase Order" at bounding box center [1297, 597] width 392 height 21
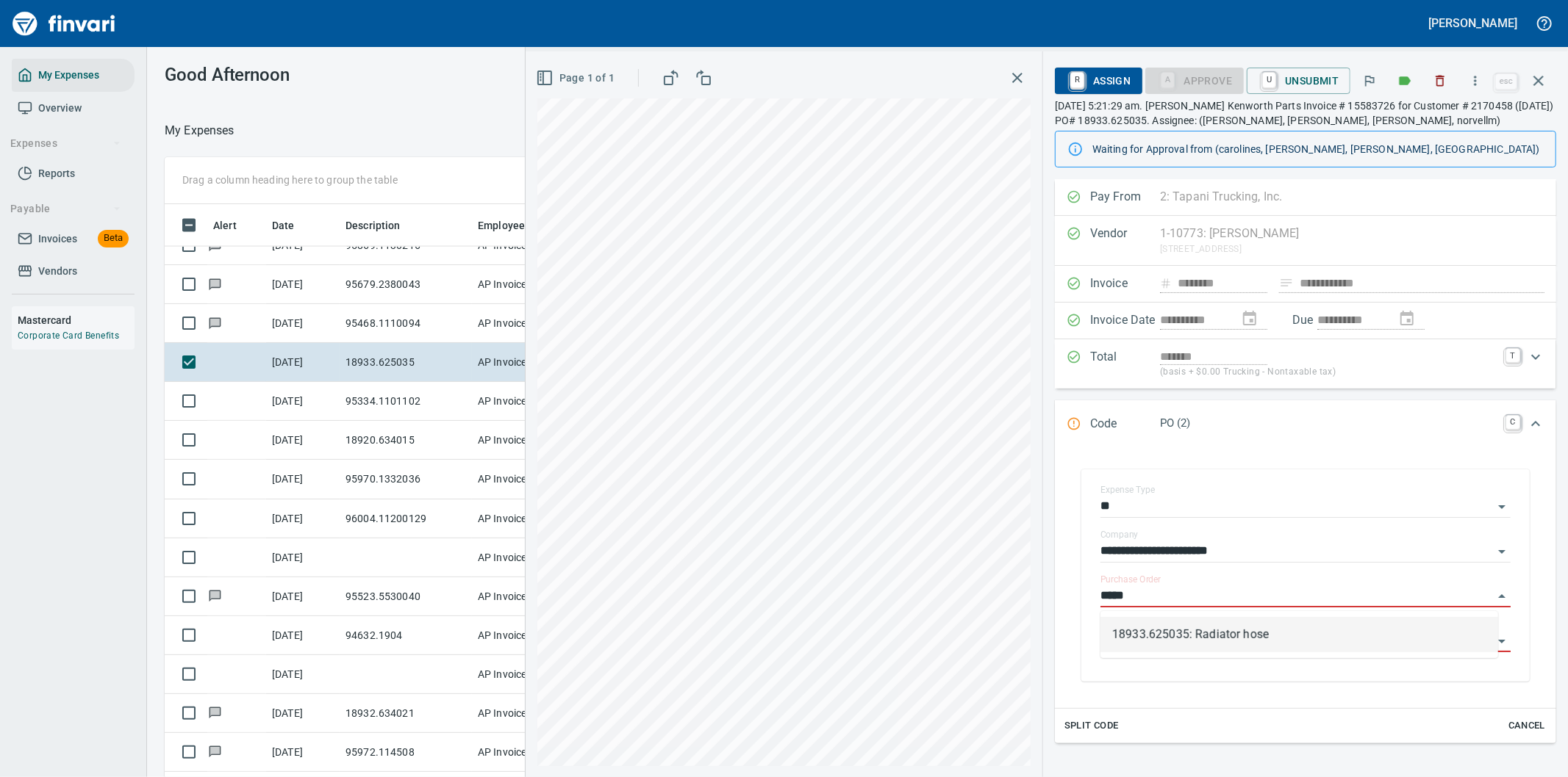
click at [1198, 628] on li "18933.625035: Radiator hose" at bounding box center [1299, 634] width 397 height 36
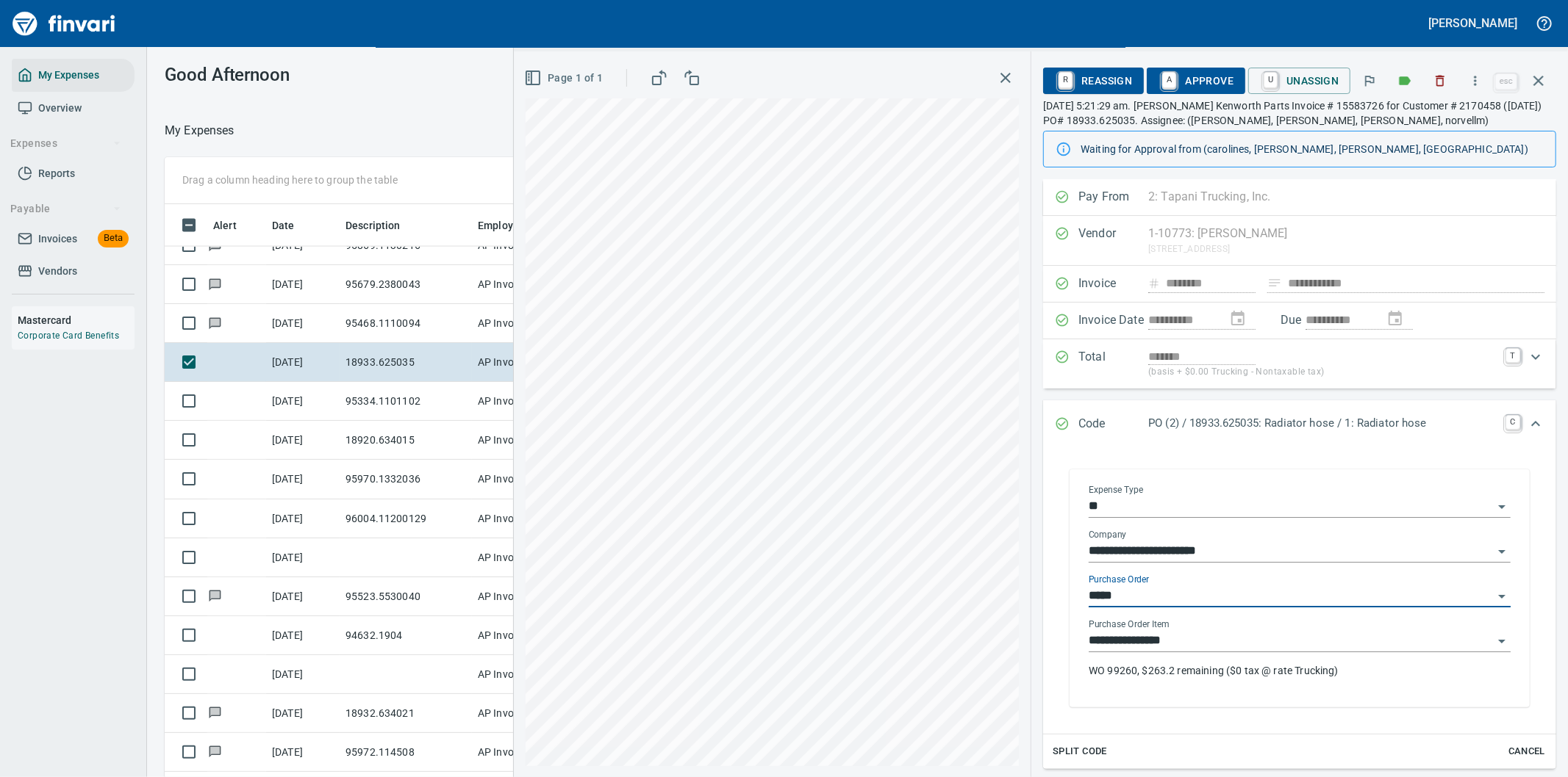
type input "**********"
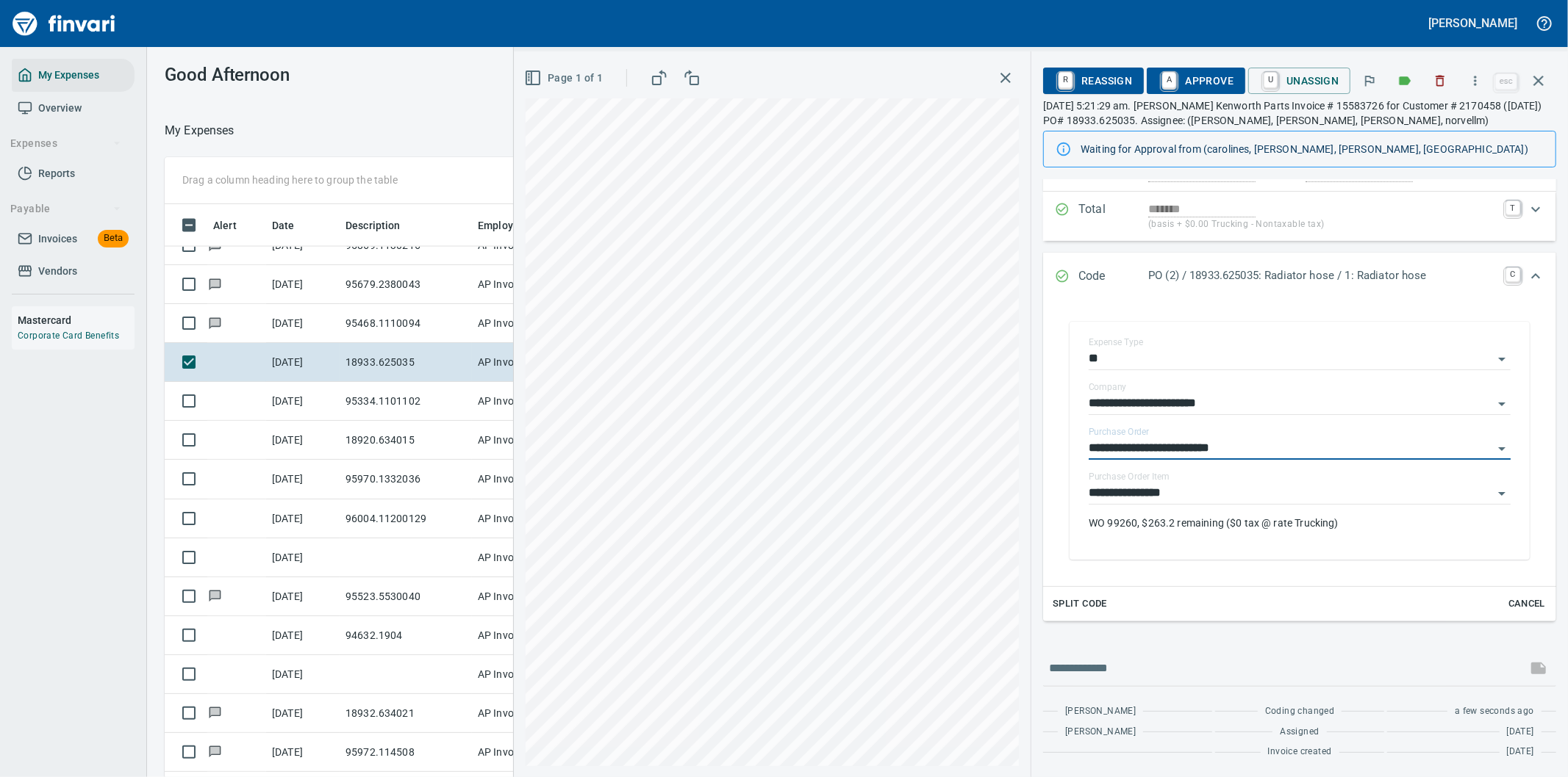
scroll to position [0, 0]
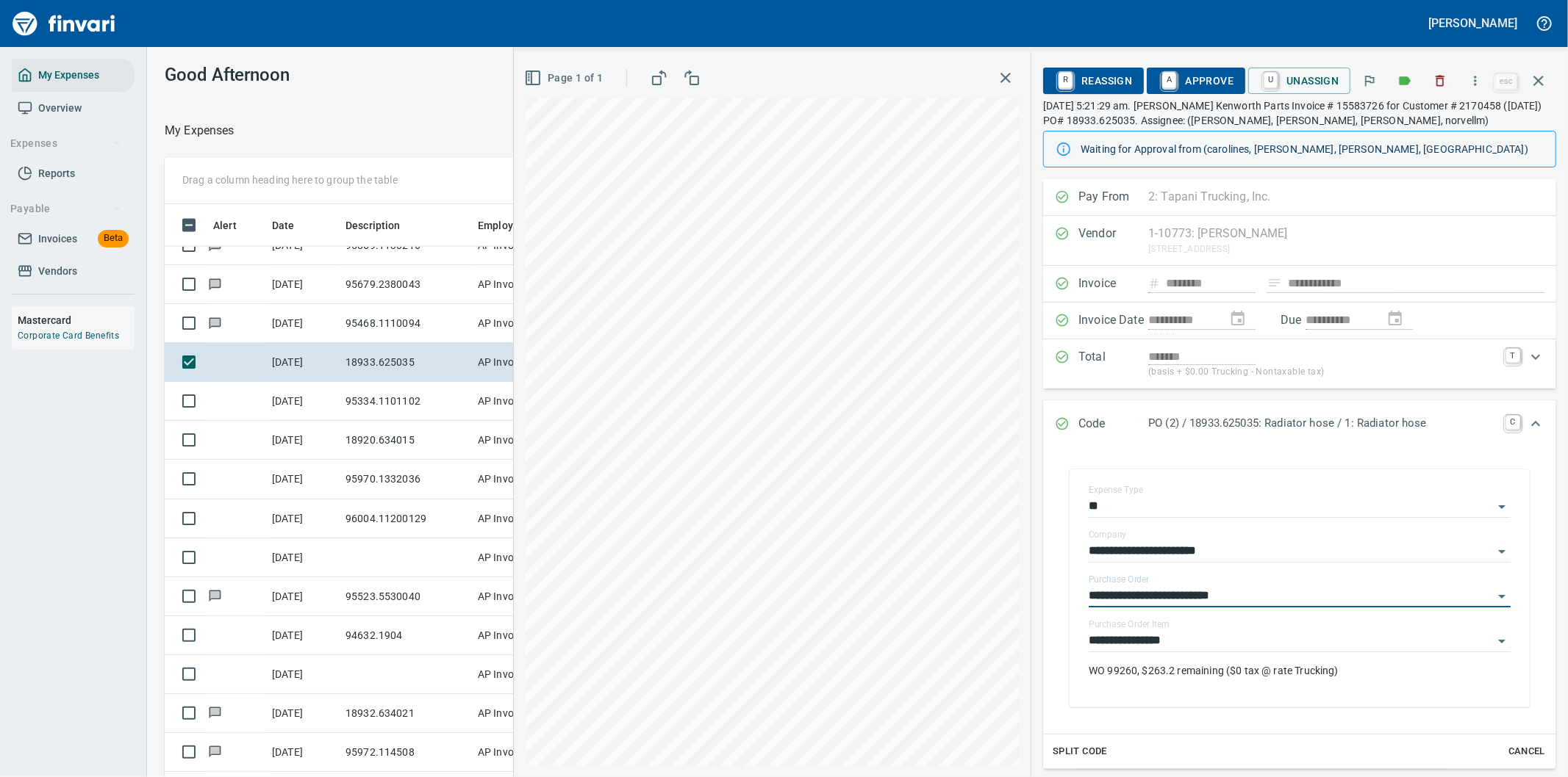
type input "**********"
click at [1202, 77] on span "A Approve" at bounding box center [1196, 81] width 75 height 25
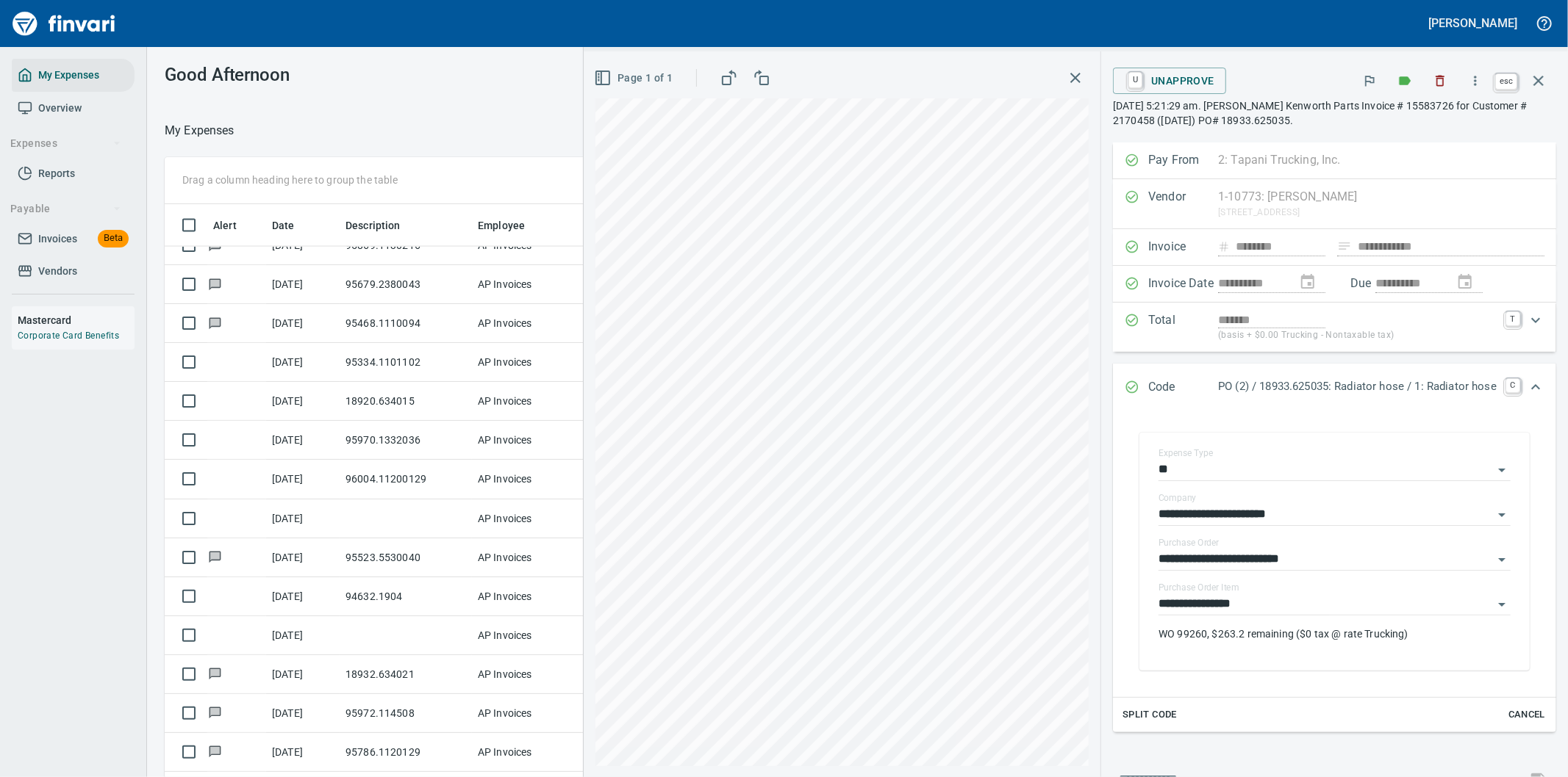
scroll to position [592, 982]
click at [1533, 74] on icon "button" at bounding box center [1538, 81] width 17 height 17
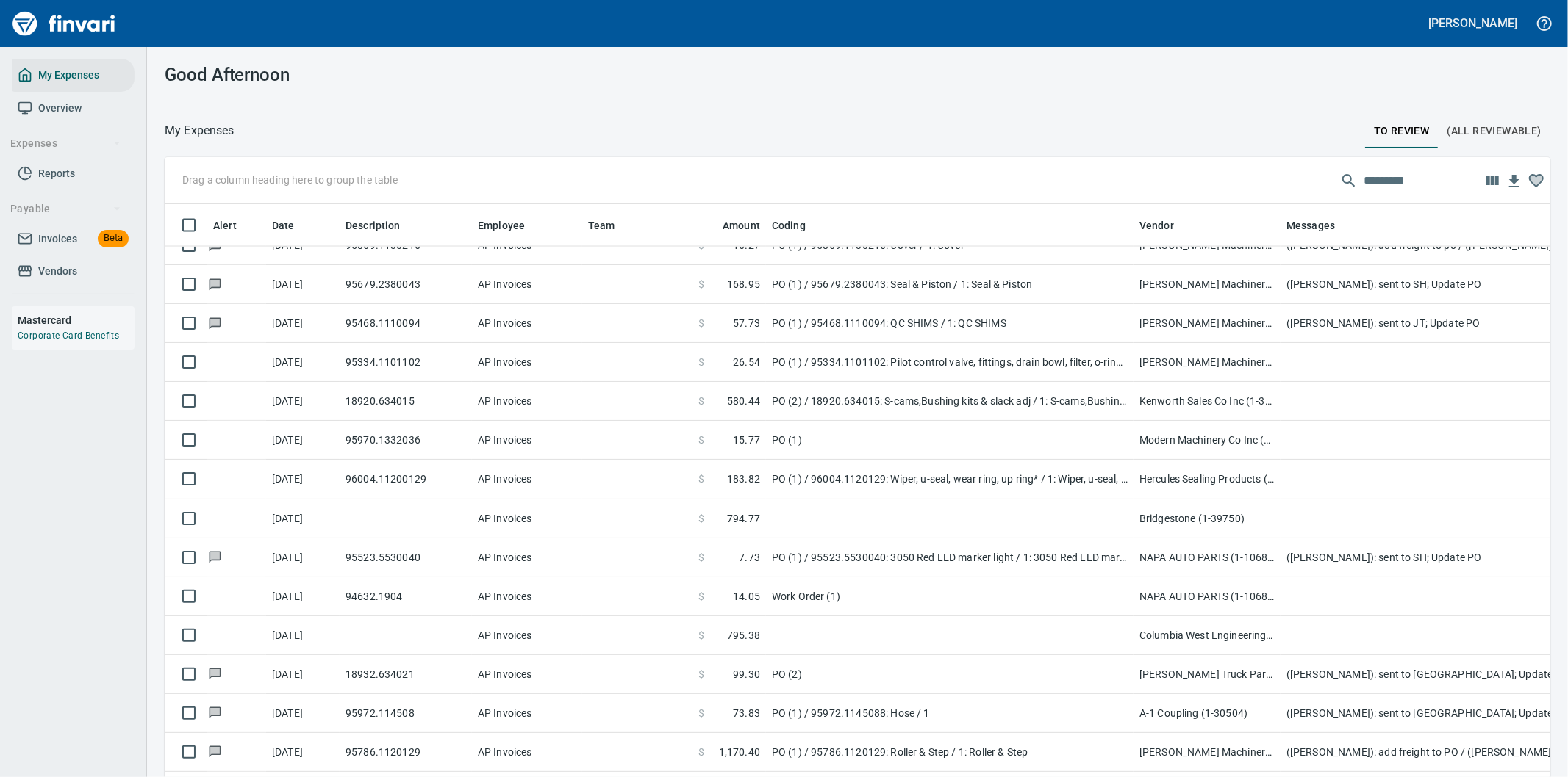
scroll to position [592, 1349]
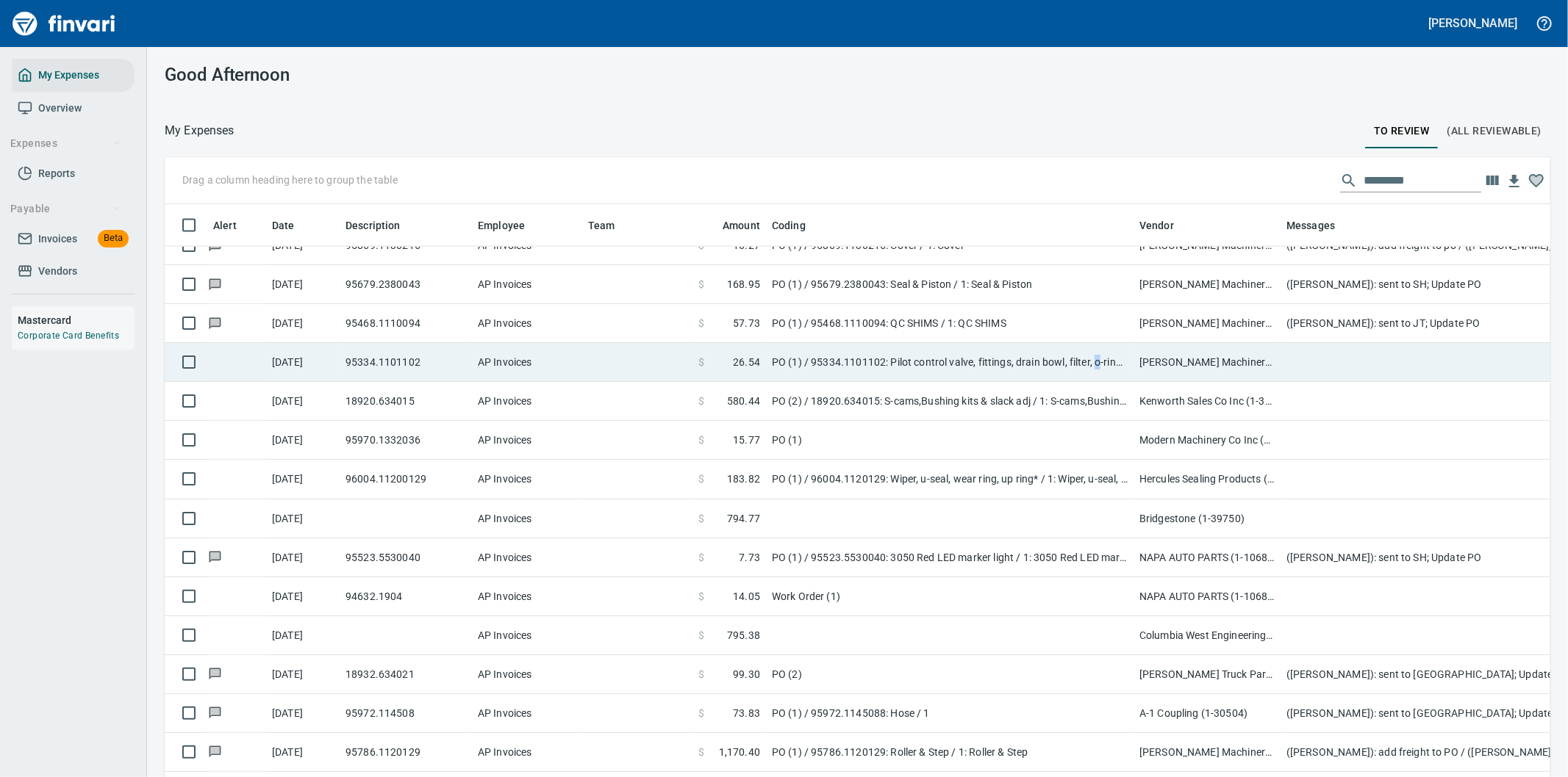
click at [1098, 359] on td "PO (1) / 95334.1101102: Pilot control valve, fittings, drain bowl, filter, o-ri…" at bounding box center [950, 362] width 368 height 39
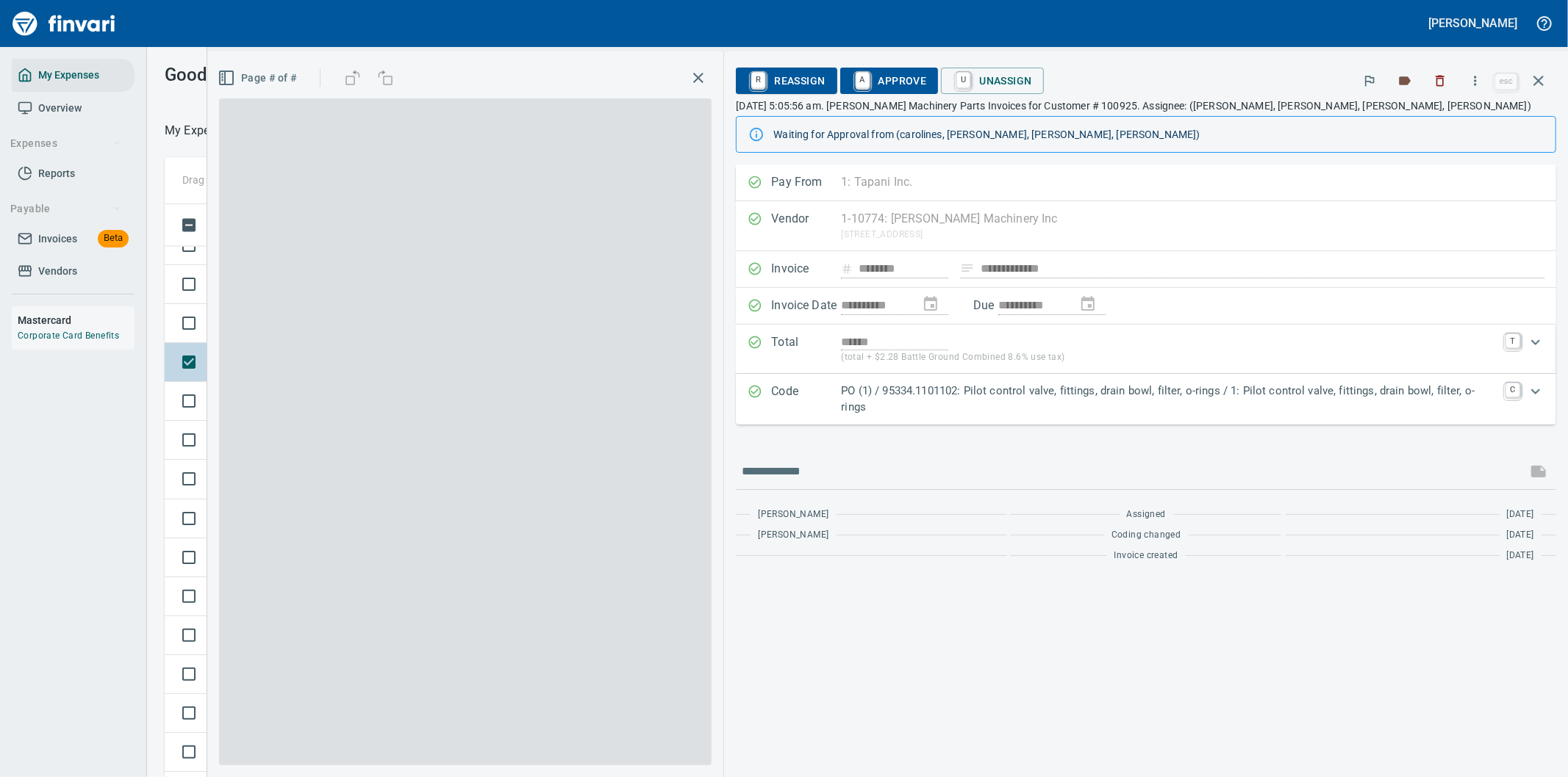
scroll to position [592, 982]
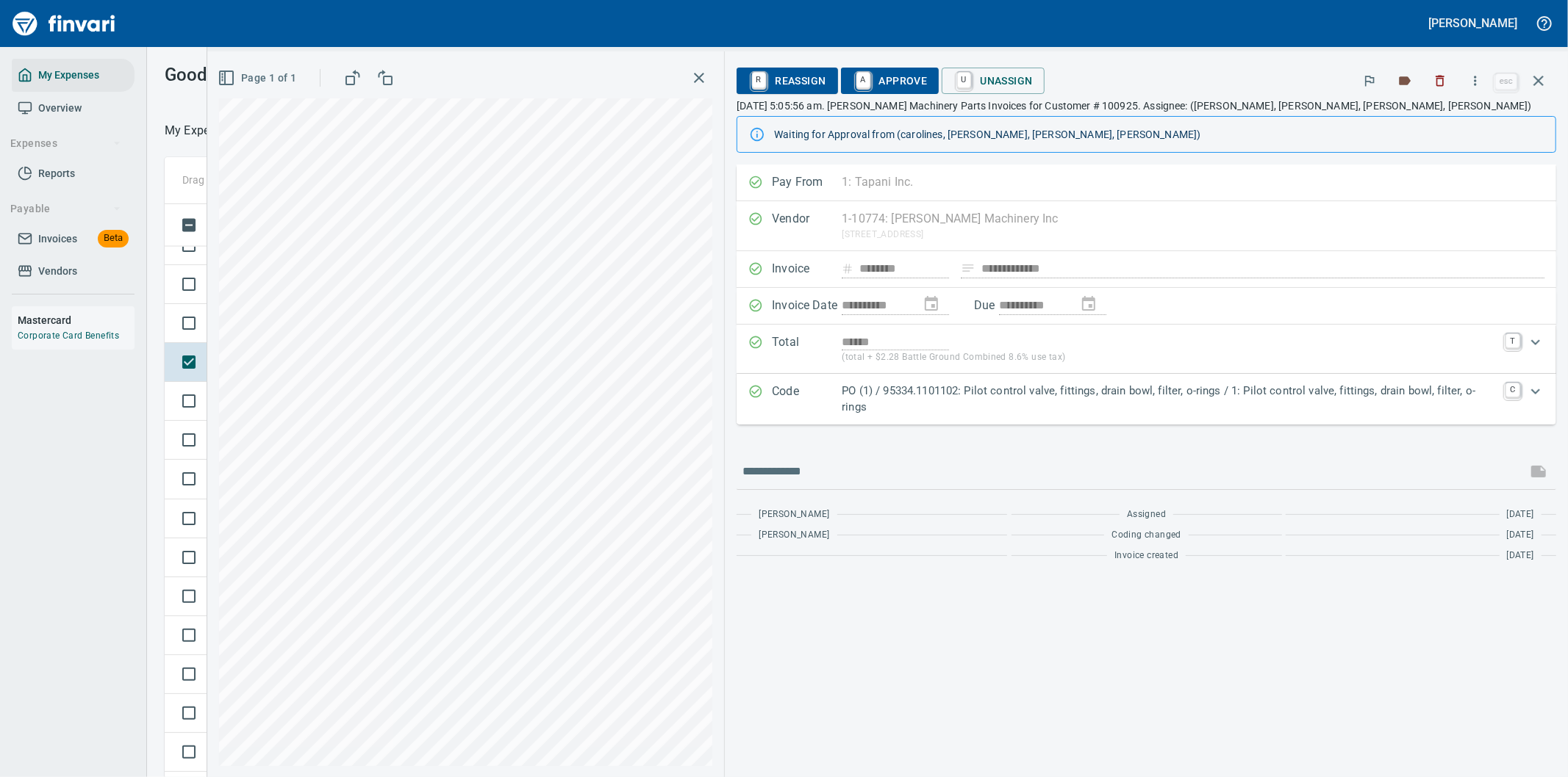
click at [1534, 394] on icon "Expand" at bounding box center [1536, 391] width 9 height 5
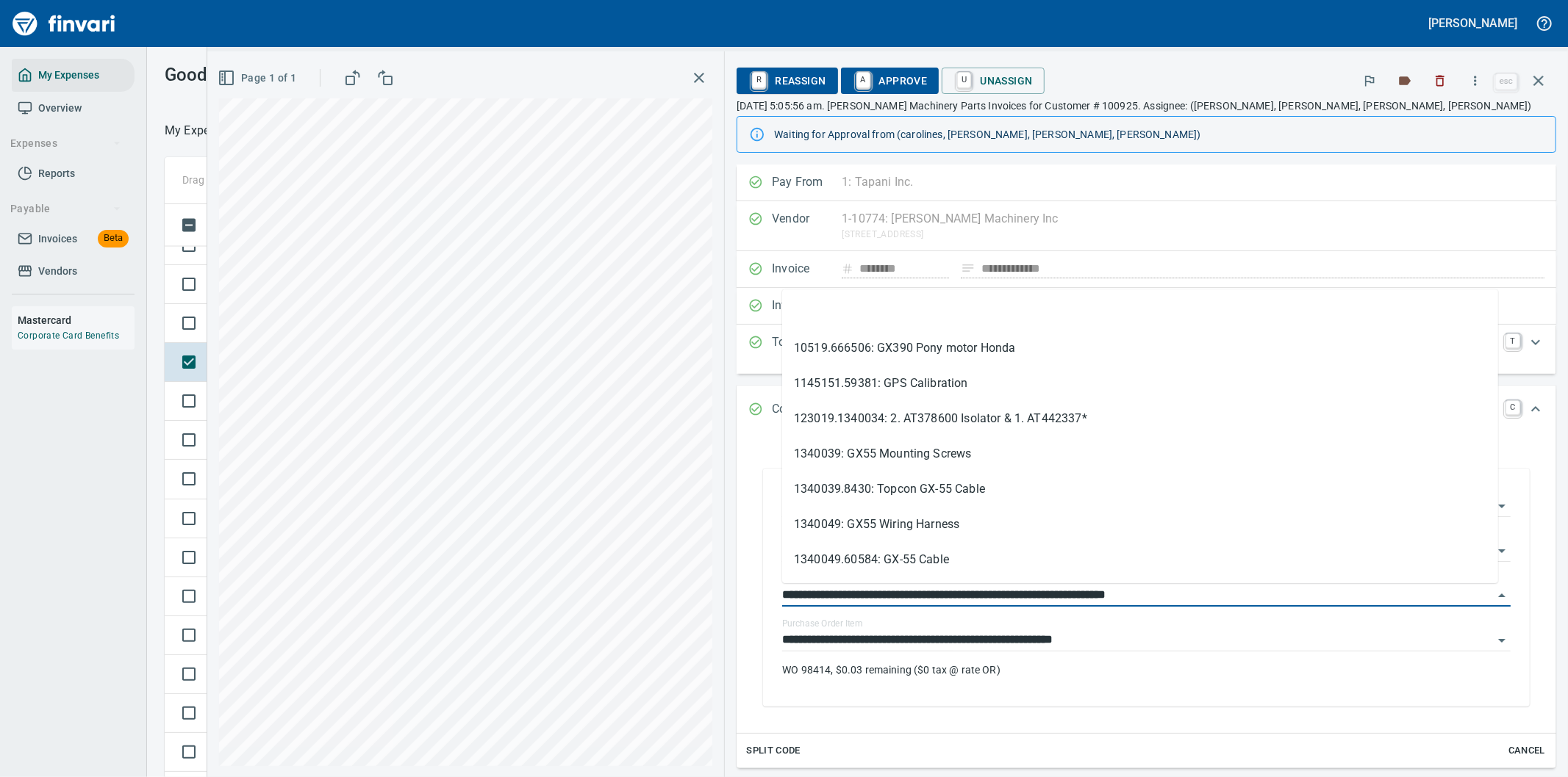
click at [711, 590] on div "**********" at bounding box center [887, 414] width 1361 height 726
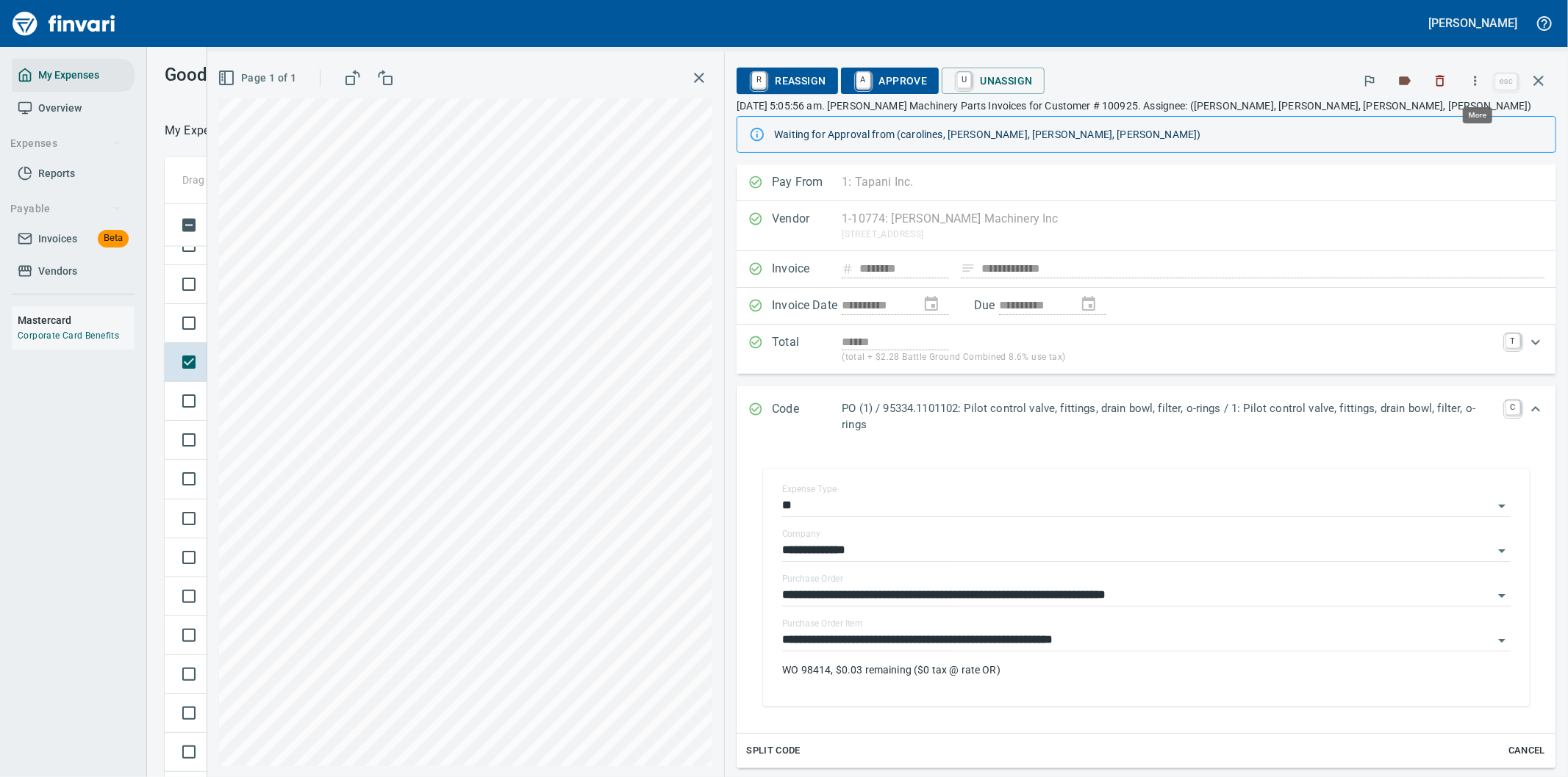
click at [1475, 78] on icon "button" at bounding box center [1475, 81] width 15 height 15
click at [1412, 121] on span "Download" at bounding box center [1473, 123] width 141 height 17
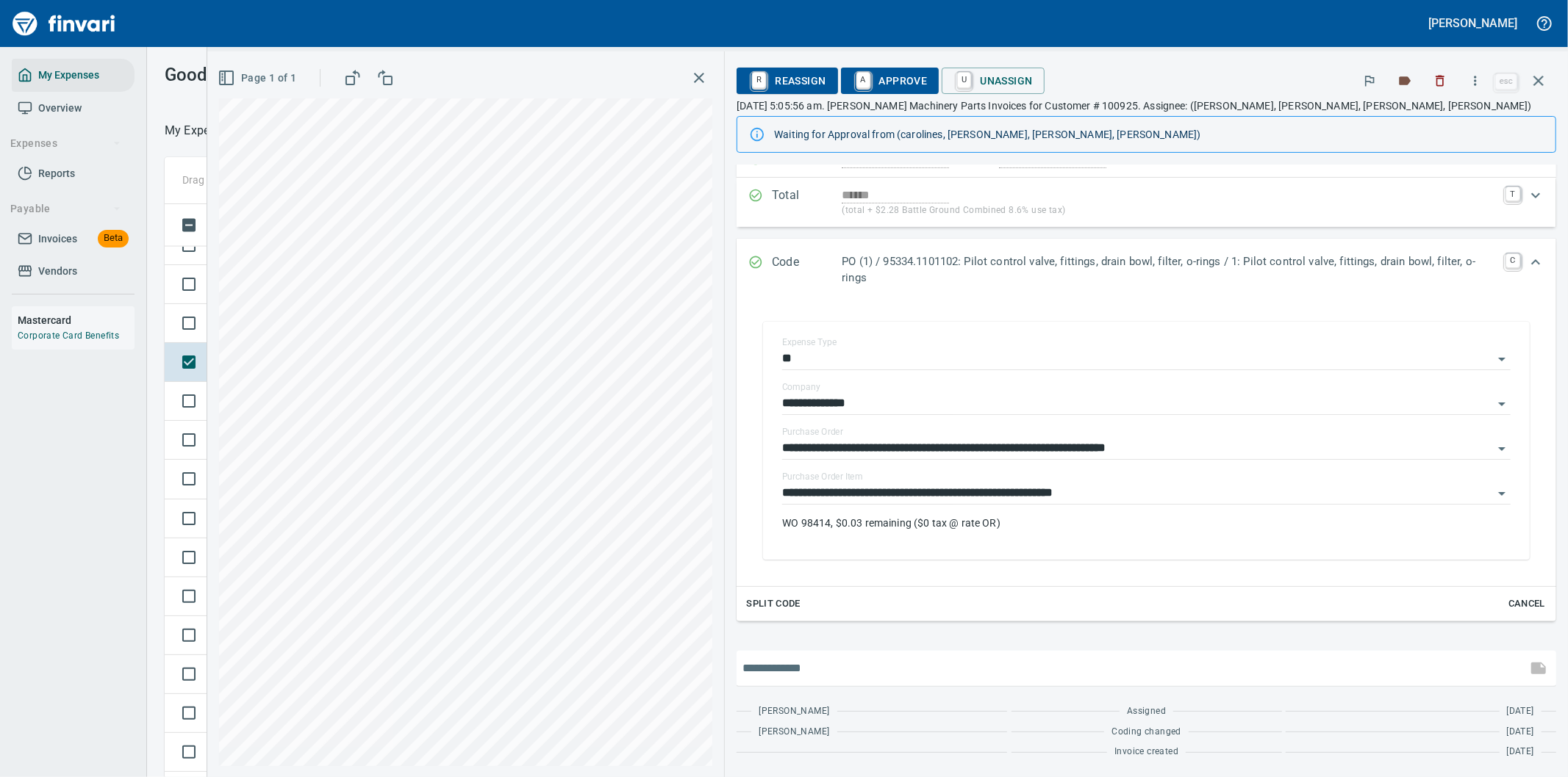
click at [847, 674] on input "text" at bounding box center [1131, 668] width 778 height 23
type input "**********"
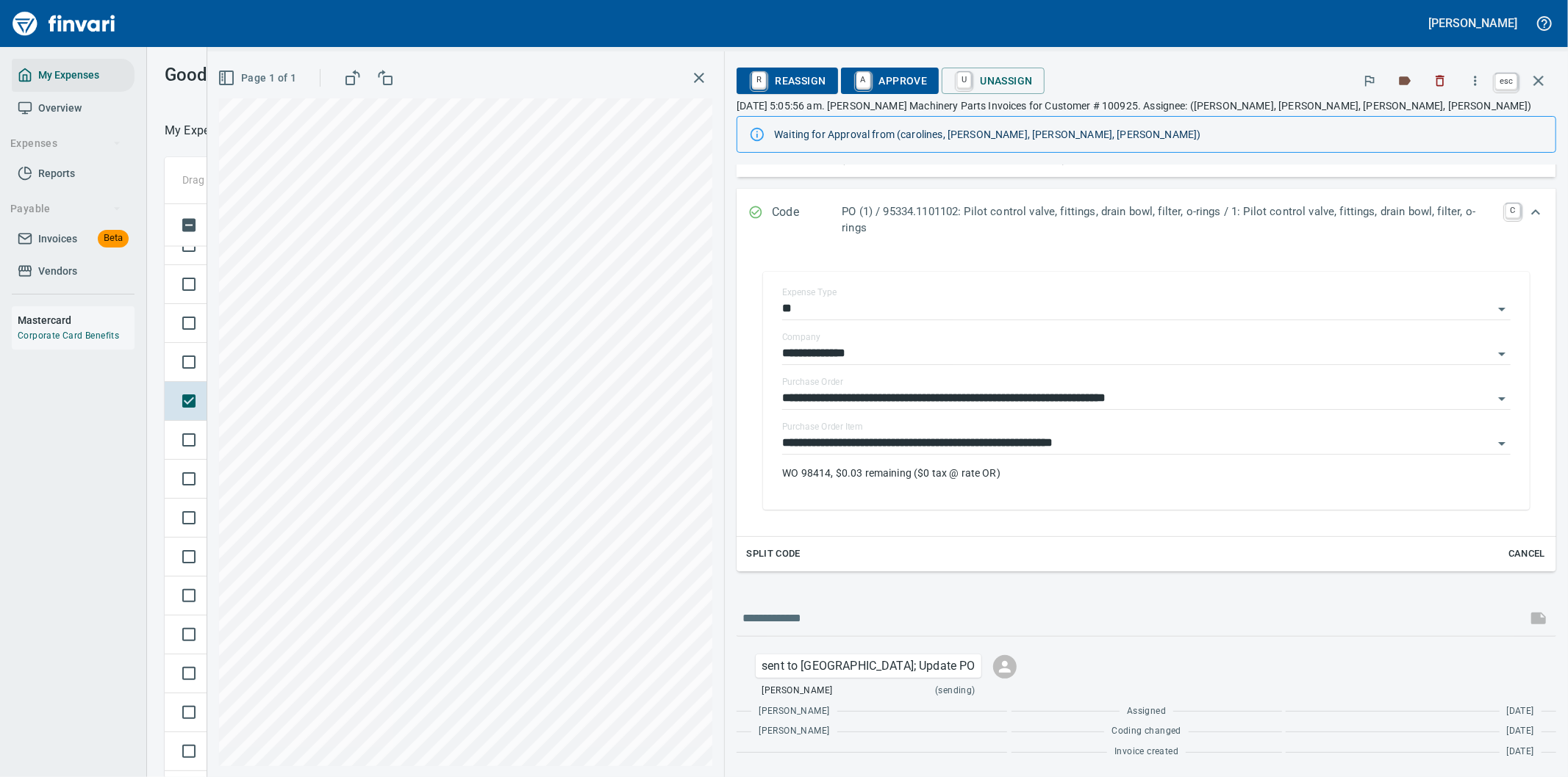
click at [1537, 78] on icon "button" at bounding box center [1538, 81] width 10 height 10
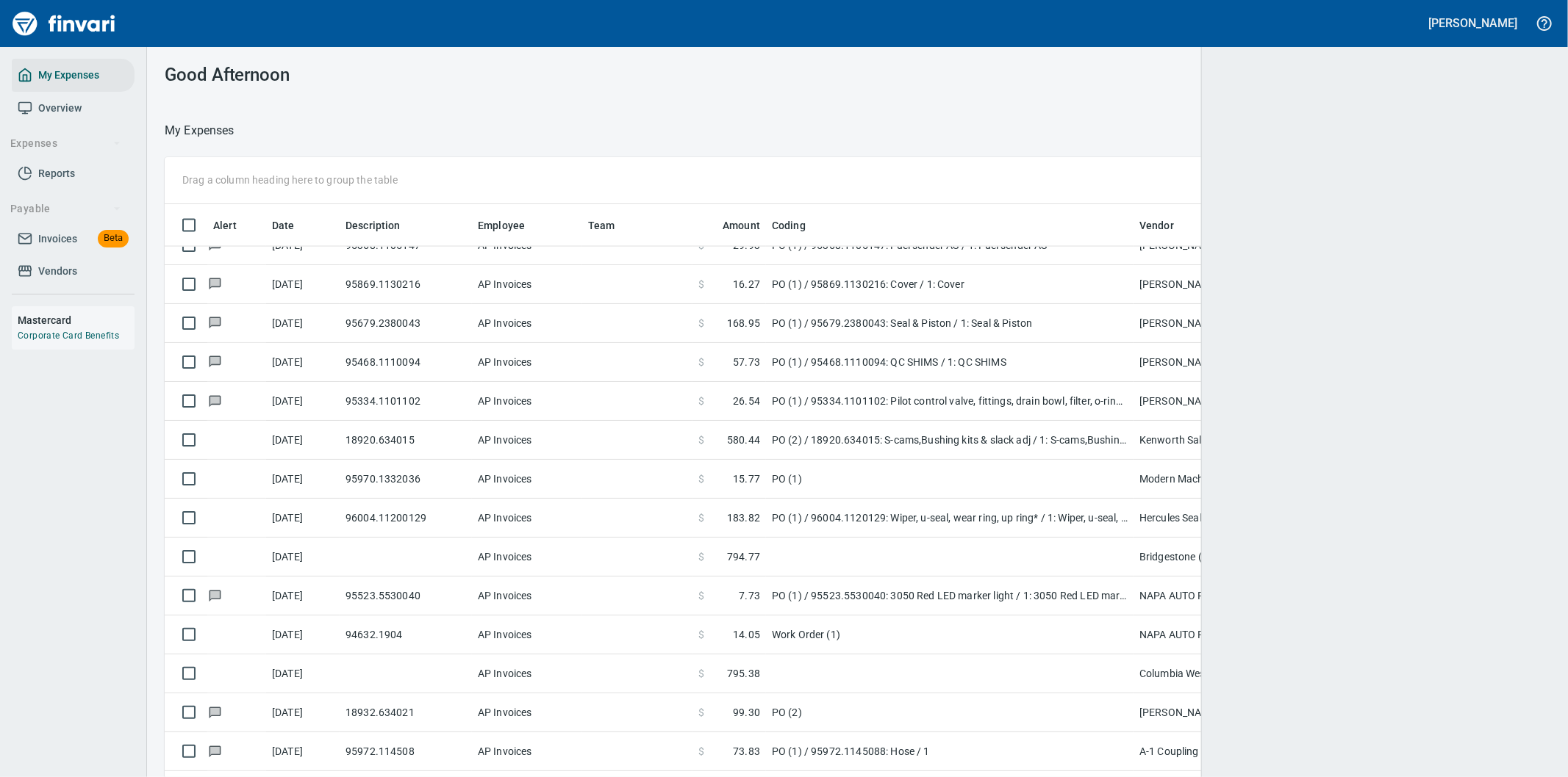
scroll to position [592, 1349]
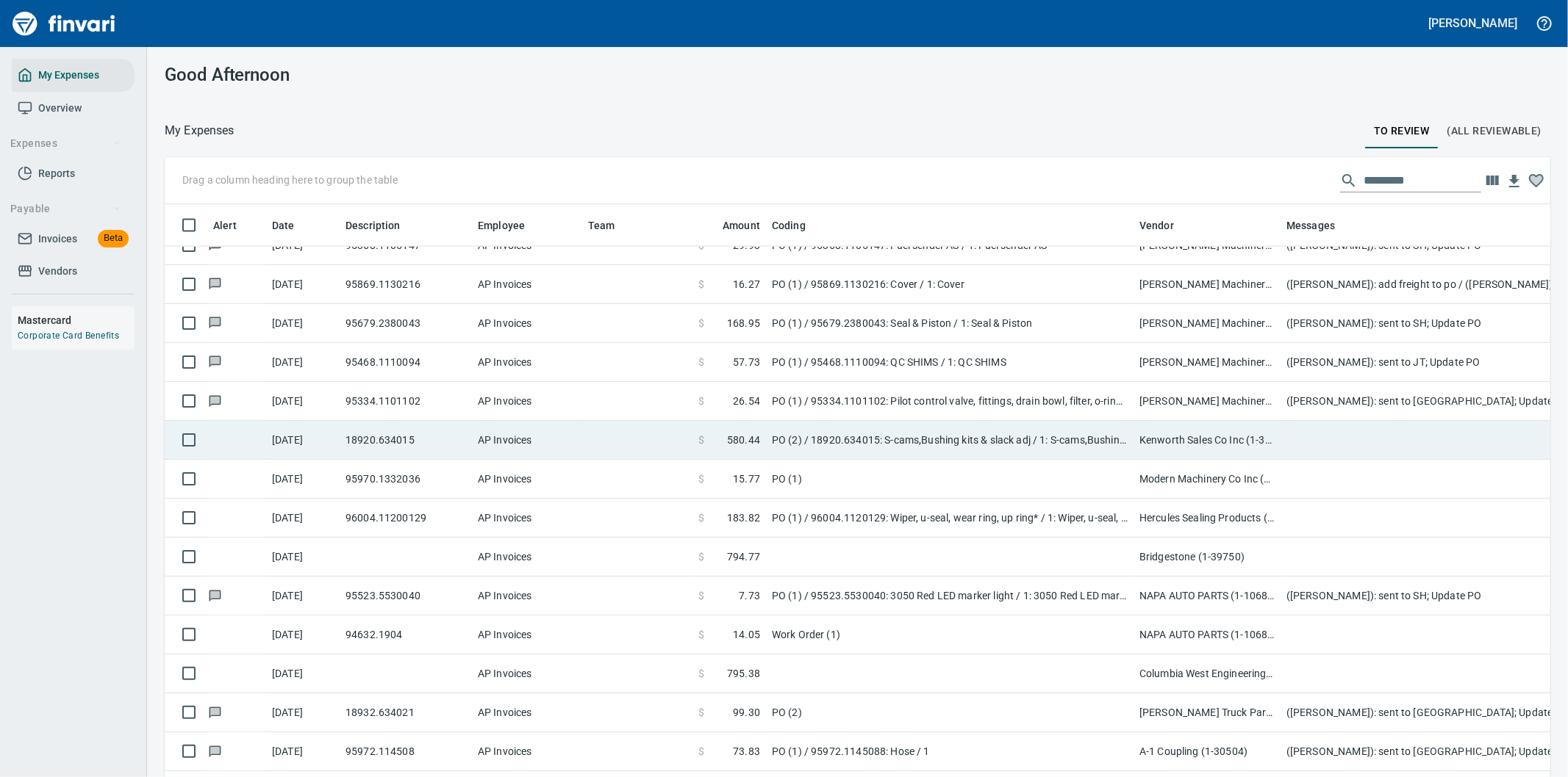
click at [1024, 439] on td "PO (2) / 18920.634015: S-cams,Bushing kits & slack adj / 1: S-cams,Bushing kits…" at bounding box center [950, 440] width 368 height 39
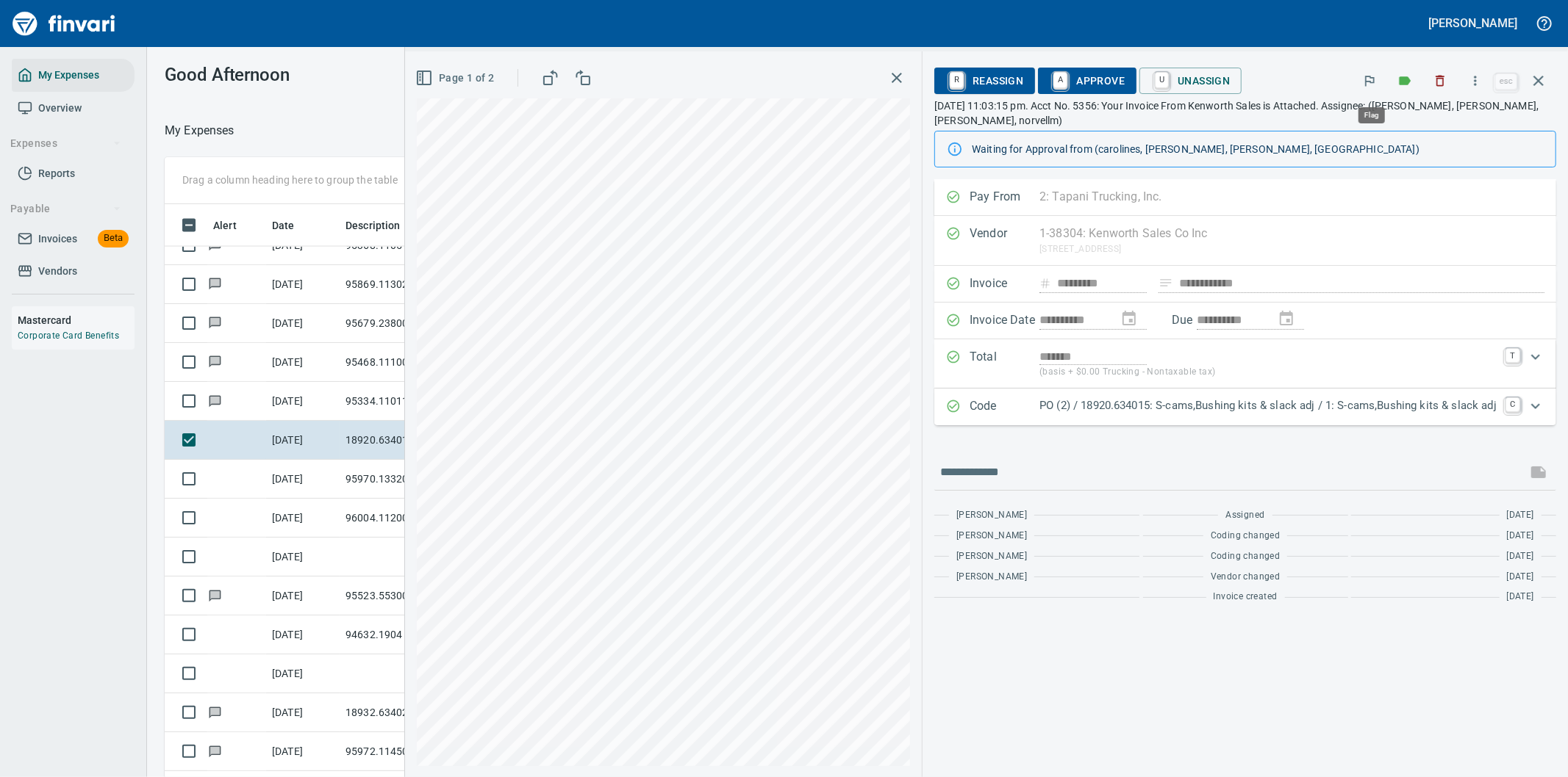
scroll to position [592, 982]
click at [1538, 409] on icon "Expand" at bounding box center [1536, 406] width 17 height 17
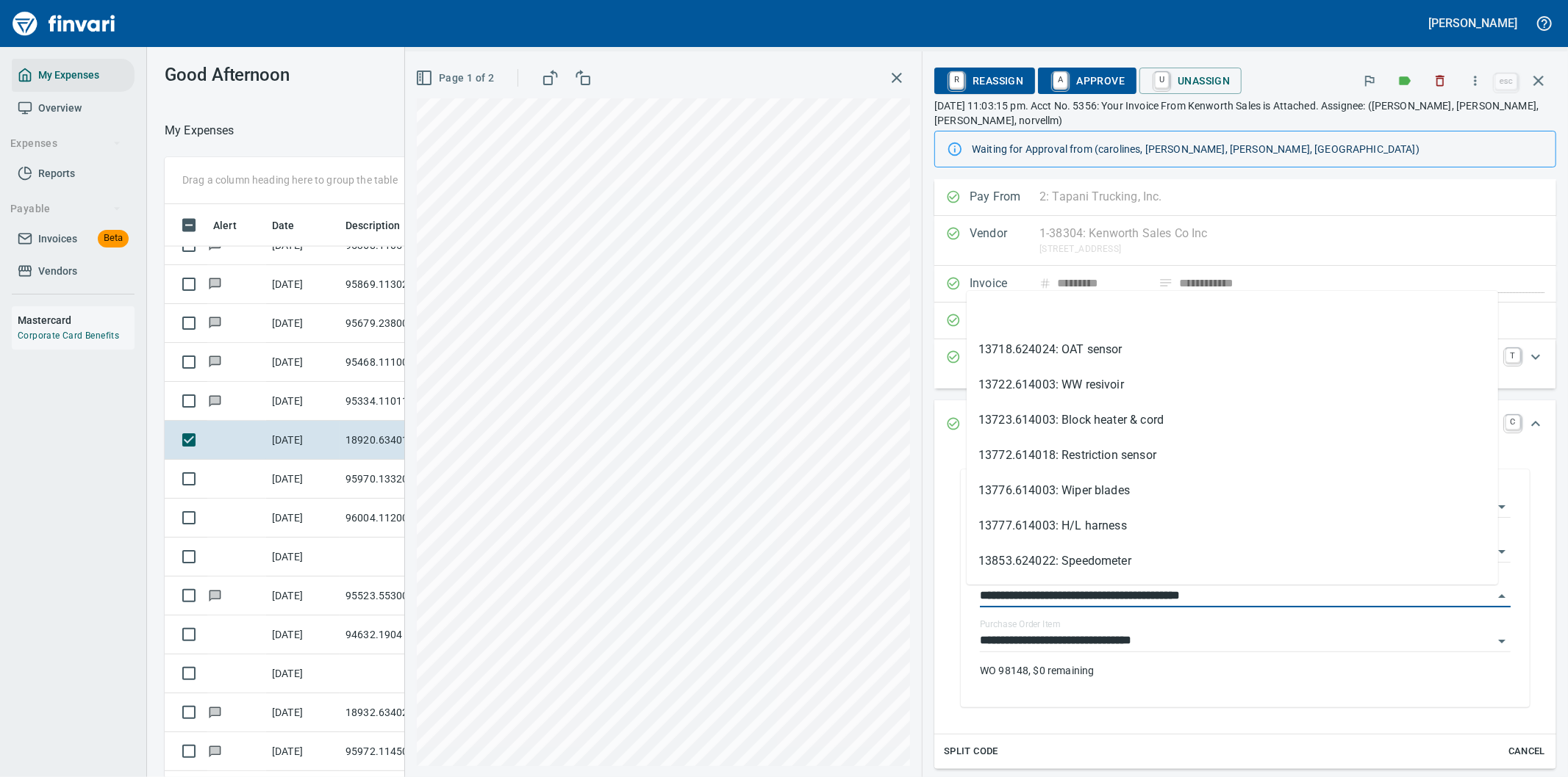
drag, startPoint x: 1044, startPoint y: 596, endPoint x: 945, endPoint y: 598, distance: 99.0
click at [947, 601] on div "**********" at bounding box center [1245, 588] width 598 height 268
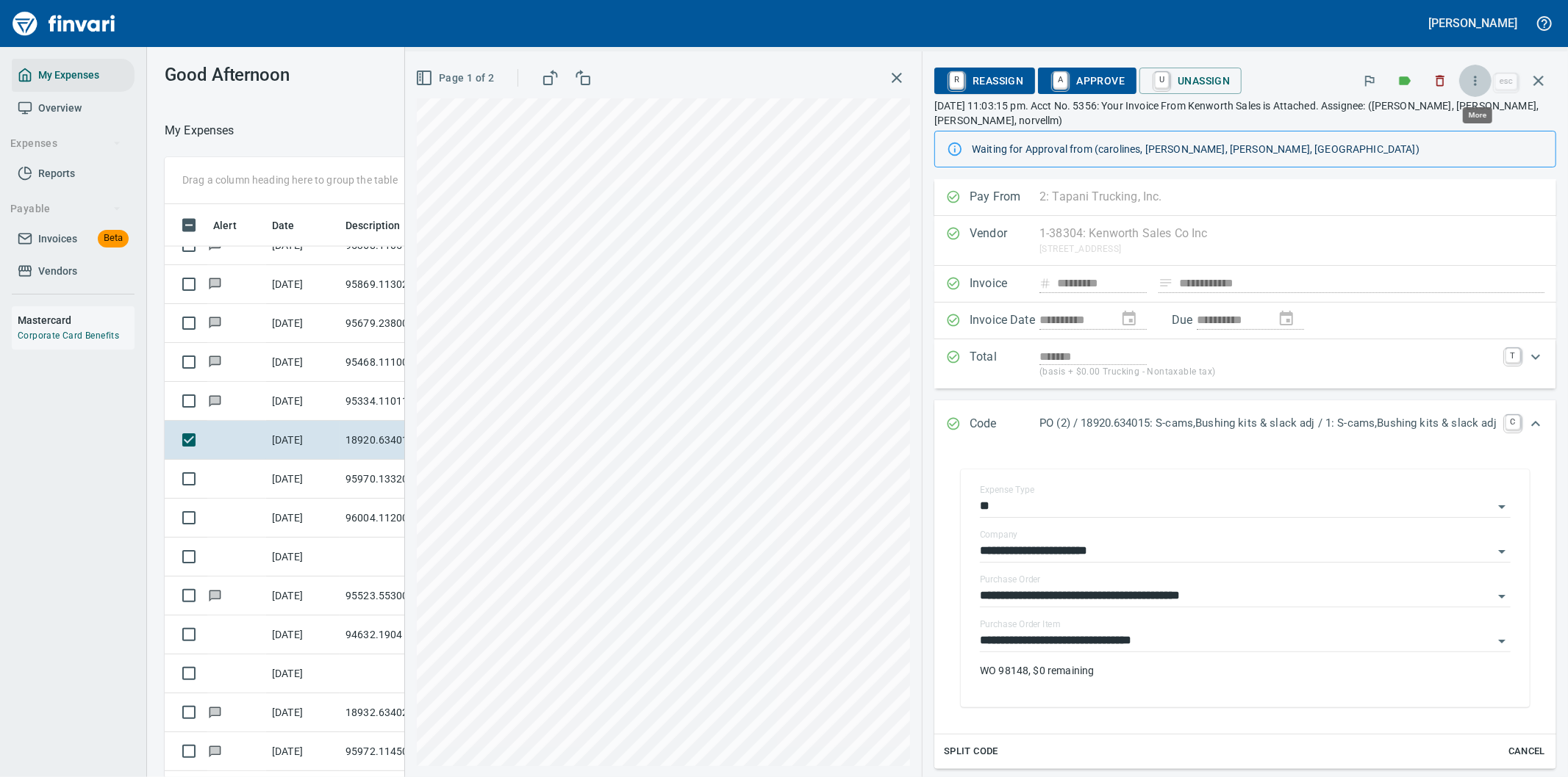
click at [1479, 79] on icon "button" at bounding box center [1475, 81] width 15 height 15
click at [1427, 121] on span "Download" at bounding box center [1473, 123] width 141 height 17
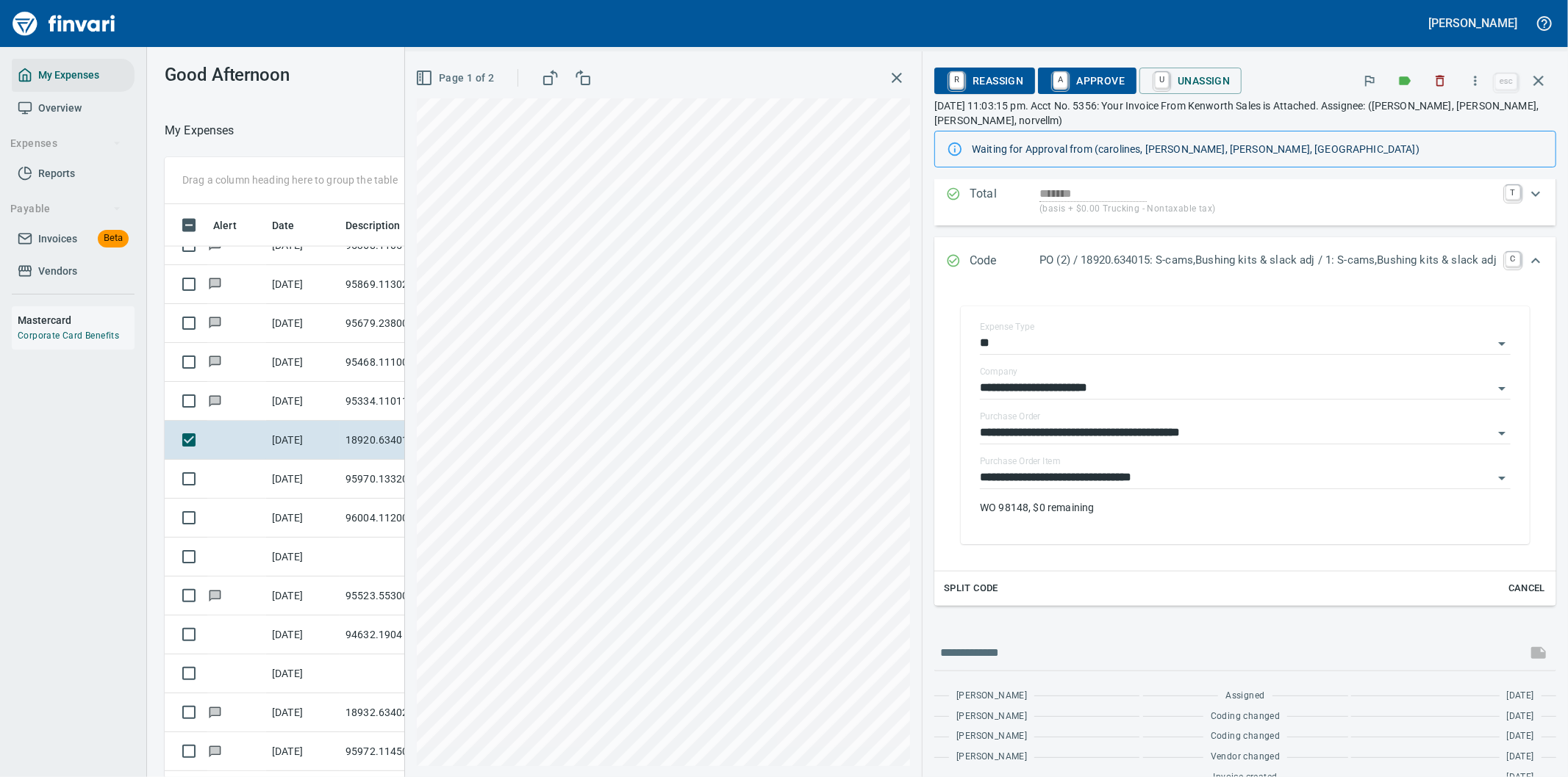
scroll to position [189, 0]
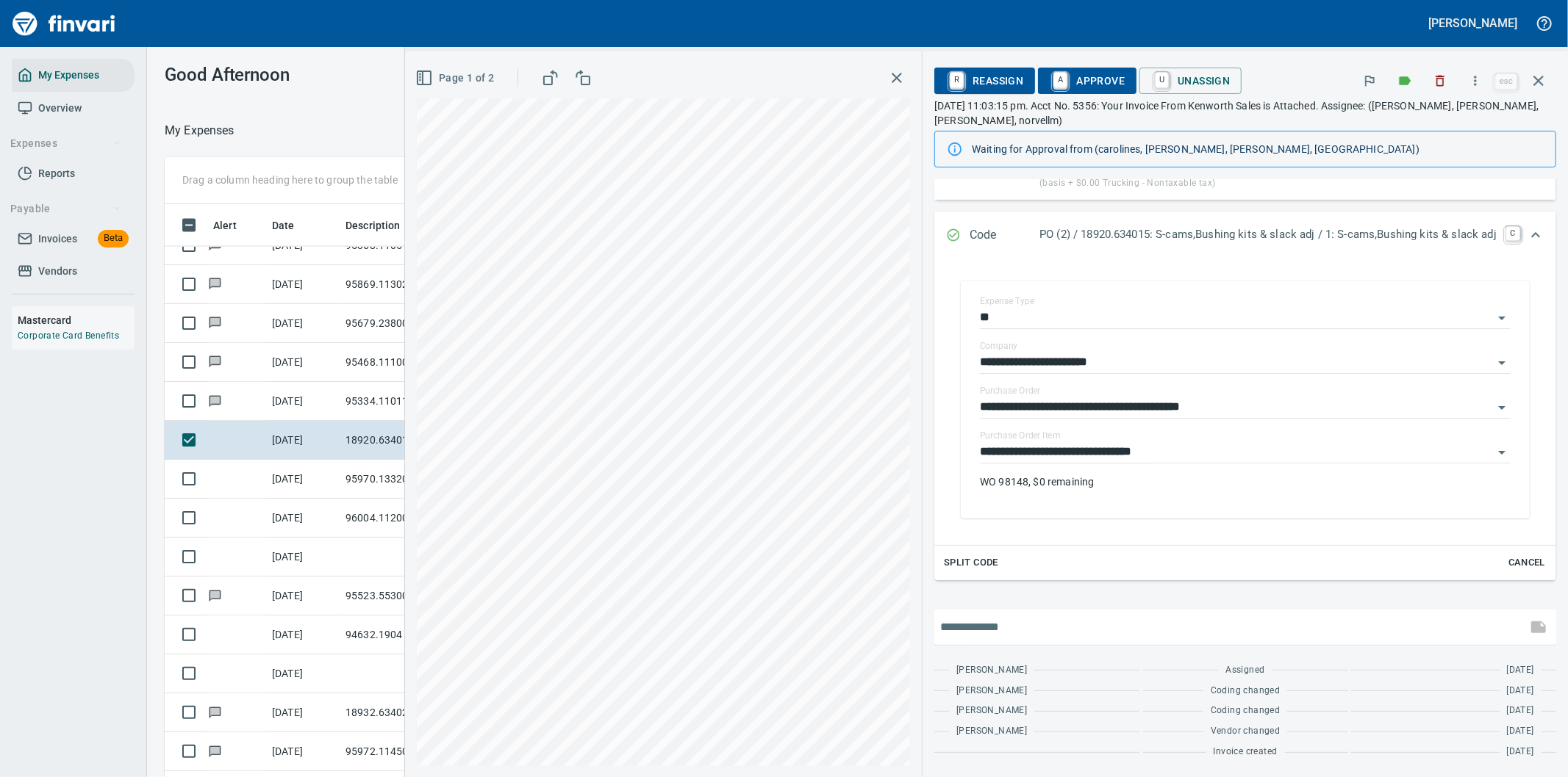
click at [1044, 625] on input "text" at bounding box center [1231, 627] width 581 height 23
type input "**********"
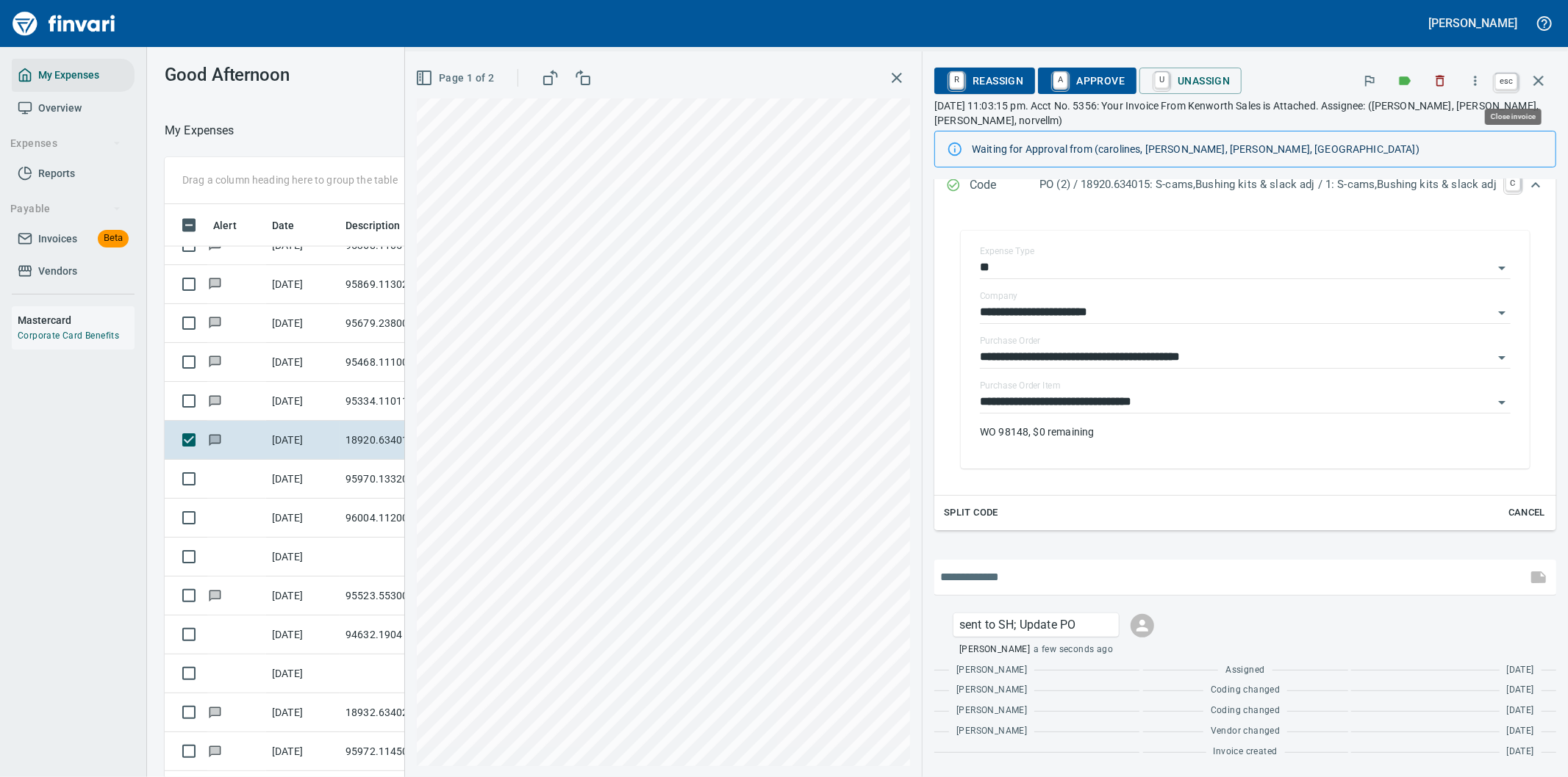
scroll to position [592, 982]
click at [1538, 79] on icon "button" at bounding box center [1538, 81] width 10 height 10
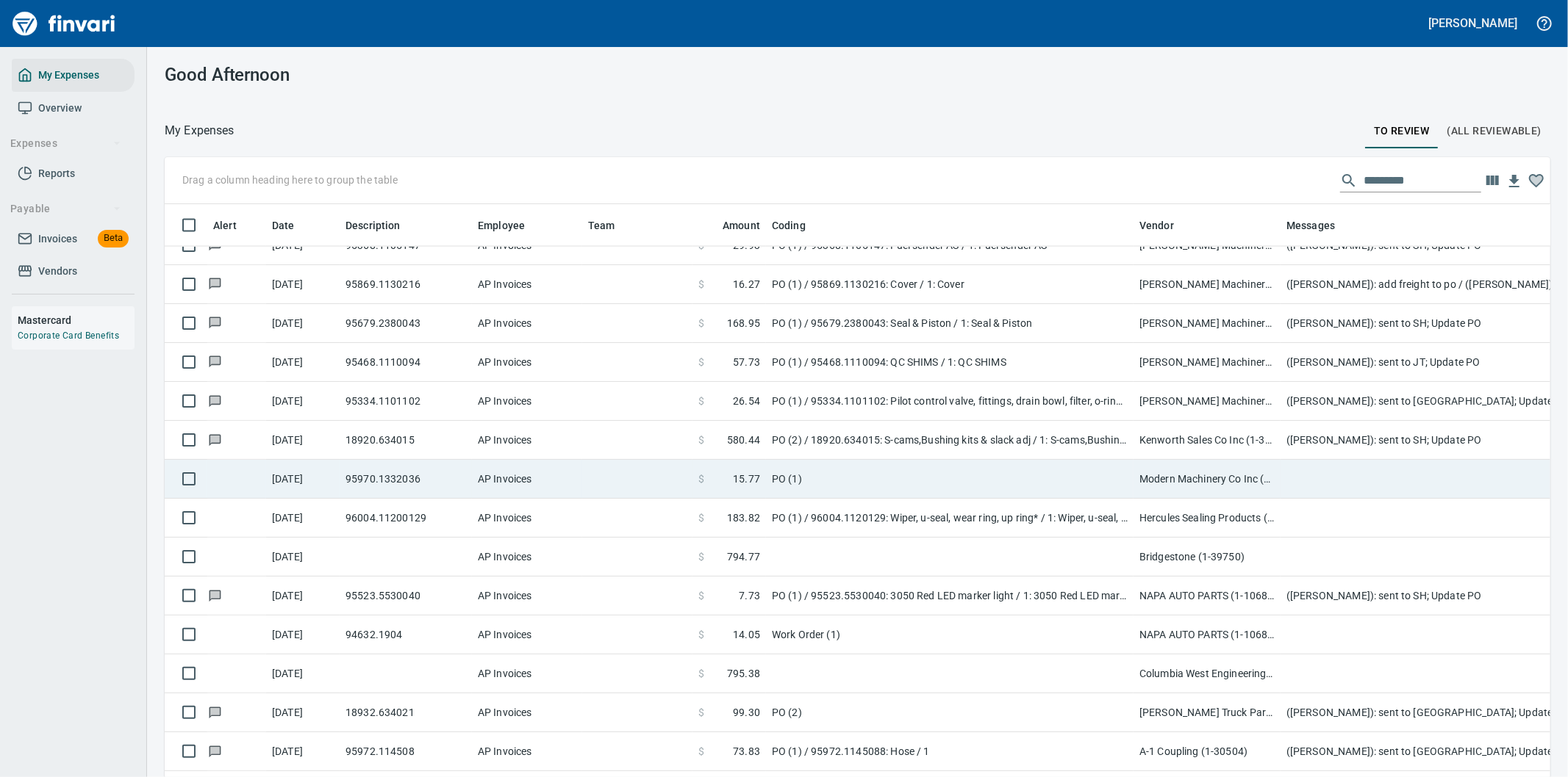
scroll to position [2286, 0]
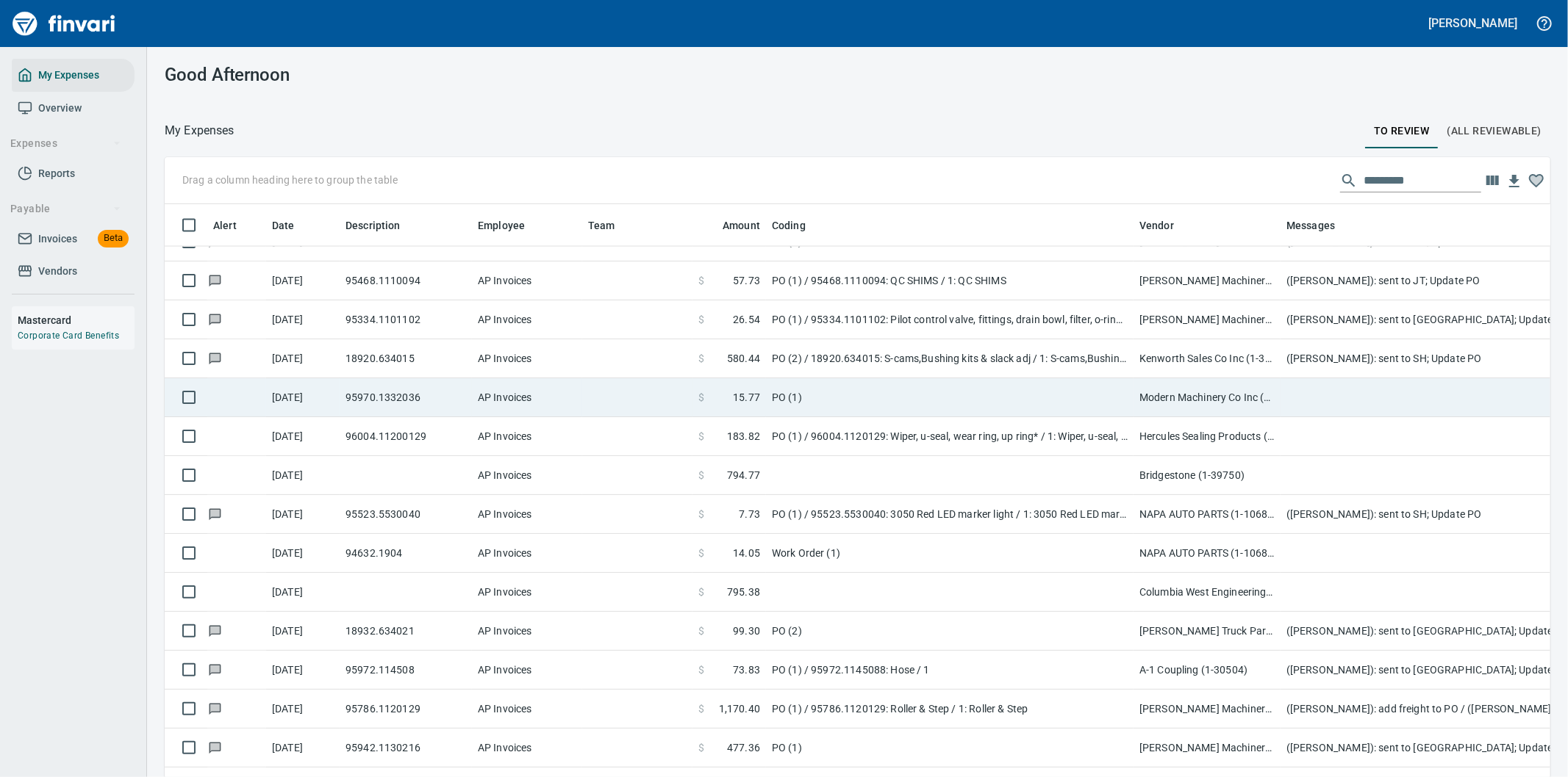
click at [1320, 404] on td at bounding box center [1575, 397] width 588 height 39
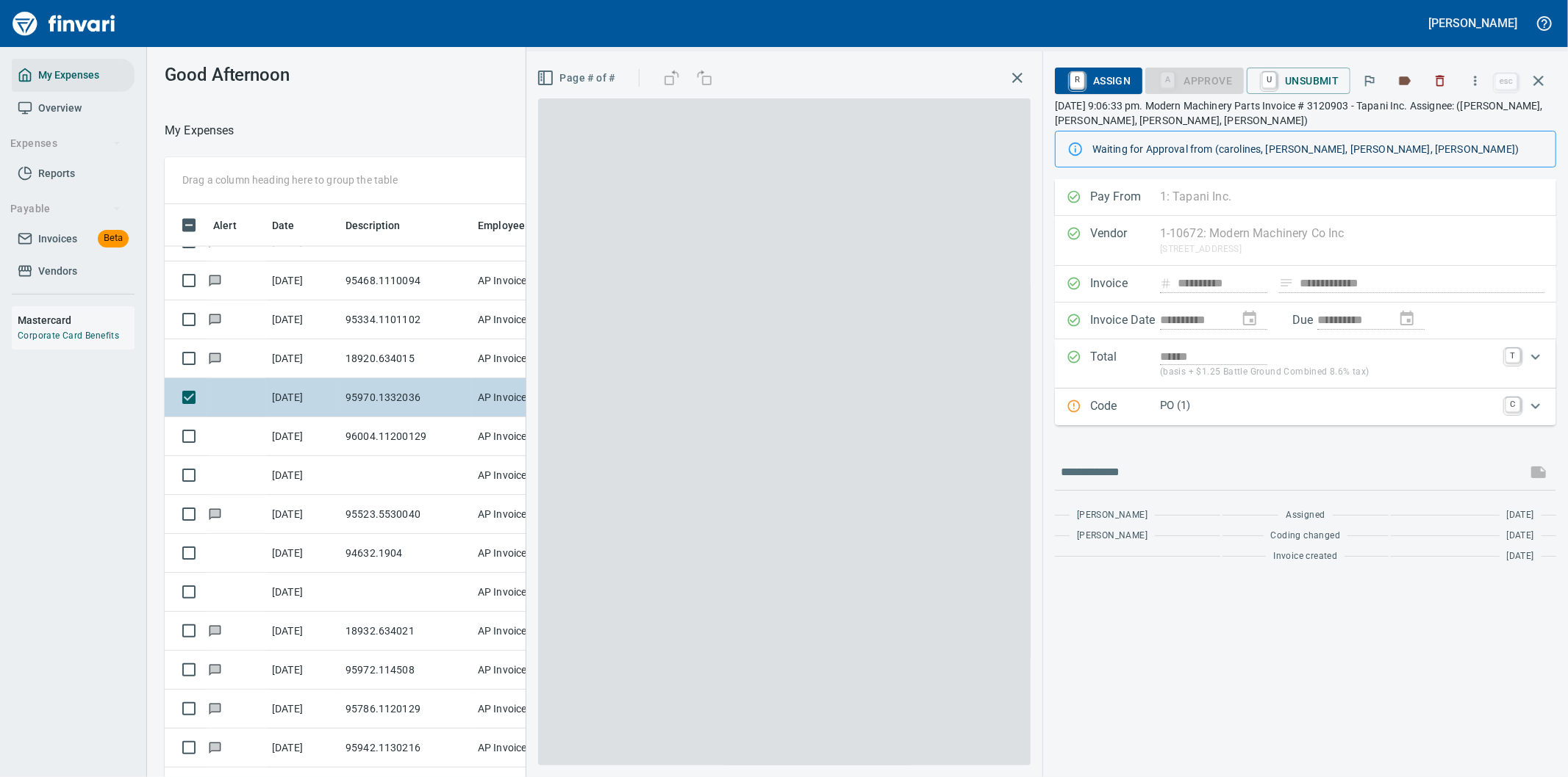
scroll to position [592, 982]
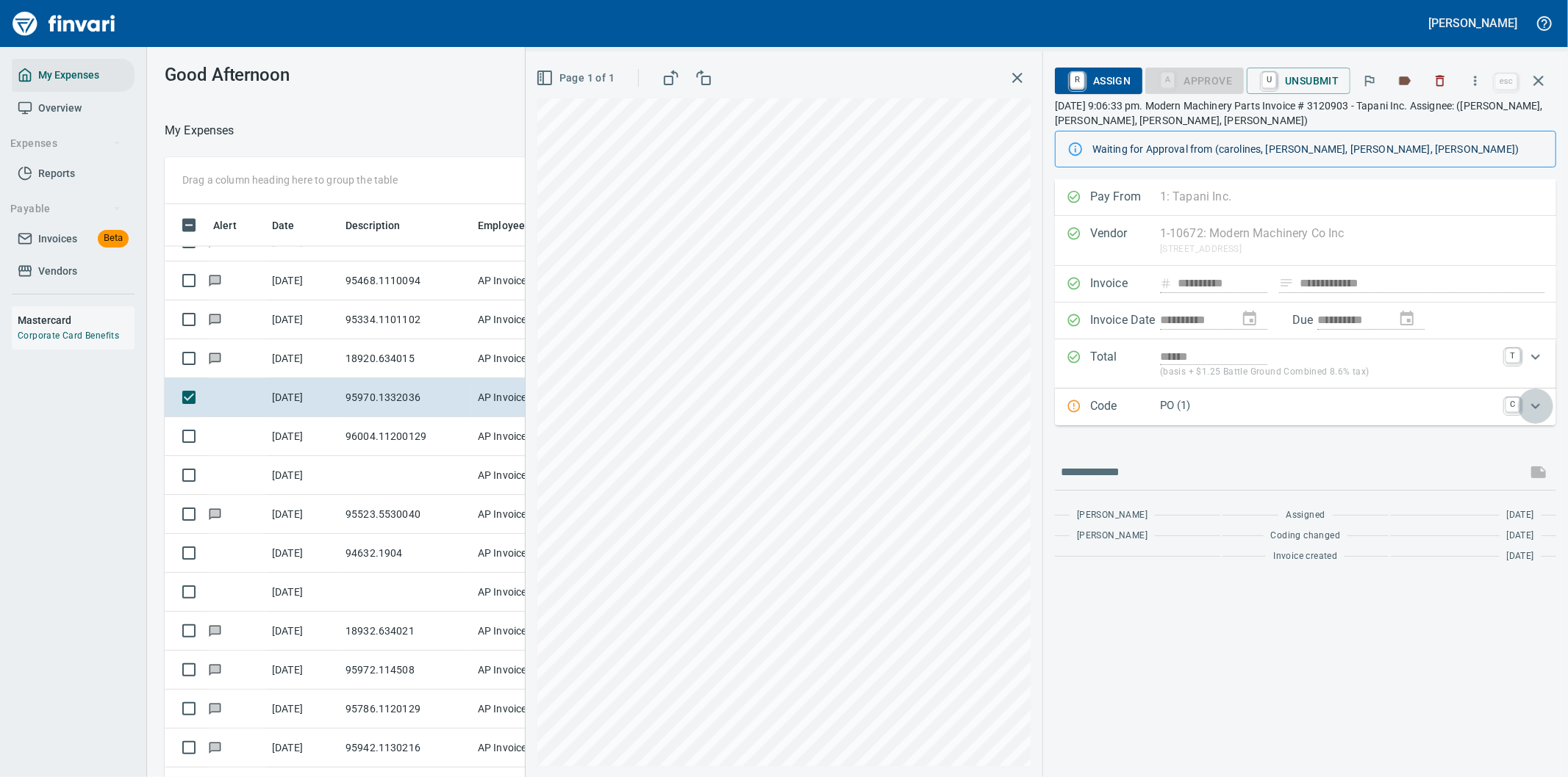
click at [1539, 408] on icon "Expand" at bounding box center [1536, 406] width 17 height 17
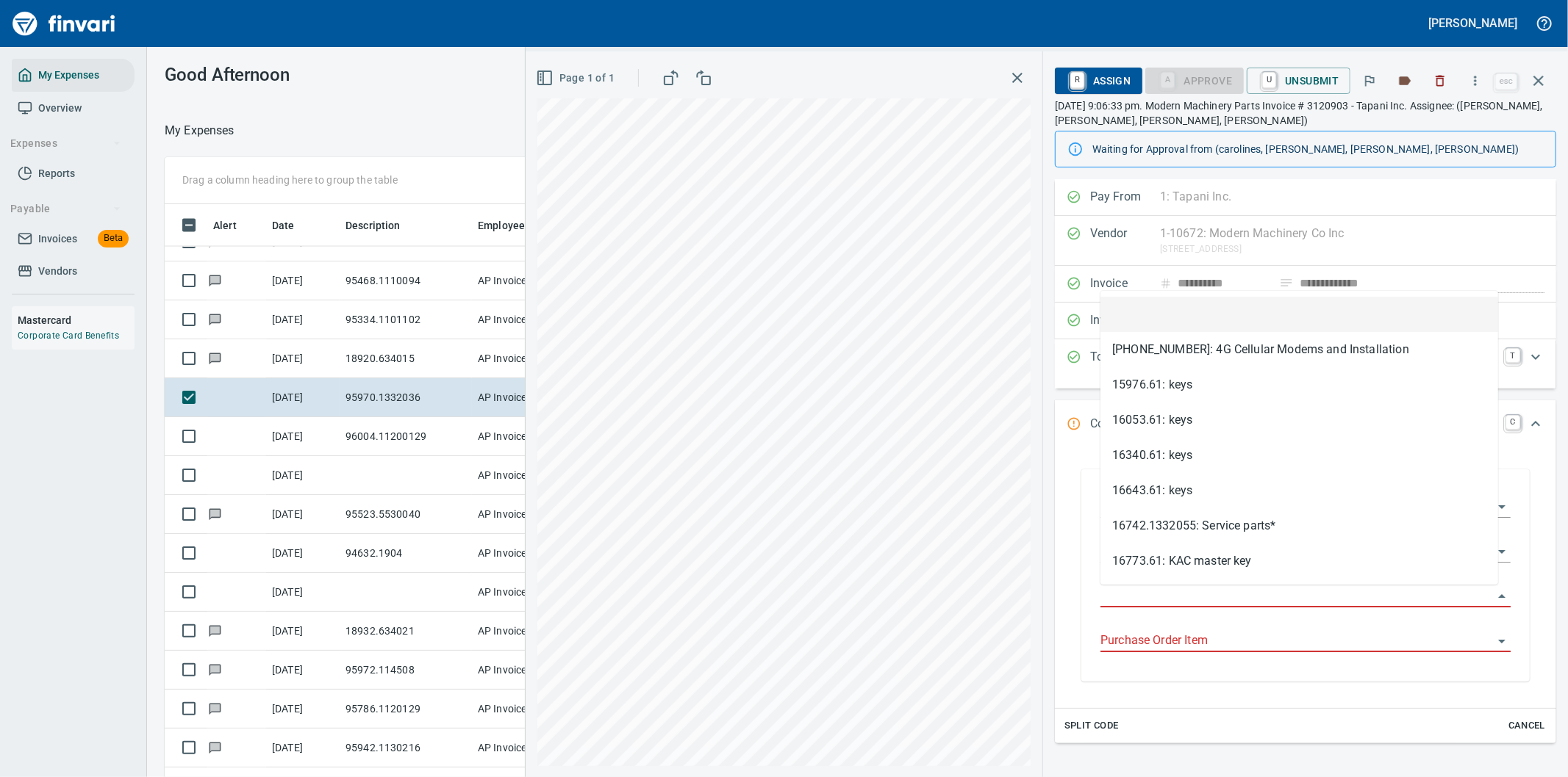
click at [1175, 601] on input "Purchase Order" at bounding box center [1297, 597] width 392 height 21
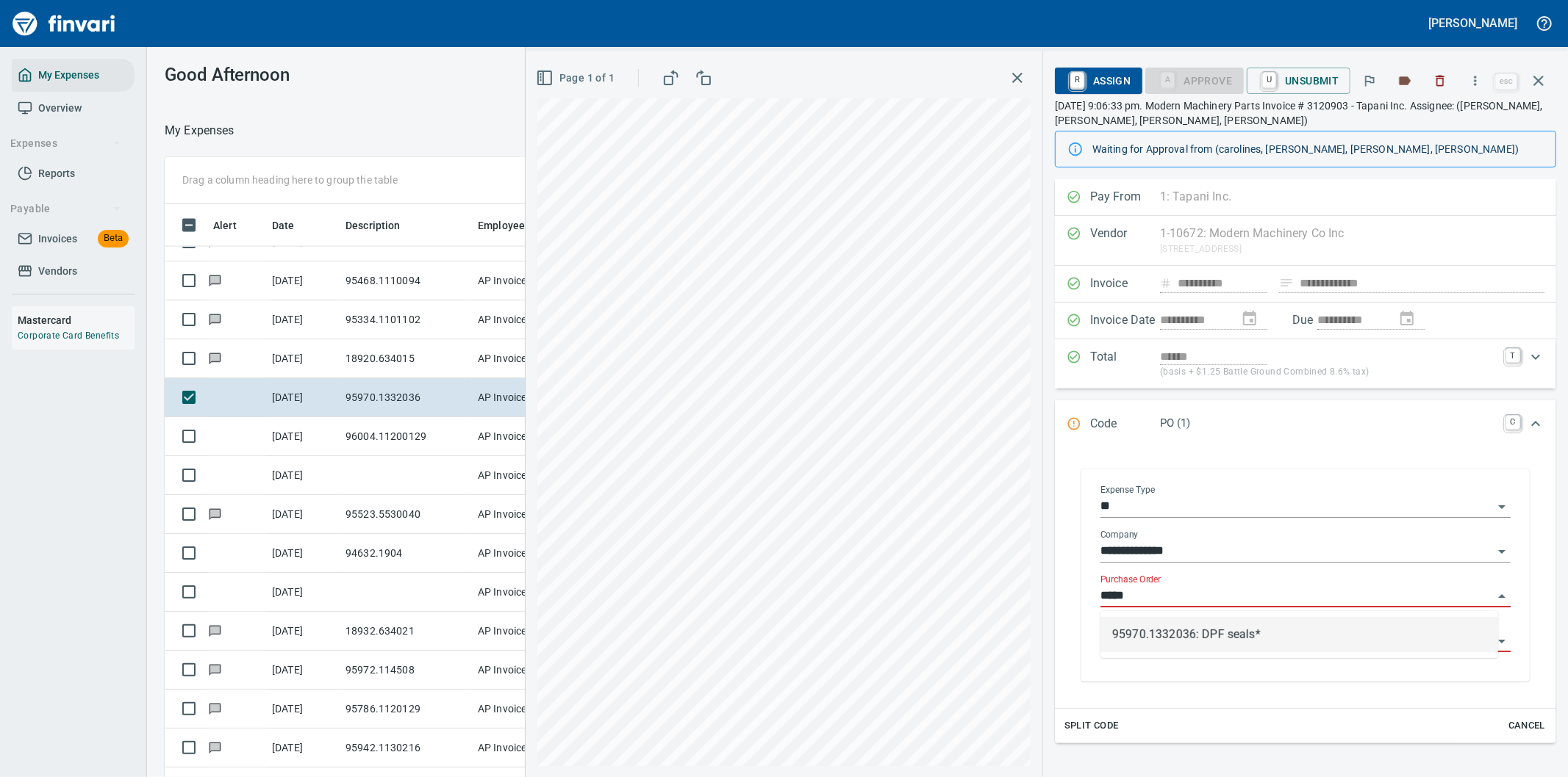
click at [1196, 634] on li "95970.1332036: DPF seals*" at bounding box center [1299, 634] width 397 height 36
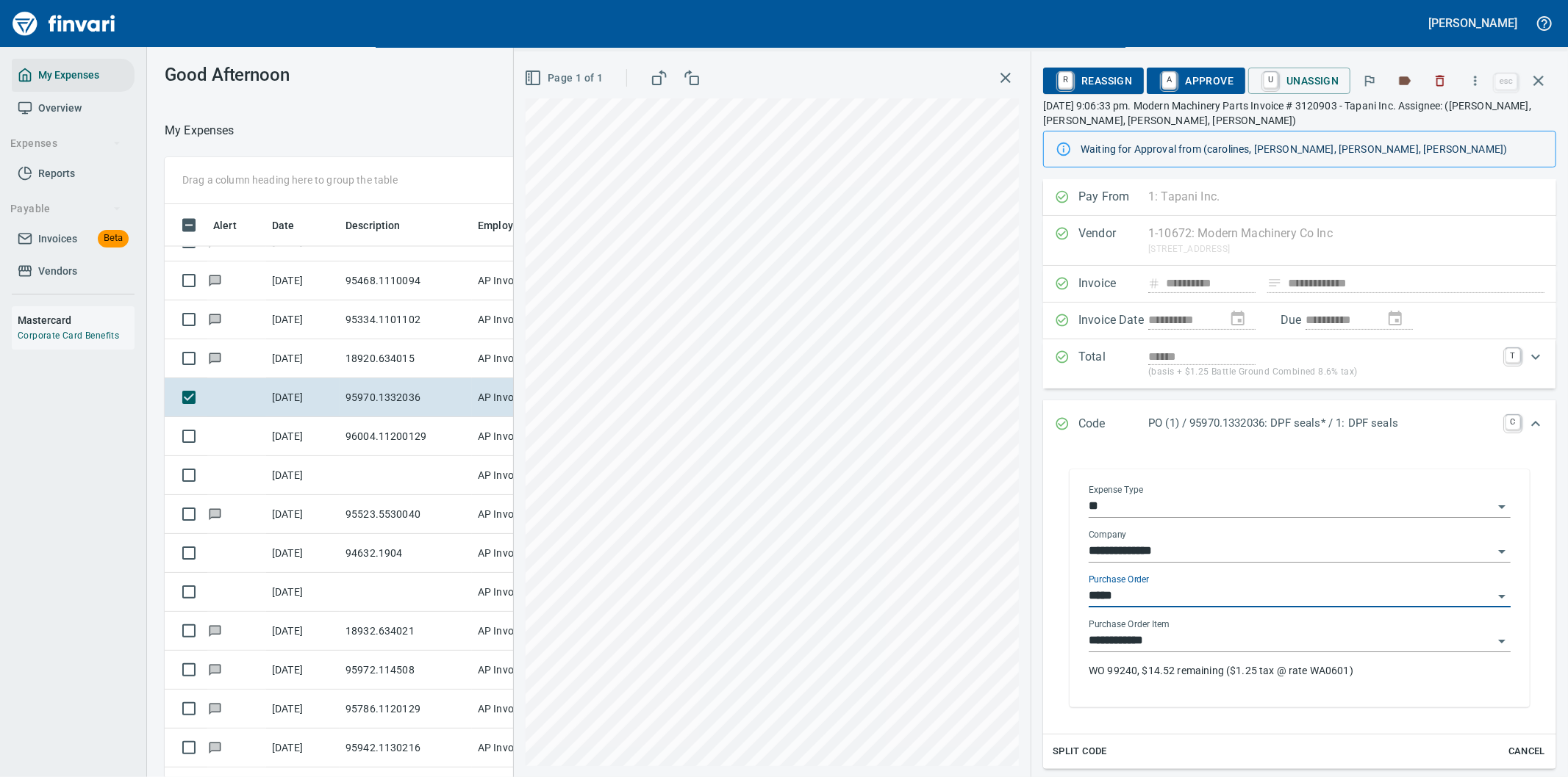
type input "**********"
drag, startPoint x: 1204, startPoint y: 79, endPoint x: 1331, endPoint y: 68, distance: 127.5
click at [1205, 79] on span "A Approve" at bounding box center [1196, 81] width 75 height 25
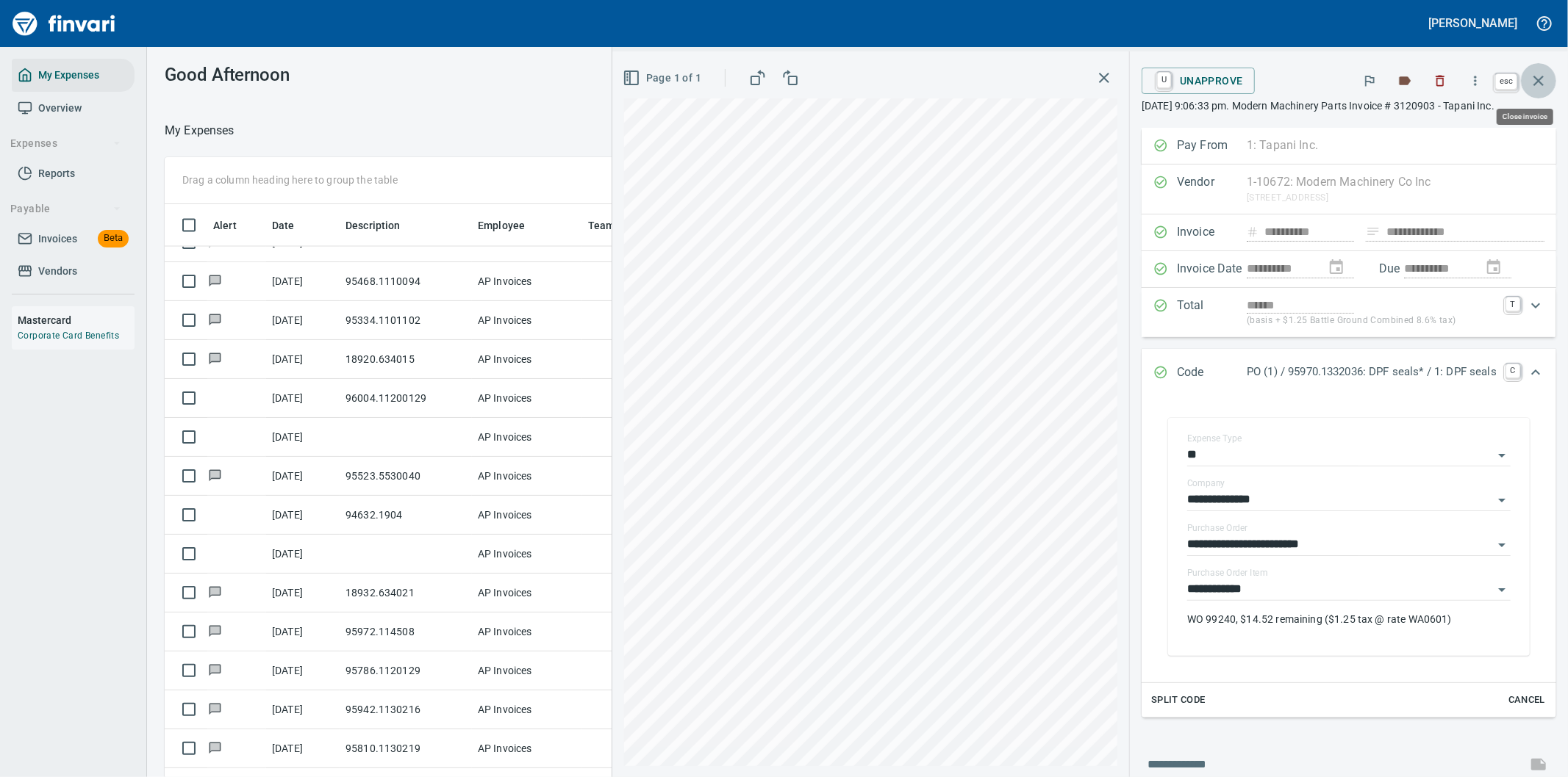
click at [1539, 83] on icon "button" at bounding box center [1538, 81] width 10 height 10
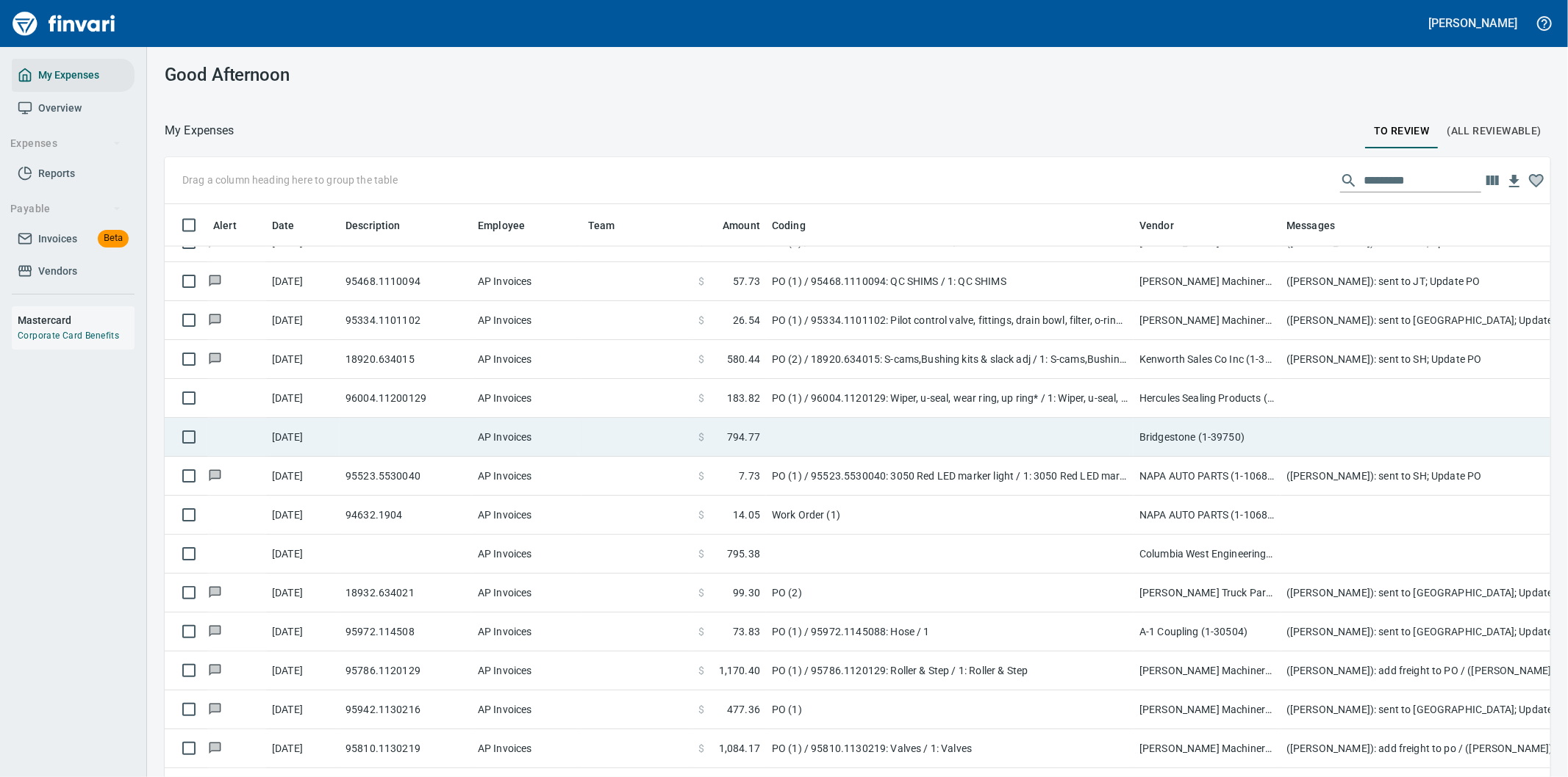
scroll to position [592, 1349]
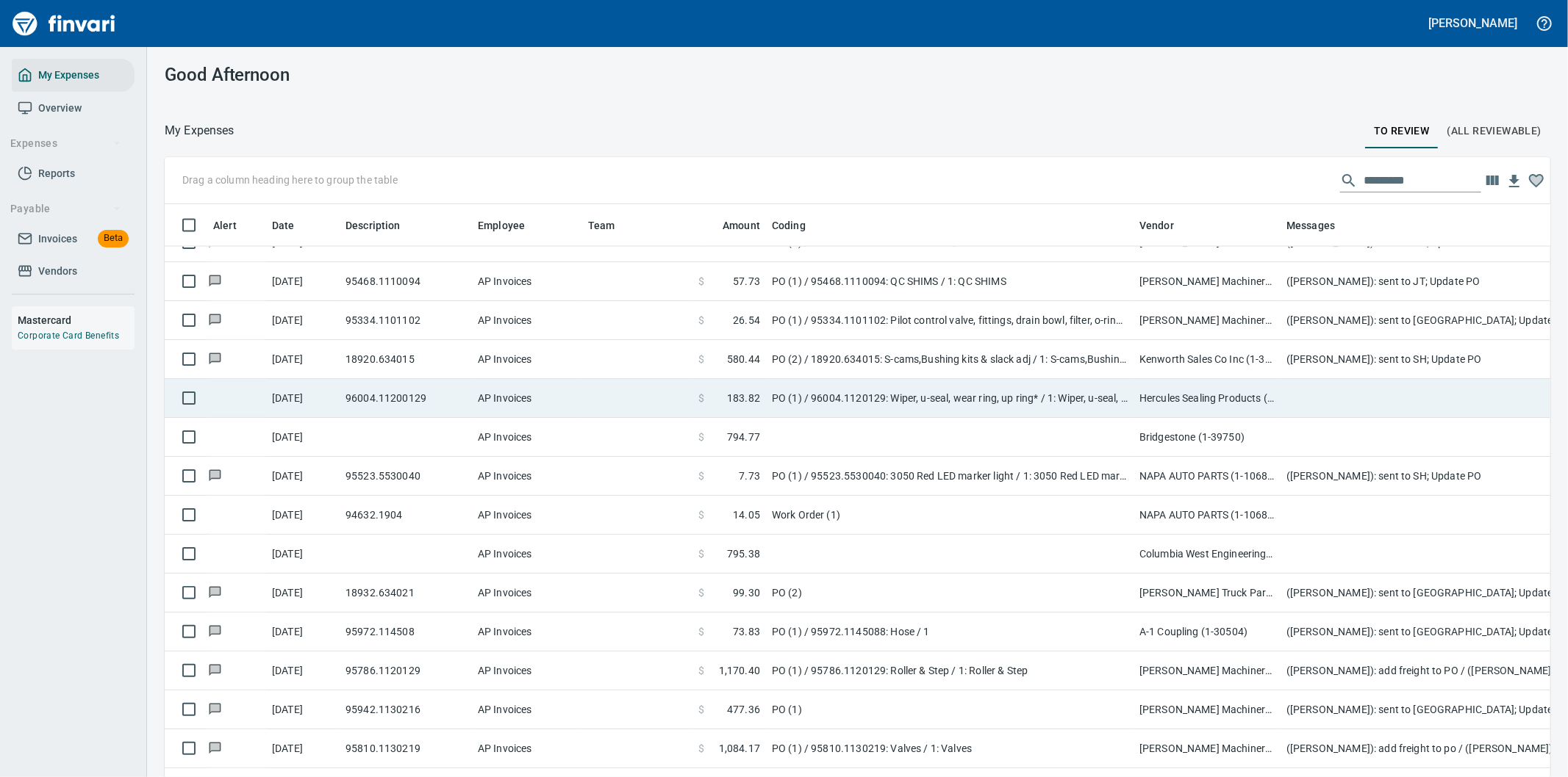
click at [987, 395] on td "PO (1) / 96004.1120129: Wiper, u-seal, wear ring, up ring* / 1: Wiper, u-seal, …" at bounding box center [950, 398] width 368 height 39
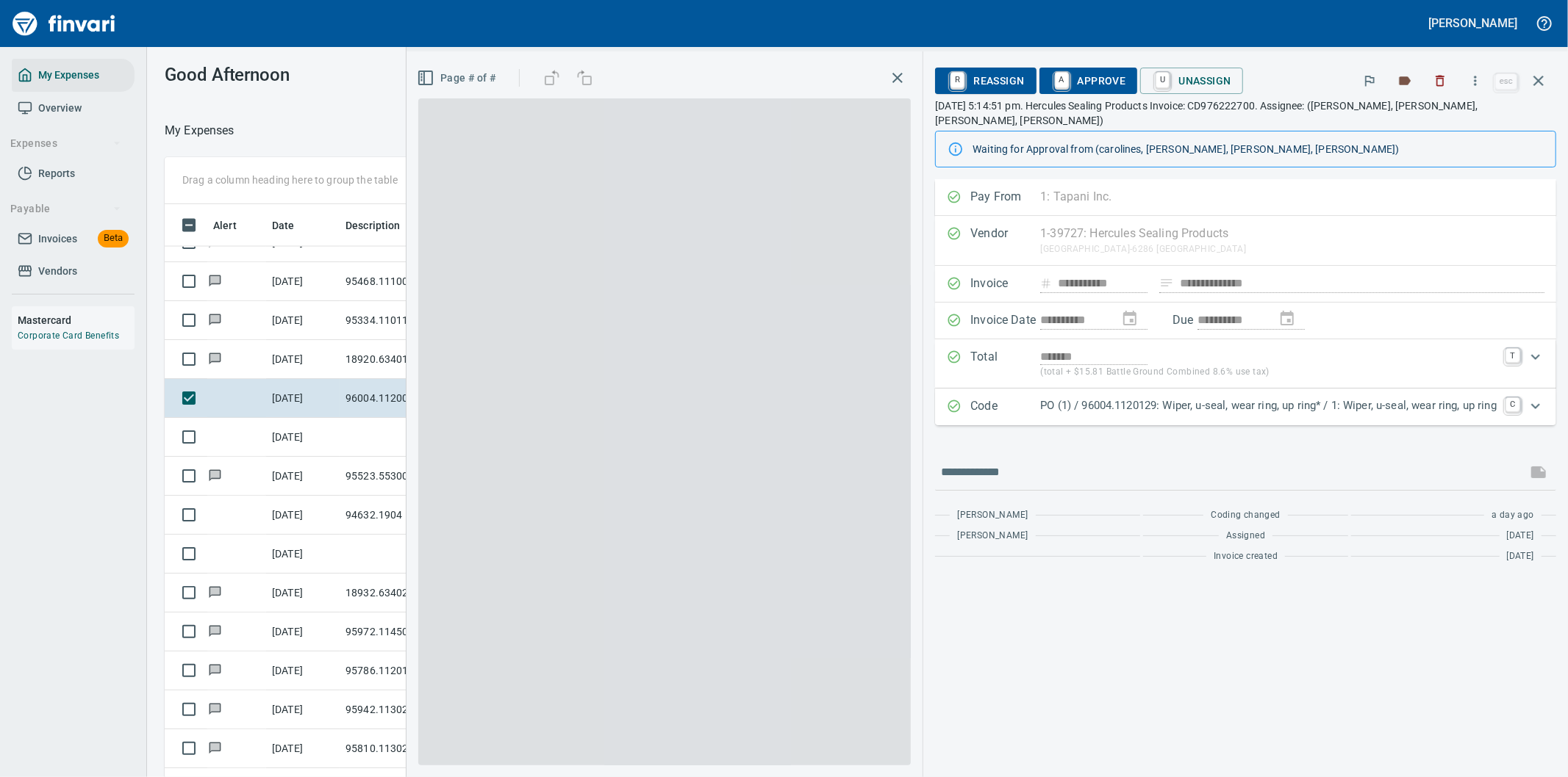
scroll to position [592, 982]
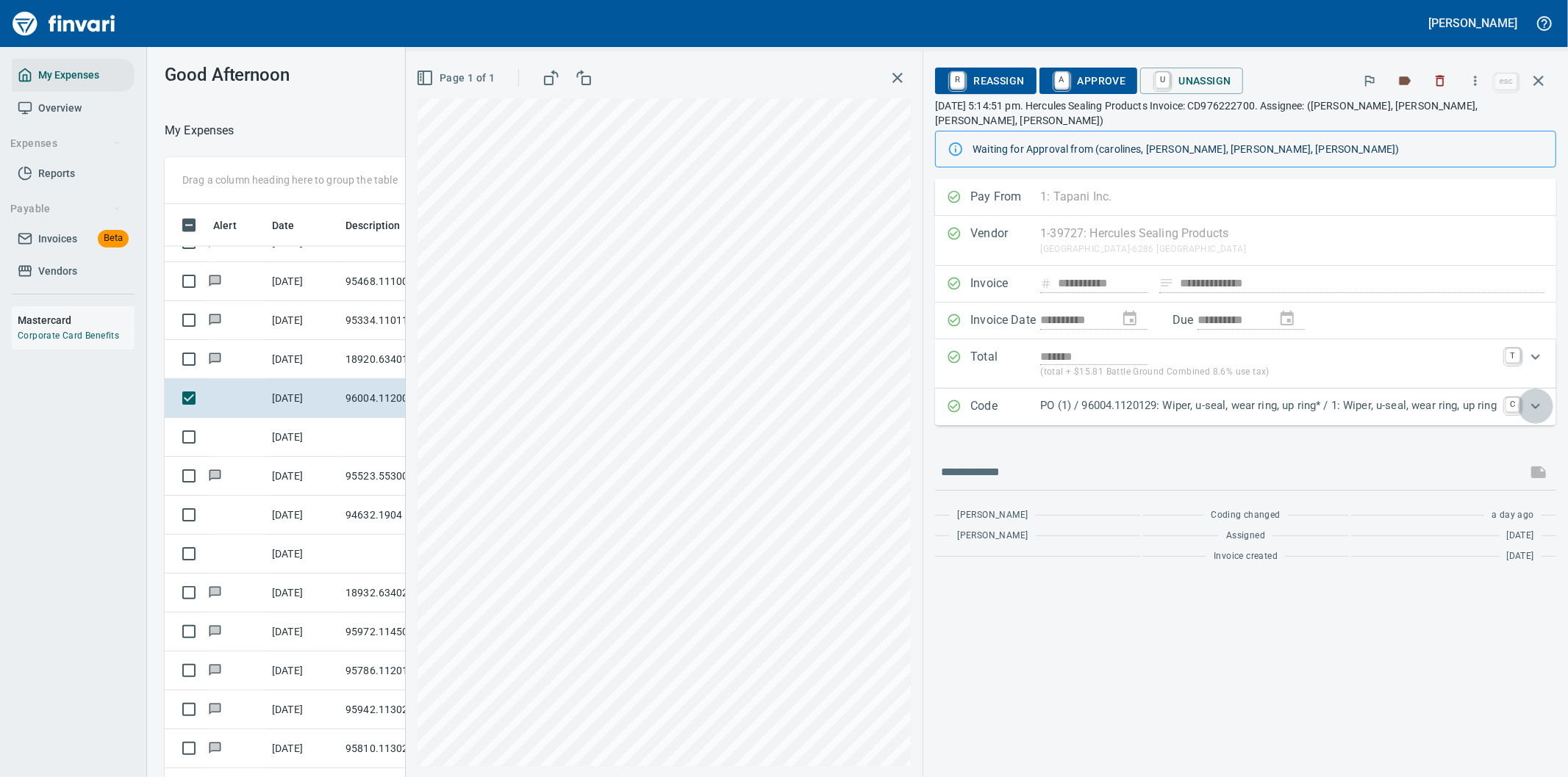
click at [1537, 397] on icon "Expand" at bounding box center [1536, 406] width 17 height 17
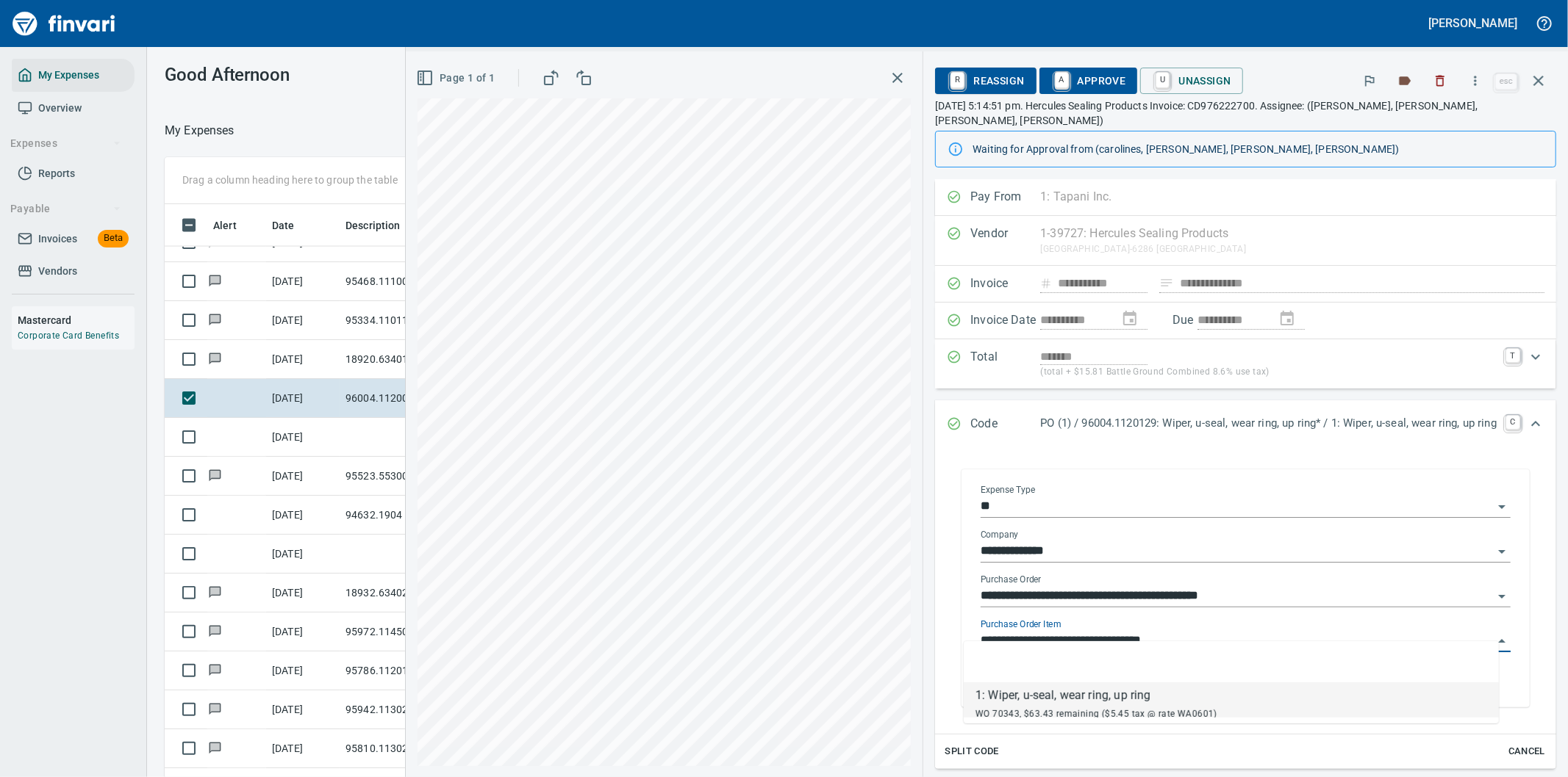
click at [1054, 631] on input "**********" at bounding box center [1237, 641] width 512 height 21
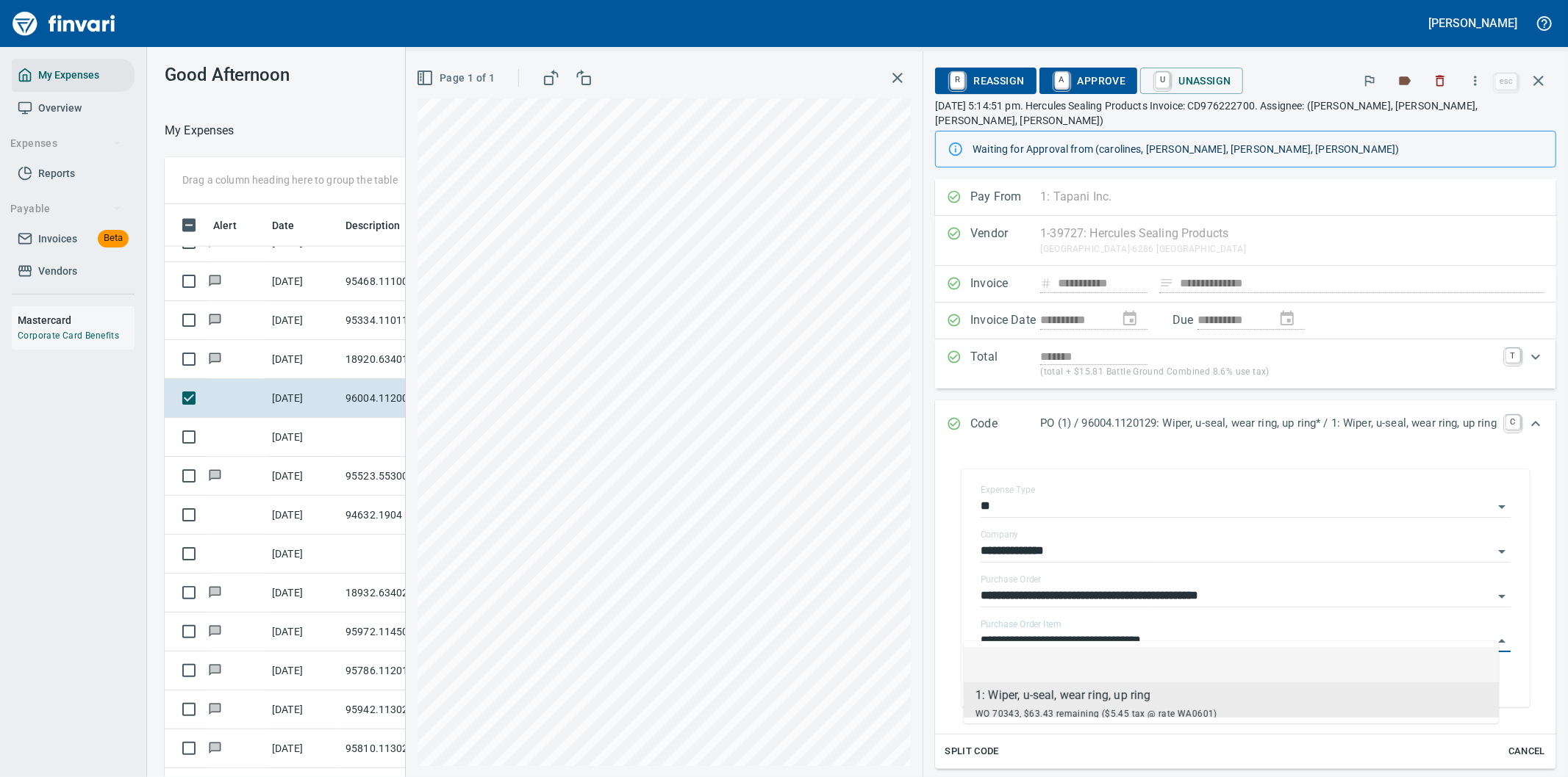
click at [1290, 648] on li at bounding box center [1231, 665] width 535 height 36
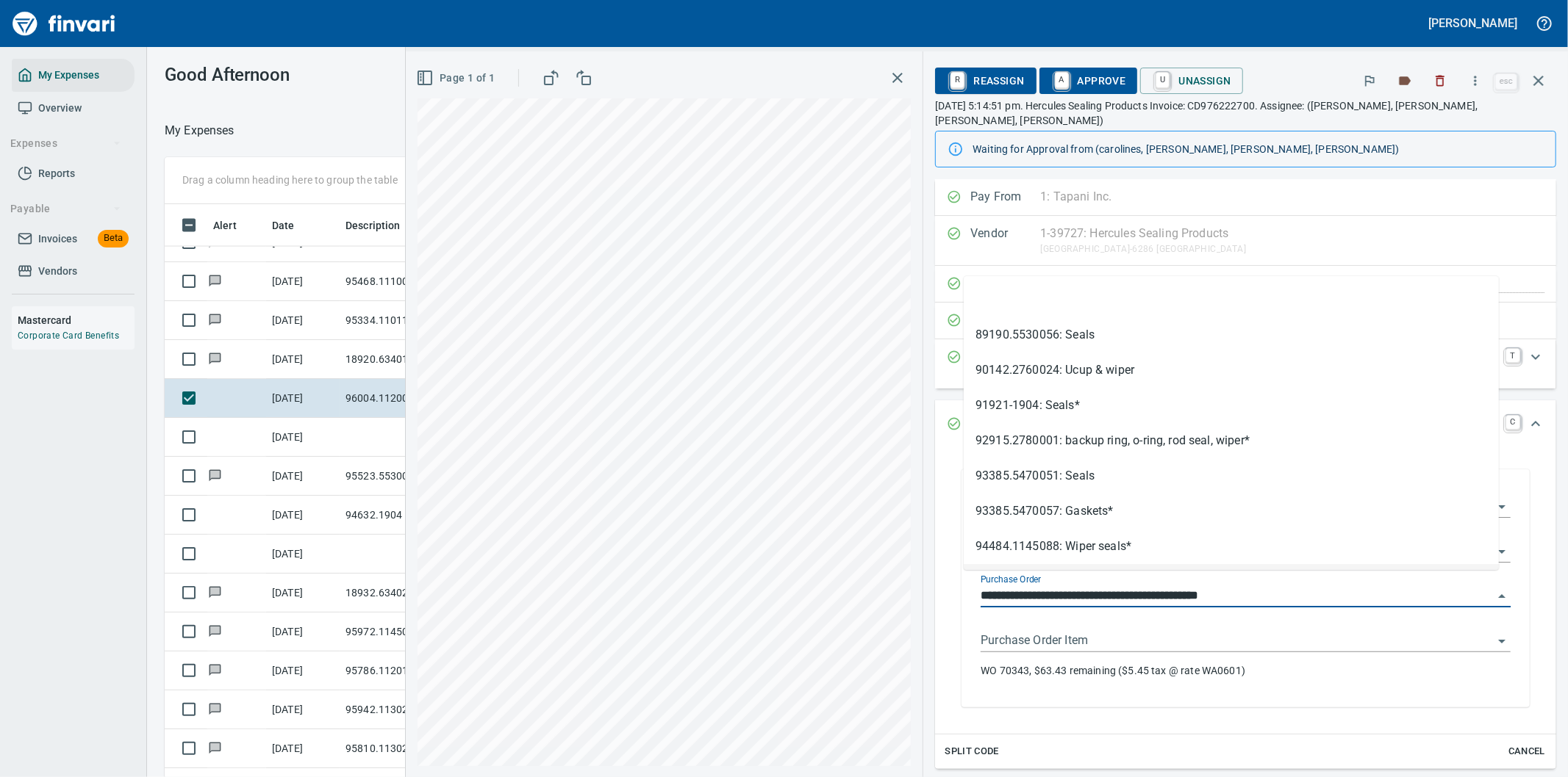
scroll to position [30, 0]
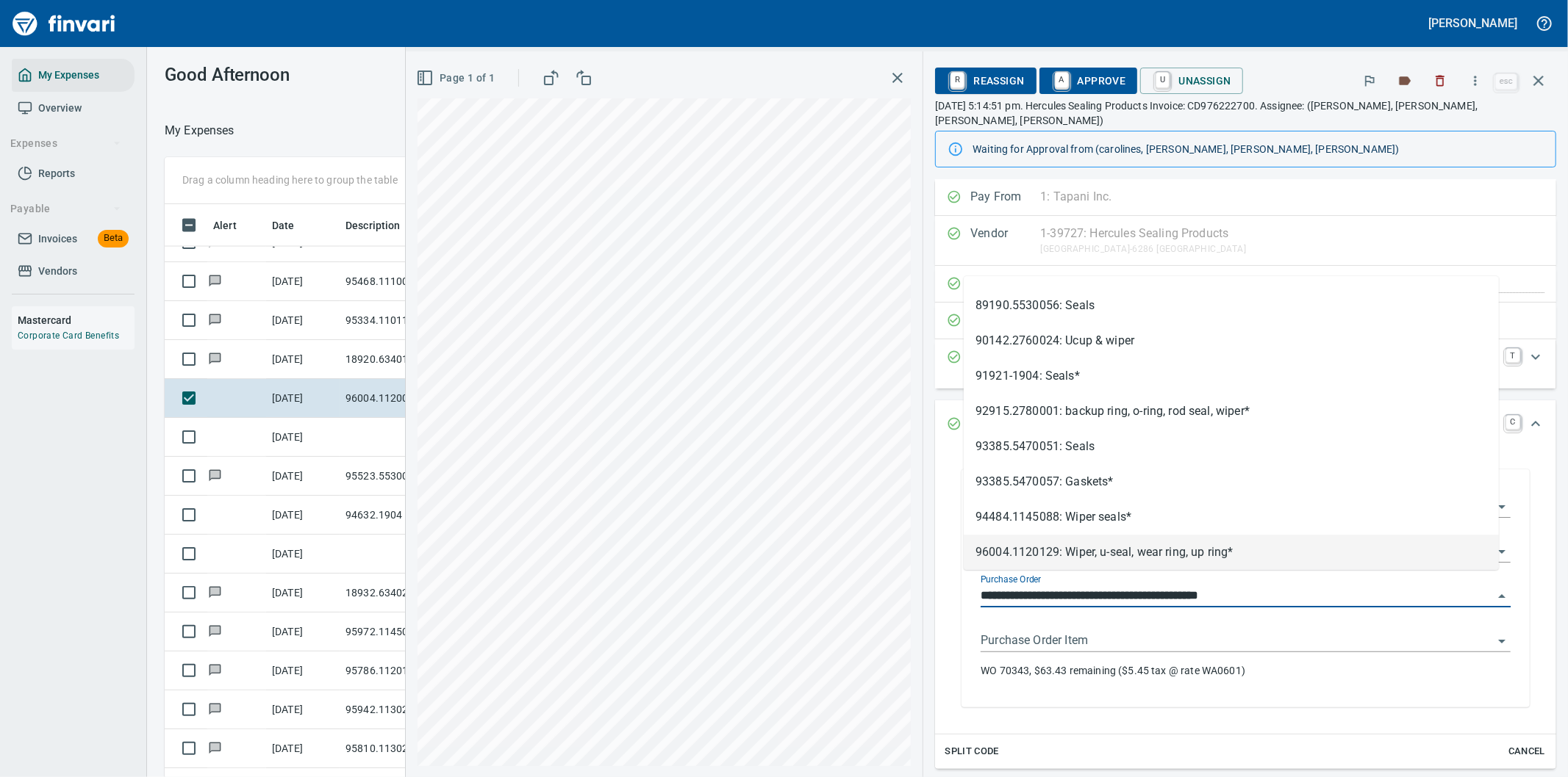
drag, startPoint x: 1050, startPoint y: 582, endPoint x: 944, endPoint y: 582, distance: 106.0
click at [962, 582] on div "**********" at bounding box center [1245, 588] width 568 height 238
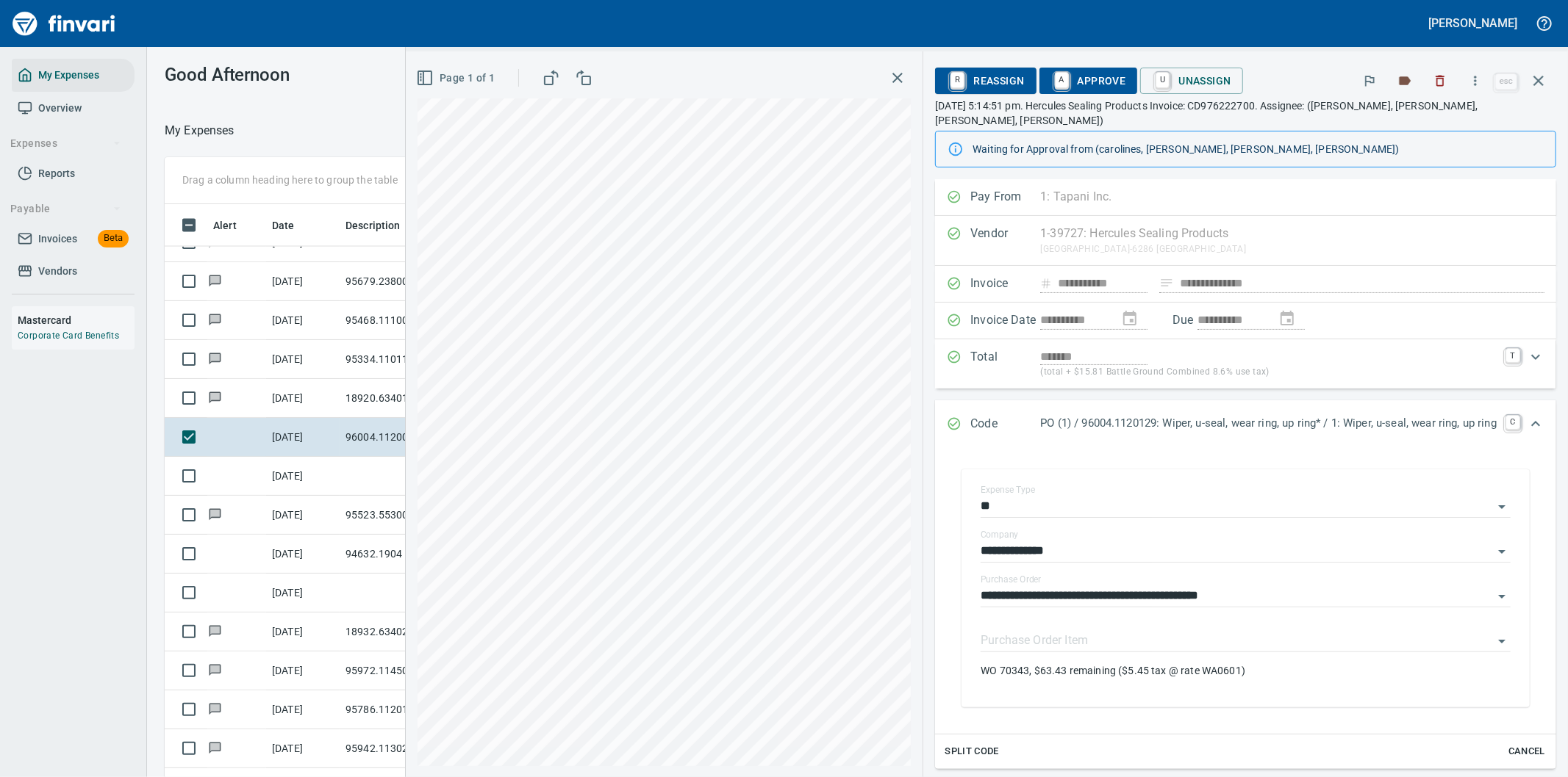
scroll to position [592, 982]
click at [1474, 78] on icon "button" at bounding box center [1475, 81] width 15 height 15
click at [1441, 123] on span "Download" at bounding box center [1473, 123] width 141 height 17
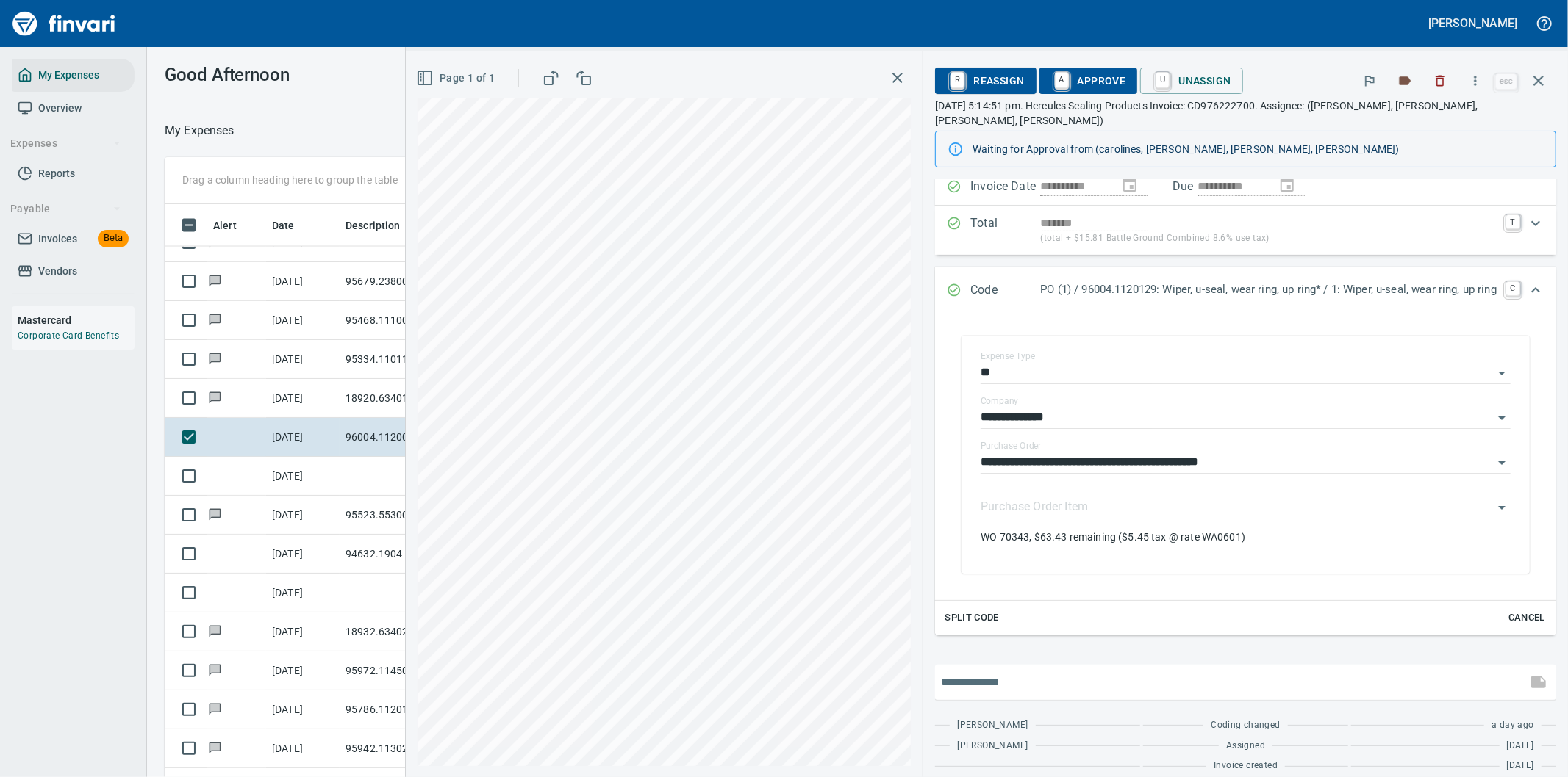
click at [1033, 671] on input "text" at bounding box center [1231, 682] width 580 height 23
type input "**********"
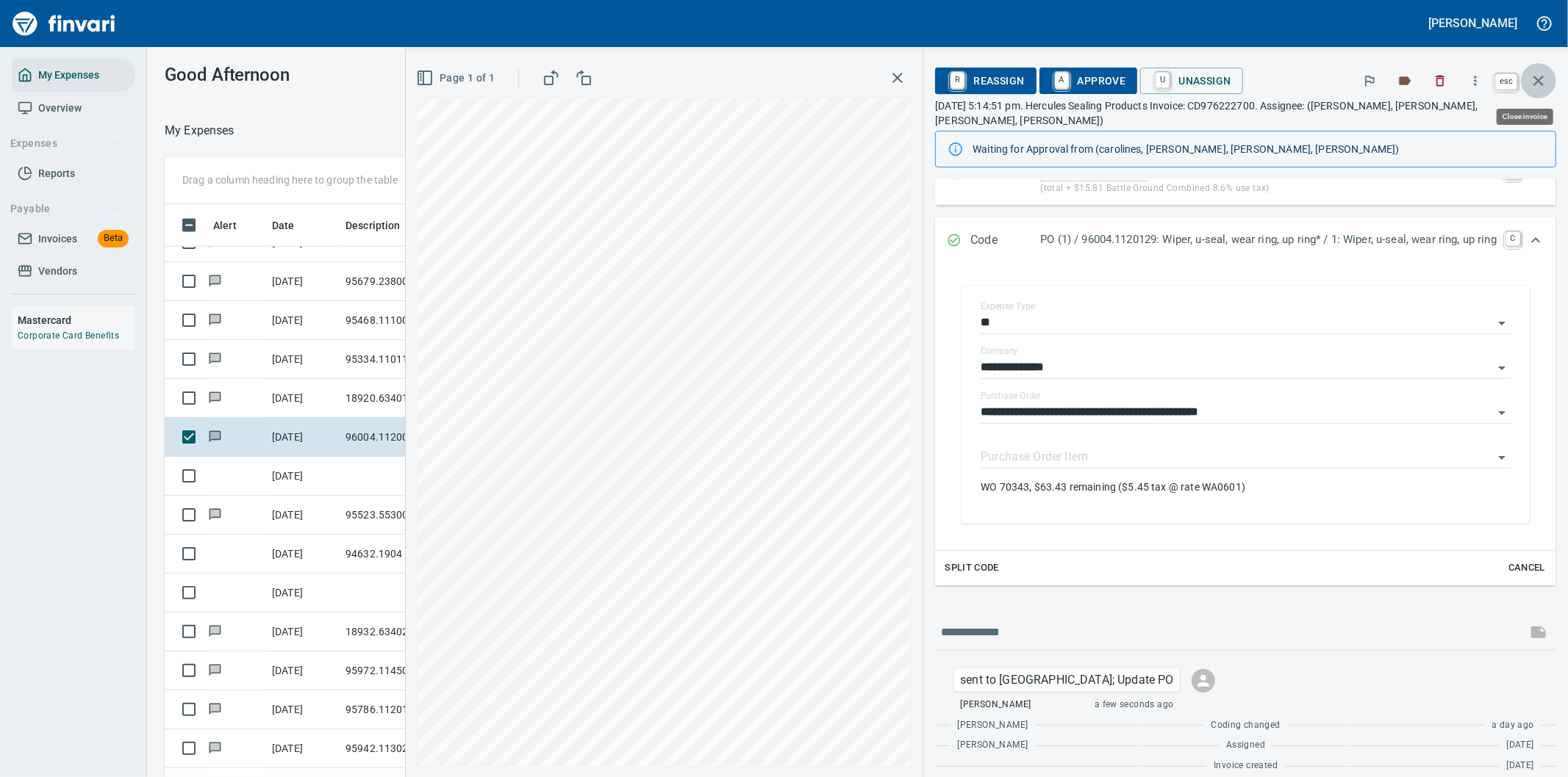
scroll to position [592, 982]
click at [1538, 75] on icon "button" at bounding box center [1538, 81] width 17 height 17
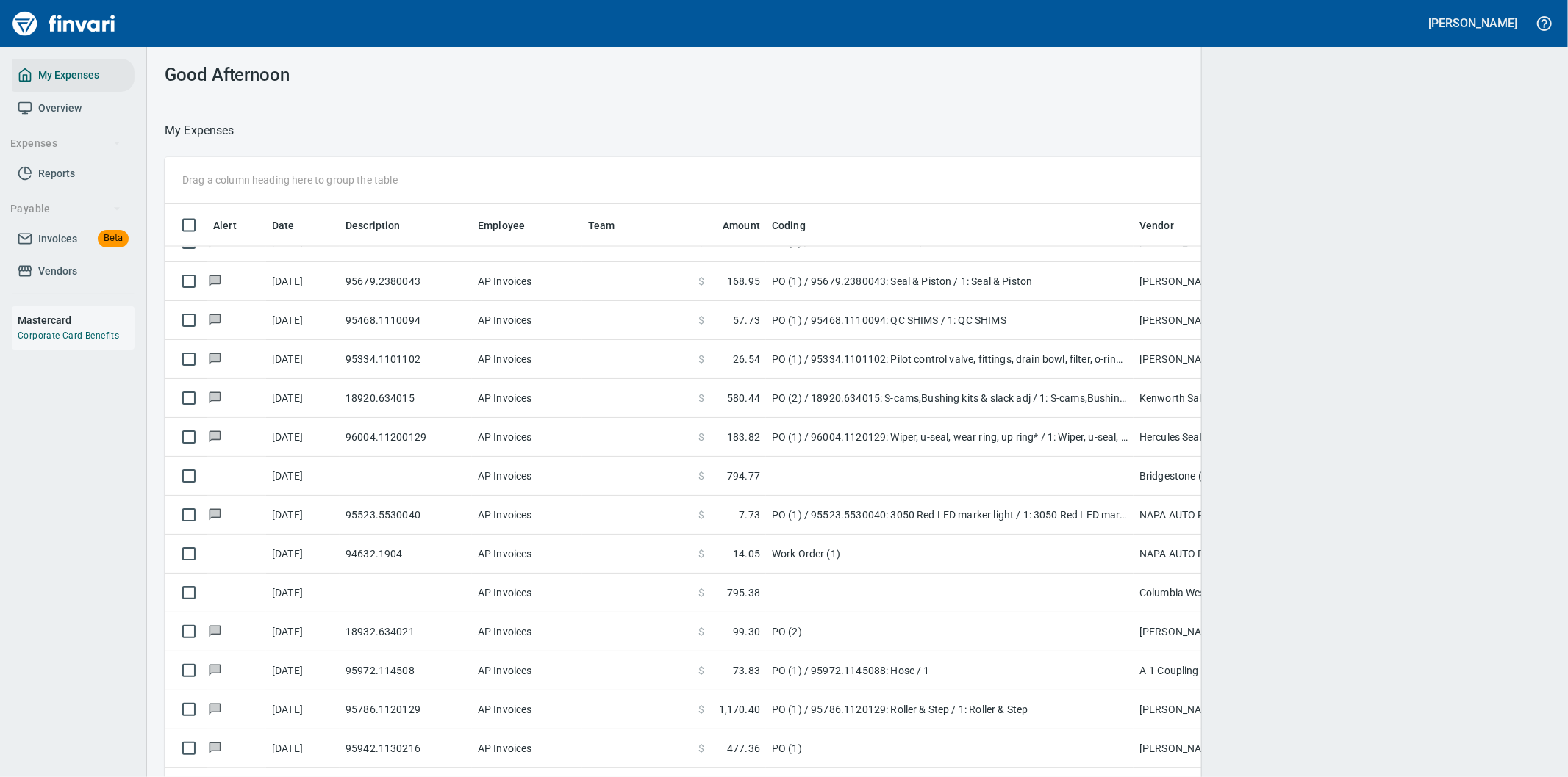
scroll to position [592, 1347]
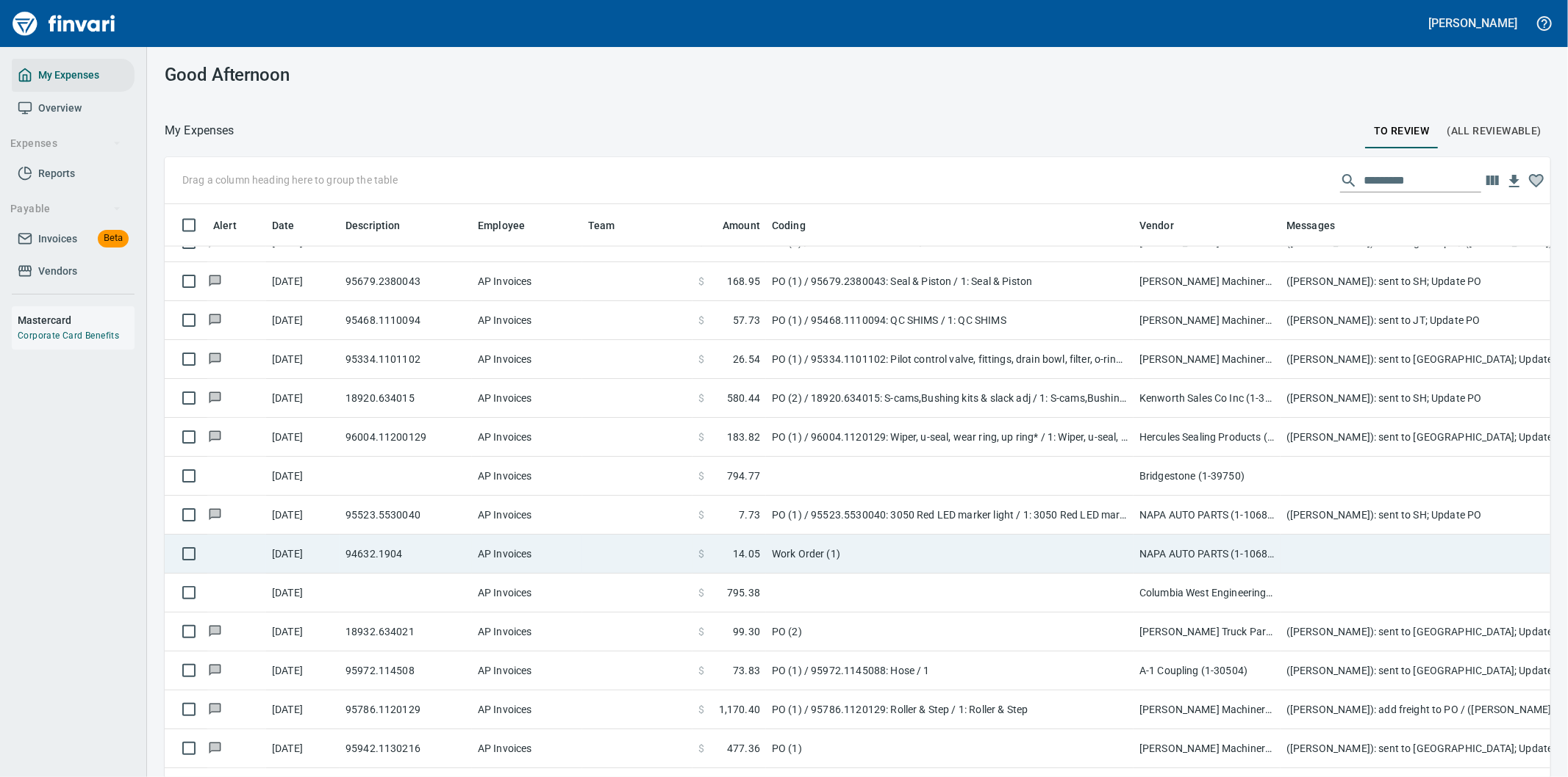
click at [994, 554] on td "Work Order (1)" at bounding box center [950, 554] width 368 height 39
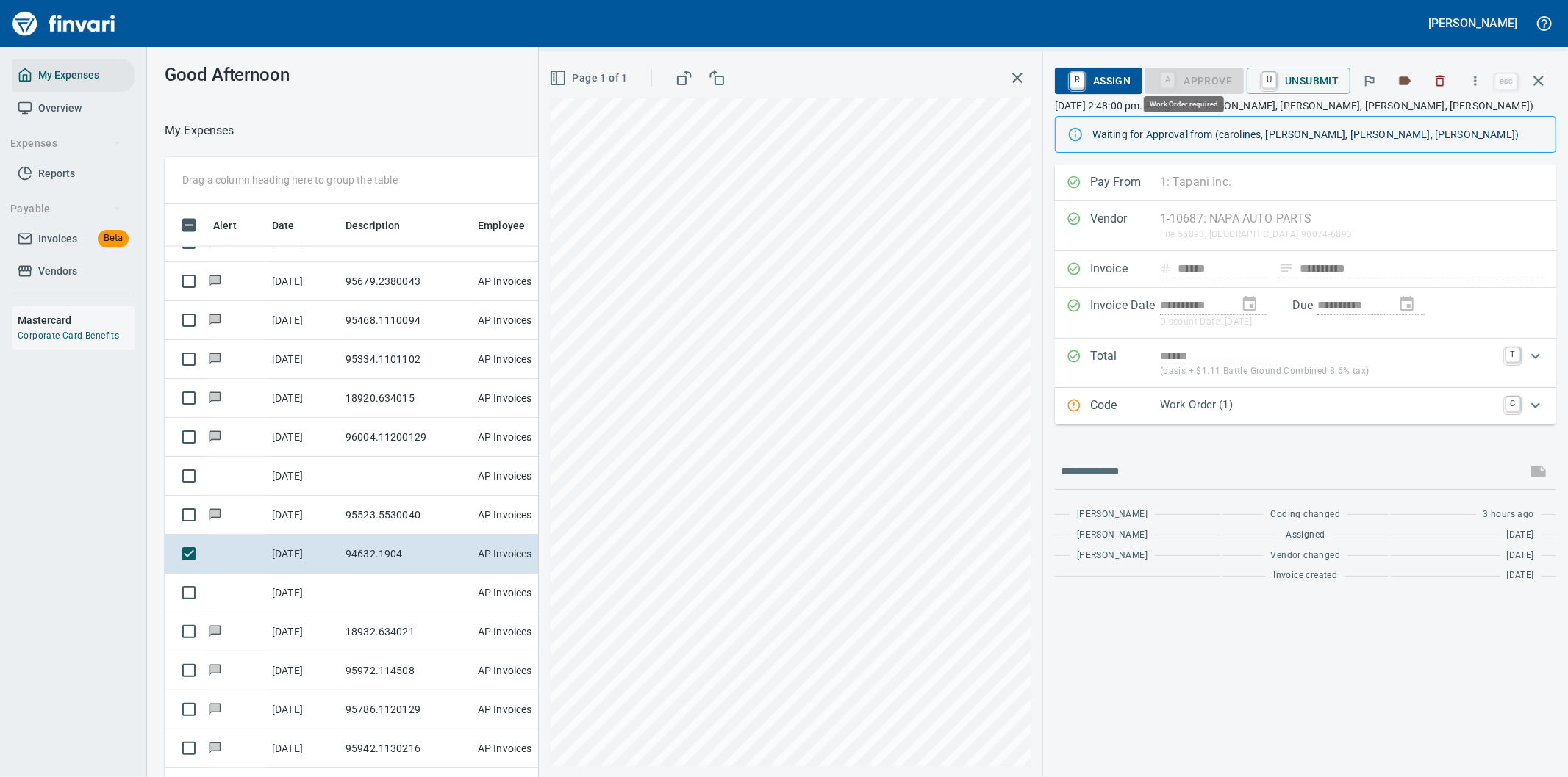
scroll to position [592, 982]
click at [1537, 402] on icon "Expand" at bounding box center [1536, 405] width 17 height 17
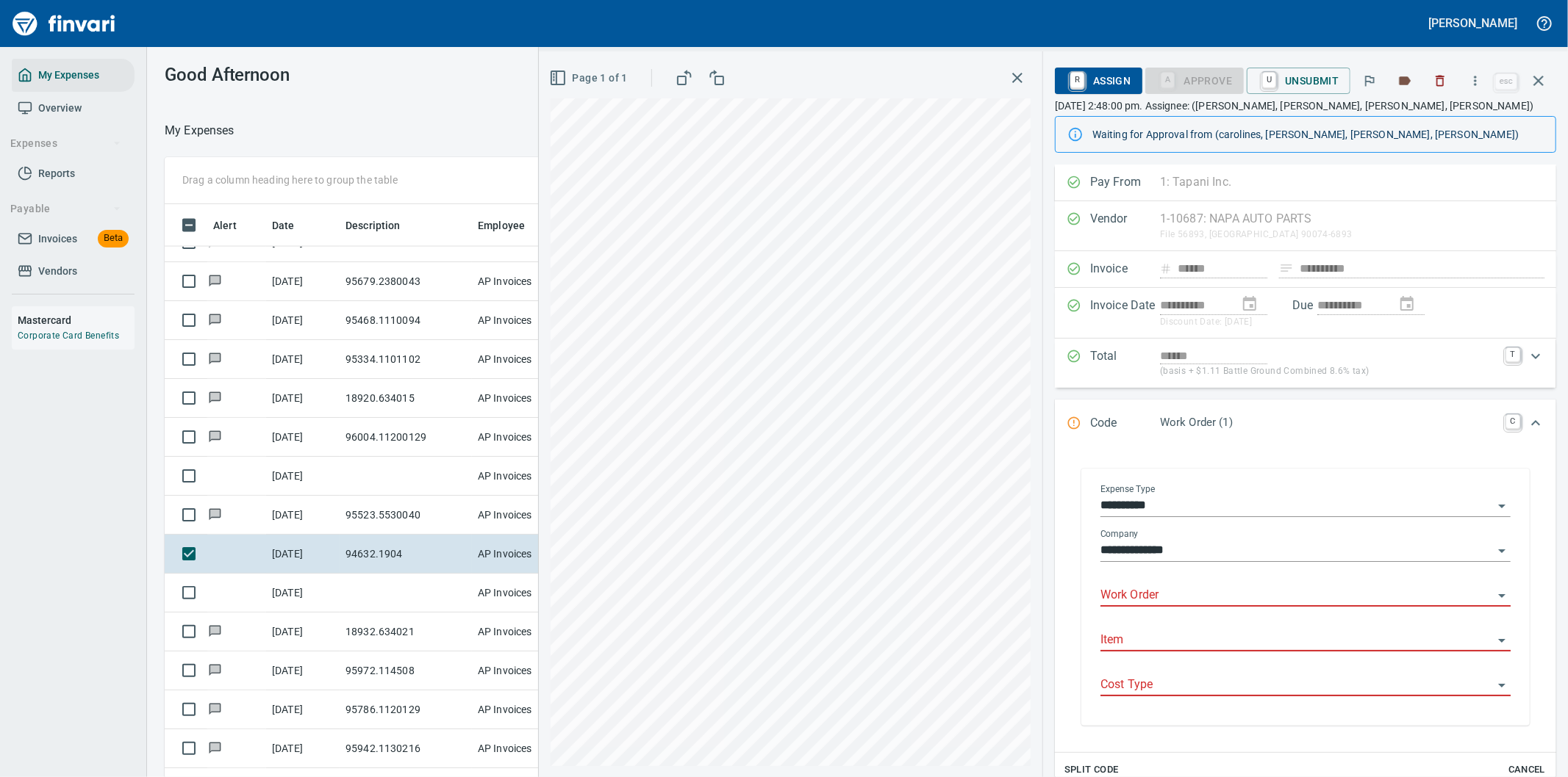
click at [1177, 585] on div "Work Order" at bounding box center [1306, 590] width 410 height 33
click at [1527, 420] on icon "Expand" at bounding box center [1536, 423] width 17 height 17
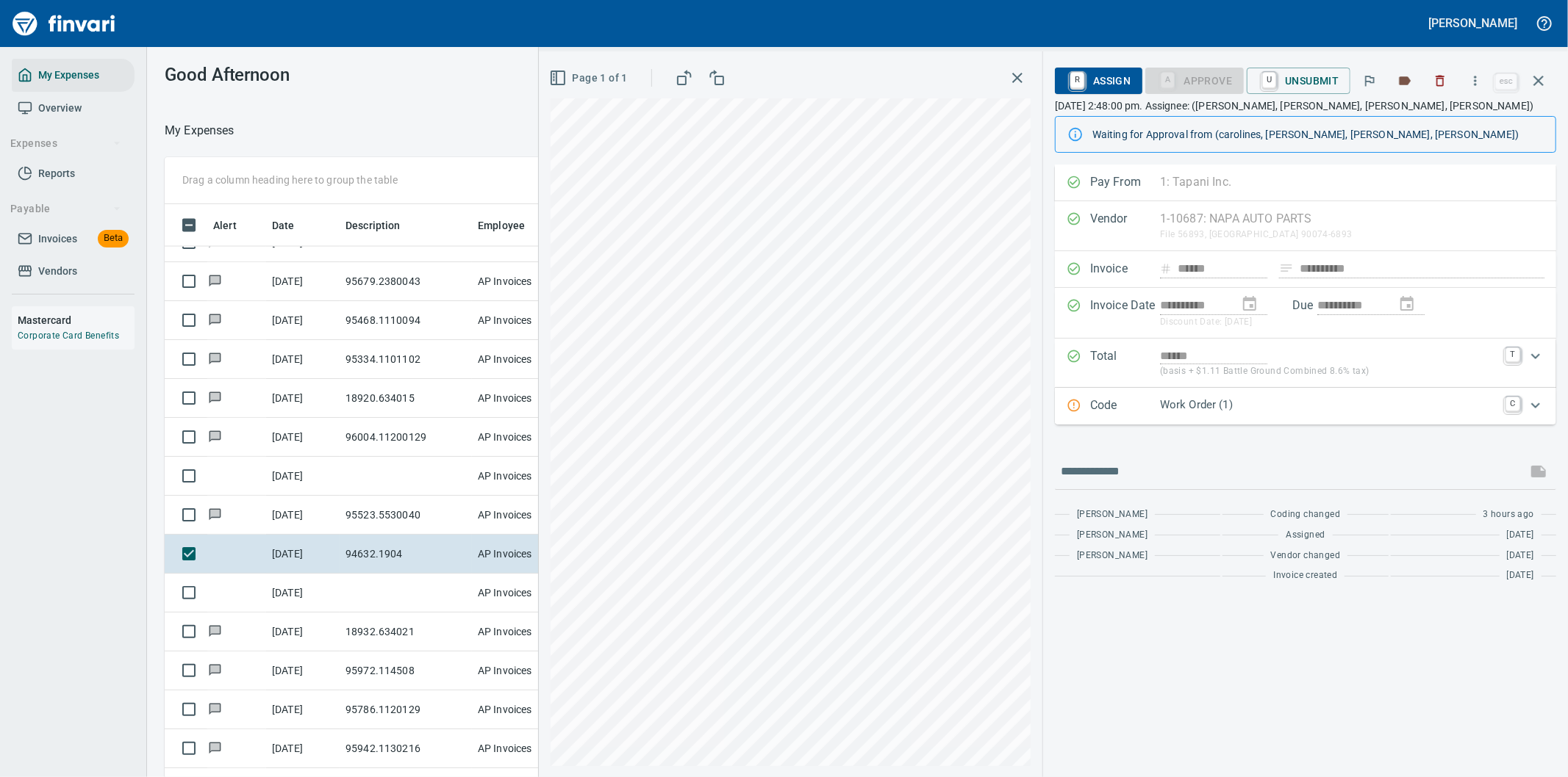
click at [1537, 402] on icon "Expand" at bounding box center [1536, 405] width 17 height 17
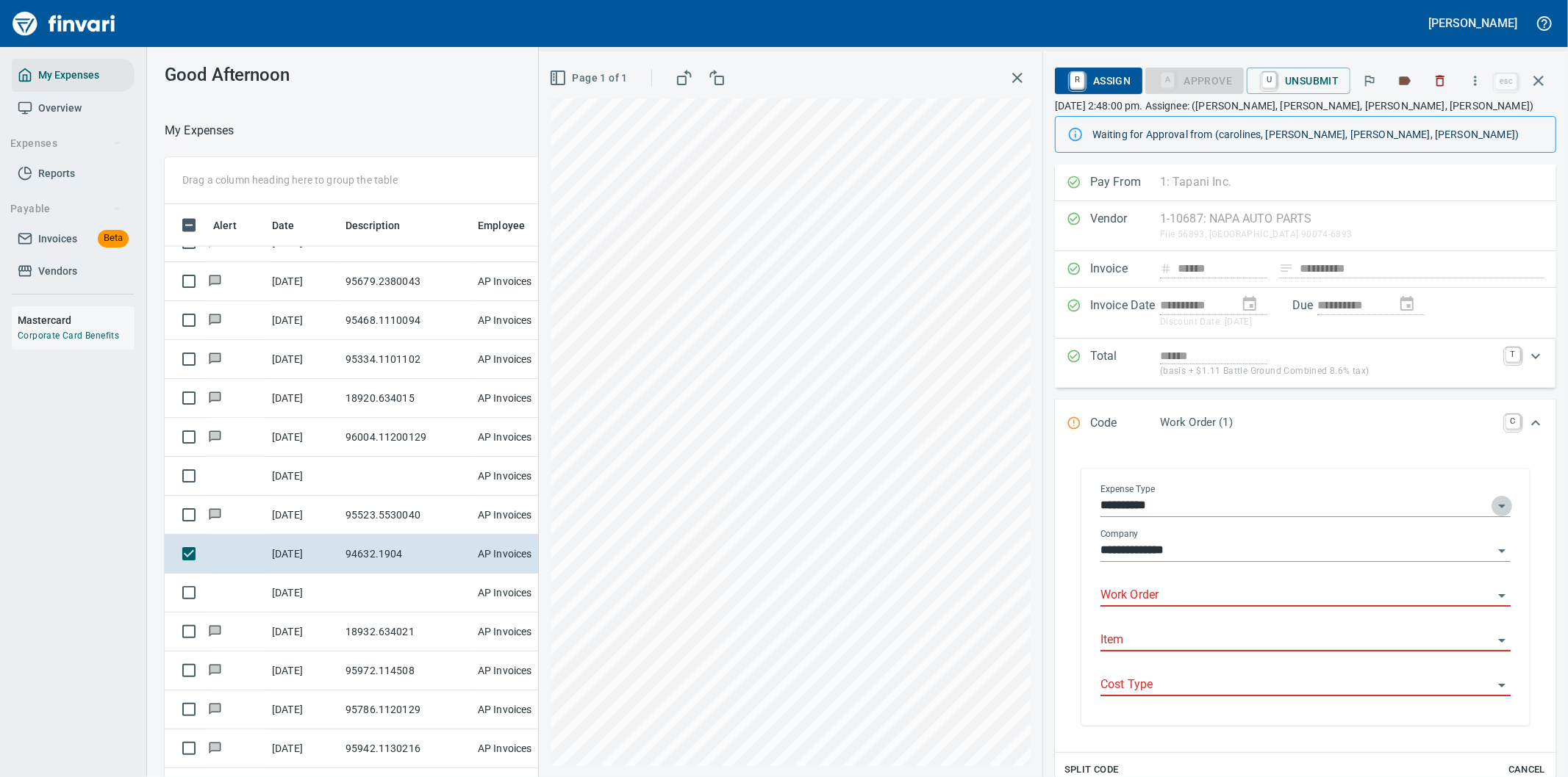
click at [1493, 502] on icon "Open" at bounding box center [1502, 506] width 17 height 17
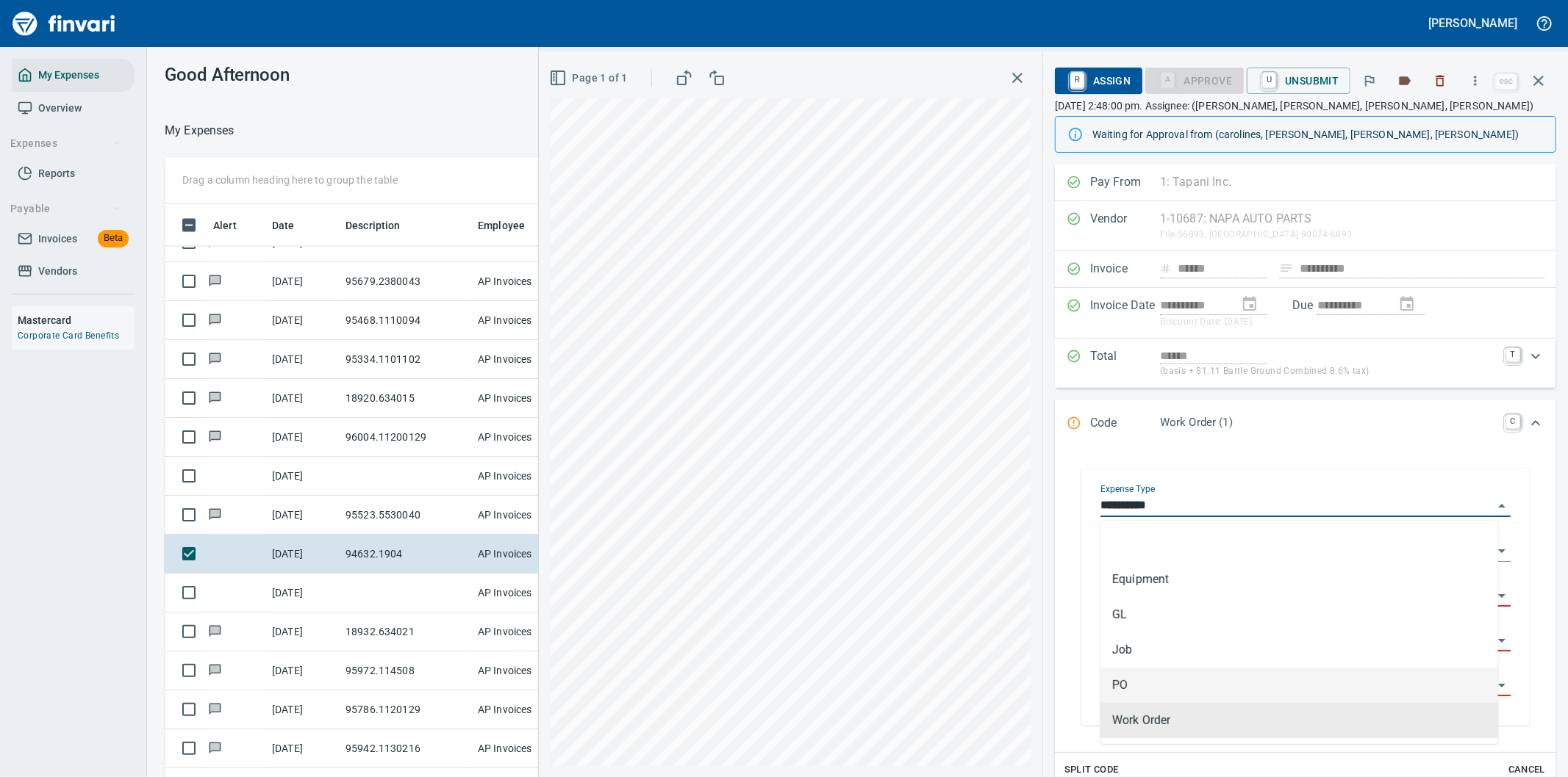
drag, startPoint x: 1127, startPoint y: 687, endPoint x: 1132, endPoint y: 676, distance: 12.1
click at [1128, 686] on li "PO" at bounding box center [1299, 685] width 397 height 36
type input "**********"
type input "**"
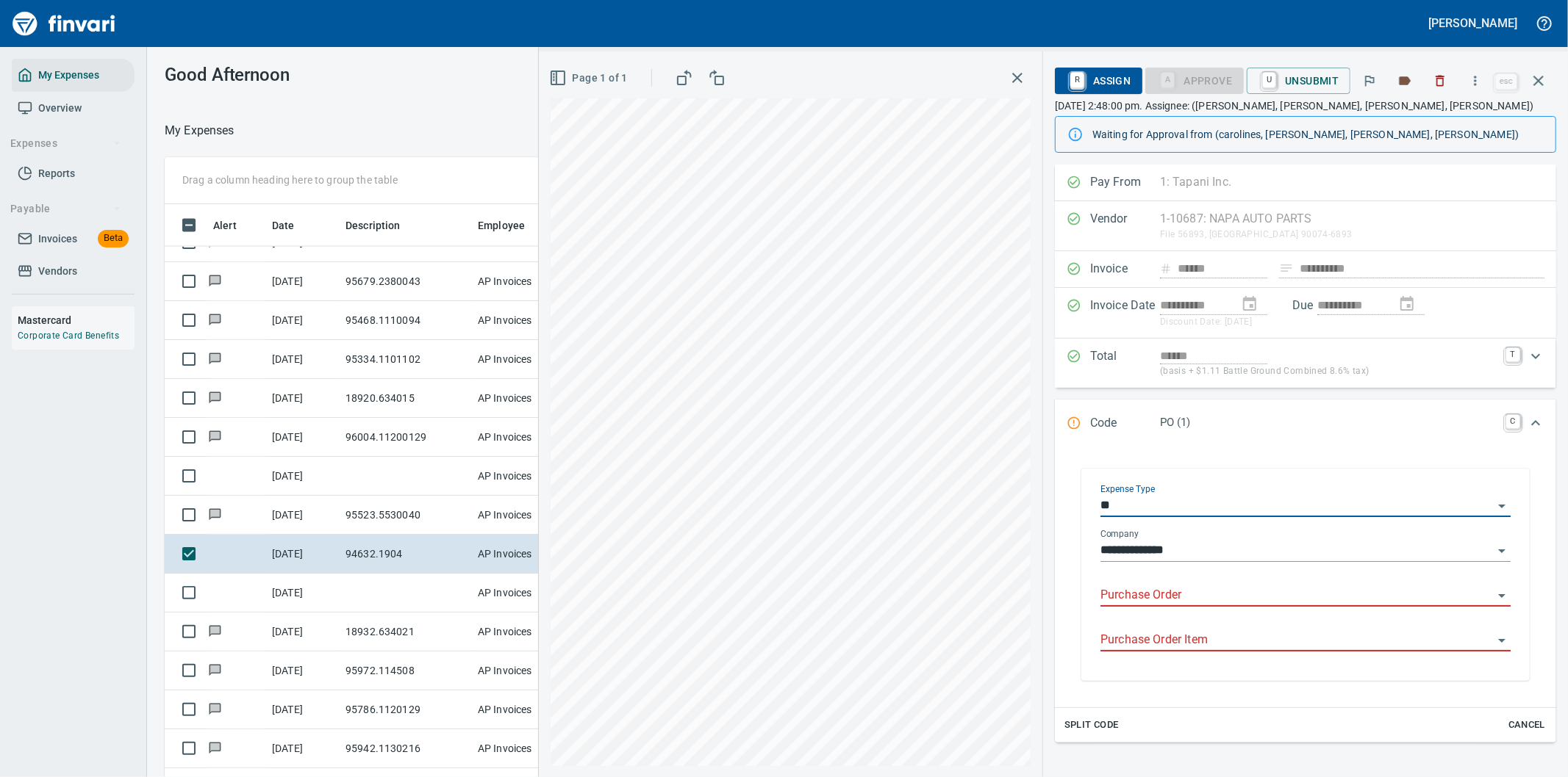
click at [1175, 591] on input "Purchase Order" at bounding box center [1297, 596] width 392 height 21
click at [1261, 582] on div "**********" at bounding box center [1306, 590] width 410 height 33
type input "**********"
click at [1543, 76] on icon "button" at bounding box center [1538, 81] width 10 height 10
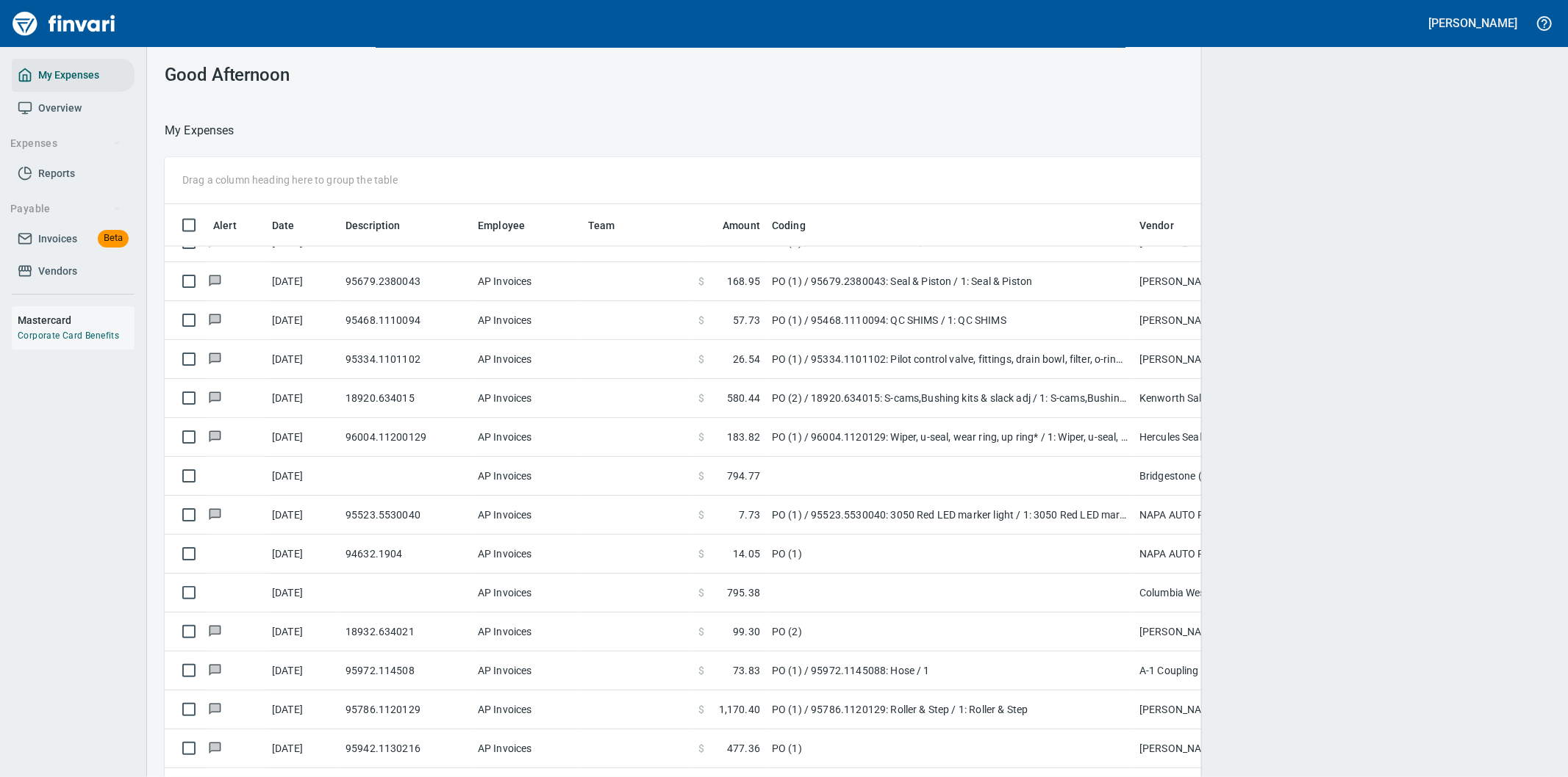
scroll to position [592, 1349]
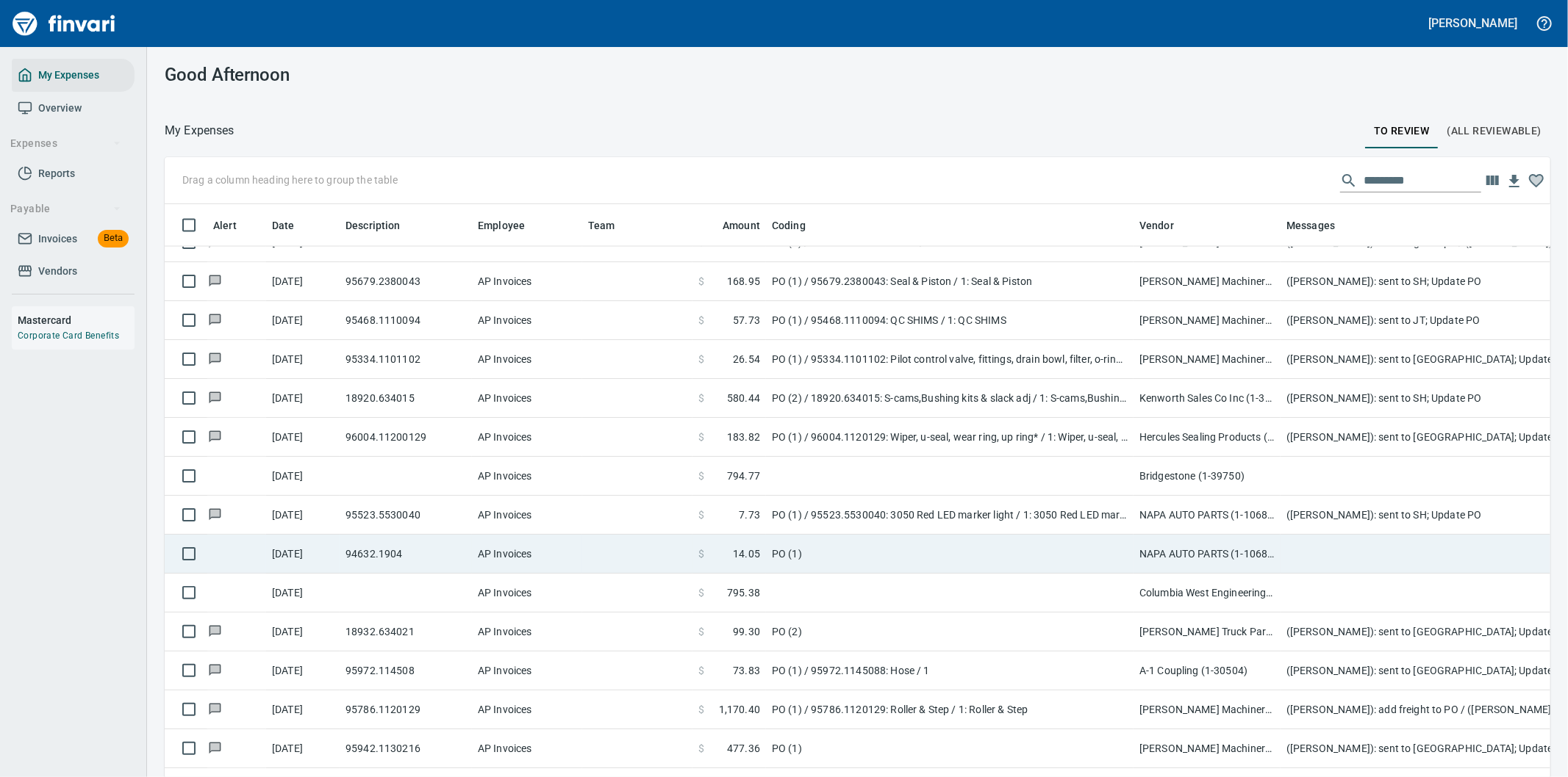
click at [1289, 551] on td at bounding box center [1575, 554] width 588 height 39
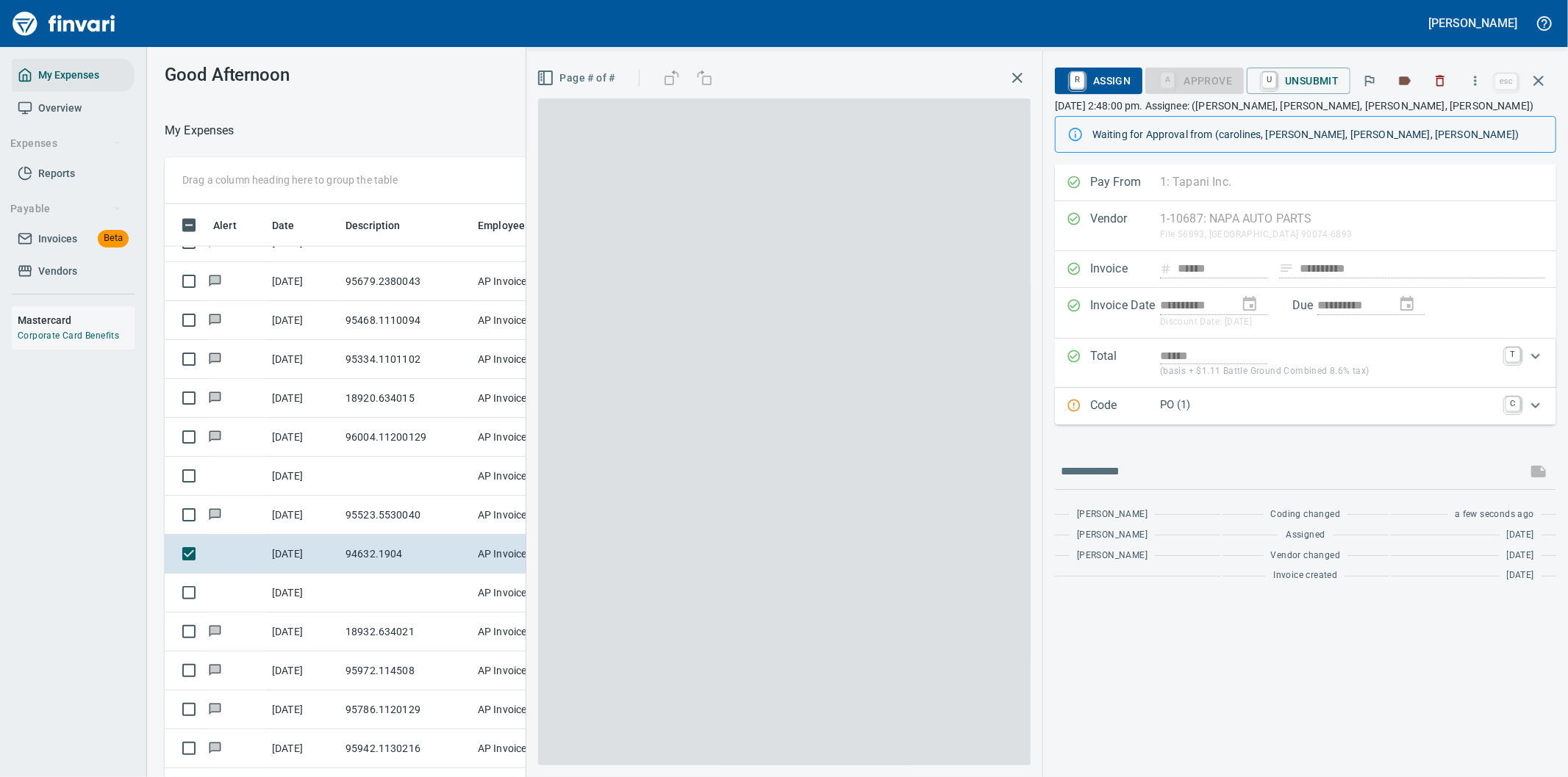
scroll to position [592, 982]
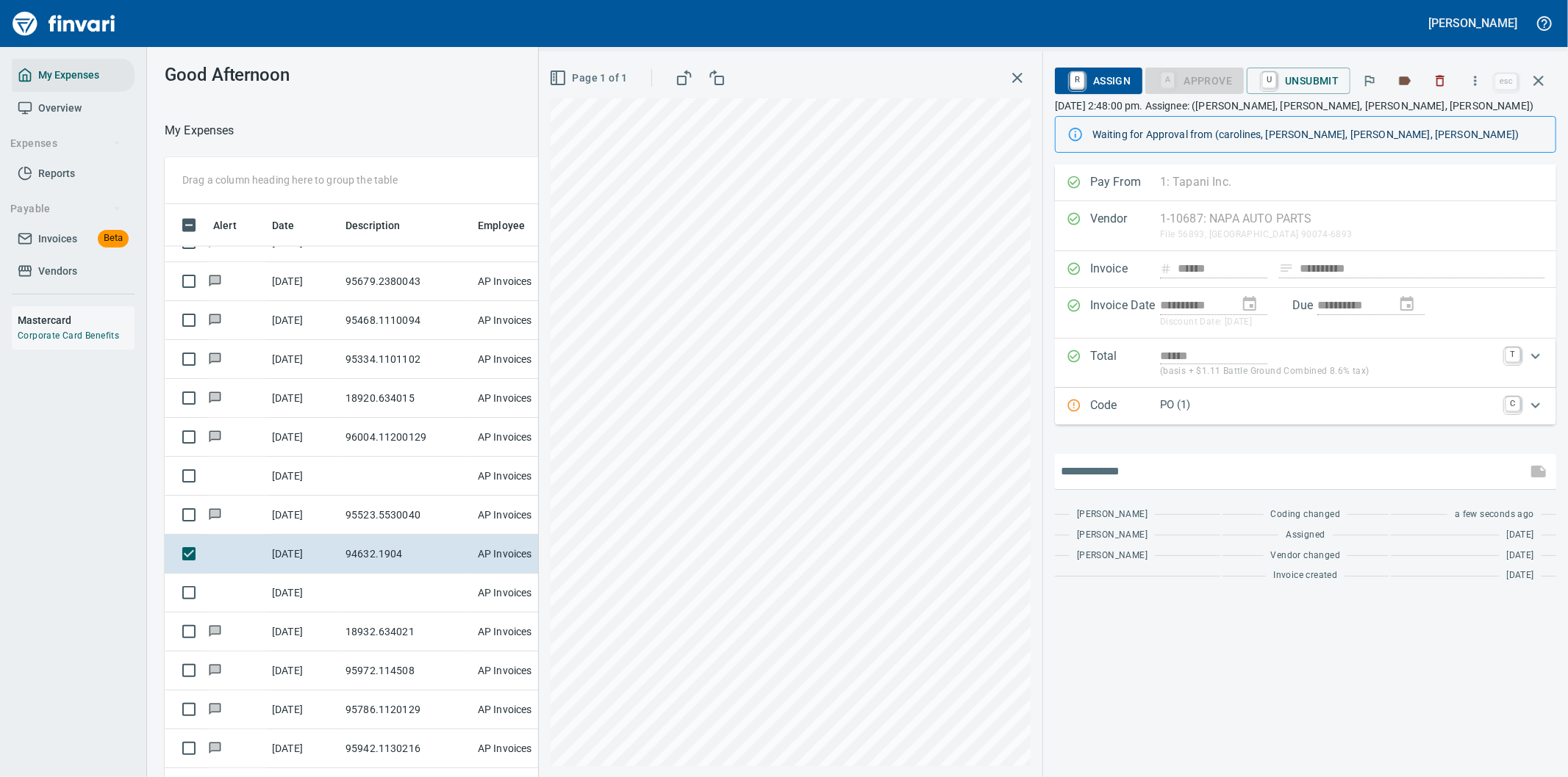
click at [1124, 467] on input "text" at bounding box center [1291, 471] width 460 height 23
type input "**********"
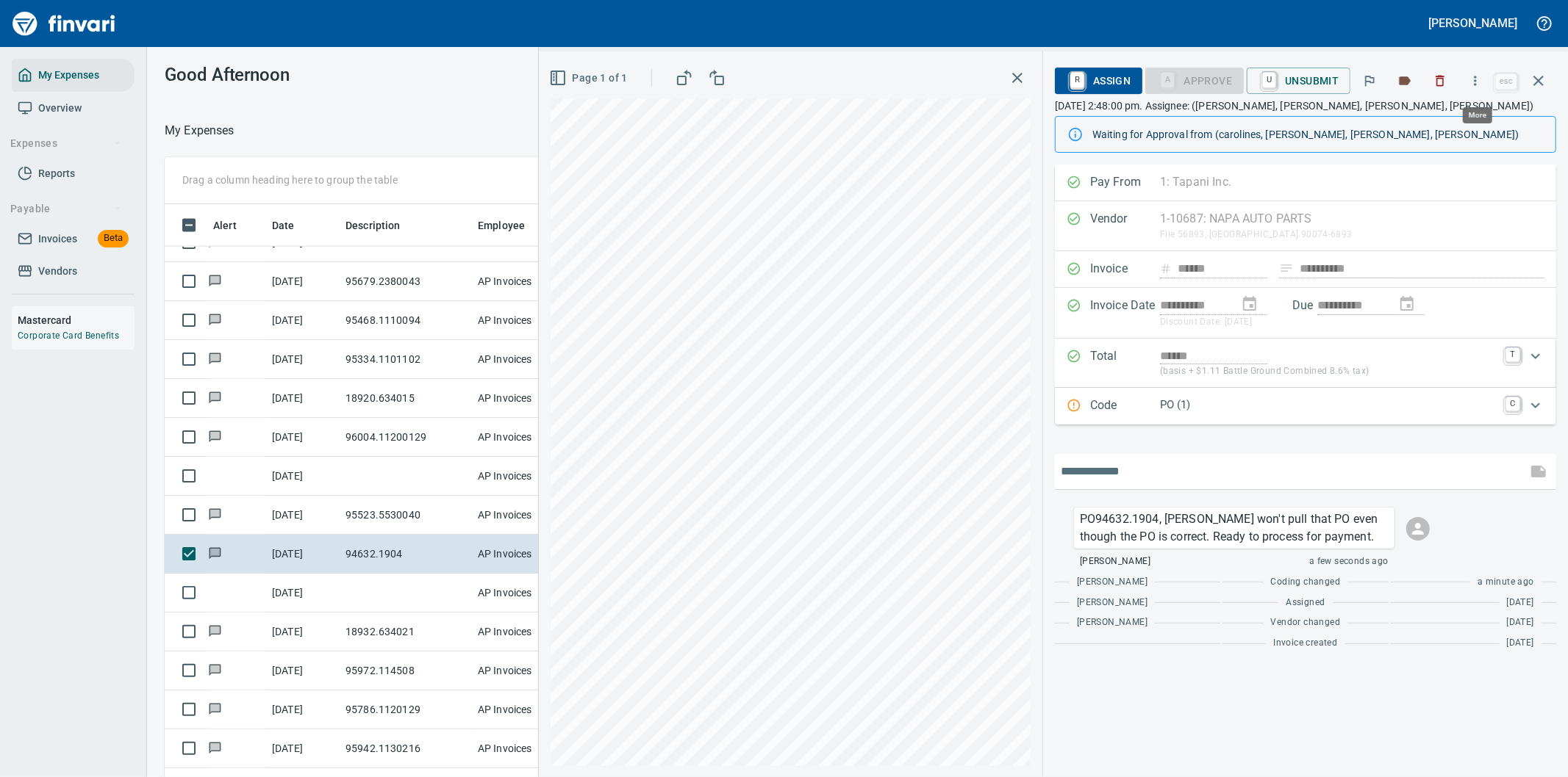
scroll to position [592, 982]
click at [1476, 76] on icon "button" at bounding box center [1476, 80] width 3 height 10
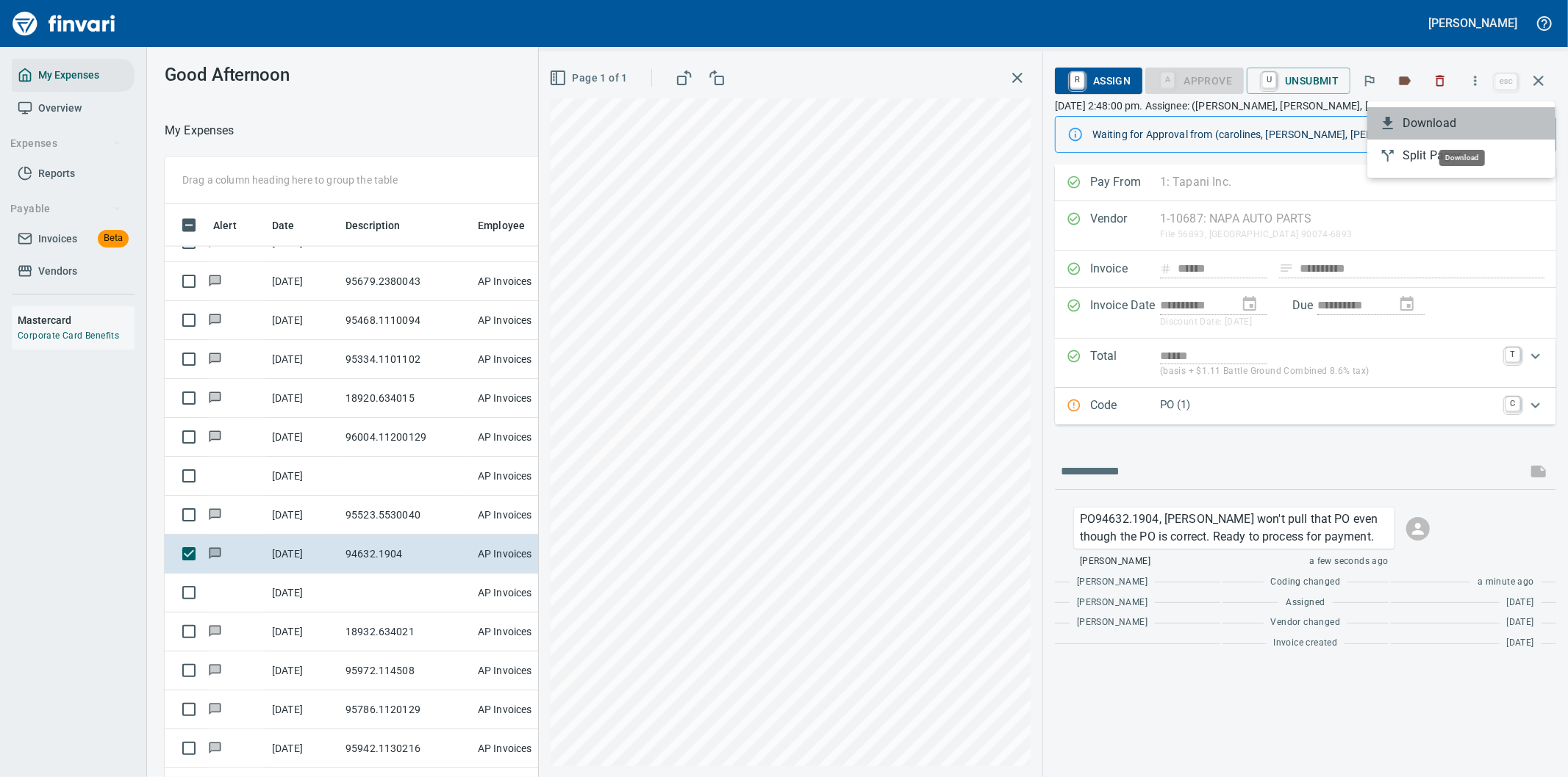
click at [1417, 121] on span "Download" at bounding box center [1473, 123] width 141 height 17
click at [1538, 76] on icon "button" at bounding box center [1538, 81] width 17 height 17
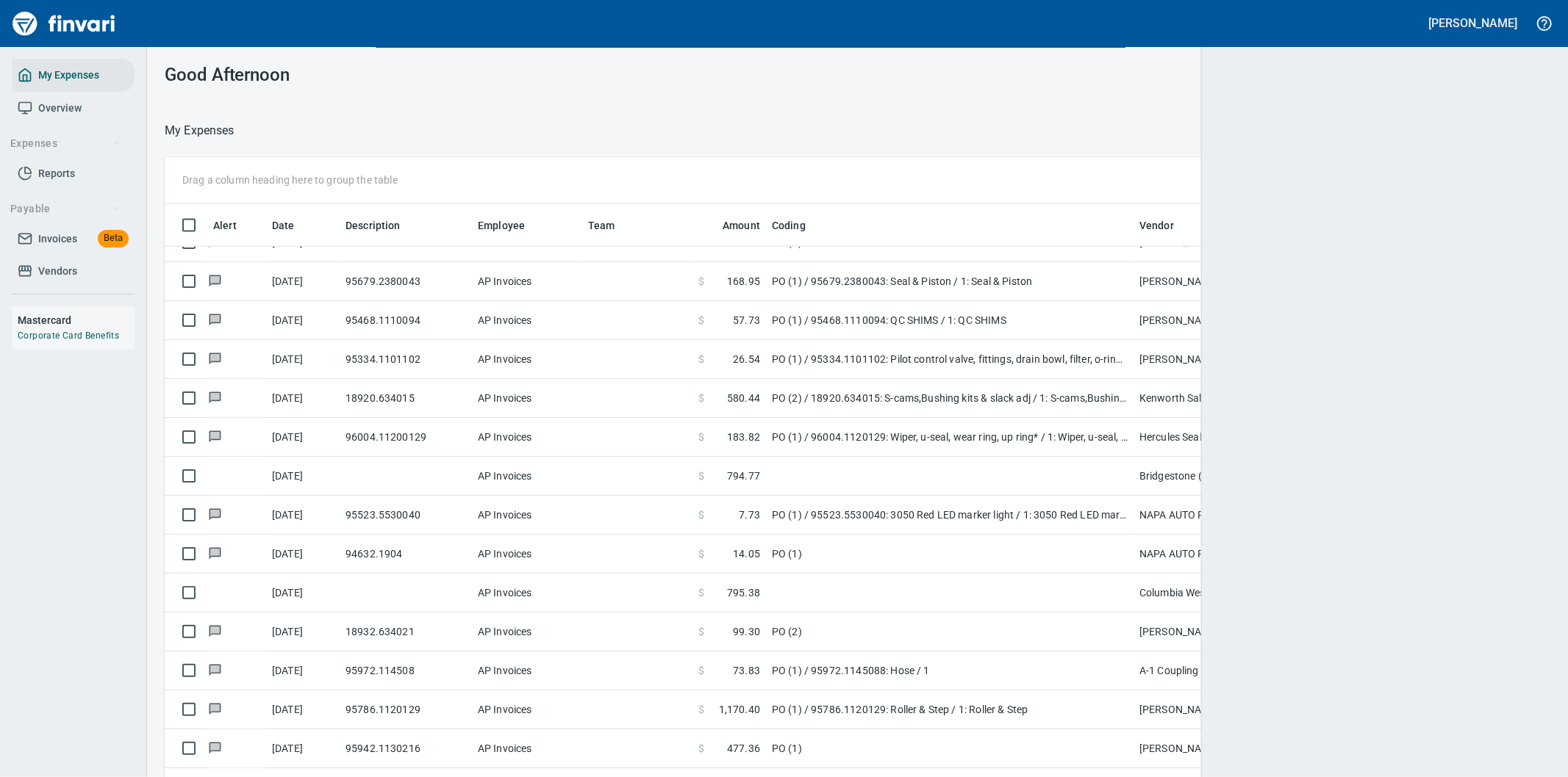
scroll to position [592, 1349]
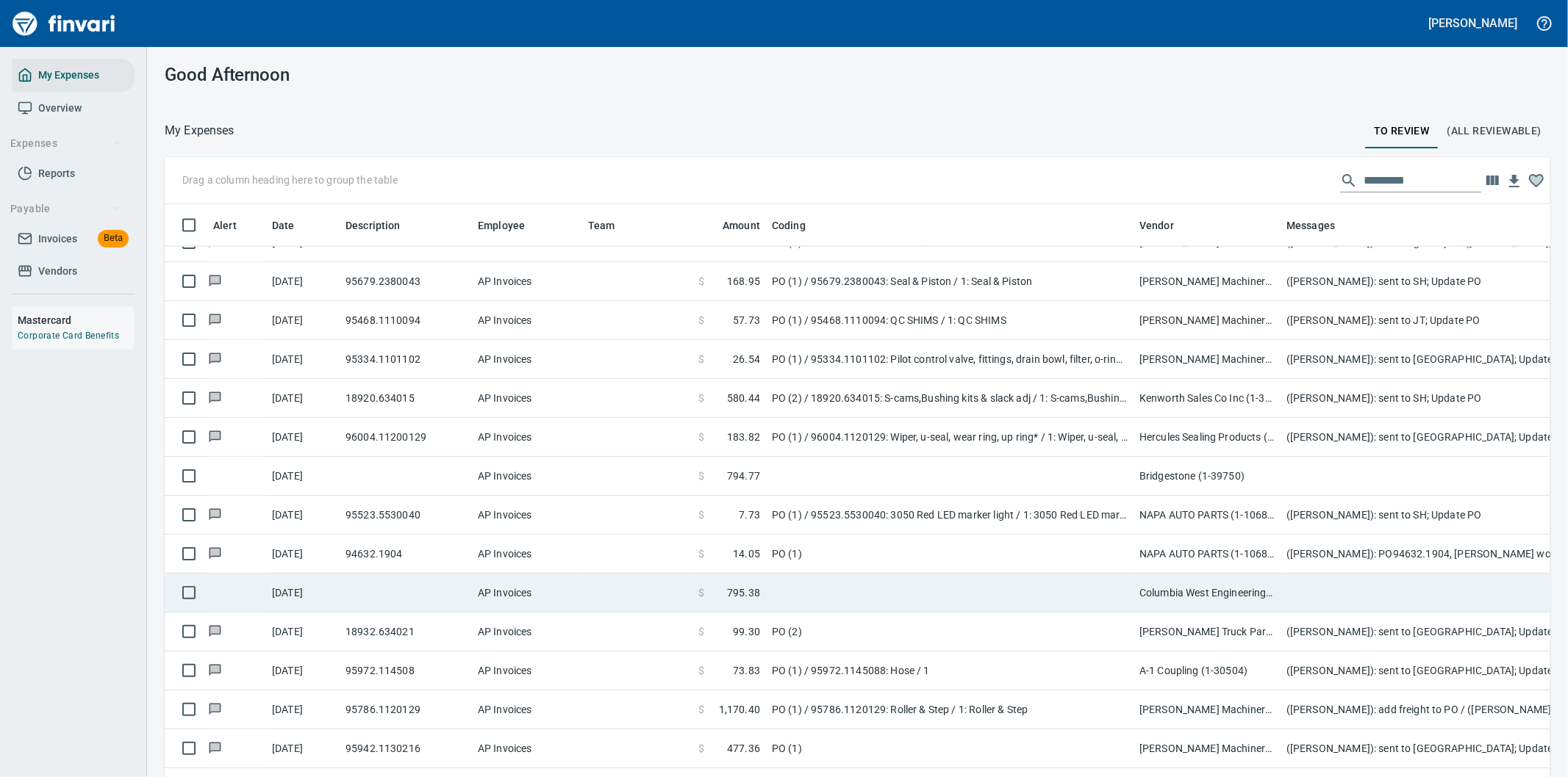
click at [1357, 590] on td at bounding box center [1575, 593] width 588 height 39
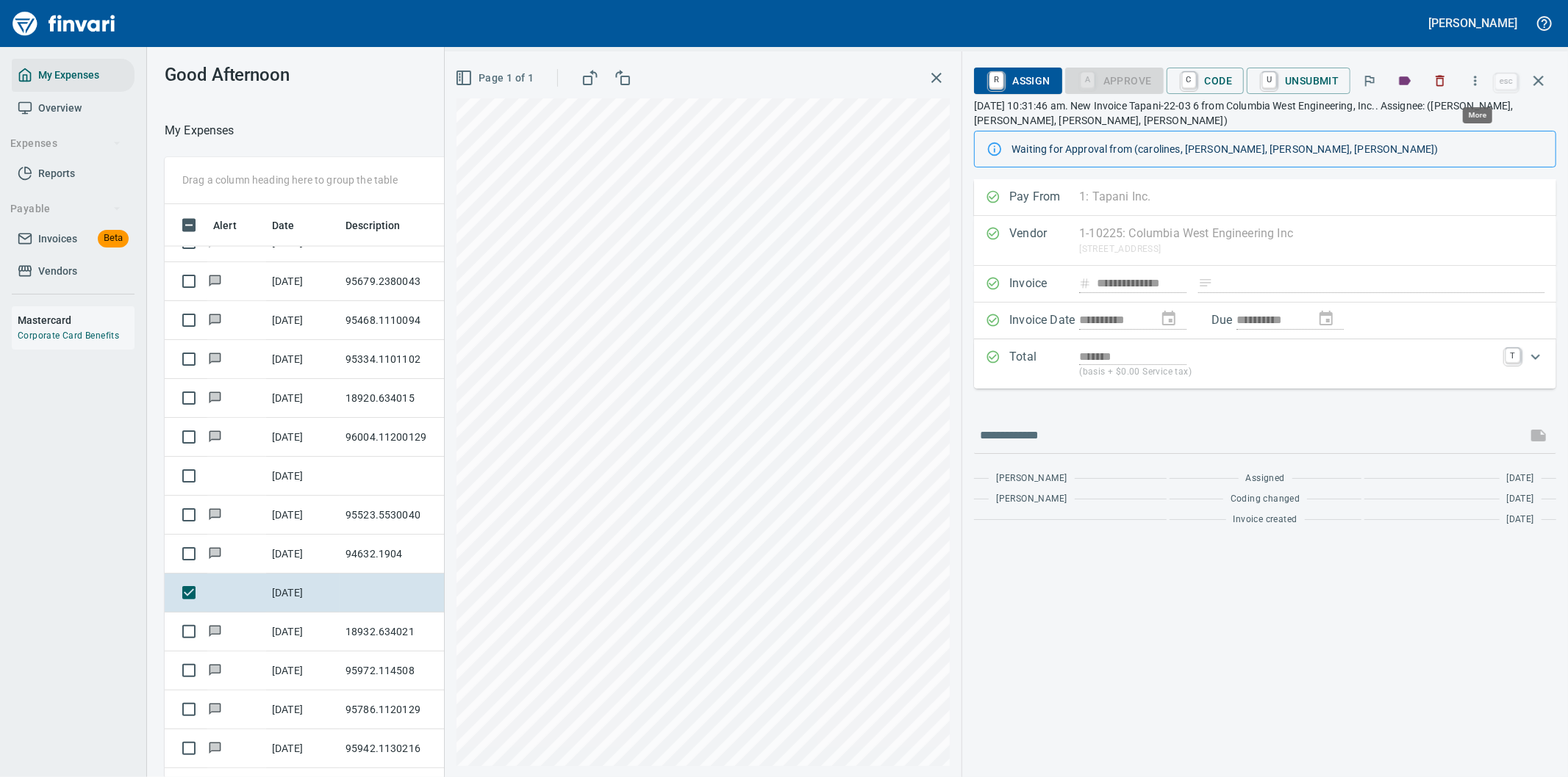
scroll to position [592, 982]
click at [1478, 78] on icon "button" at bounding box center [1475, 81] width 15 height 15
click at [1453, 120] on span "Download" at bounding box center [1473, 123] width 141 height 17
click at [1043, 414] on div "**********" at bounding box center [1265, 355] width 583 height 354
drag, startPoint x: 1042, startPoint y: 424, endPoint x: 1055, endPoint y: 422, distance: 13.2
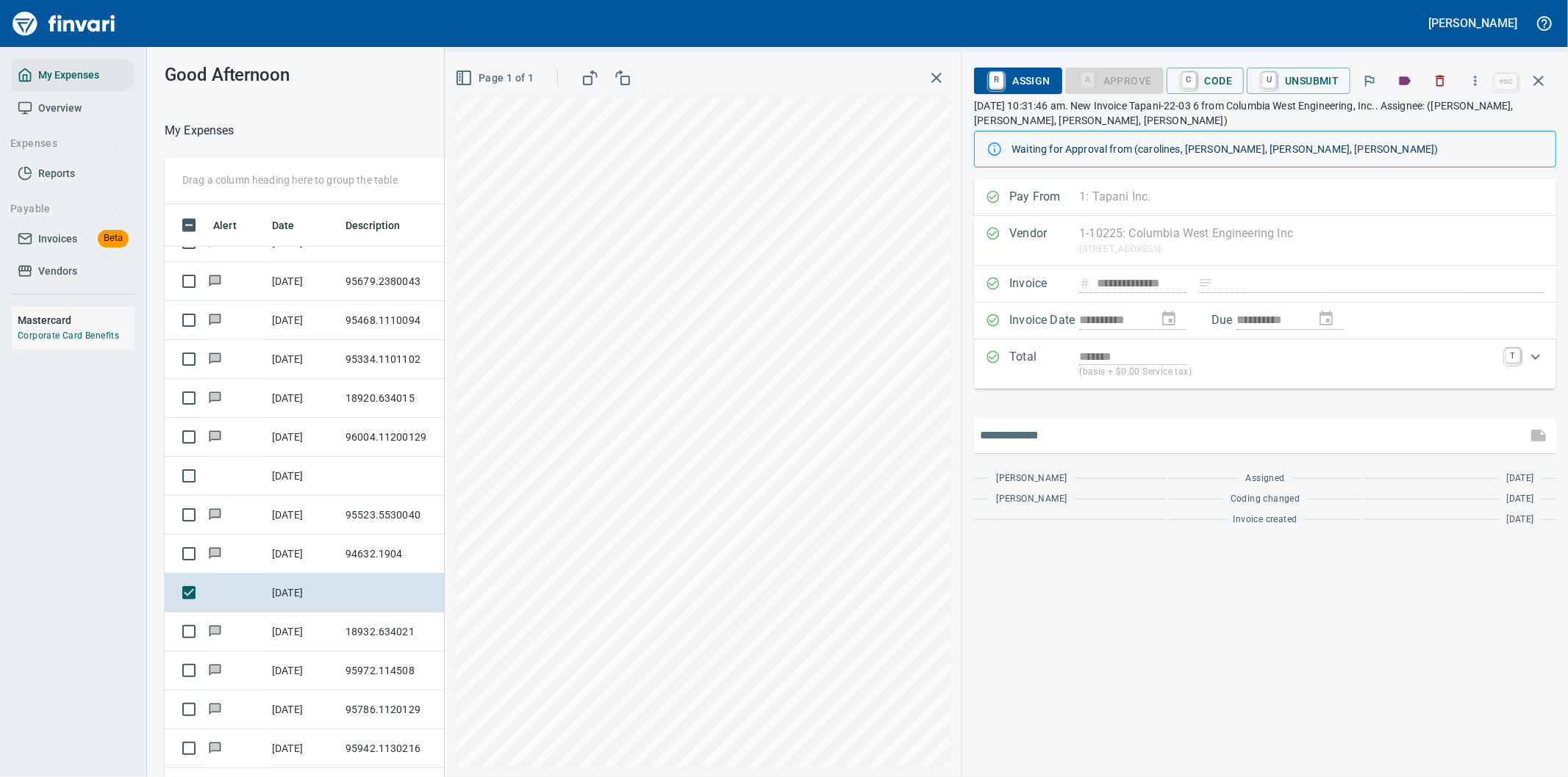
click at [1042, 424] on input "text" at bounding box center [1251, 435] width 541 height 23
type input "**********"
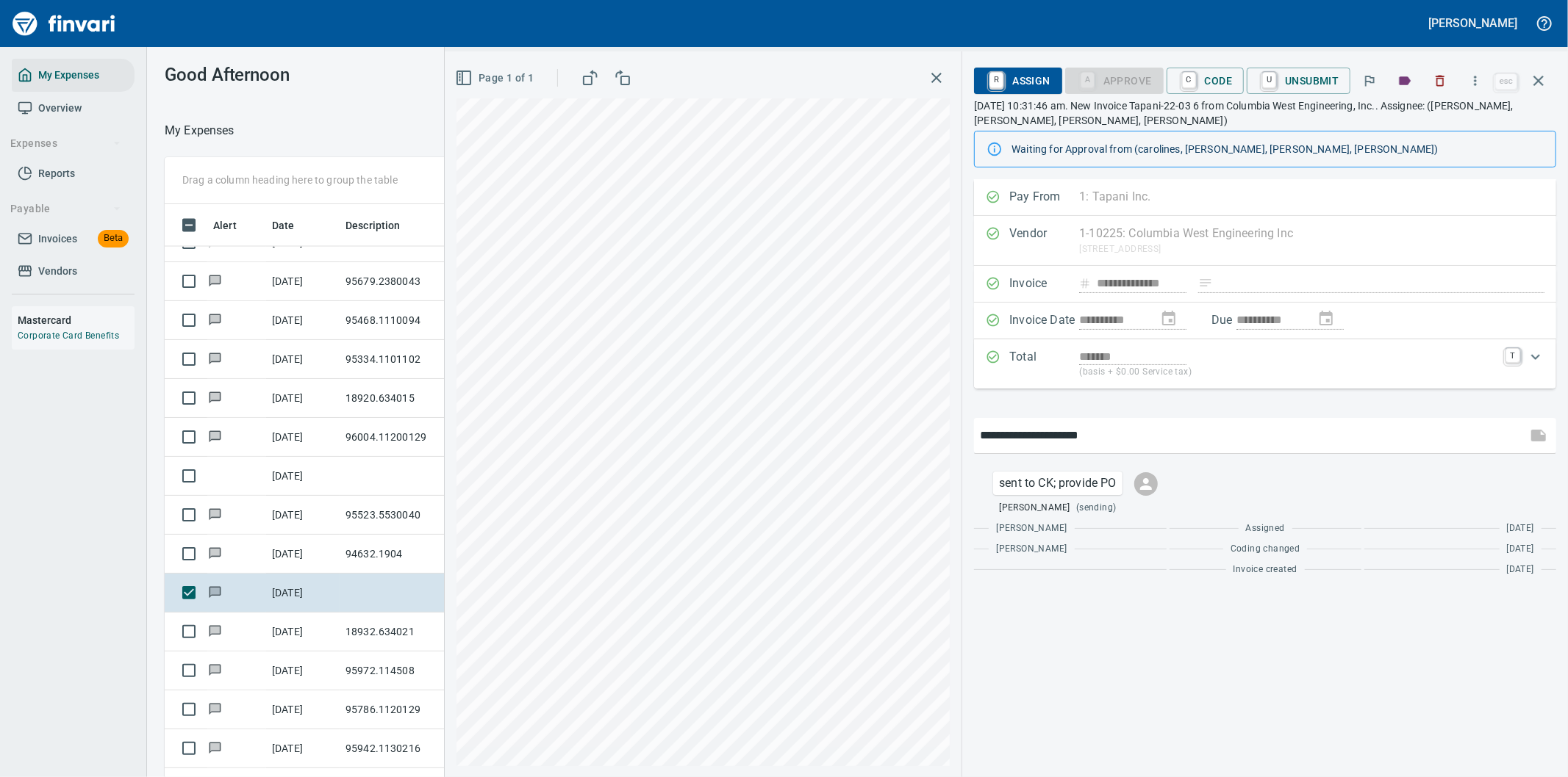
type input "**********"
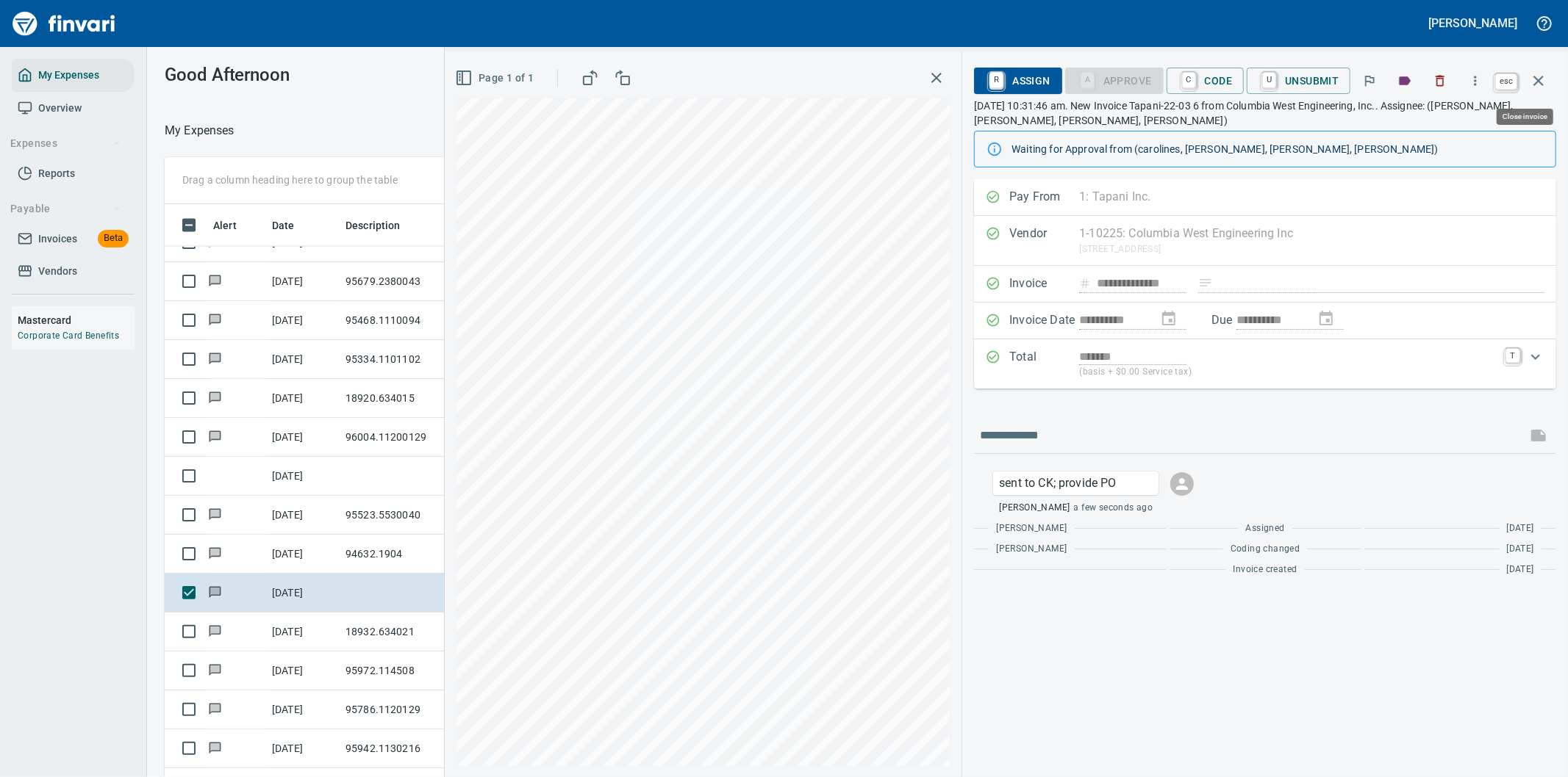
click at [1538, 79] on icon "button" at bounding box center [1538, 81] width 10 height 10
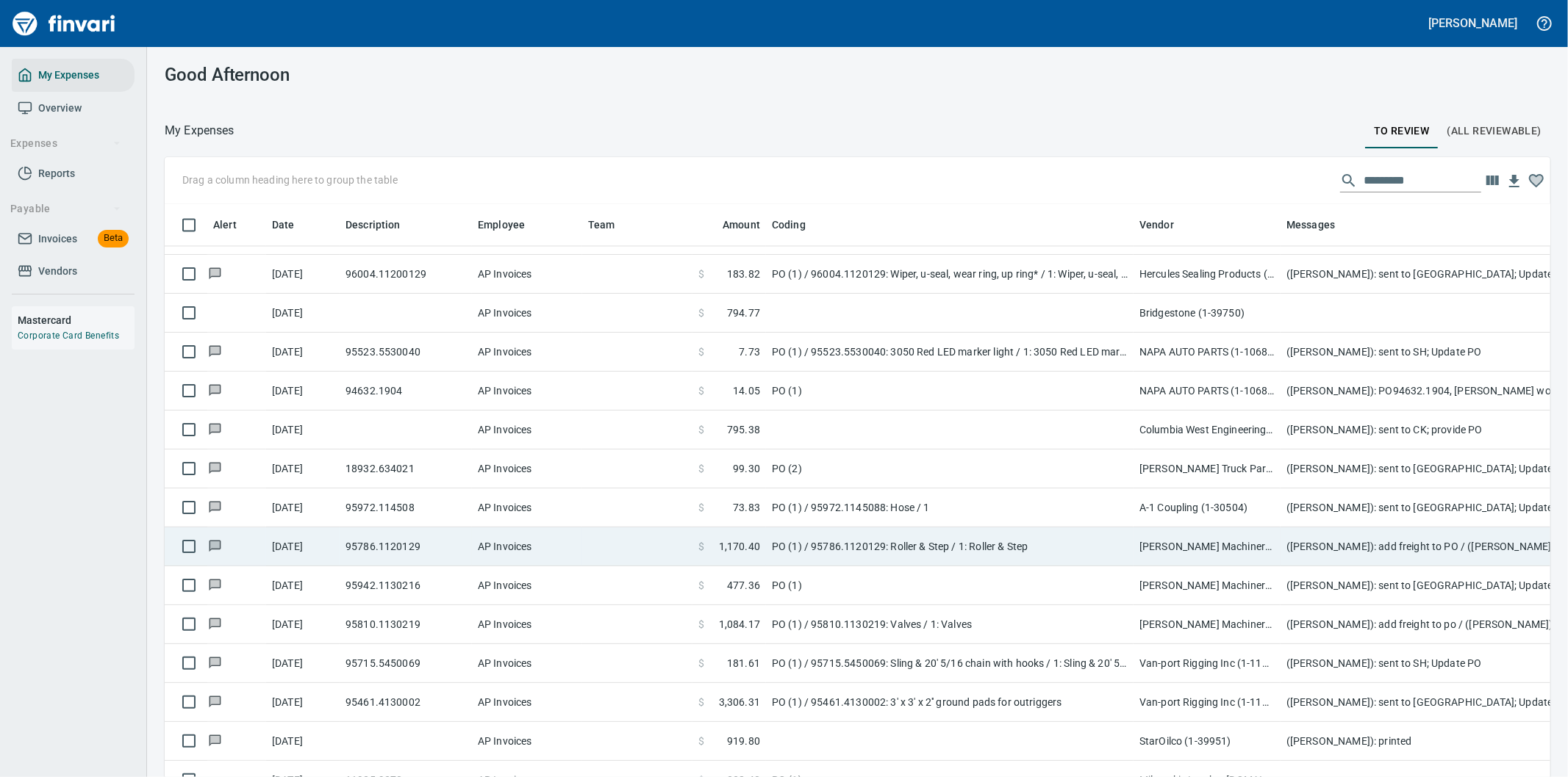
scroll to position [2530, 0]
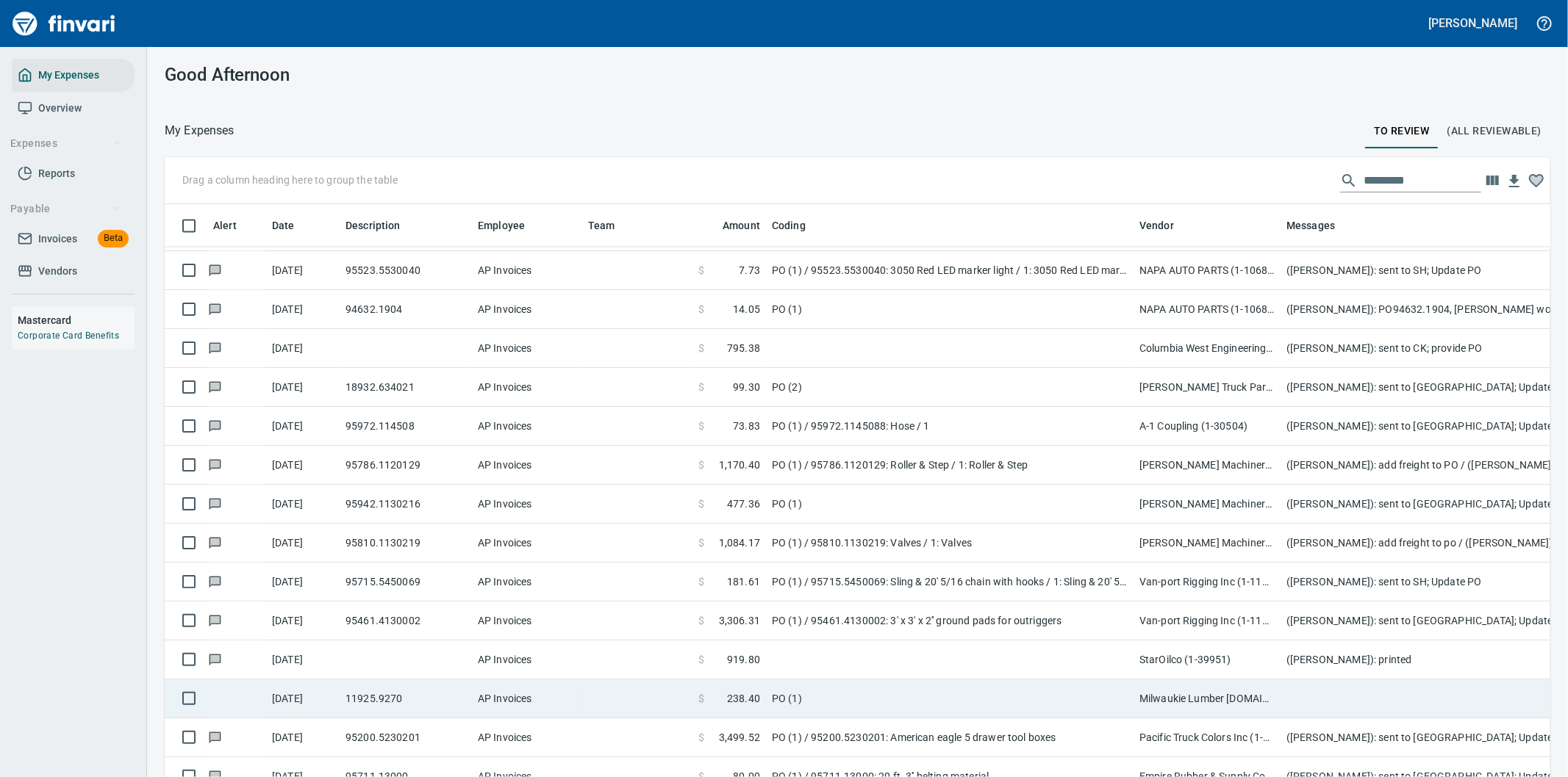
click at [860, 692] on td "PO (1)" at bounding box center [950, 699] width 368 height 39
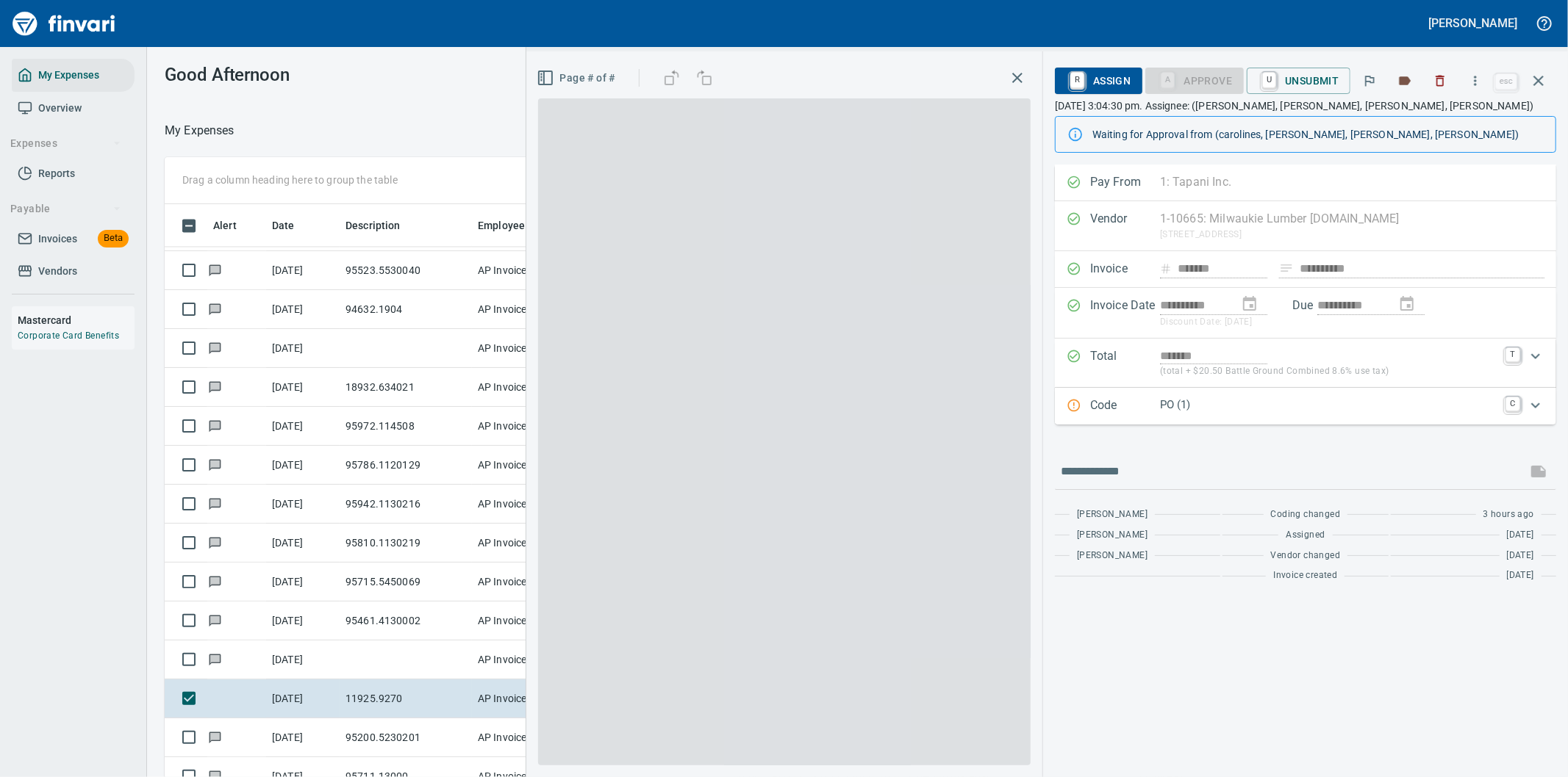
scroll to position [592, 982]
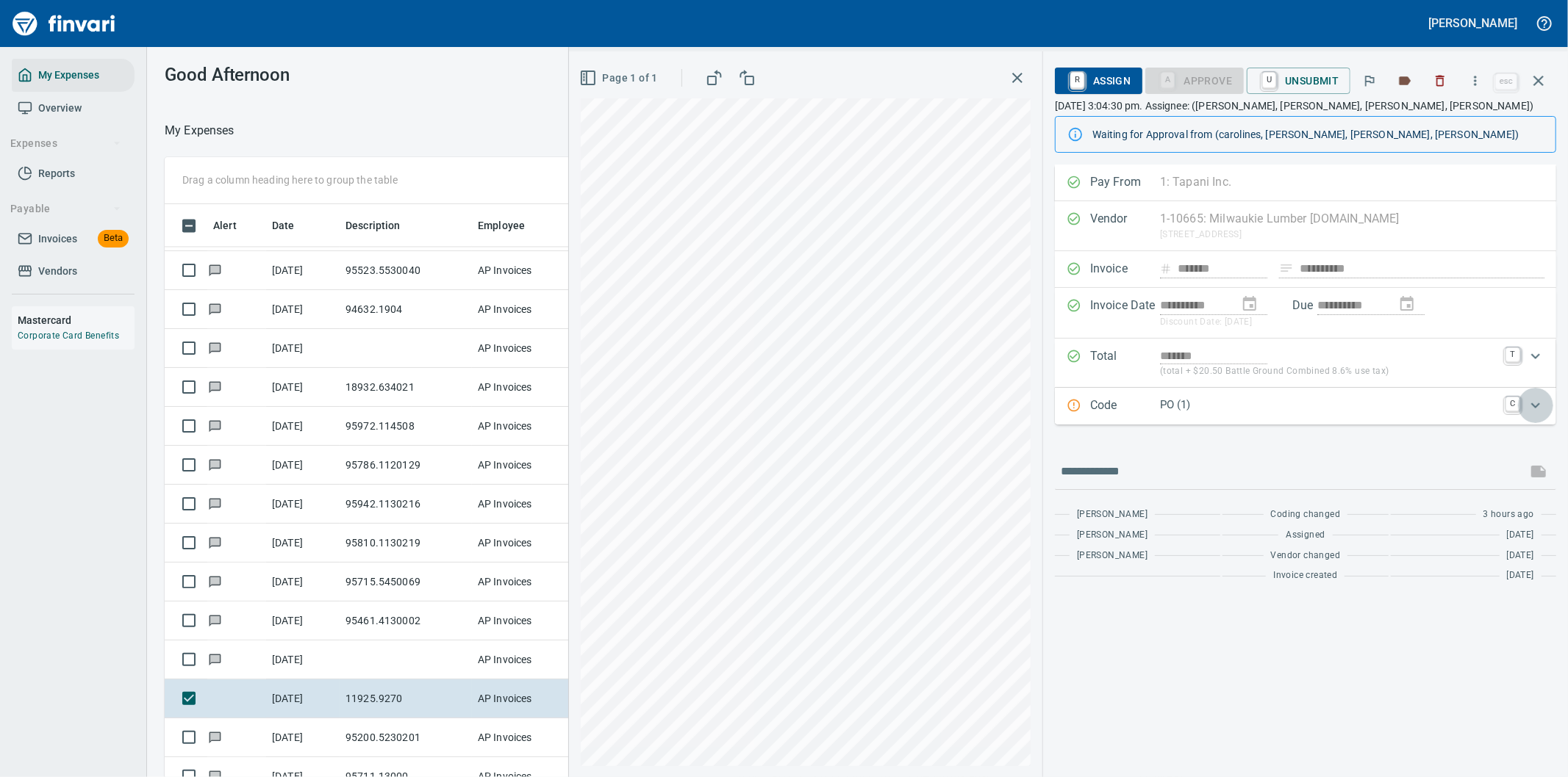
click at [1534, 408] on icon "Expand" at bounding box center [1536, 405] width 17 height 17
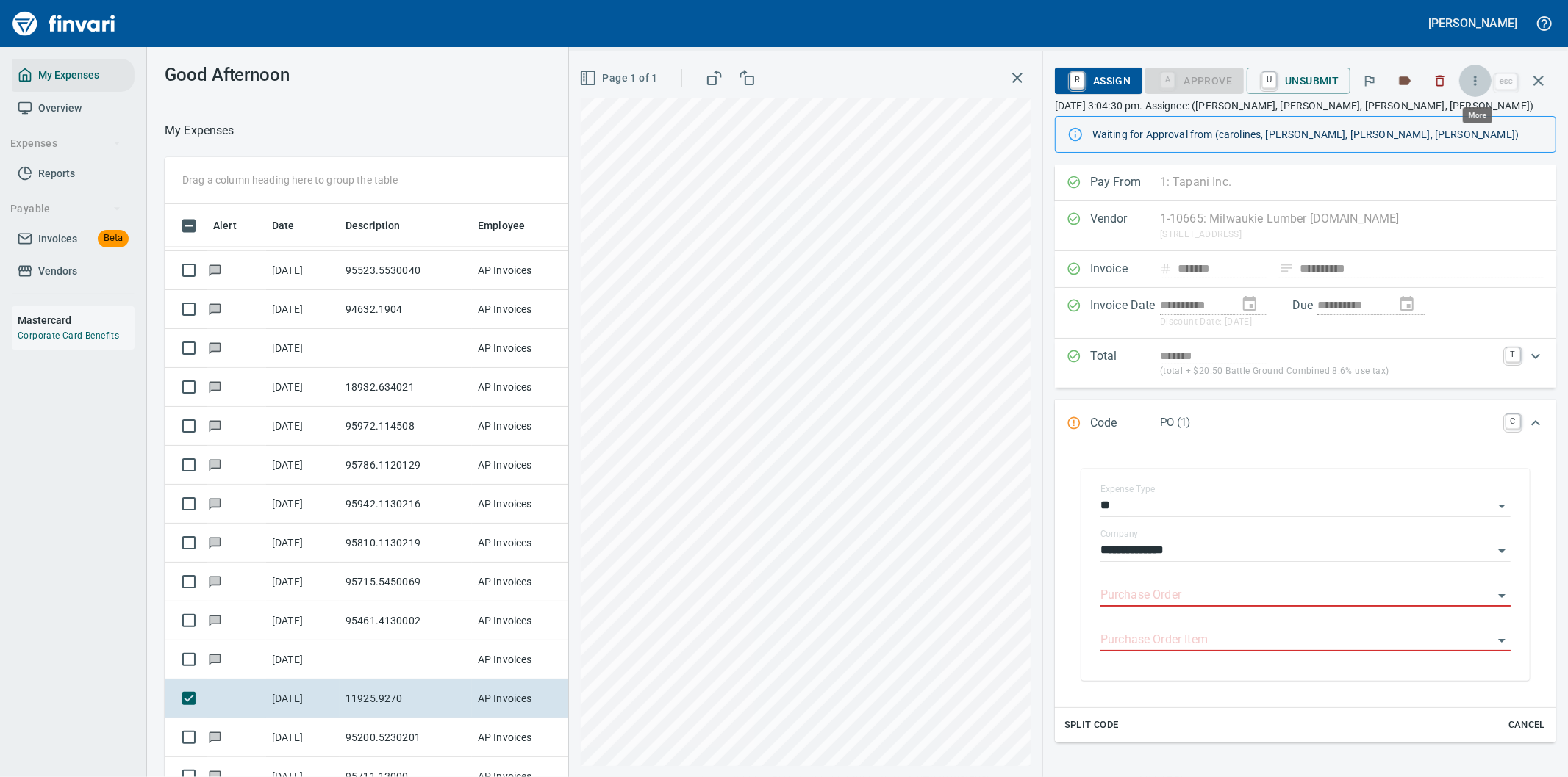
click at [1479, 81] on icon "button" at bounding box center [1475, 81] width 15 height 15
click at [1431, 118] on span "Download" at bounding box center [1473, 123] width 141 height 17
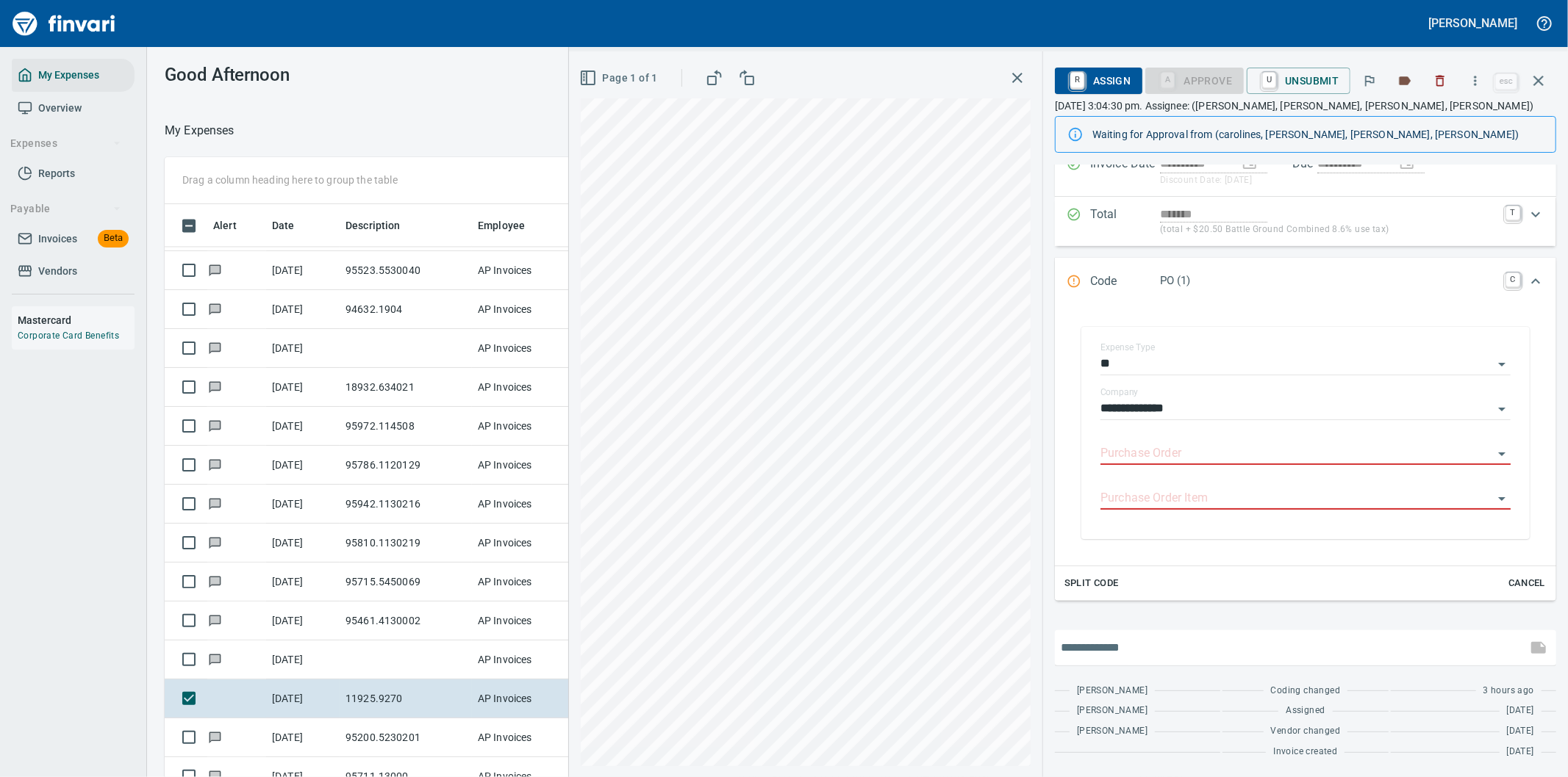
click at [1104, 648] on input "text" at bounding box center [1291, 648] width 460 height 23
type input "**********"
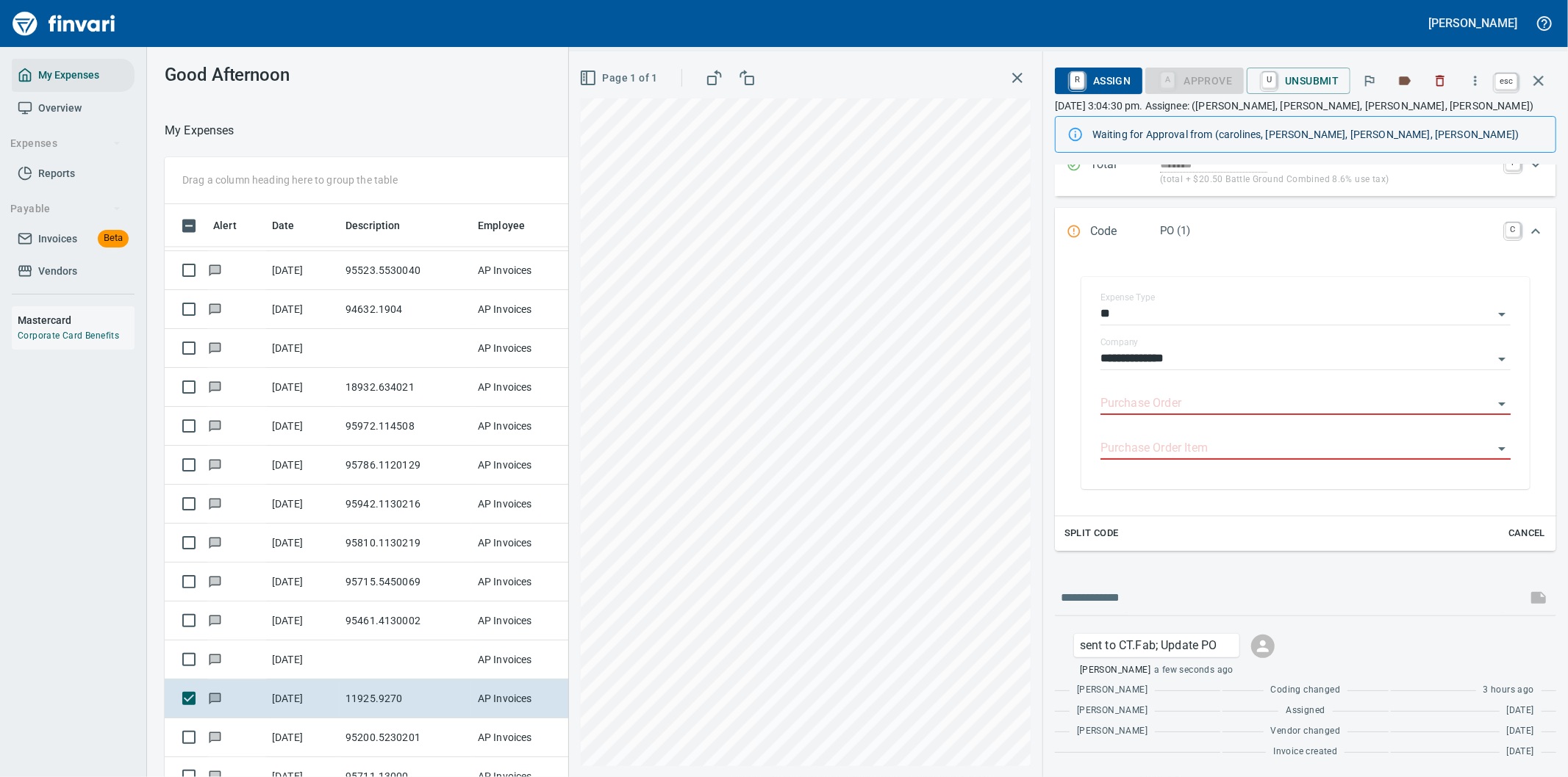
scroll to position [592, 982]
click at [1538, 72] on icon "button" at bounding box center [1538, 81] width 17 height 17
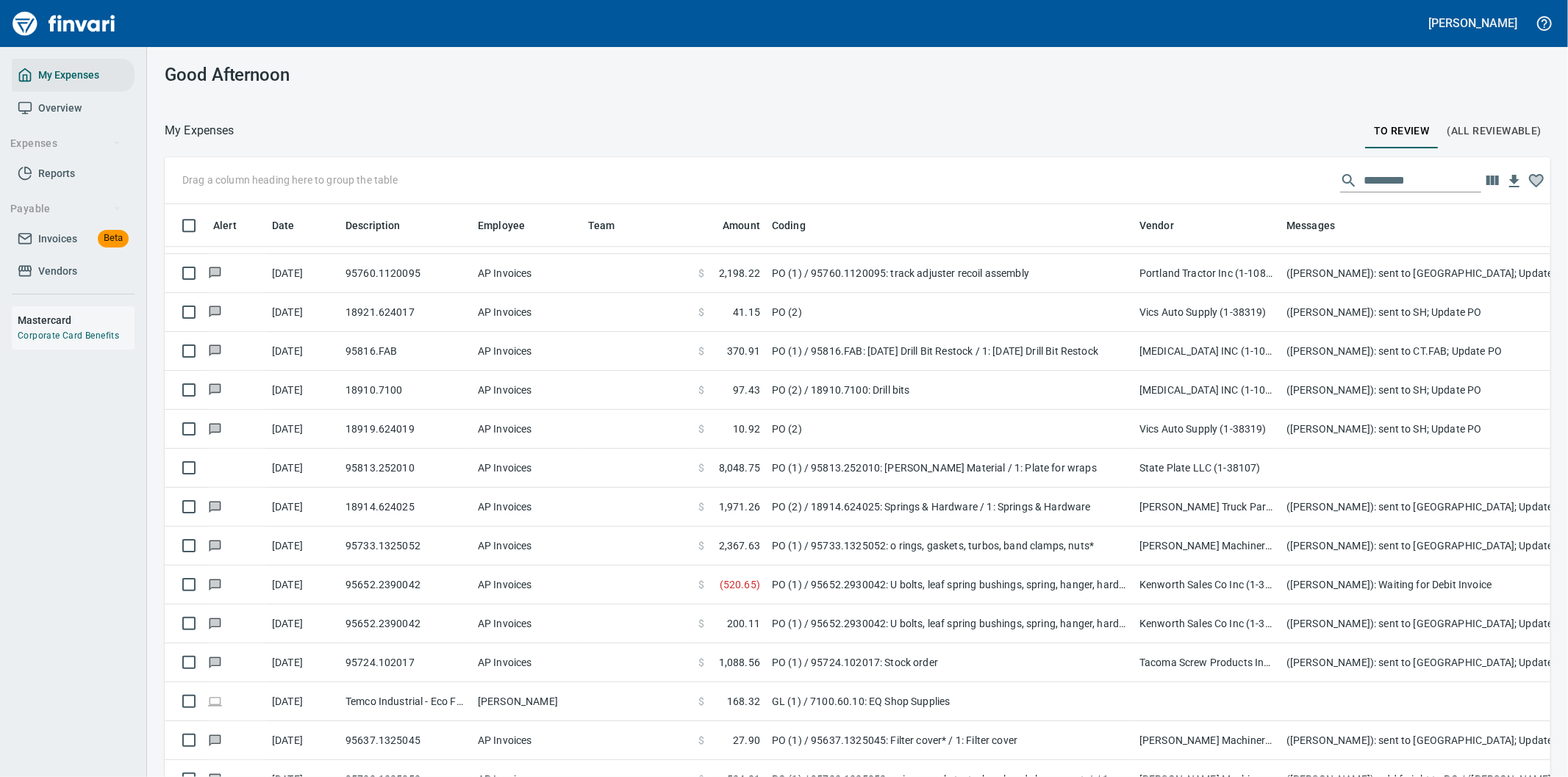
scroll to position [3428, 0]
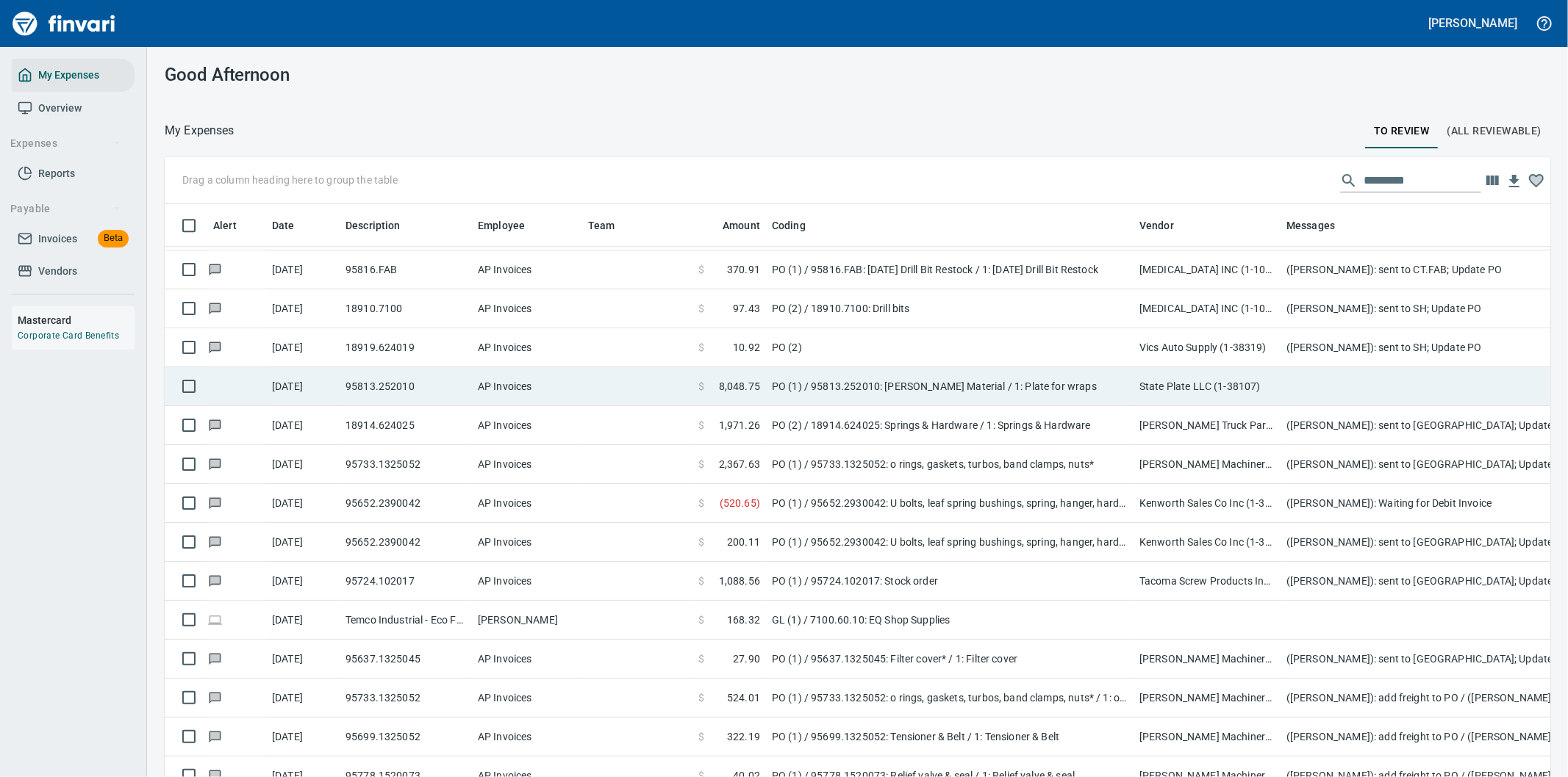
click at [1298, 378] on td at bounding box center [1575, 387] width 588 height 39
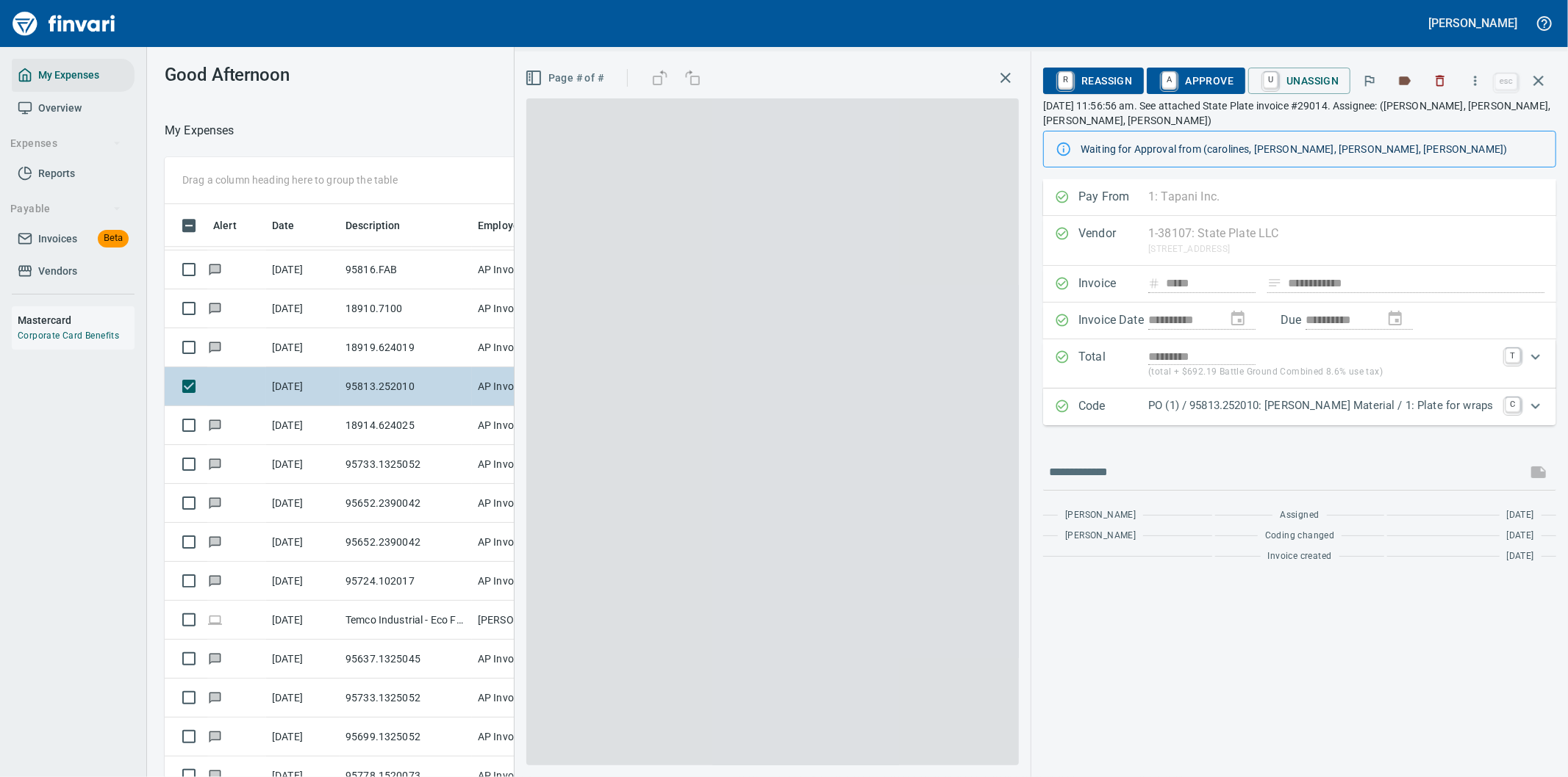
scroll to position [592, 982]
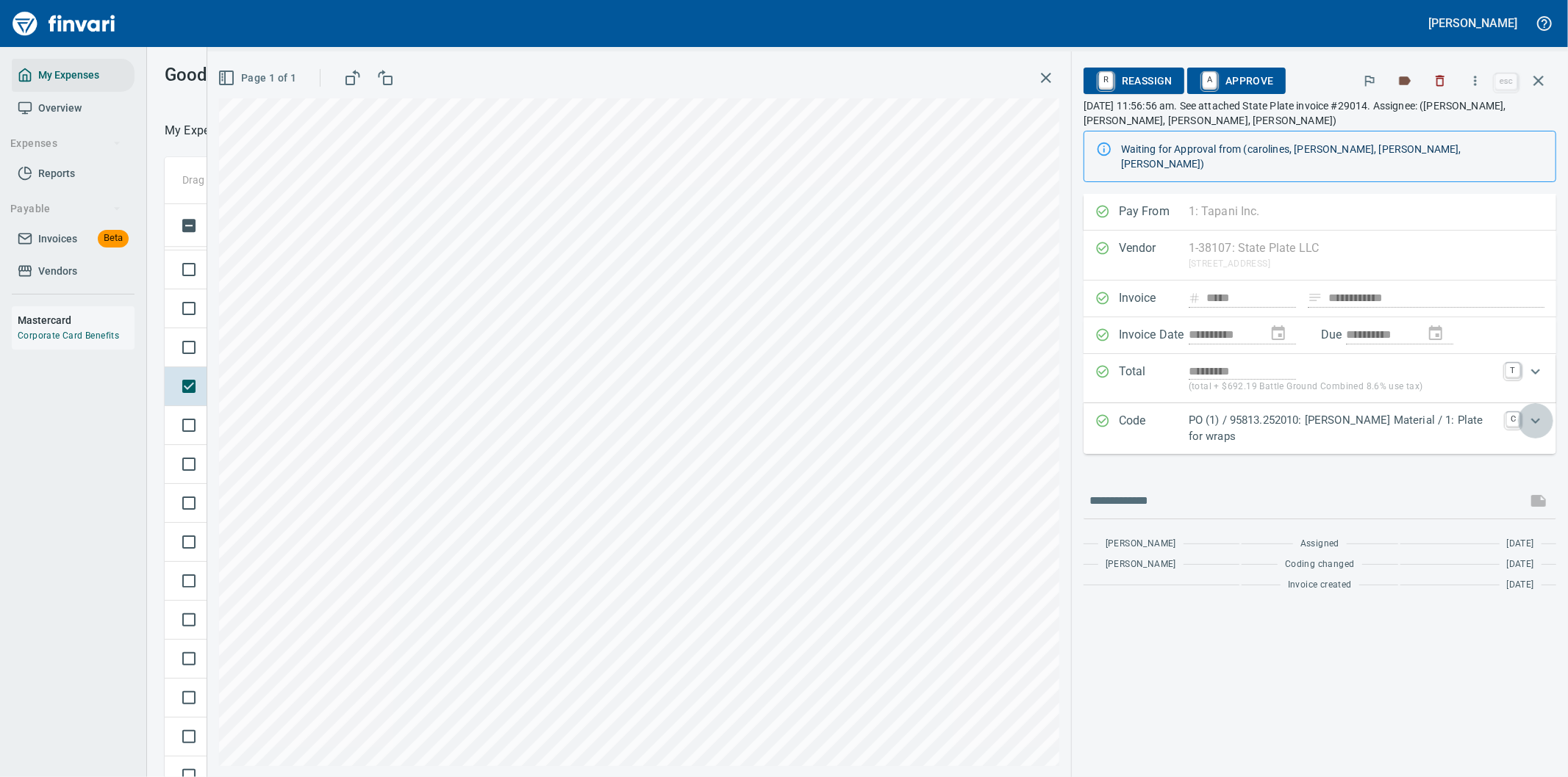
click at [1538, 416] on div "Expand" at bounding box center [1536, 421] width 36 height 36
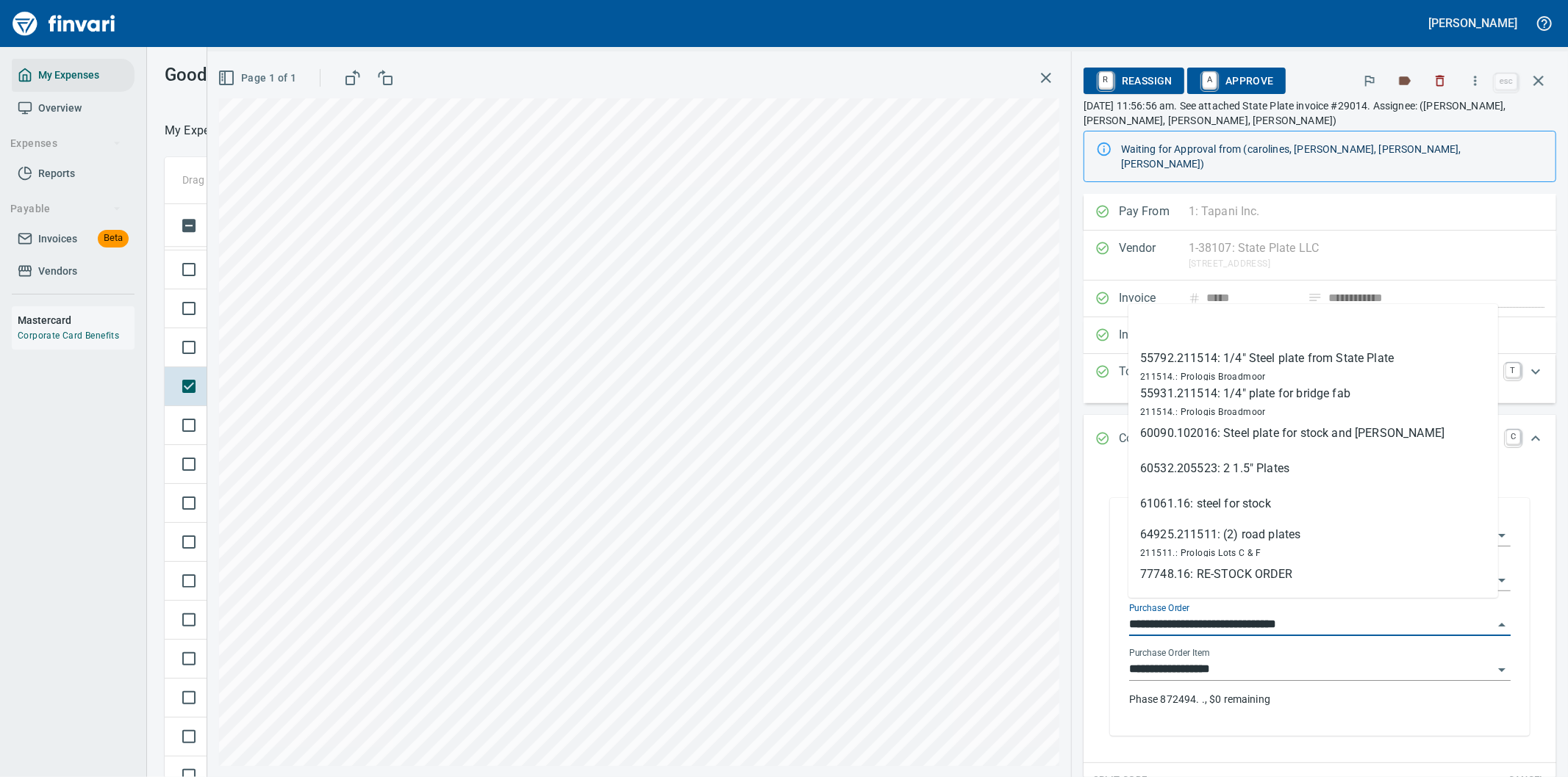
drag, startPoint x: 1206, startPoint y: 610, endPoint x: 1112, endPoint y: 610, distance: 94.0
click at [1112, 610] on div "**********" at bounding box center [1319, 617] width 420 height 238
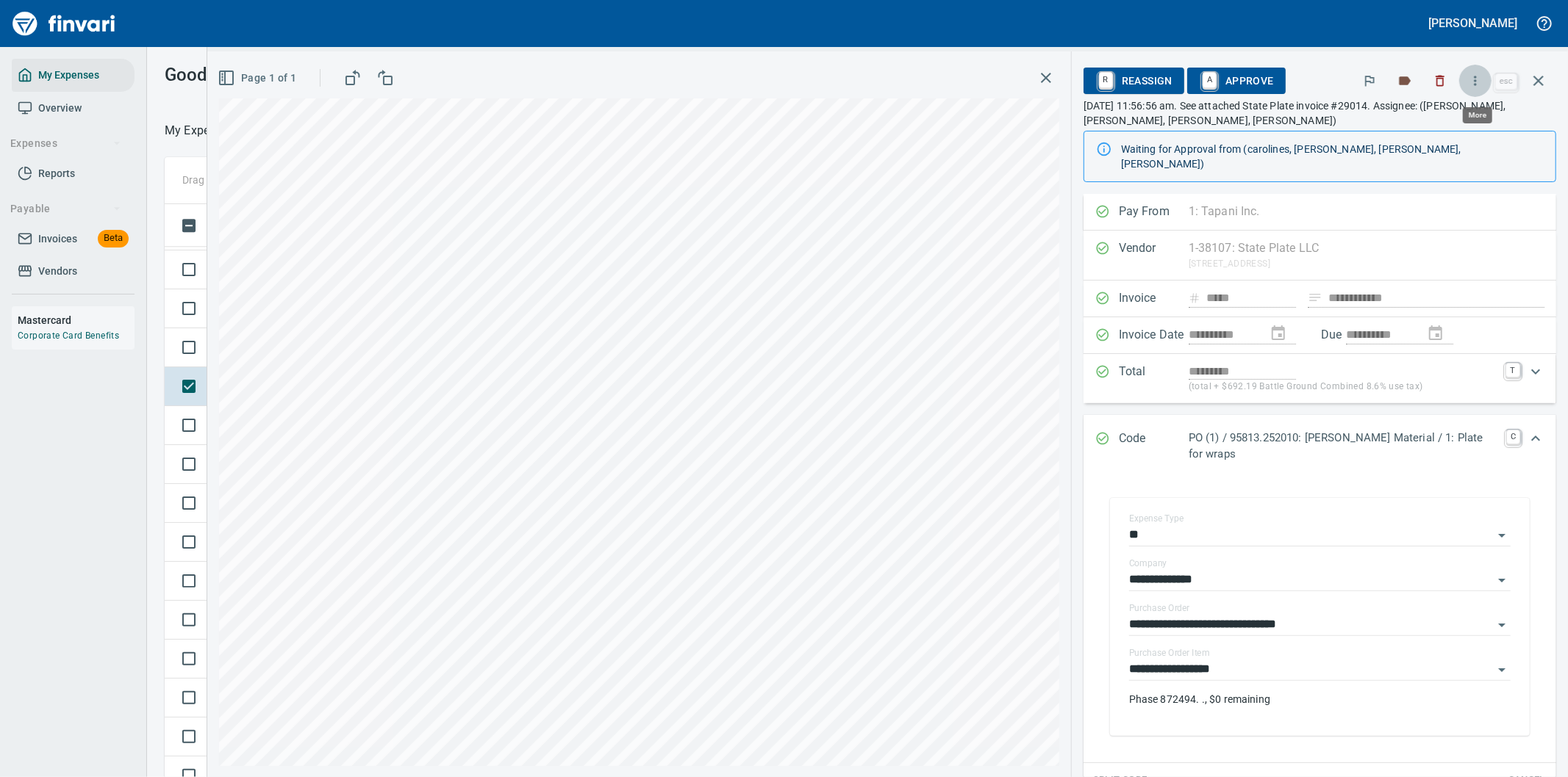
click at [1480, 82] on icon "button" at bounding box center [1475, 81] width 15 height 15
click at [1432, 150] on span "Download" at bounding box center [1473, 156] width 141 height 17
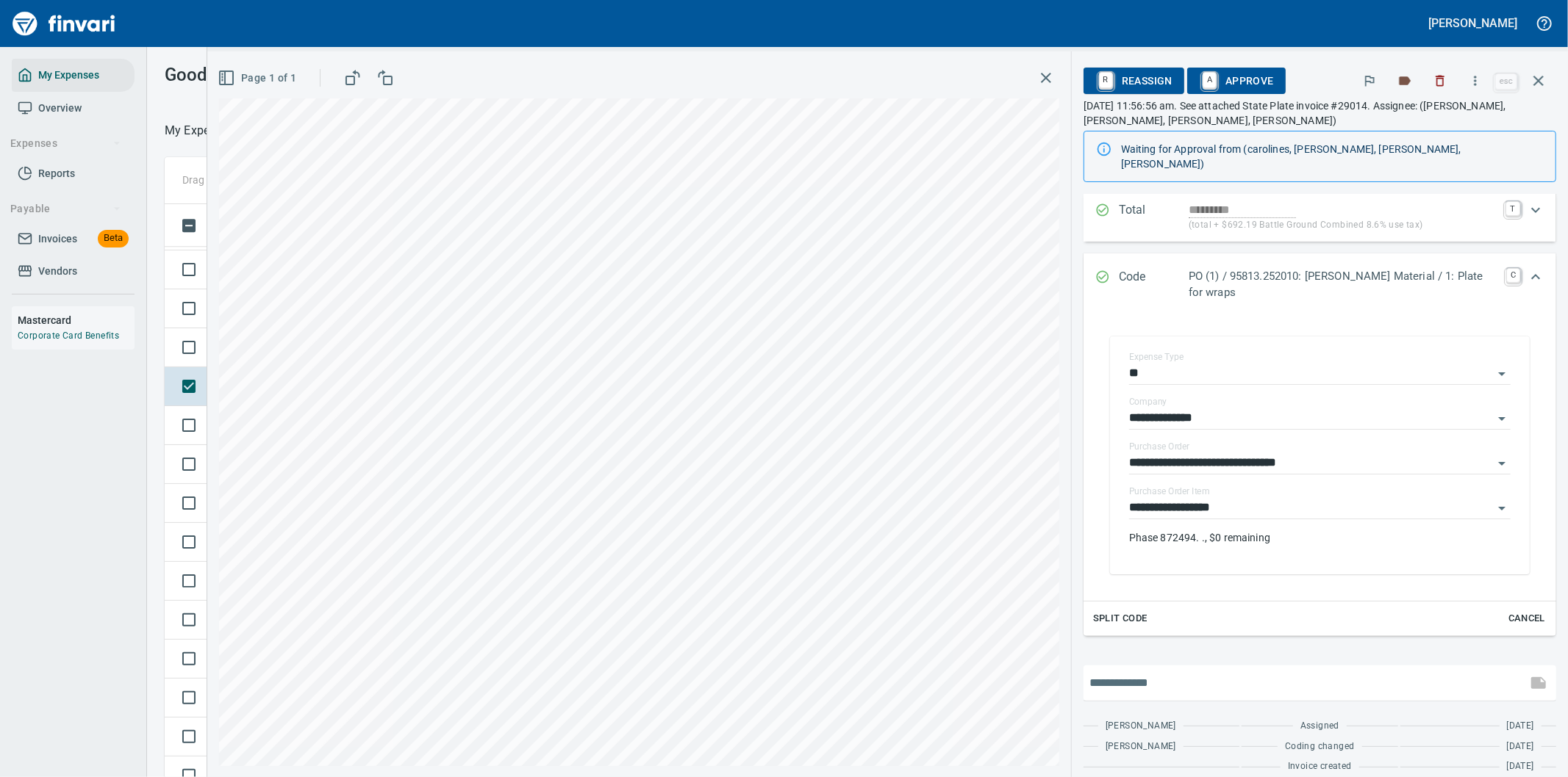
click at [1181, 672] on input "text" at bounding box center [1305, 683] width 431 height 23
type input "**********"
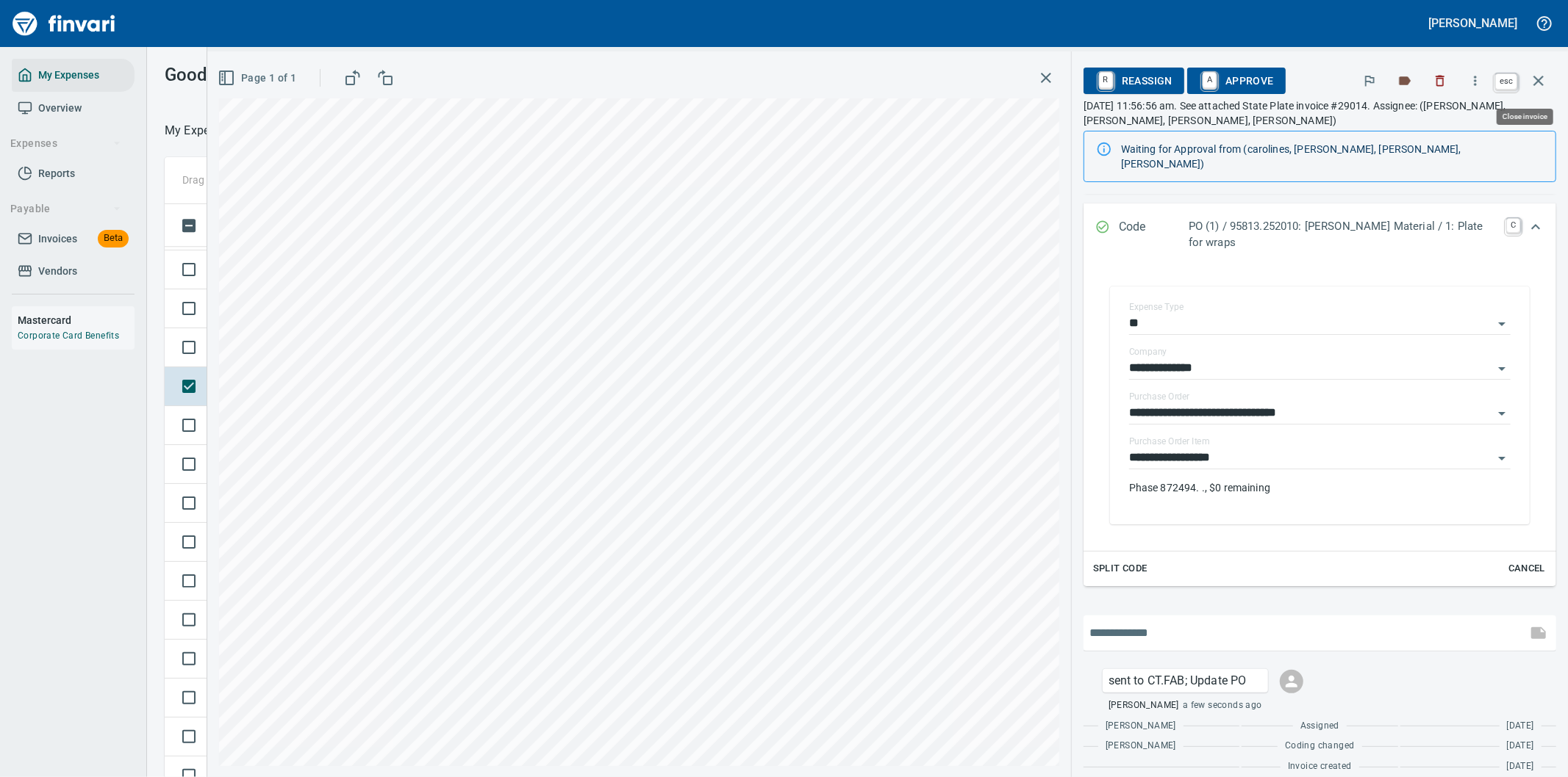
scroll to position [592, 982]
click at [1538, 78] on icon "button" at bounding box center [1538, 81] width 17 height 17
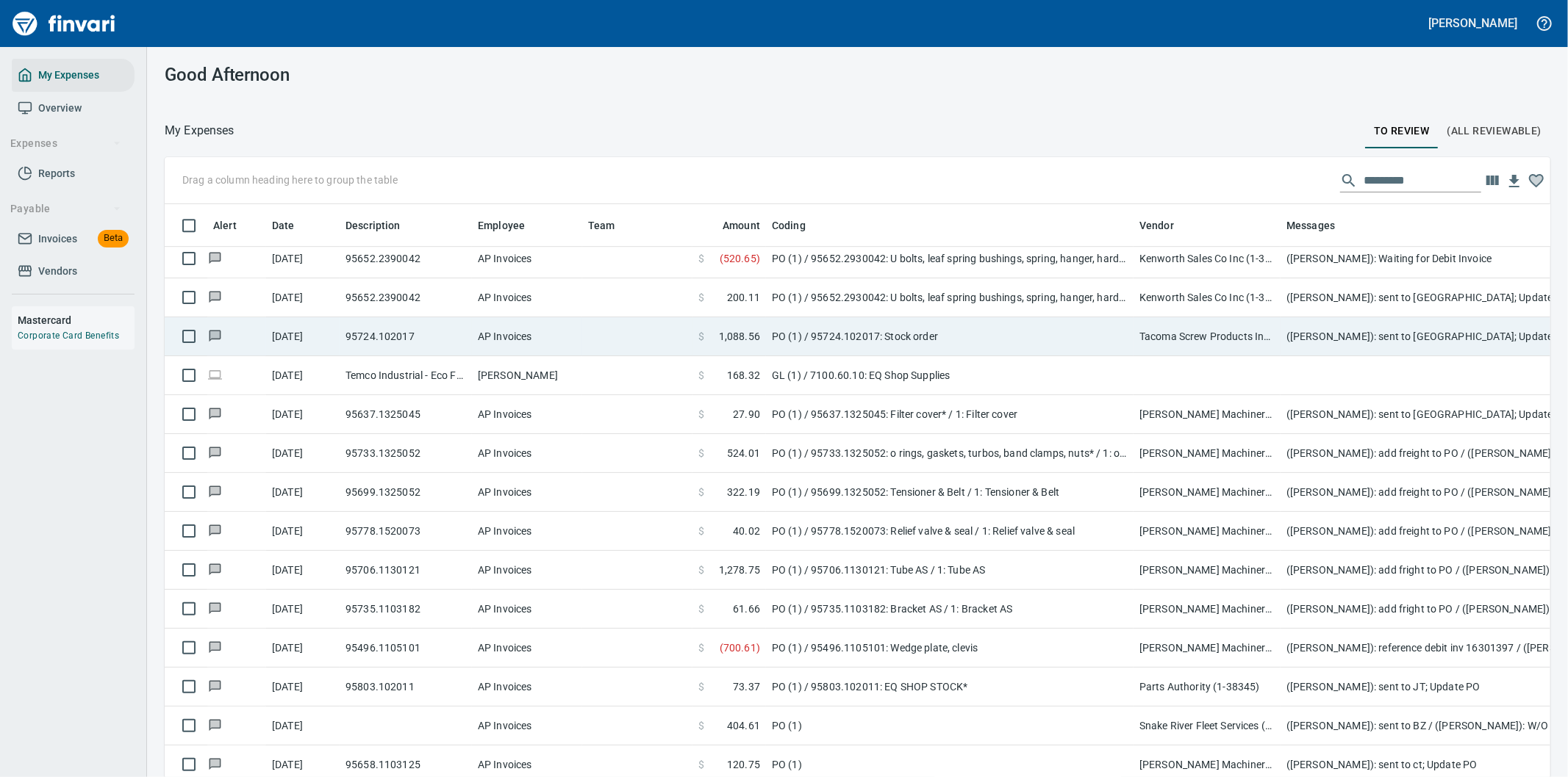
scroll to position [592, 1349]
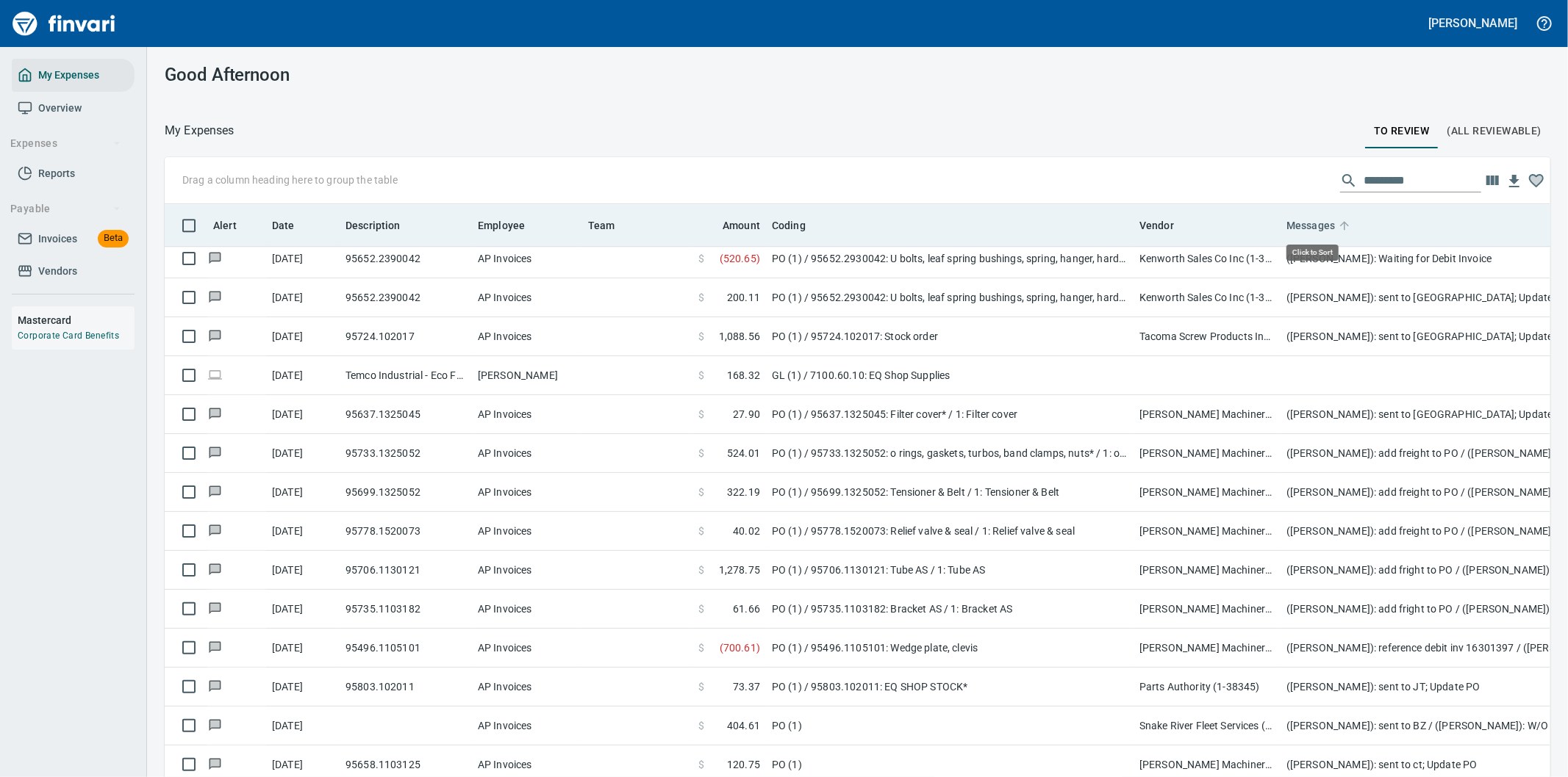
click at [1317, 223] on span "Messages" at bounding box center [1311, 225] width 49 height 17
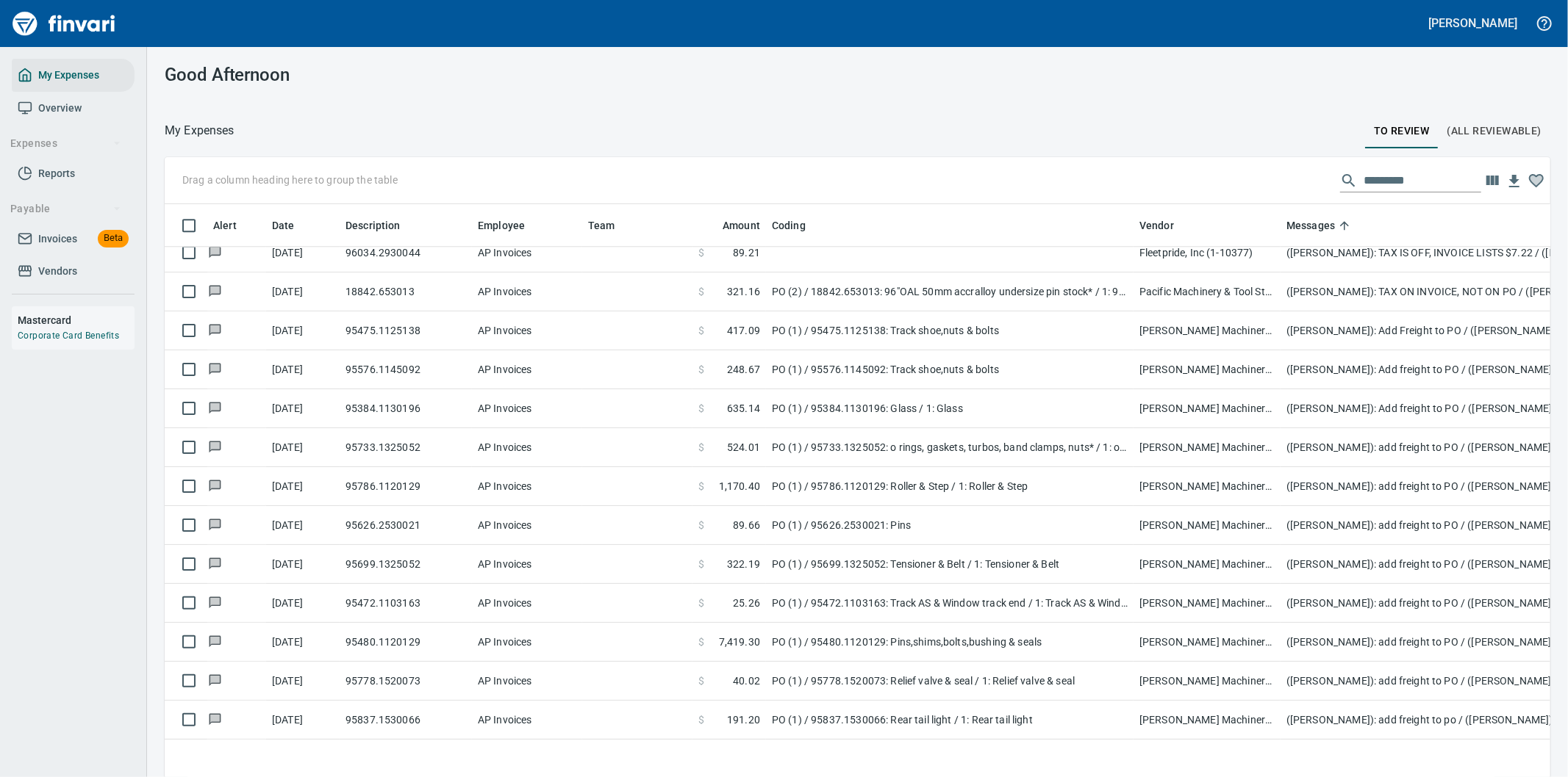
scroll to position [7837, 0]
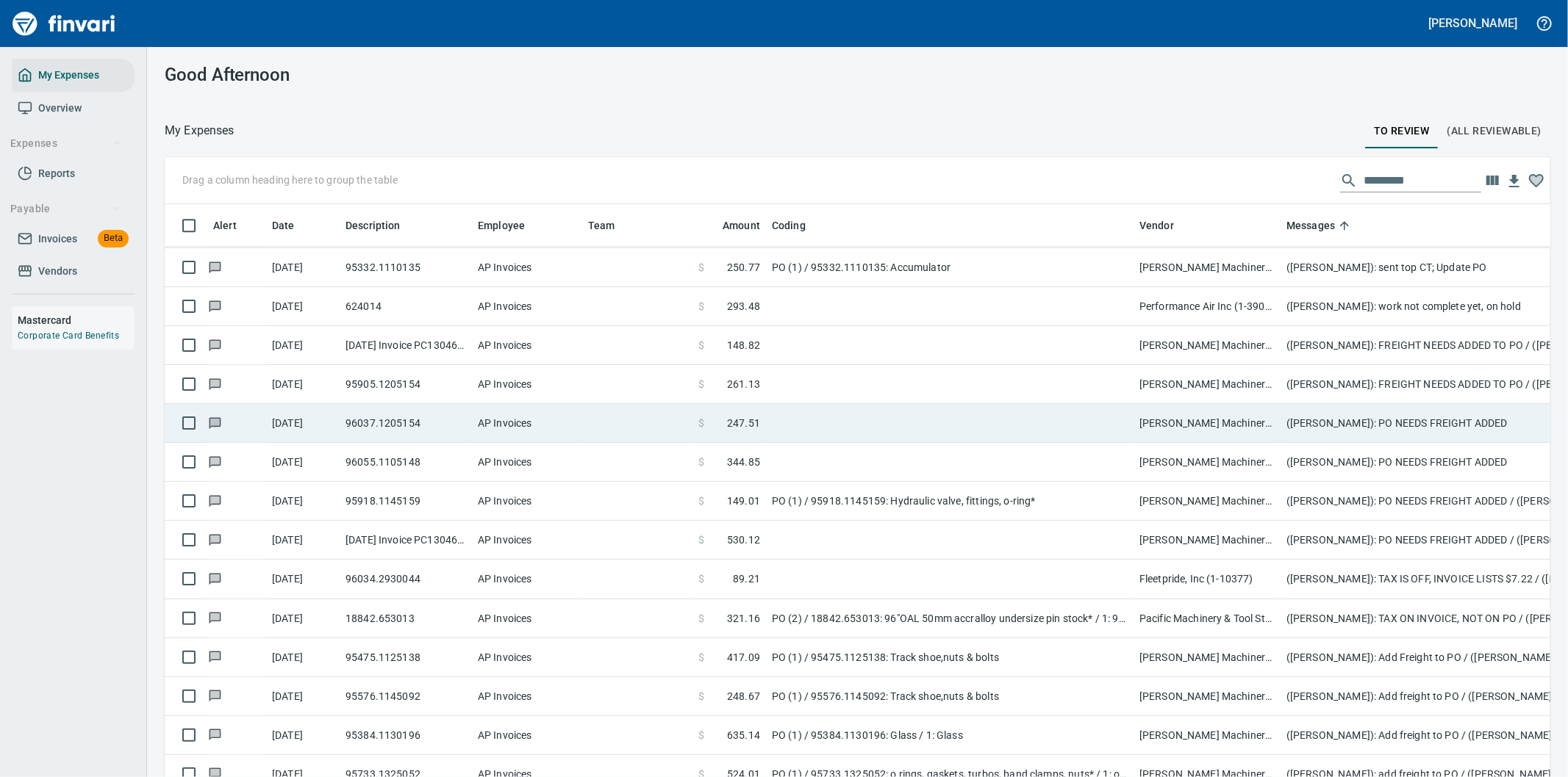
click at [944, 419] on td at bounding box center [950, 423] width 368 height 39
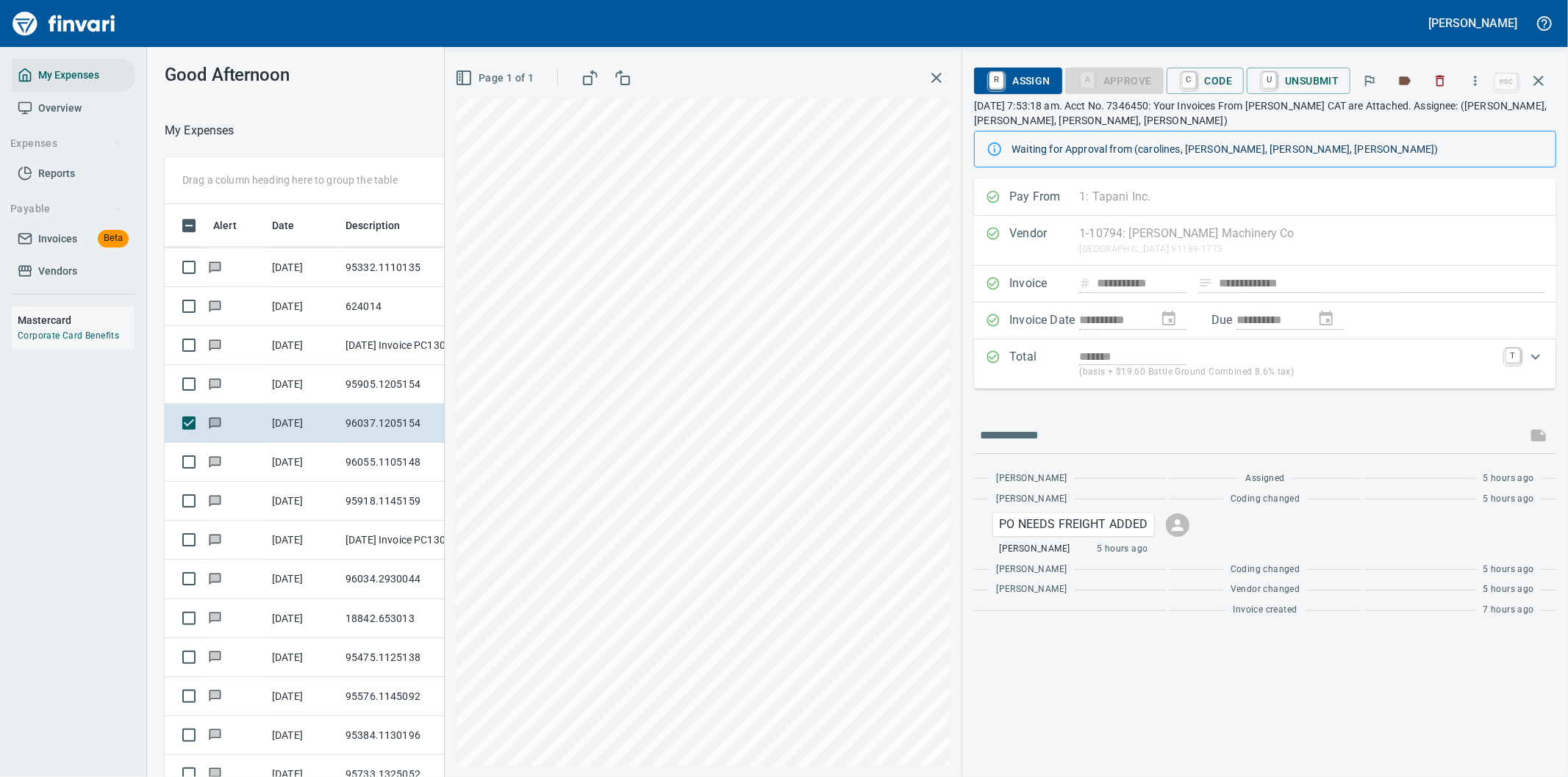
scroll to position [592, 982]
click at [1478, 78] on icon "button" at bounding box center [1475, 81] width 15 height 15
click at [1419, 123] on span "Download" at bounding box center [1473, 123] width 141 height 17
click at [1082, 435] on input "text" at bounding box center [1251, 435] width 541 height 23
type input "**********"
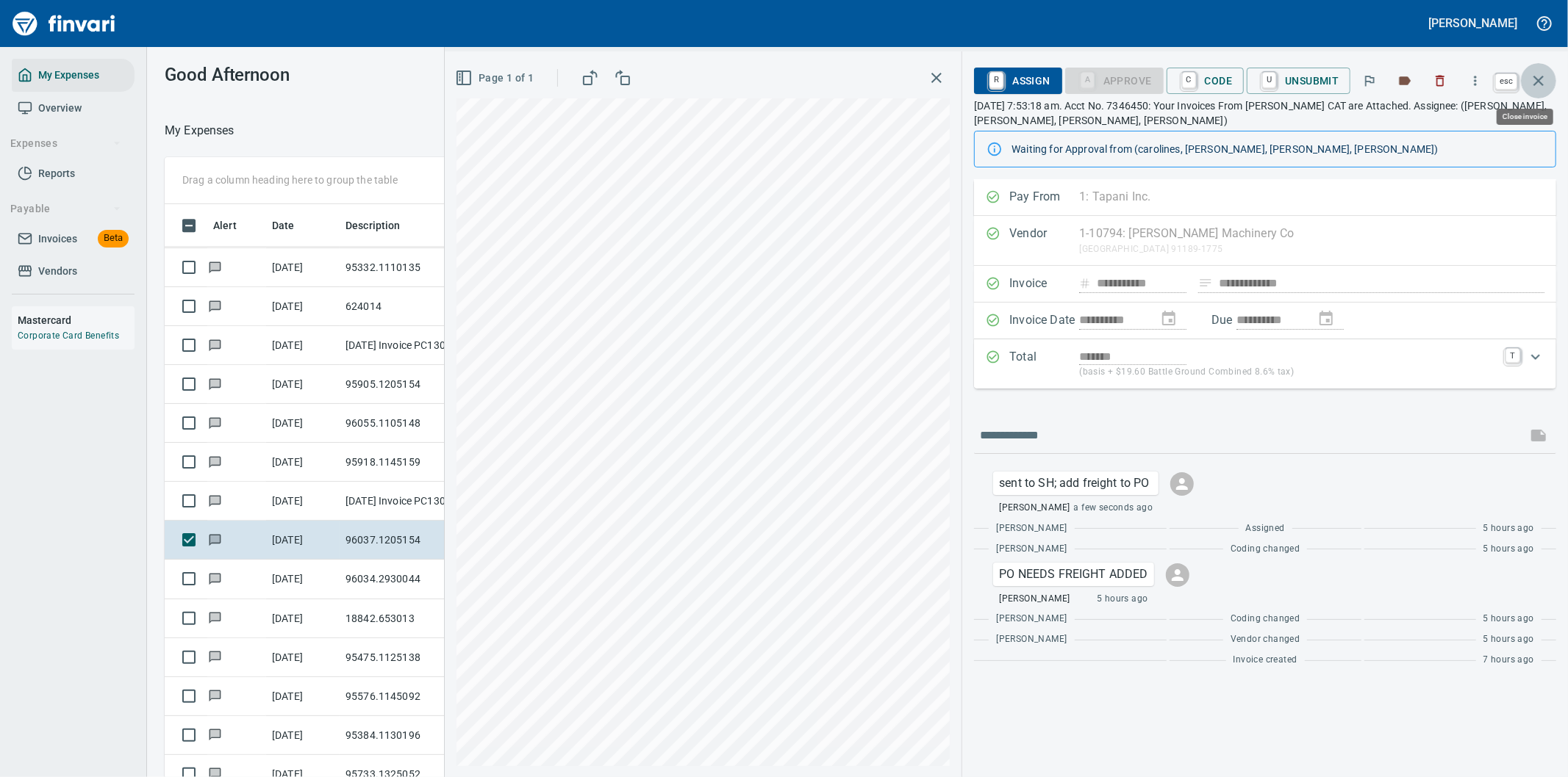
click at [1533, 78] on icon "button" at bounding box center [1538, 81] width 17 height 17
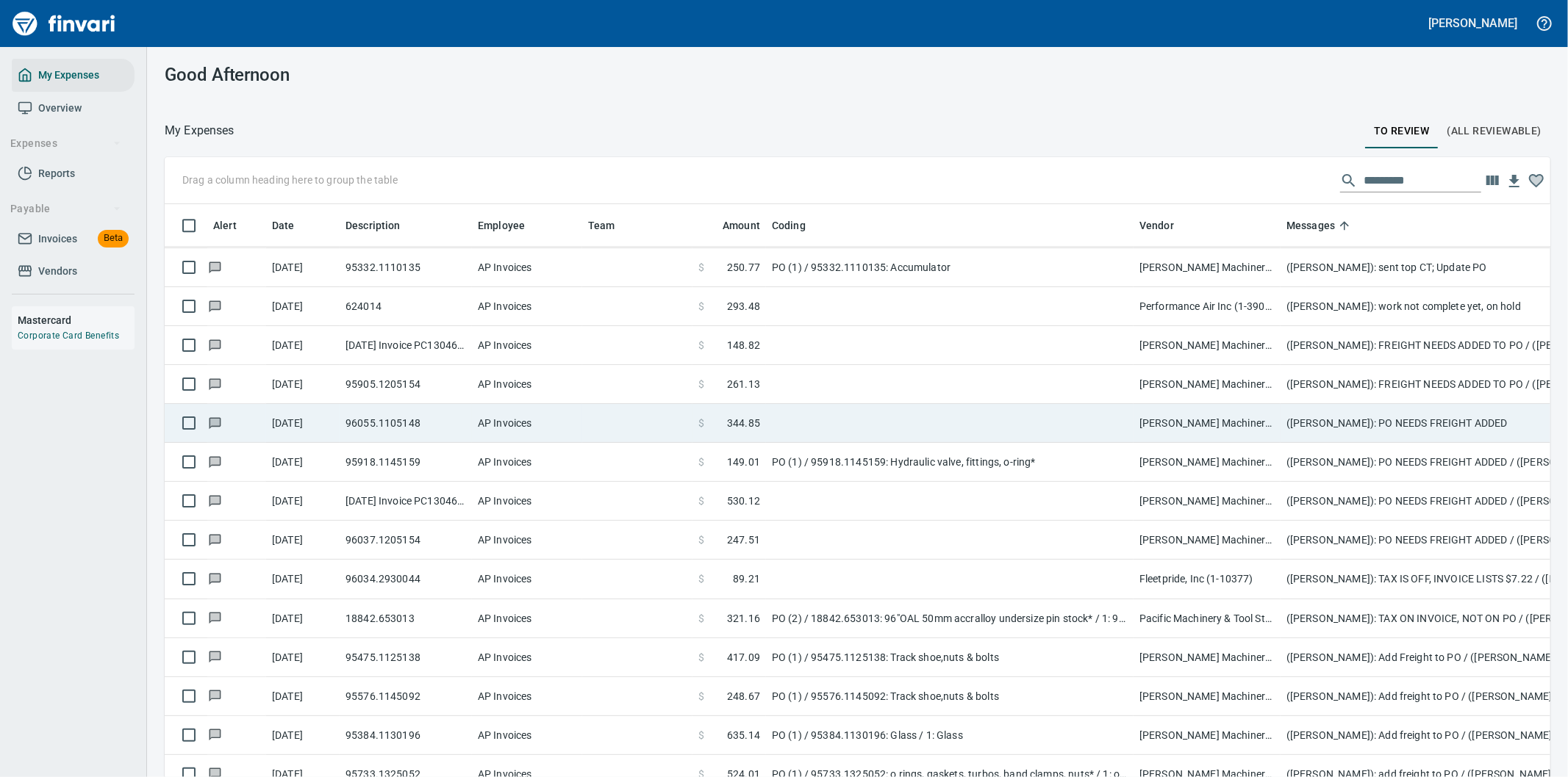
scroll to position [592, 1349]
click at [1397, 415] on td "([PERSON_NAME]): PO NEEDS FREIGHT ADDED" at bounding box center [1575, 423] width 588 height 39
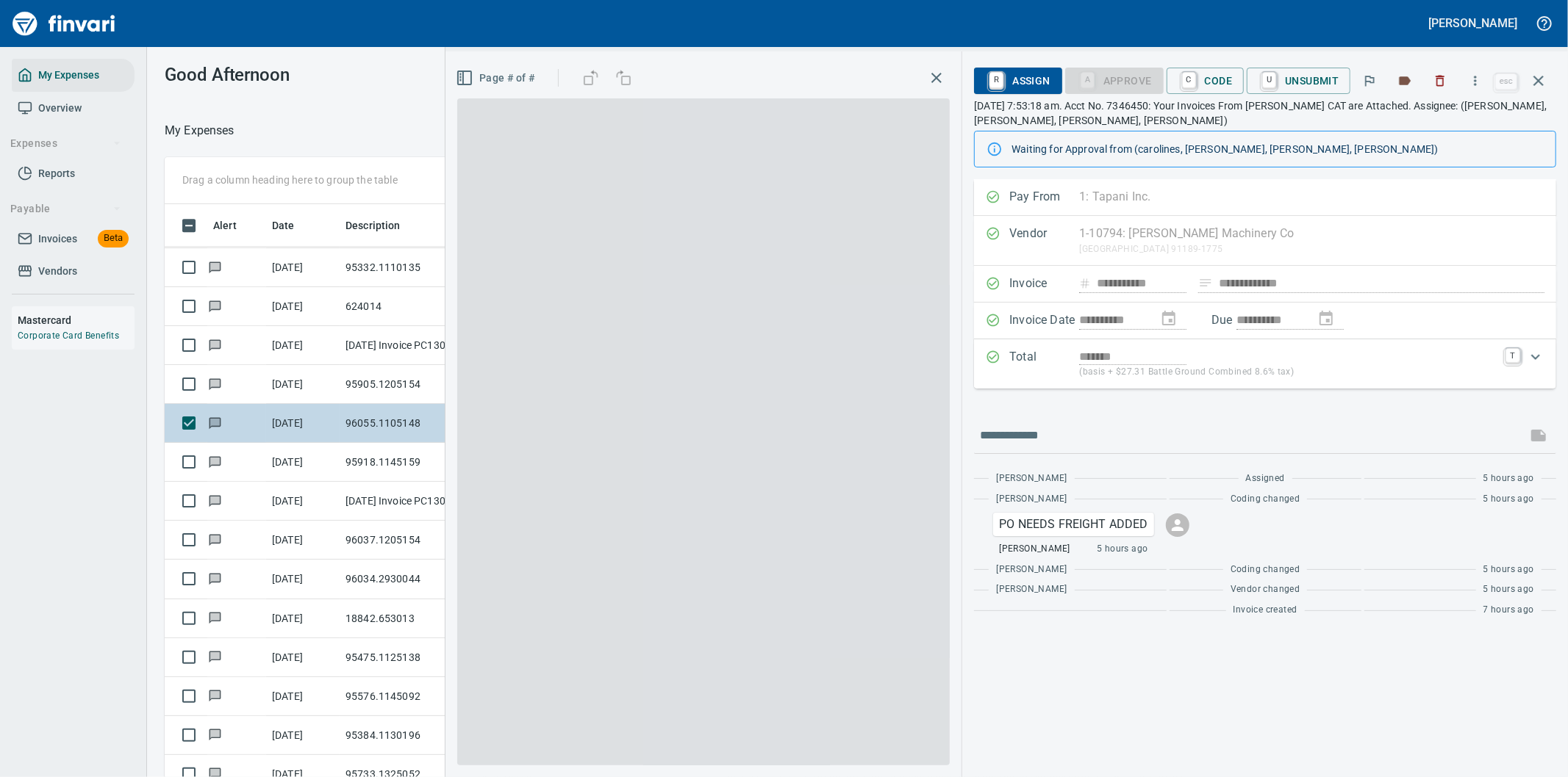
scroll to position [592, 982]
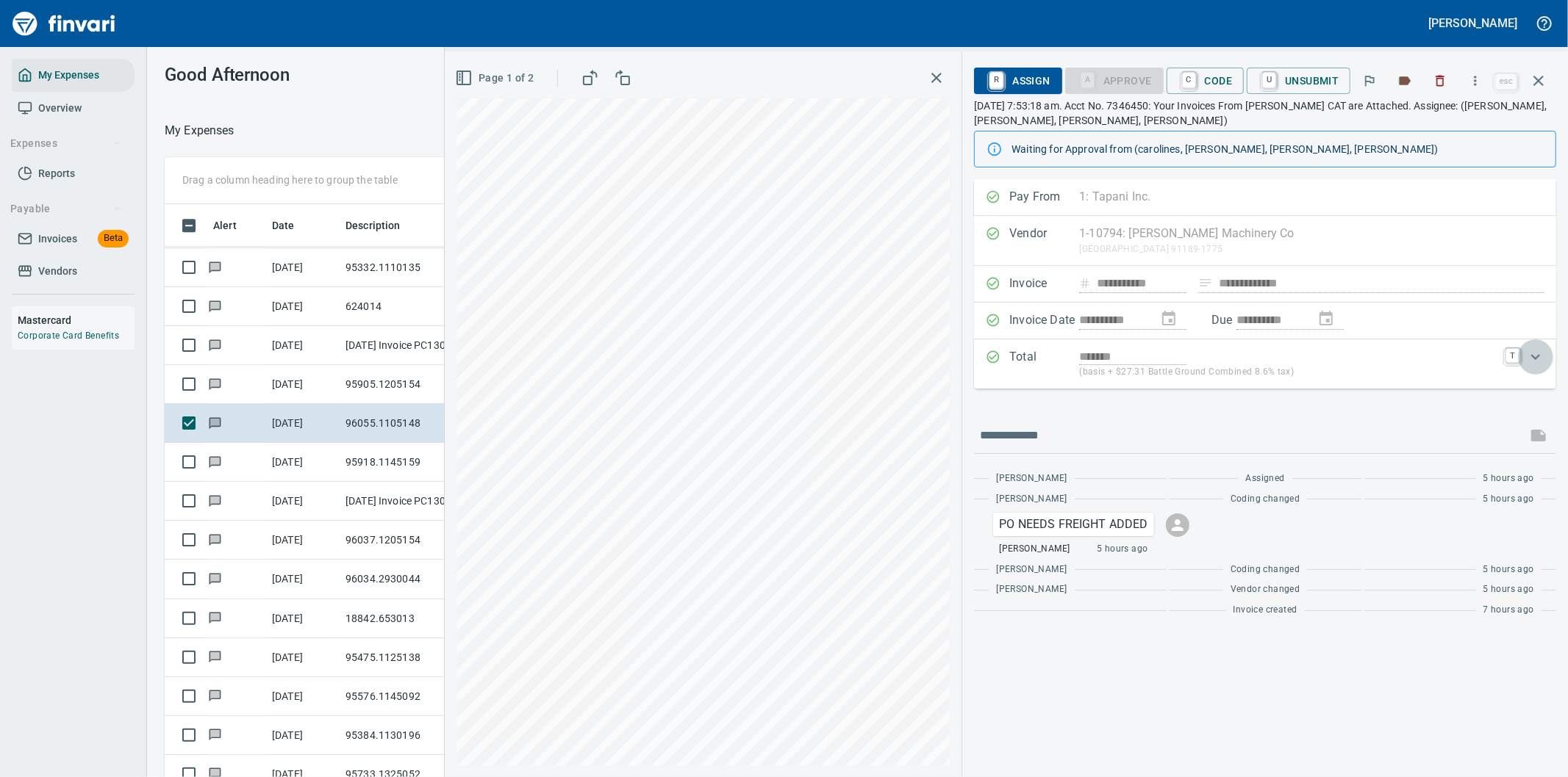
click at [1524, 363] on div "Expand" at bounding box center [1536, 357] width 36 height 36
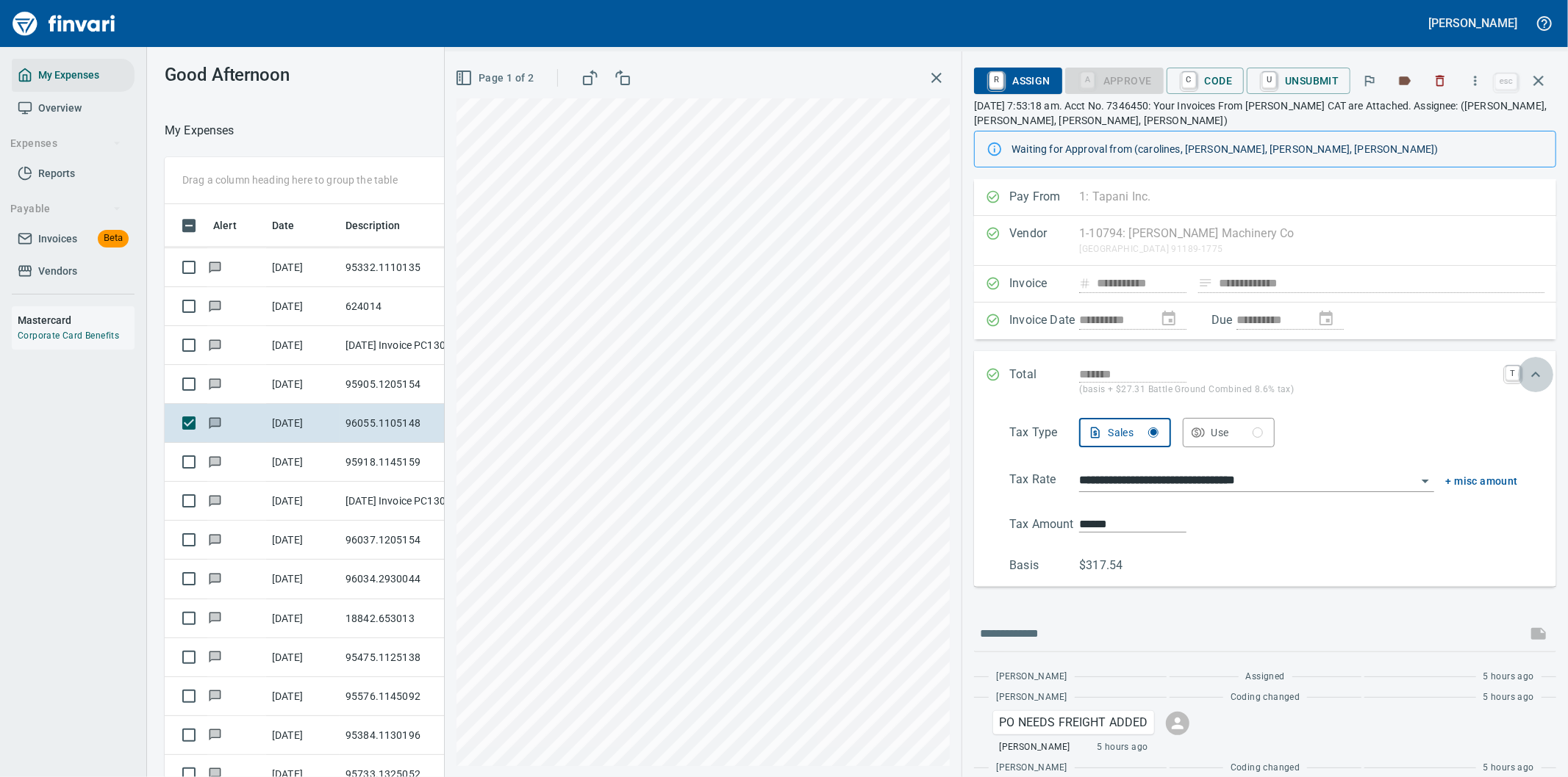
click at [1527, 372] on icon "Expand" at bounding box center [1536, 375] width 17 height 17
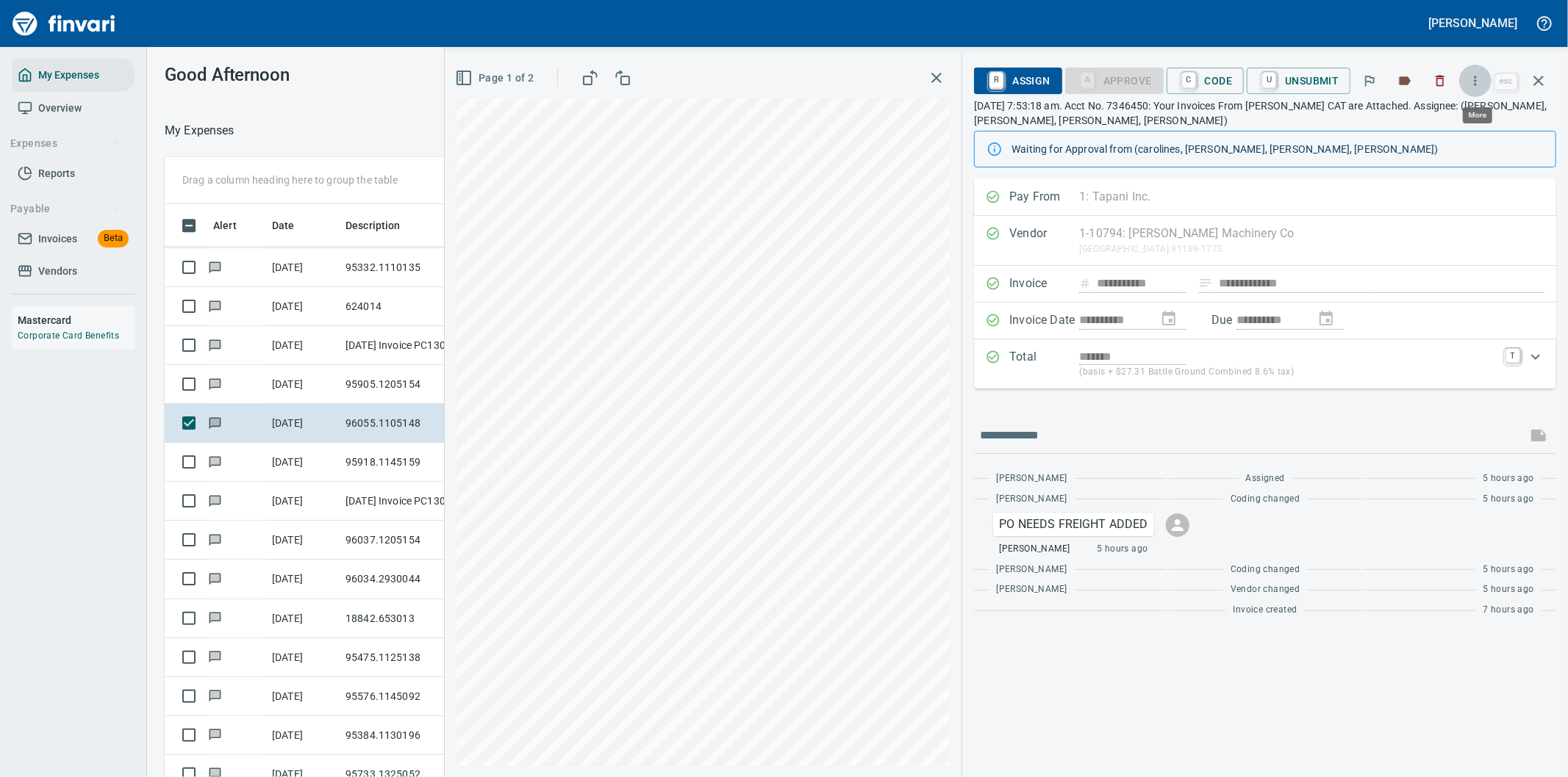
click at [1475, 77] on icon "button" at bounding box center [1475, 81] width 15 height 15
click at [1427, 123] on span "Download" at bounding box center [1473, 123] width 141 height 17
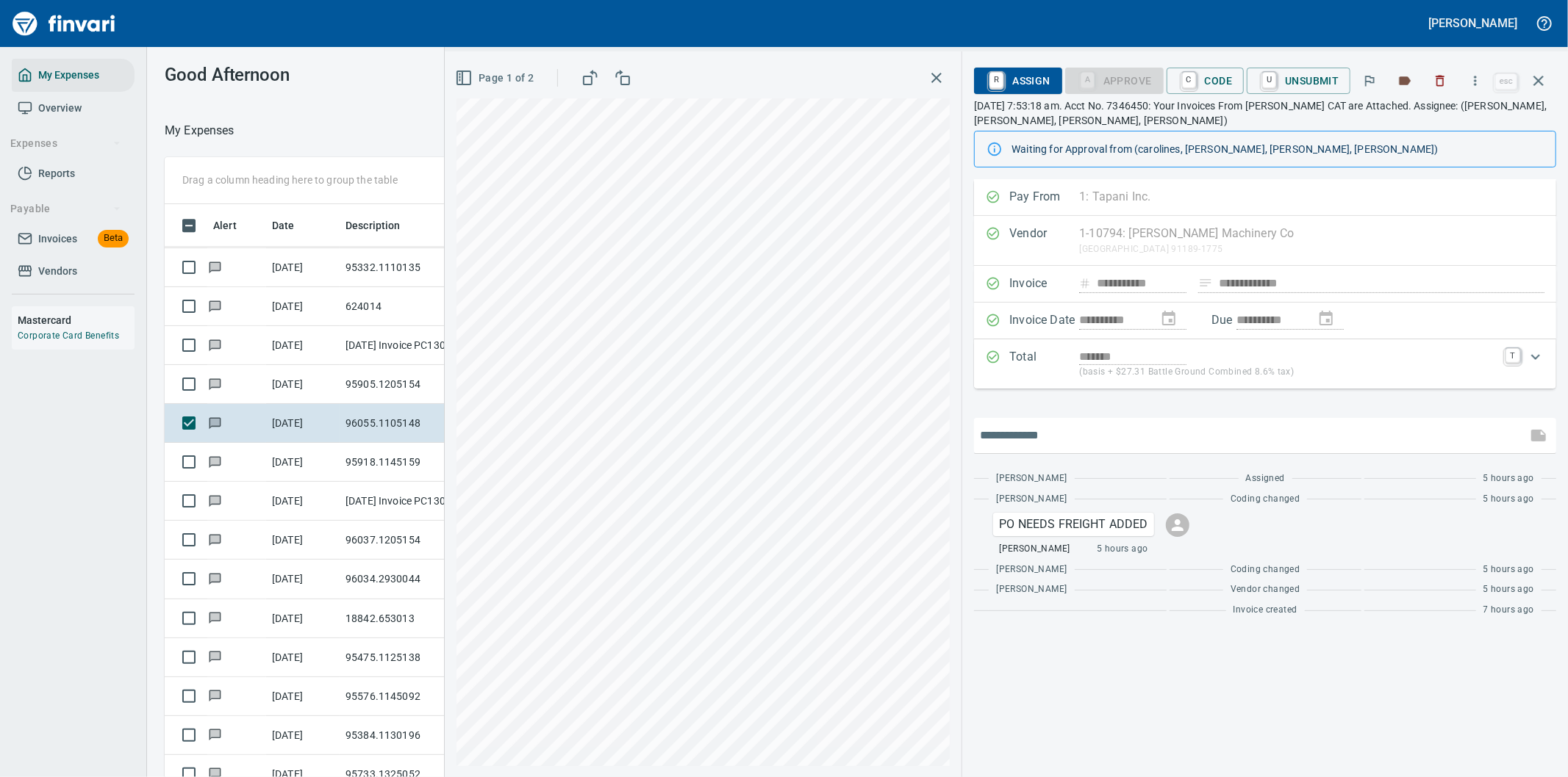
click at [1137, 430] on input "text" at bounding box center [1251, 435] width 541 height 23
type input "**********"
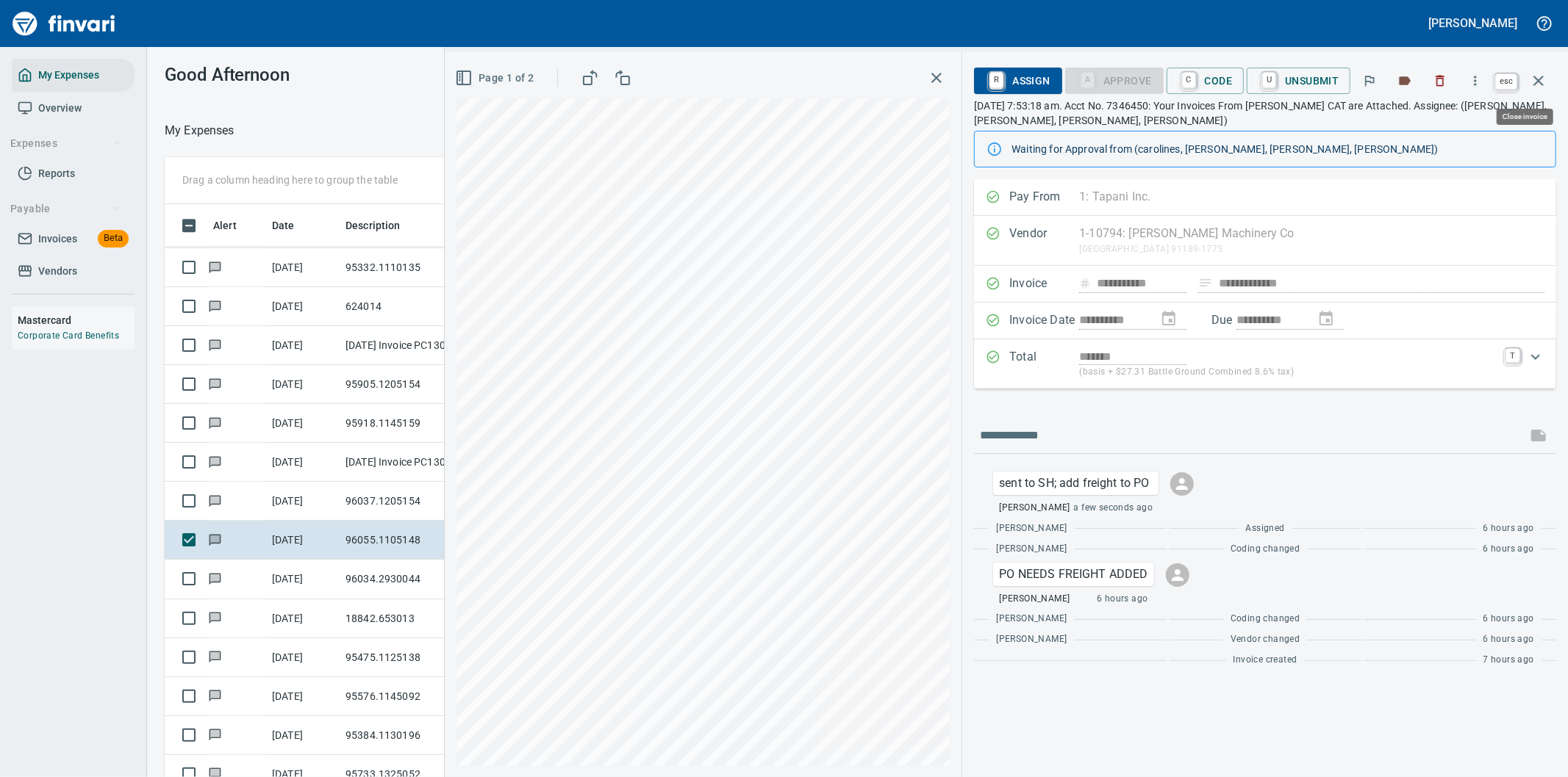
click at [1538, 75] on icon "button" at bounding box center [1538, 81] width 17 height 17
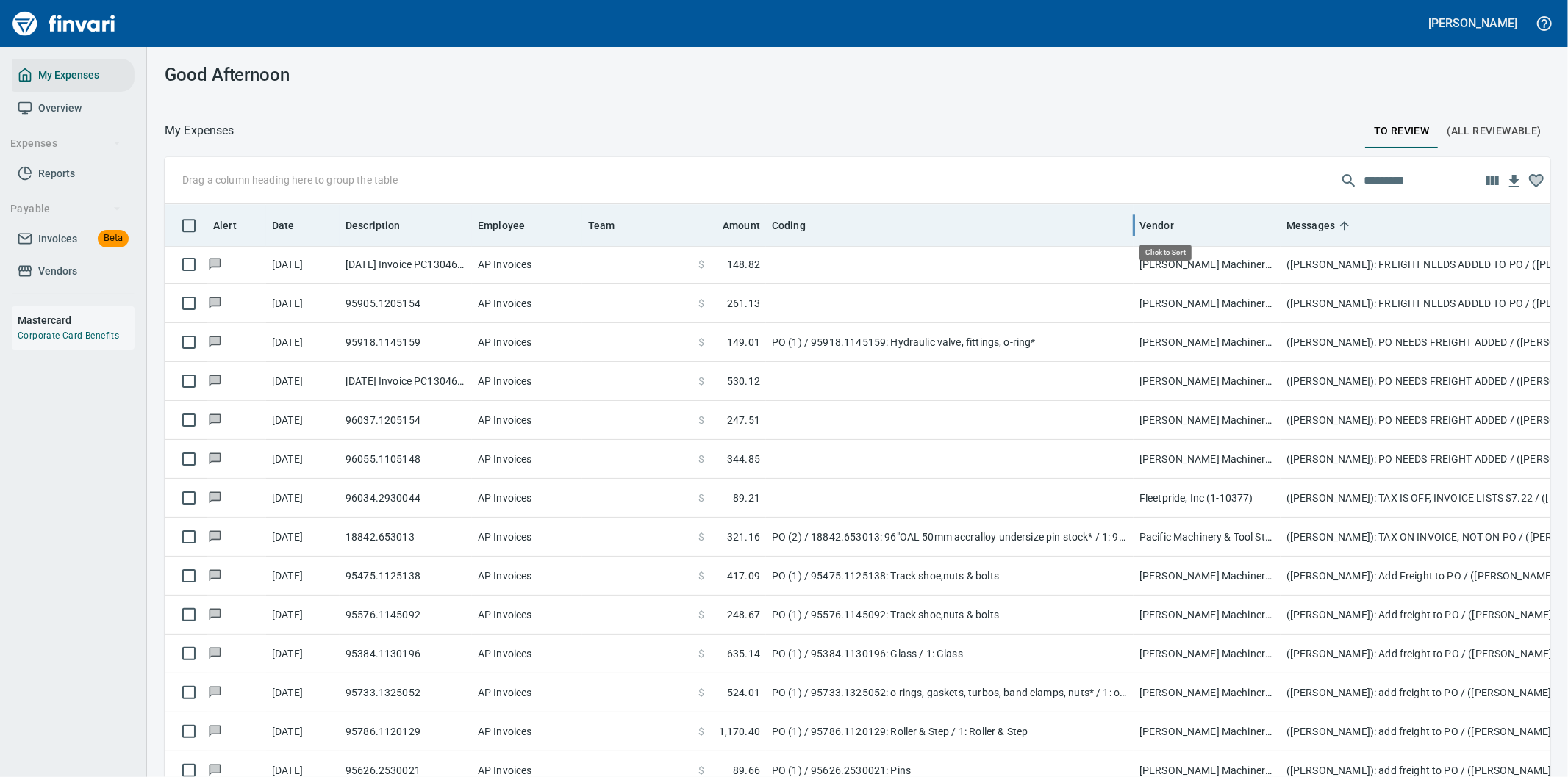
scroll to position [592, 1349]
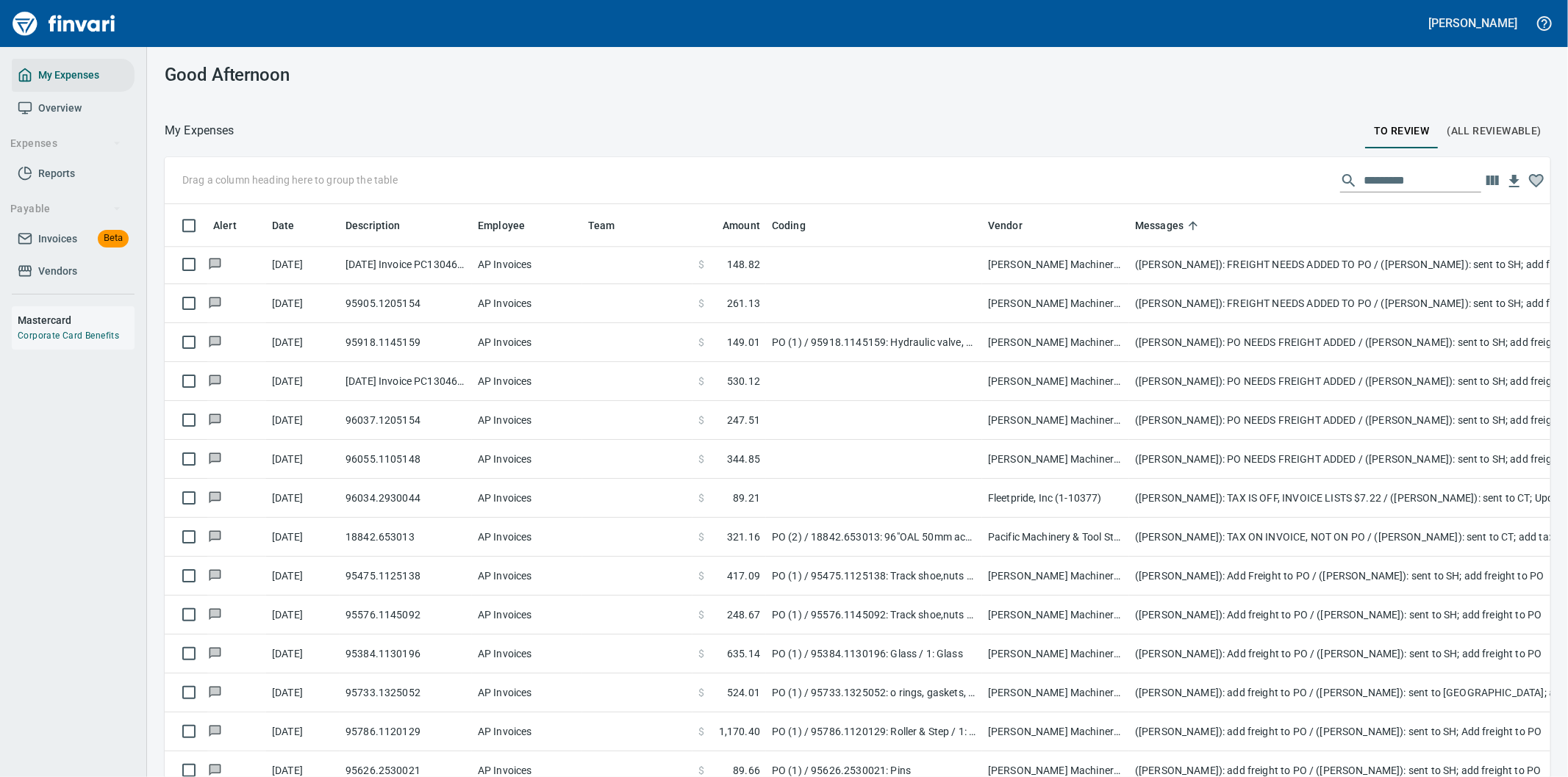
drag, startPoint x: 1134, startPoint y: 232, endPoint x: 983, endPoint y: 240, distance: 151.2
click at [983, 240] on body "Cindy Hughes My Expenses Overview Expenses Reports Payable Invoices Beta Vendor…" at bounding box center [784, 388] width 1568 height 777
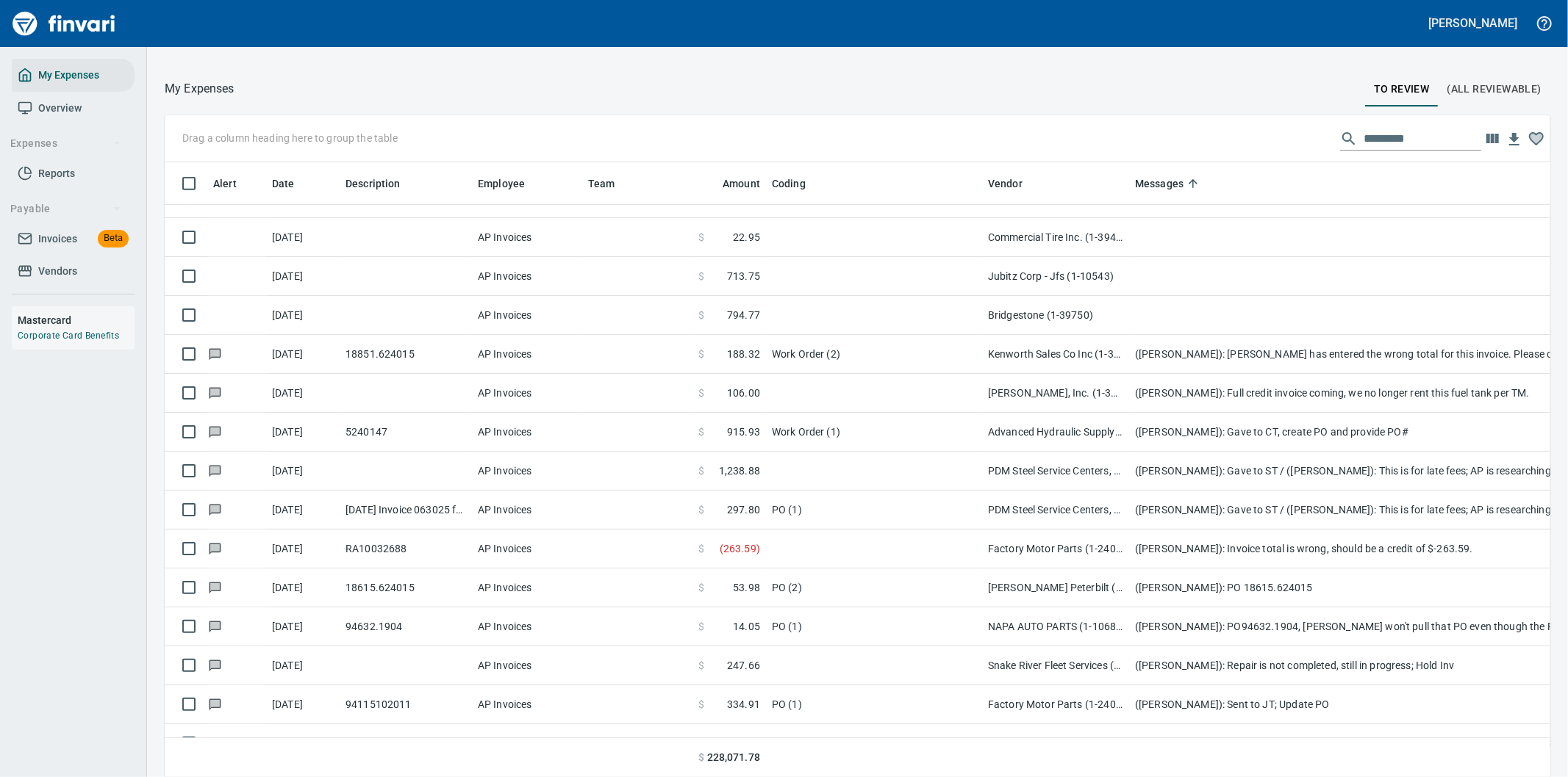
scroll to position [490, 0]
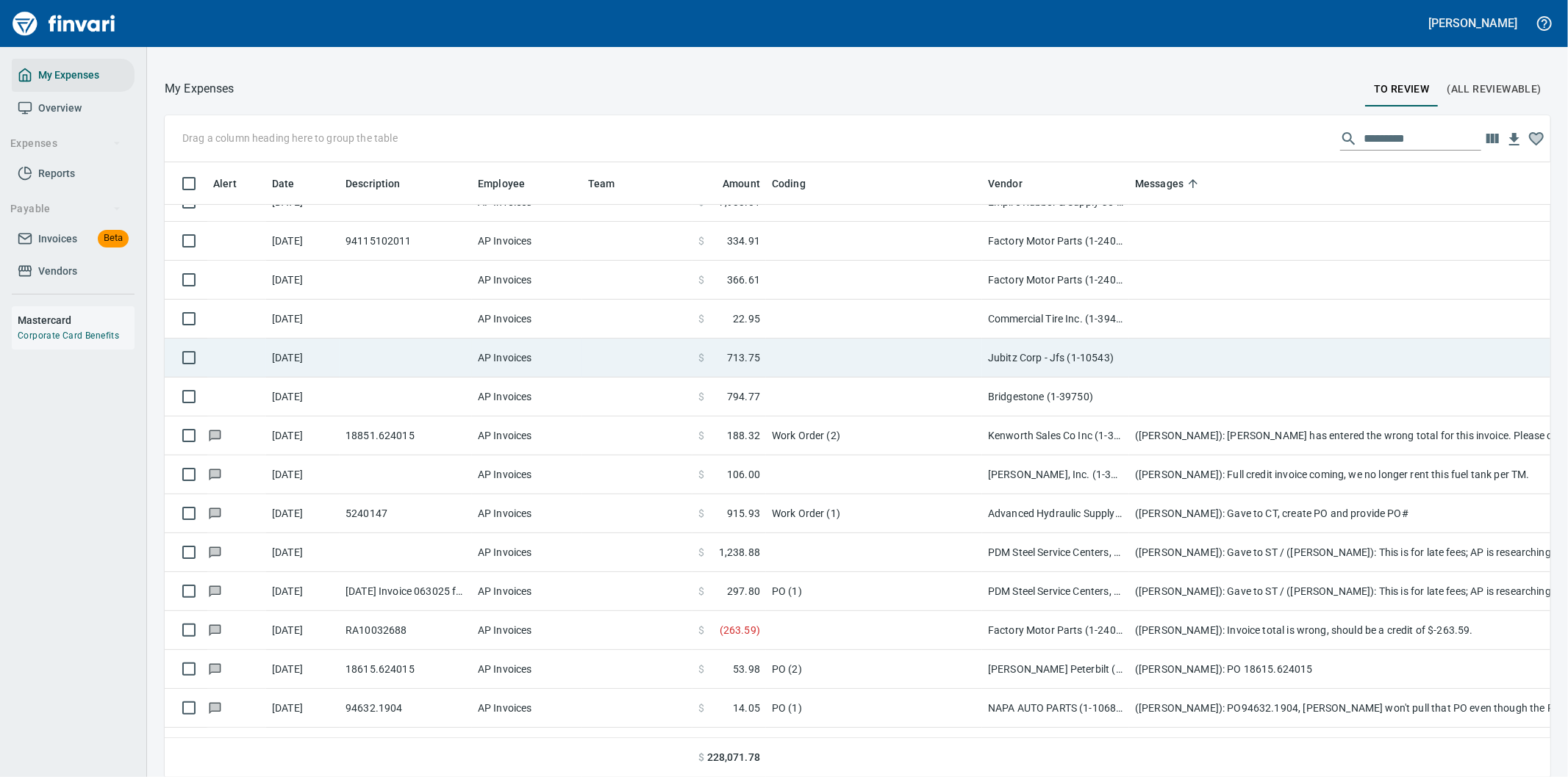
click at [1172, 353] on td at bounding box center [1423, 358] width 588 height 39
click at [1172, 353] on div "Drag a column heading here to group the table Alert Date Description Employee T…" at bounding box center [857, 447] width 1421 height 663
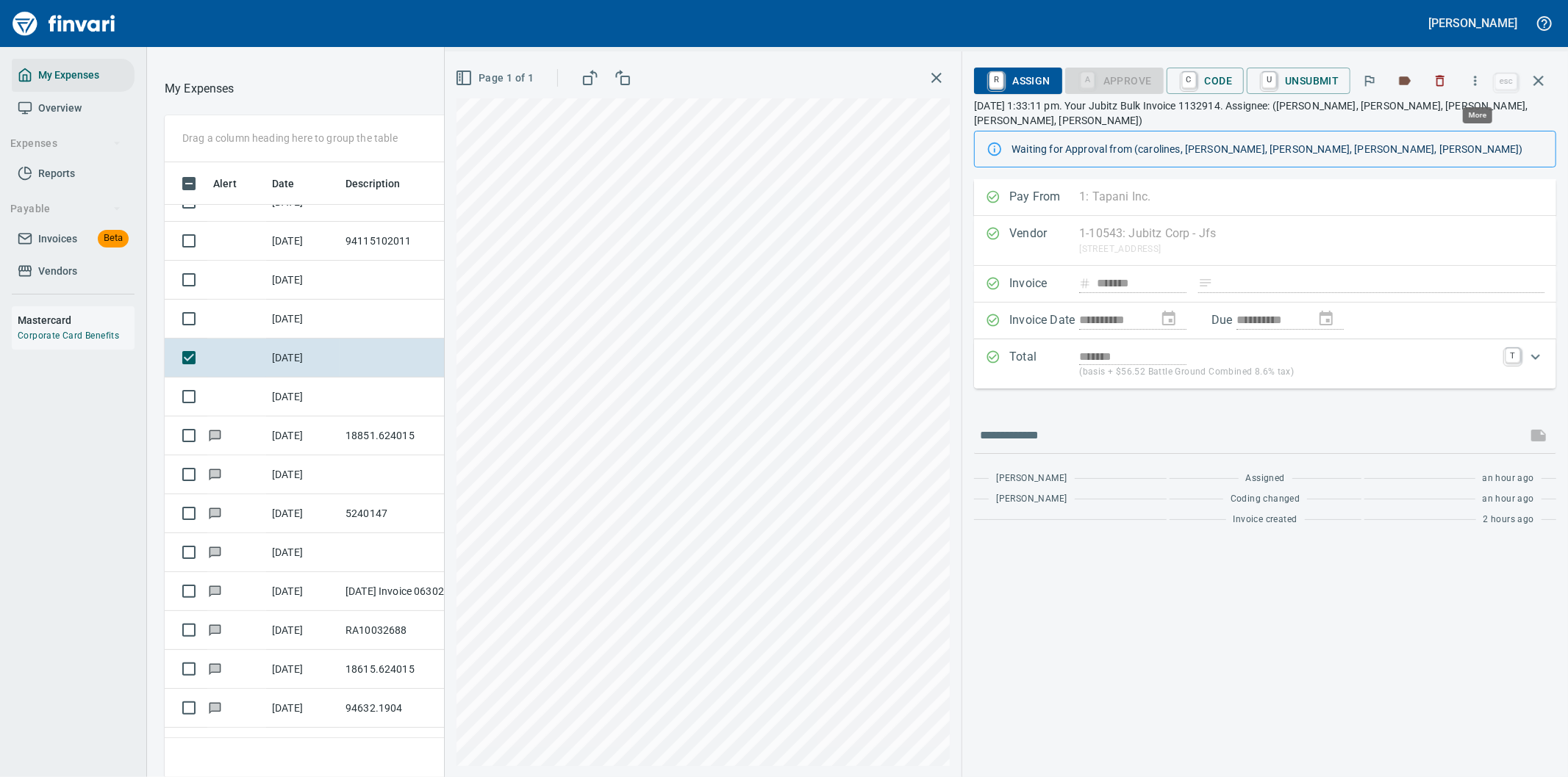
scroll to position [592, 982]
click at [1474, 77] on icon "button" at bounding box center [1475, 81] width 15 height 15
click at [1405, 113] on li "Download" at bounding box center [1461, 123] width 188 height 32
click at [1059, 424] on input "text" at bounding box center [1251, 435] width 541 height 23
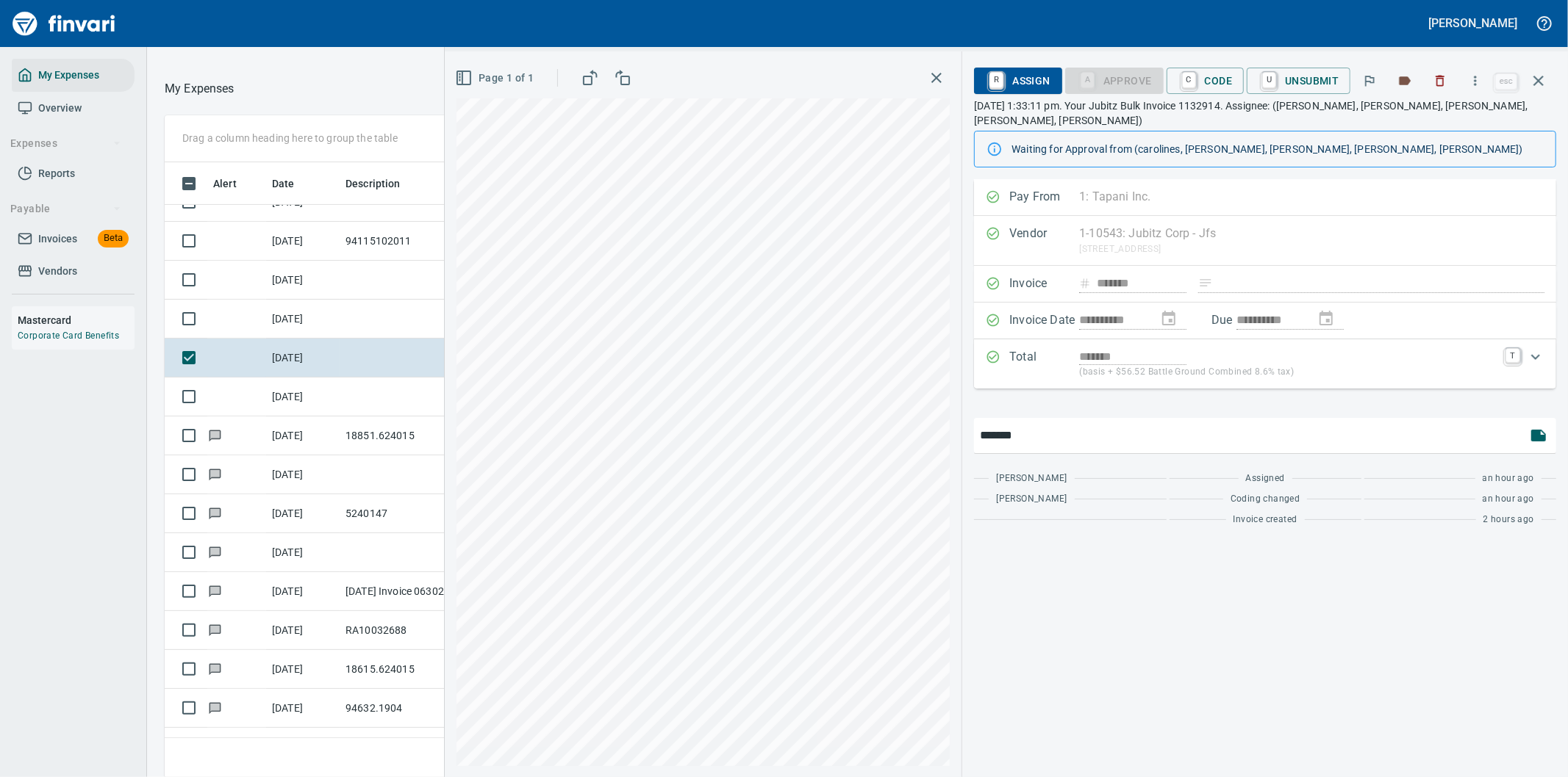
type input "*******"
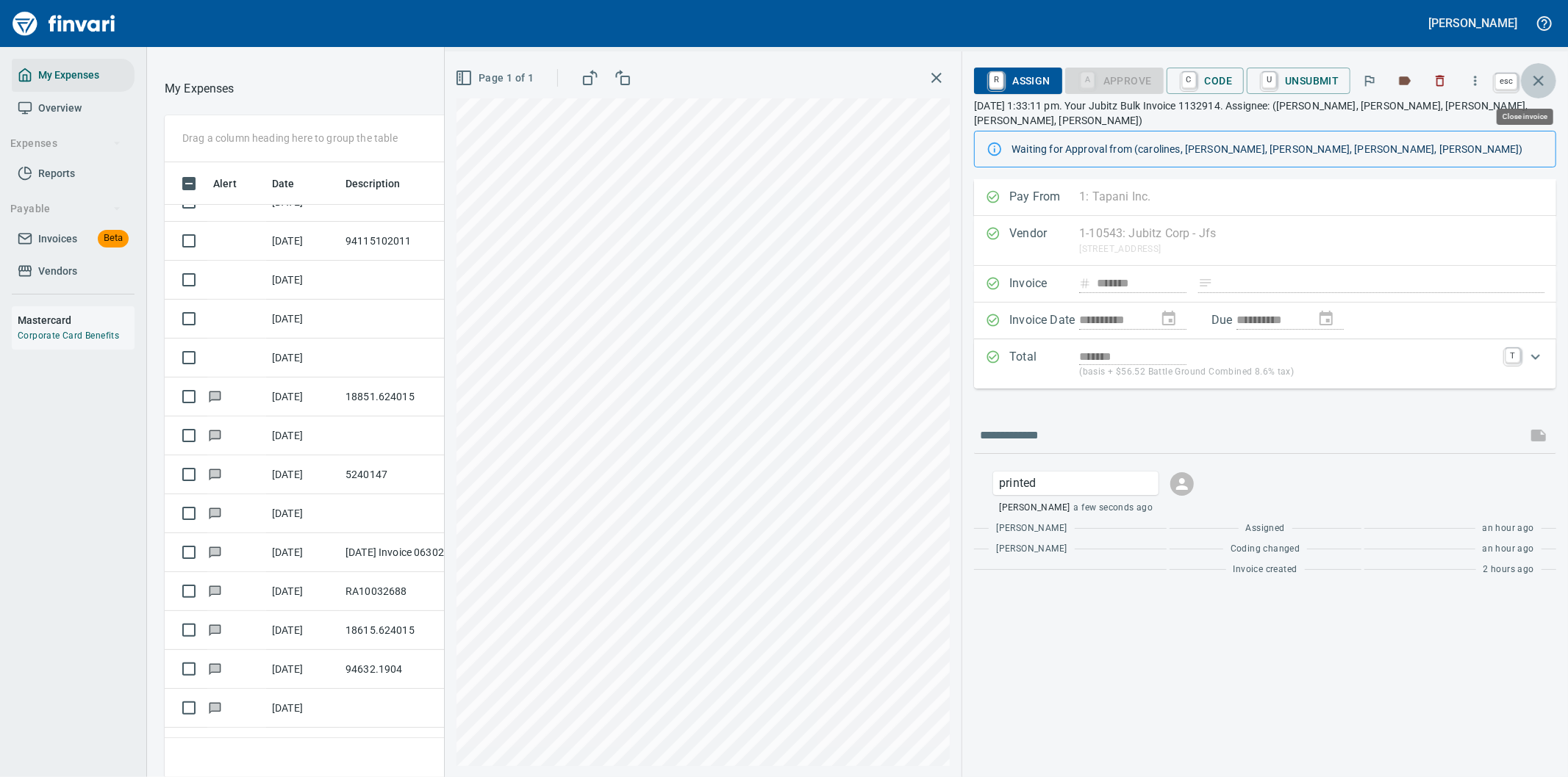
click at [1540, 75] on icon "button" at bounding box center [1538, 81] width 17 height 17
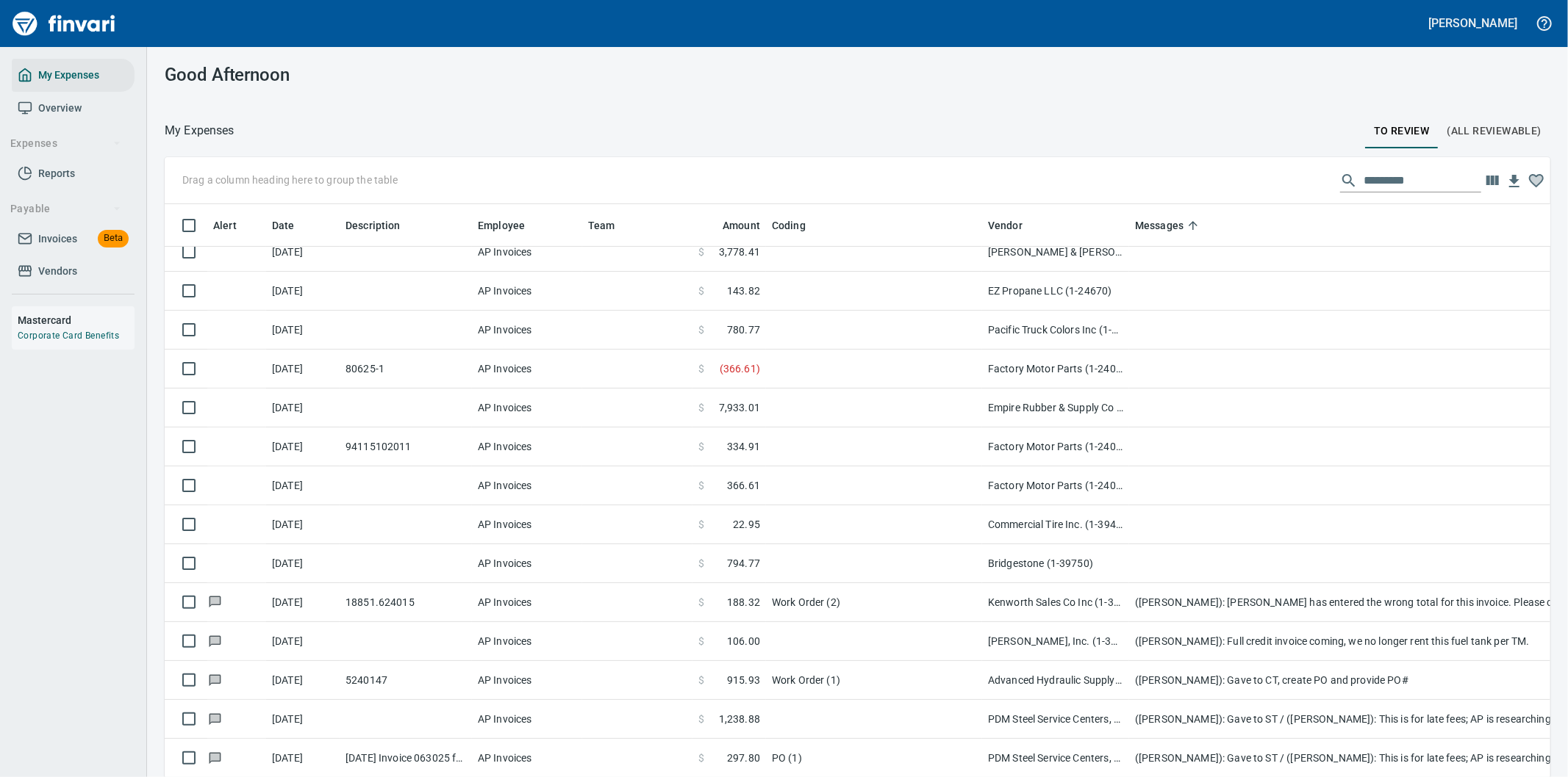
scroll to position [408, 0]
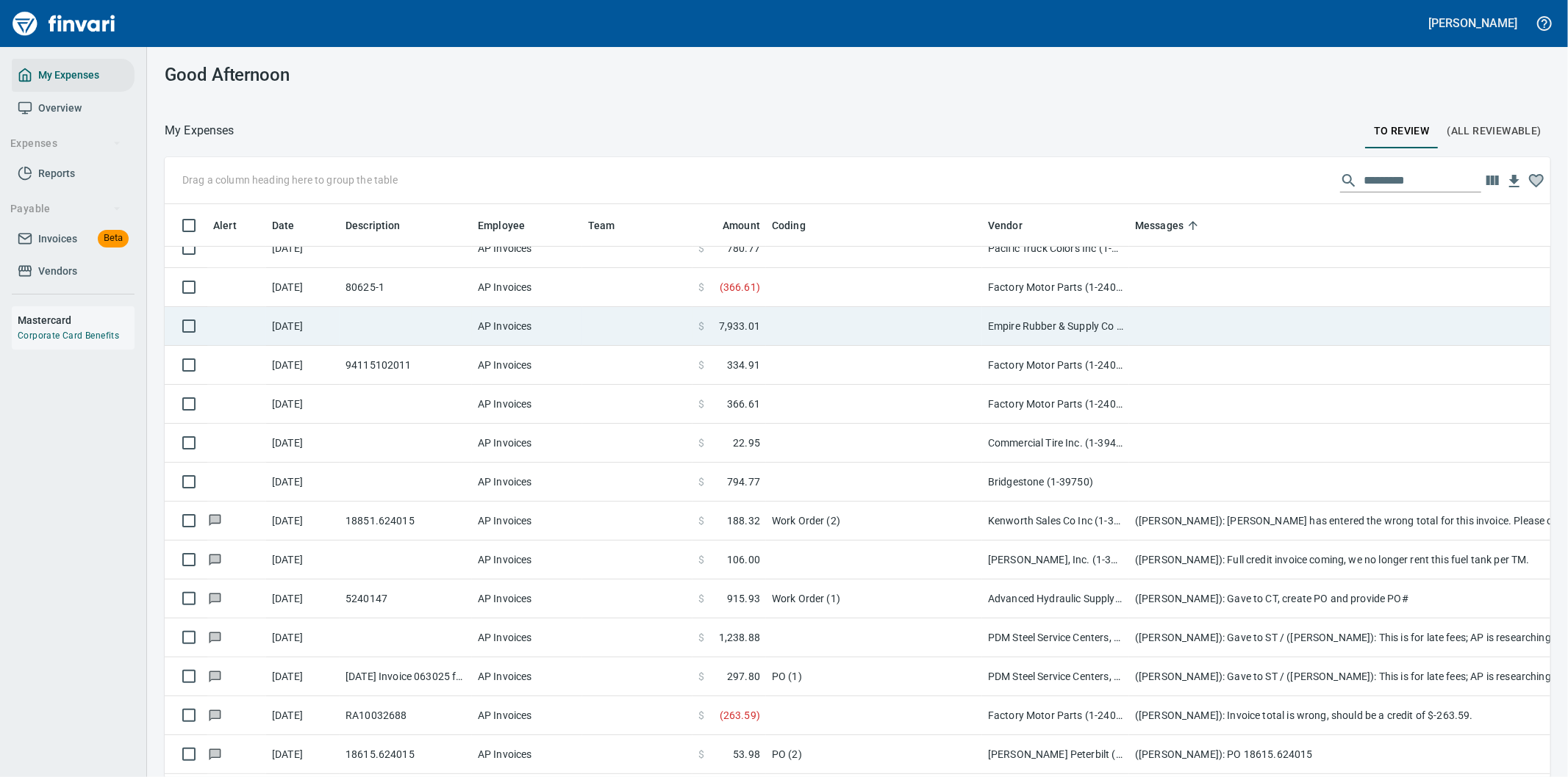
click at [1066, 318] on td "Empire Rubber & Supply Co (1-10344)" at bounding box center [1055, 326] width 147 height 39
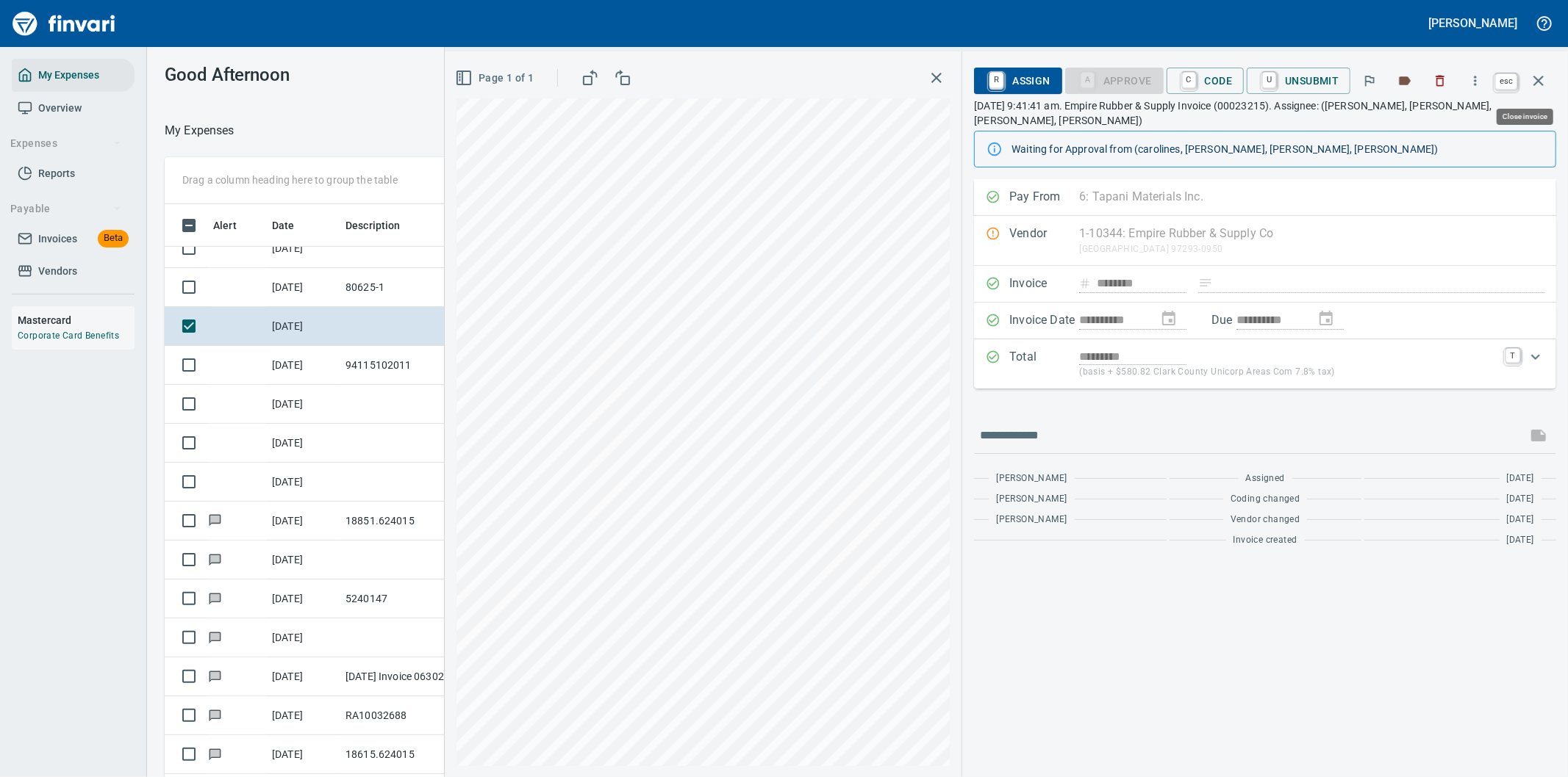
scroll to position [592, 982]
click at [1538, 78] on icon "button" at bounding box center [1538, 81] width 10 height 10
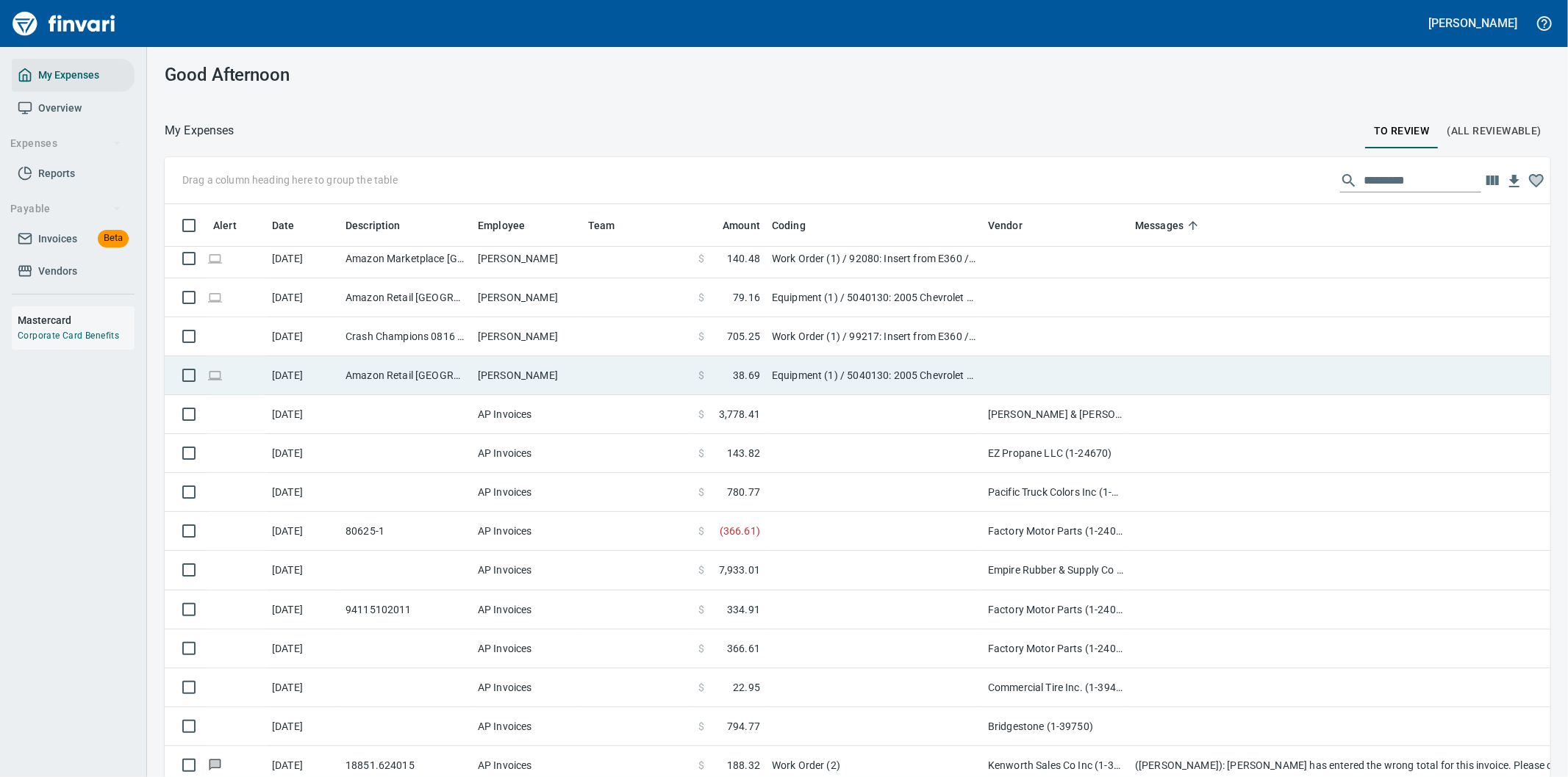
scroll to position [82, 0]
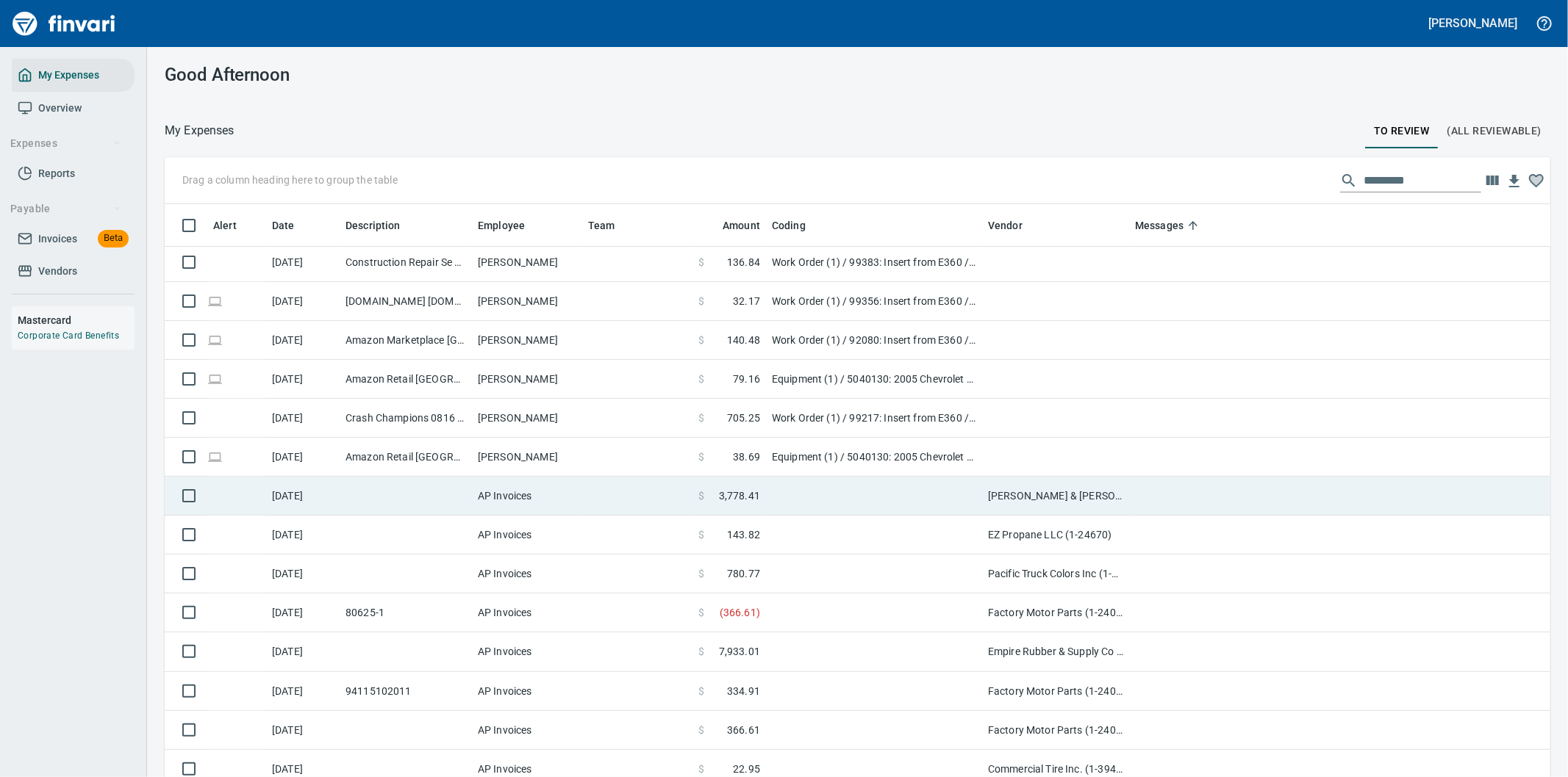
click at [883, 482] on td at bounding box center [874, 496] width 217 height 39
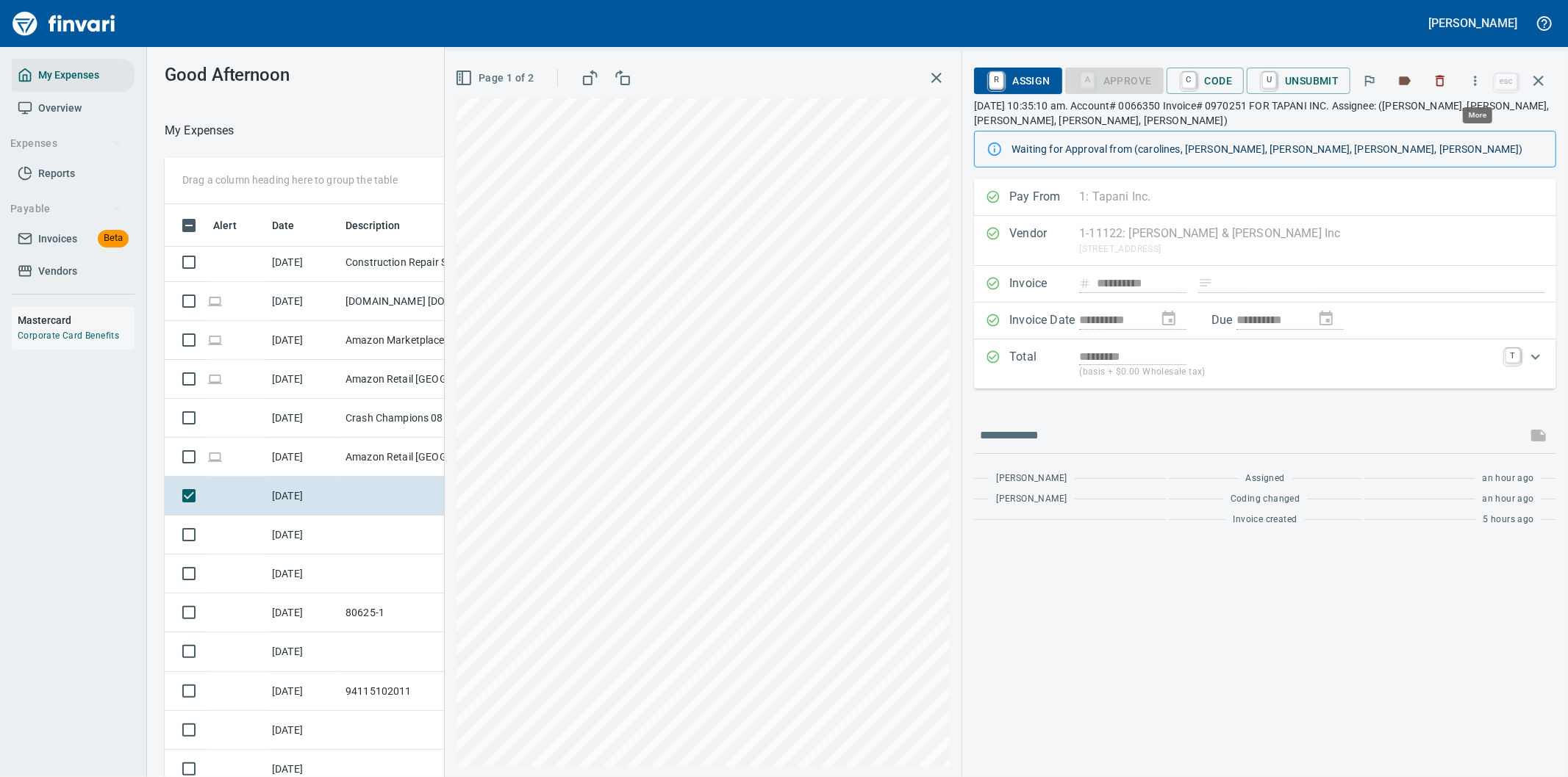
scroll to position [592, 982]
click at [1472, 77] on icon "button" at bounding box center [1475, 81] width 15 height 15
click at [1452, 121] on span "Download" at bounding box center [1473, 123] width 141 height 17
click at [1068, 434] on input "text" at bounding box center [1251, 435] width 541 height 23
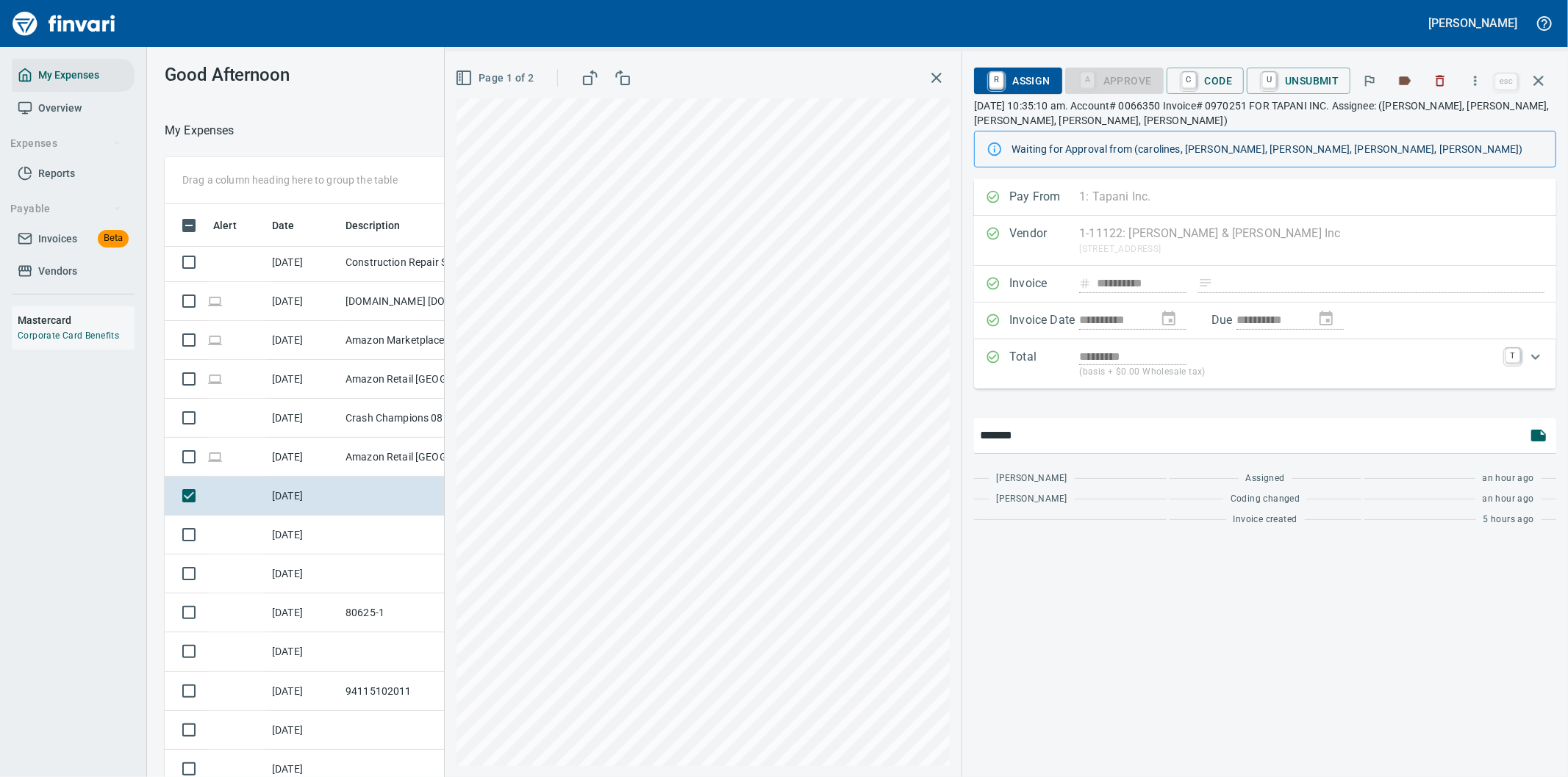
click at [1072, 444] on input "*******" at bounding box center [1251, 435] width 541 height 23
type input "*******"
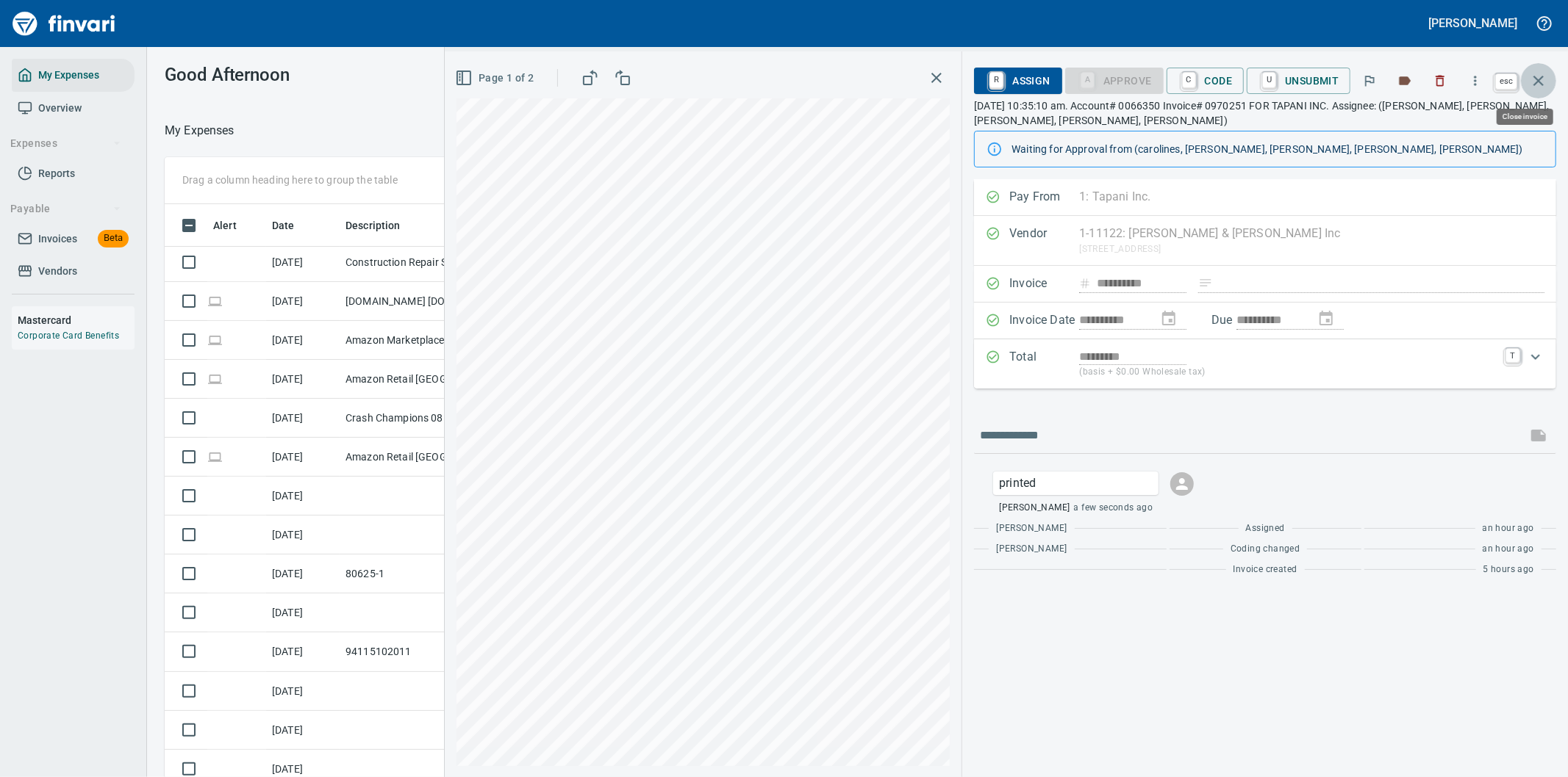
click at [1538, 77] on icon "button" at bounding box center [1538, 81] width 17 height 17
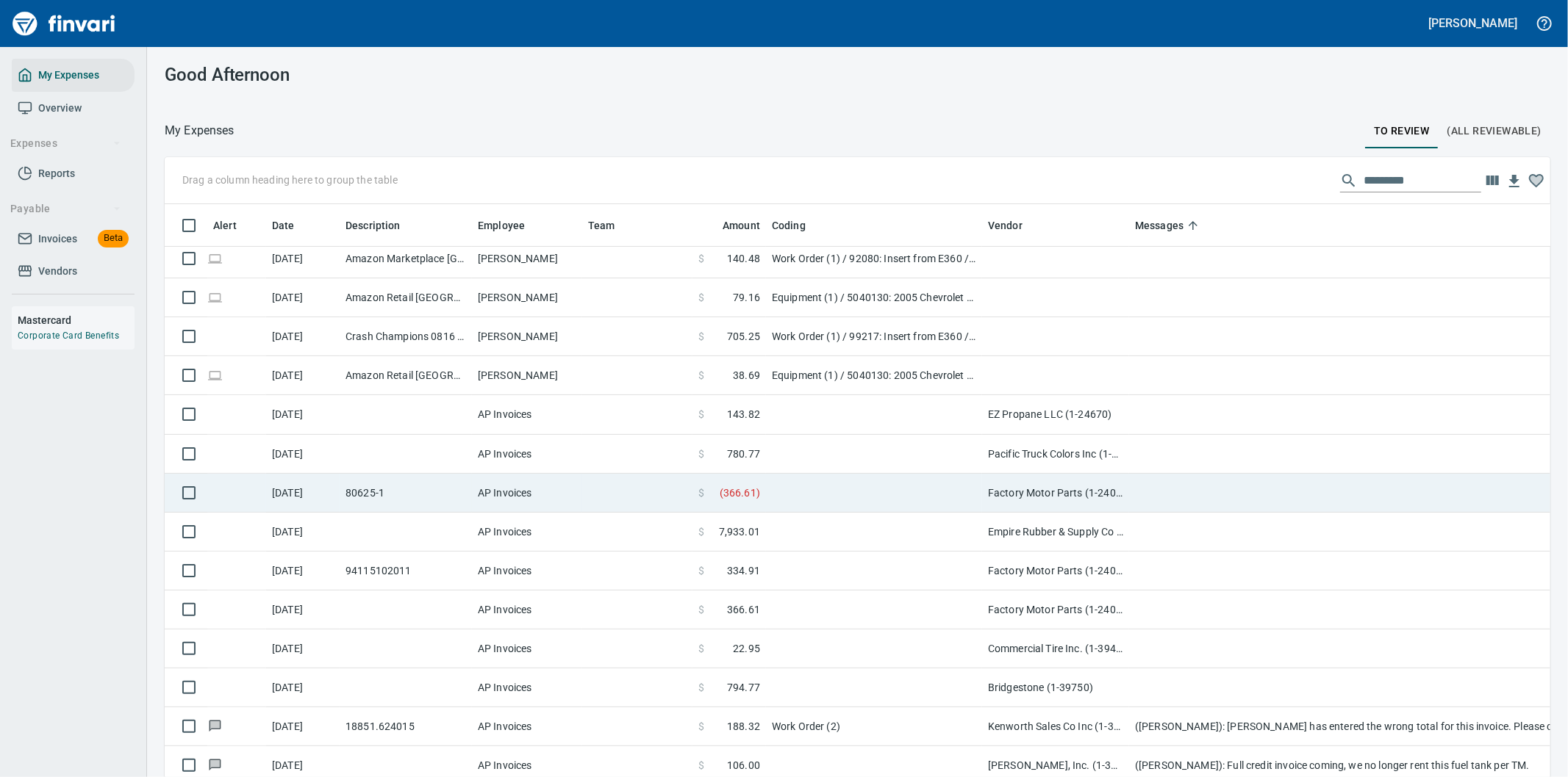
scroll to position [245, 0]
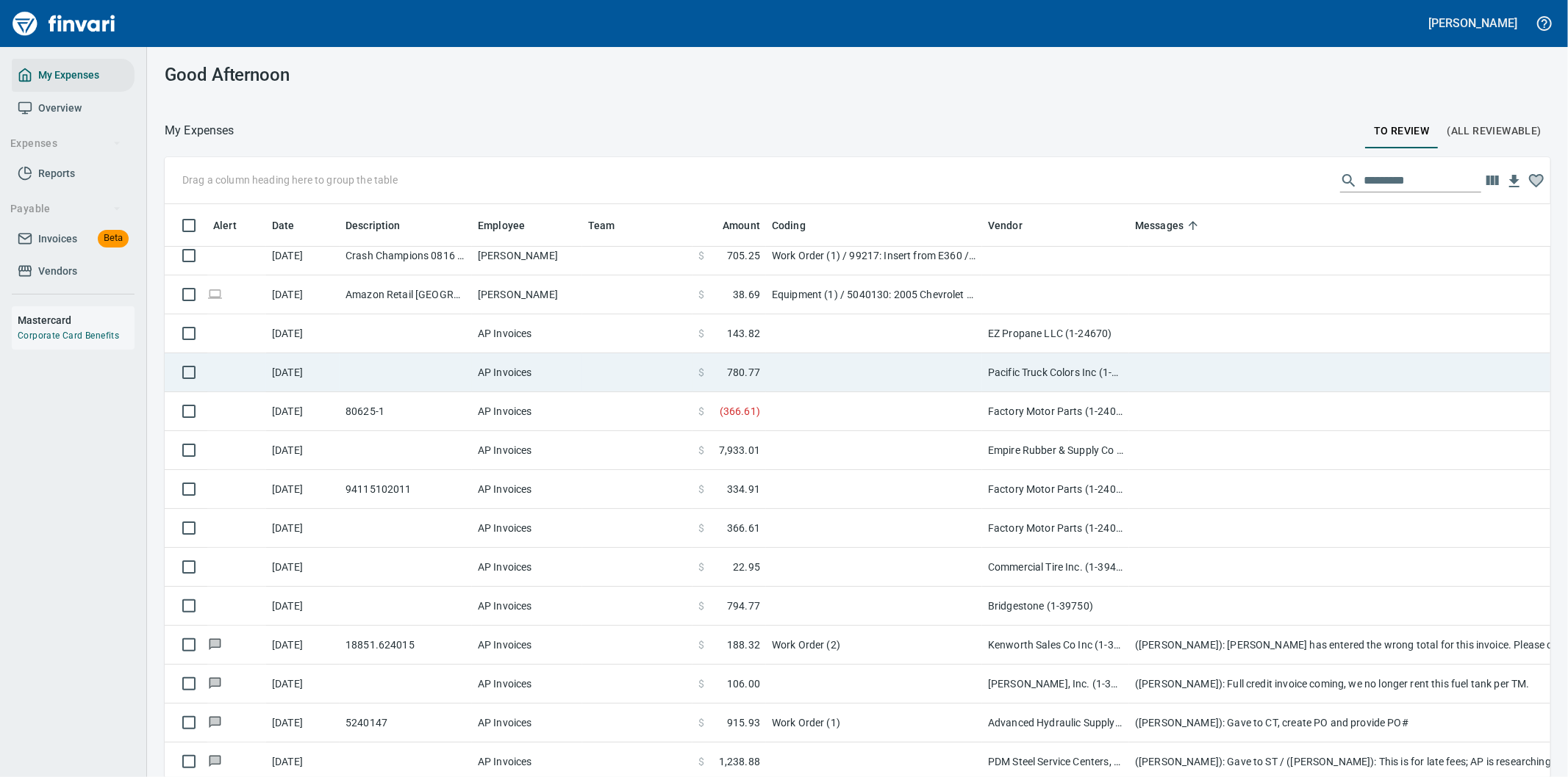
click at [1192, 373] on td at bounding box center [1423, 373] width 588 height 39
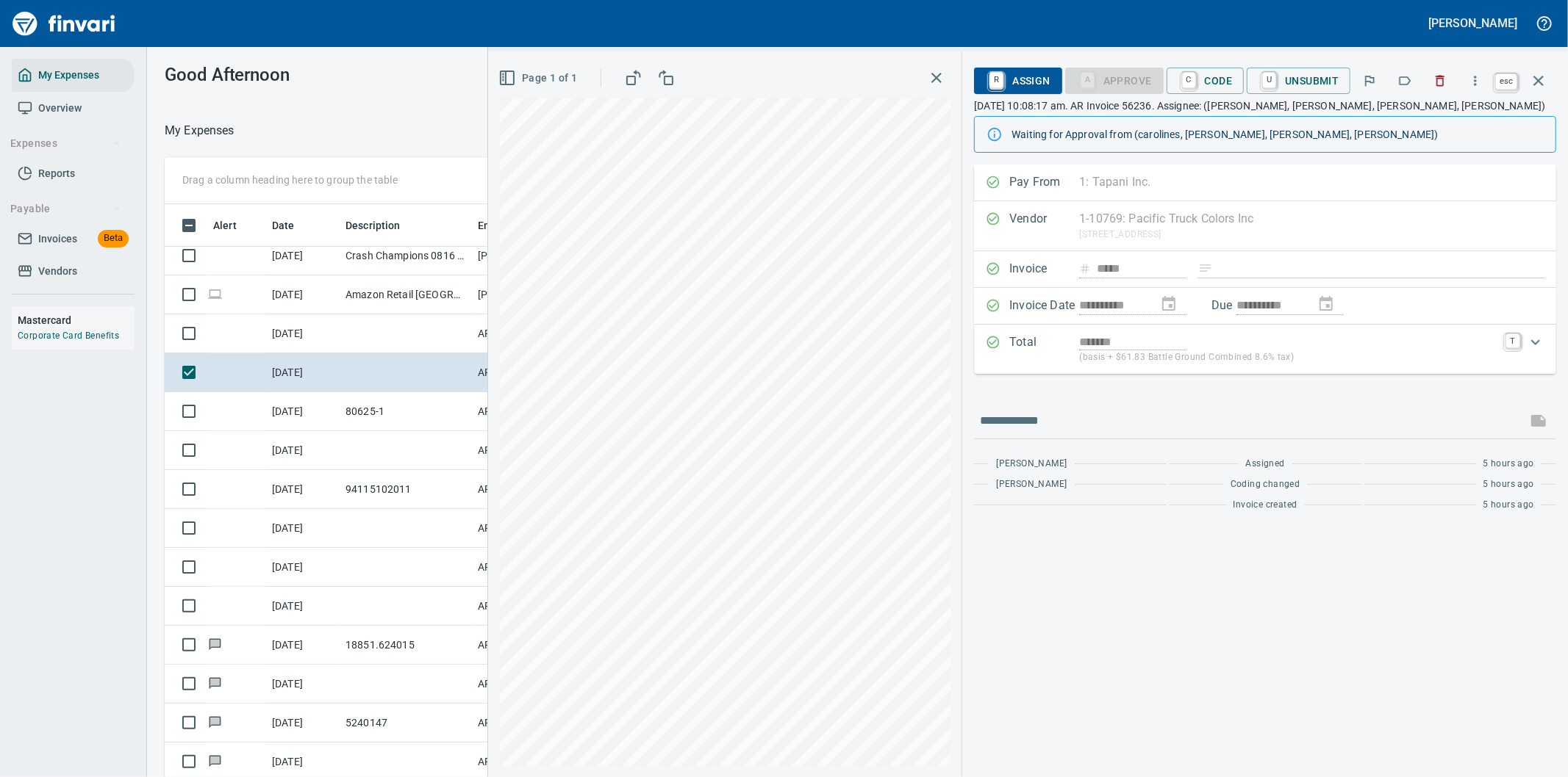
scroll to position [592, 982]
click at [1539, 68] on button "button" at bounding box center [1538, 81] width 36 height 36
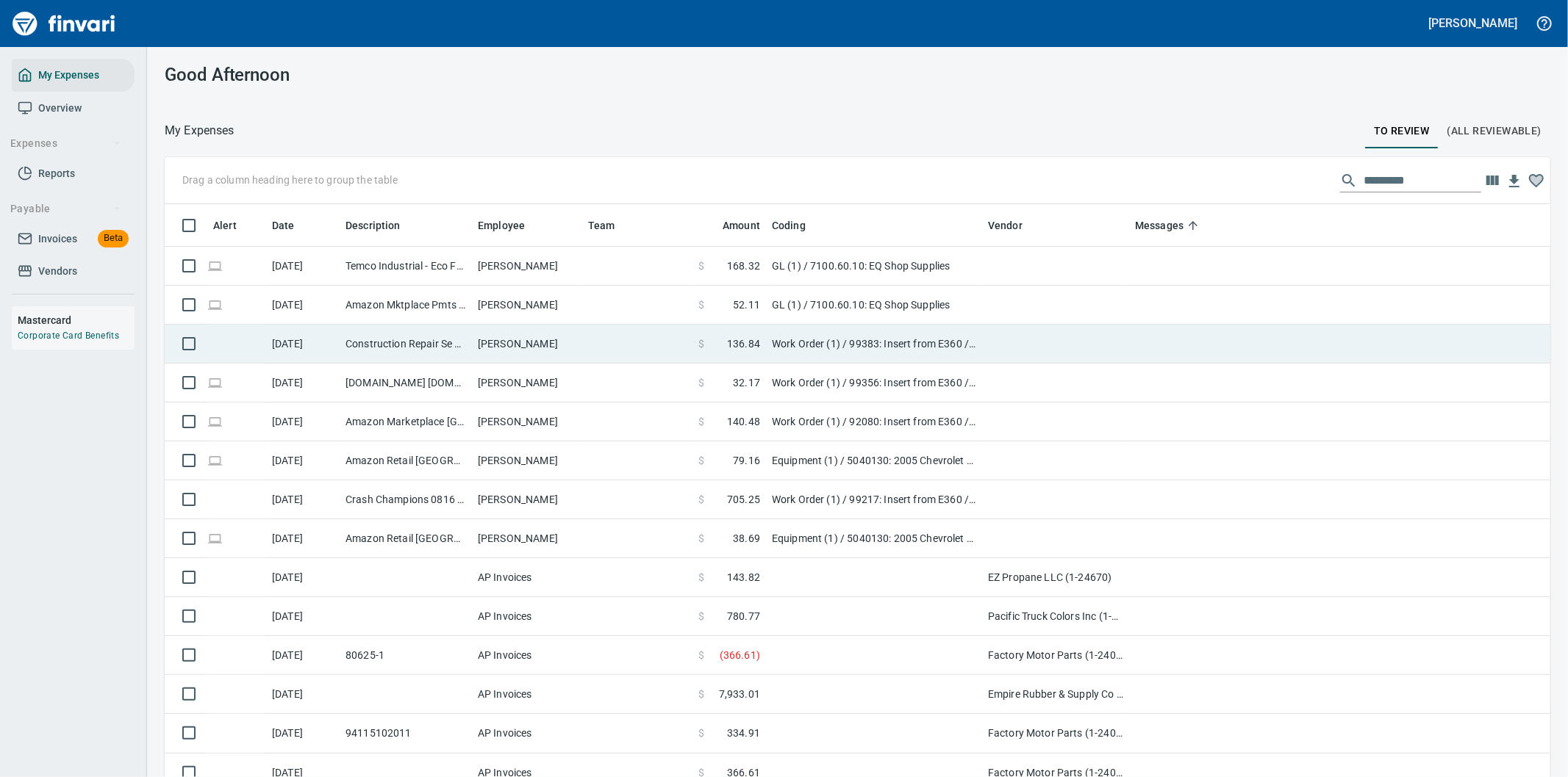
scroll to position [592, 1349]
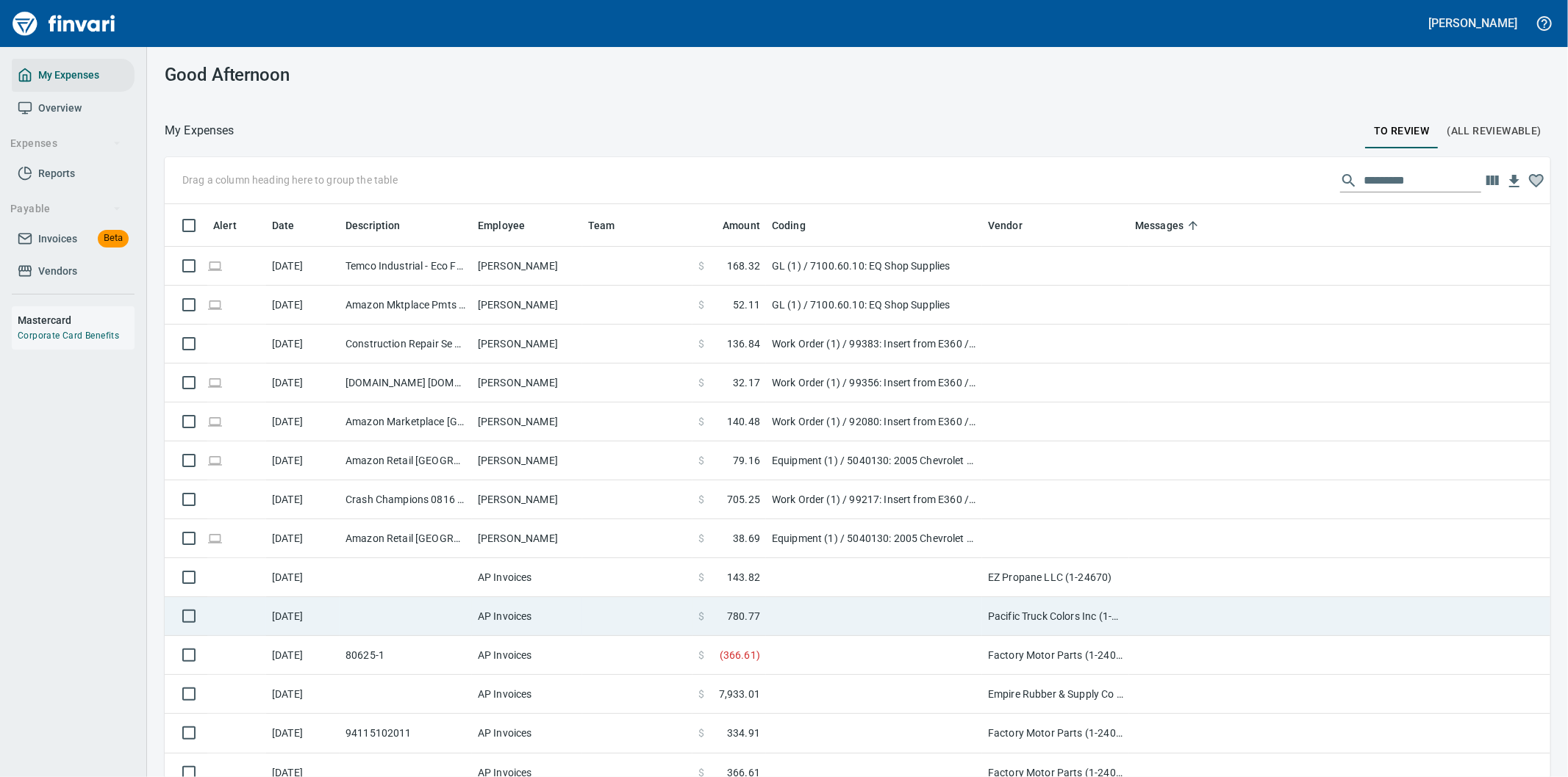
click at [891, 606] on td at bounding box center [874, 616] width 217 height 39
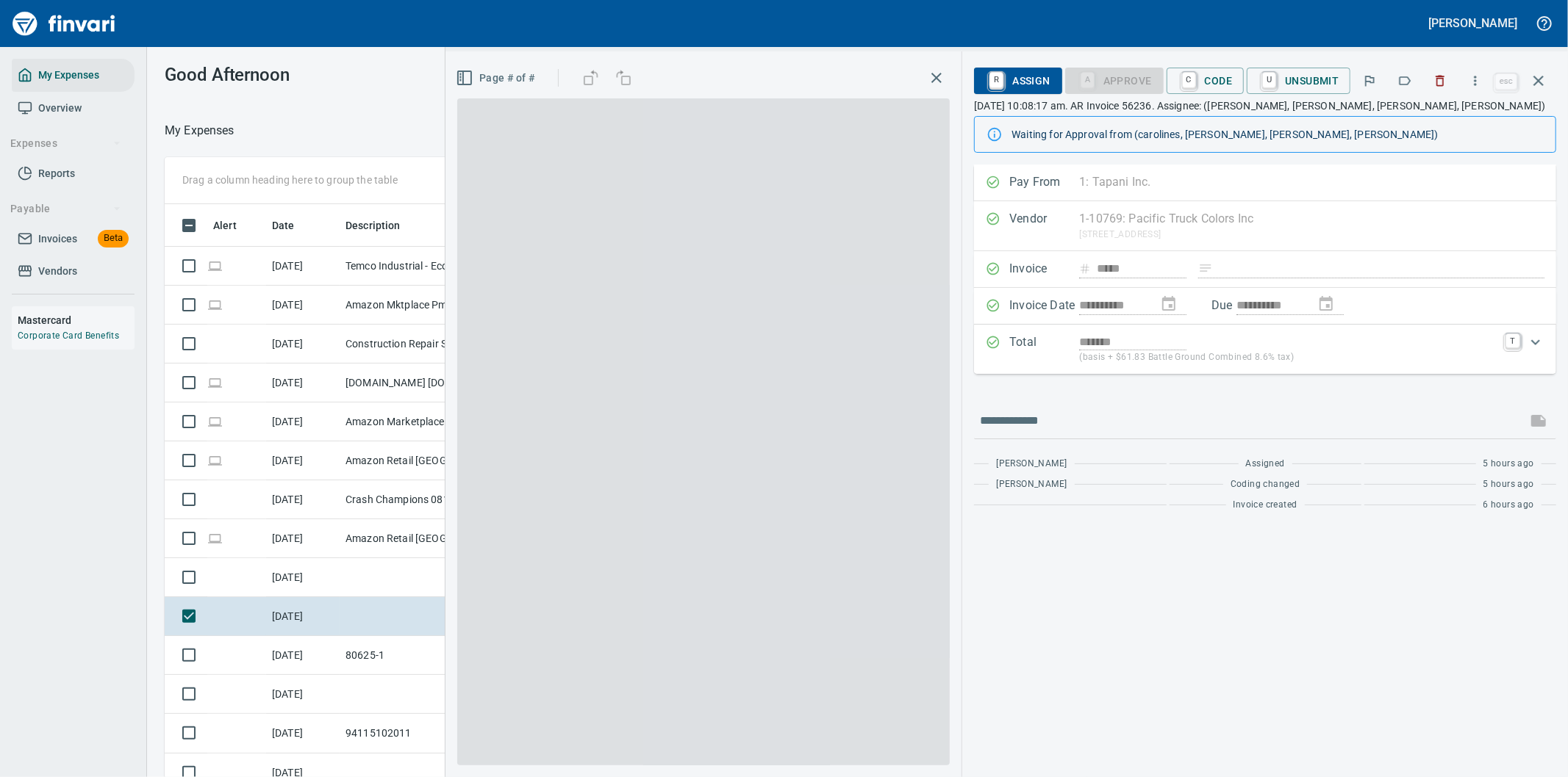
scroll to position [592, 982]
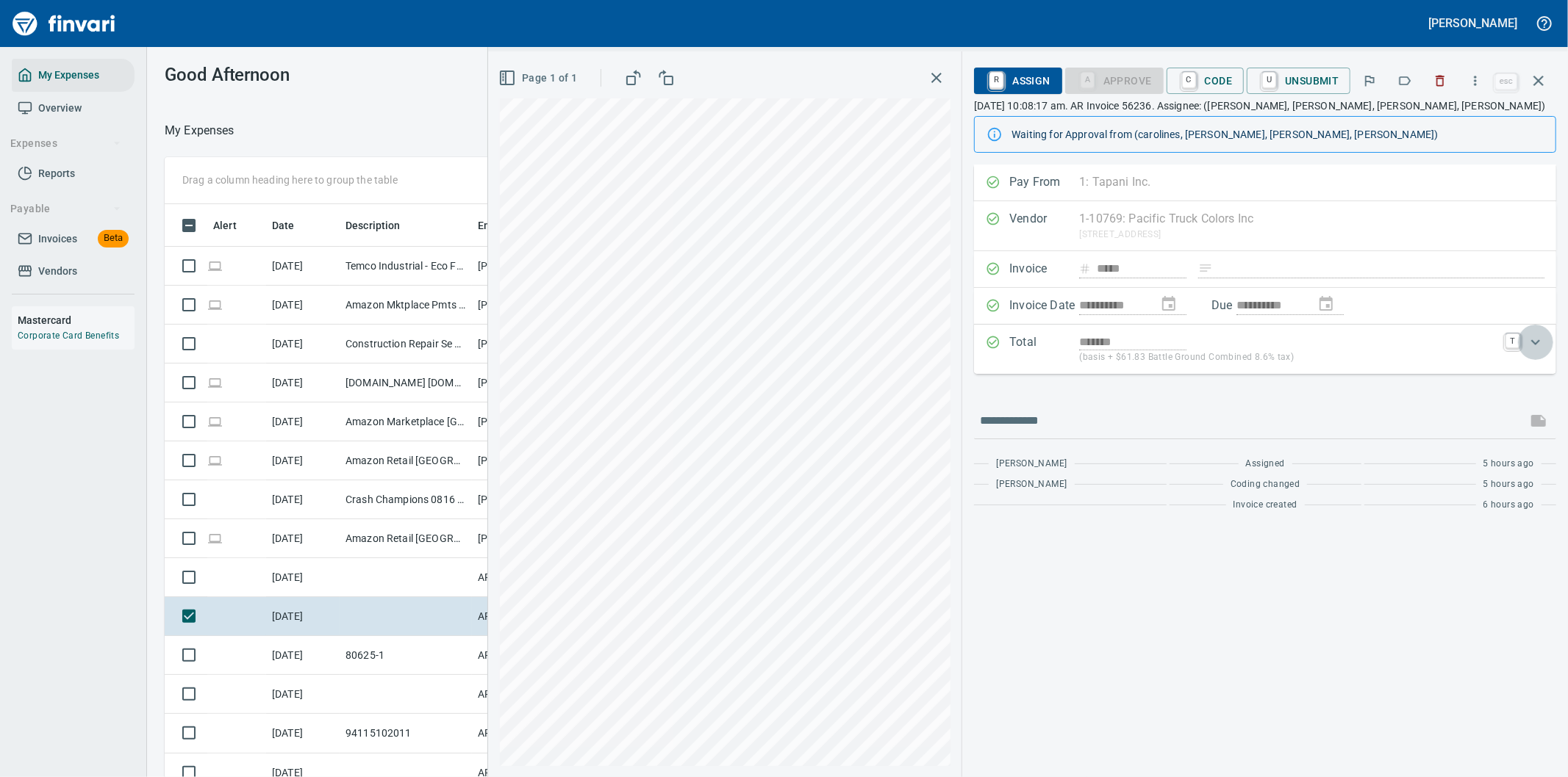
click at [1537, 340] on icon "Expand" at bounding box center [1536, 342] width 17 height 17
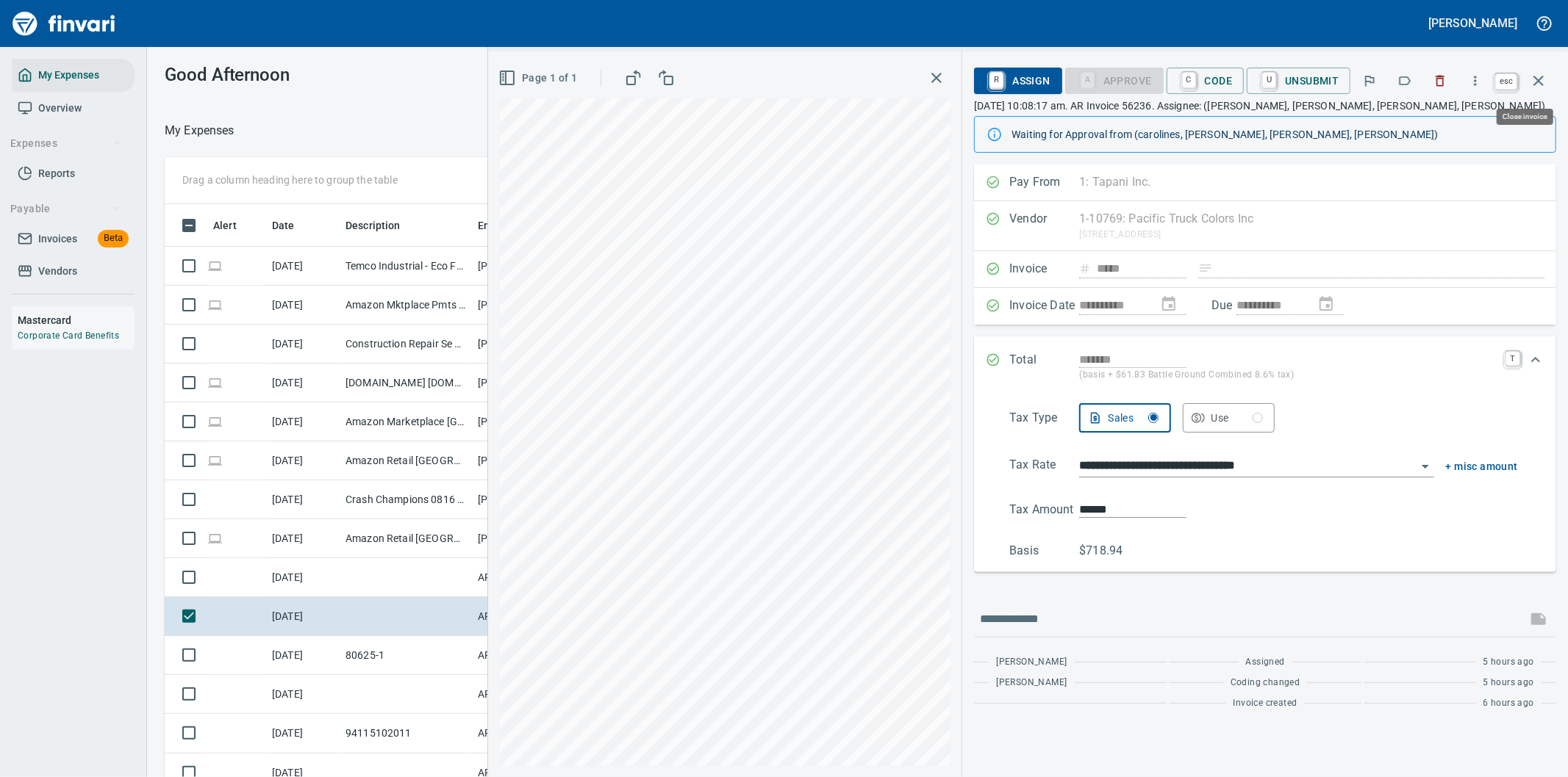
click at [1538, 74] on icon "button" at bounding box center [1538, 81] width 17 height 17
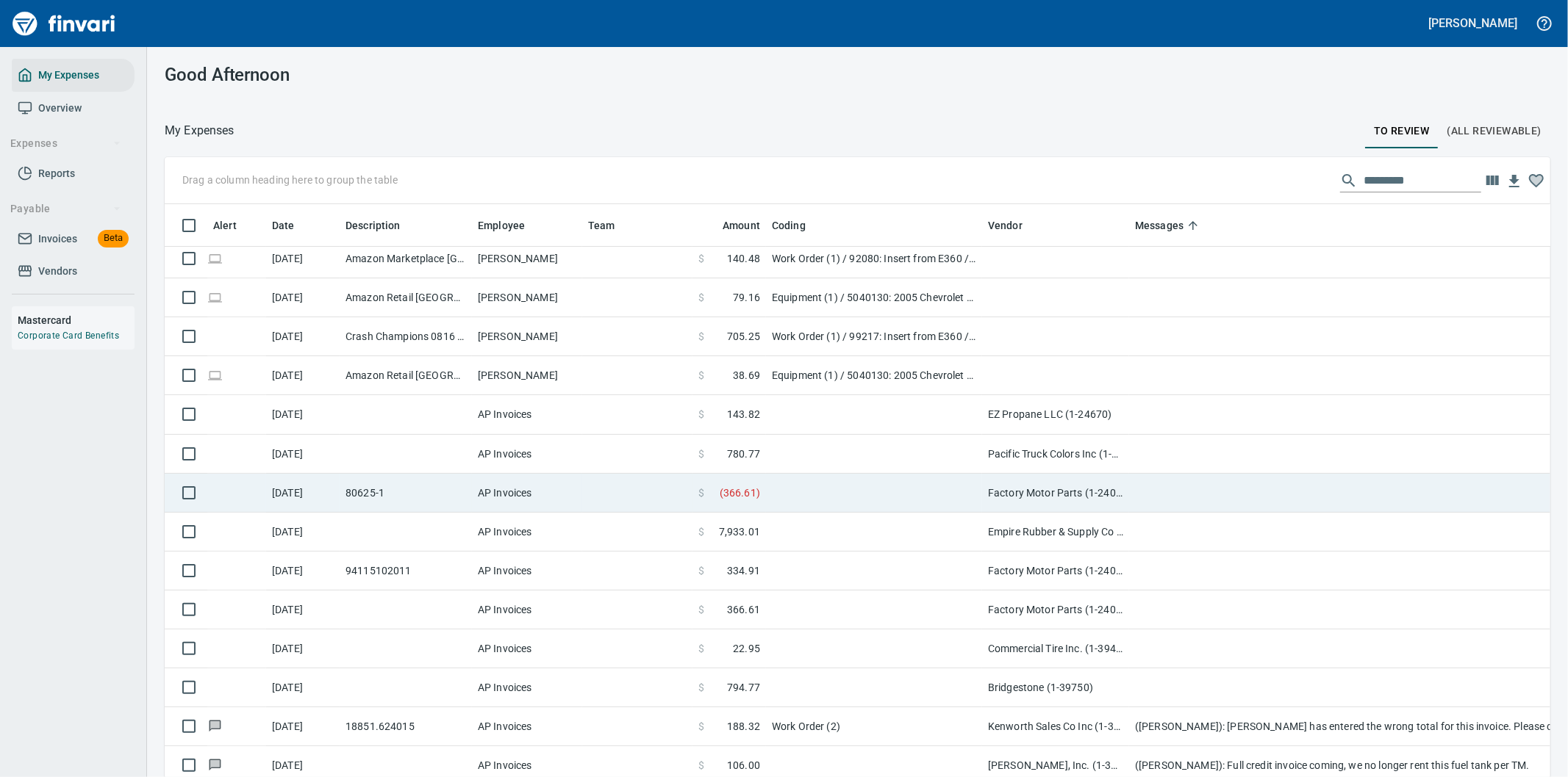
scroll to position [245, 0]
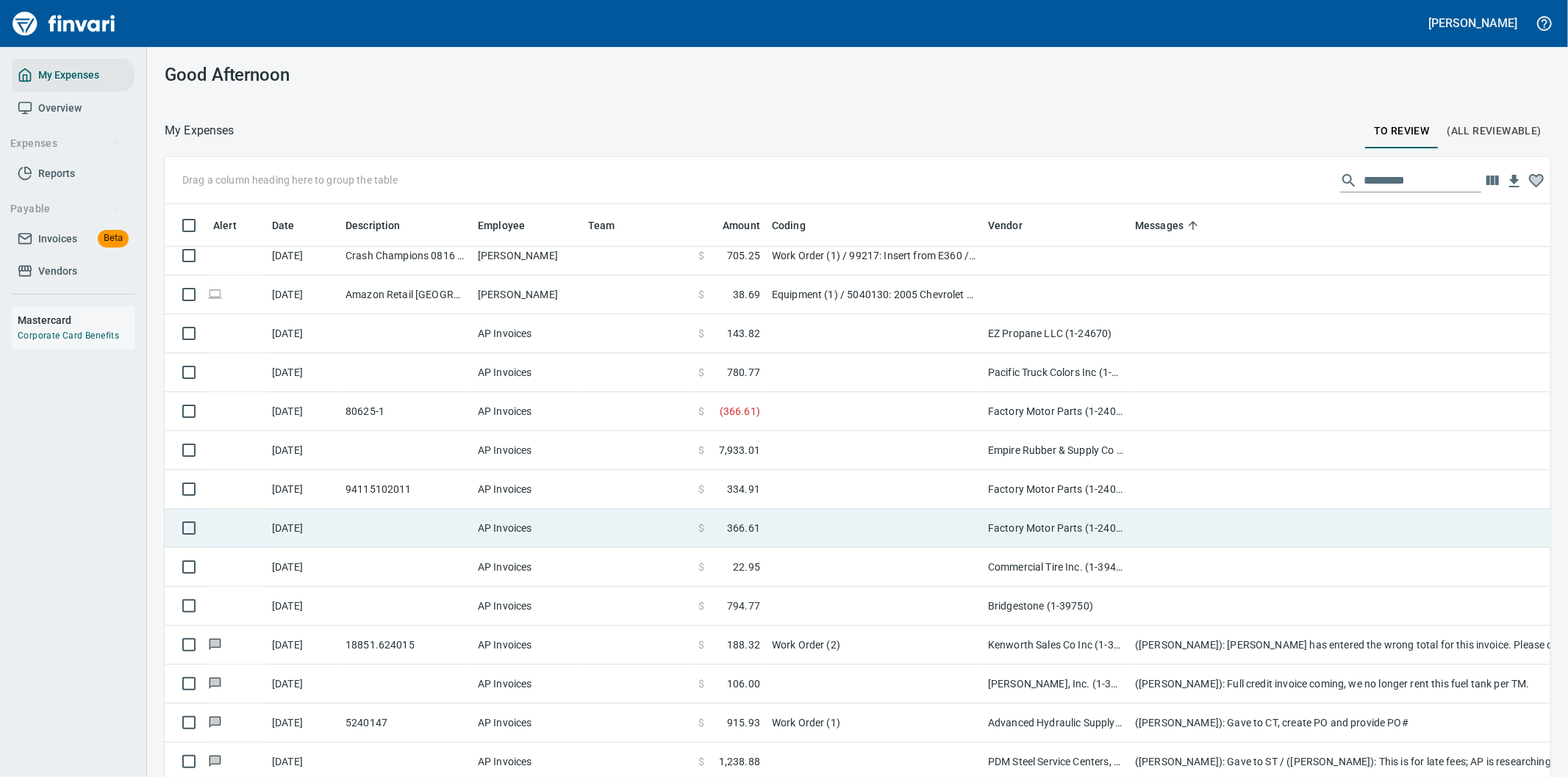
click at [861, 525] on td at bounding box center [874, 528] width 217 height 39
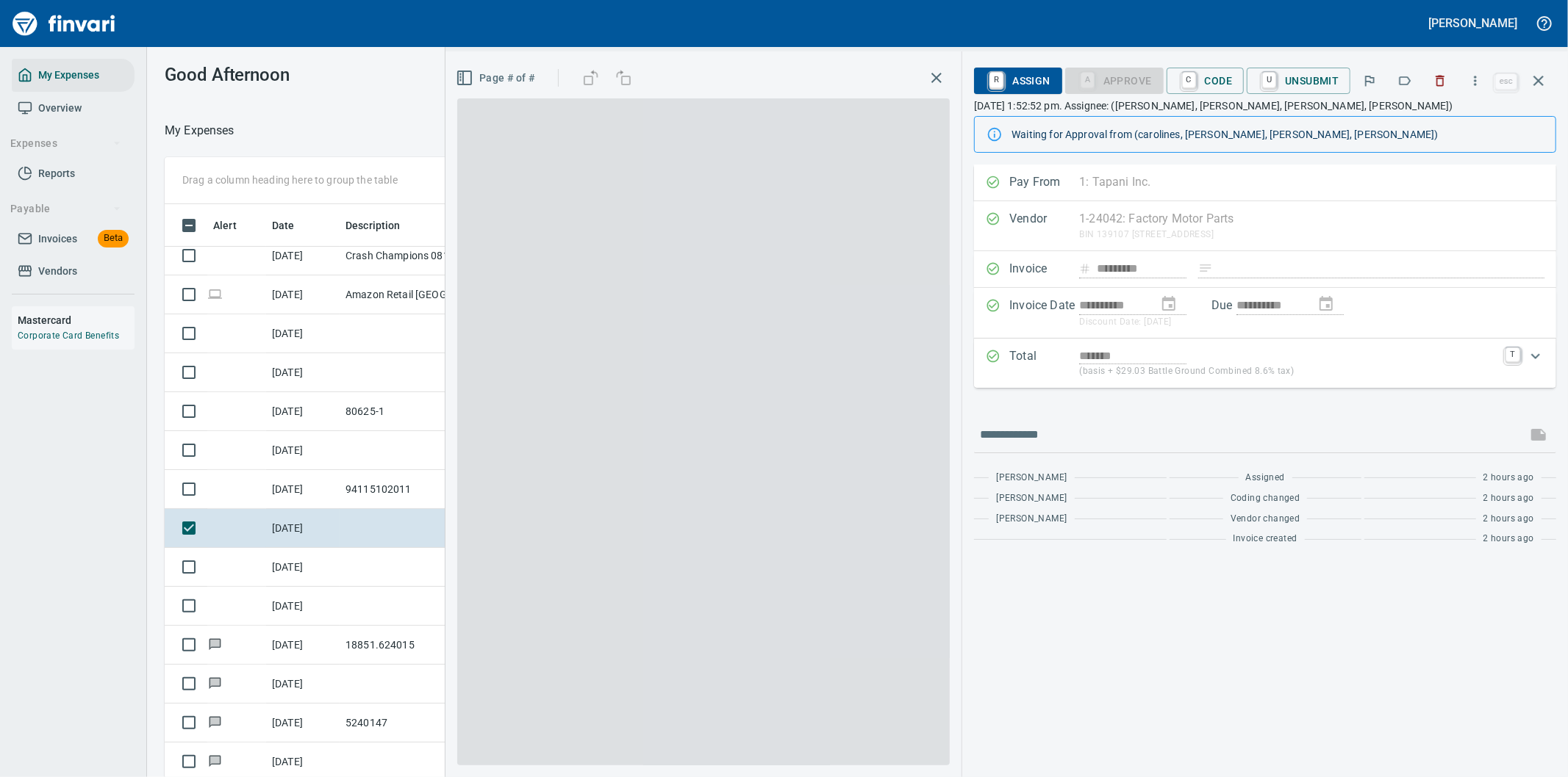
scroll to position [592, 982]
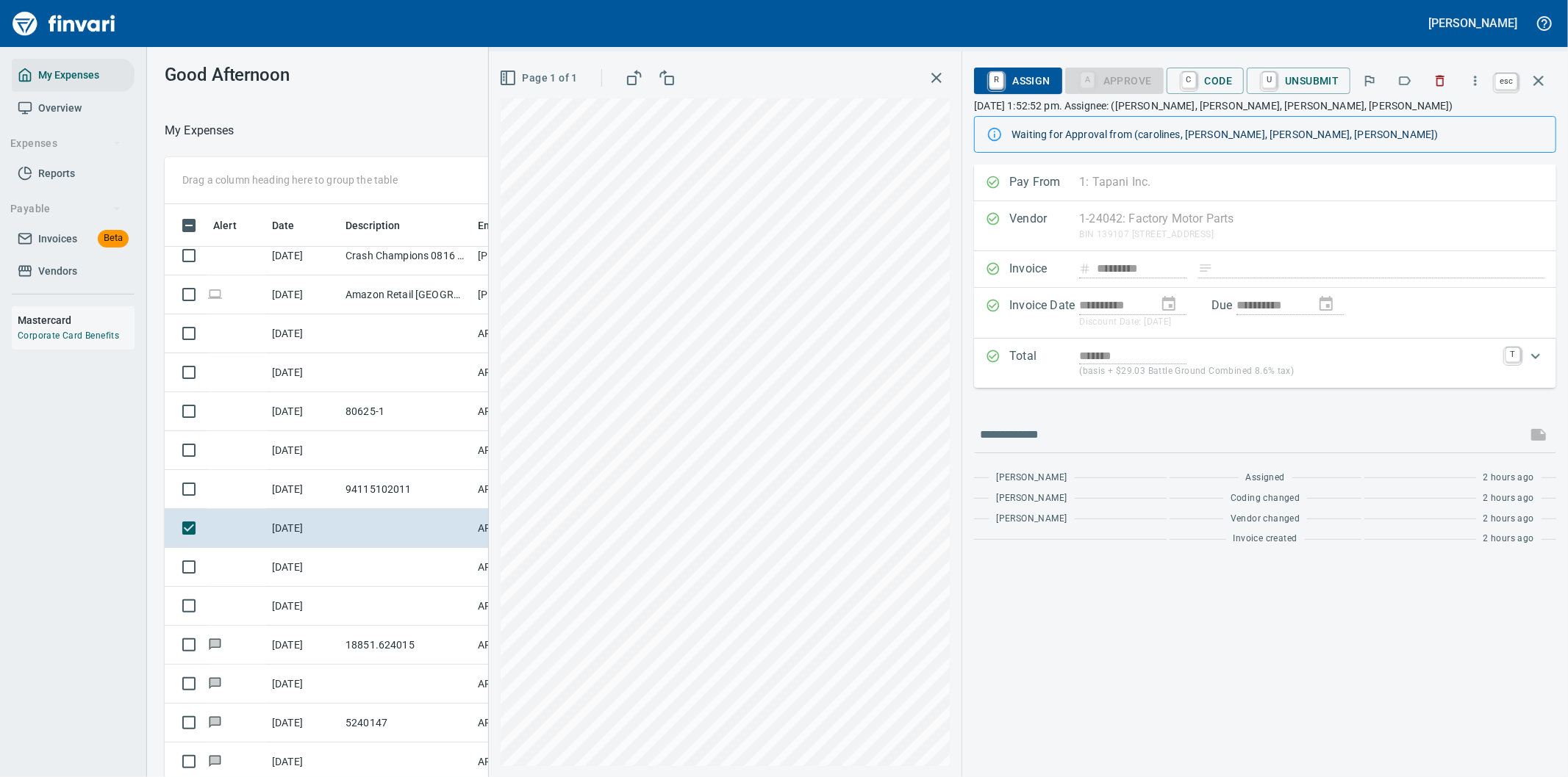
scroll to position [592, 982]
click at [1534, 74] on icon "button" at bounding box center [1538, 81] width 17 height 17
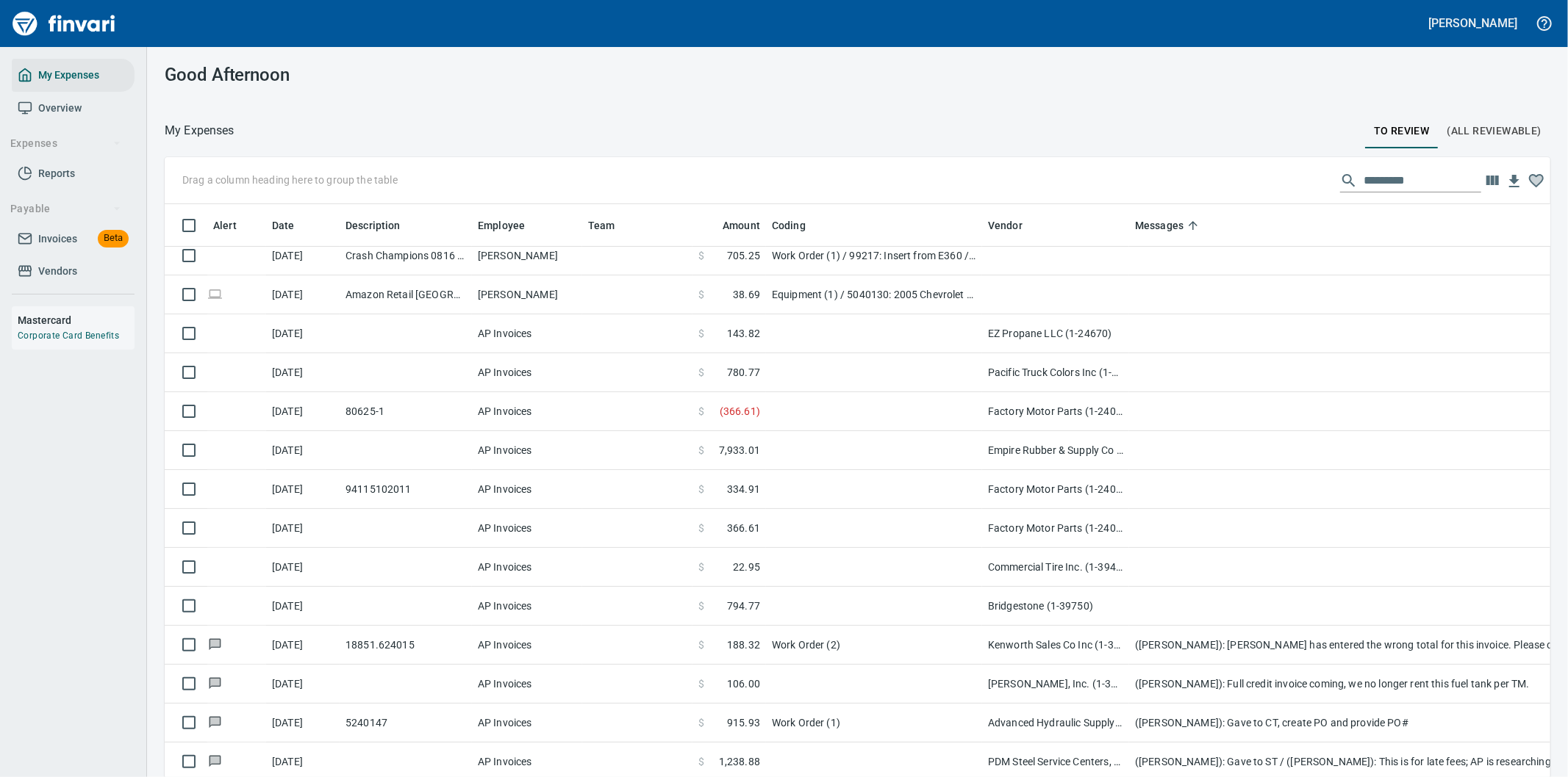
scroll to position [592, 1349]
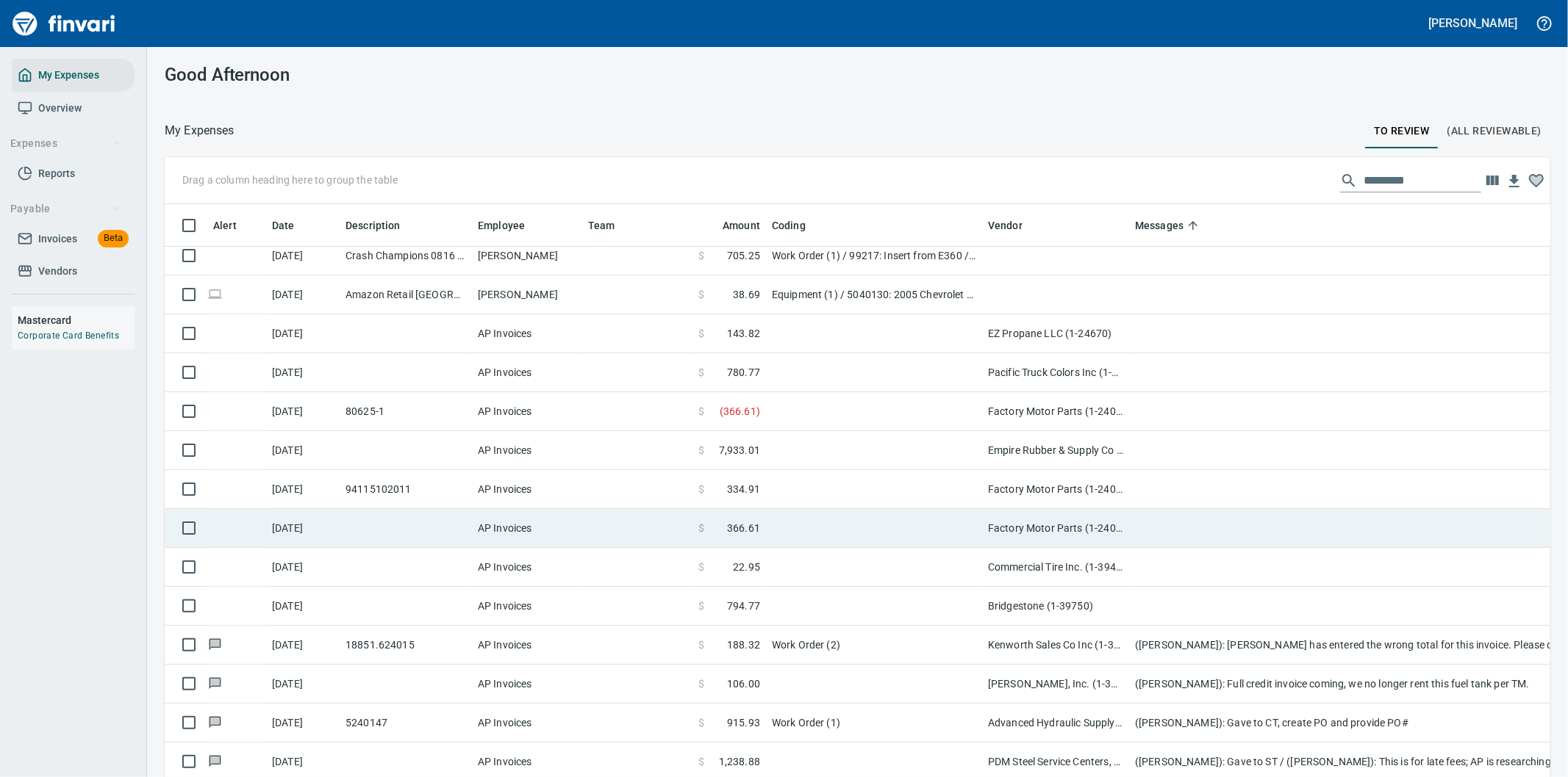
click at [804, 529] on td at bounding box center [874, 528] width 217 height 39
click at [804, 529] on div "Drag a column heading here to group the table Alert Date Description Employee T…" at bounding box center [857, 488] width 1421 height 663
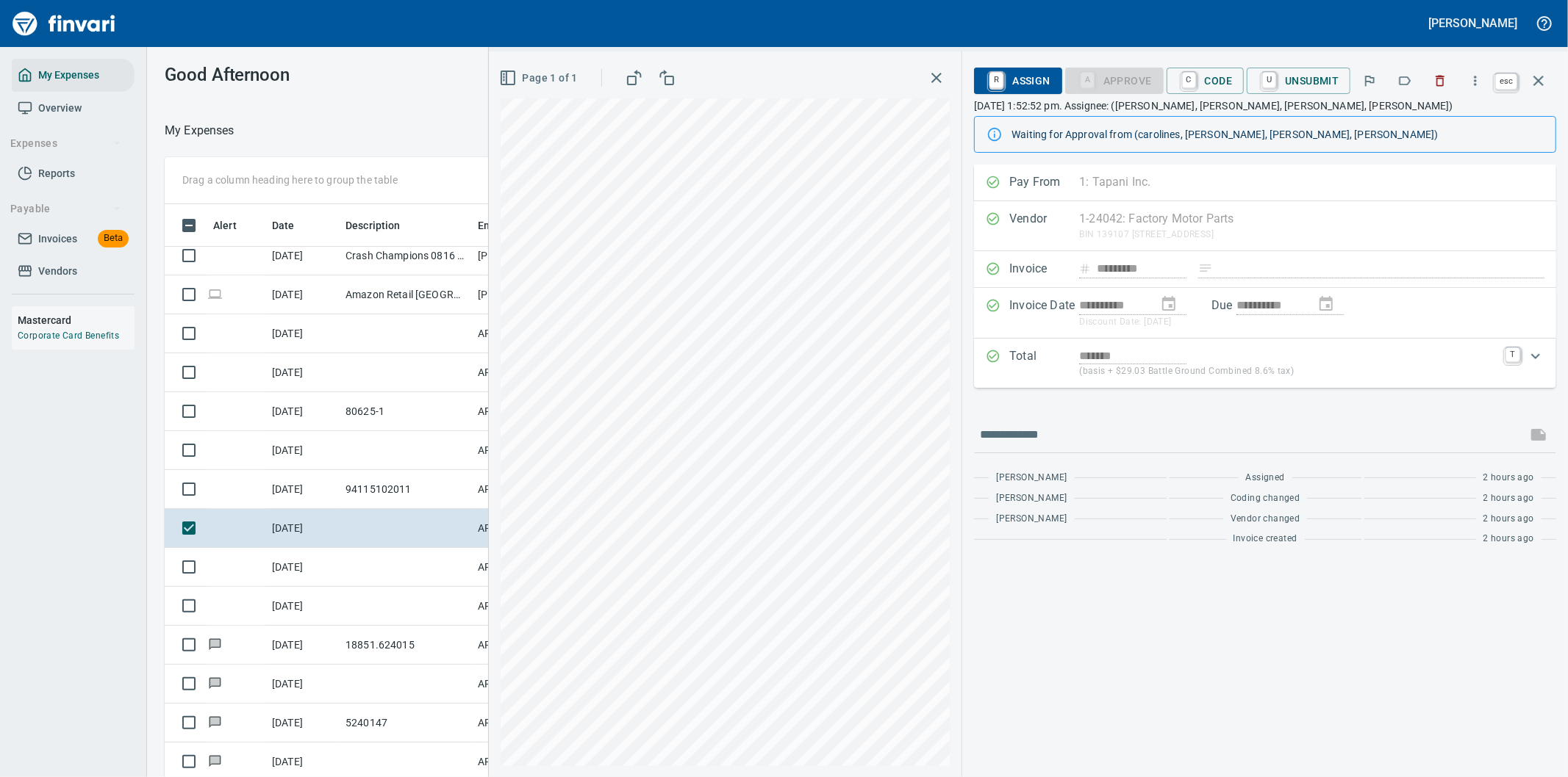
scroll to position [592, 982]
click at [1538, 75] on icon "button" at bounding box center [1538, 81] width 17 height 17
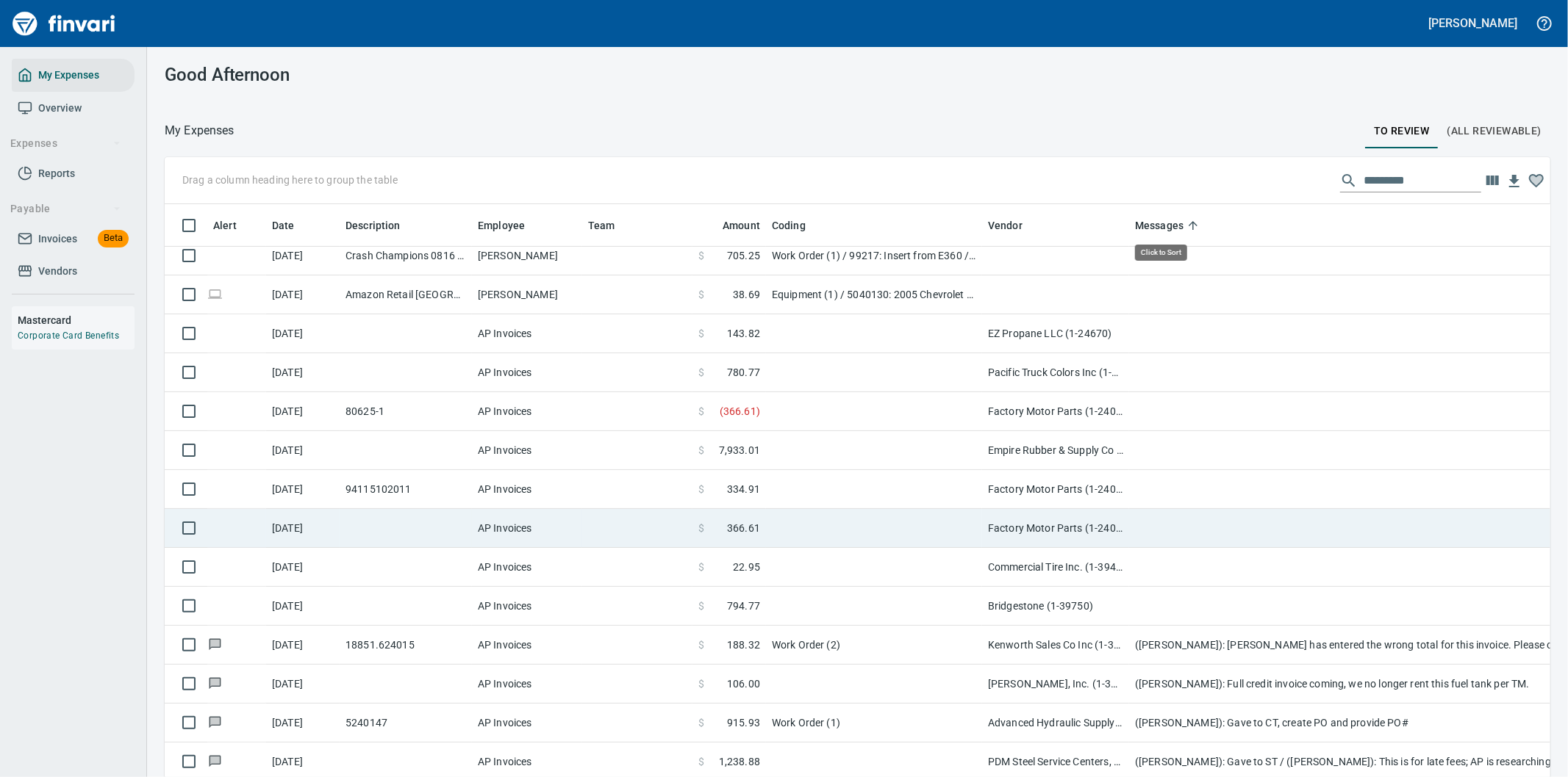
scroll to position [592, 1349]
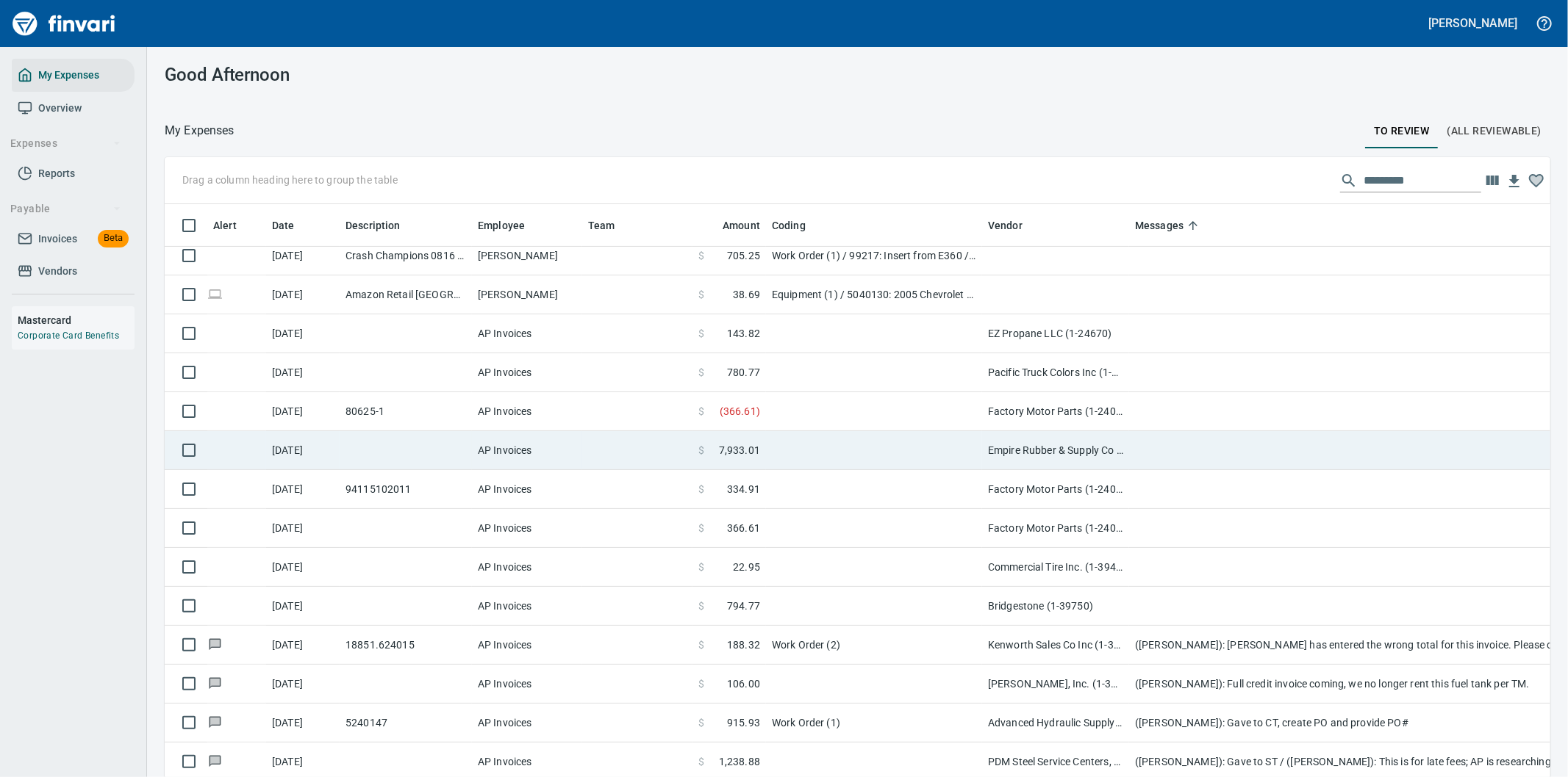
click at [1078, 447] on td "Empire Rubber & Supply Co (1-10344)" at bounding box center [1055, 450] width 147 height 39
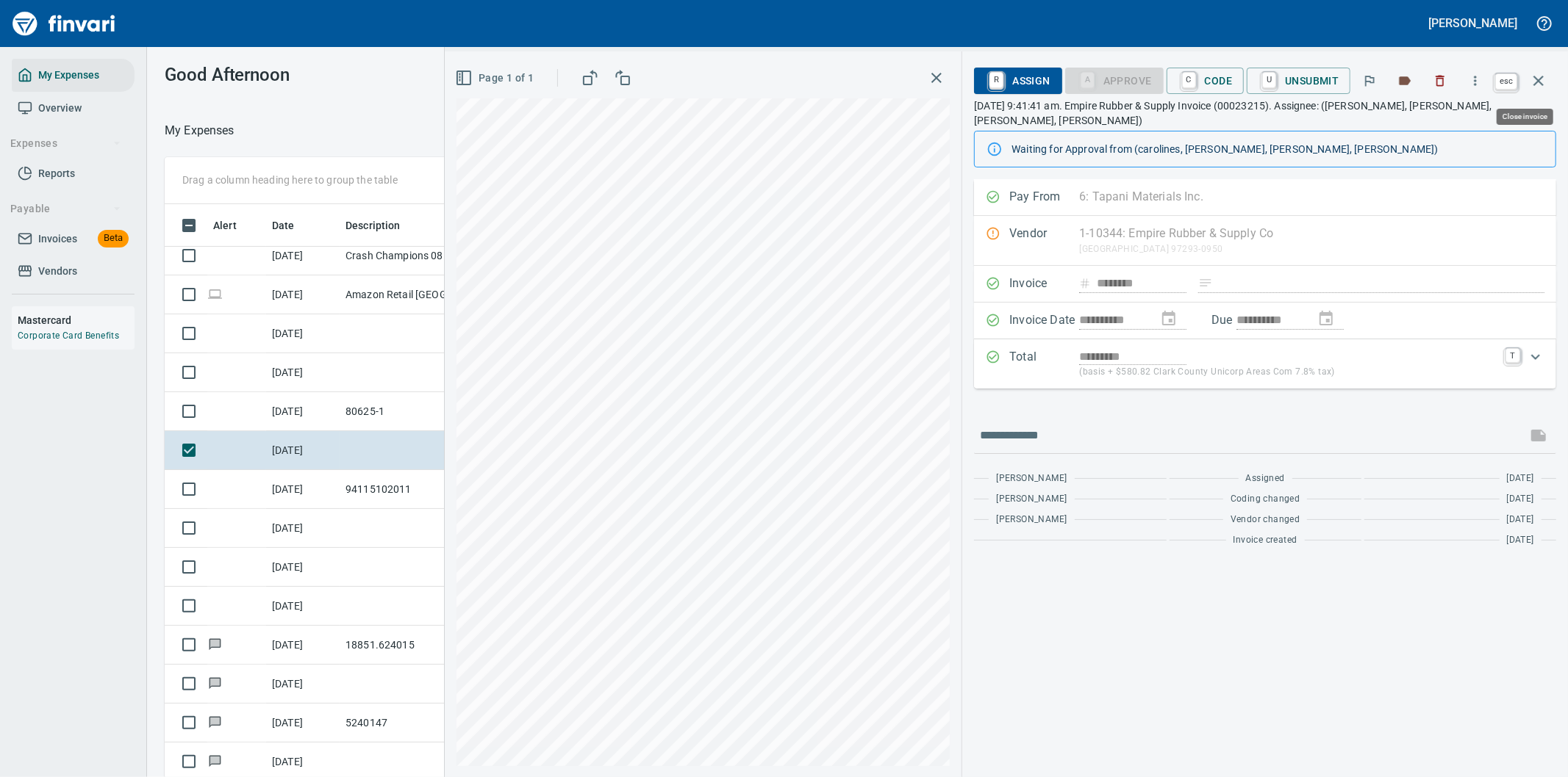
scroll to position [592, 982]
click at [1538, 83] on icon "button" at bounding box center [1538, 81] width 17 height 17
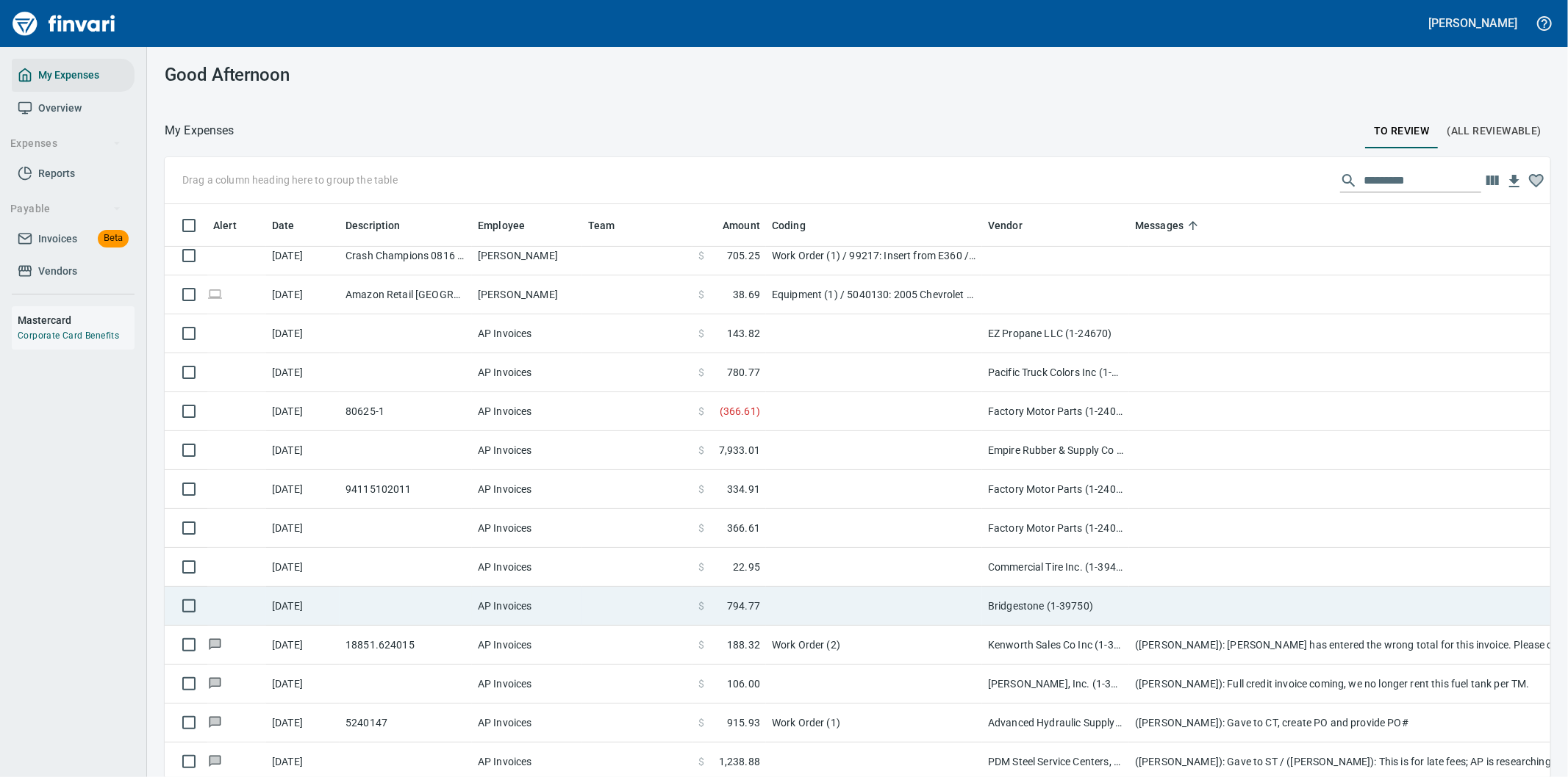
scroll to position [326, 0]
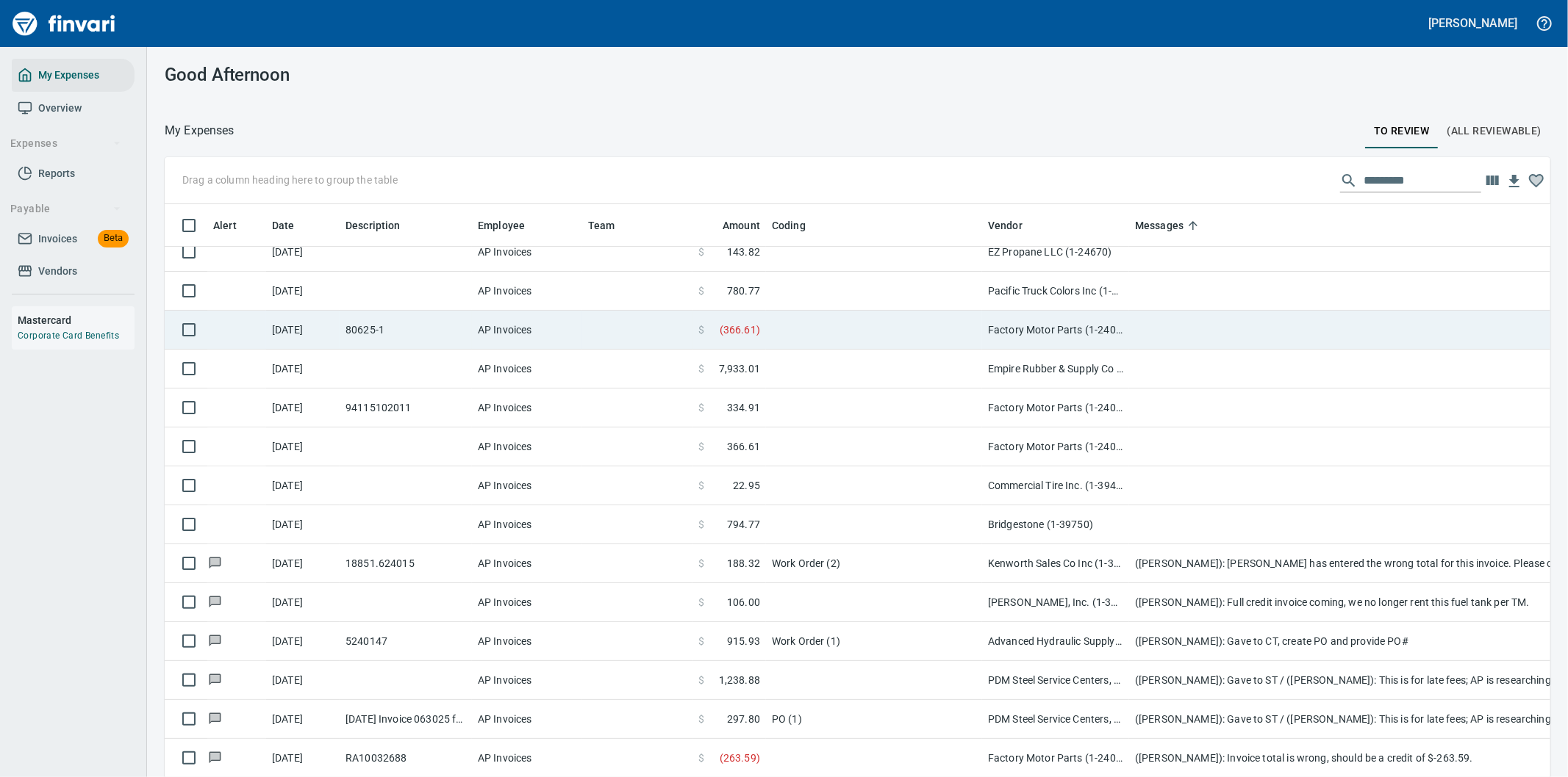
click at [831, 326] on td at bounding box center [874, 330] width 217 height 39
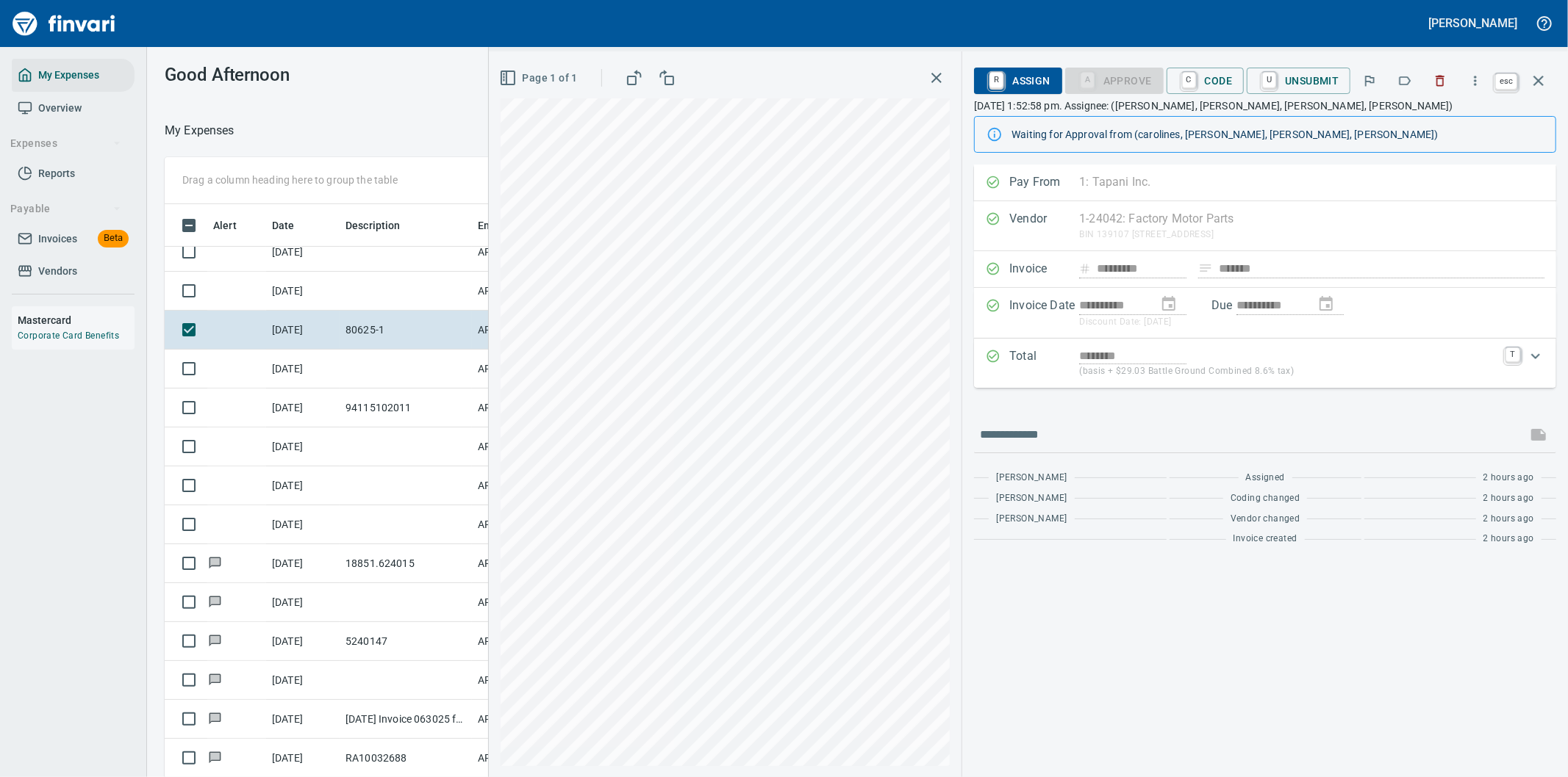
scroll to position [592, 982]
click at [1534, 74] on icon "button" at bounding box center [1538, 81] width 17 height 17
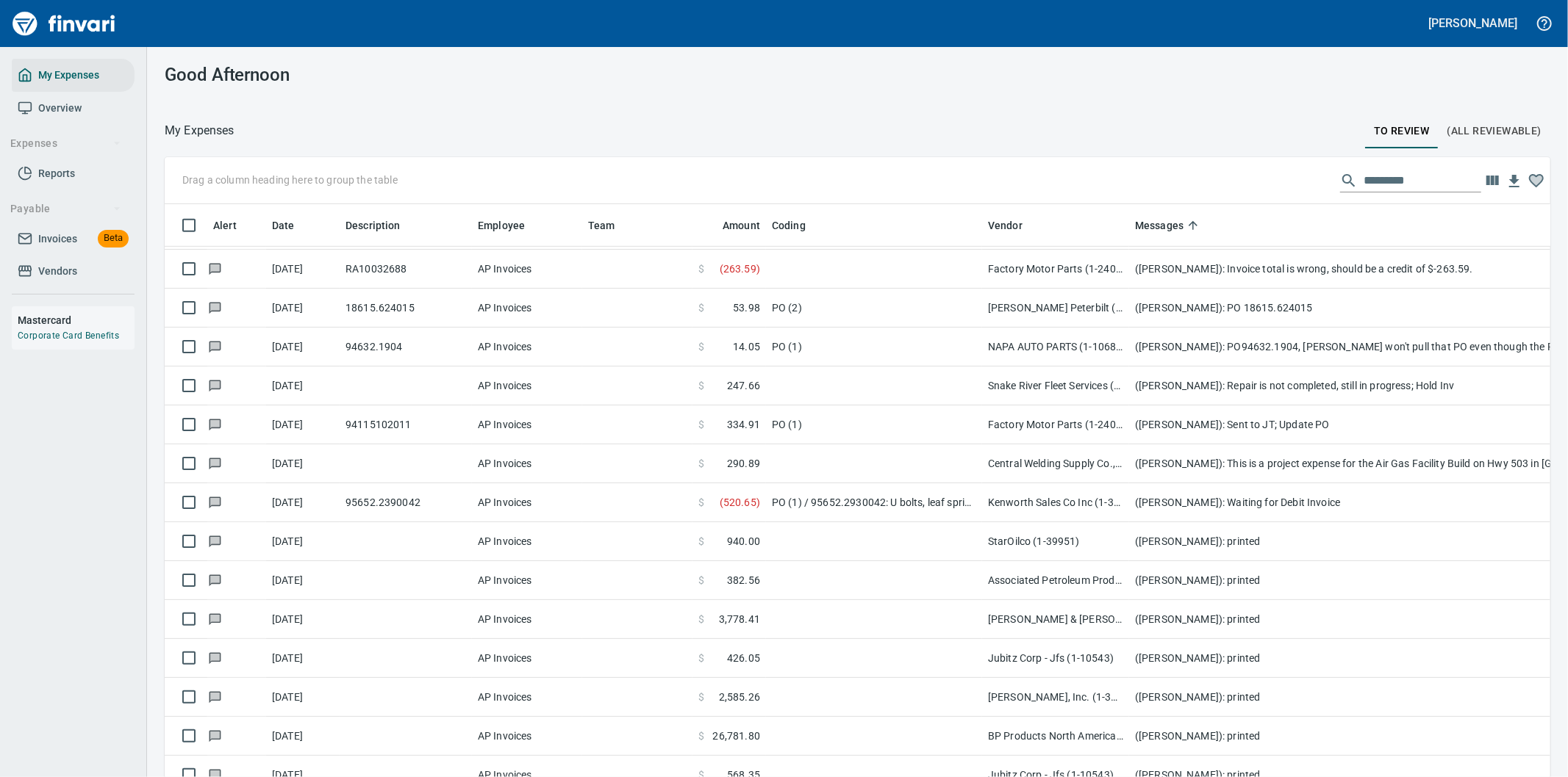
scroll to position [898, 0]
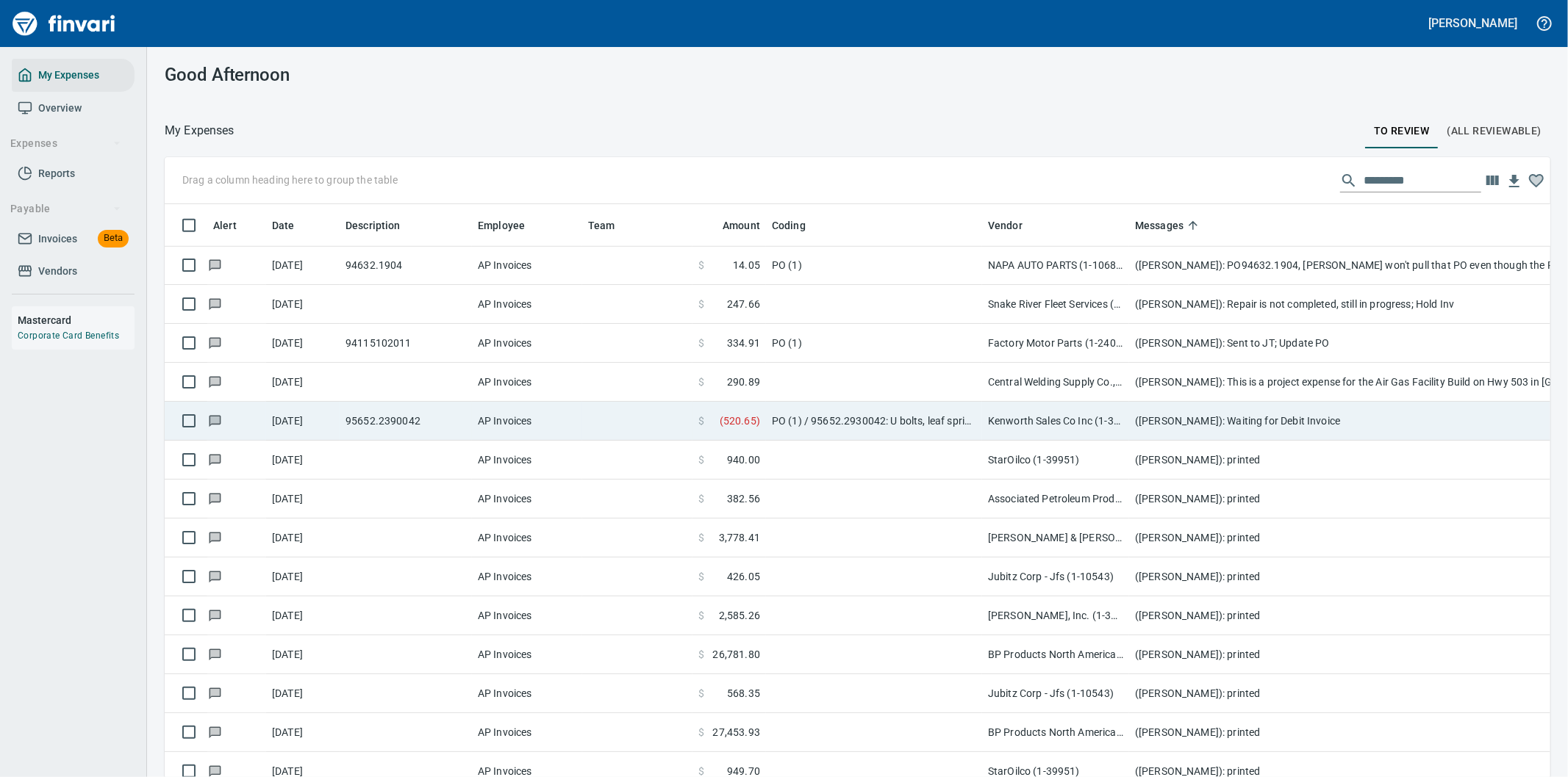
click at [1120, 420] on td "Kenworth Sales Co Inc (1-38304)" at bounding box center [1055, 421] width 147 height 39
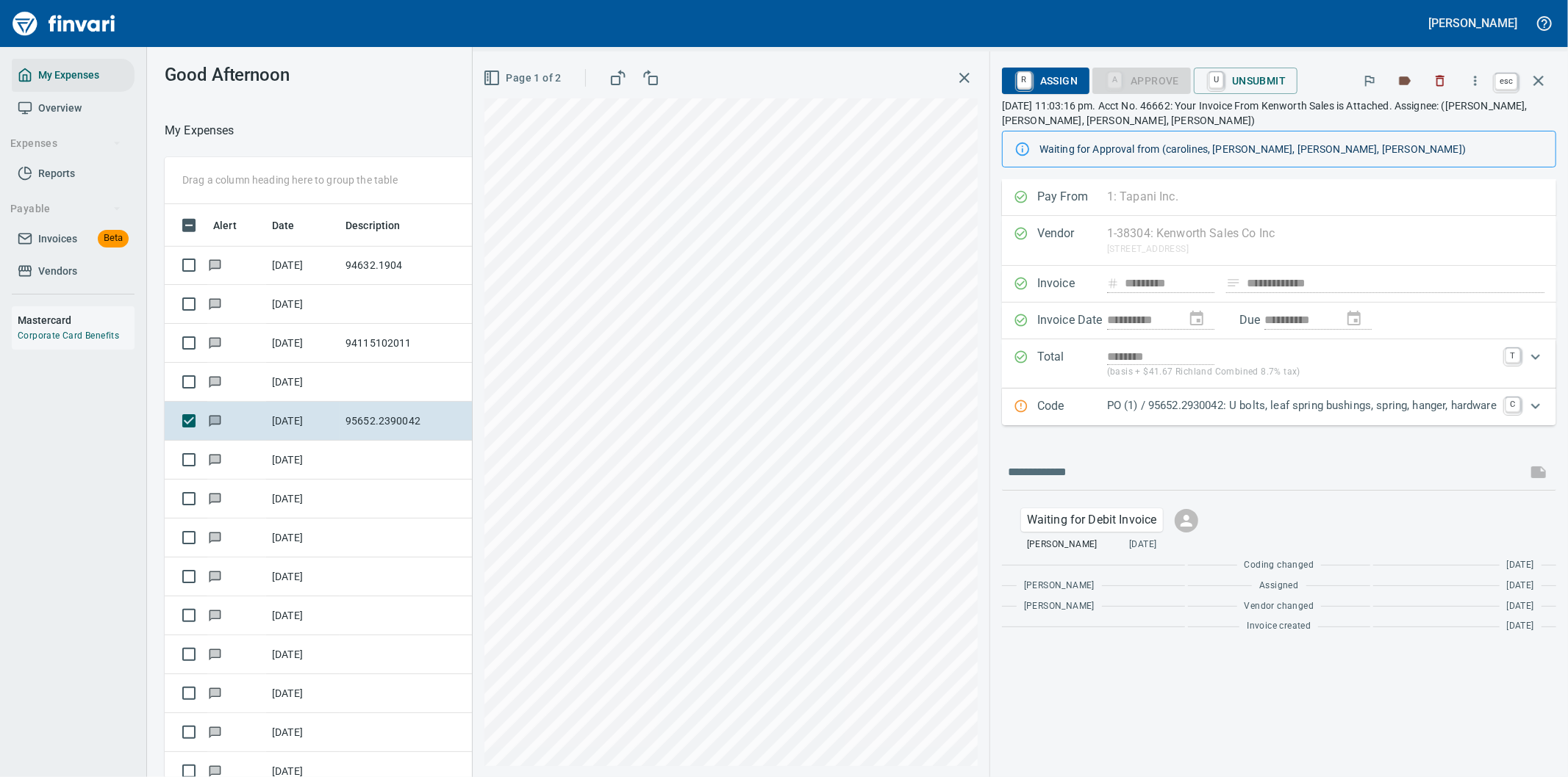
scroll to position [592, 982]
click at [1538, 82] on icon "button" at bounding box center [1538, 81] width 10 height 10
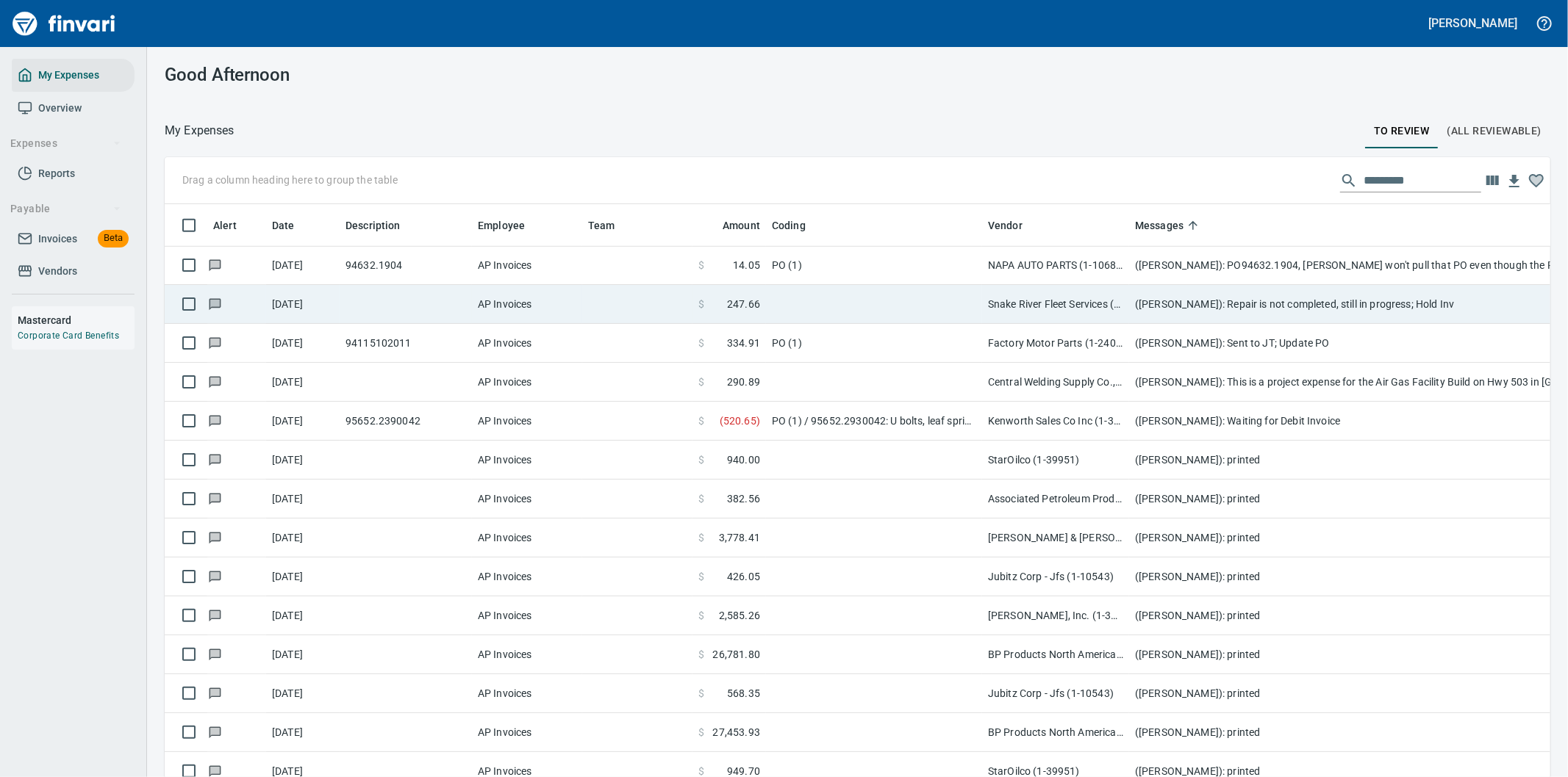
scroll to position [592, 1349]
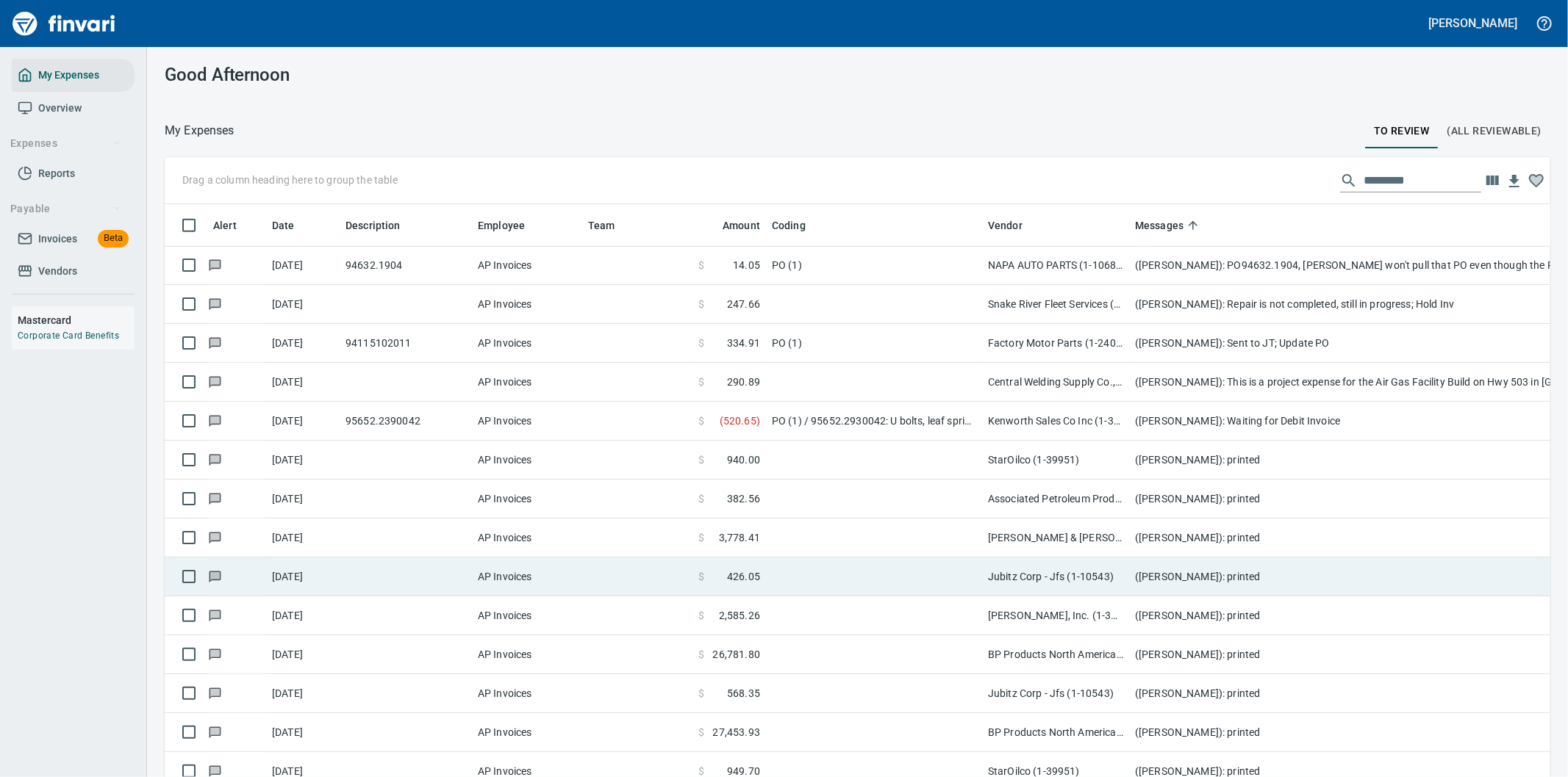
click at [1031, 584] on td "Jubitz Corp - Jfs (1-10543)" at bounding box center [1055, 577] width 147 height 39
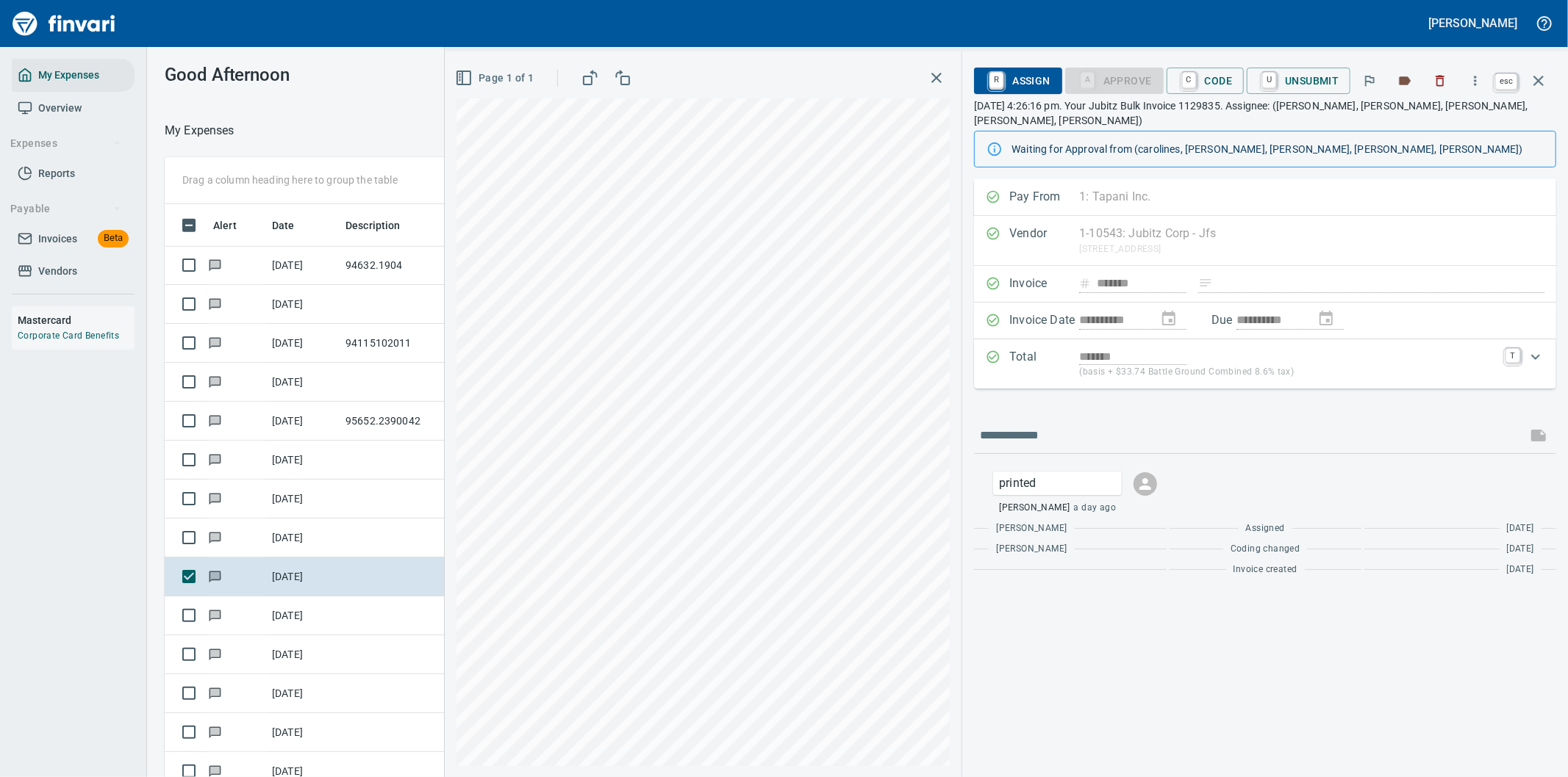
scroll to position [592, 982]
click at [1538, 72] on icon "button" at bounding box center [1538, 81] width 17 height 17
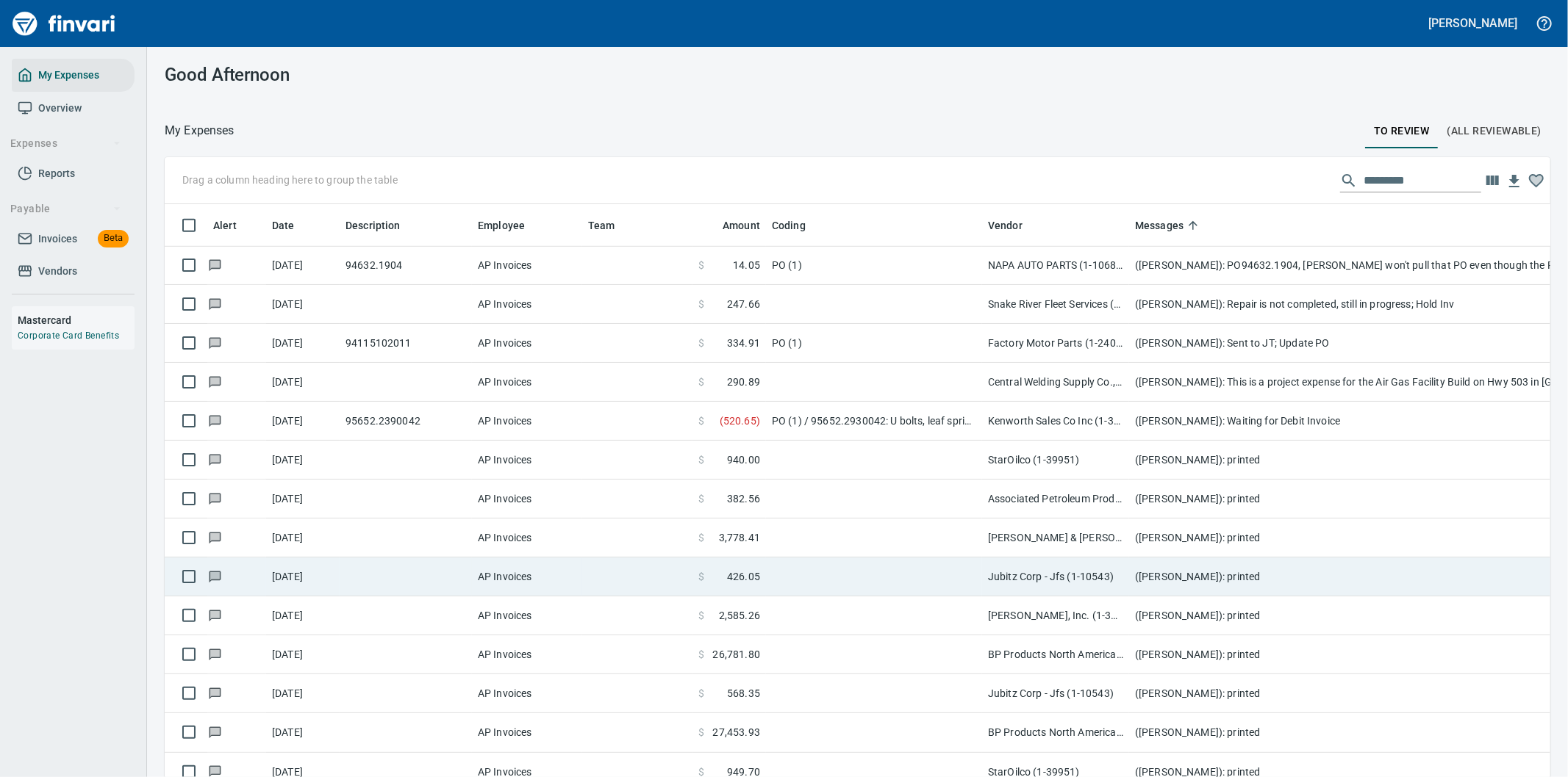
scroll to position [980, 0]
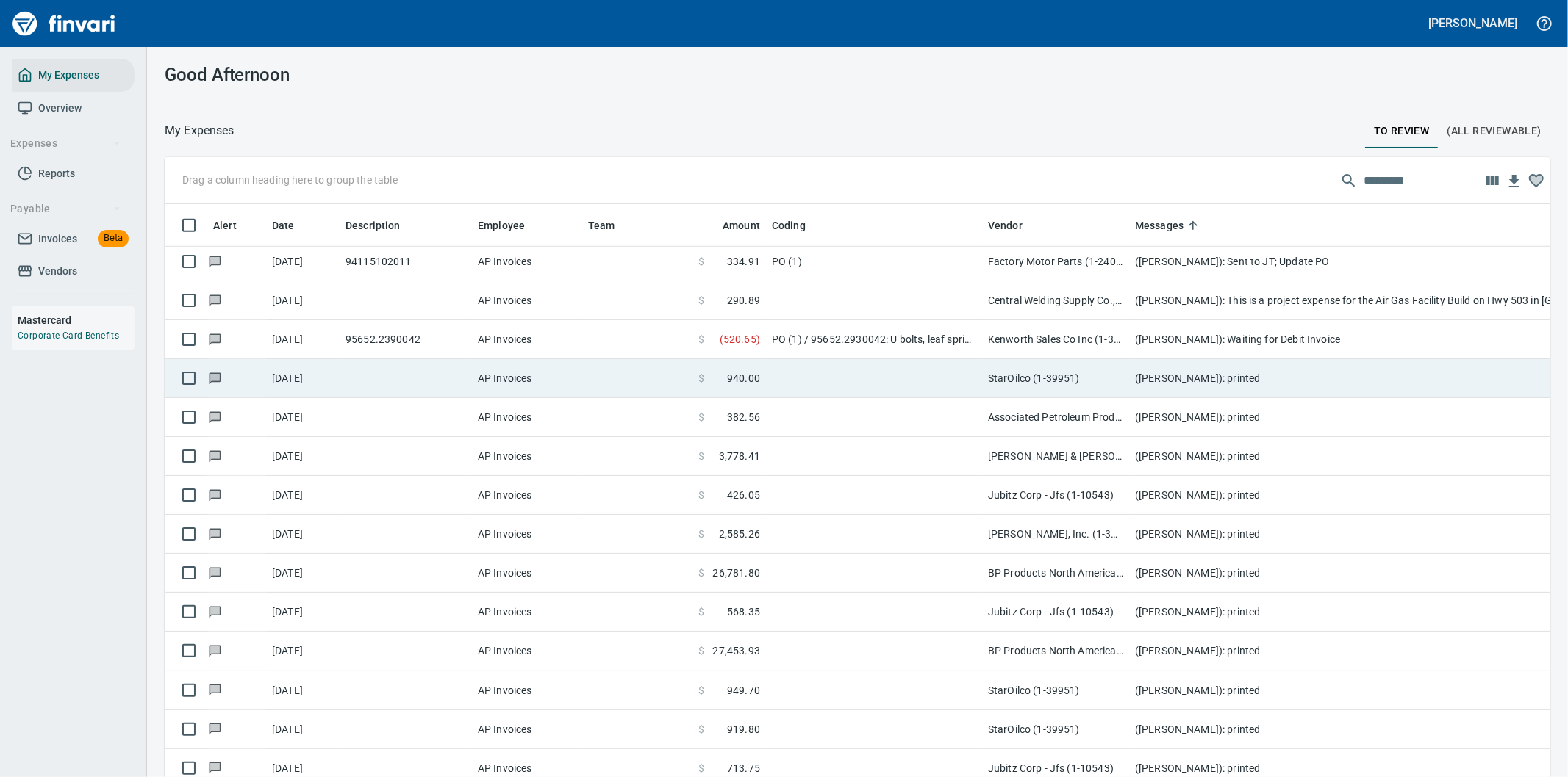
click at [956, 381] on td at bounding box center [874, 378] width 217 height 39
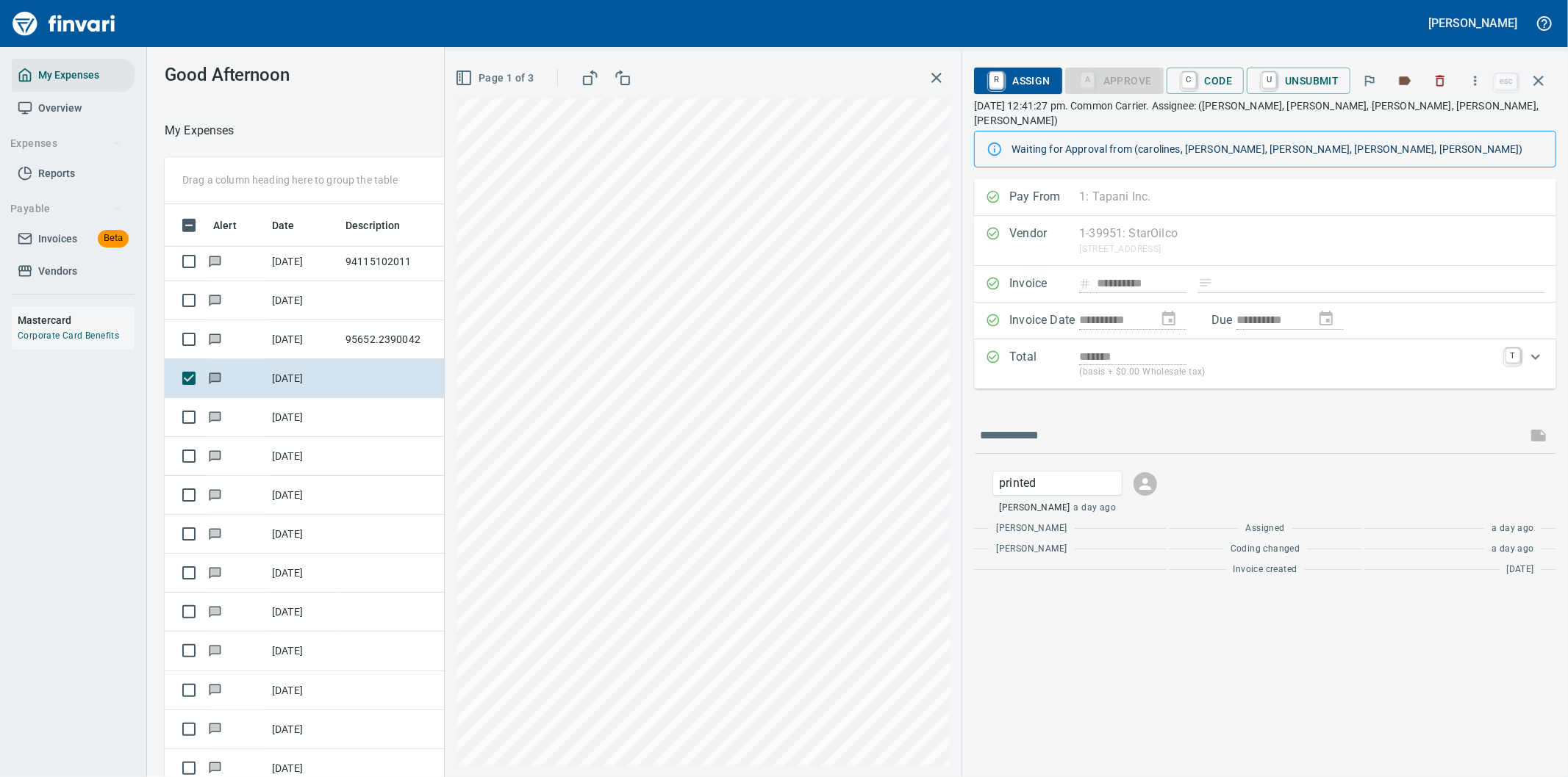
scroll to position [592, 982]
drag, startPoint x: 1154, startPoint y: 515, endPoint x: 1147, endPoint y: 539, distance: 25.0
click at [1155, 521] on div "[PERSON_NAME]" at bounding box center [1070, 528] width 192 height 15
drag, startPoint x: 1148, startPoint y: 581, endPoint x: 1127, endPoint y: 608, distance: 34.2
click at [1145, 584] on div "**********" at bounding box center [1265, 478] width 606 height 598
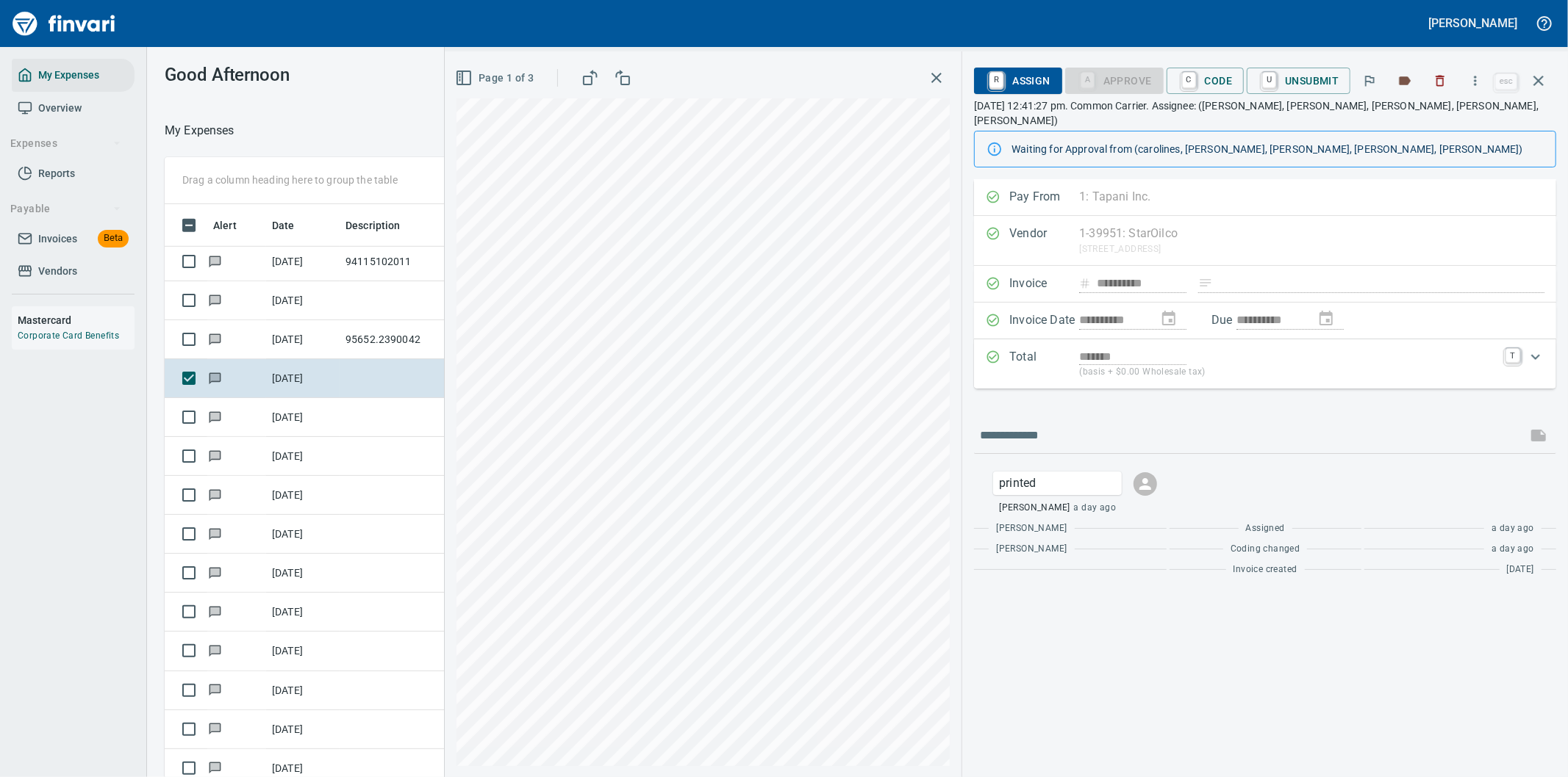
drag, startPoint x: 1116, startPoint y: 651, endPoint x: 1234, endPoint y: 634, distance: 119.2
click at [1204, 639] on div "**********" at bounding box center [1265, 478] width 606 height 598
